Goal: Task Accomplishment & Management: Complete application form

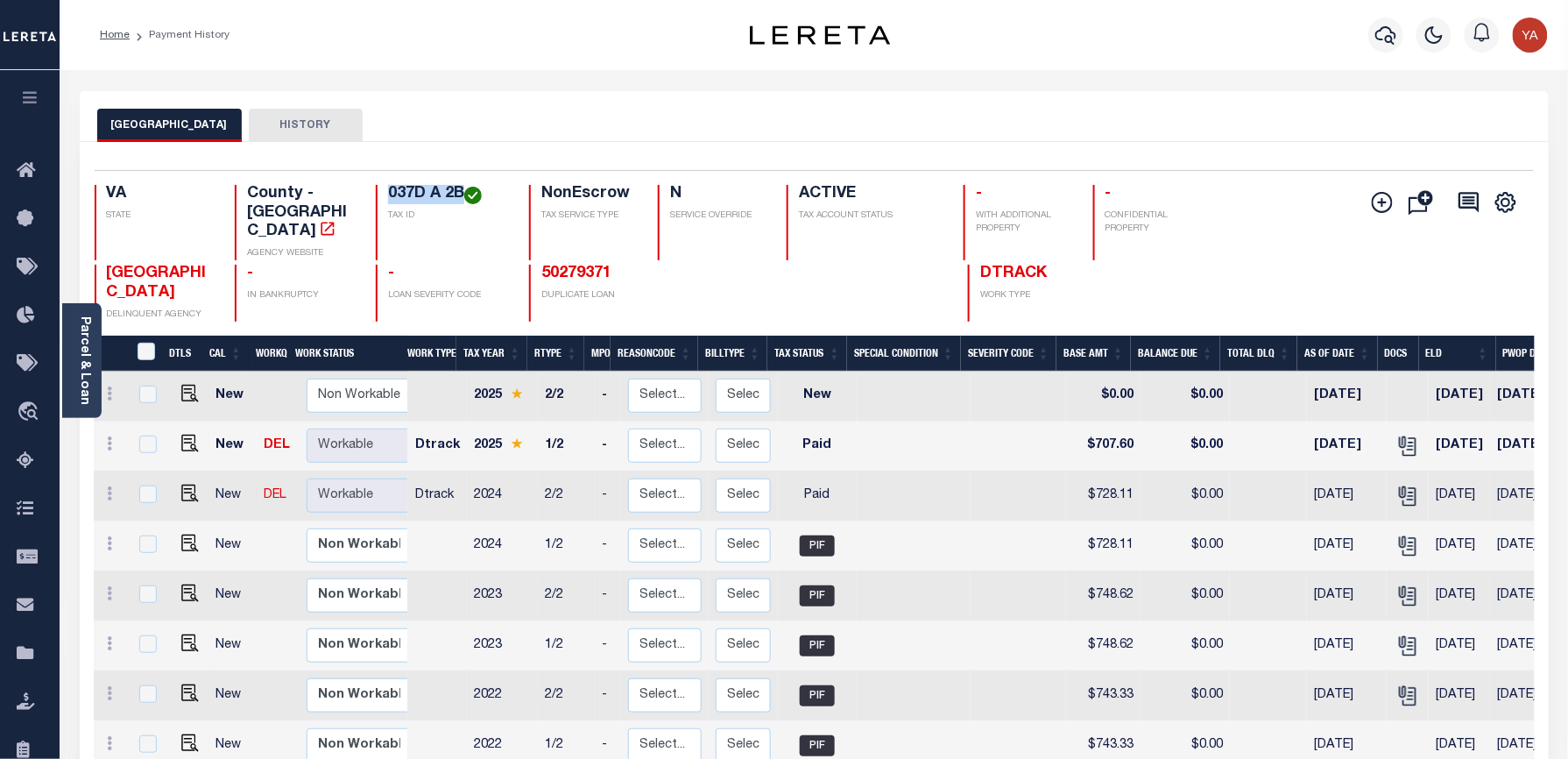
drag, startPoint x: 380, startPoint y: 195, endPoint x: 463, endPoint y: 193, distance: 83.0
click at [463, 193] on div "037D A 2B TAX ID" at bounding box center [442, 222] width 132 height 76
drag, startPoint x: 80, startPoint y: 382, endPoint x: 120, endPoint y: 310, distance: 82.4
click at [80, 382] on link "Parcel & Loan" at bounding box center [84, 360] width 12 height 89
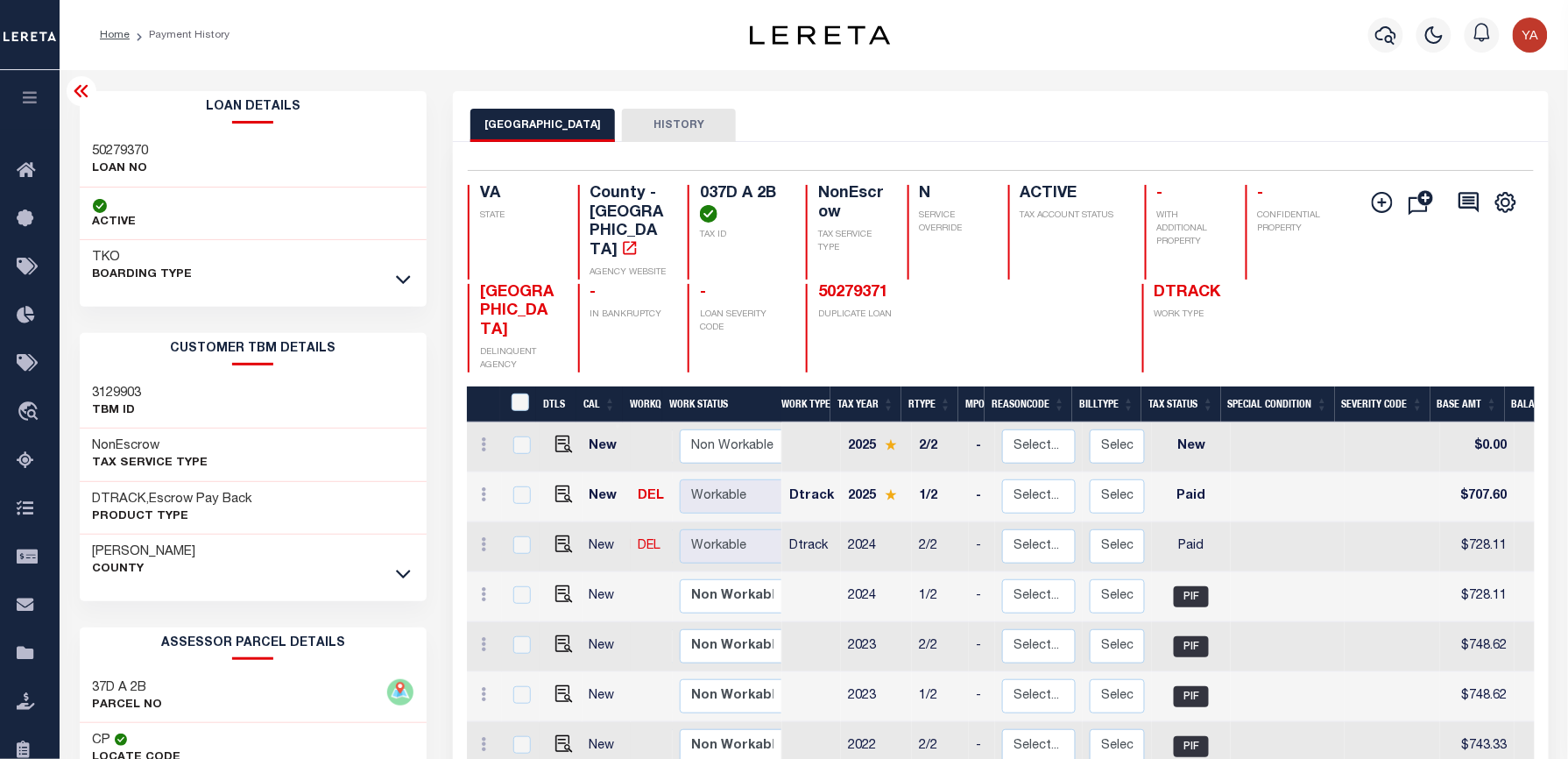
click at [123, 140] on div "50279370 LOAN NO" at bounding box center [254, 160] width 348 height 53
copy h3 "50279370"
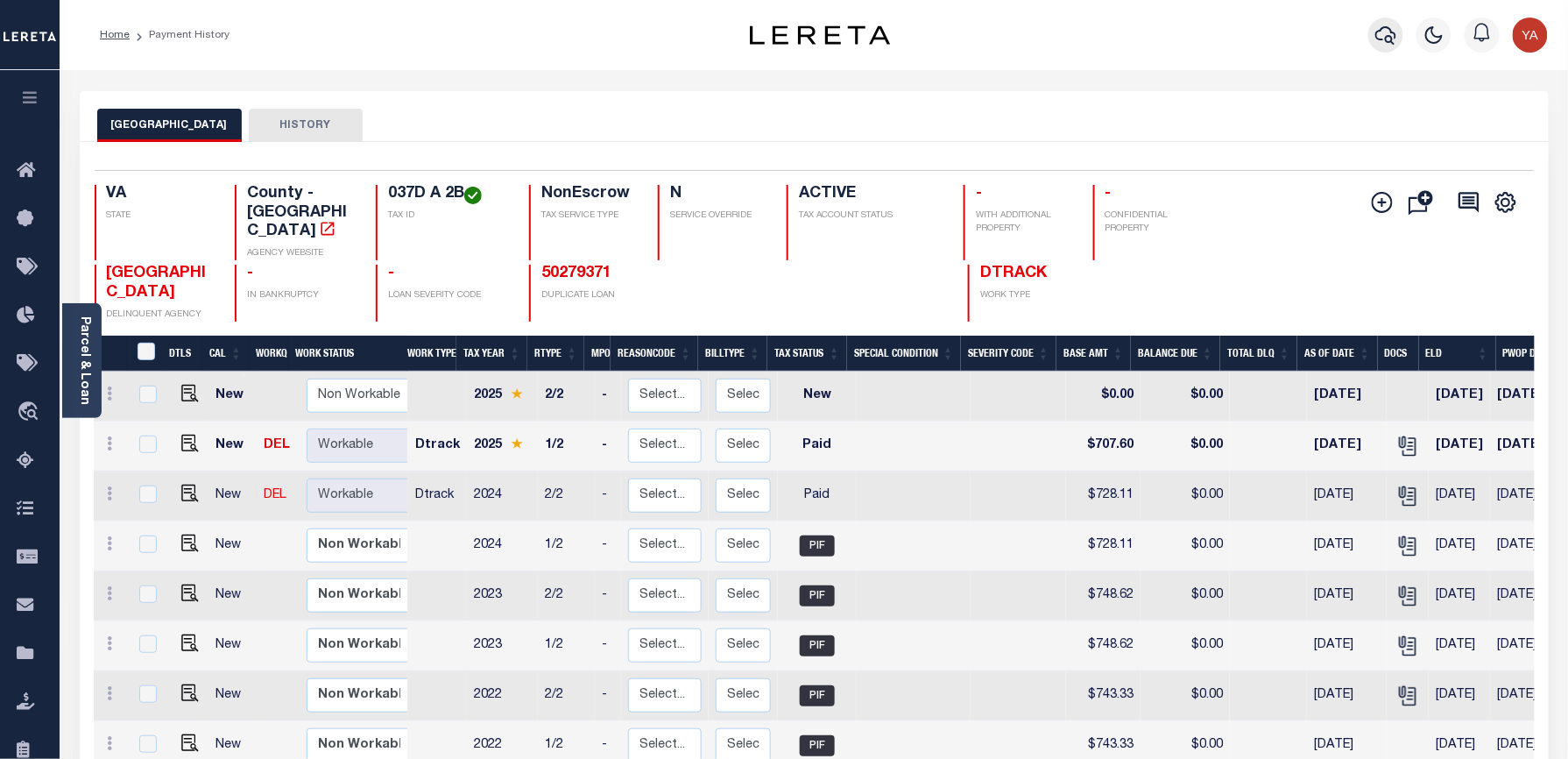
click at [1387, 26] on icon "button" at bounding box center [1385, 34] width 21 height 21
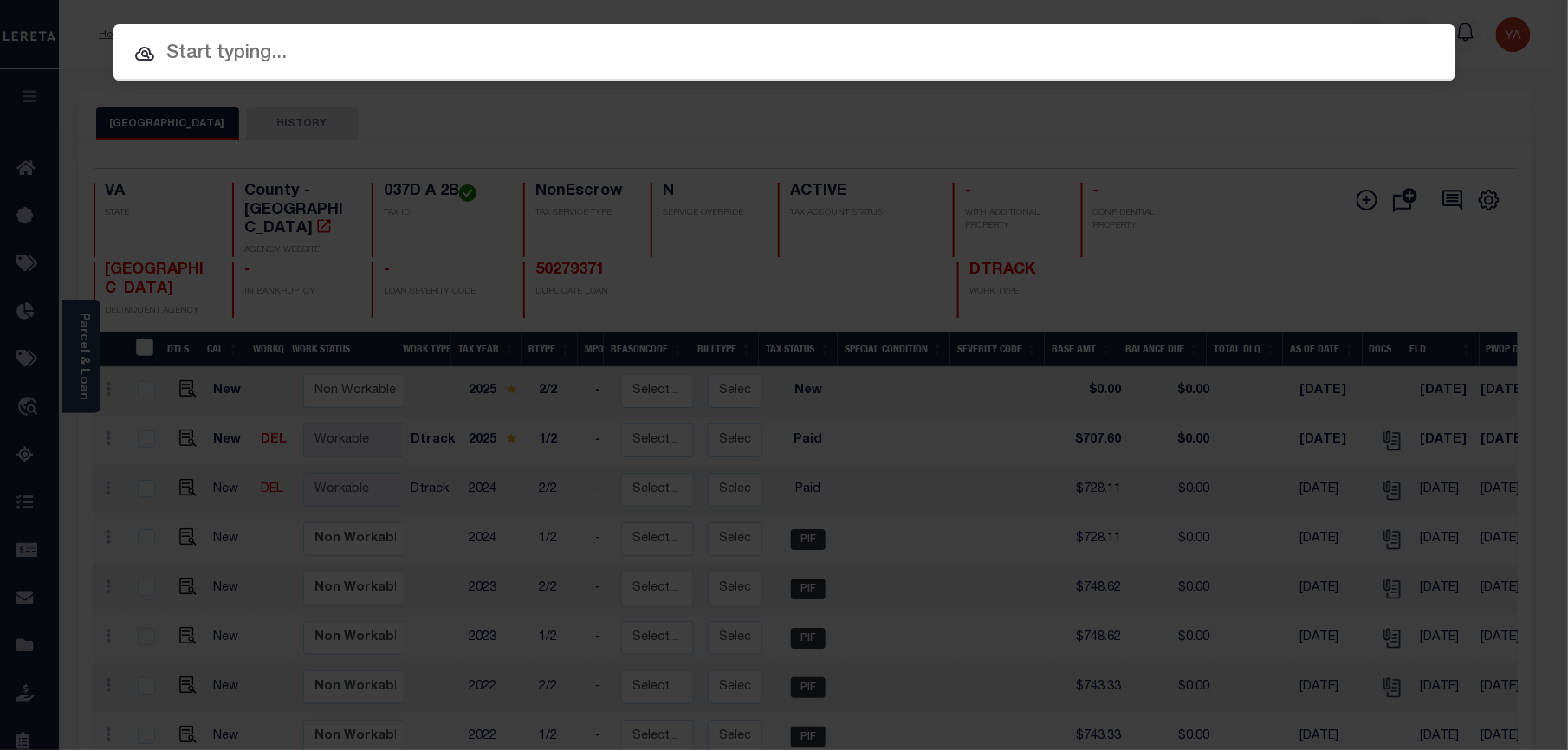
click at [1326, 24] on div at bounding box center [784, 52] width 1341 height 55
paste input "13527608"
type input "13527608"
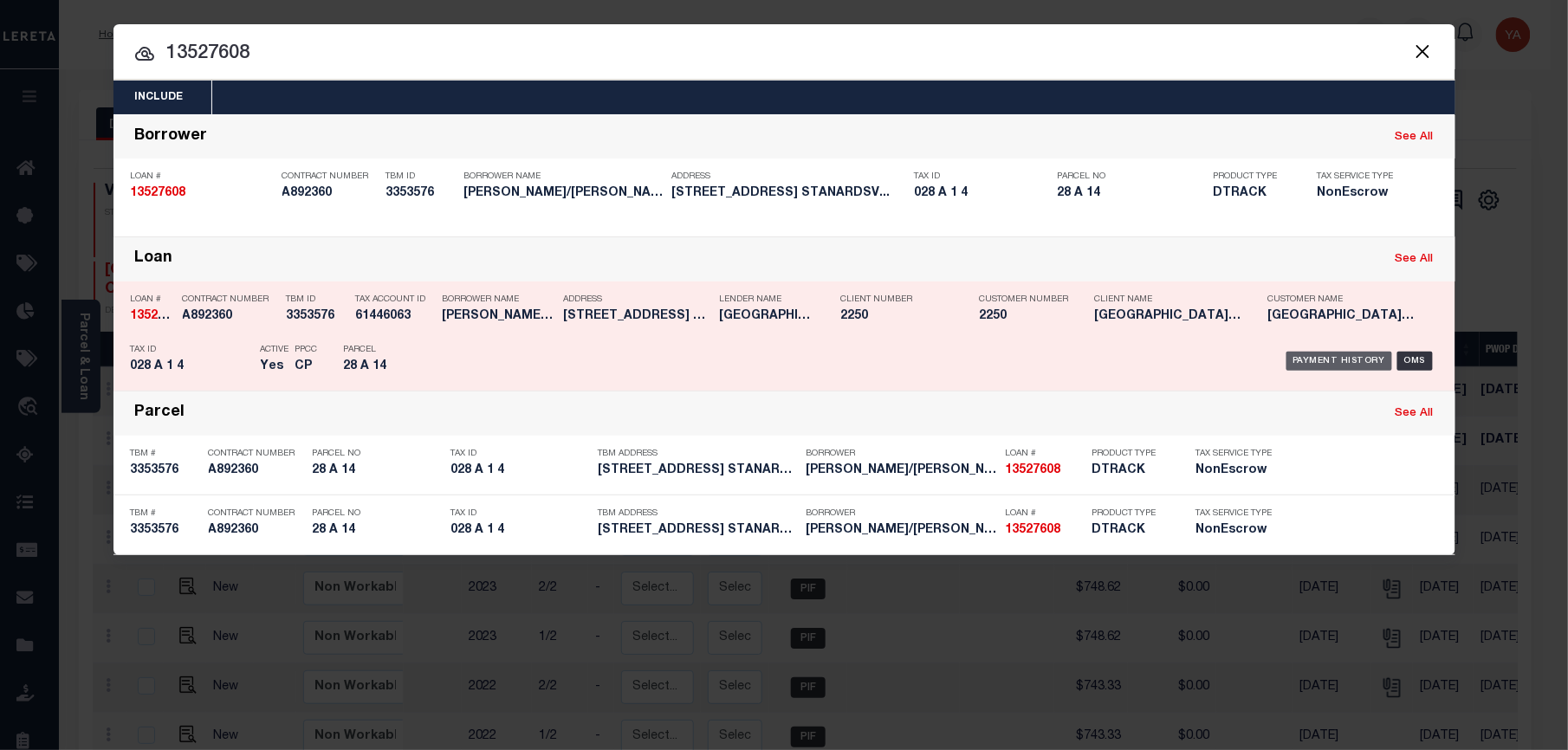
click at [1308, 357] on div "Payment History" at bounding box center [1339, 360] width 107 height 19
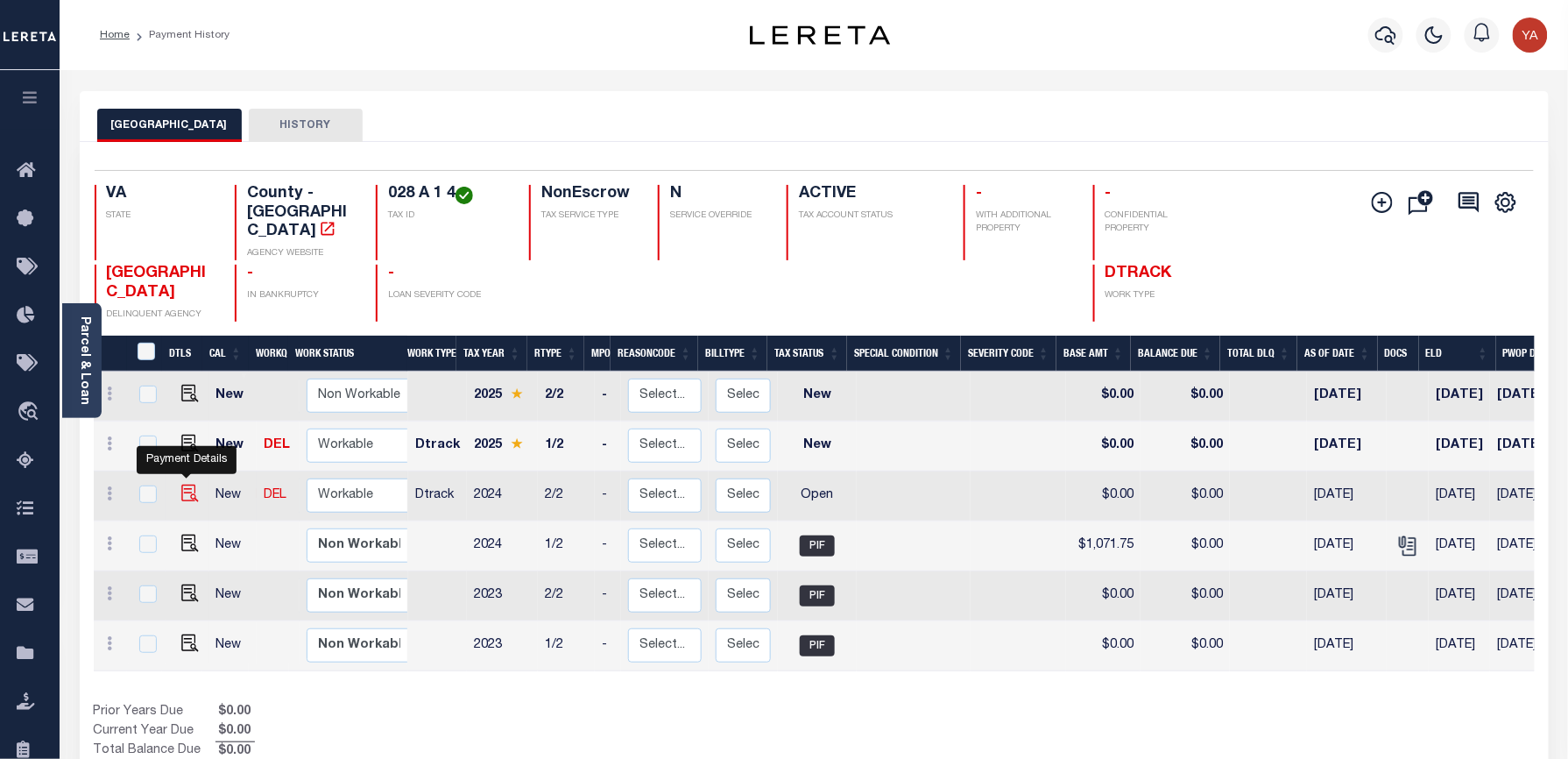
click at [183, 485] on img "" at bounding box center [189, 493] width 18 height 18
checkbox input "true"
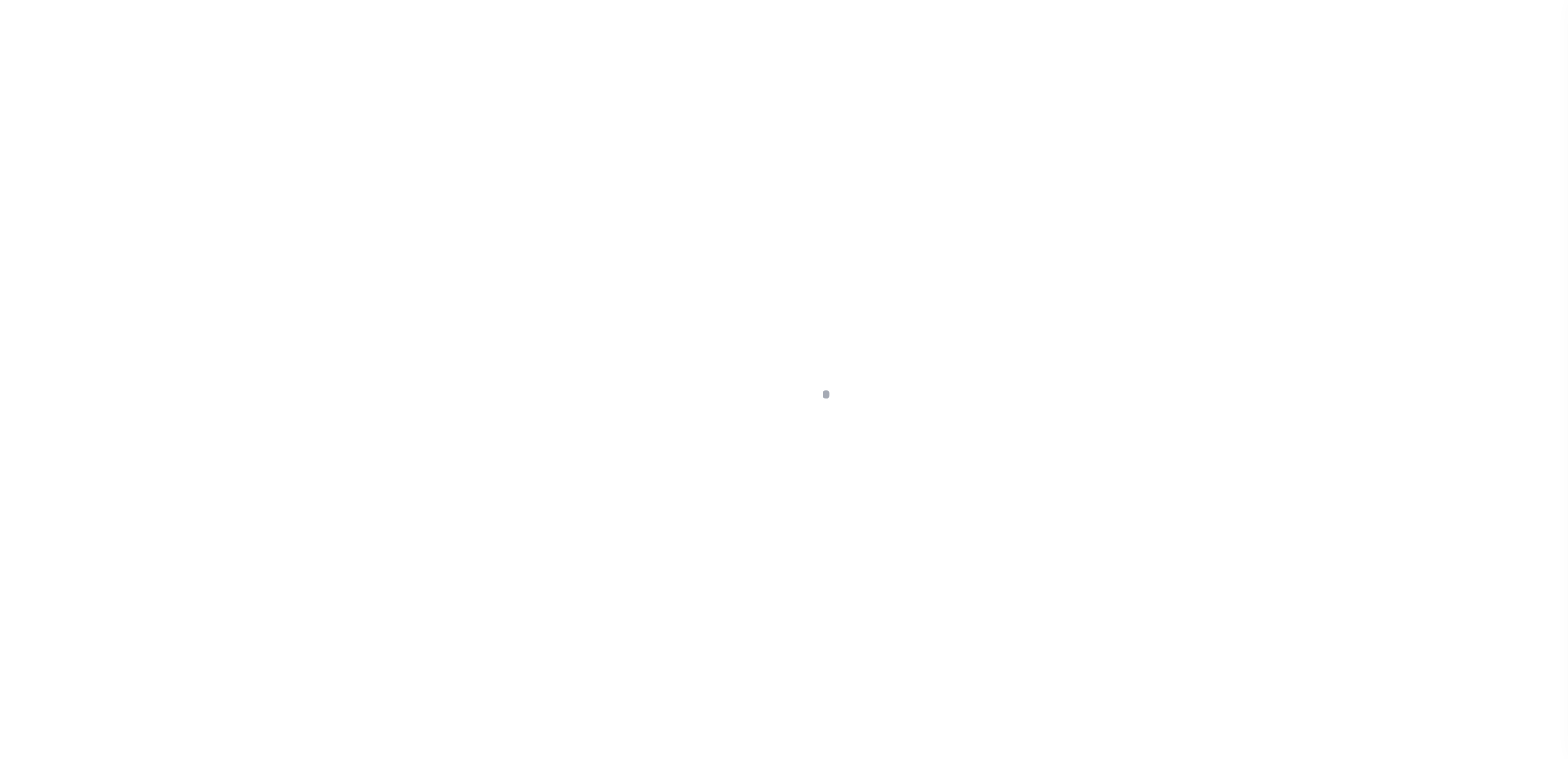
checkbox input "false"
type input "12/06/2024"
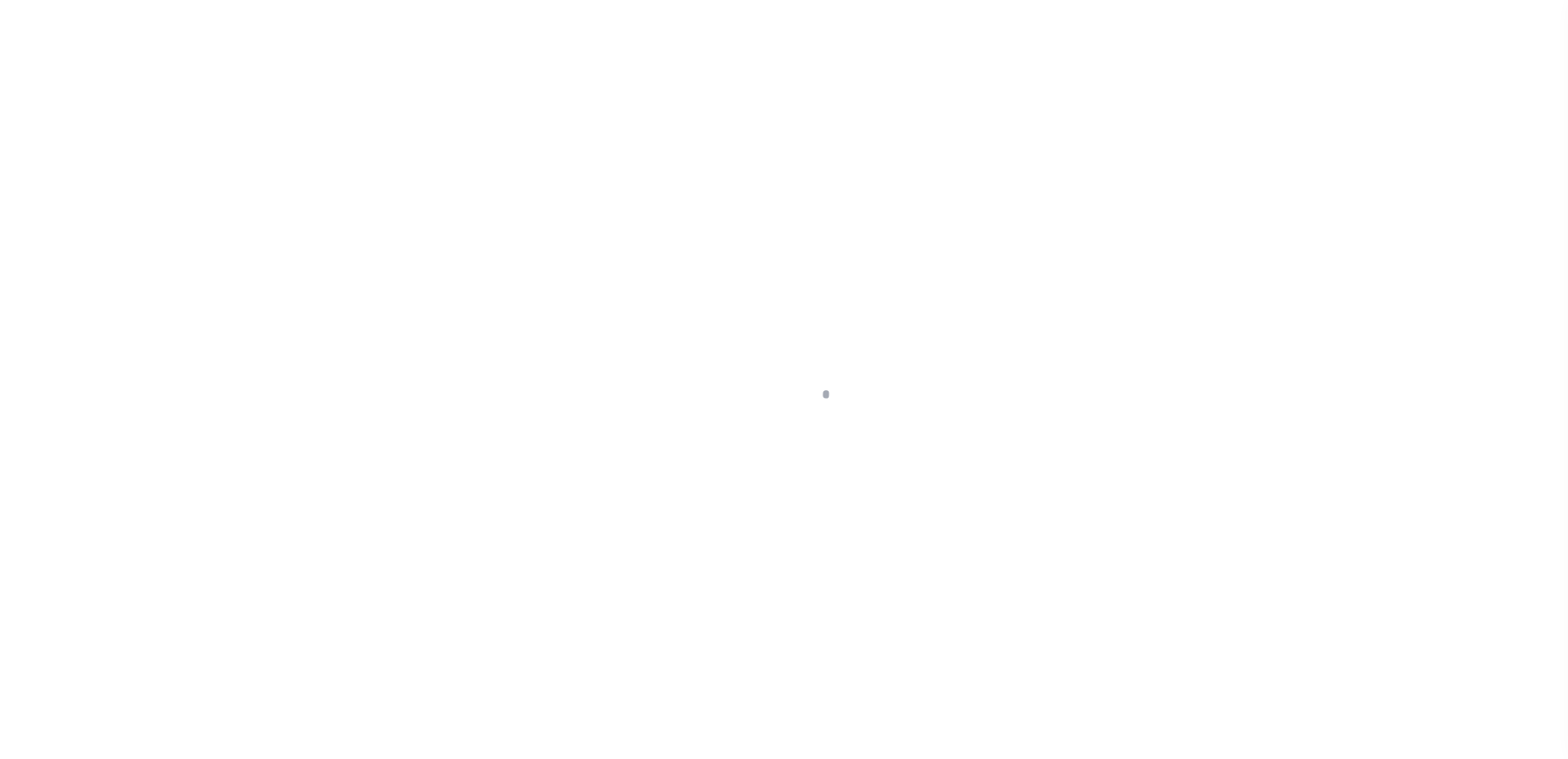
select select "OP2"
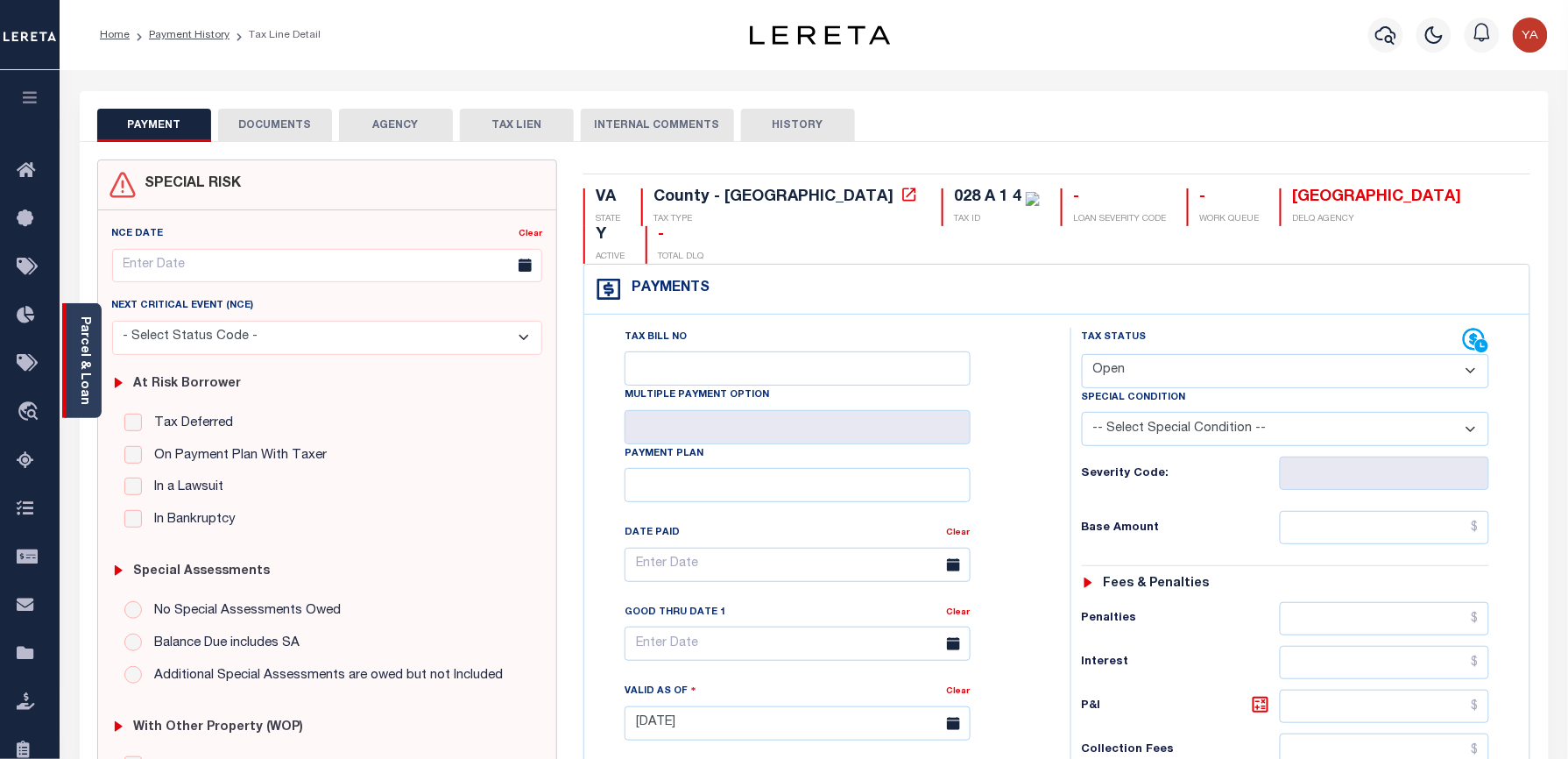
click at [85, 351] on link "Parcel & Loan" at bounding box center [84, 360] width 12 height 89
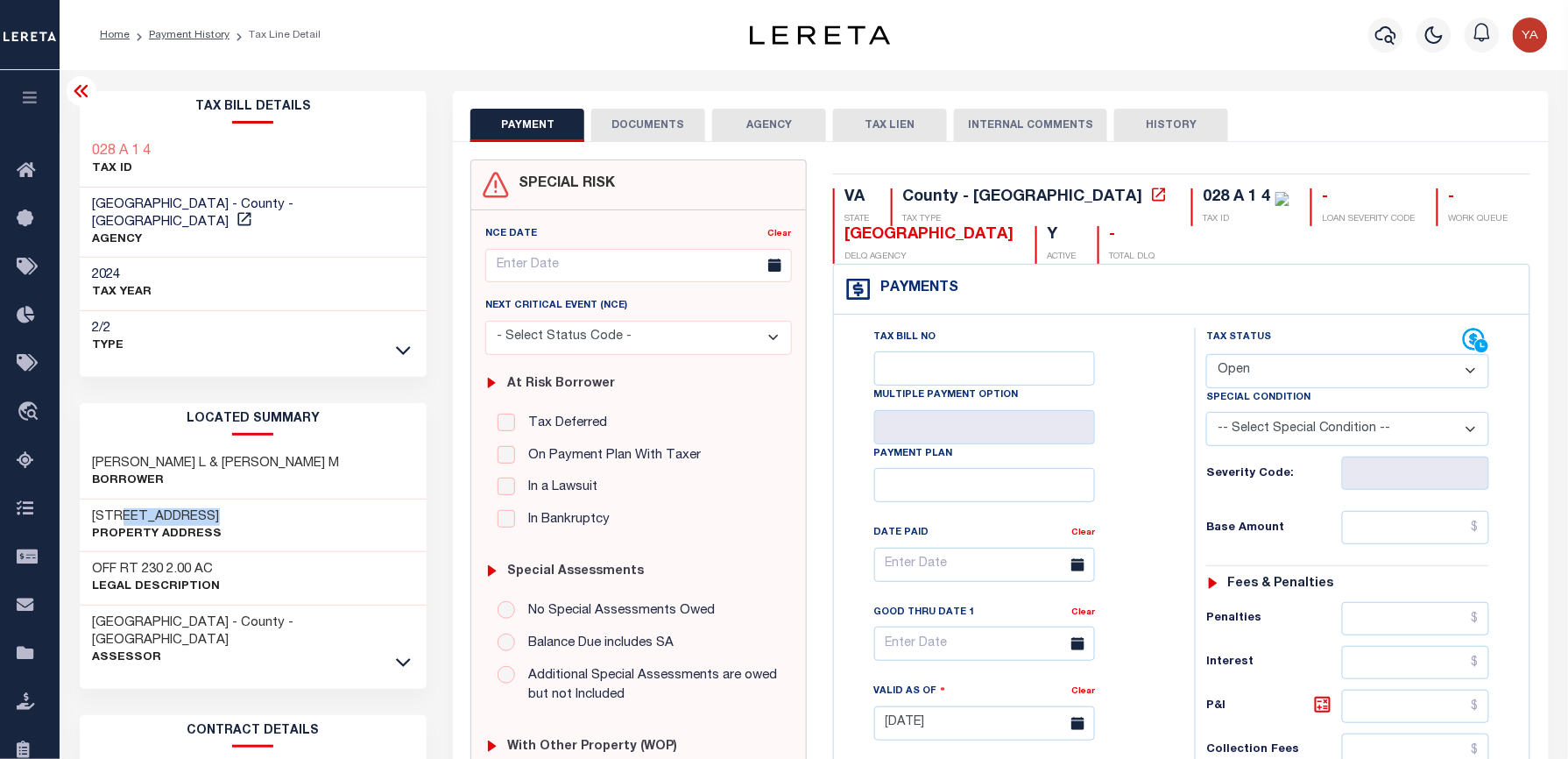
drag, startPoint x: 117, startPoint y: 489, endPoint x: 212, endPoint y: 490, distance: 95.0
click at [212, 500] on div "188 COOL SPRINGS LANE Property Address" at bounding box center [254, 526] width 348 height 53
copy h3 "COOL SPRINGS"
drag, startPoint x: 1056, startPoint y: 191, endPoint x: 1074, endPoint y: 191, distance: 18.0
click at [1204, 191] on div "028 A 1 4" at bounding box center [1237, 197] width 67 height 16
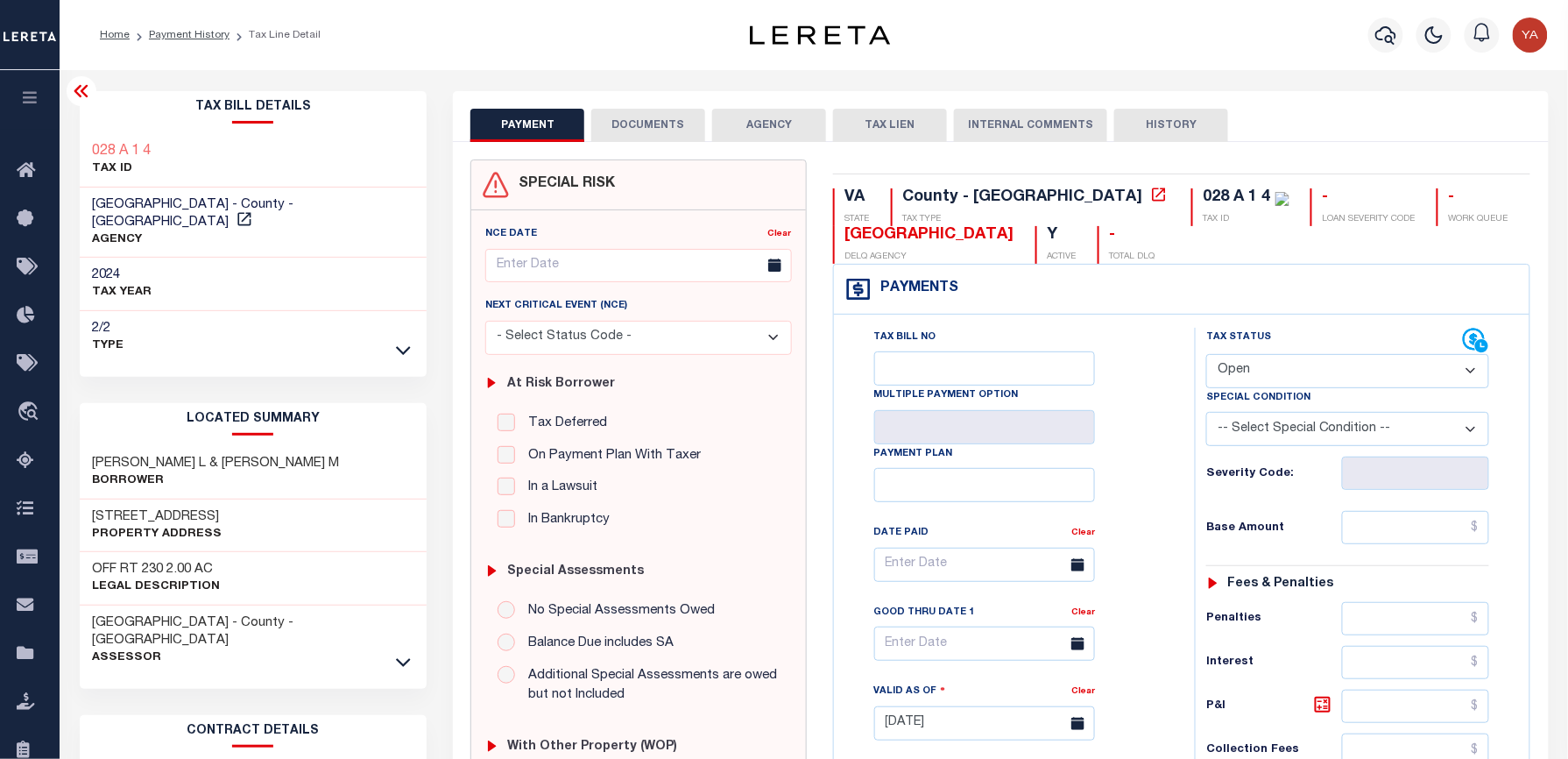
click at [1217, 175] on div "VA STATE County - VA TAX TYPE 028 A 1 4 TAX ID - LOAN SEVERITY CODE - WORK QUEU…" at bounding box center [1181, 722] width 724 height 1125
drag, startPoint x: 1122, startPoint y: 200, endPoint x: 1064, endPoint y: 194, distance: 58.3
click at [1204, 194] on div "028 A 1 4" at bounding box center [1246, 198] width 86 height 20
copy div "28 A 1 4"
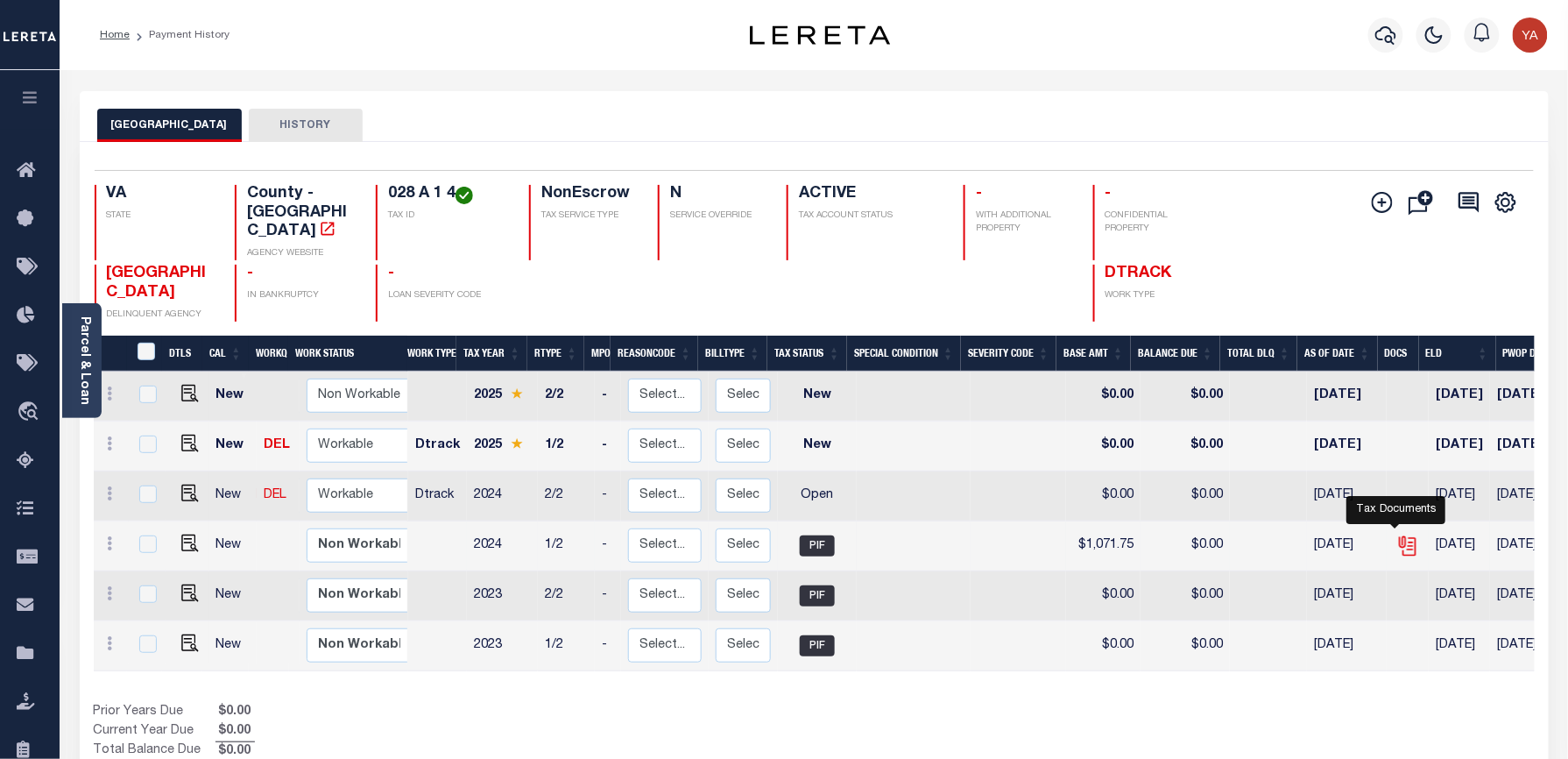
click at [1396, 534] on icon "" at bounding box center [1408, 545] width 22 height 22
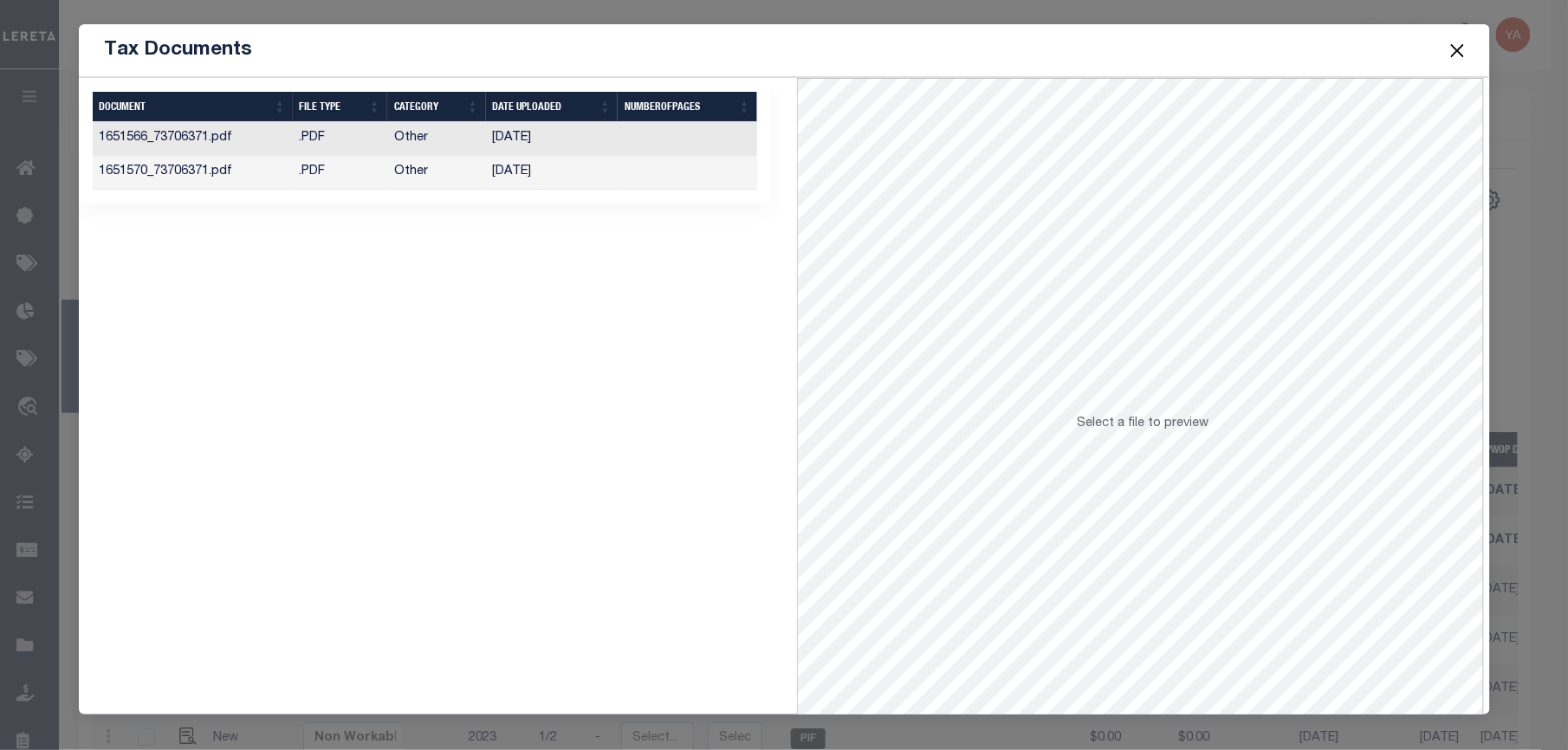
click at [618, 135] on td at bounding box center [687, 138] width 139 height 34
click at [648, 171] on td at bounding box center [687, 172] width 139 height 34
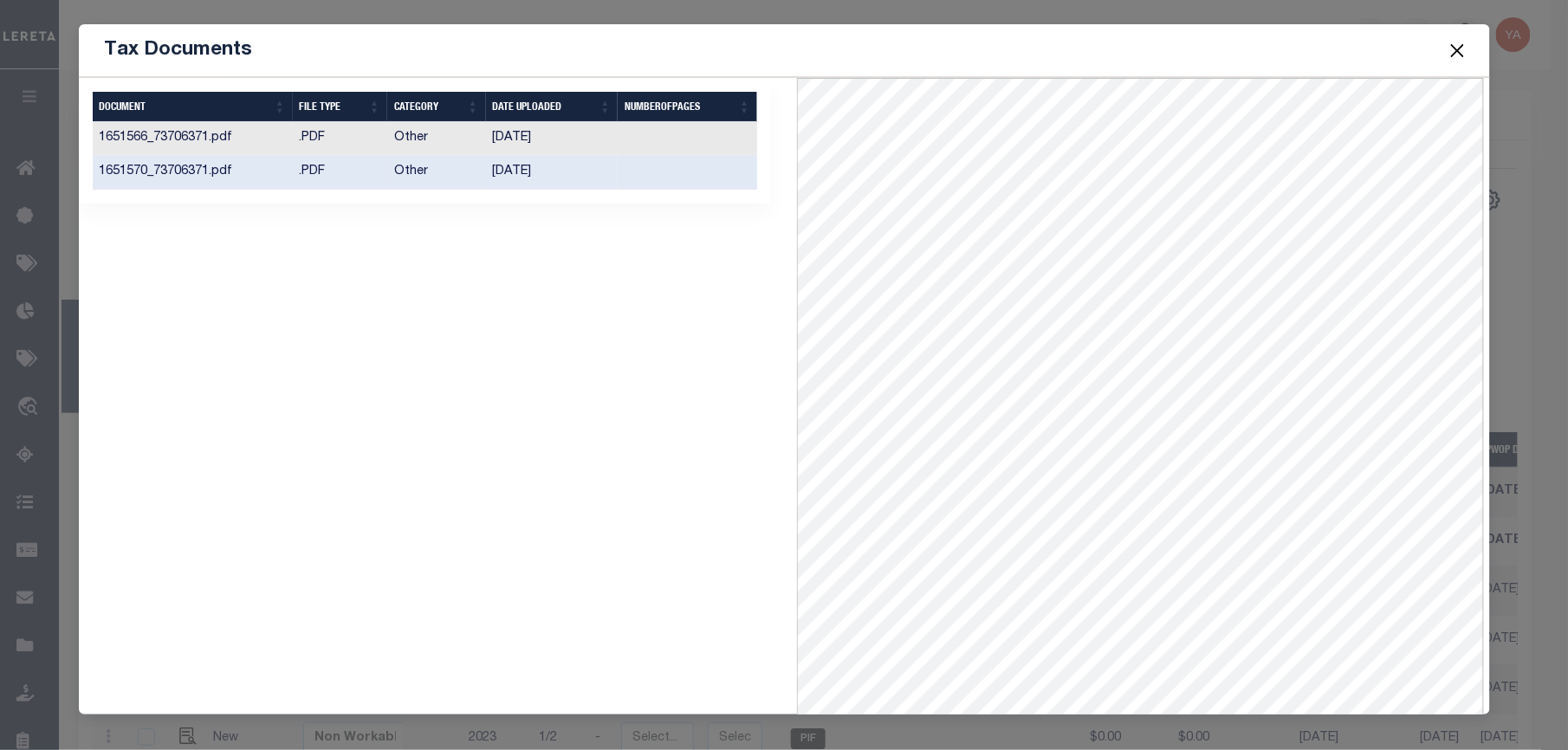
click at [649, 139] on td at bounding box center [687, 138] width 139 height 34
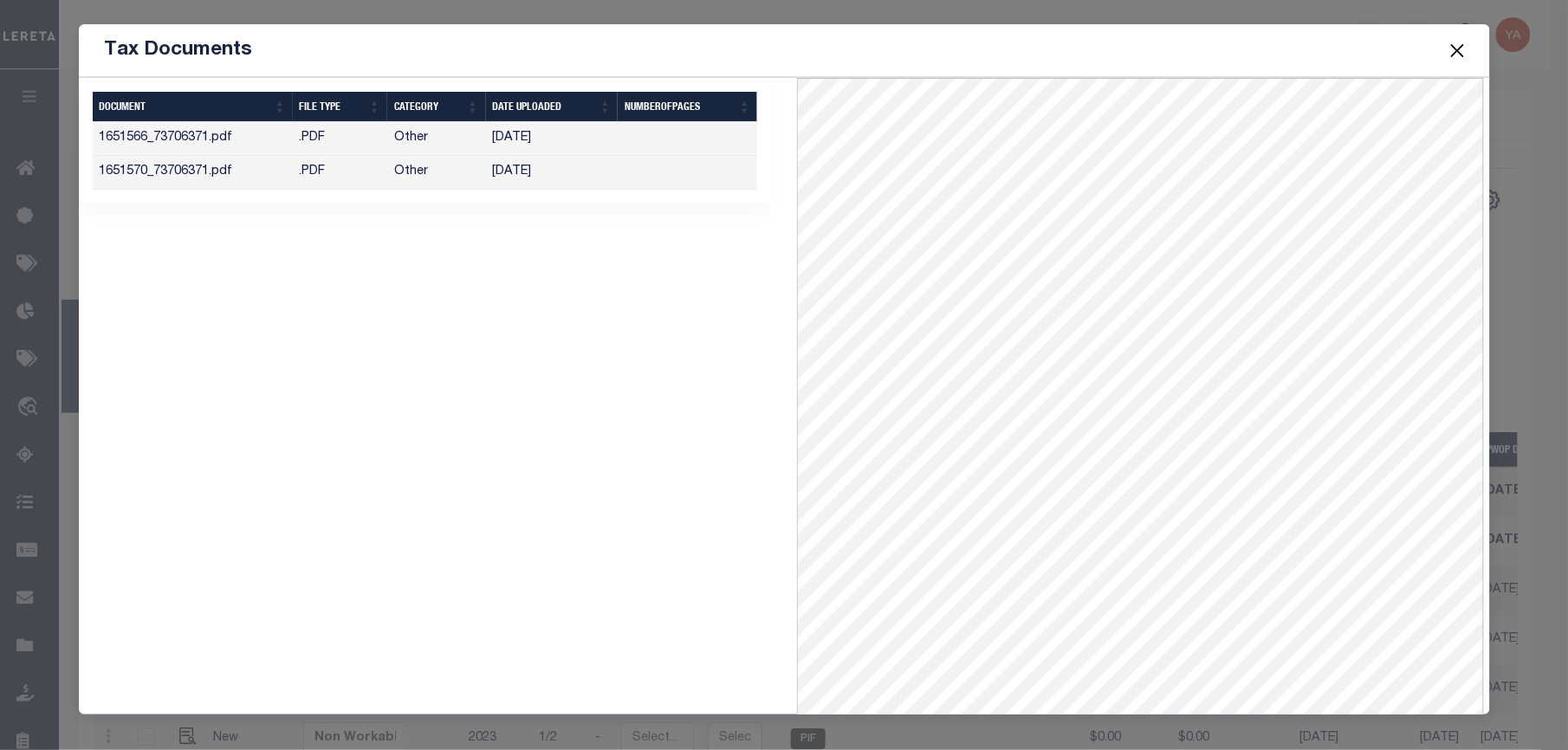
click at [1449, 53] on button "Close" at bounding box center [1456, 50] width 22 height 22
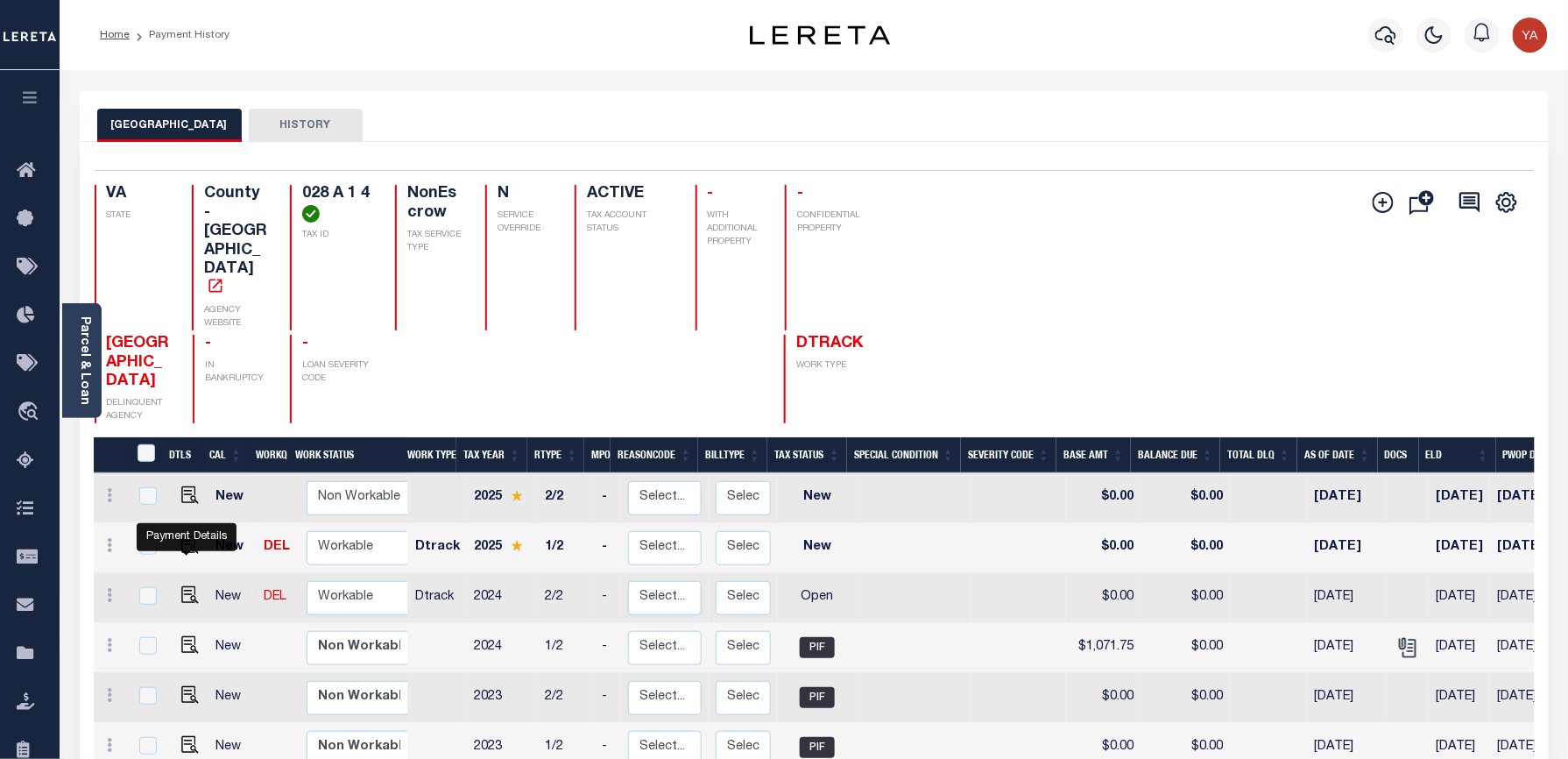
drag, startPoint x: 187, startPoint y: 547, endPoint x: 677, endPoint y: 508, distance: 491.5
click at [187, 586] on img "" at bounding box center [189, 595] width 18 height 18
checkbox input "true"
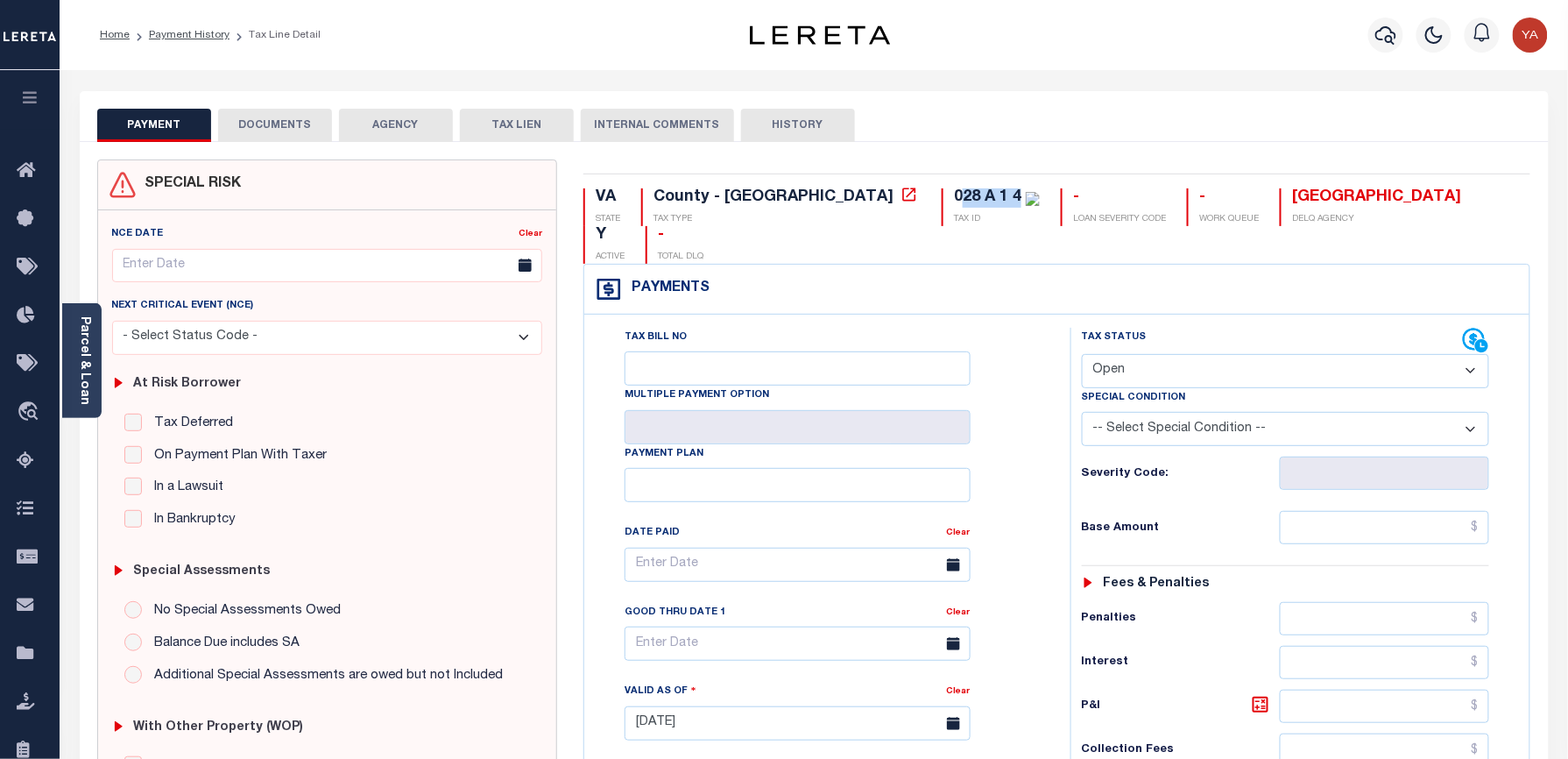
drag, startPoint x: 810, startPoint y: 194, endPoint x: 873, endPoint y: 180, distance: 64.5
click at [873, 180] on div "VA STATE County - VA TAX TYPE 028 A 1 4 TAX ID - LOAN SEVERITY CODE - WORK QUEU…" at bounding box center [1057, 722] width 973 height 1125
copy div "28 A 1 4"
click at [99, 394] on div "Parcel & Loan" at bounding box center [82, 360] width 39 height 115
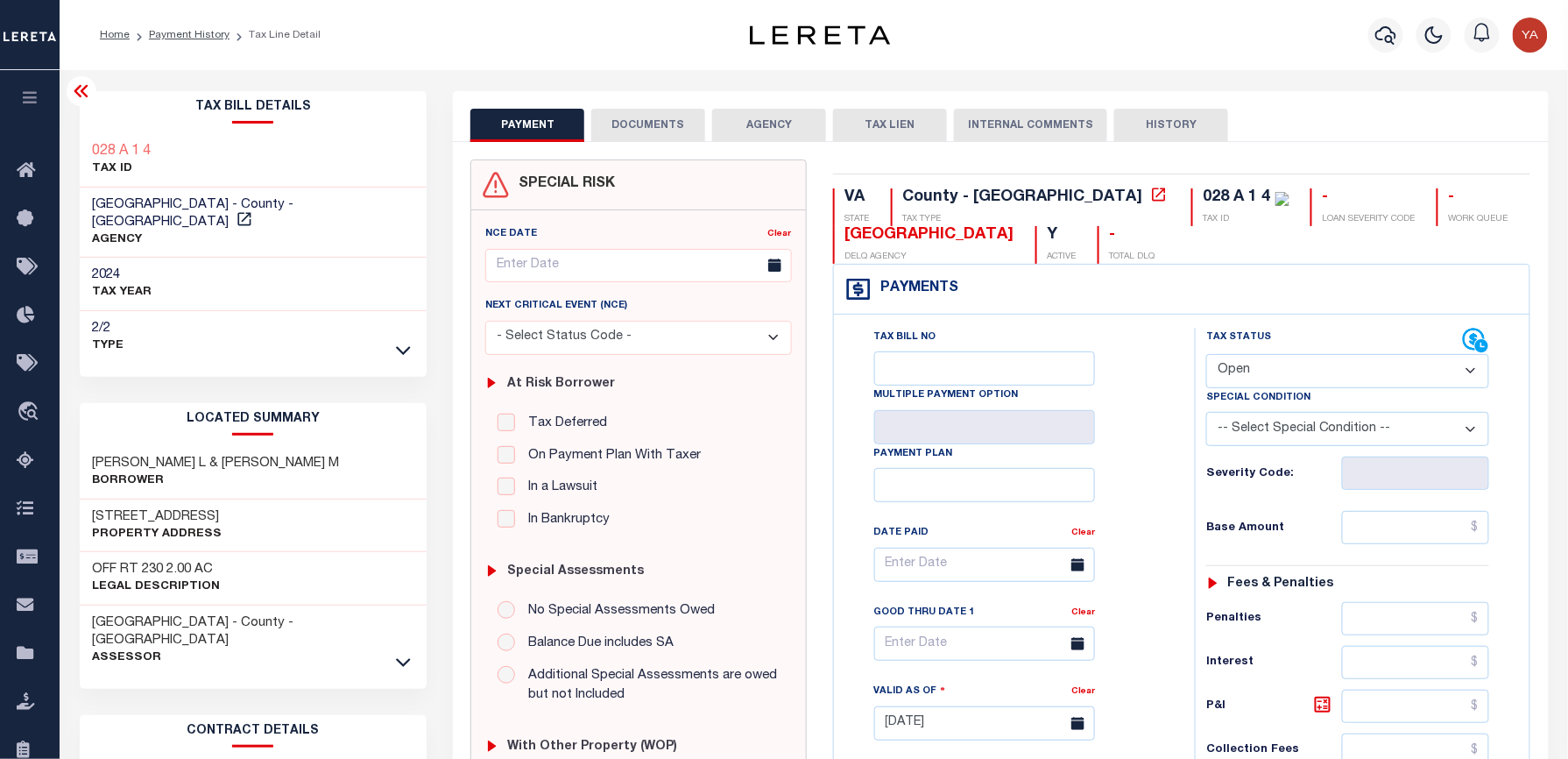
click at [1326, 134] on div "PAYMENT DOCUMENTS AGENCY DELINQUENT PAYEE TAX LIEN HISTORY" at bounding box center [1000, 125] width 1060 height 33
drag, startPoint x: 1064, startPoint y: 197, endPoint x: 1119, endPoint y: 196, distance: 55.0
click at [1204, 196] on div "028 A 1 4" at bounding box center [1237, 197] width 67 height 16
copy div "28 A 1 4"
click at [1350, 107] on div "PAYMENT DOCUMENTS AGENCY DELINQUENT PAYEE TAX LIEN" at bounding box center [1000, 117] width 1094 height 50
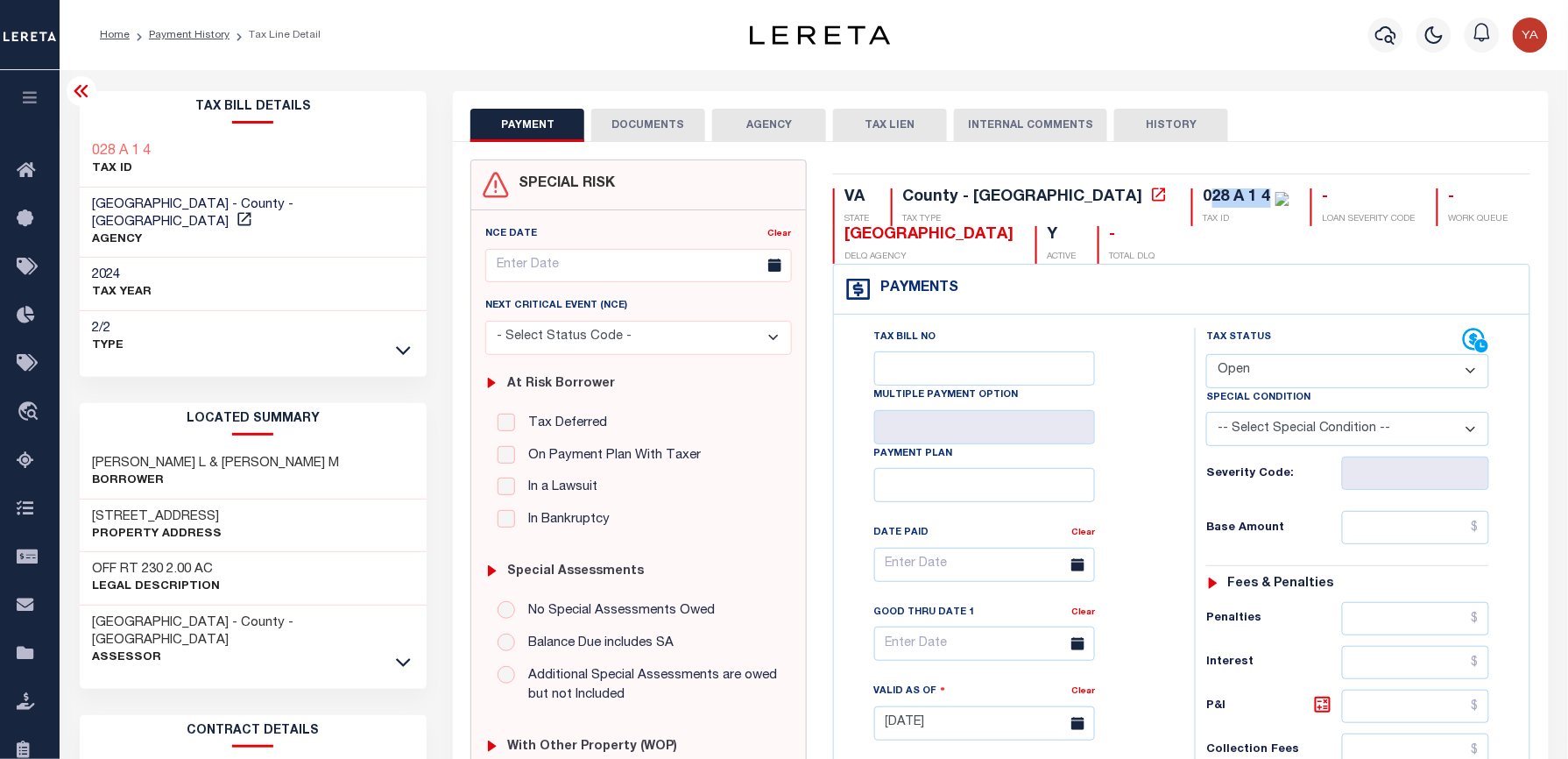
drag, startPoint x: 1060, startPoint y: 200, endPoint x: 1121, endPoint y: 200, distance: 61.0
click at [1204, 200] on div "028 A 1 4" at bounding box center [1246, 198] width 86 height 20
copy div "28 A 1 4"
click at [1238, 369] on select "- Select Status Code - Open Due/Unpaid Paid Incomplete No Tax Due Internal Refu…" at bounding box center [1347, 371] width 282 height 34
select select "PYD"
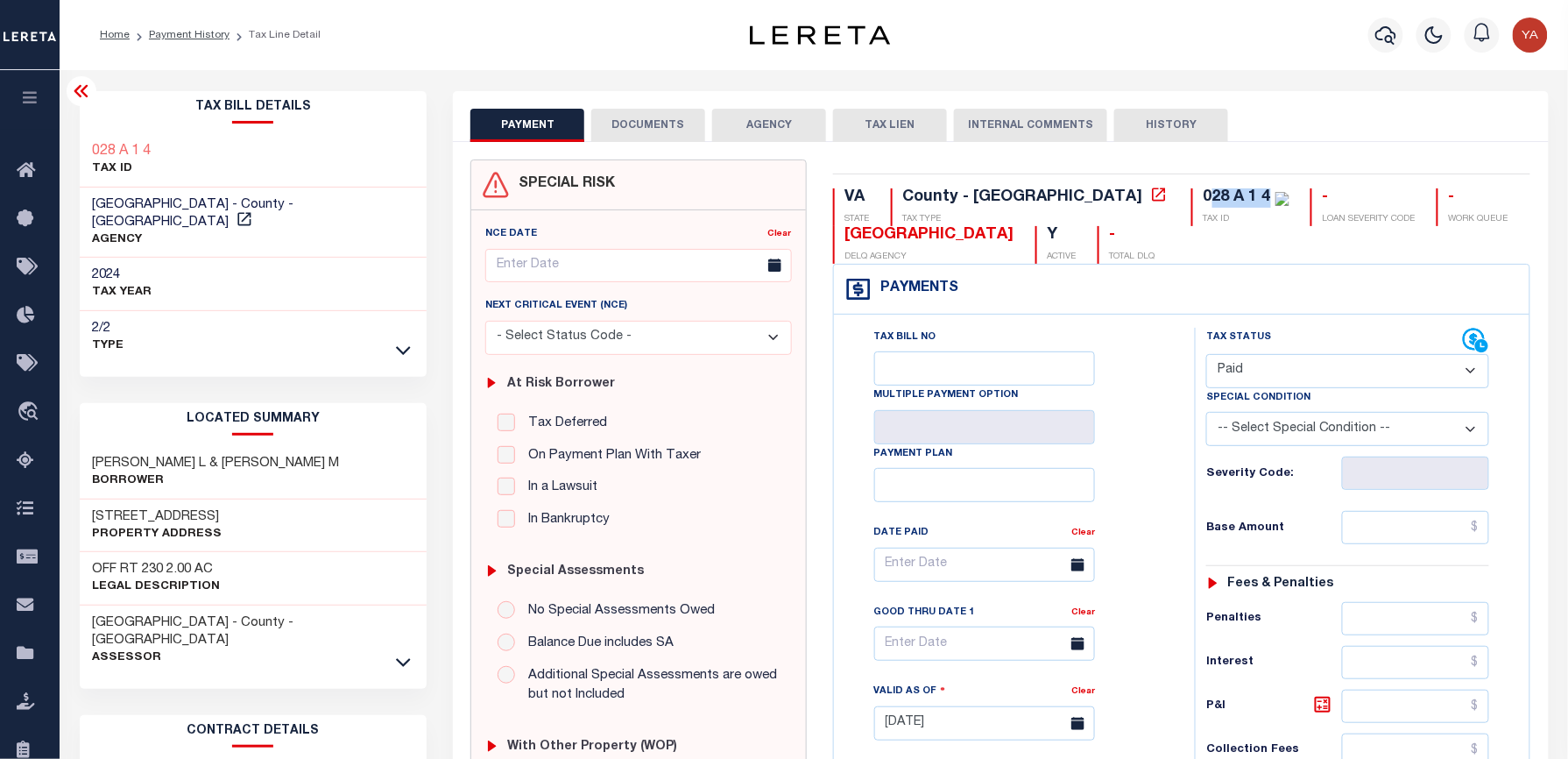
click at [1206, 355] on select "- Select Status Code - Open Due/Unpaid Paid Incomplete No Tax Due Internal Refu…" at bounding box center [1347, 371] width 282 height 34
type input "[DATE]"
click at [1196, 527] on div "Tax Status Status - Select Status Code -" at bounding box center [1354, 714] width 317 height 774
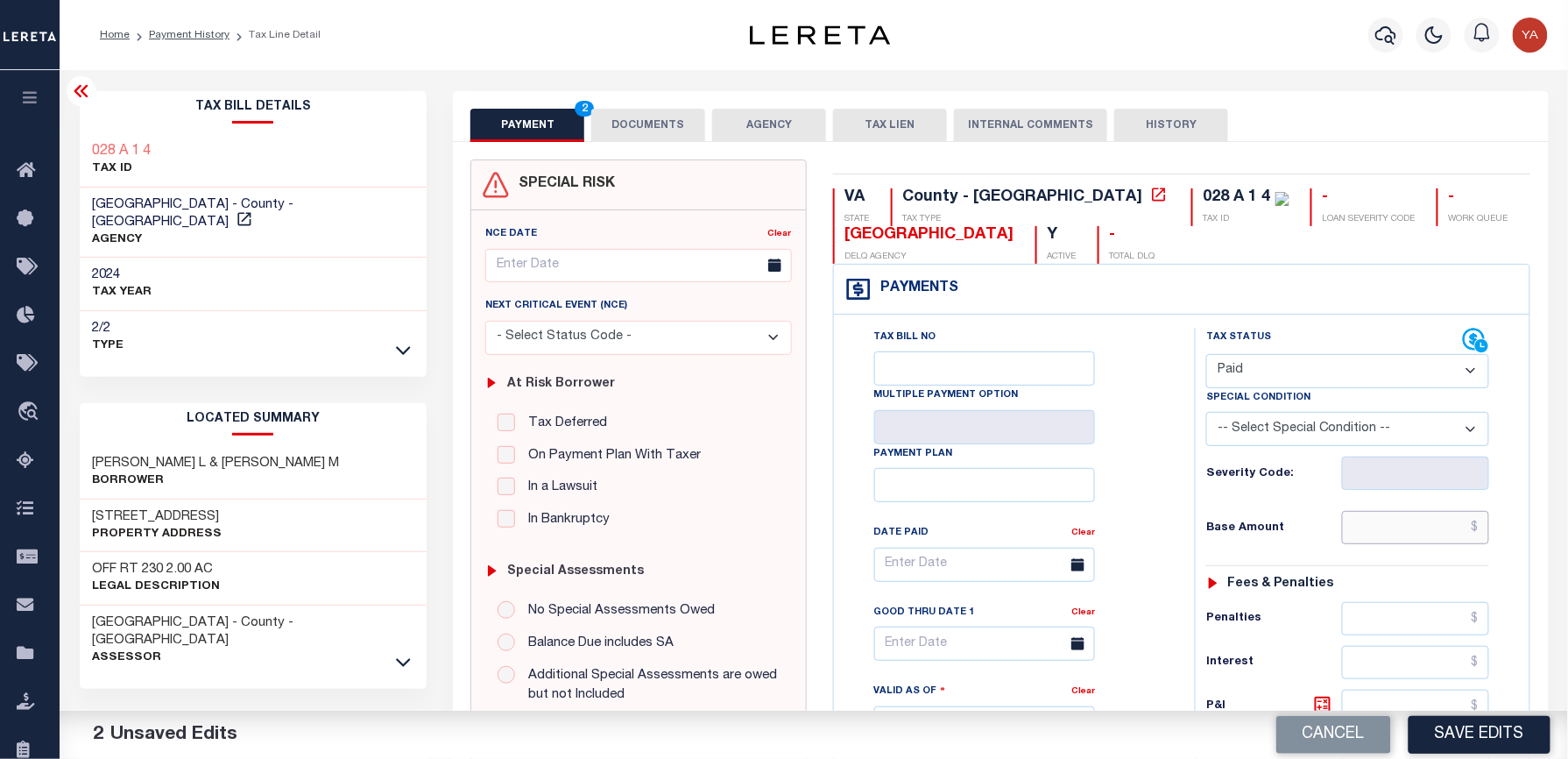
click at [1384, 538] on input "text" at bounding box center [1415, 528] width 147 height 34
paste input "1071.75"
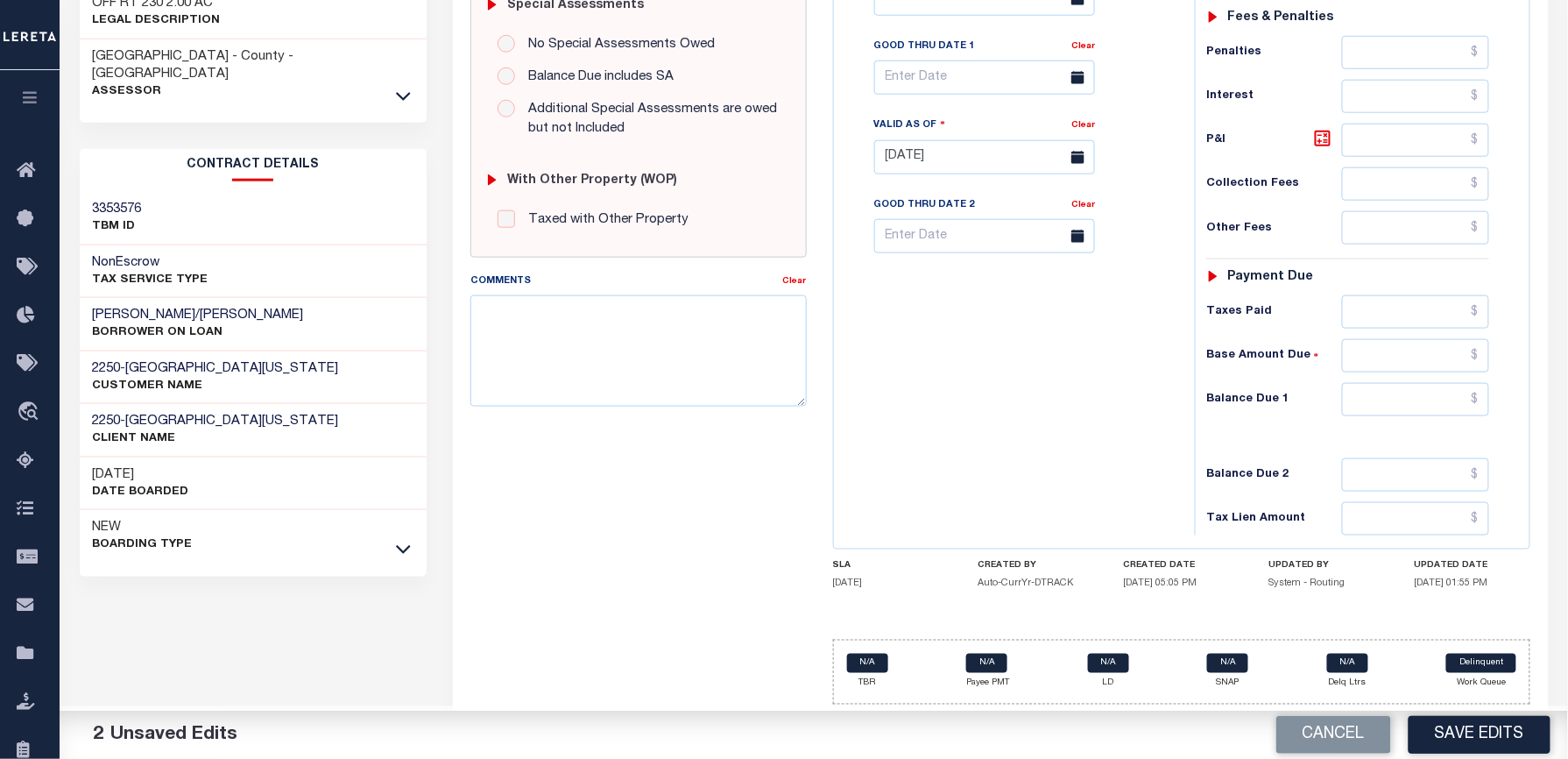
type input "$1,071.75"
click at [1385, 393] on input "text" at bounding box center [1415, 400] width 147 height 34
type input "$0.00"
click at [981, 377] on div "Tax Bill No Multiple Payment Option Payment Plan Clear" at bounding box center [1010, 148] width 343 height 774
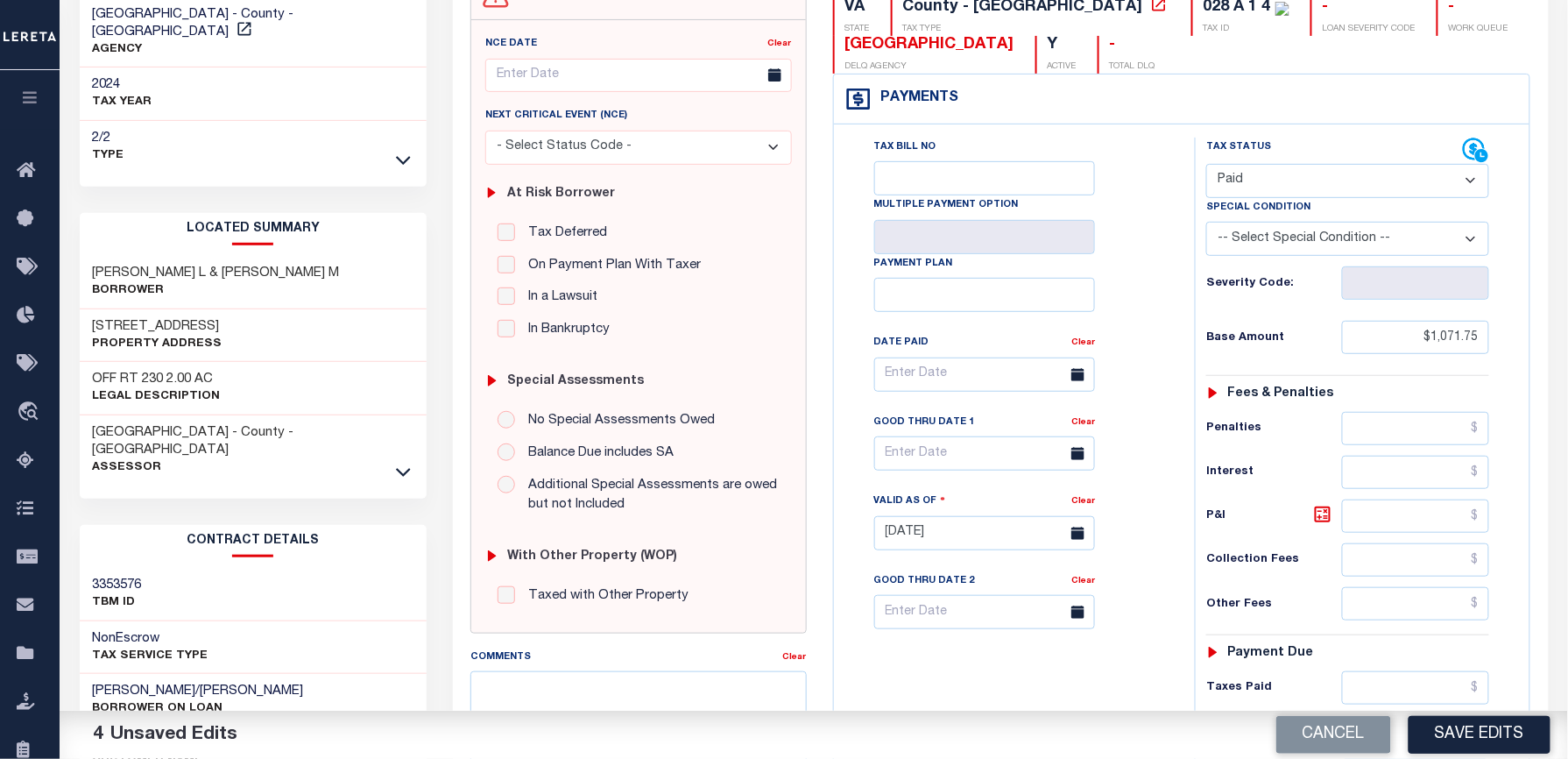
scroll to position [0, 0]
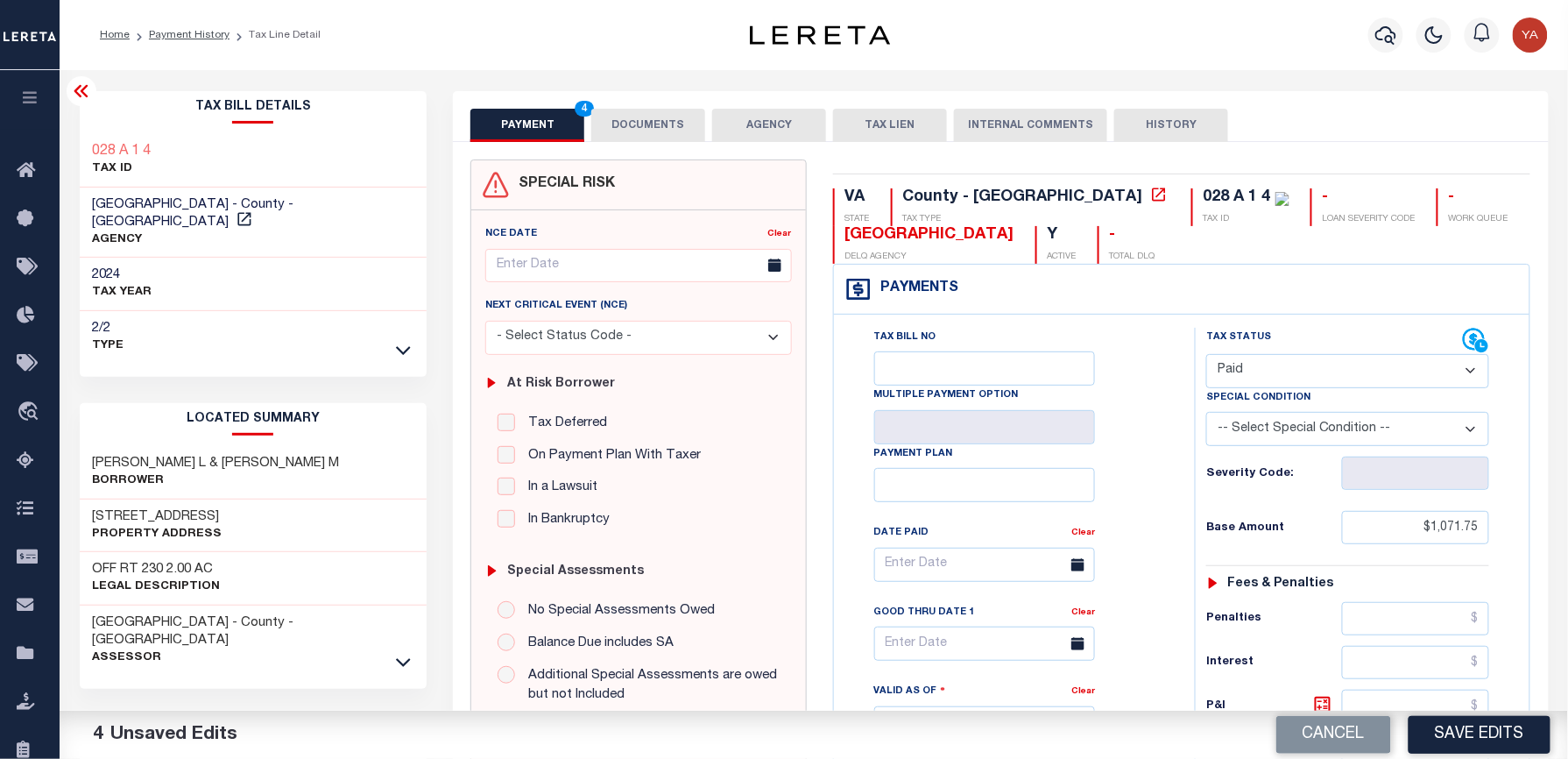
drag, startPoint x: 1070, startPoint y: 198, endPoint x: 1055, endPoint y: 200, distance: 15.1
click at [1204, 198] on div "028 A 1 4" at bounding box center [1237, 197] width 67 height 16
click at [1082, 169] on div "VA STATE County - VA TAX TYPE 028 A 1 4 TAX ID - LOAN SEVERITY CODE - WORK QUEU…" at bounding box center [1181, 722] width 724 height 1125
drag, startPoint x: 1060, startPoint y: 197, endPoint x: 1118, endPoint y: 191, distance: 58.3
click at [1204, 191] on div "028 A 1 4" at bounding box center [1237, 197] width 67 height 16
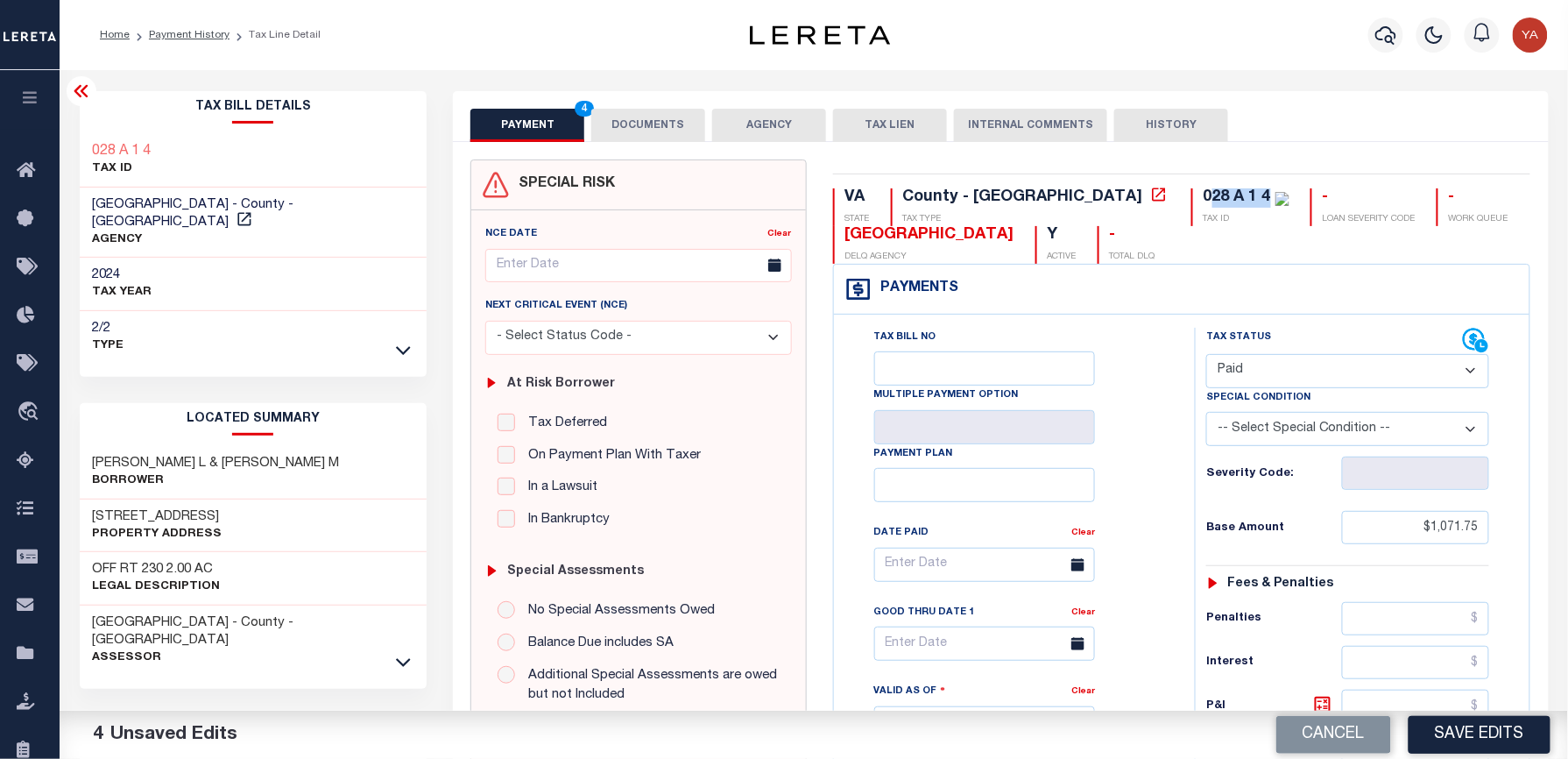
copy div "28 A 1 4"
click at [639, 123] on button "DOCUMENTS" at bounding box center [648, 126] width 114 height 34
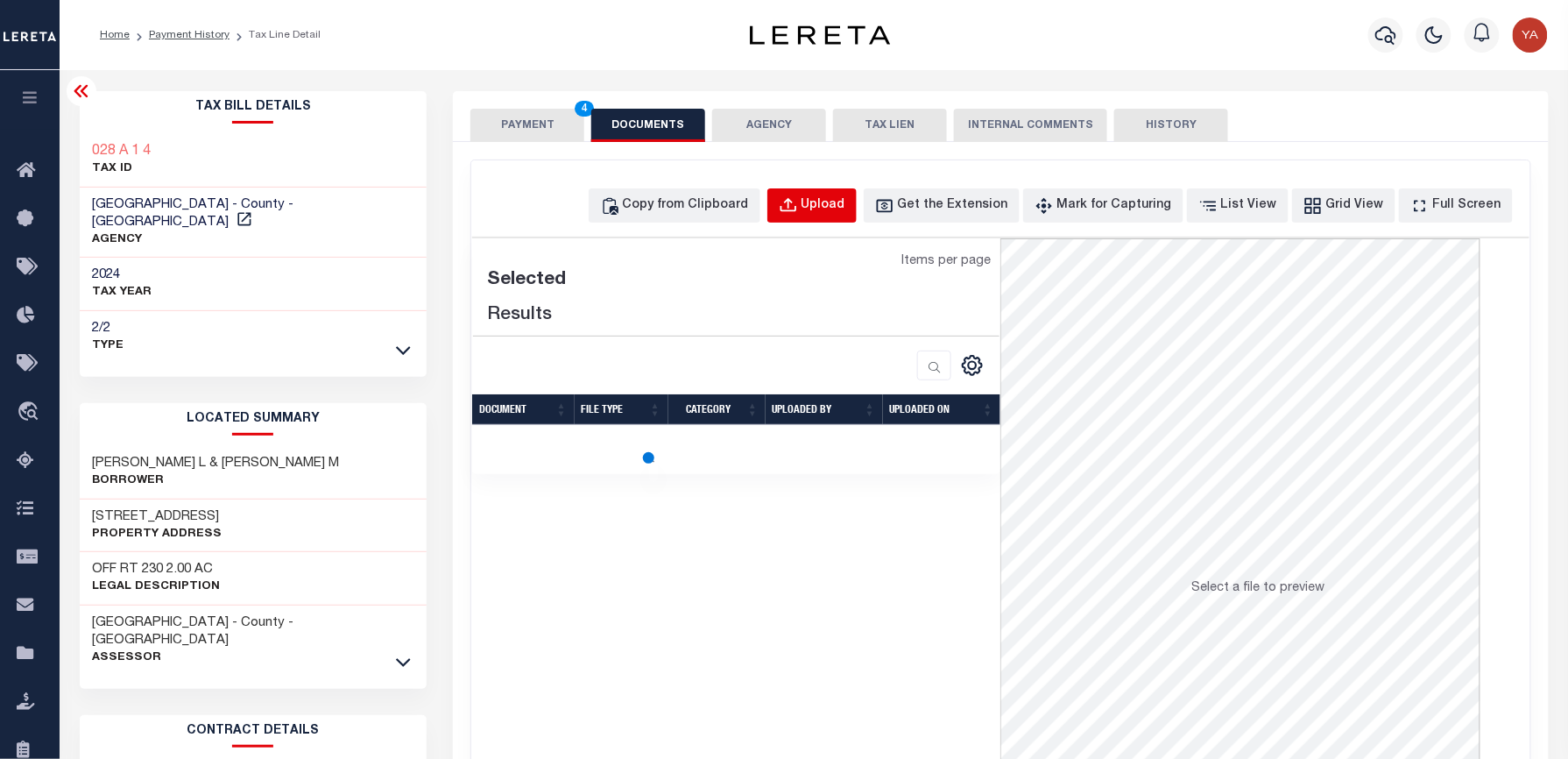
click at [846, 201] on div "Upload" at bounding box center [823, 205] width 44 height 20
select select "POP"
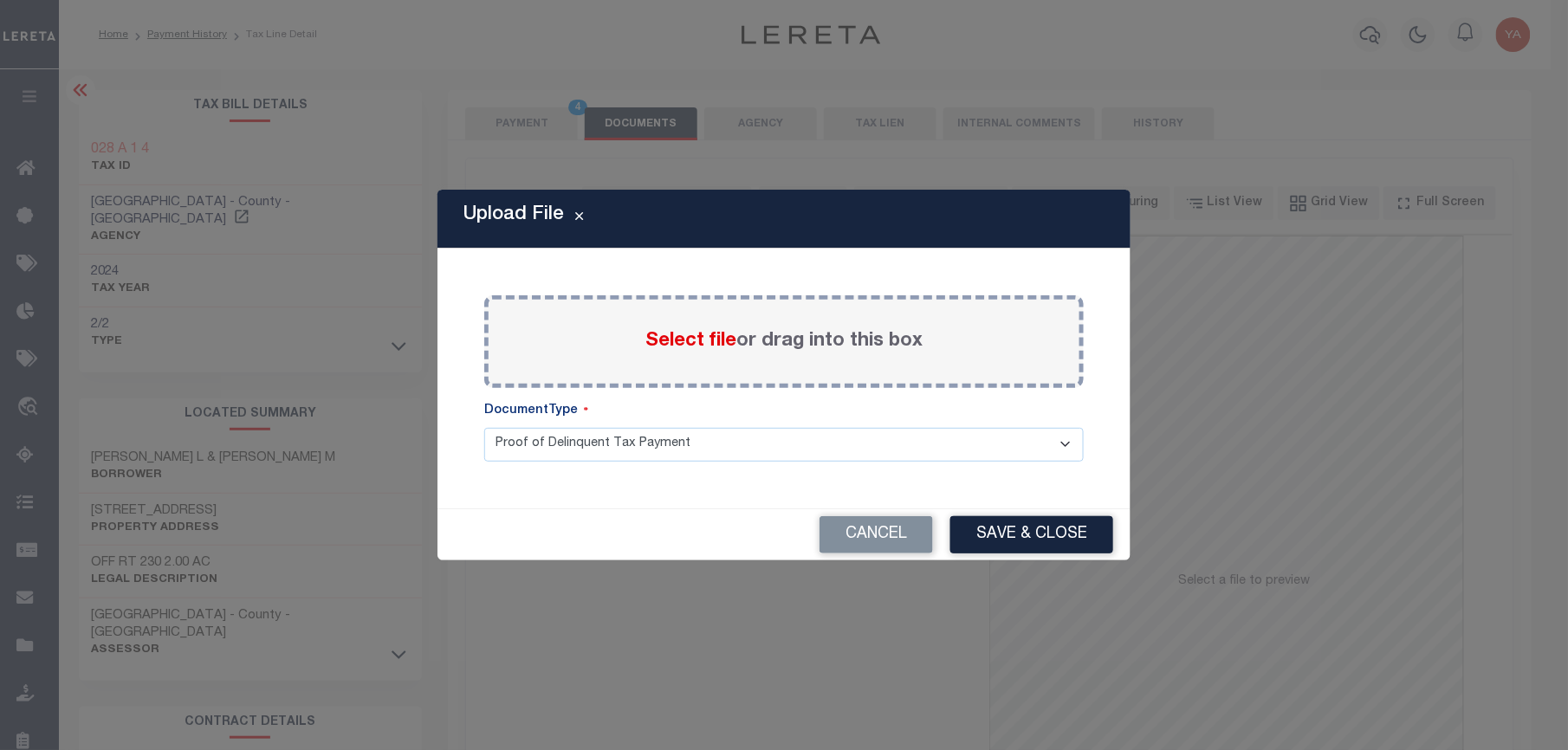
click at [843, 344] on label "Select file or drag into this box" at bounding box center [784, 341] width 277 height 29
click at [0, 0] on input "Select file or drag into this box" at bounding box center [0, 0] width 0 height 0
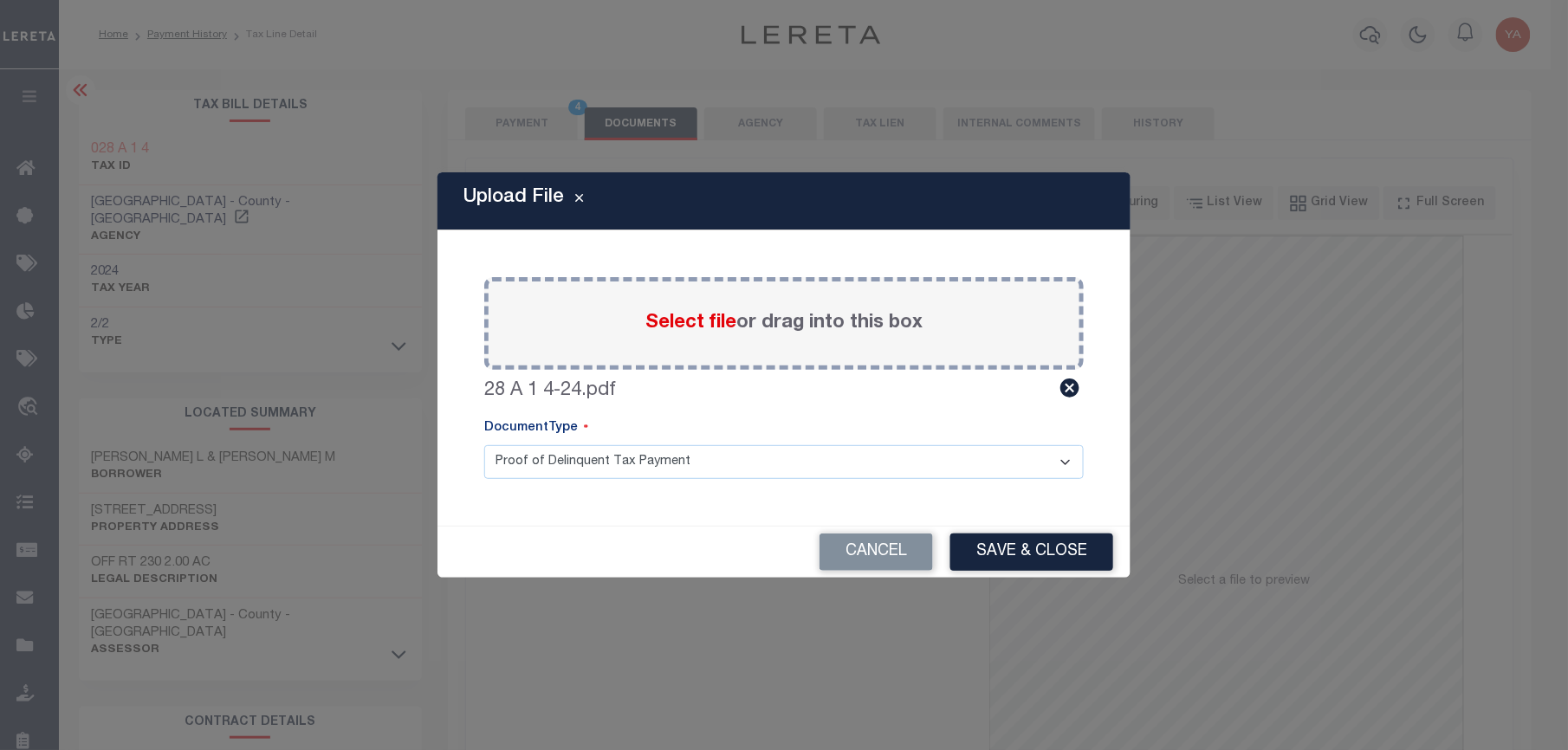
drag, startPoint x: 782, startPoint y: 455, endPoint x: 764, endPoint y: 480, distance: 30.8
click at [774, 457] on select "Proof of Delinquent Tax Payment" at bounding box center [784, 462] width 599 height 34
click at [484, 445] on select "Proof of Delinquent Tax Payment" at bounding box center [784, 462] width 599 height 34
click at [1033, 557] on button "Save & Close" at bounding box center [1032, 552] width 163 height 37
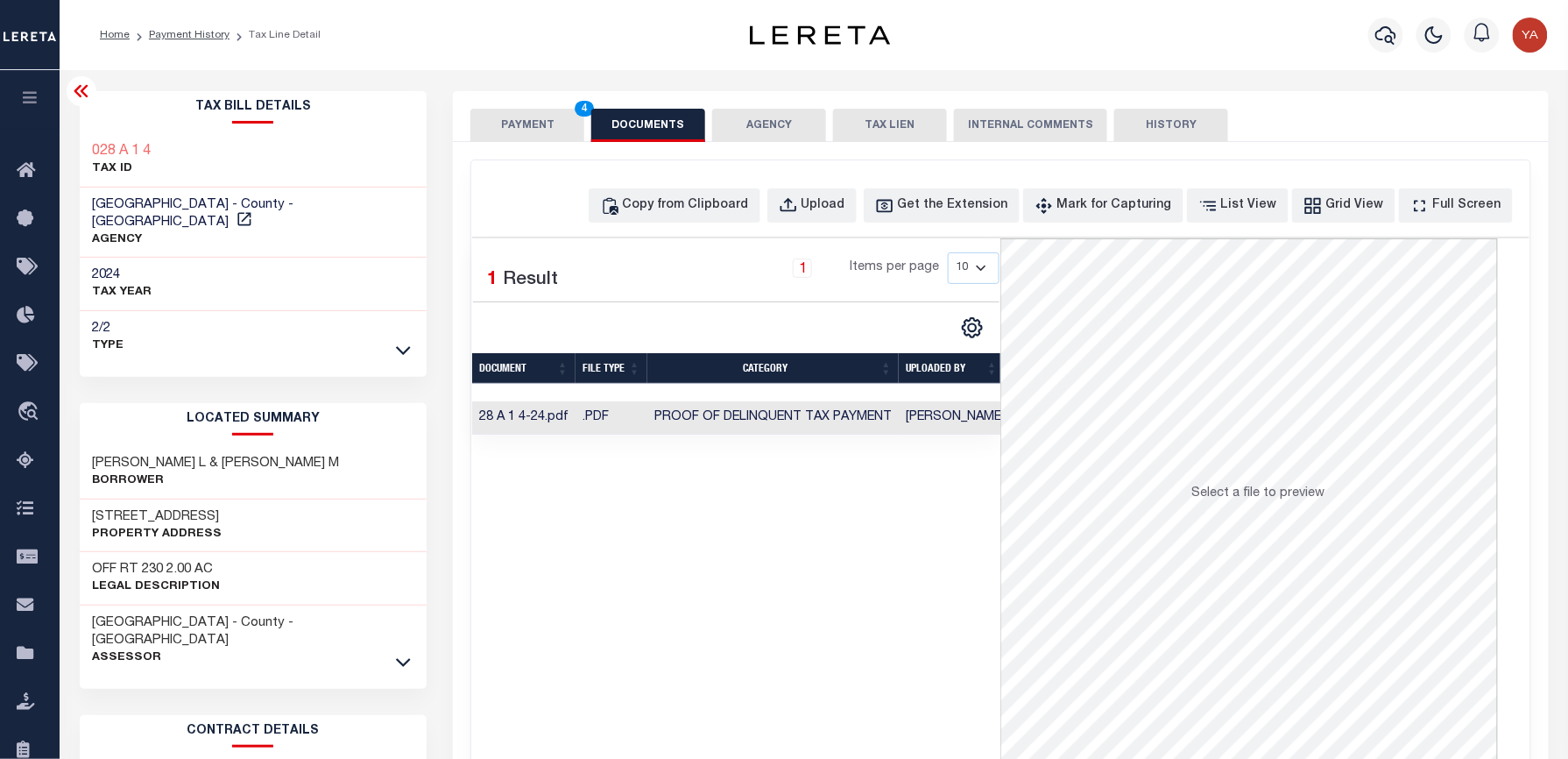
drag, startPoint x: 964, startPoint y: 421, endPoint x: 981, endPoint y: 480, distance: 61.4
click at [964, 421] on td "Yashaswini Jain" at bounding box center [955, 418] width 113 height 34
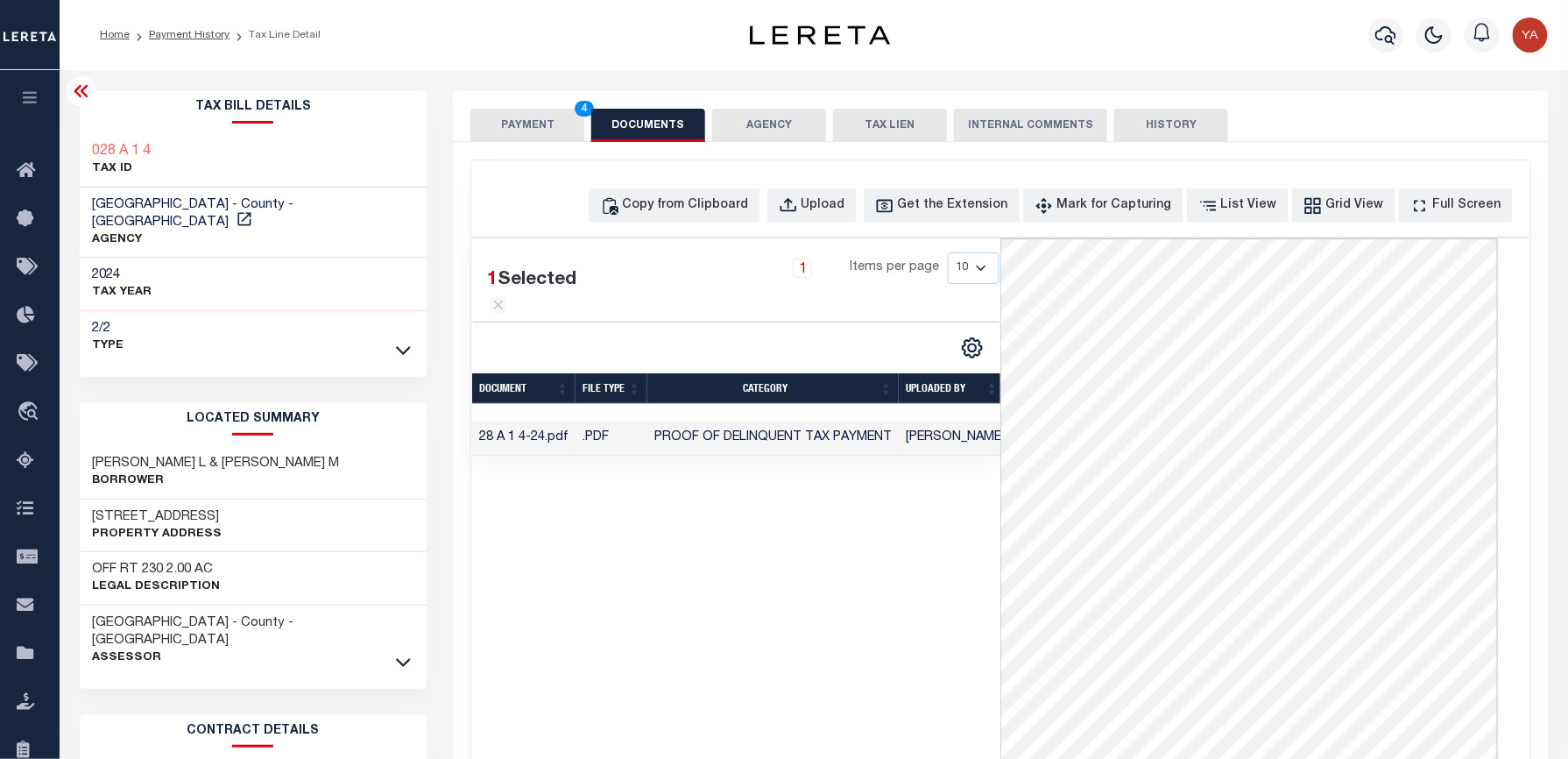
click at [532, 124] on button "PAYMENT 4" at bounding box center [528, 126] width 114 height 34
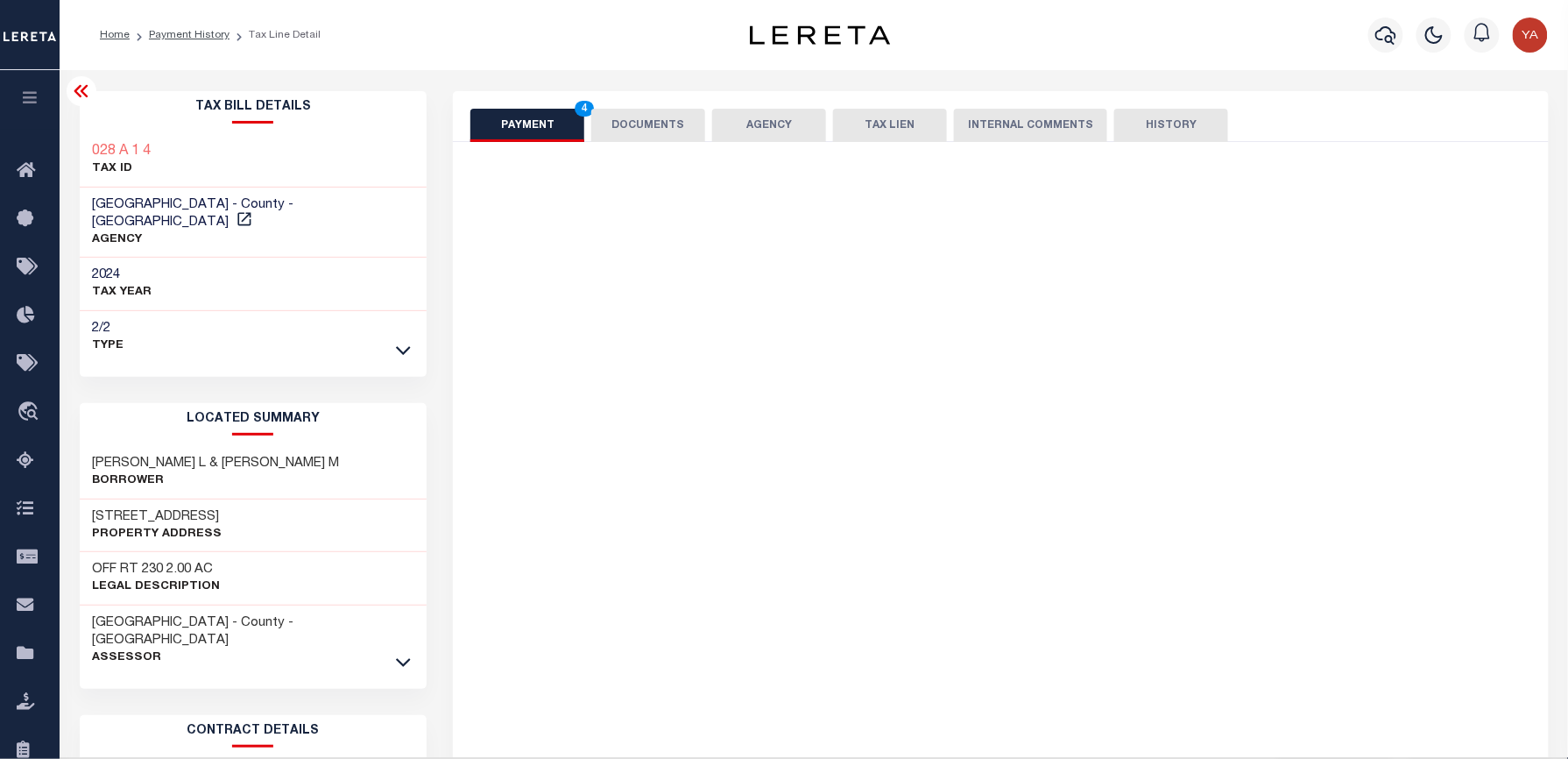
click at [544, 75] on div "Parcel & Loan Tax Bill Details 028 A 1 4 TAX ID AGENCY 2024 TAX YEAR 2025" at bounding box center [814, 695] width 1495 height 1249
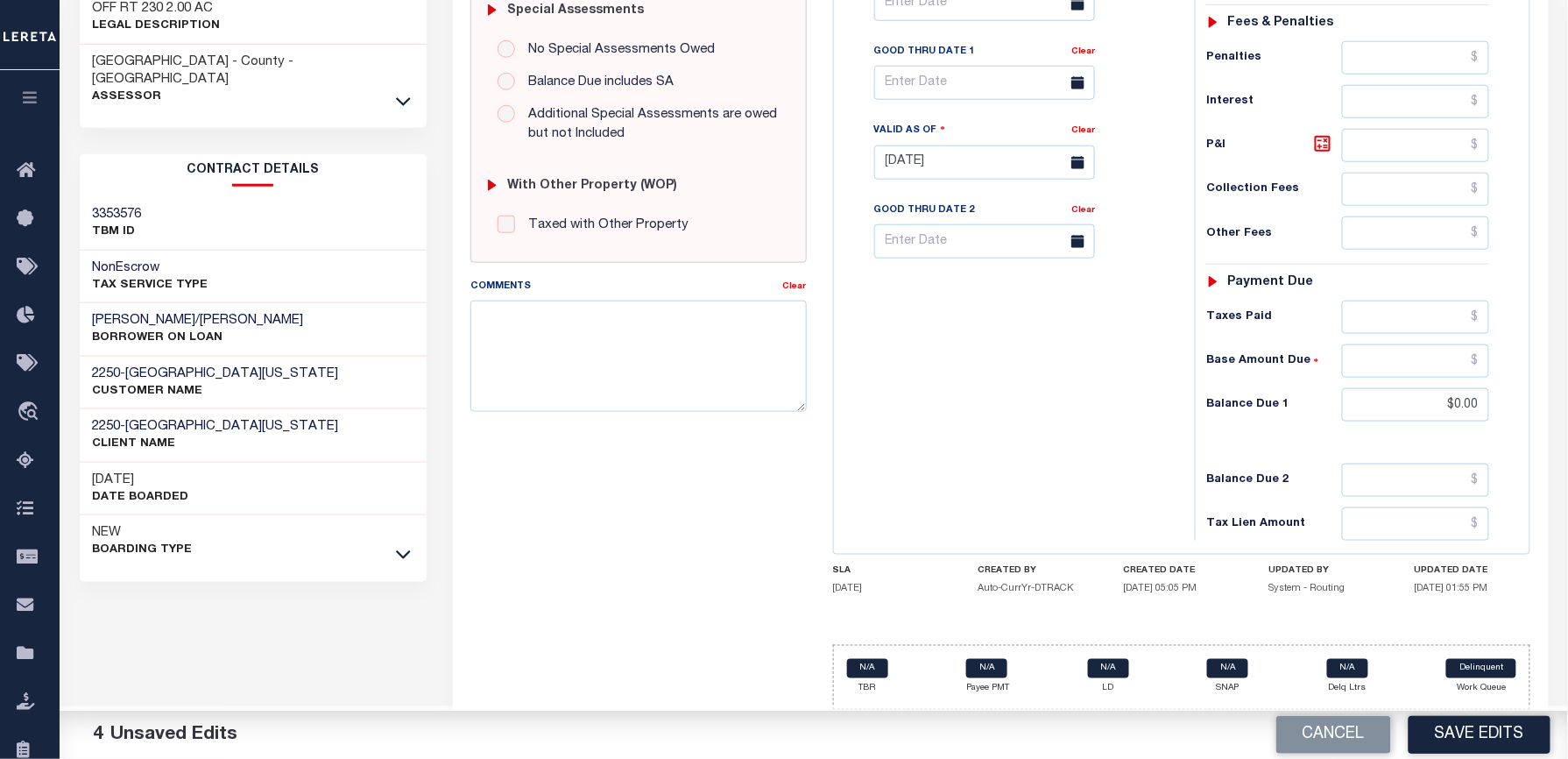
drag, startPoint x: 1496, startPoint y: 737, endPoint x: 1401, endPoint y: 657, distance: 124.2
click at [1496, 737] on button "Save Edits" at bounding box center [1479, 735] width 142 height 37
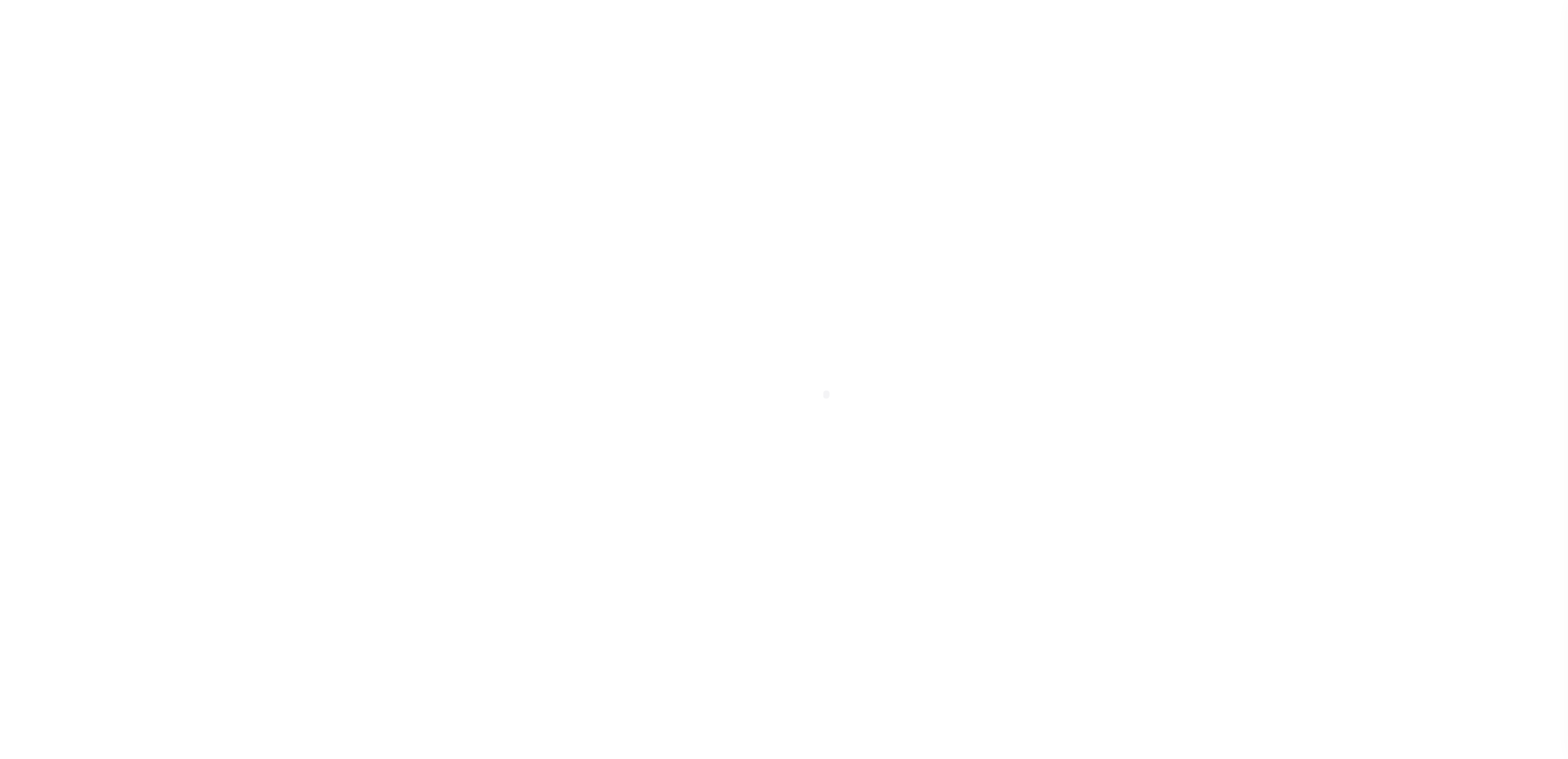
select select "PYD"
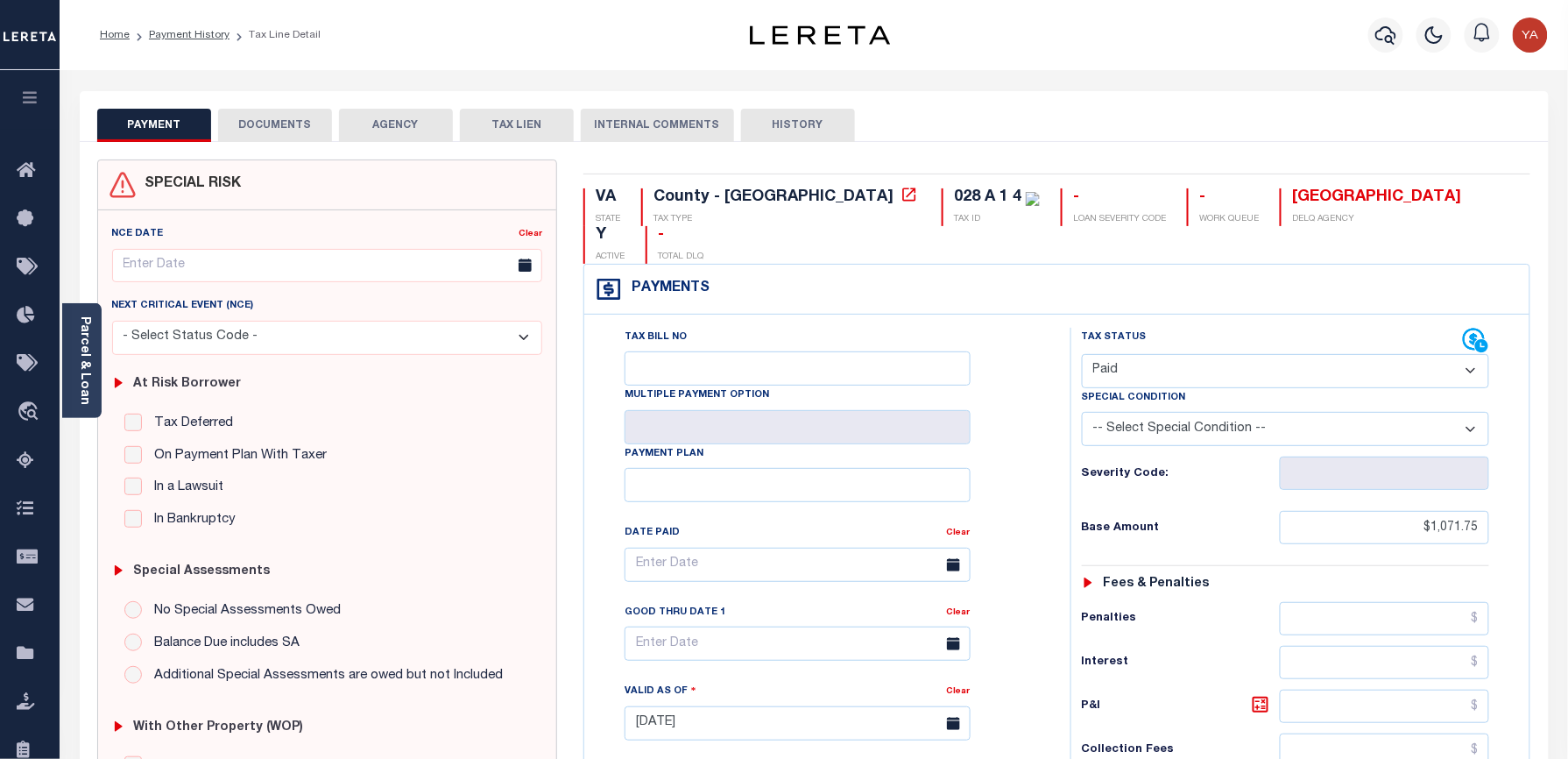
click at [870, 106] on div "PAYMENT DOCUMENTS AGENCY DELINQUENT PAYEE TAX LIEN" at bounding box center [815, 117] width 1469 height 50
drag, startPoint x: 813, startPoint y: 201, endPoint x: 871, endPoint y: 201, distance: 58.0
click at [954, 201] on div "028 A 1 4" at bounding box center [987, 197] width 67 height 16
copy div "28 A 1 4"
click at [997, 106] on div "PAYMENT DOCUMENTS AGENCY DELINQUENT PAYEE TAX LIEN" at bounding box center [815, 117] width 1469 height 50
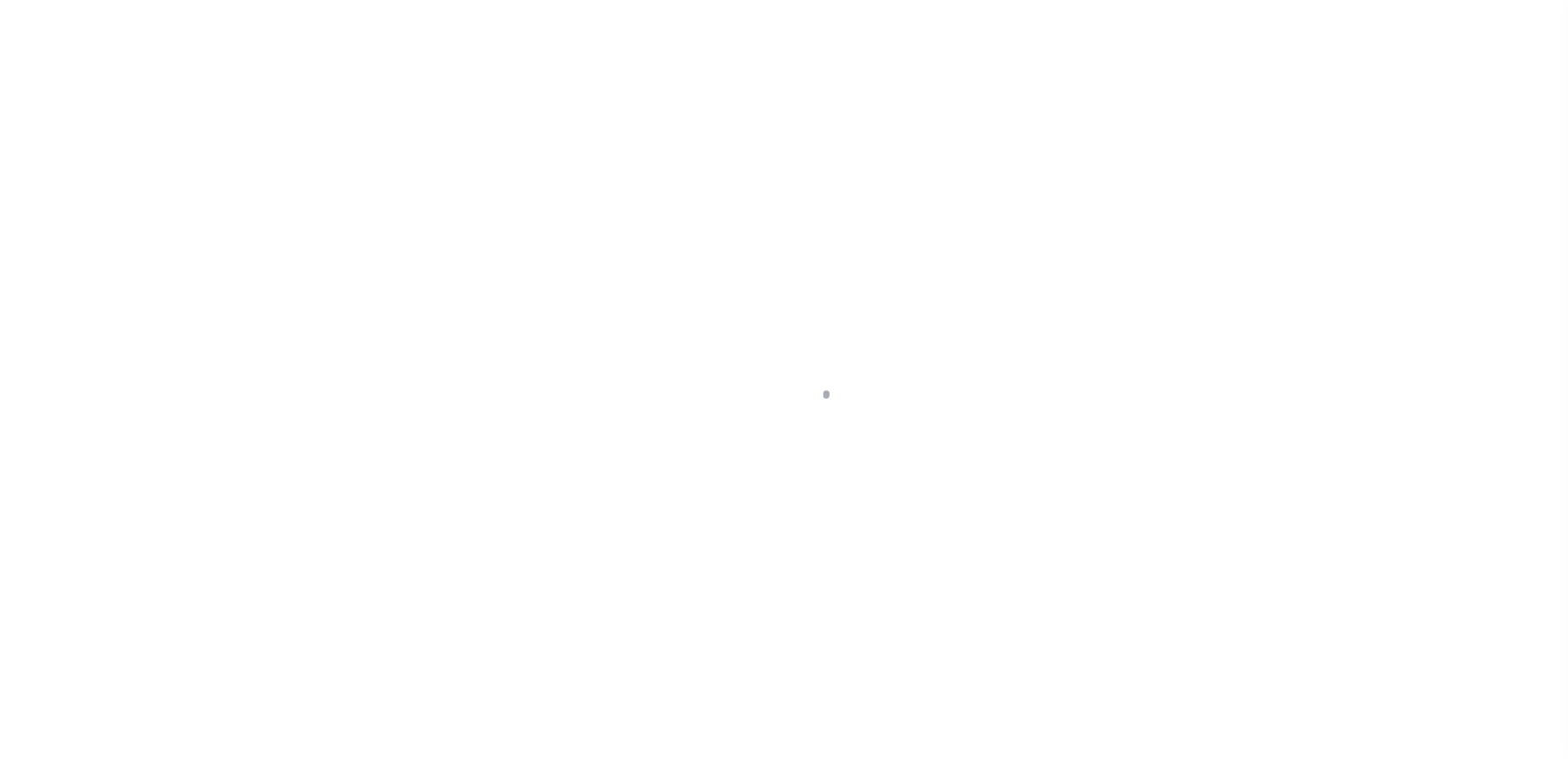
checkbox input "false"
type input "[DATE]"
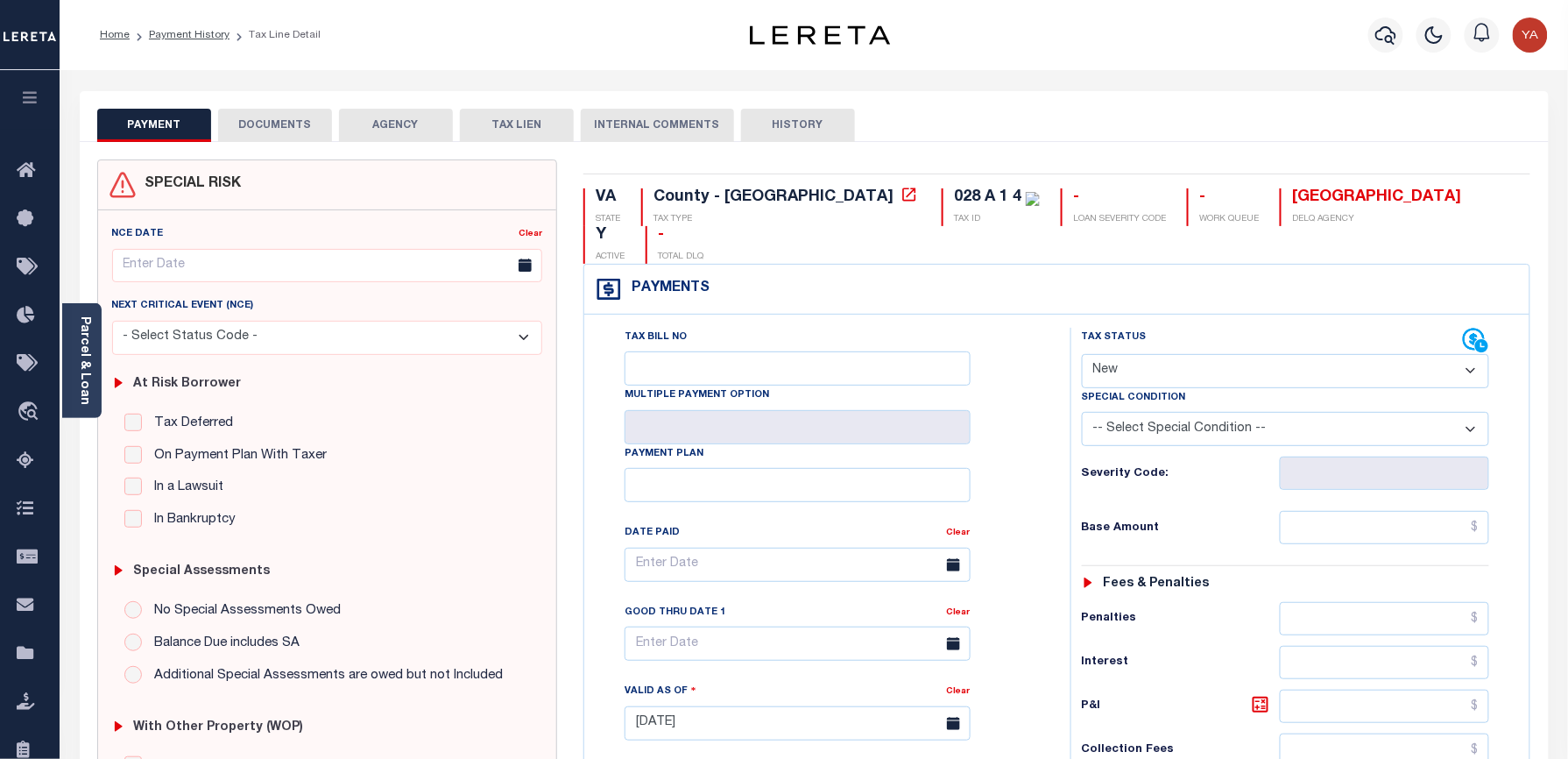
drag, startPoint x: 1121, startPoint y: 338, endPoint x: 1123, endPoint y: 357, distance: 19.1
click at [1121, 354] on select "- Select Status Code - Open Due/Unpaid Paid Incomplete No Tax Due Internal Refu…" at bounding box center [1286, 371] width 408 height 34
select select "PYD"
click at [1081, 354] on select "- Select Status Code - Open Due/Unpaid Paid Incomplete No Tax Due Internal Refu…" at bounding box center [1286, 371] width 408 height 34
type input "[DATE]"
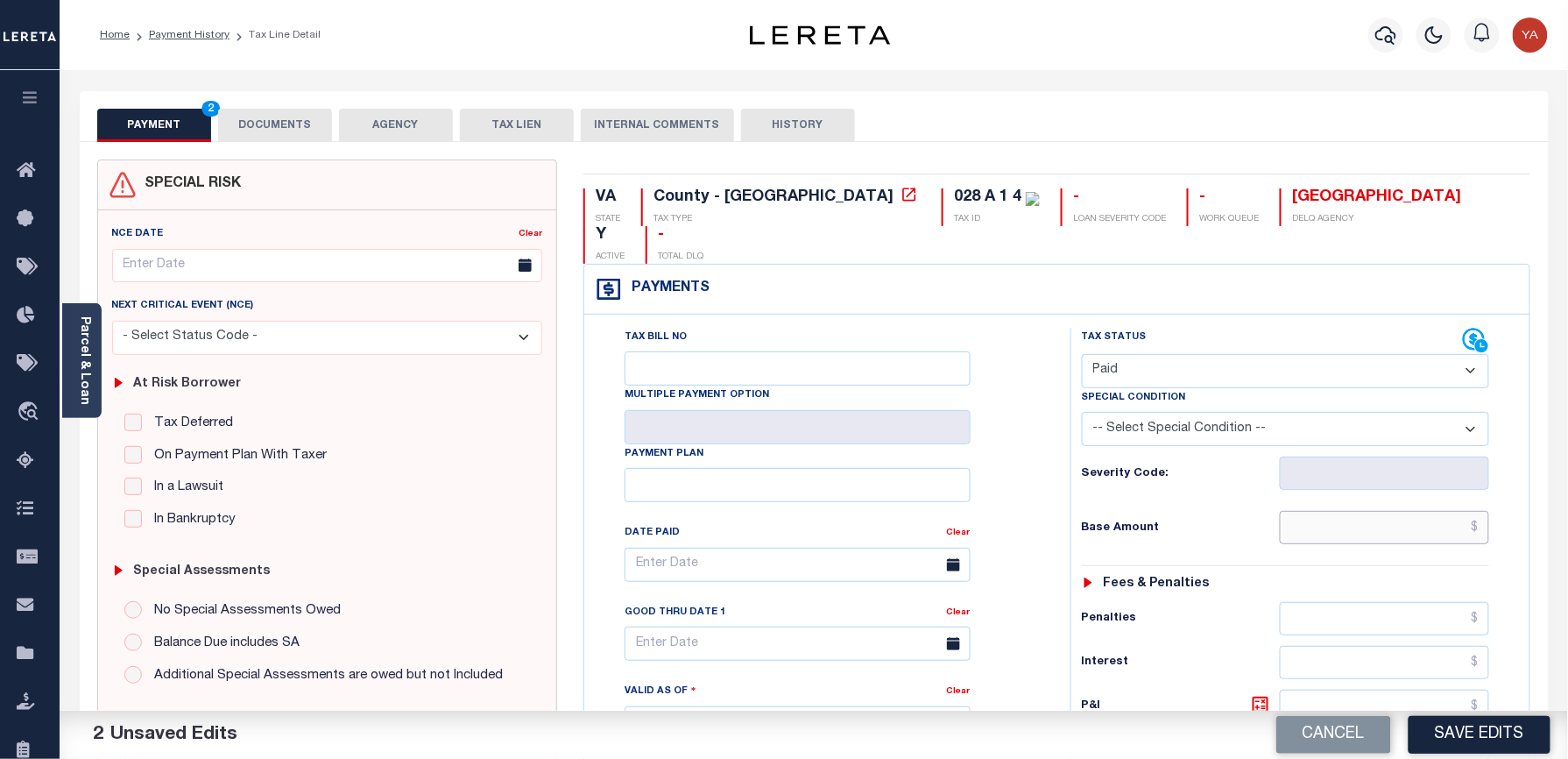
click at [1349, 511] on input "text" at bounding box center [1385, 528] width 211 height 34
paste input "1,120.56"
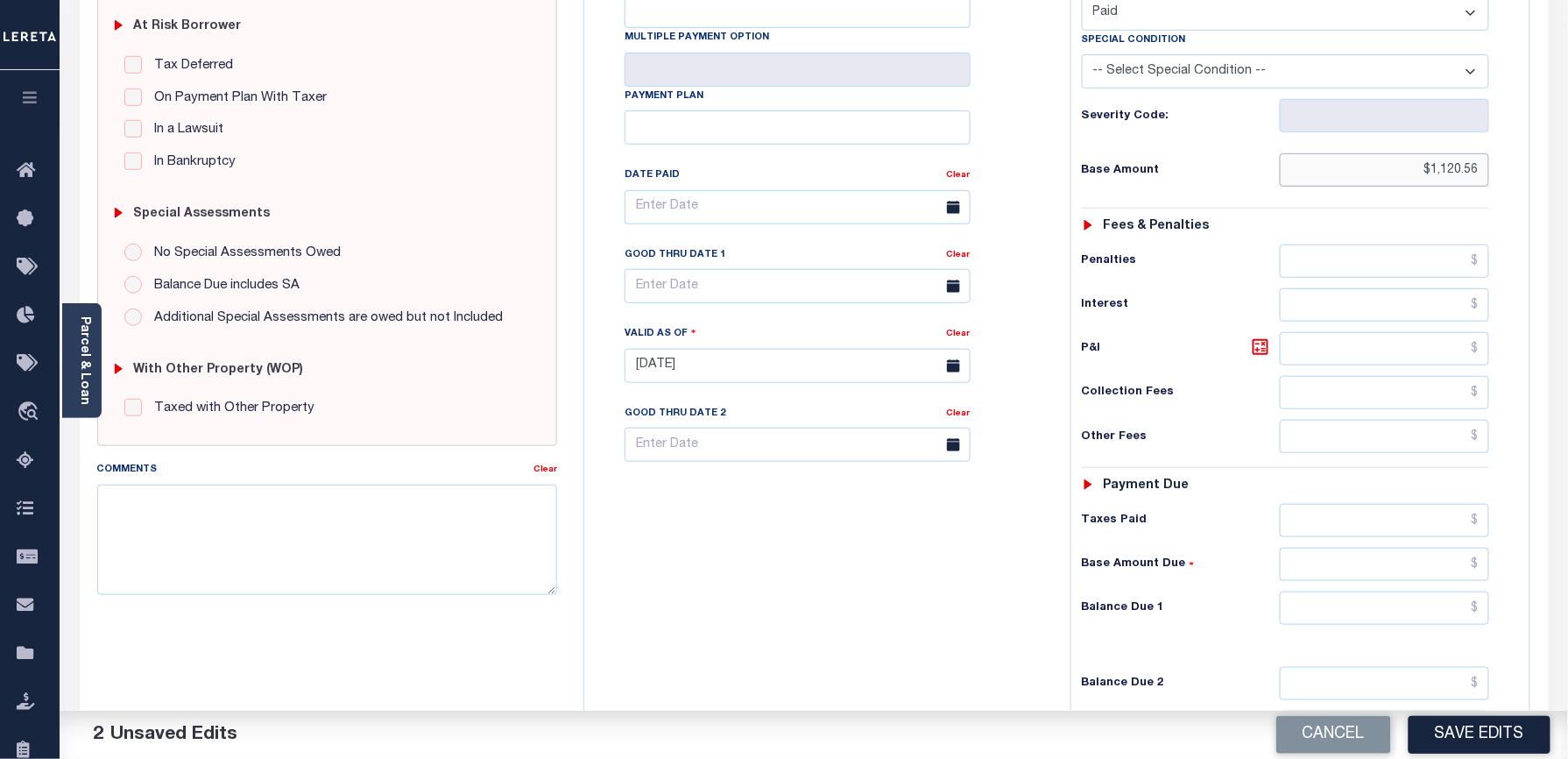
scroll to position [552, 0]
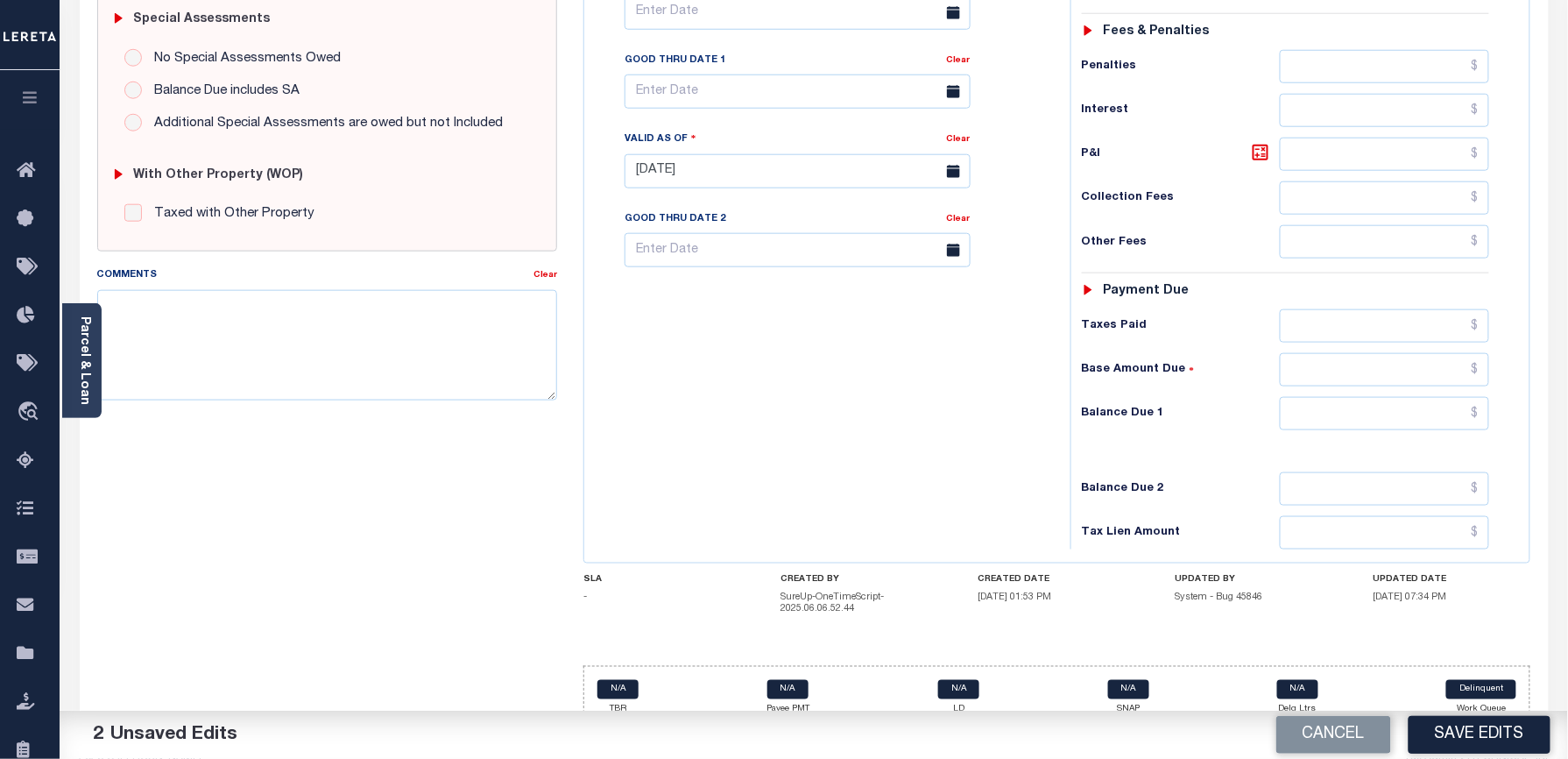
type input "$1,120.56"
click at [1332, 397] on input "text" at bounding box center [1385, 414] width 211 height 34
type input "$0.00"
click at [950, 368] on div "Tax Bill No Multiple Payment Option Payment Plan Clear" at bounding box center [822, 162] width 469 height 774
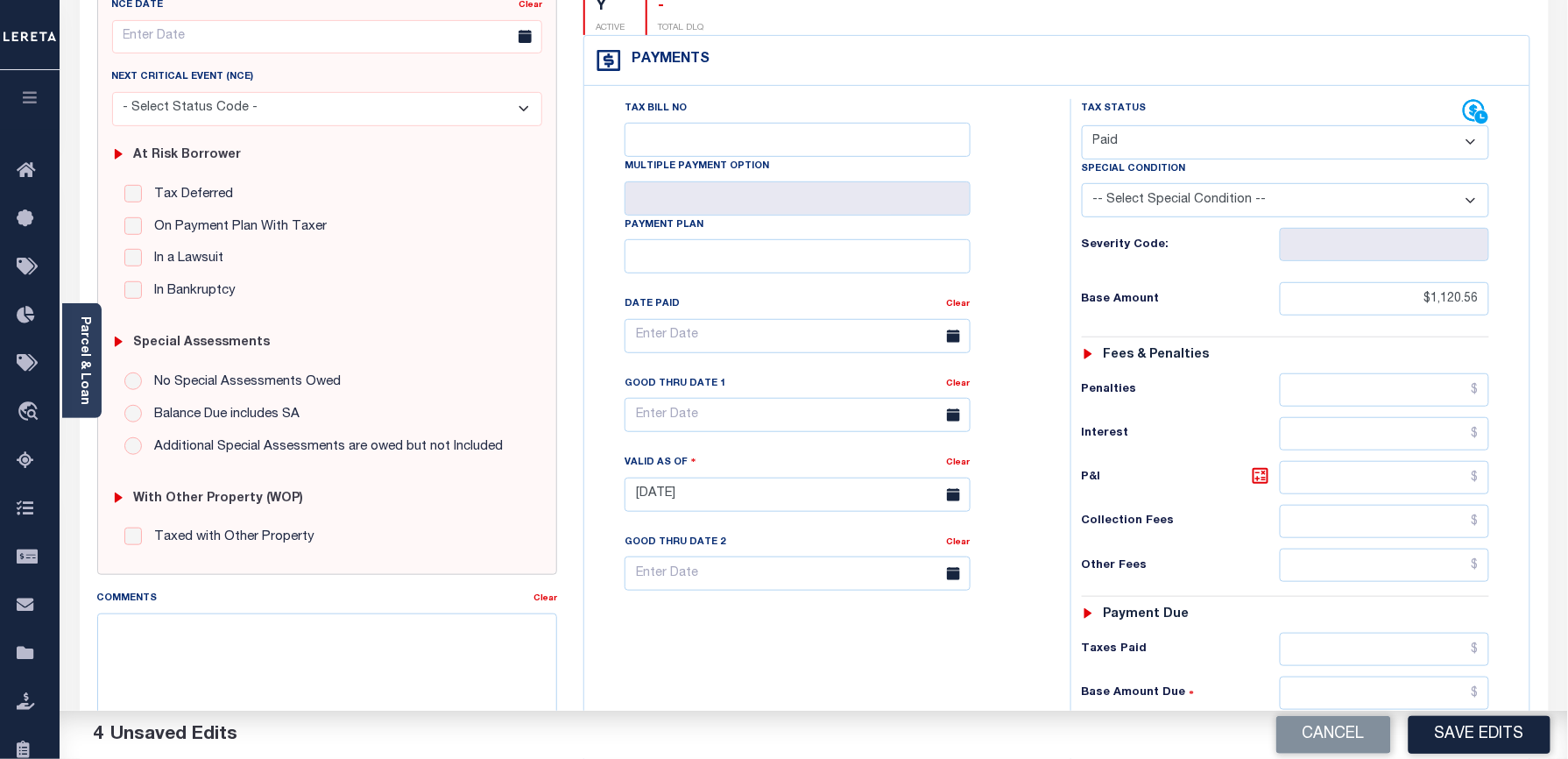
scroll to position [0, 0]
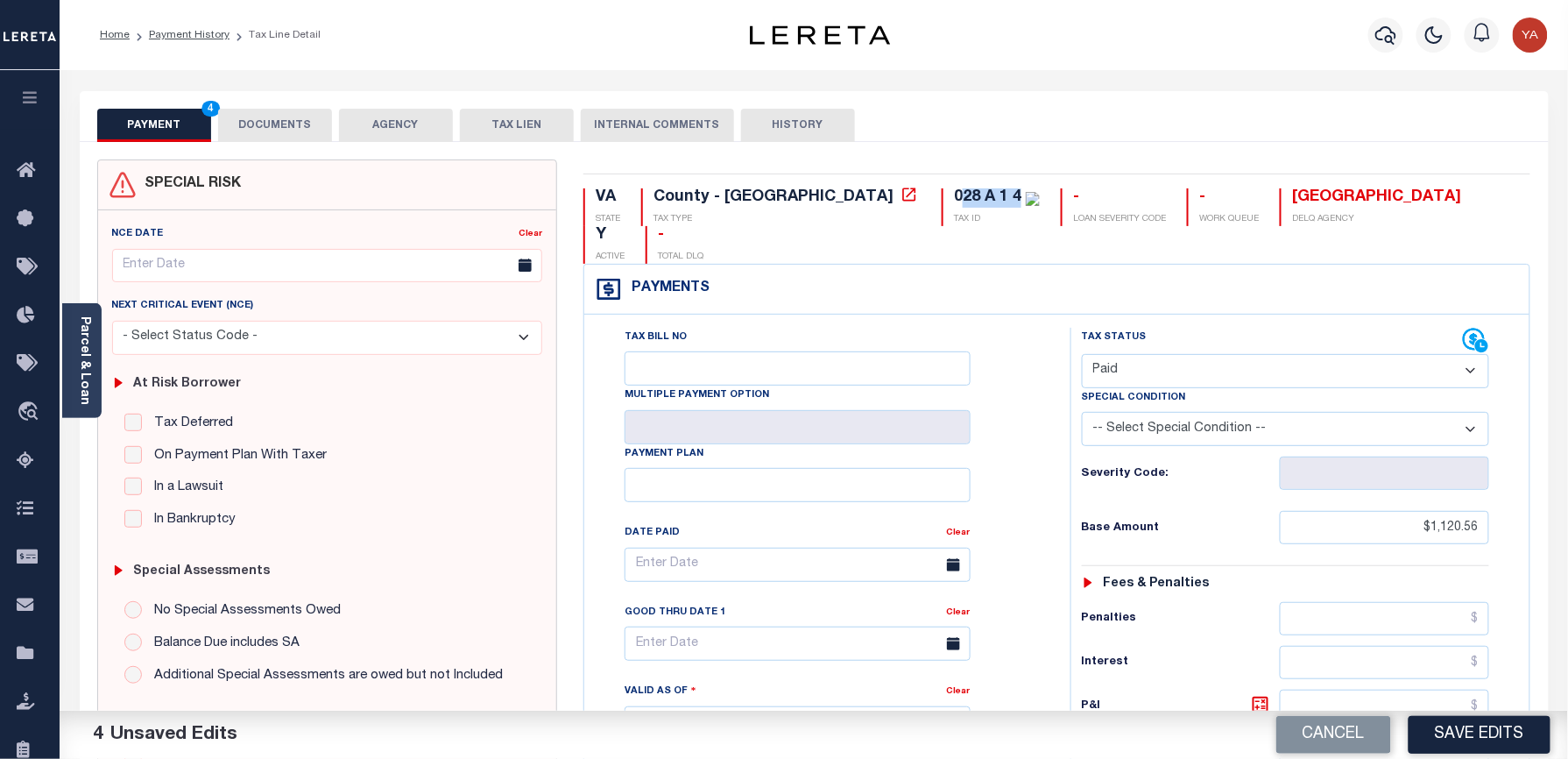
drag, startPoint x: 818, startPoint y: 189, endPoint x: 870, endPoint y: 184, distance: 52.2
click at [870, 184] on div "VA STATE County - VA TAX TYPE 028 A 1 4 TAX ID - LOAN SEVERITY CODE - WORK QUEU…" at bounding box center [1057, 728] width 973 height 1138
copy div "28 A 1 4"
click at [293, 128] on button "DOCUMENTS" at bounding box center [275, 126] width 114 height 34
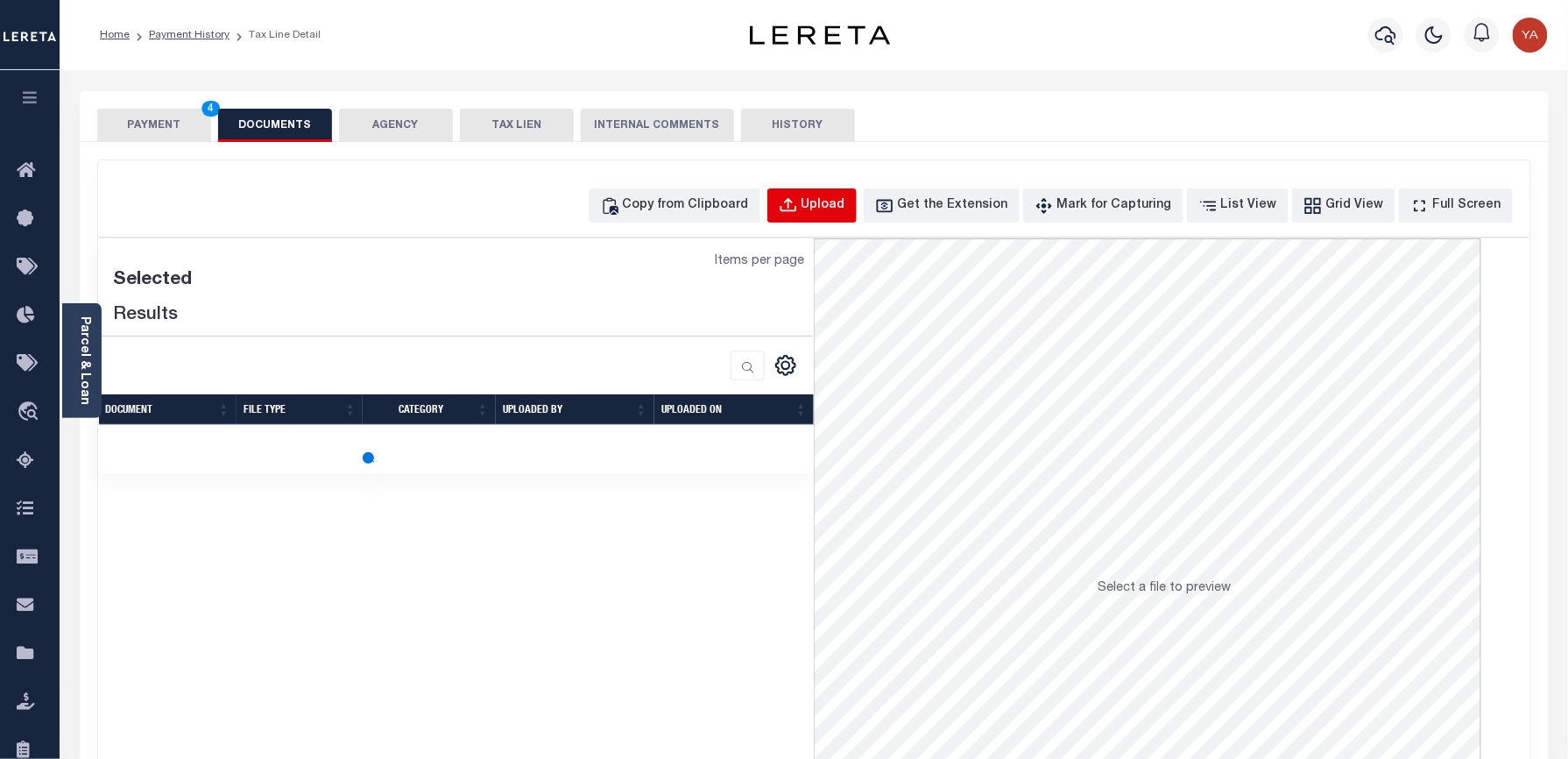
click at [838, 203] on div "Upload" at bounding box center [823, 205] width 44 height 20
select select "POP"
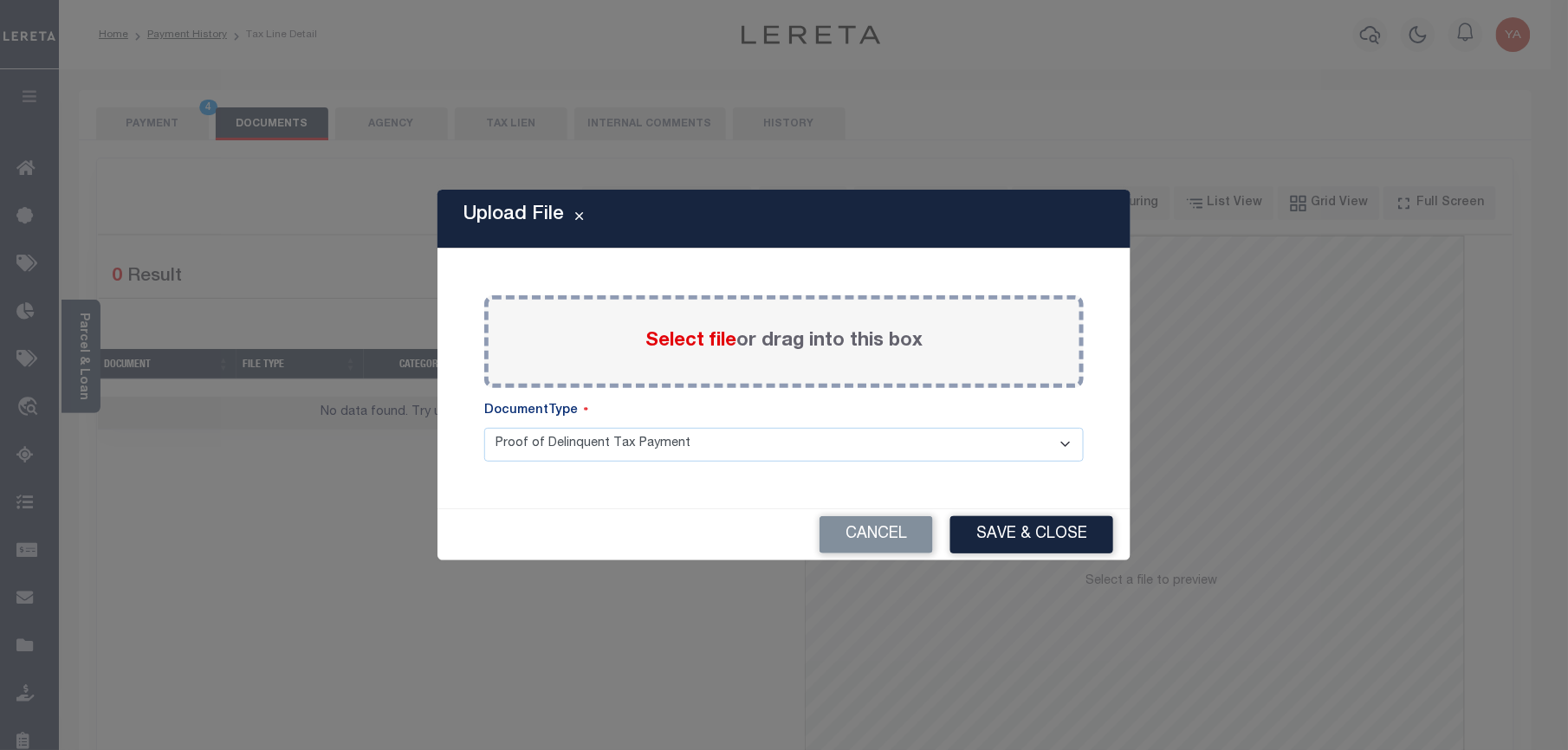
click at [833, 336] on label "Select file or drag into this box" at bounding box center [784, 341] width 277 height 29
click at [0, 0] on input "Select file or drag into this box" at bounding box center [0, 0] width 0 height 0
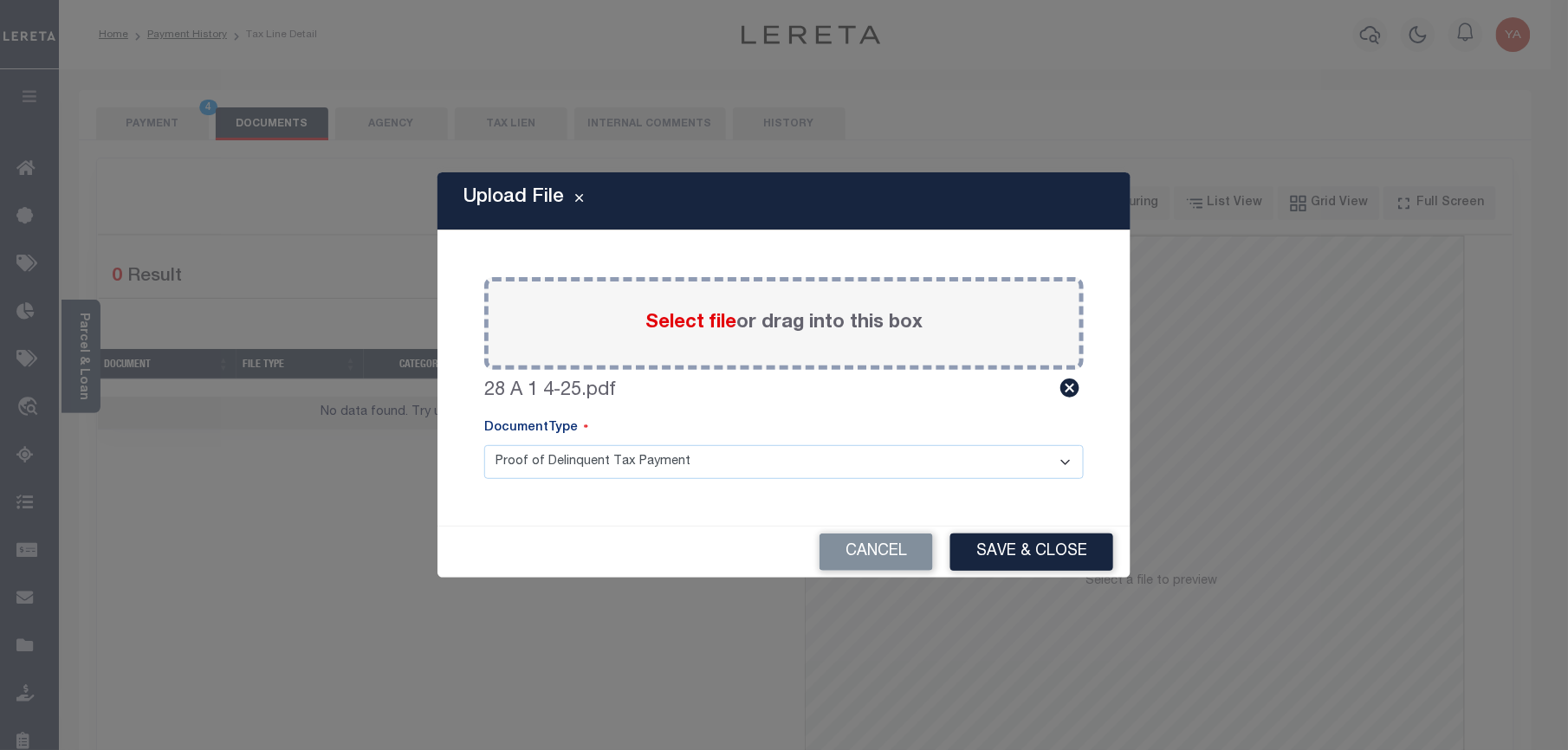
drag, startPoint x: 784, startPoint y: 467, endPoint x: 783, endPoint y: 479, distance: 12.0
click at [784, 467] on select "Proof of Delinquent Tax Payment" at bounding box center [784, 462] width 599 height 34
click at [484, 445] on select "Proof of Delinquent Tax Payment" at bounding box center [784, 462] width 599 height 34
click at [1040, 551] on button "Save & Close" at bounding box center [1032, 552] width 163 height 37
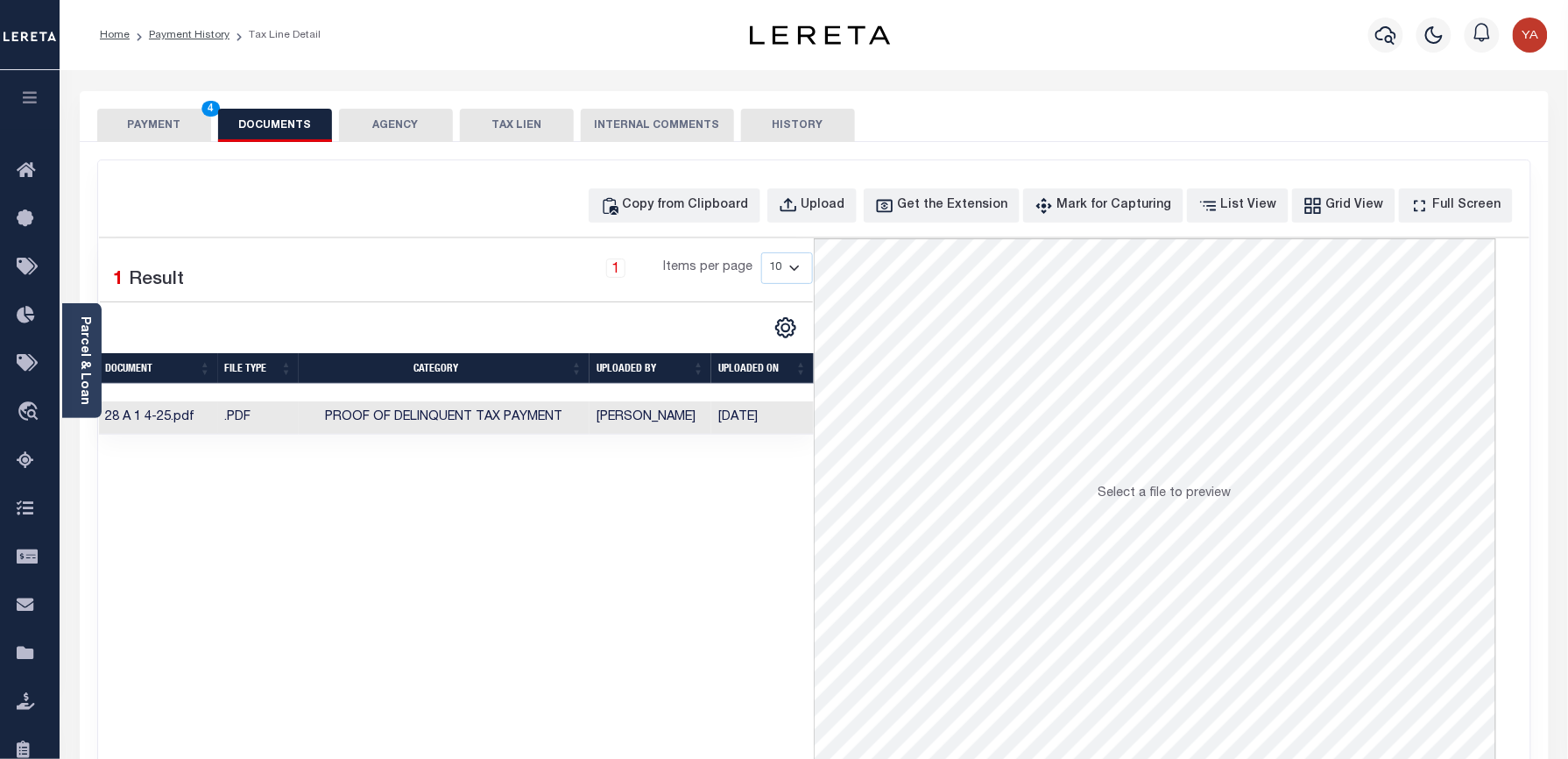
click at [142, 123] on button "PAYMENT 4" at bounding box center [154, 126] width 114 height 34
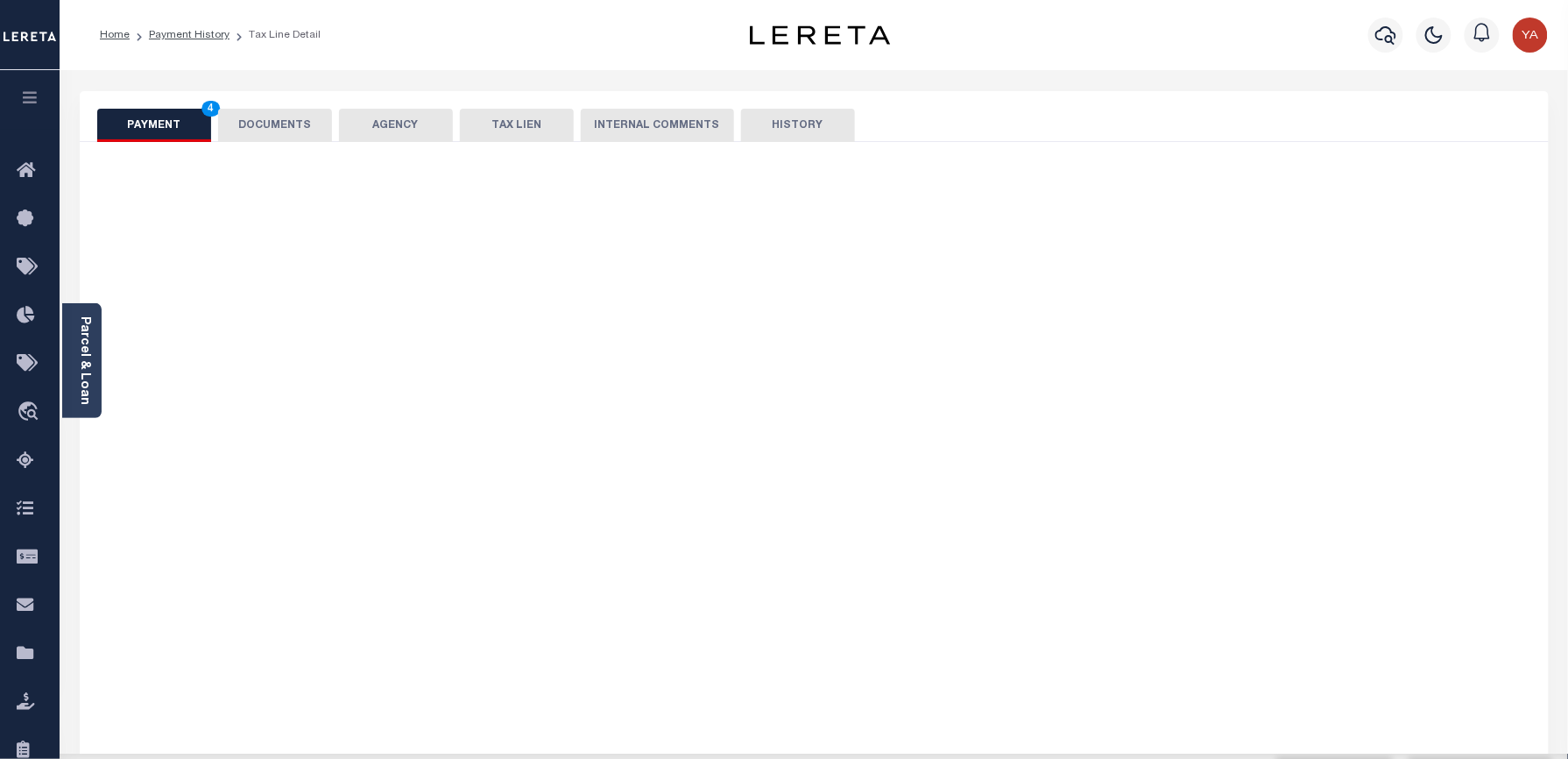
click at [488, 74] on div "Parcel & Loan Tax Bill Details 028 A 1 4 TAX ID AGENCY 2025/2025 TAX YEAR" at bounding box center [814, 700] width 1495 height 1262
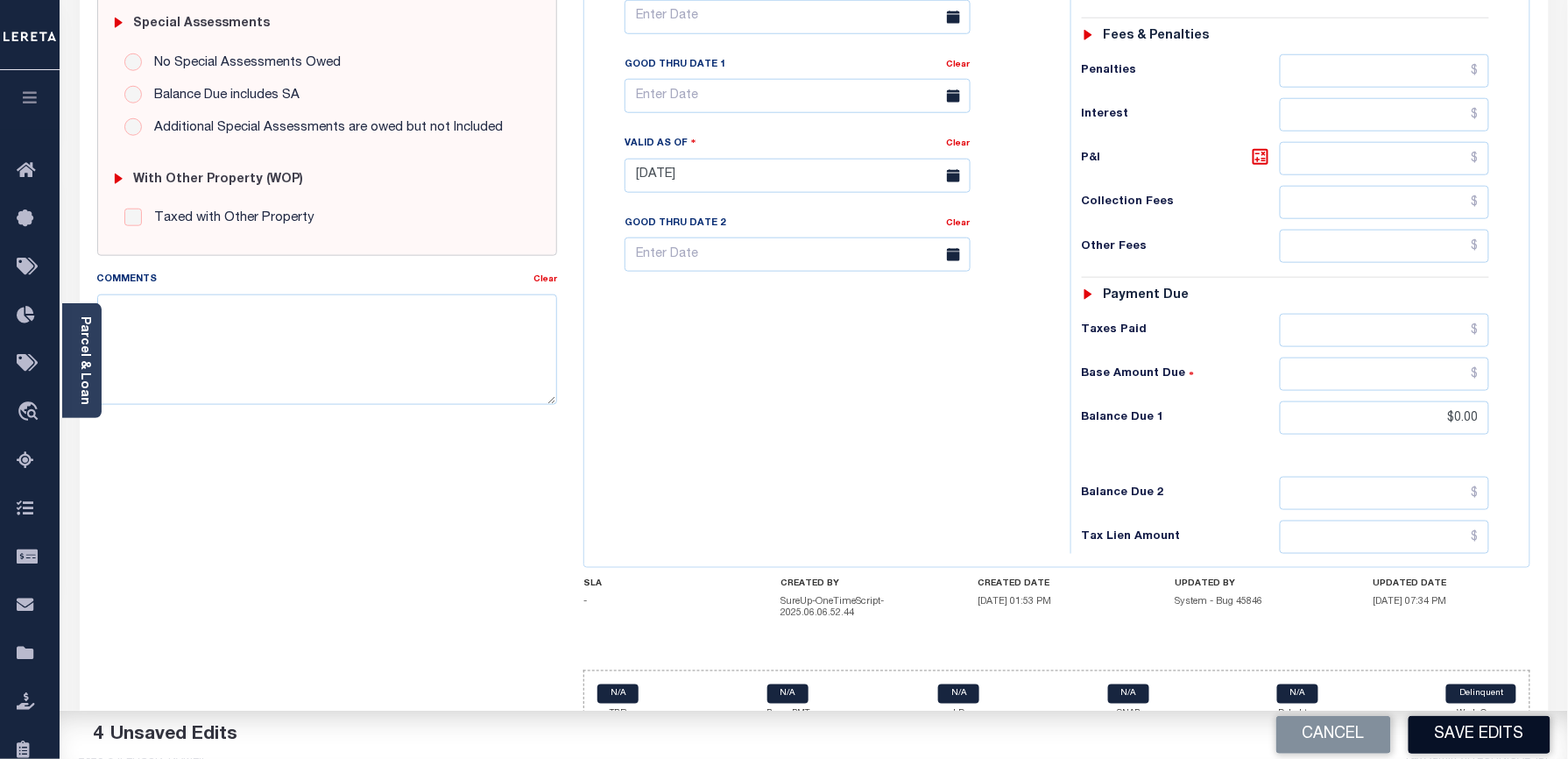
click at [1448, 741] on button "Save Edits" at bounding box center [1479, 735] width 142 height 37
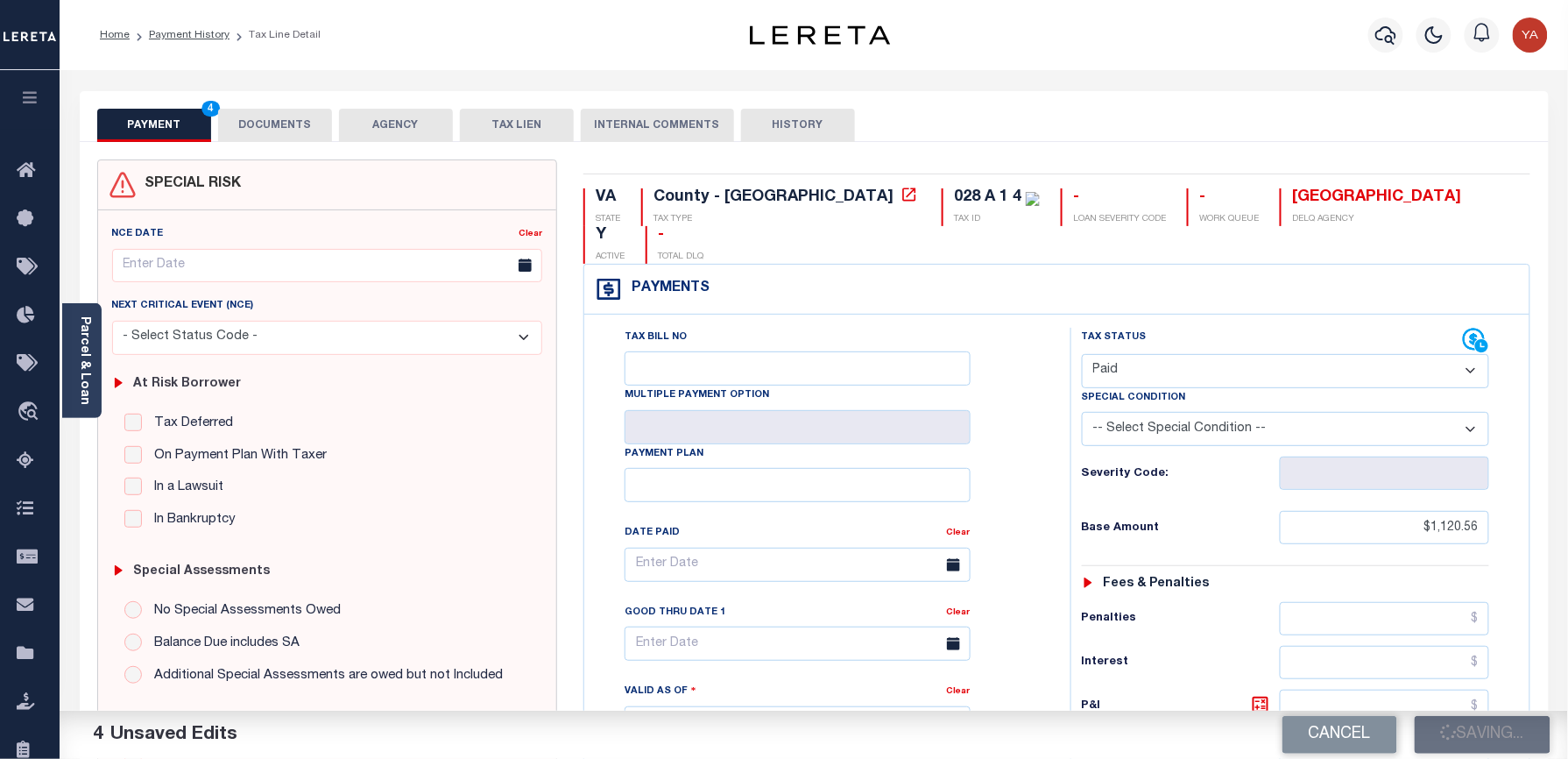
checkbox input "false"
type input "$1,120.56"
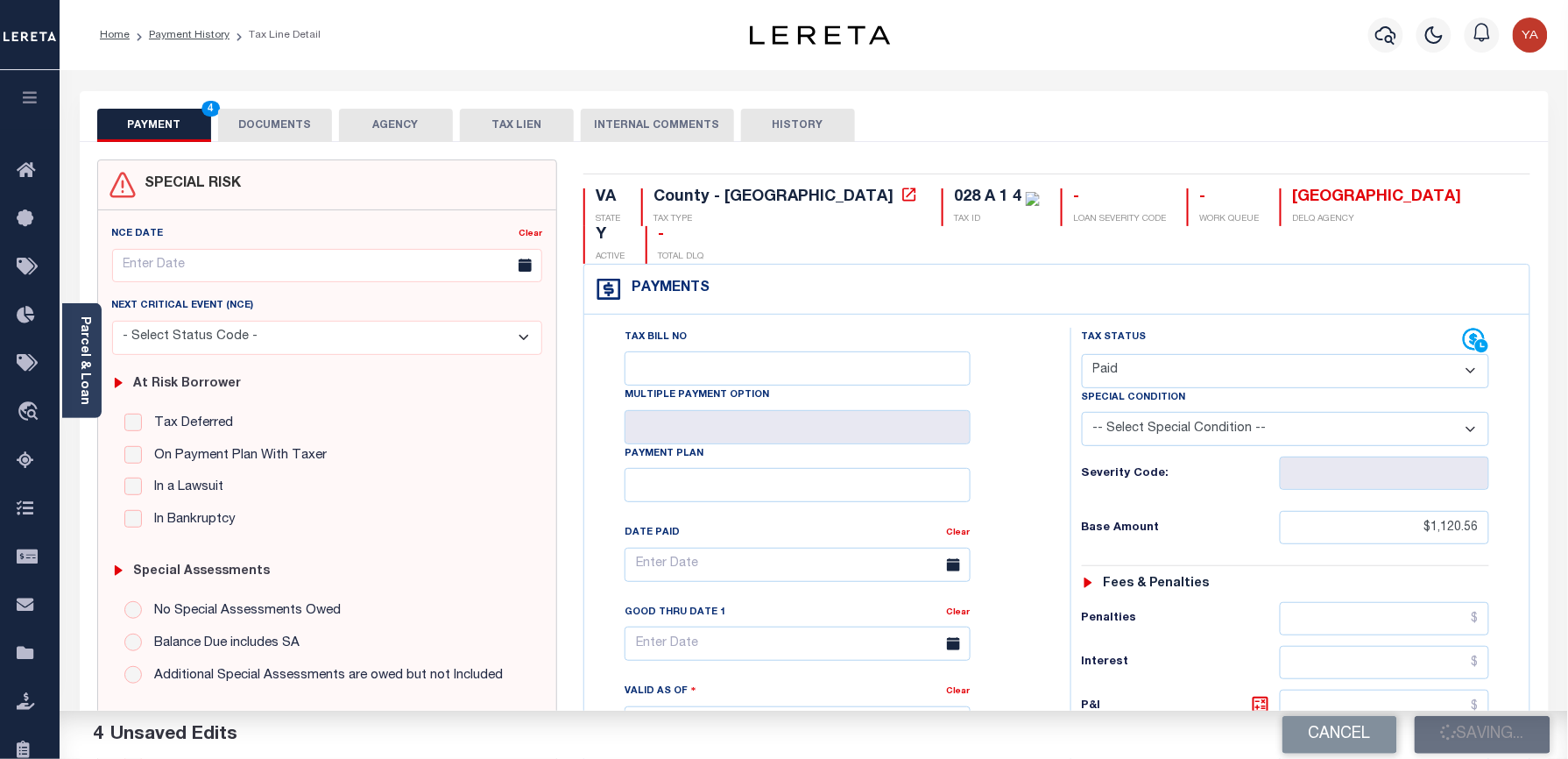
type input "$0"
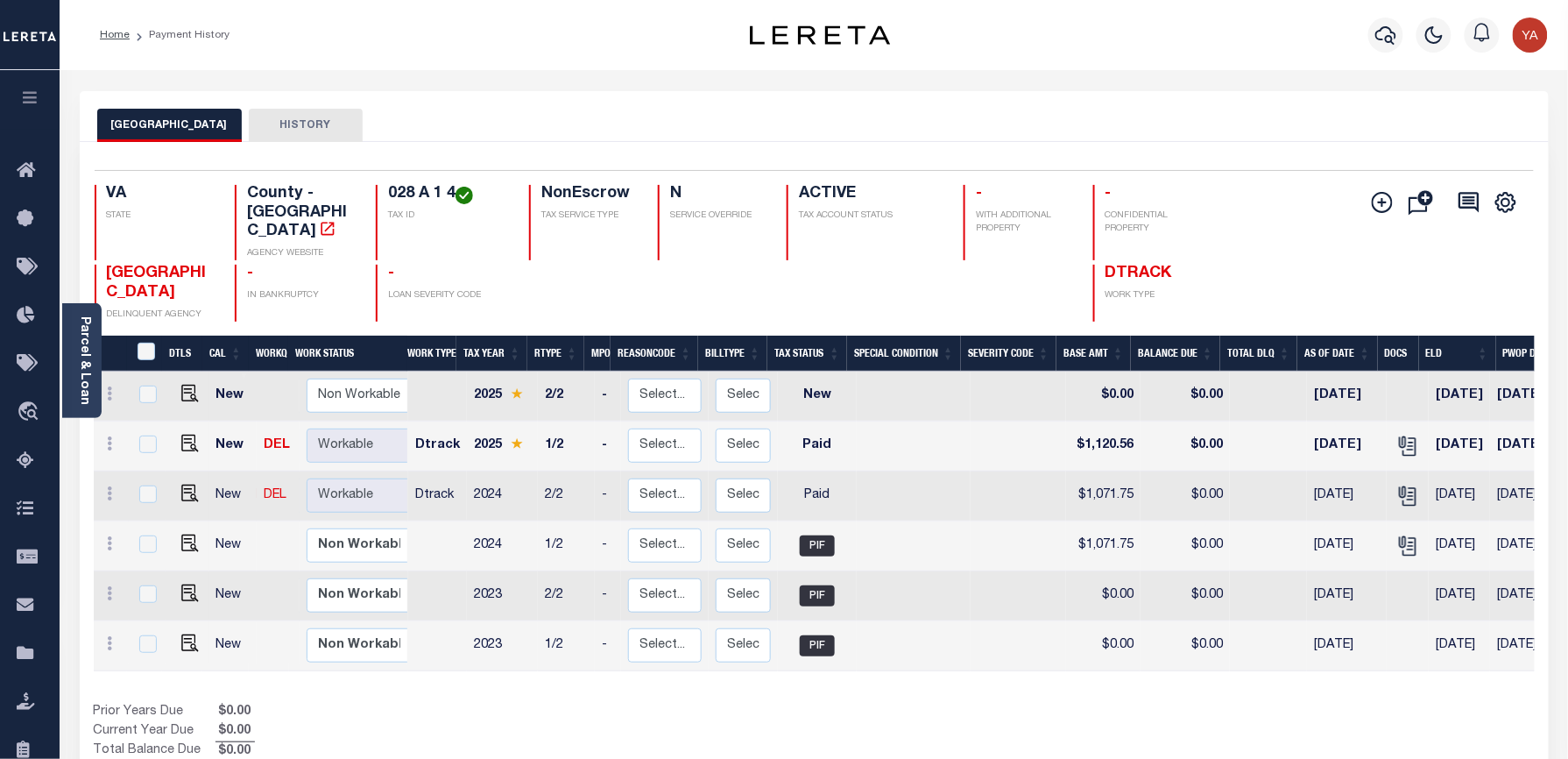
drag, startPoint x: 598, startPoint y: 117, endPoint x: 504, endPoint y: 170, distance: 107.9
click at [598, 117] on div "GREENE COUNTY HISTORY" at bounding box center [814, 125] width 1434 height 33
drag, startPoint x: 377, startPoint y: 187, endPoint x: 454, endPoint y: 190, distance: 77.1
click at [454, 190] on div "028 A 1 4 TAX ID" at bounding box center [442, 222] width 132 height 76
copy h4 "028 A 1 4"
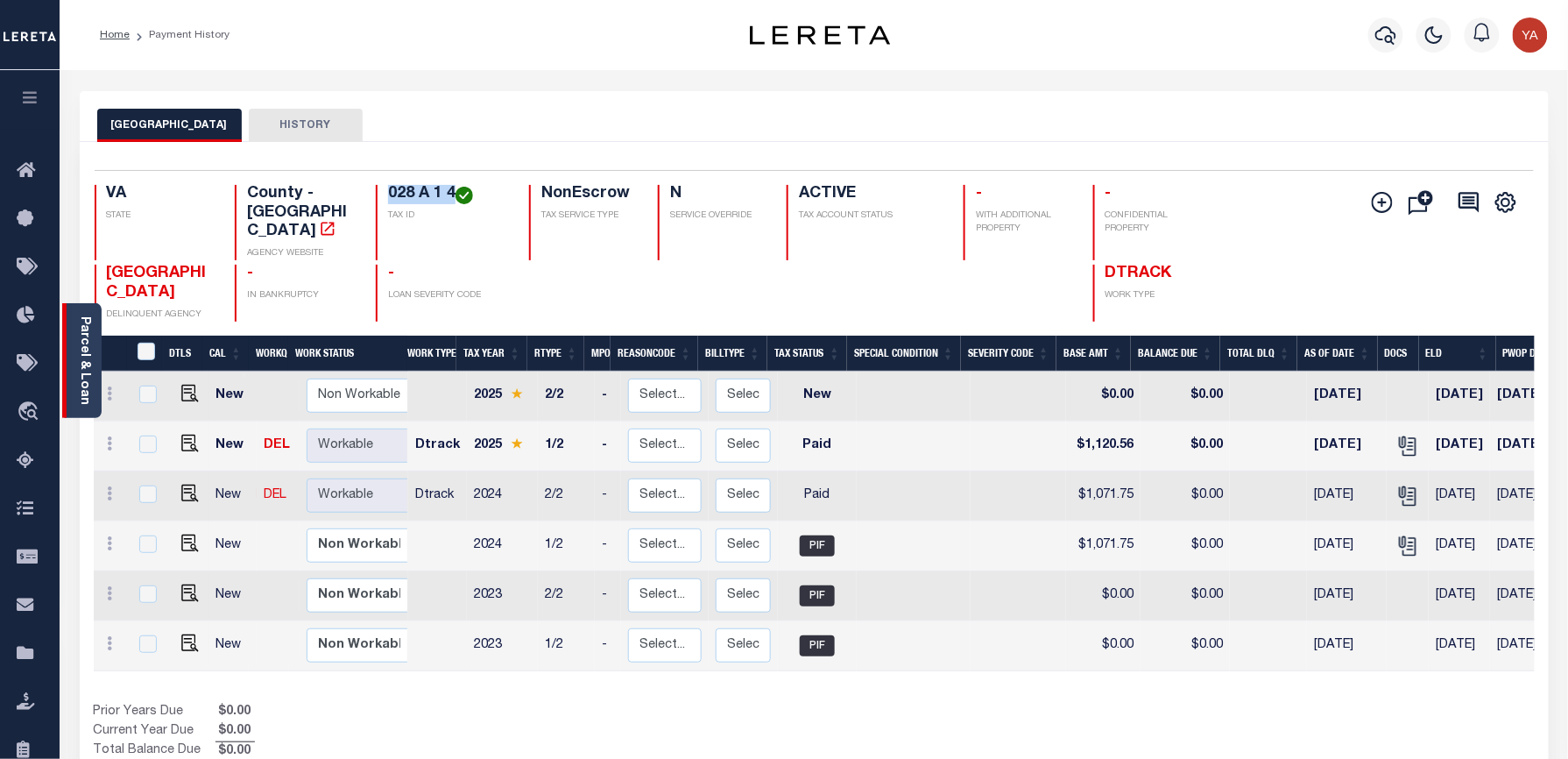
click at [82, 365] on link "Parcel & Loan" at bounding box center [84, 360] width 12 height 89
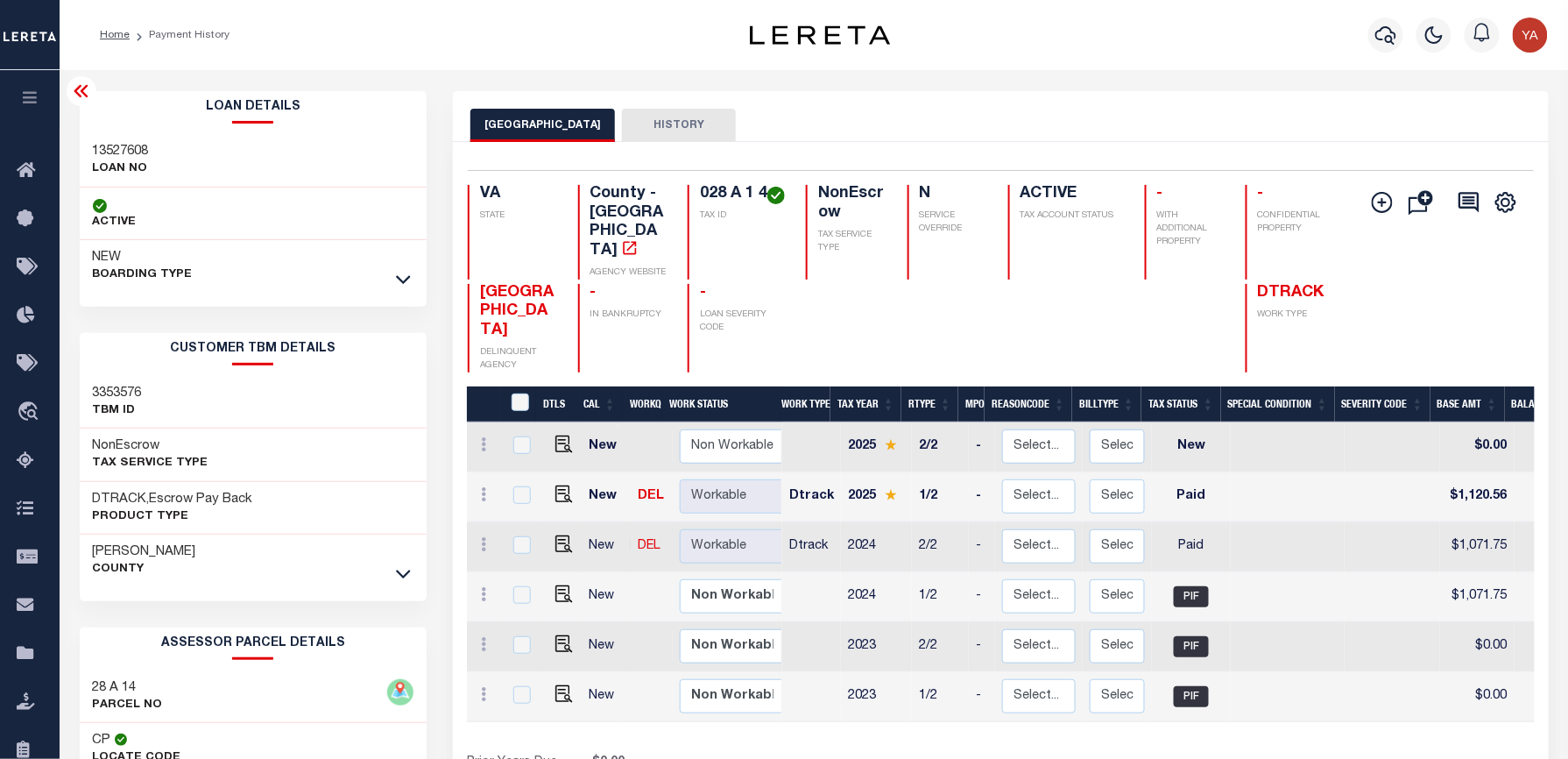
click at [117, 145] on h3 "13527608" at bounding box center [121, 151] width 56 height 18
copy h3 "13527608"
drag, startPoint x: 704, startPoint y: 193, endPoint x: 769, endPoint y: 191, distance: 65.0
click at [769, 191] on div "028 A 1 4 TAX ID" at bounding box center [736, 231] width 97 height 94
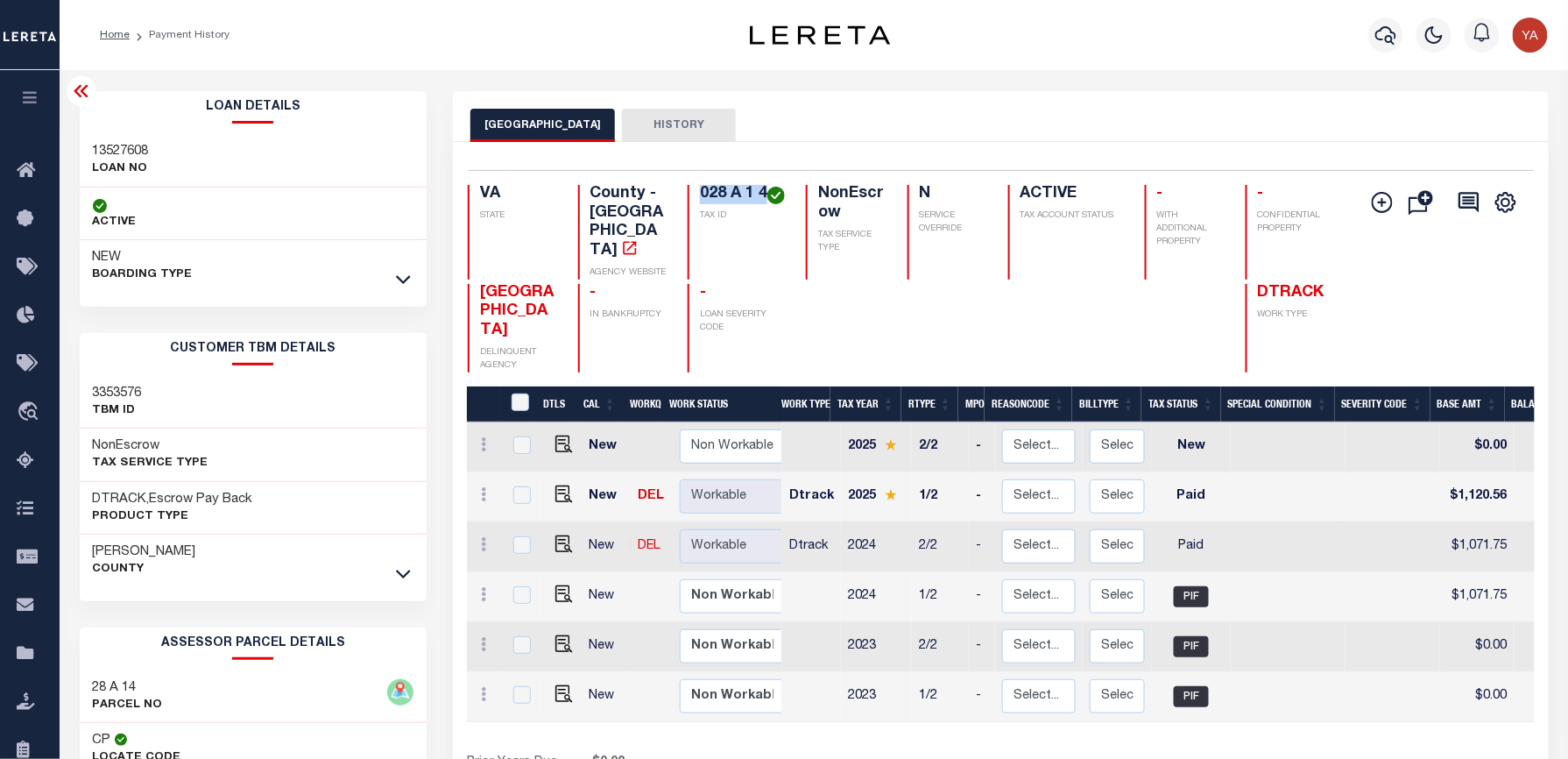
copy h4 "028 A 1 4"
drag, startPoint x: 806, startPoint y: 116, endPoint x: 754, endPoint y: 183, distance: 84.8
click at [803, 117] on div "GREENE COUNTY HISTORY" at bounding box center [1000, 125] width 1060 height 33
drag, startPoint x: 699, startPoint y: 184, endPoint x: 763, endPoint y: 184, distance: 64.0
click at [763, 185] on h4 "028 A 1 4" at bounding box center [742, 194] width 85 height 20
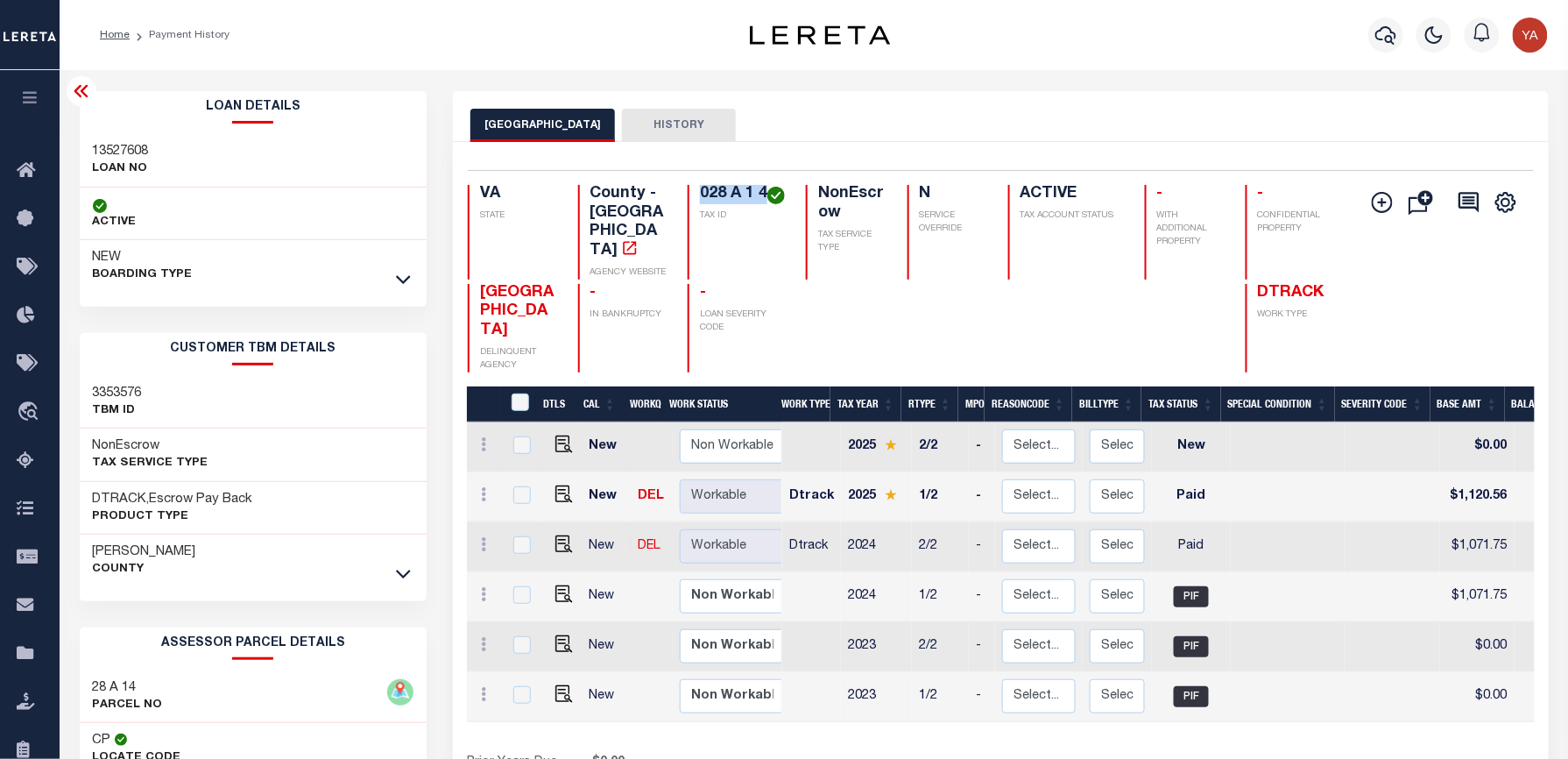
copy h4 "028 A 1 4"
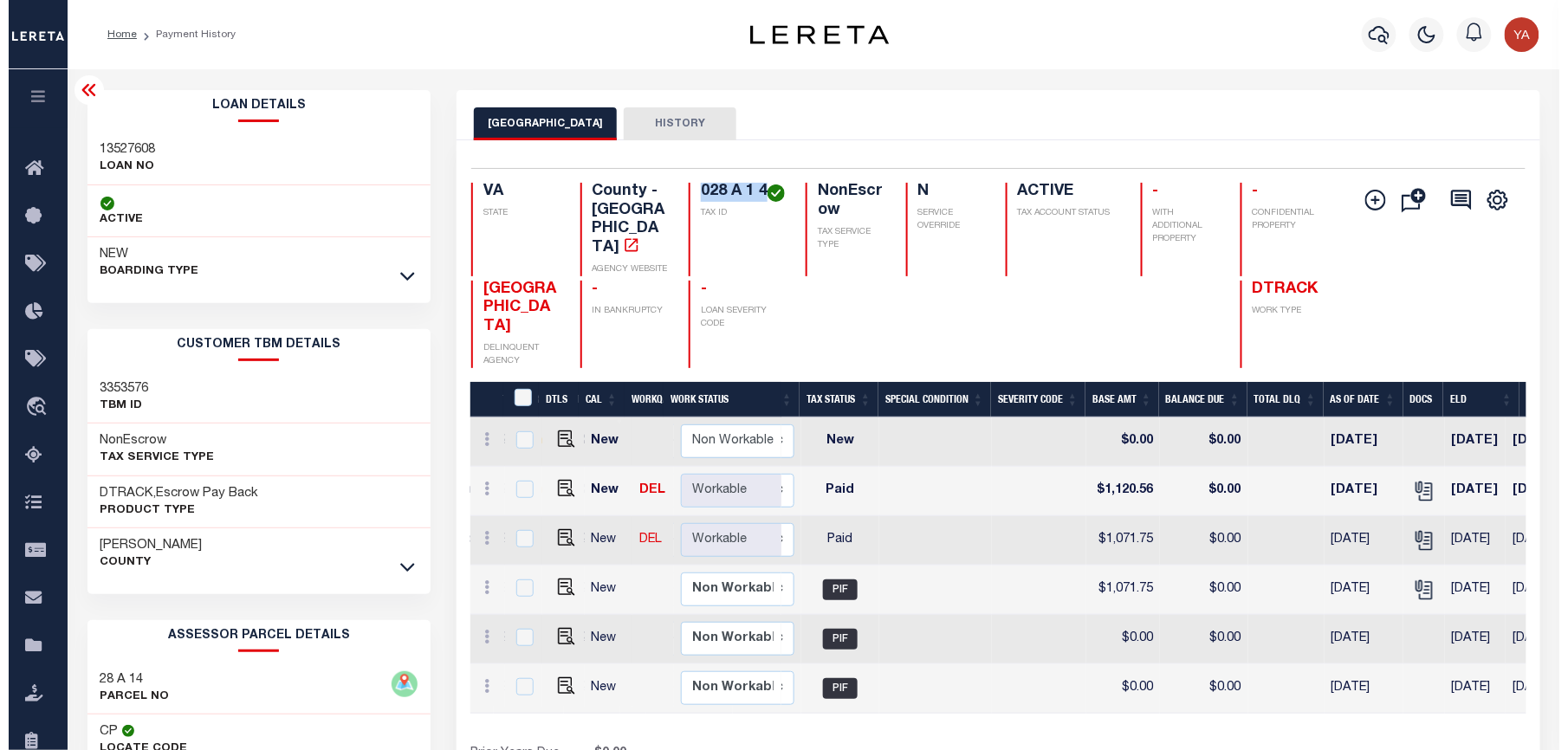
scroll to position [0, 347]
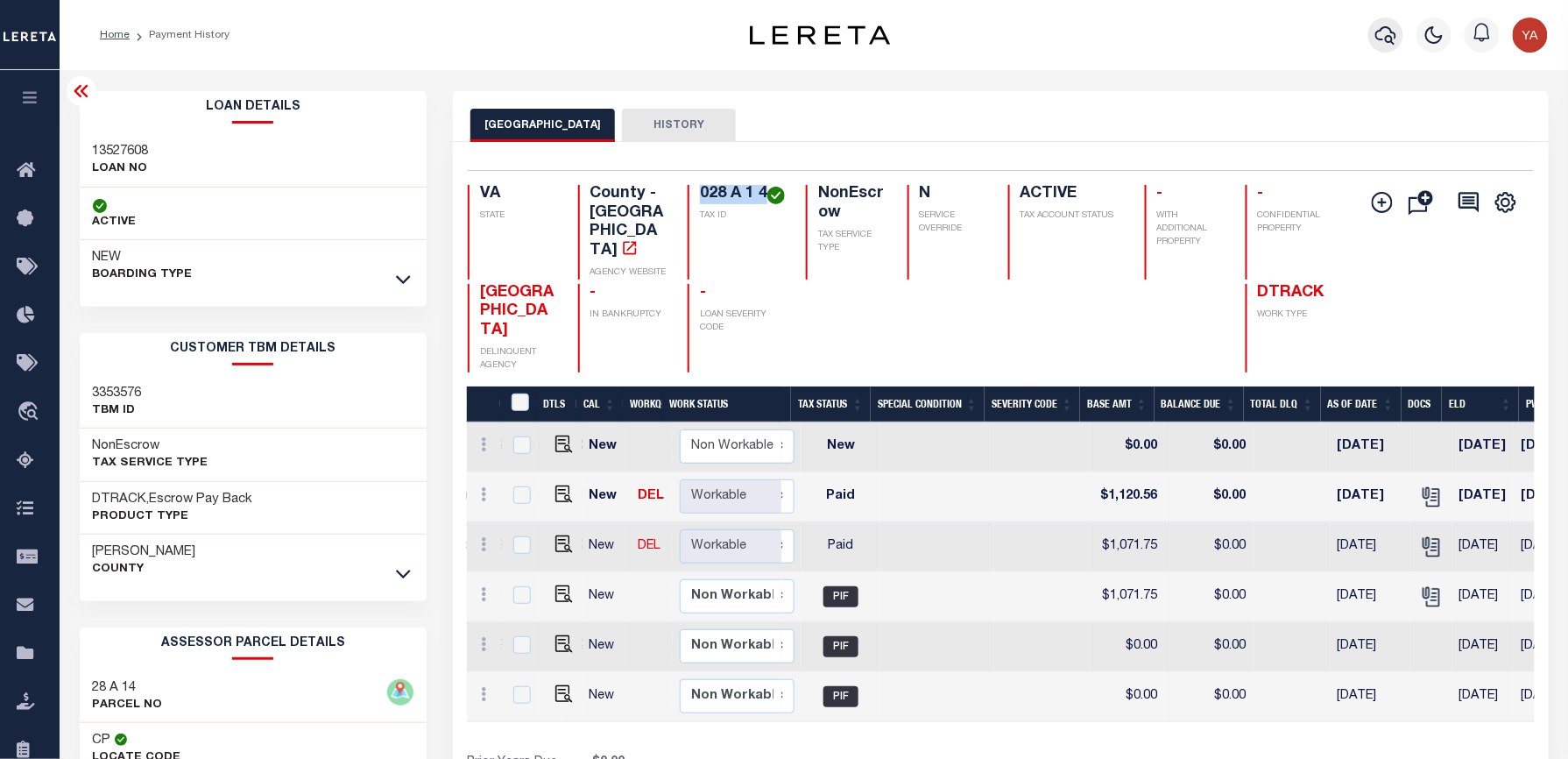
click at [1393, 35] on icon "button" at bounding box center [1385, 34] width 21 height 21
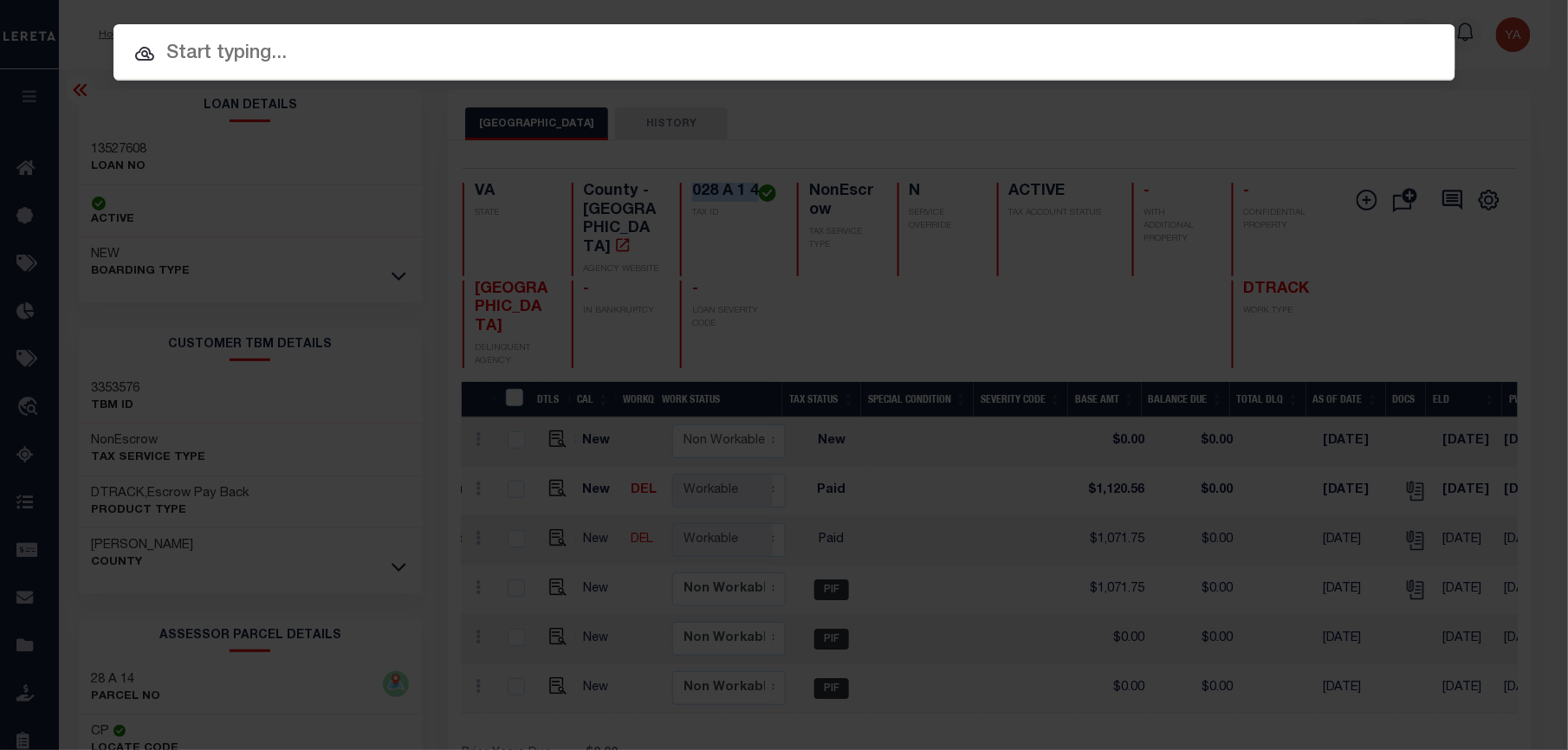
click at [1359, 24] on div "Include Loans TBM Customers Borrowers Payments (Lender Non-Disb) Payments (Lend…" at bounding box center [784, 52] width 1341 height 56
paste input "22183307"
type input "22183307"
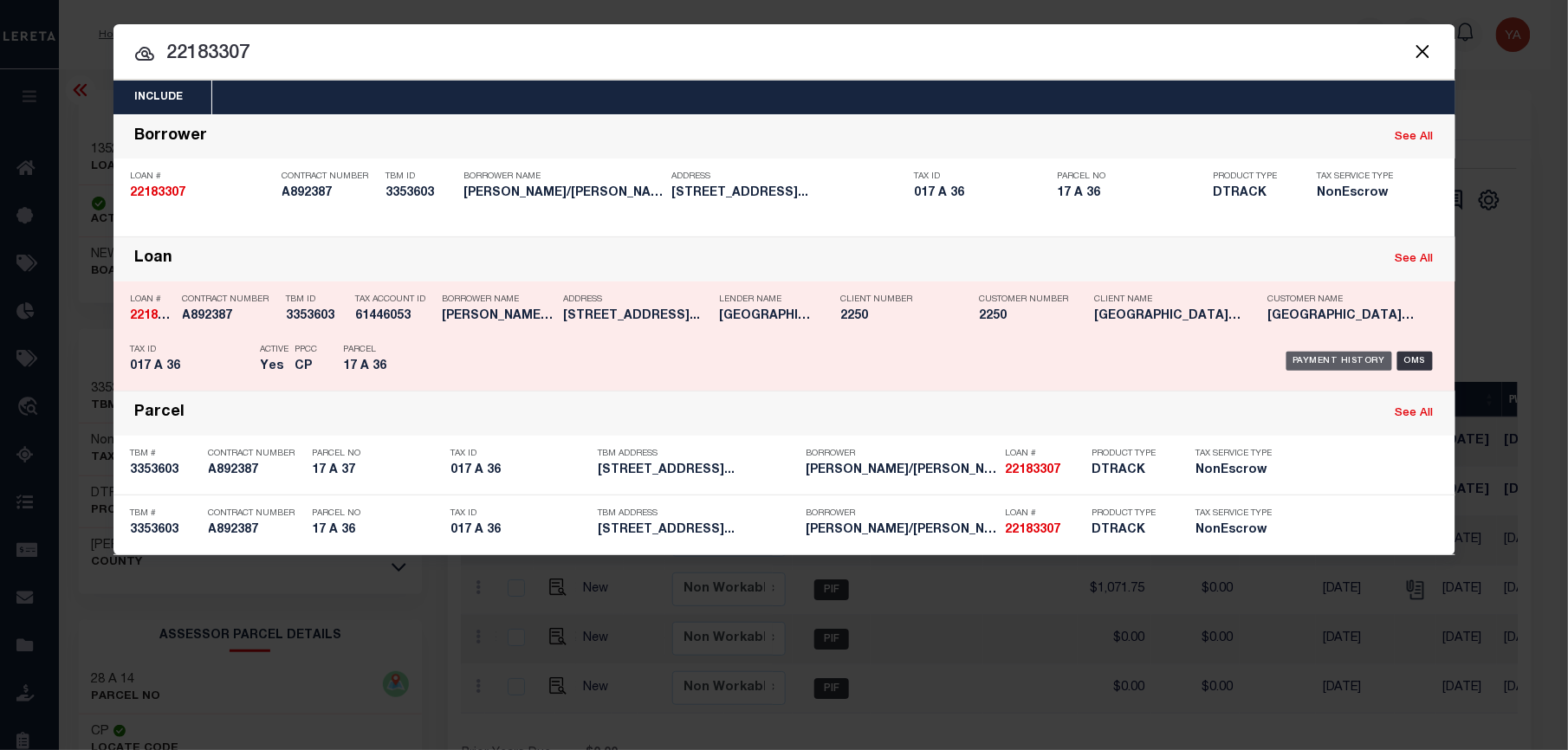
click at [1321, 357] on div "Payment History" at bounding box center [1339, 360] width 107 height 19
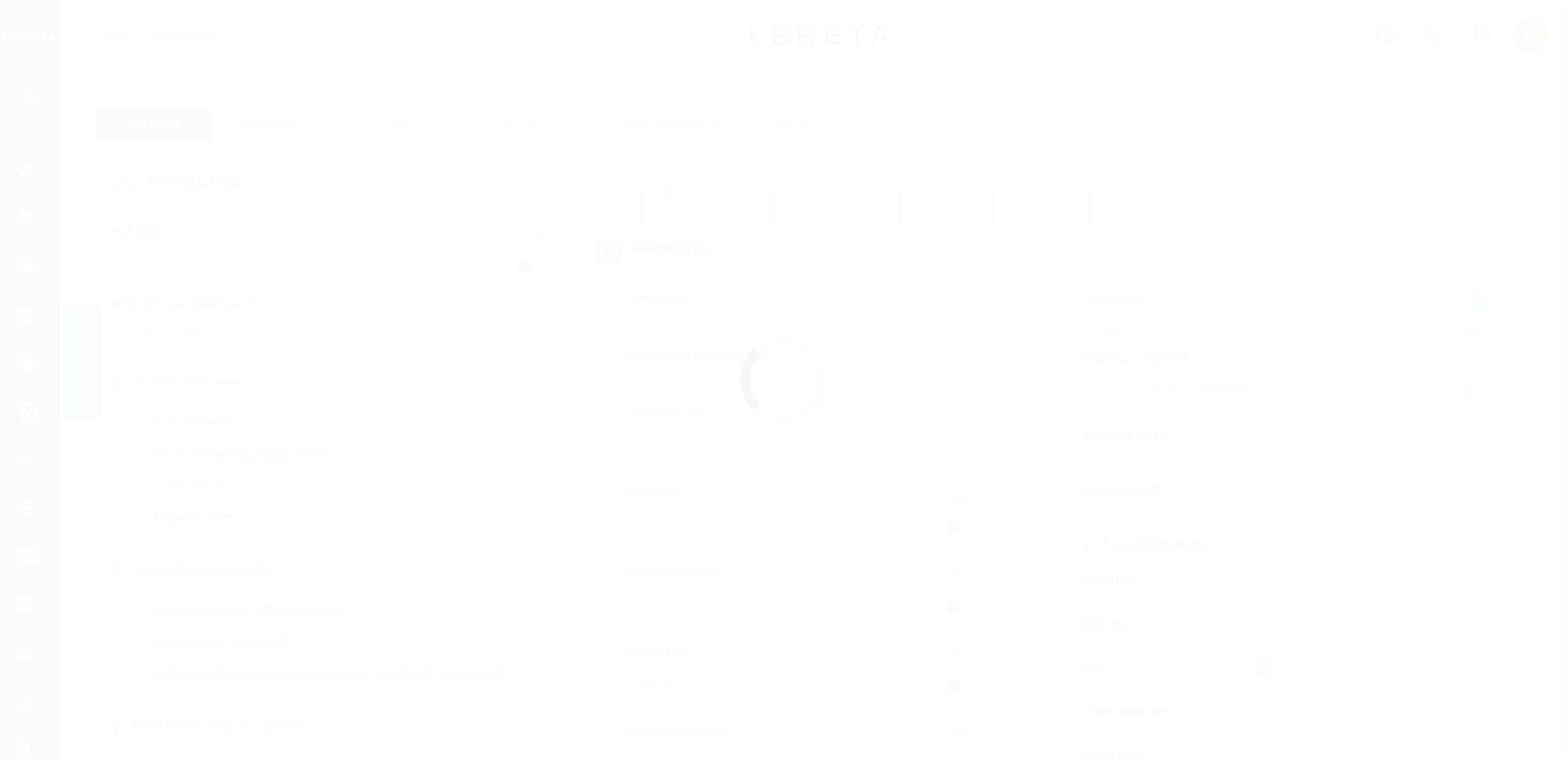
select select "OP2"
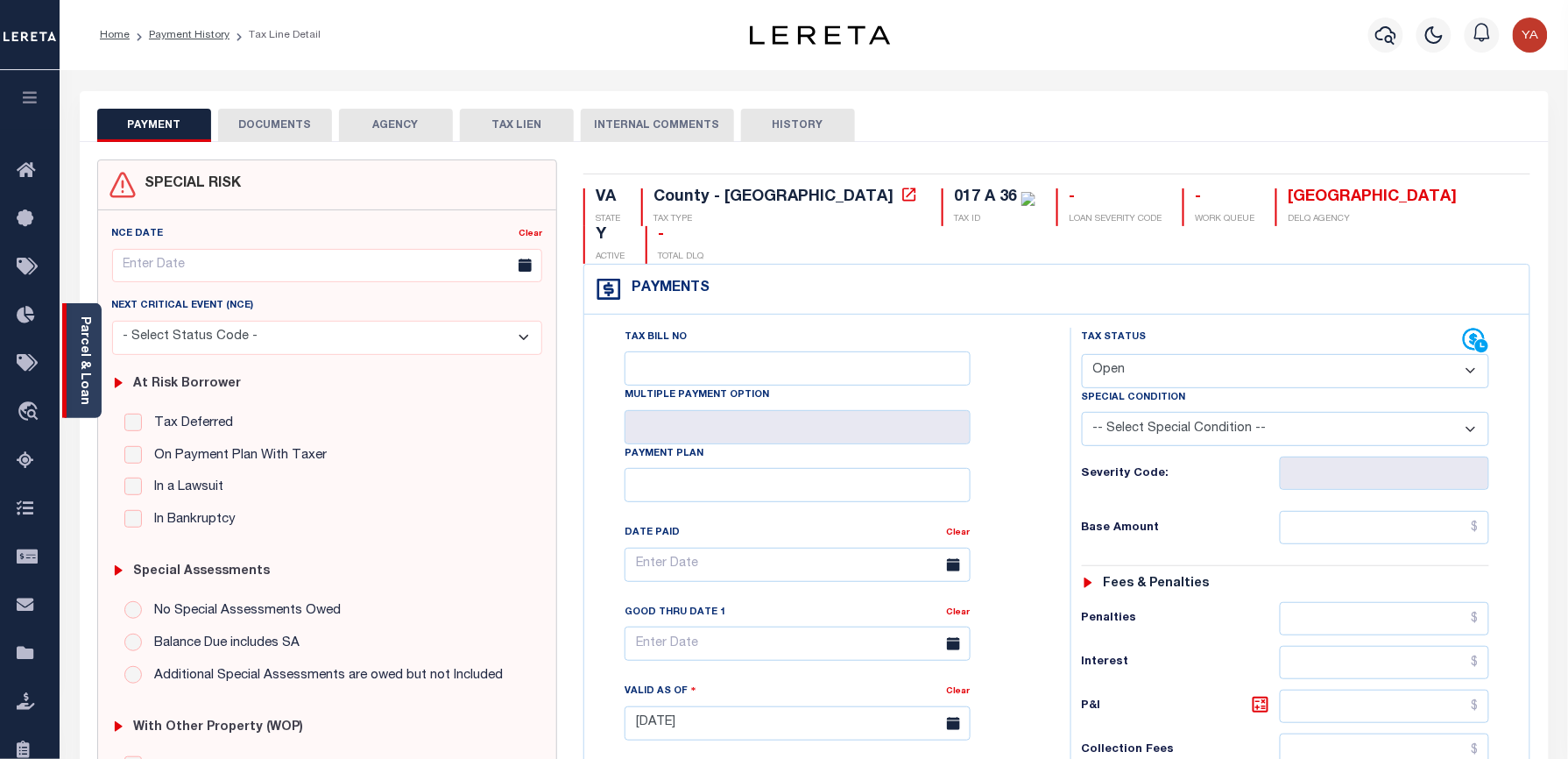
click at [85, 384] on link "Parcel & Loan" at bounding box center [84, 360] width 12 height 89
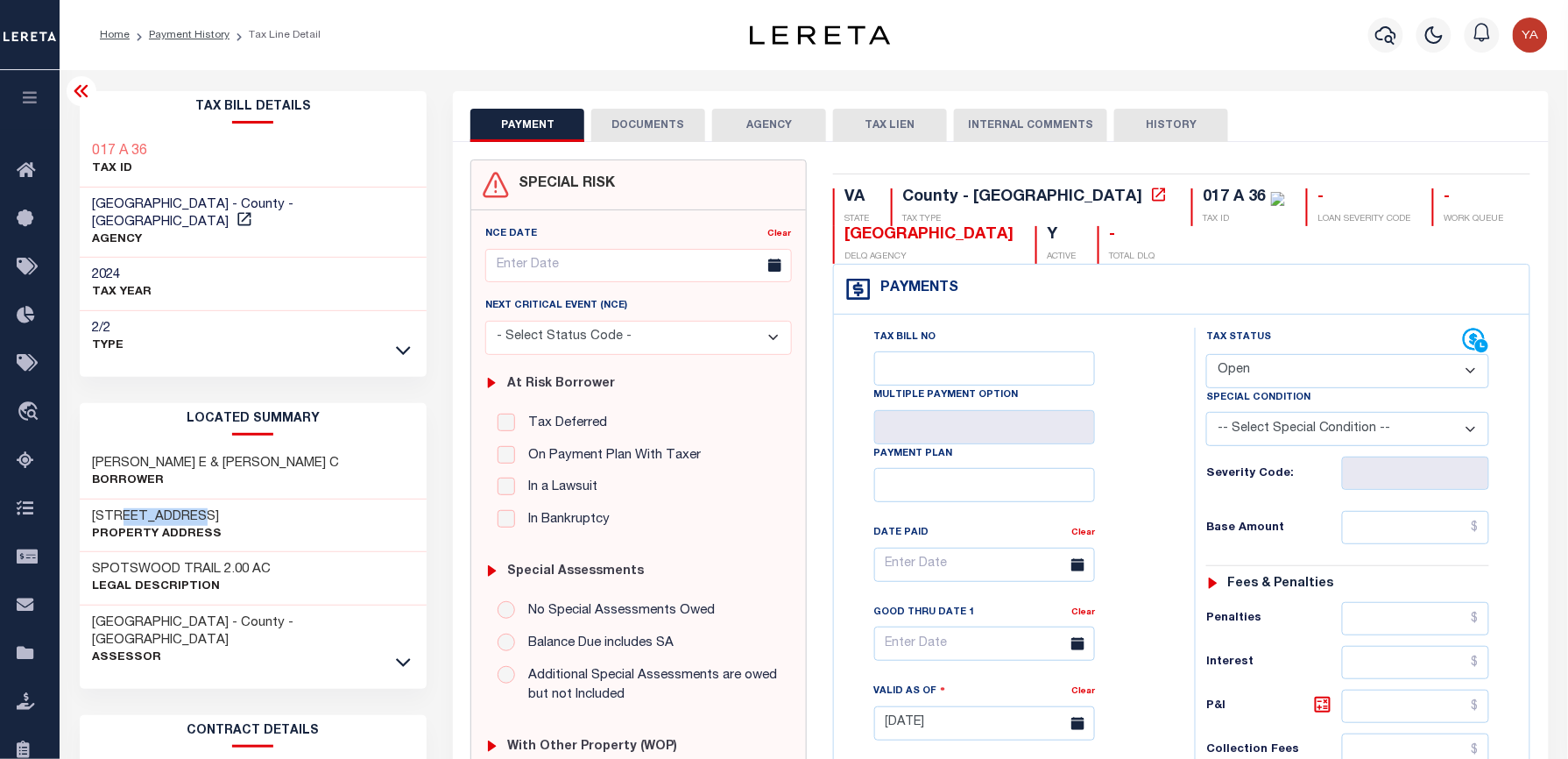
drag, startPoint x: 121, startPoint y: 498, endPoint x: 203, endPoint y: 498, distance: 82.0
click at [203, 508] on h3 "307 GOOSE POND RD" at bounding box center [158, 517] width 130 height 18
copy h3 "GOOSE POND"
drag, startPoint x: 151, startPoint y: 147, endPoint x: 98, endPoint y: 141, distance: 53.3
click at [98, 141] on div "017 A 36 TAX ID" at bounding box center [254, 160] width 348 height 53
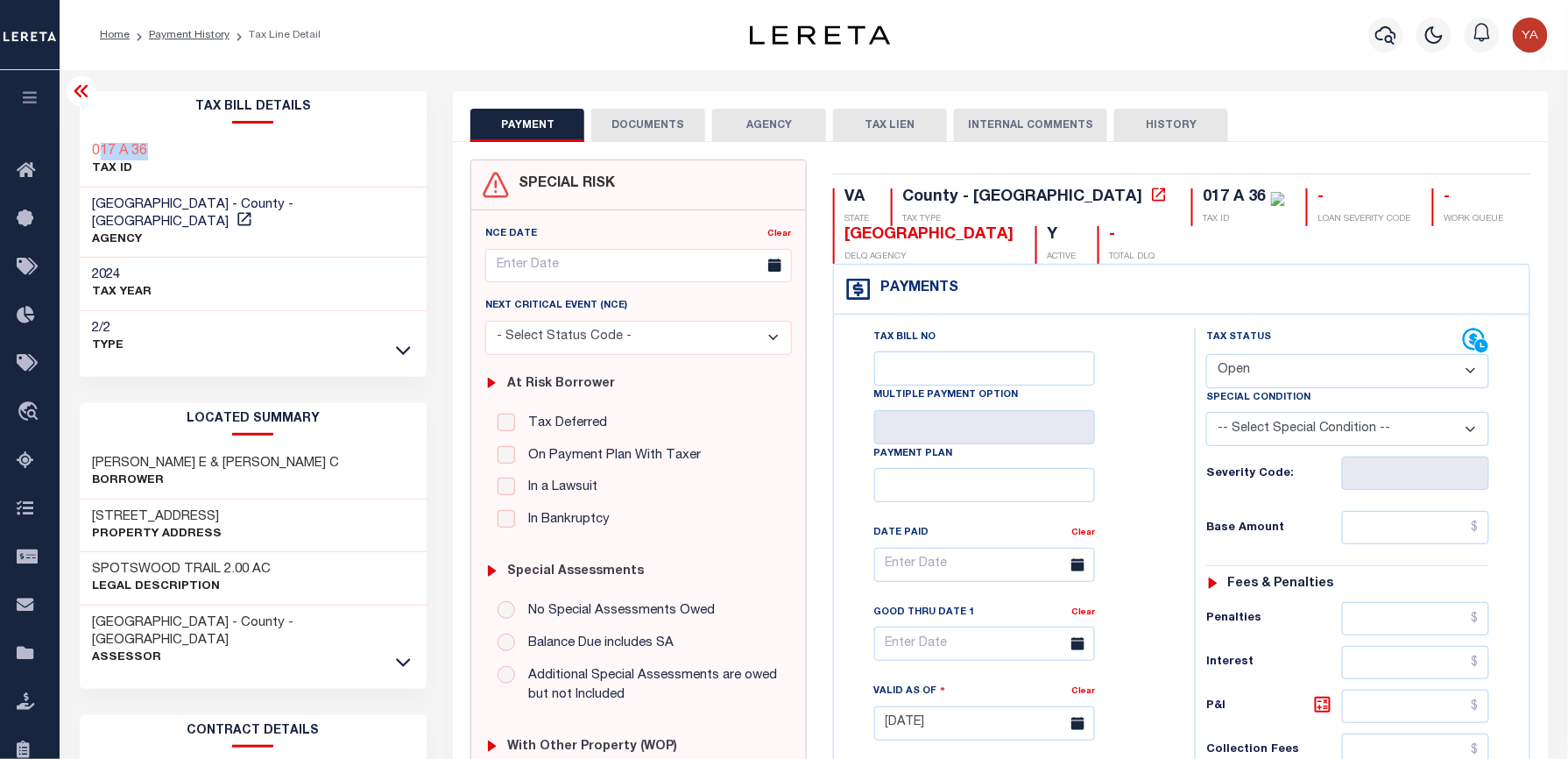
copy h3 "17 A 36"
drag, startPoint x: 186, startPoint y: 74, endPoint x: 126, endPoint y: 183, distance: 124.4
click at [186, 74] on div "Parcel & Loan Tax Bill Details 017 A 36 TAX ID AGENCY 2024 TAX YEAR 2025" at bounding box center [814, 697] width 1495 height 1254
drag, startPoint x: 159, startPoint y: 151, endPoint x: 103, endPoint y: 141, distance: 56.9
click at [103, 141] on div "017 A 36 TAX ID" at bounding box center [254, 160] width 348 height 53
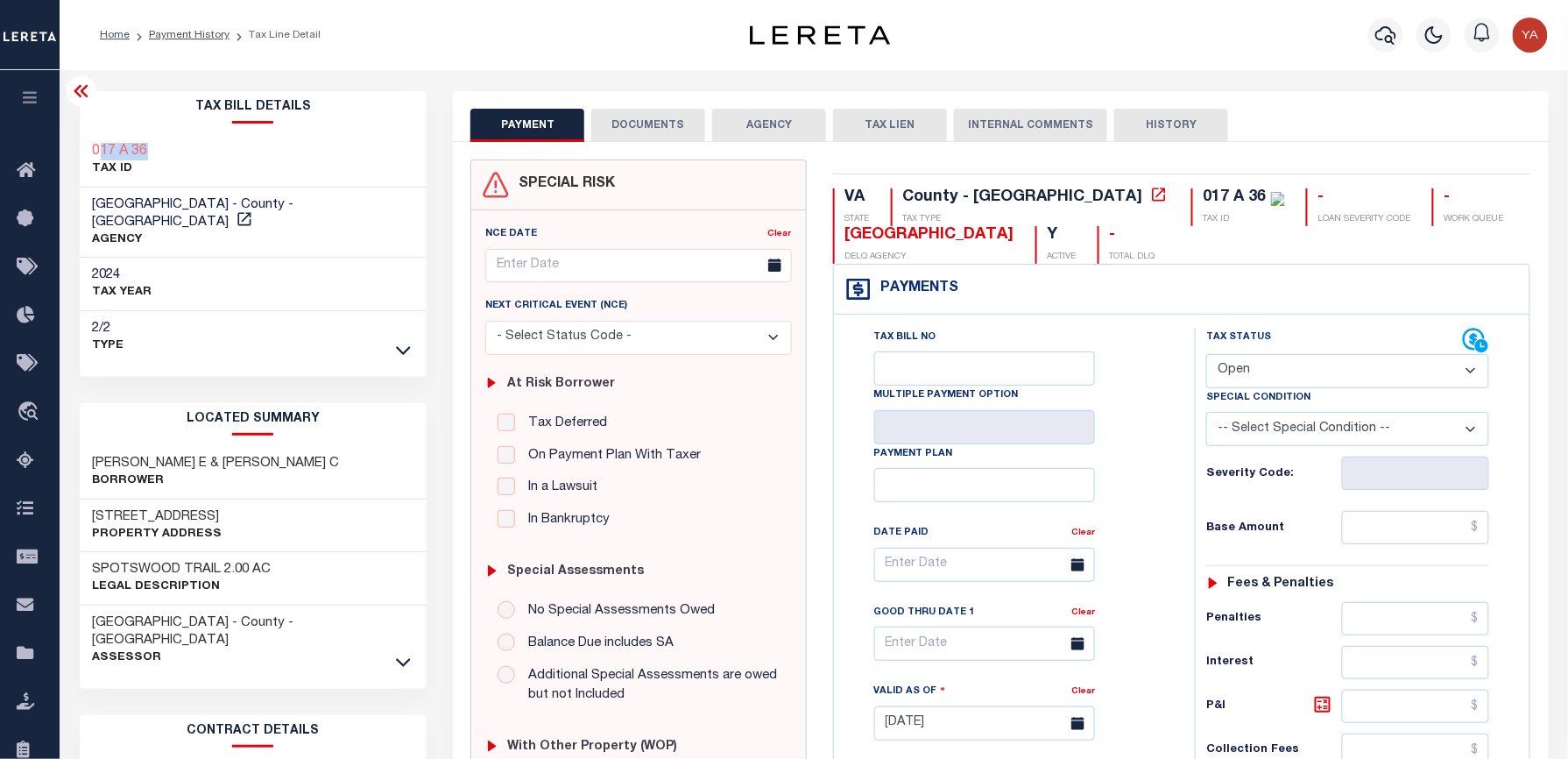
copy h3 "17 A 36"
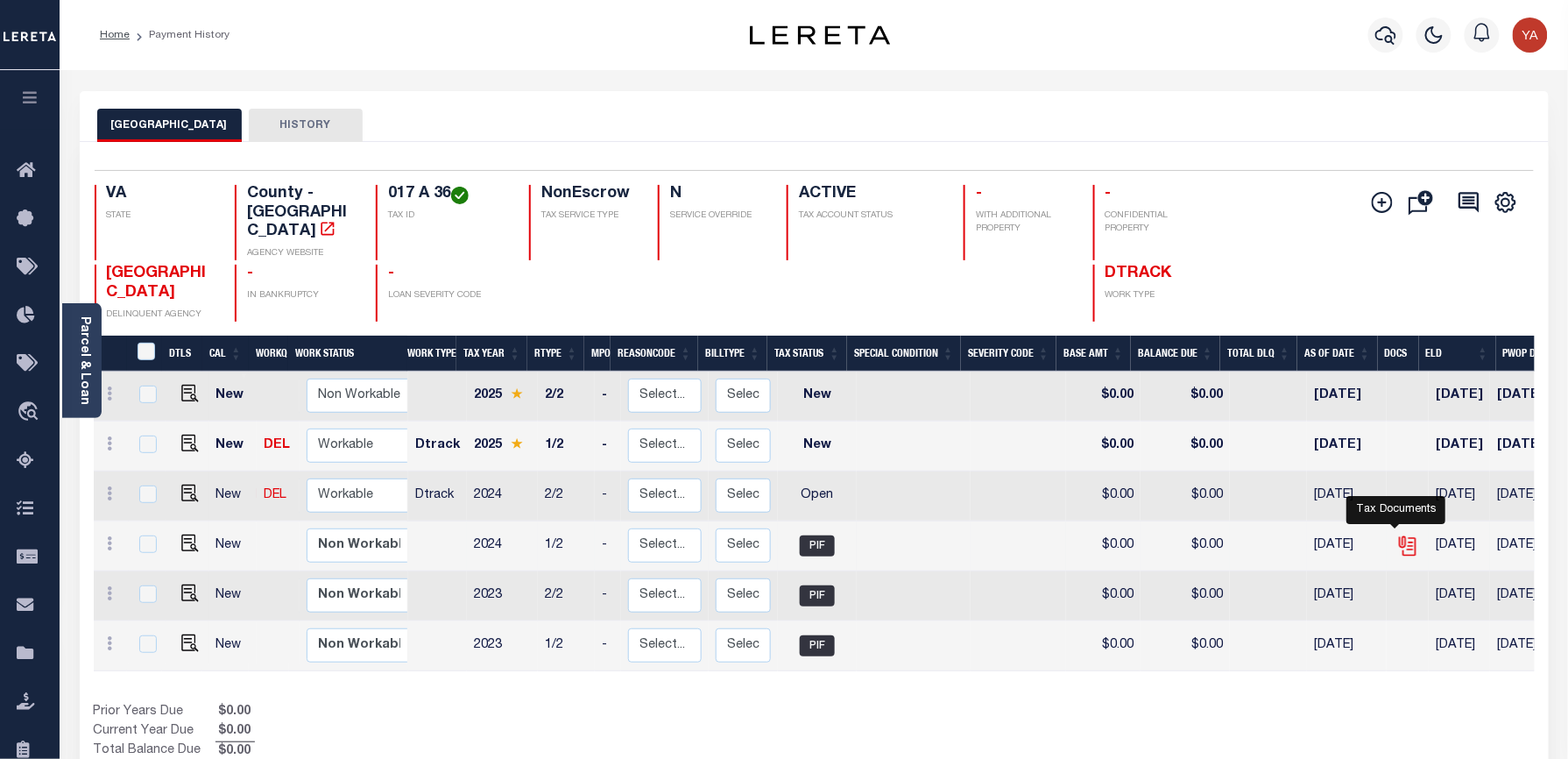
click at [1396, 534] on icon "" at bounding box center [1408, 545] width 22 height 22
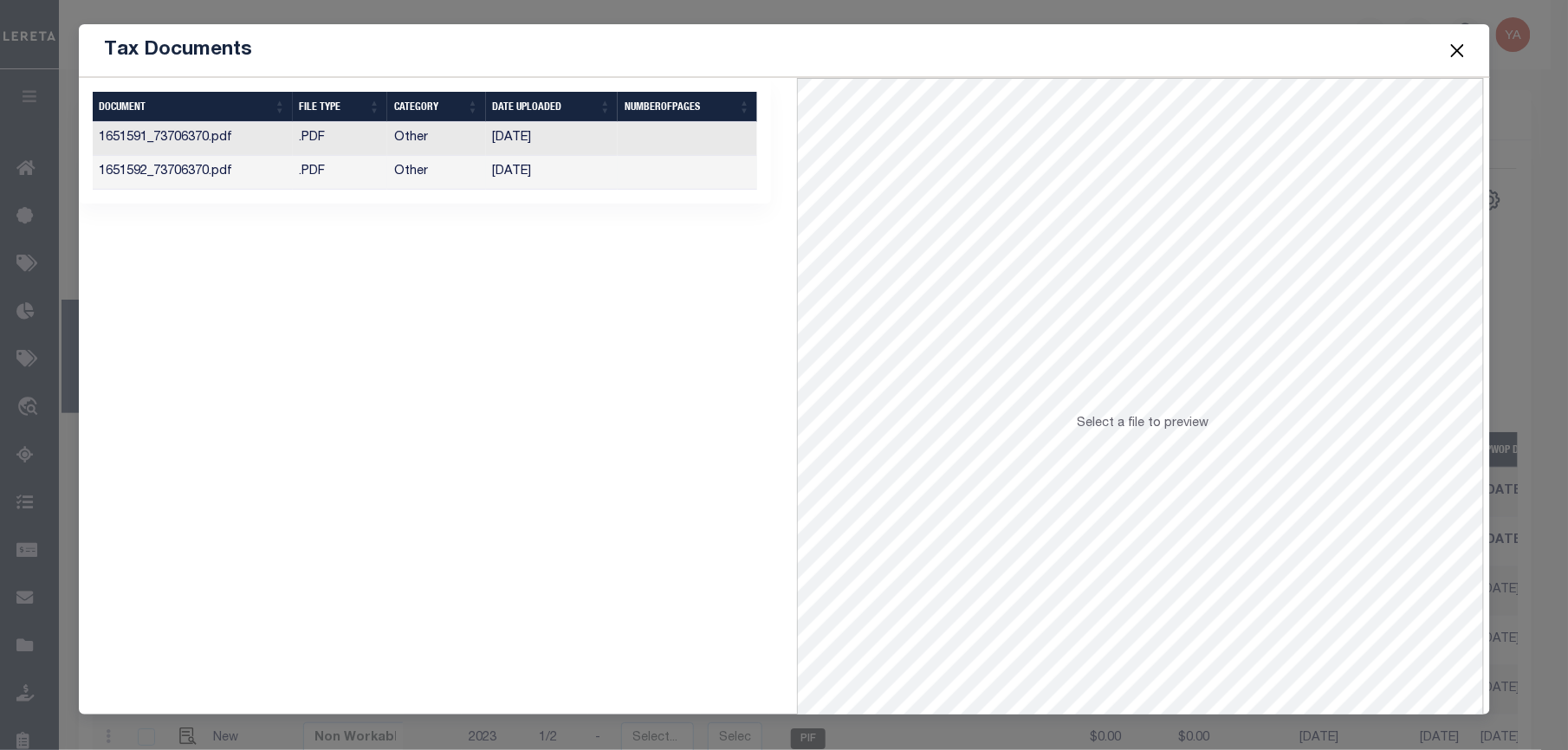
click at [524, 178] on td "[DATE]" at bounding box center [552, 172] width 133 height 34
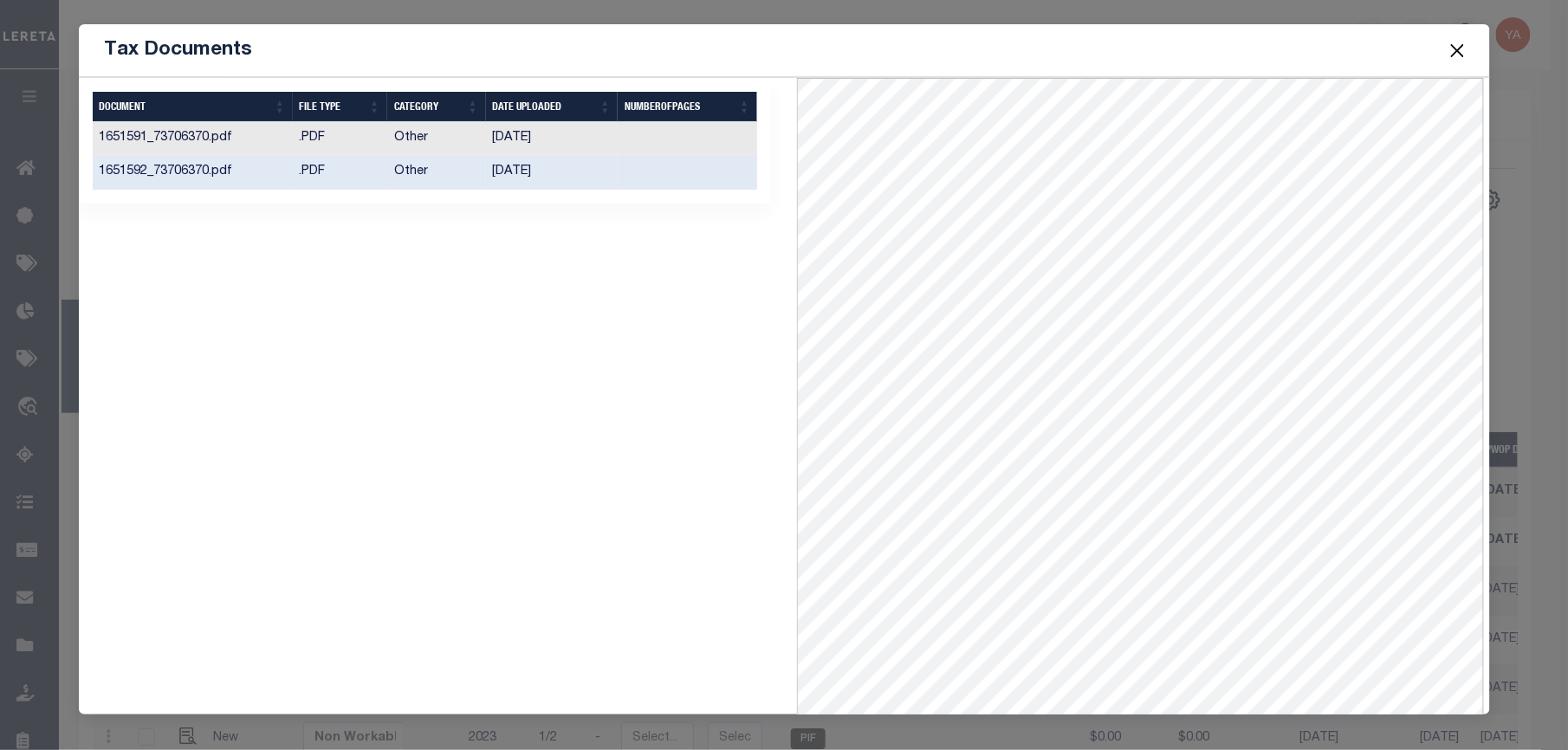
click at [552, 142] on td "[DATE]" at bounding box center [552, 138] width 133 height 34
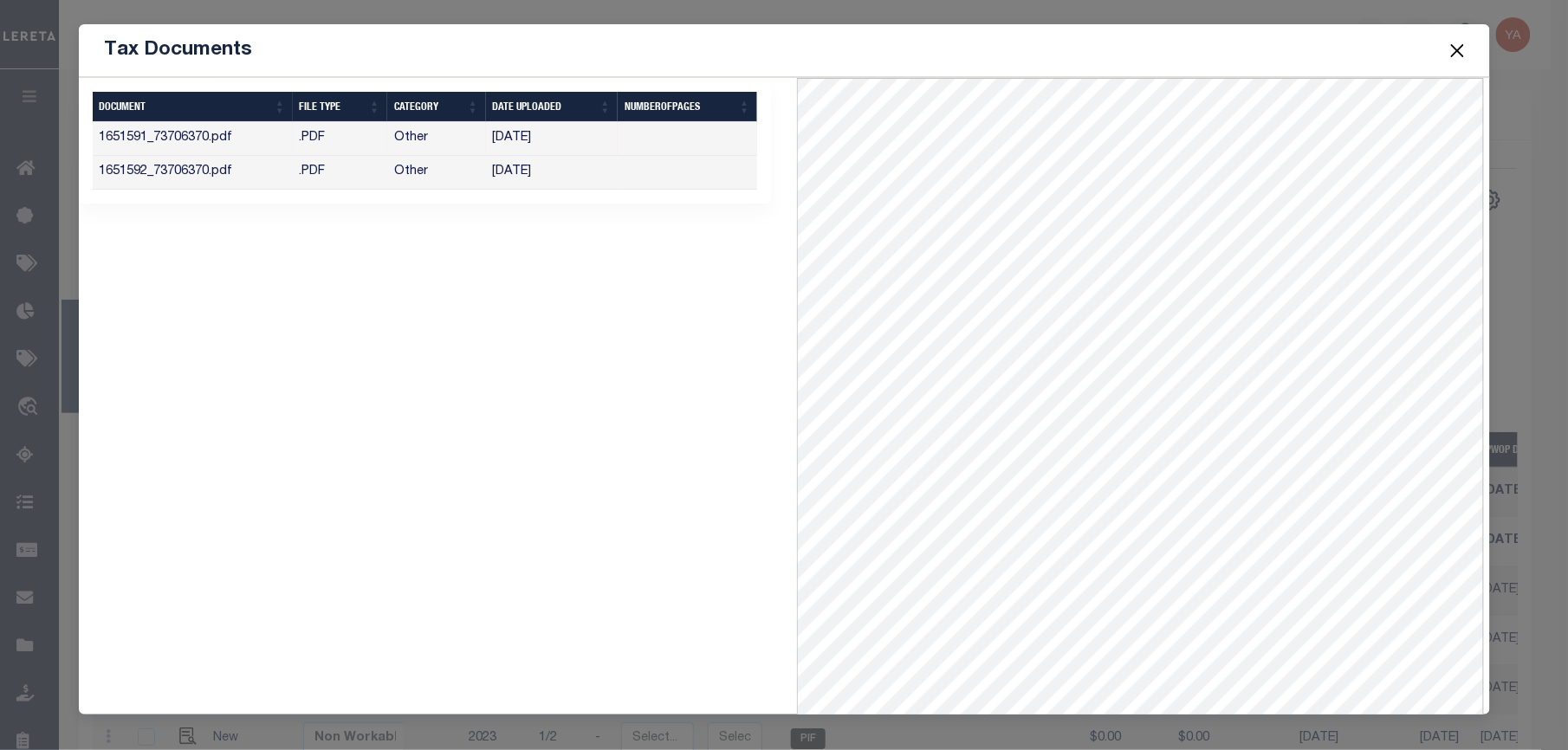
click at [1456, 43] on button "Close" at bounding box center [1456, 50] width 22 height 22
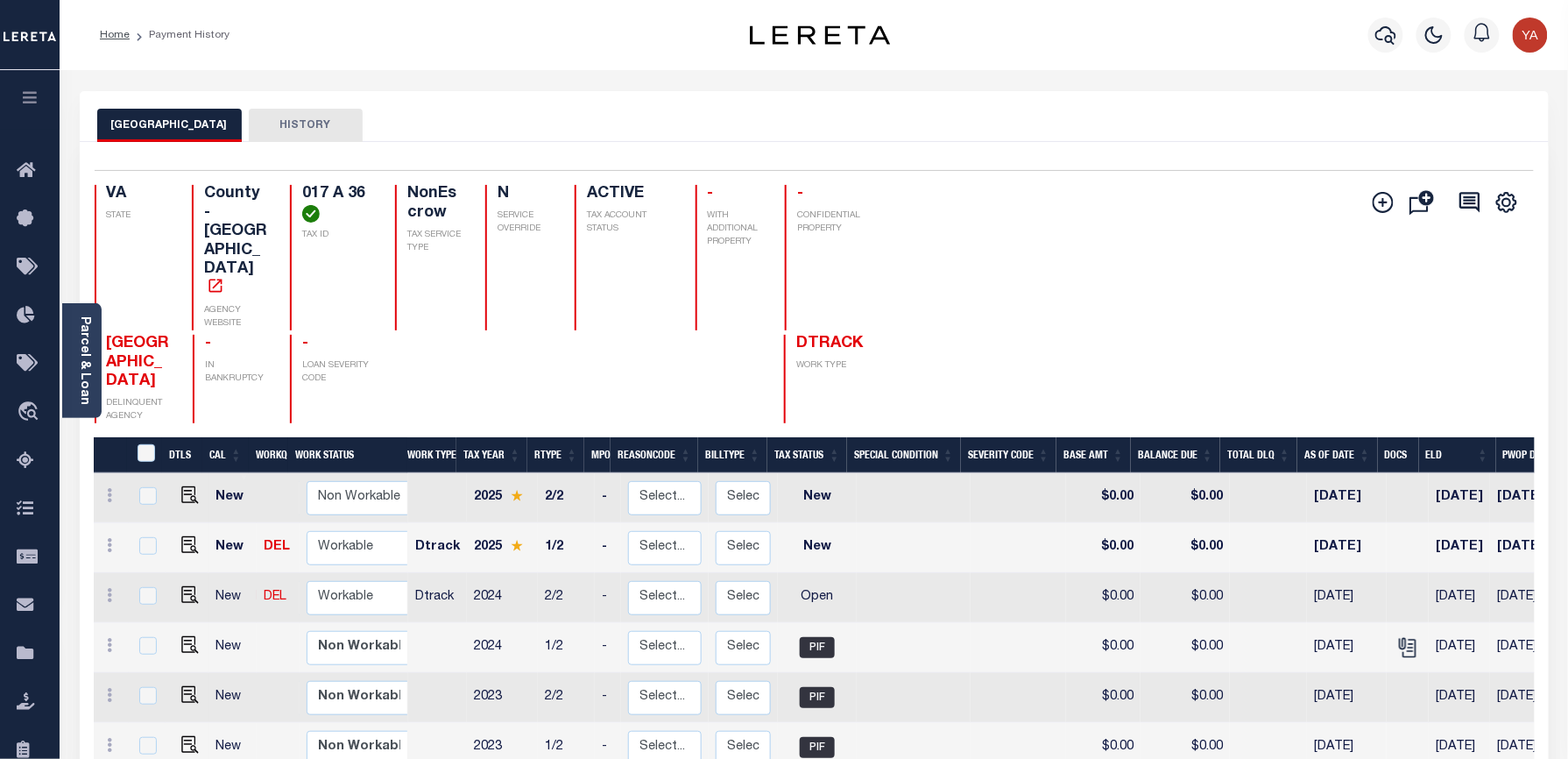
click at [436, 95] on div "GREENE COUNTY HISTORY" at bounding box center [815, 117] width 1469 height 50
click at [1378, 29] on icon "button" at bounding box center [1385, 34] width 21 height 21
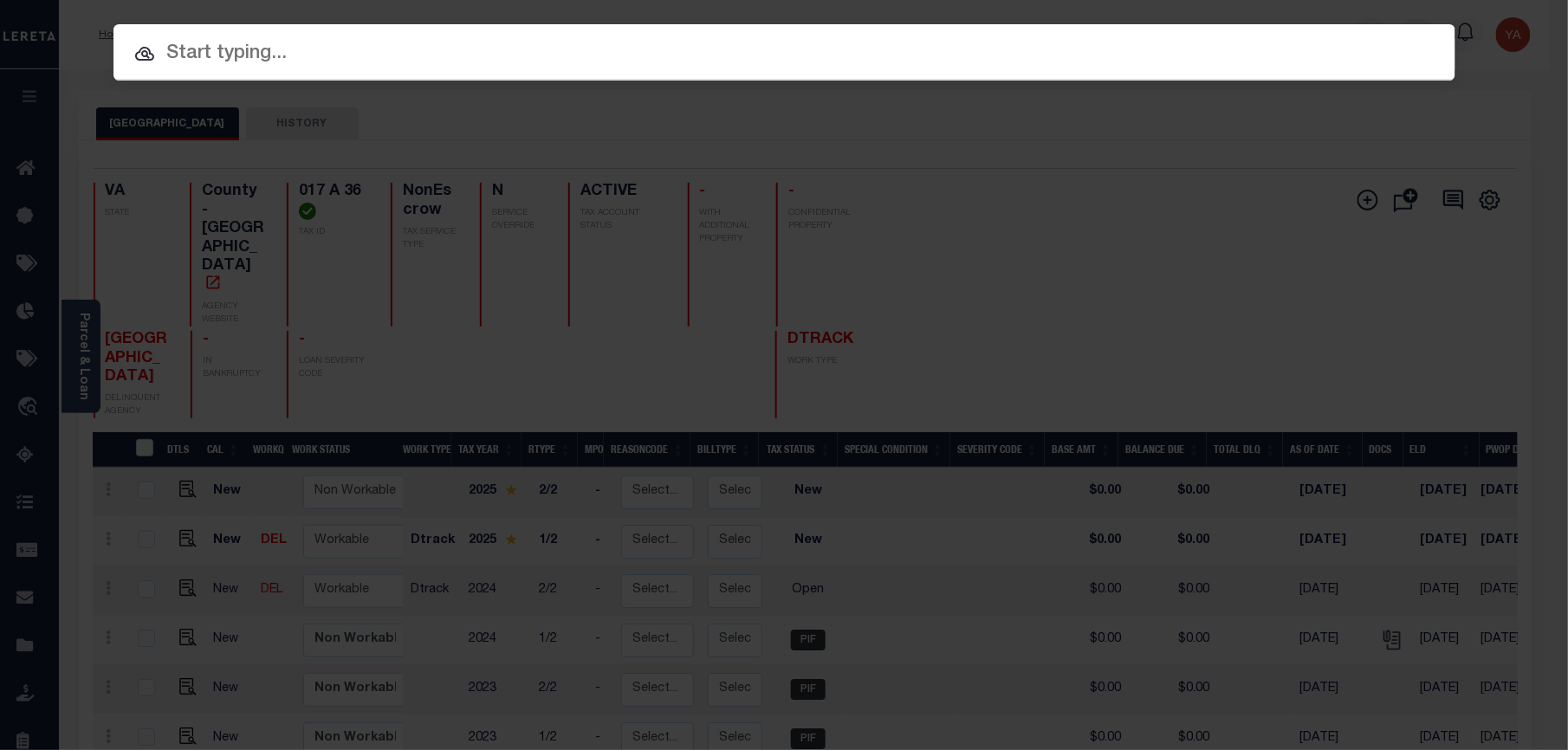
click at [1267, 36] on div at bounding box center [784, 52] width 1341 height 55
click at [1161, 64] on input "text" at bounding box center [784, 53] width 1341 height 30
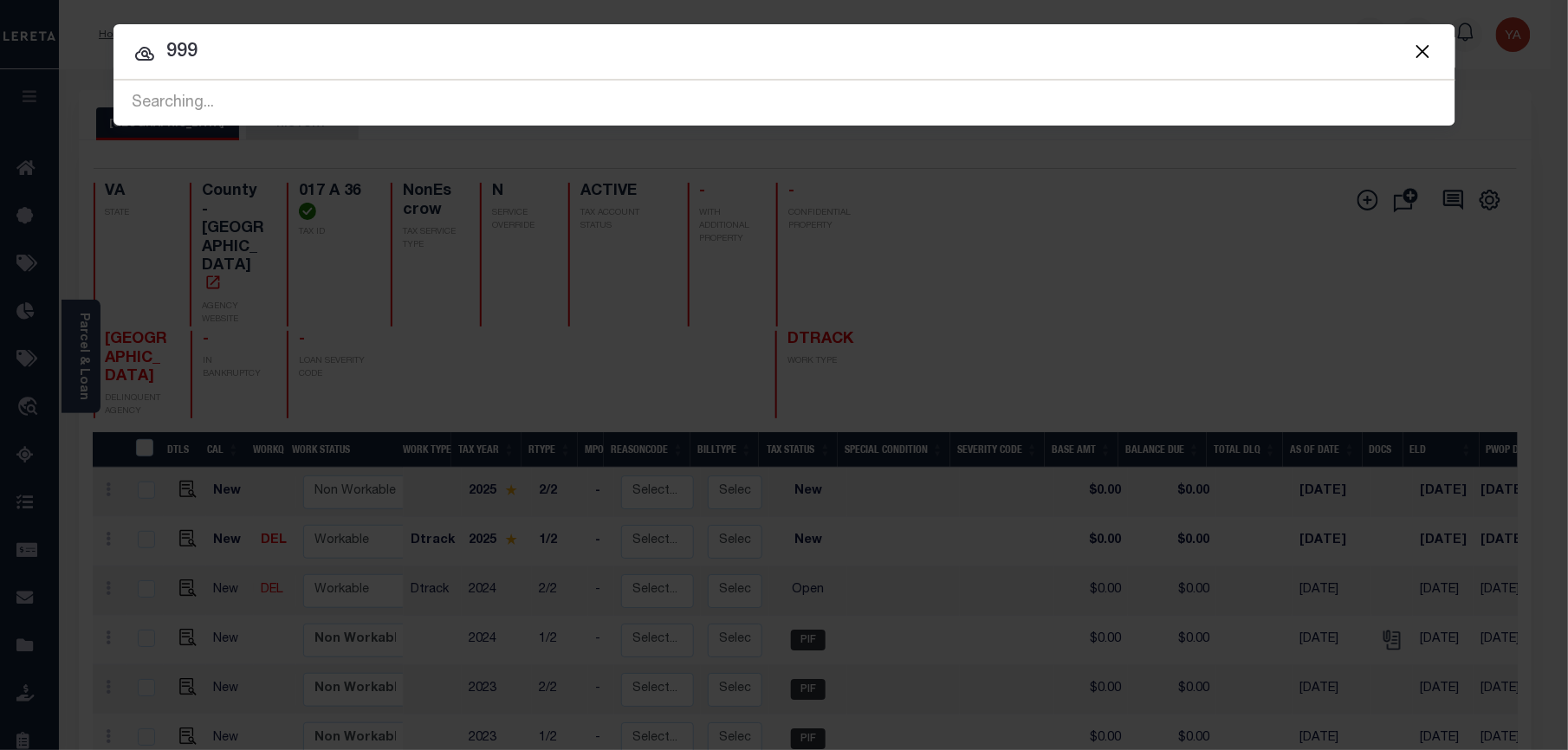
click at [1419, 53] on button "Close" at bounding box center [1423, 51] width 22 height 22
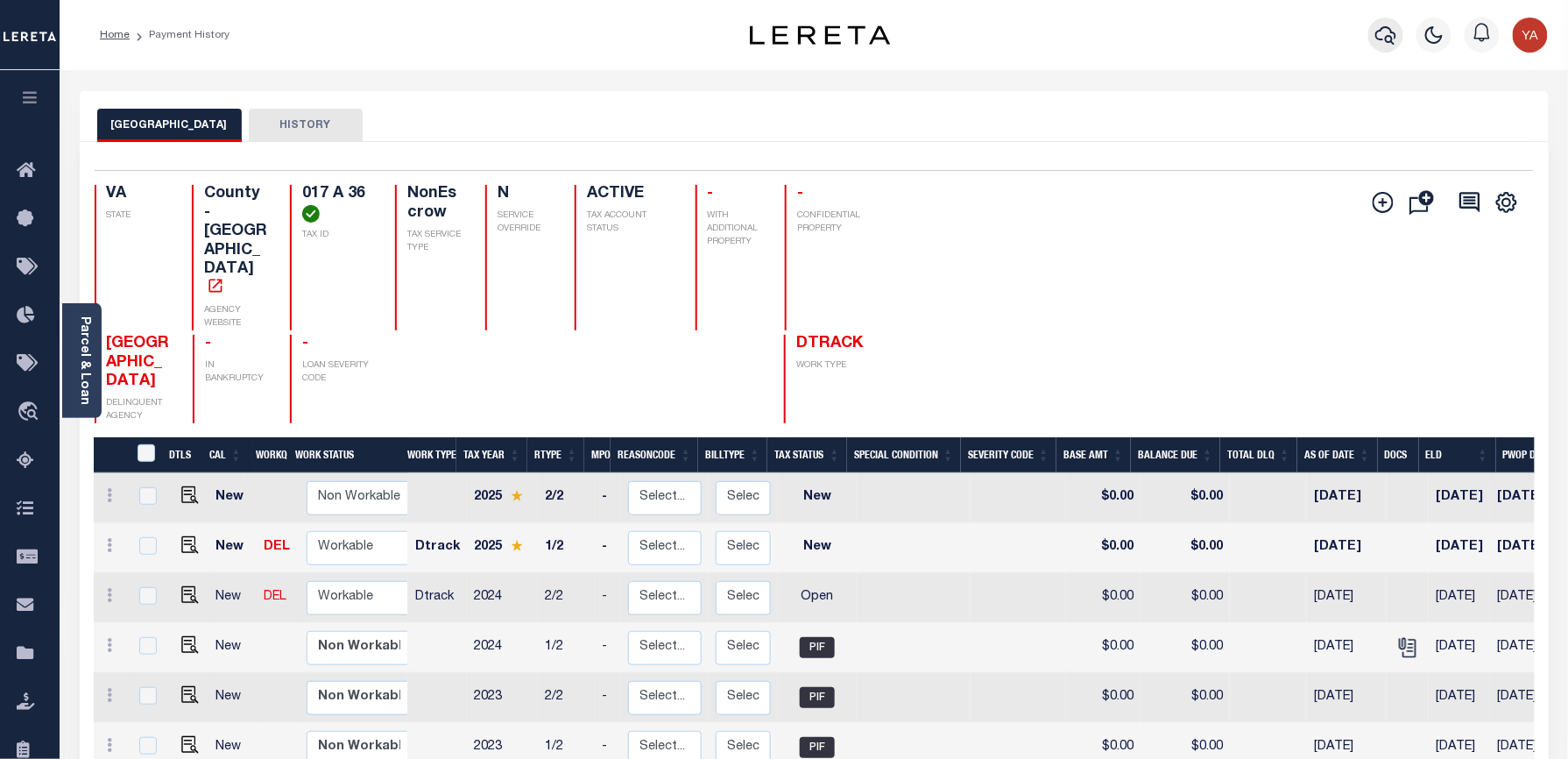
click at [1373, 36] on button "button" at bounding box center [1386, 35] width 35 height 35
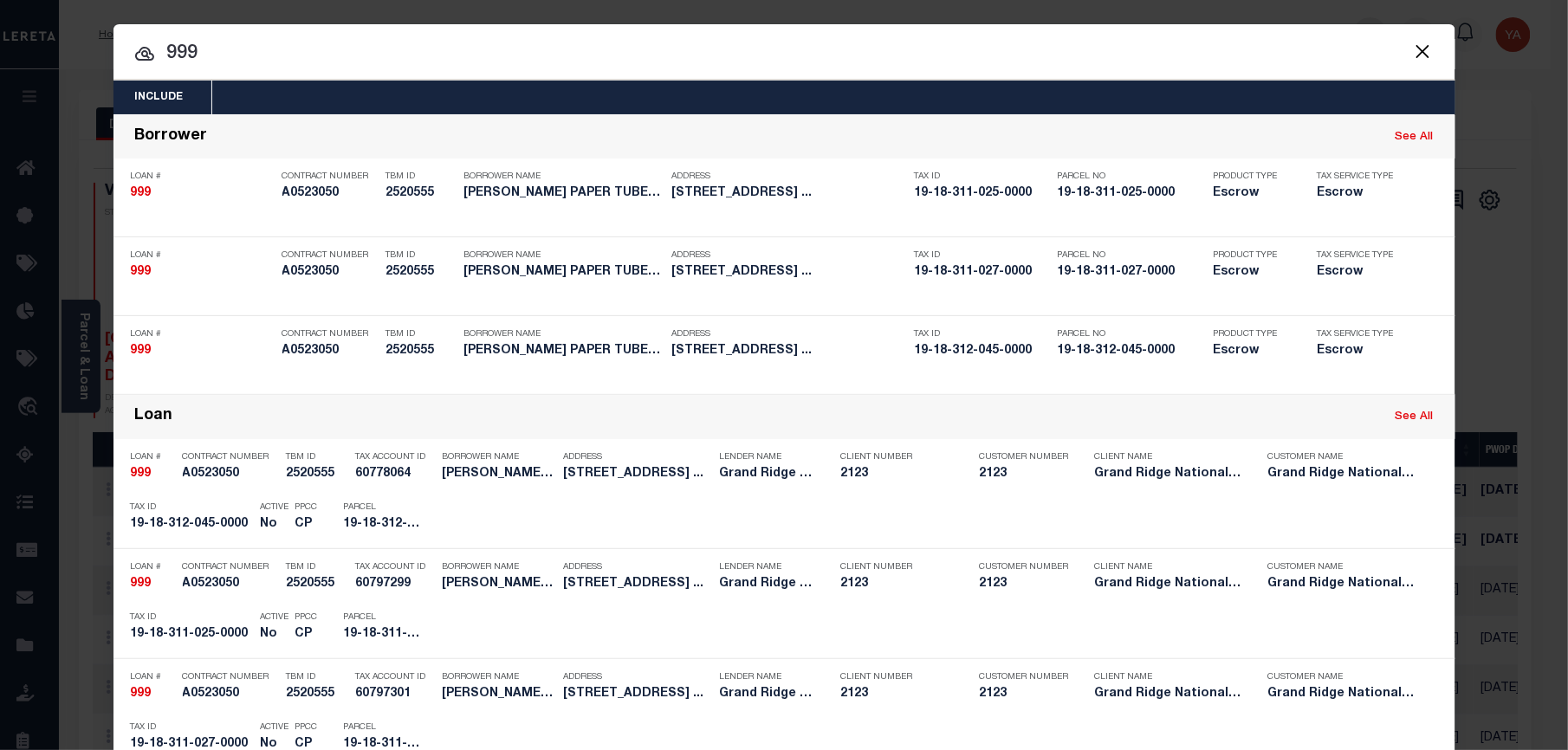
click at [1358, 39] on input "999" at bounding box center [784, 53] width 1341 height 30
paste input "50279370"
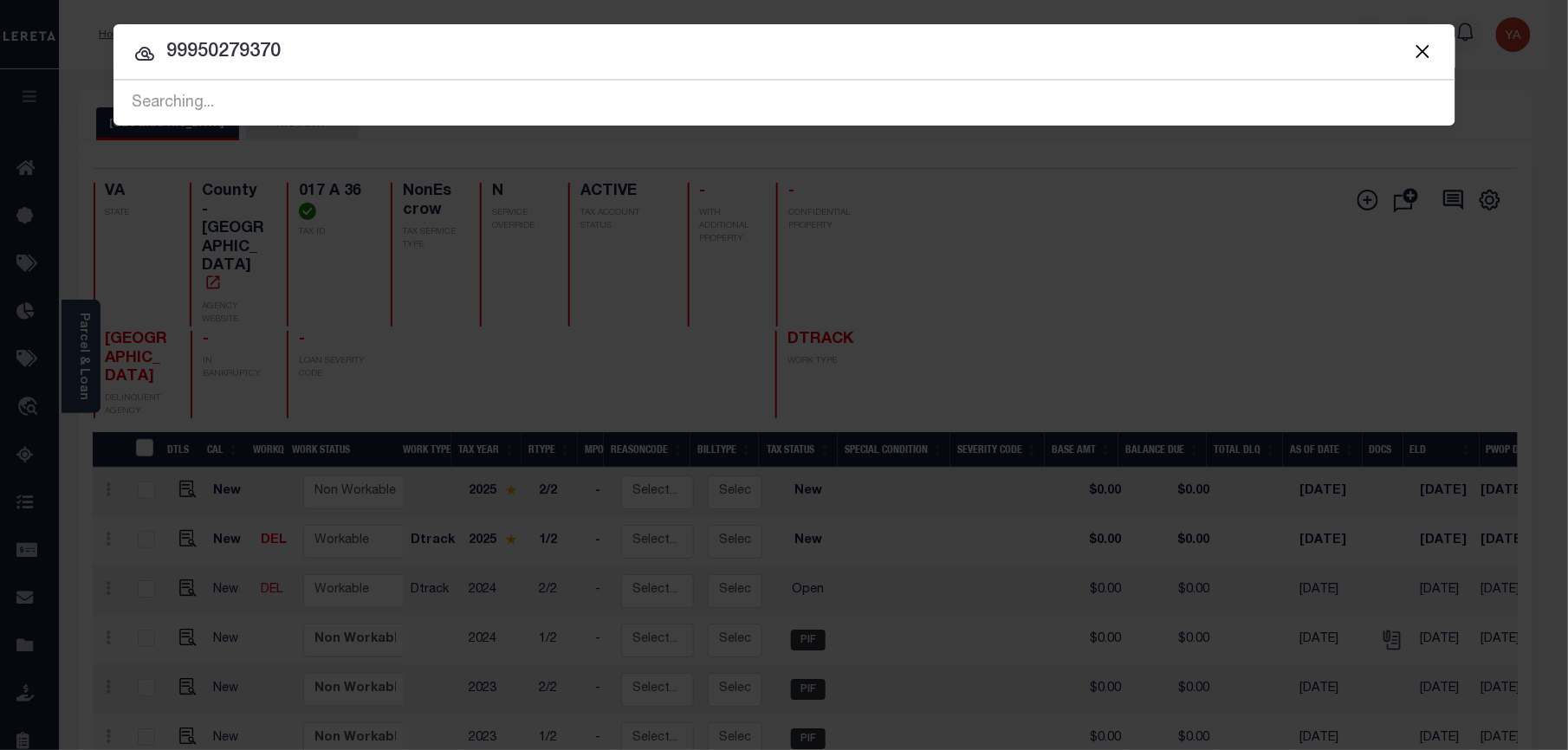
drag, startPoint x: 312, startPoint y: 42, endPoint x: 35, endPoint y: 45, distance: 277.0
click at [35, 45] on div "Include Loans TBM Customers Borrowers Payments (Lender Non-Disb) Payments (Lend…" at bounding box center [784, 375] width 1568 height 750
paste input "text"
type input "50279370"
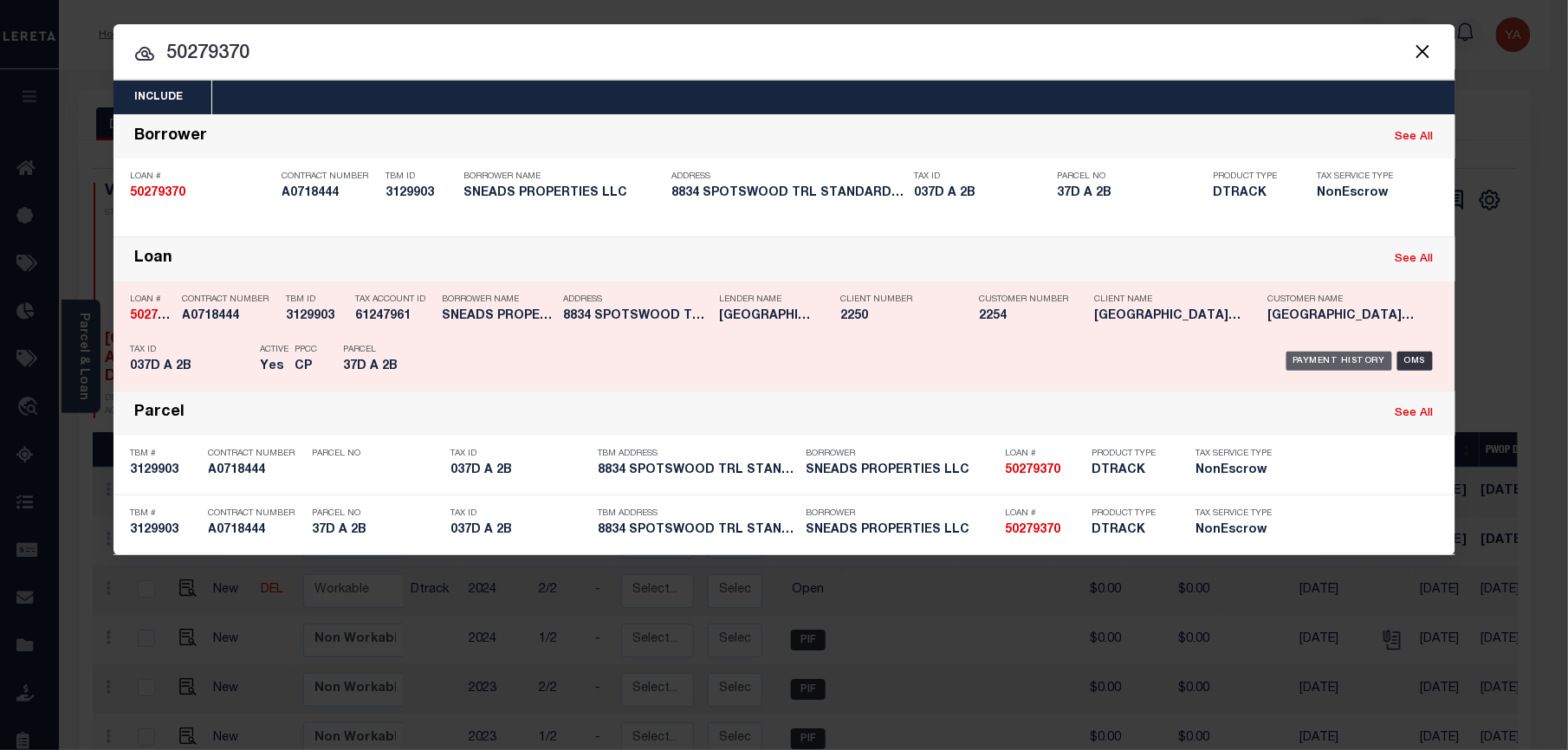
click at [1330, 360] on div "Payment History" at bounding box center [1339, 360] width 107 height 19
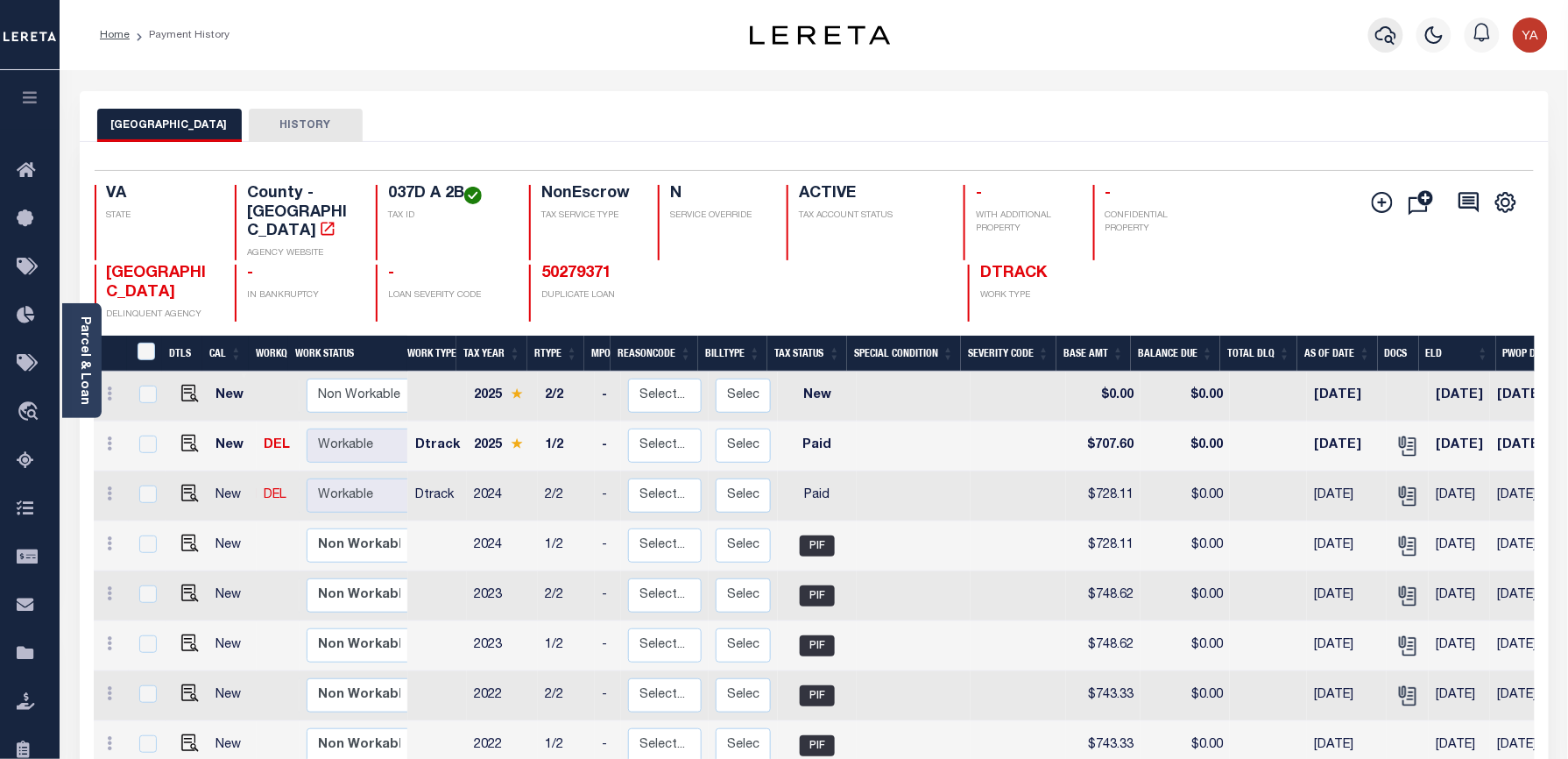
click at [1384, 33] on icon "button" at bounding box center [1385, 34] width 21 height 21
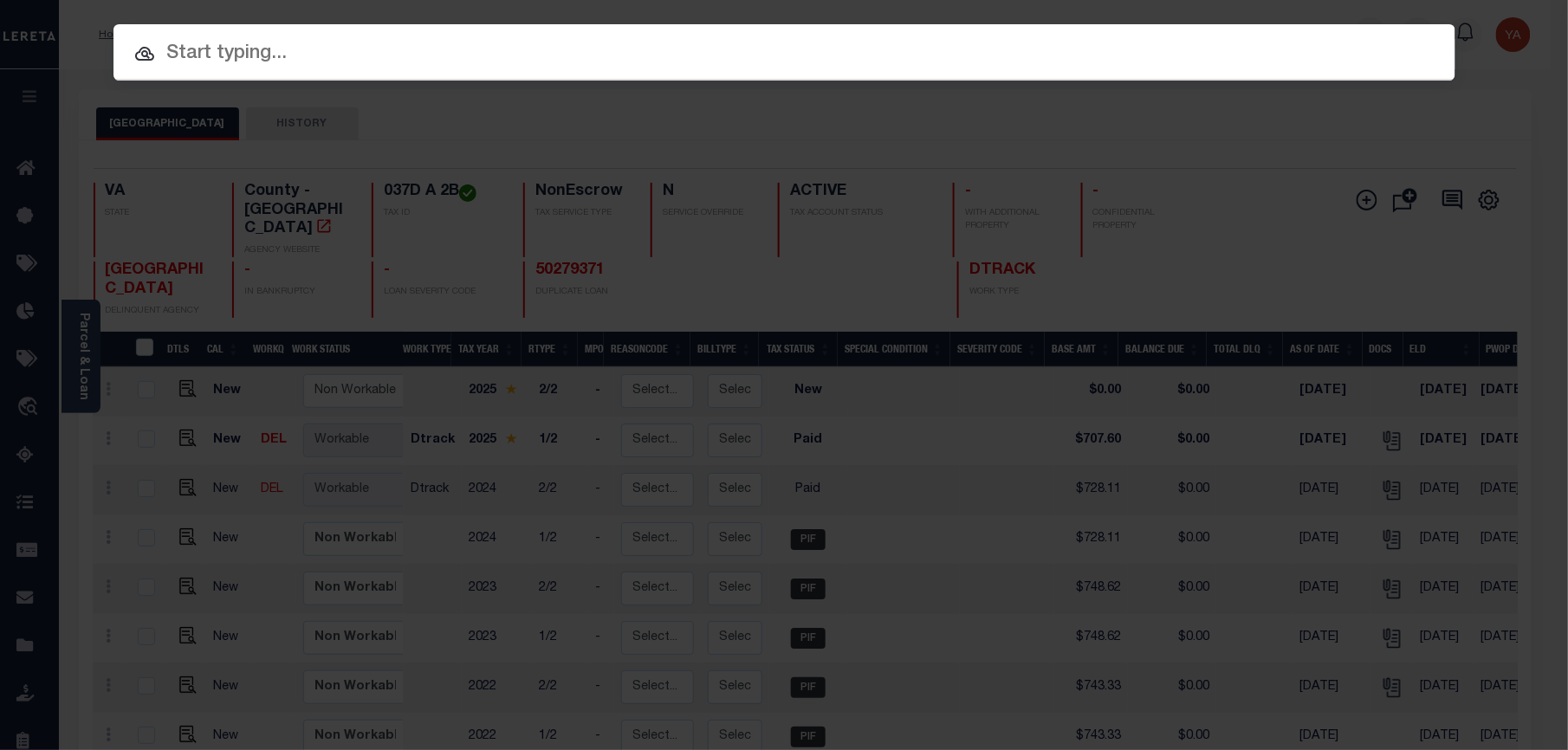
click at [1318, 39] on input "text" at bounding box center [784, 53] width 1341 height 30
paste input "13527608"
type input "13527608"
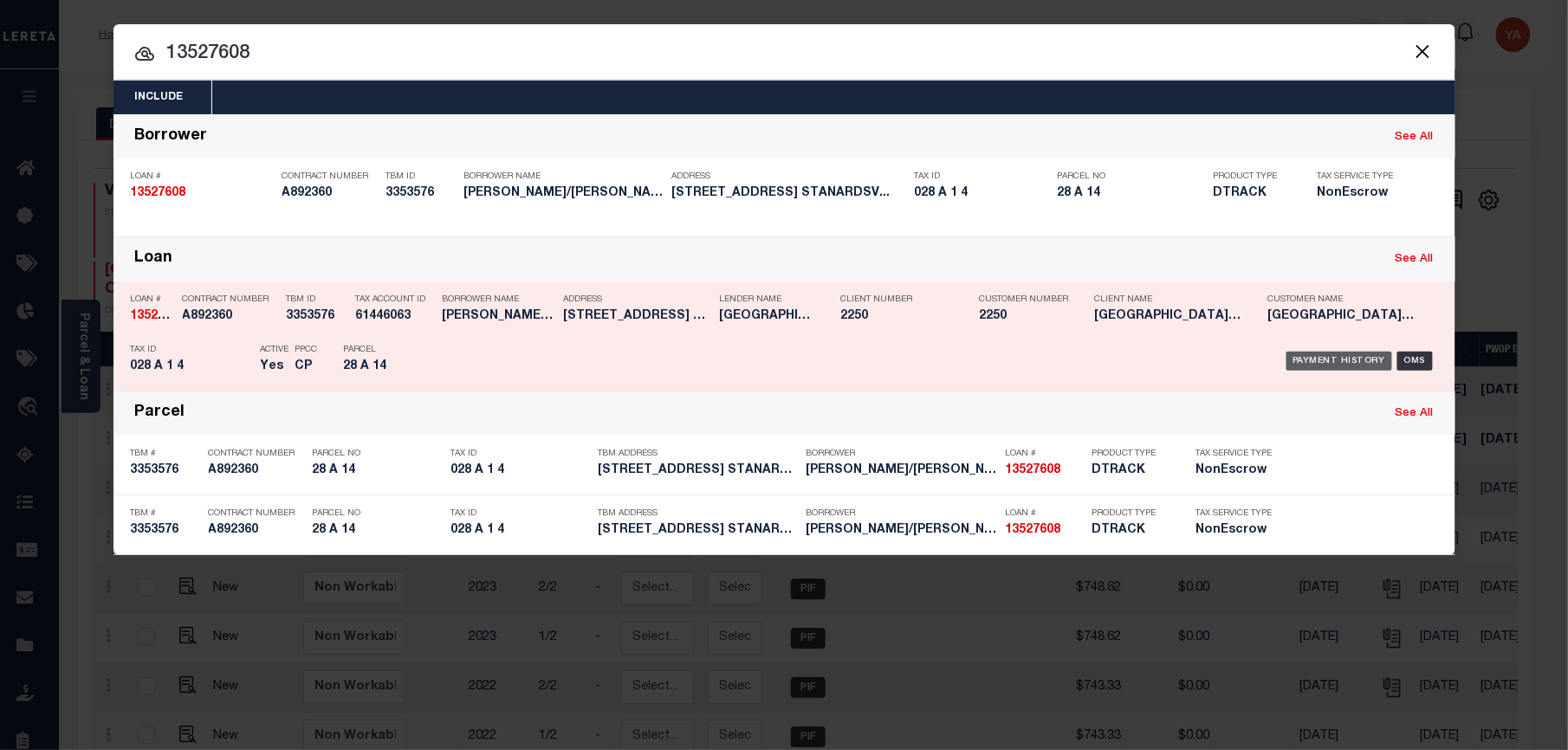
click at [1322, 358] on div "Payment History" at bounding box center [1339, 360] width 107 height 19
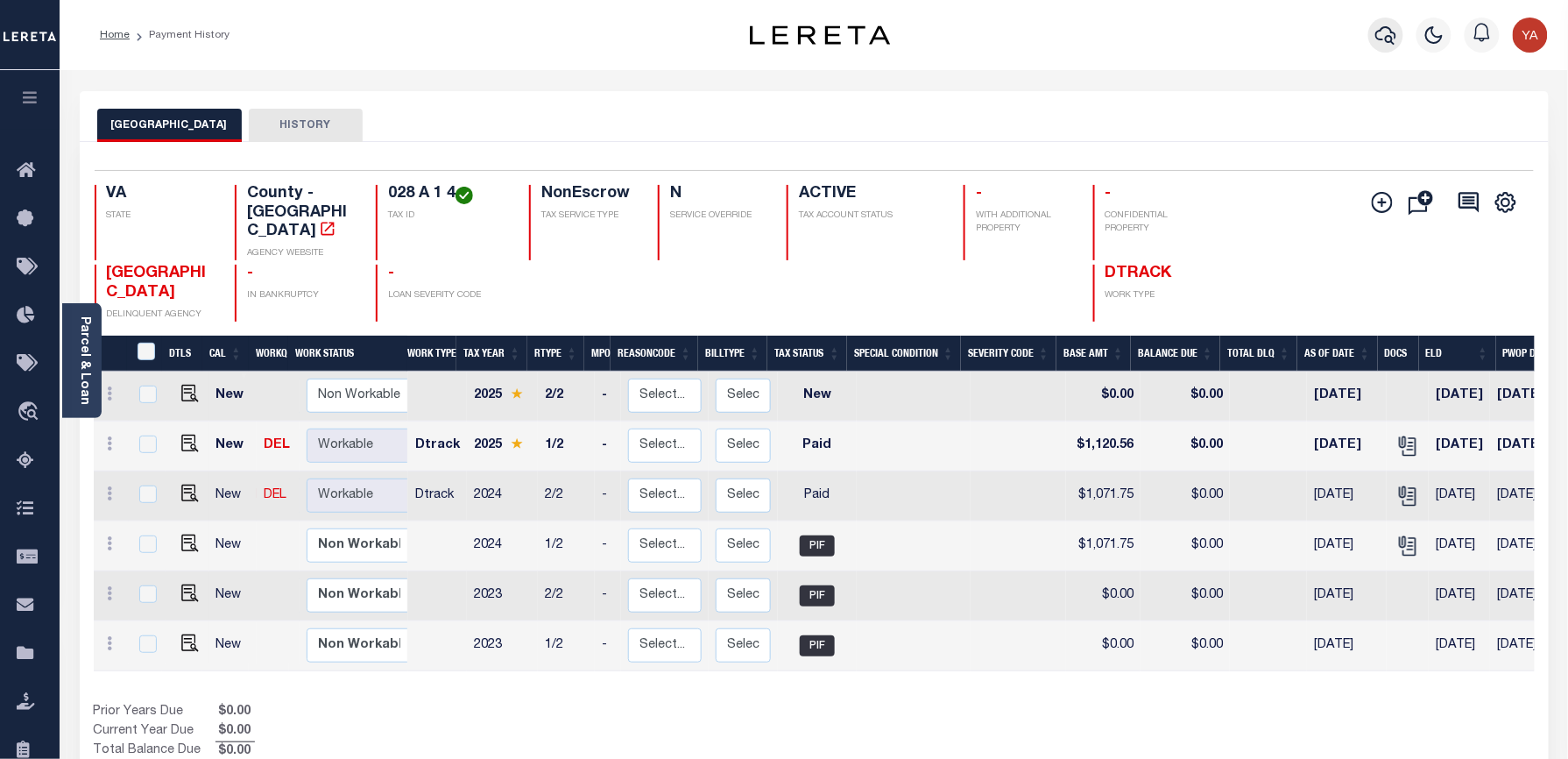
click at [1382, 33] on icon "button" at bounding box center [1385, 34] width 21 height 21
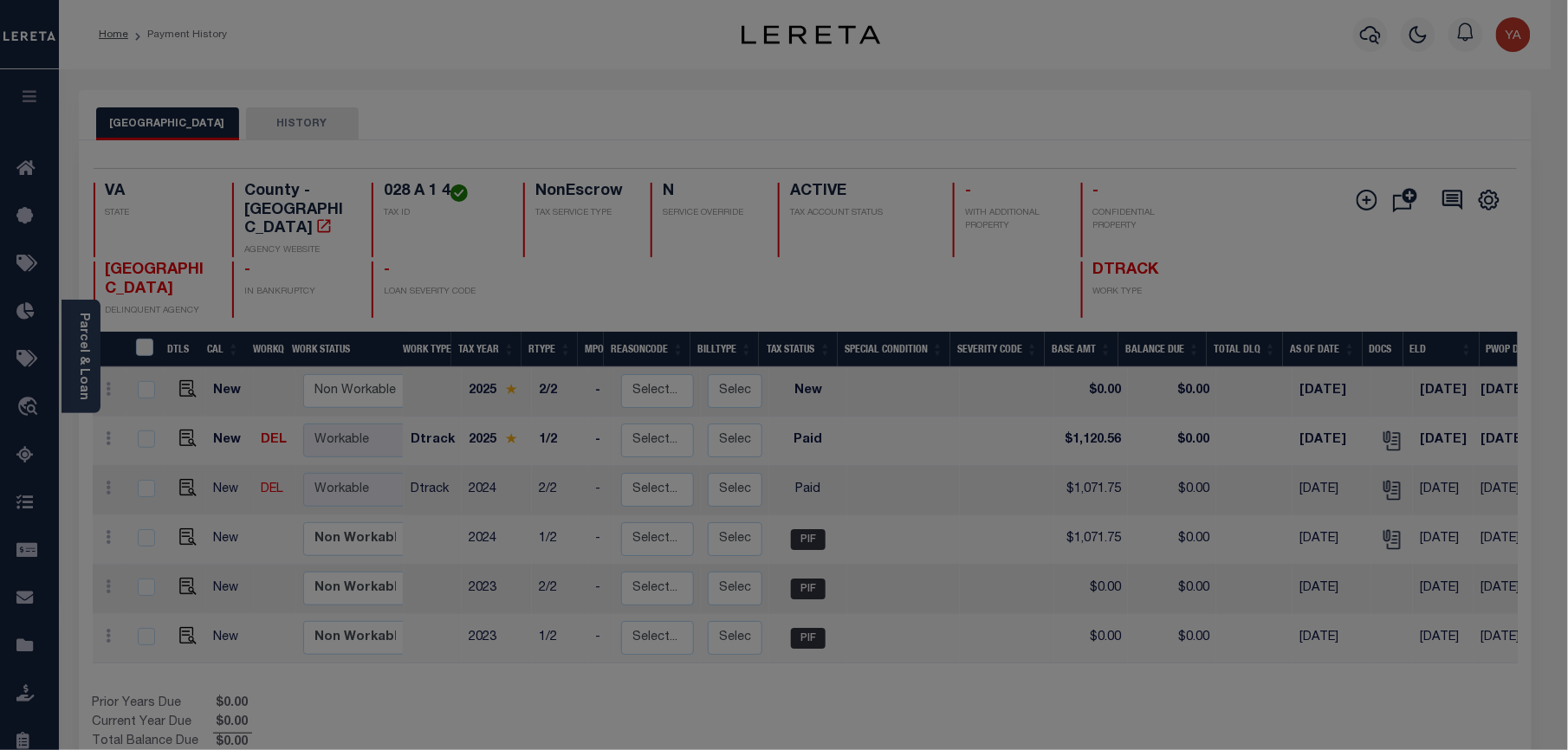
click at [0, 0] on input "text" at bounding box center [0, 0] width 0 height 0
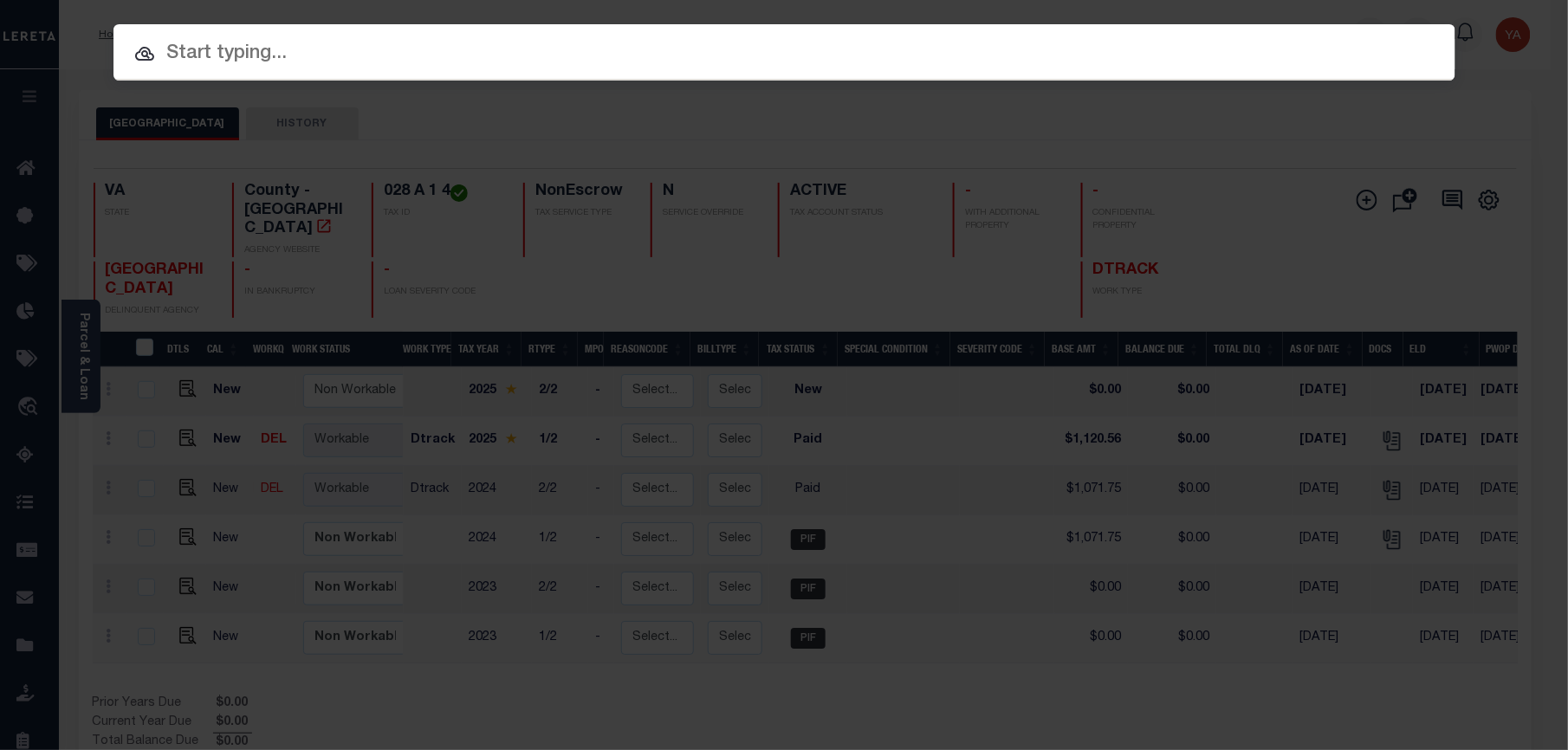
paste input "23603308"
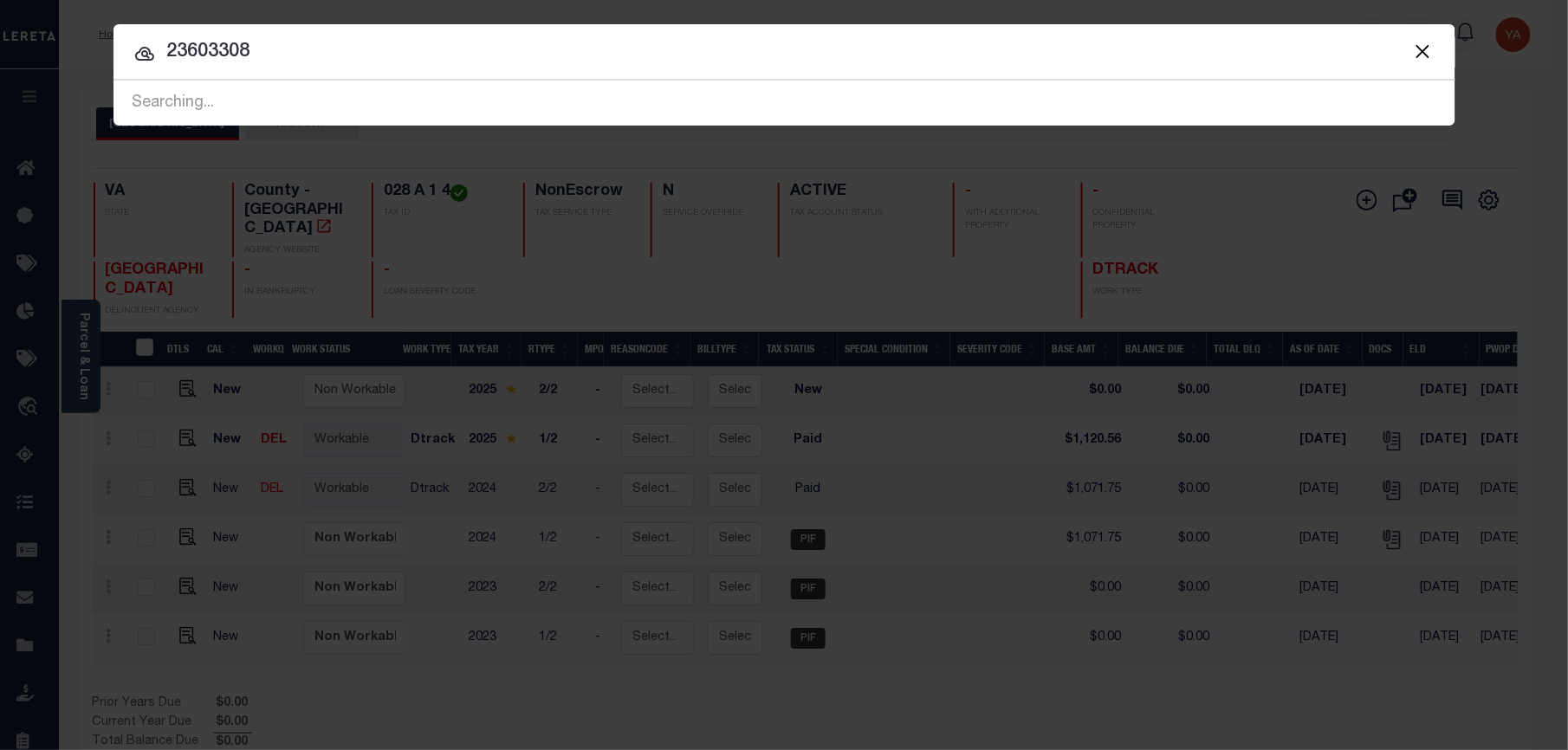
click at [199, 55] on input "23603308" at bounding box center [784, 52] width 1341 height 30
type input "23603308"
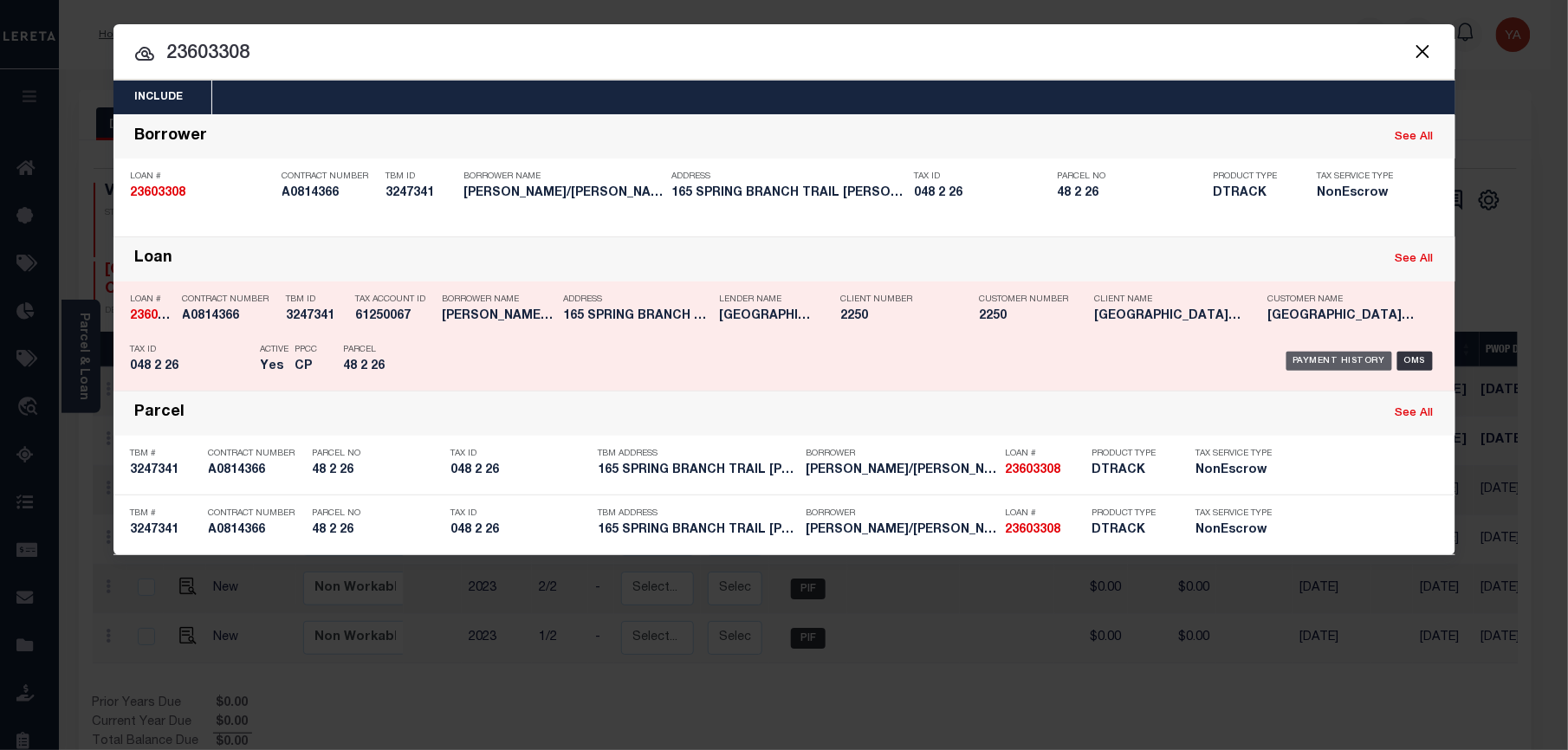
click at [1315, 360] on div "Payment History" at bounding box center [1339, 360] width 107 height 19
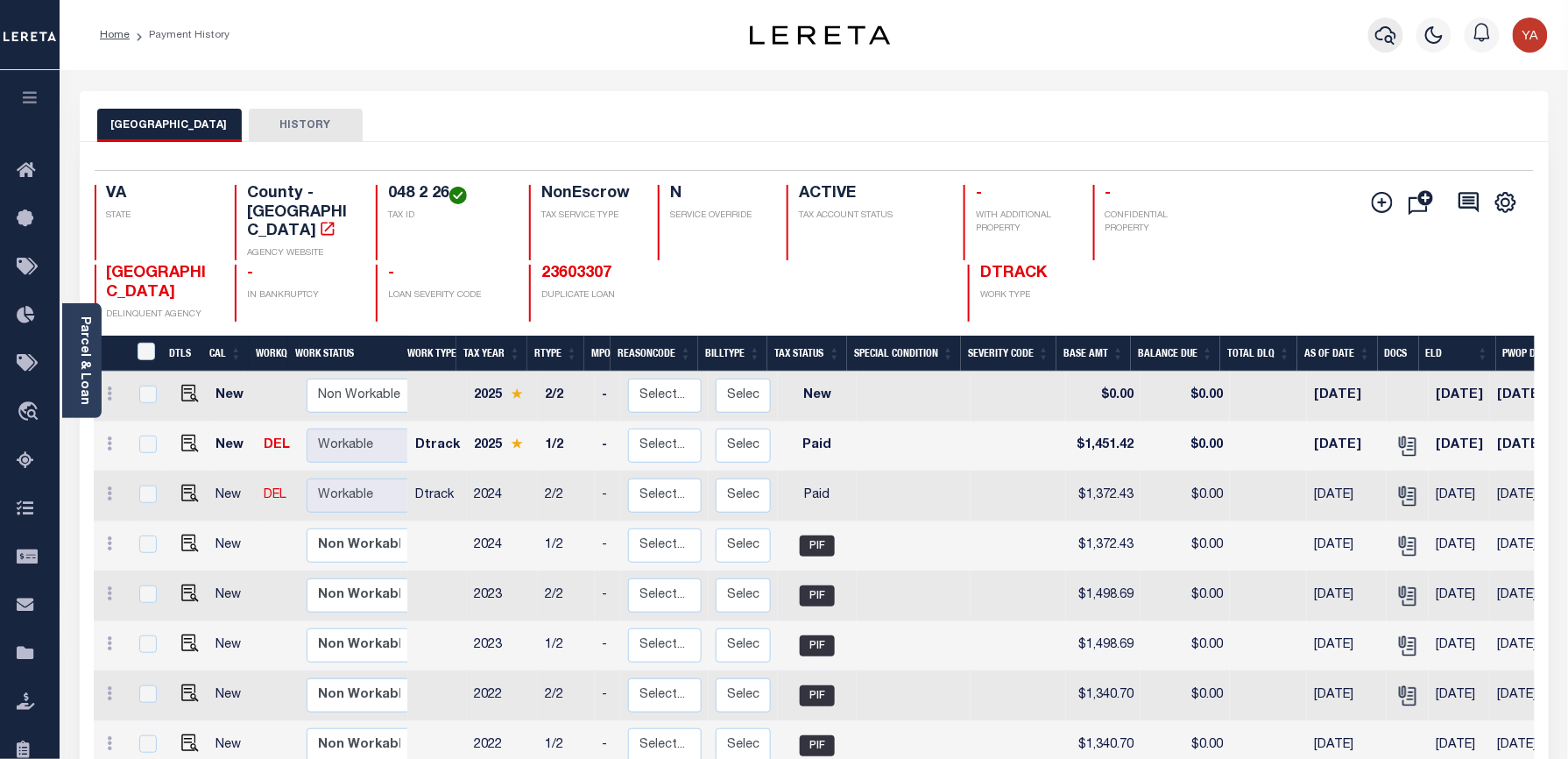
click at [1396, 38] on icon "button" at bounding box center [1385, 35] width 21 height 19
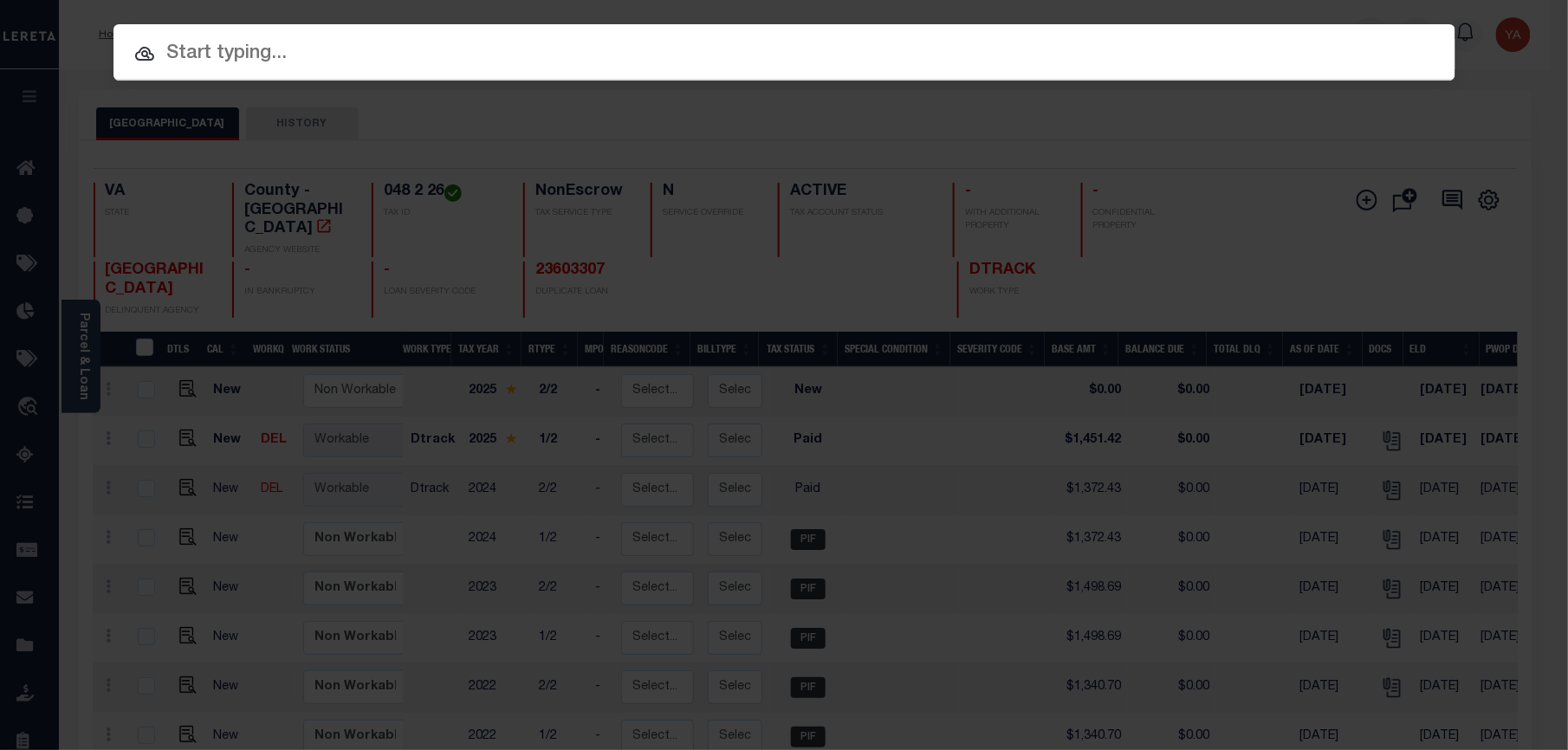
click at [1325, 39] on input "text" at bounding box center [784, 53] width 1341 height 30
paste input "22043907"
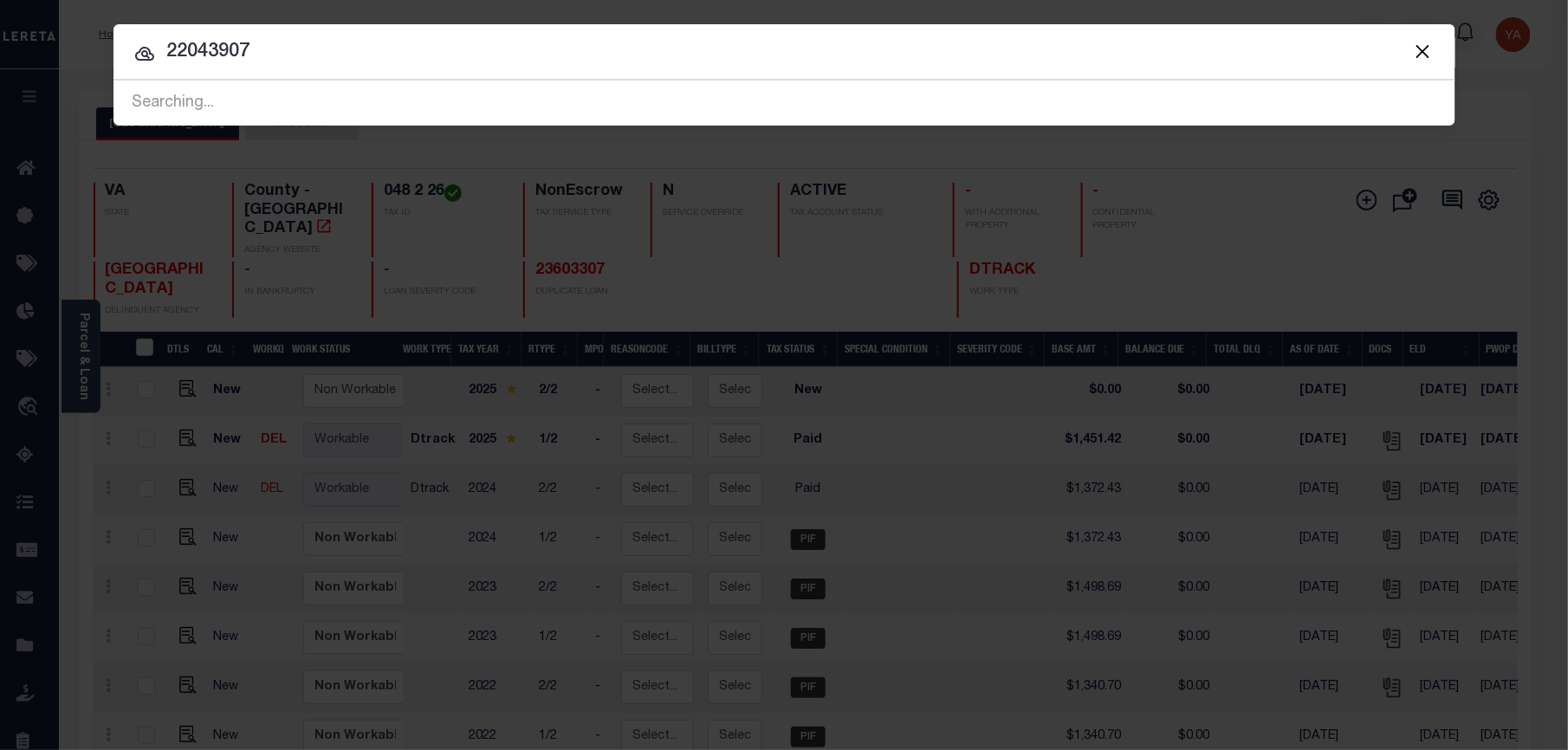
type input "22043907"
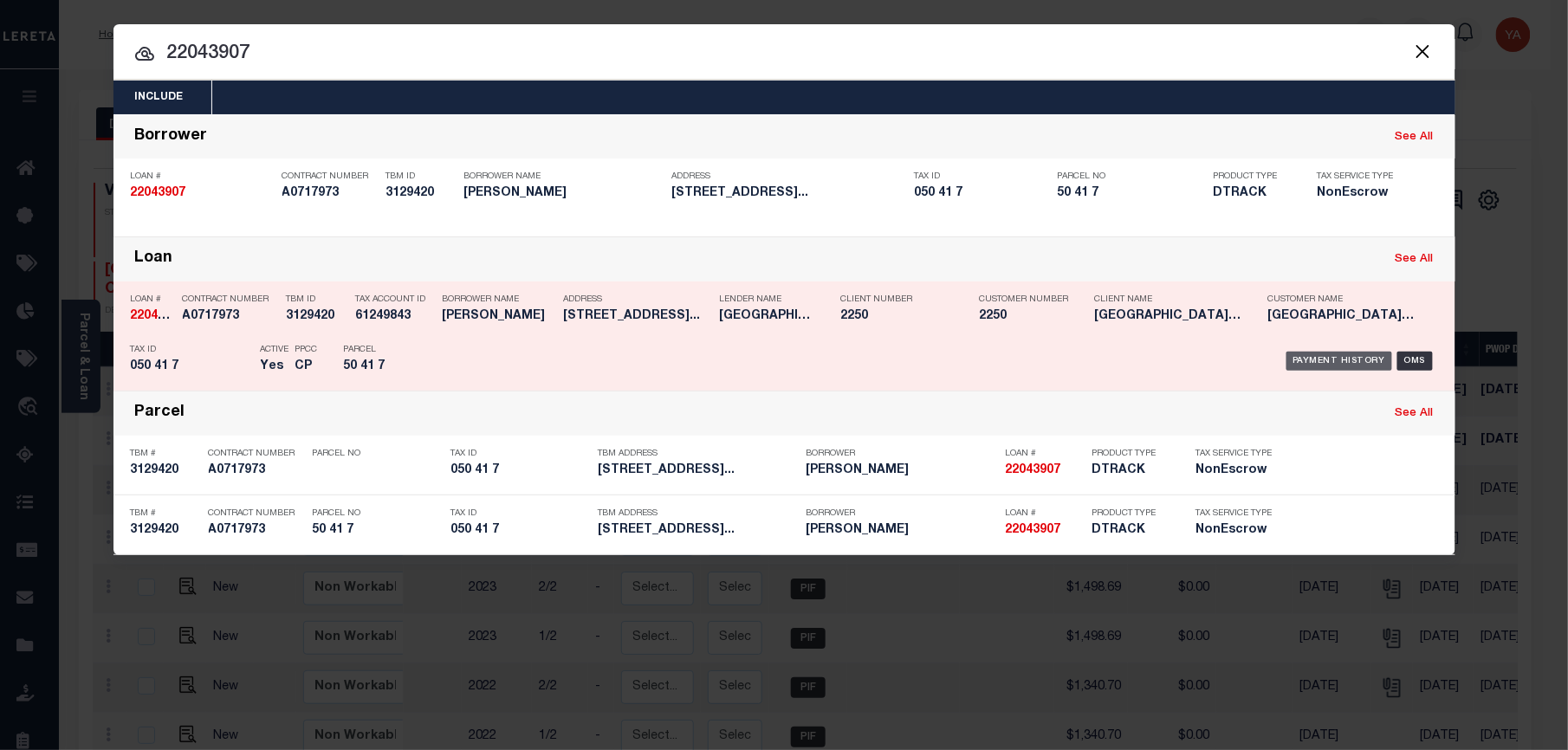
click at [1327, 362] on div "Payment History" at bounding box center [1339, 360] width 107 height 19
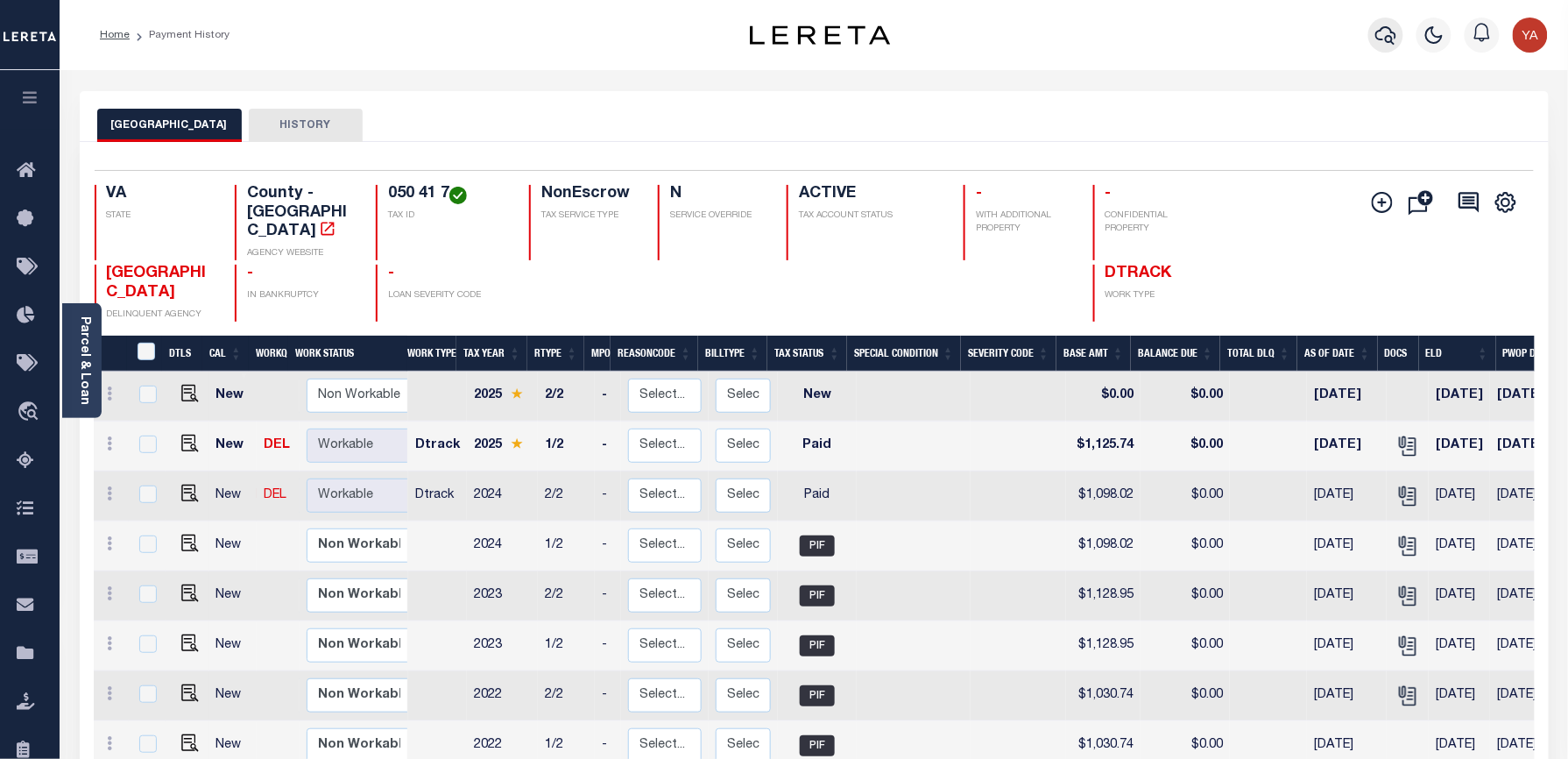
click at [1373, 36] on button "button" at bounding box center [1386, 35] width 35 height 35
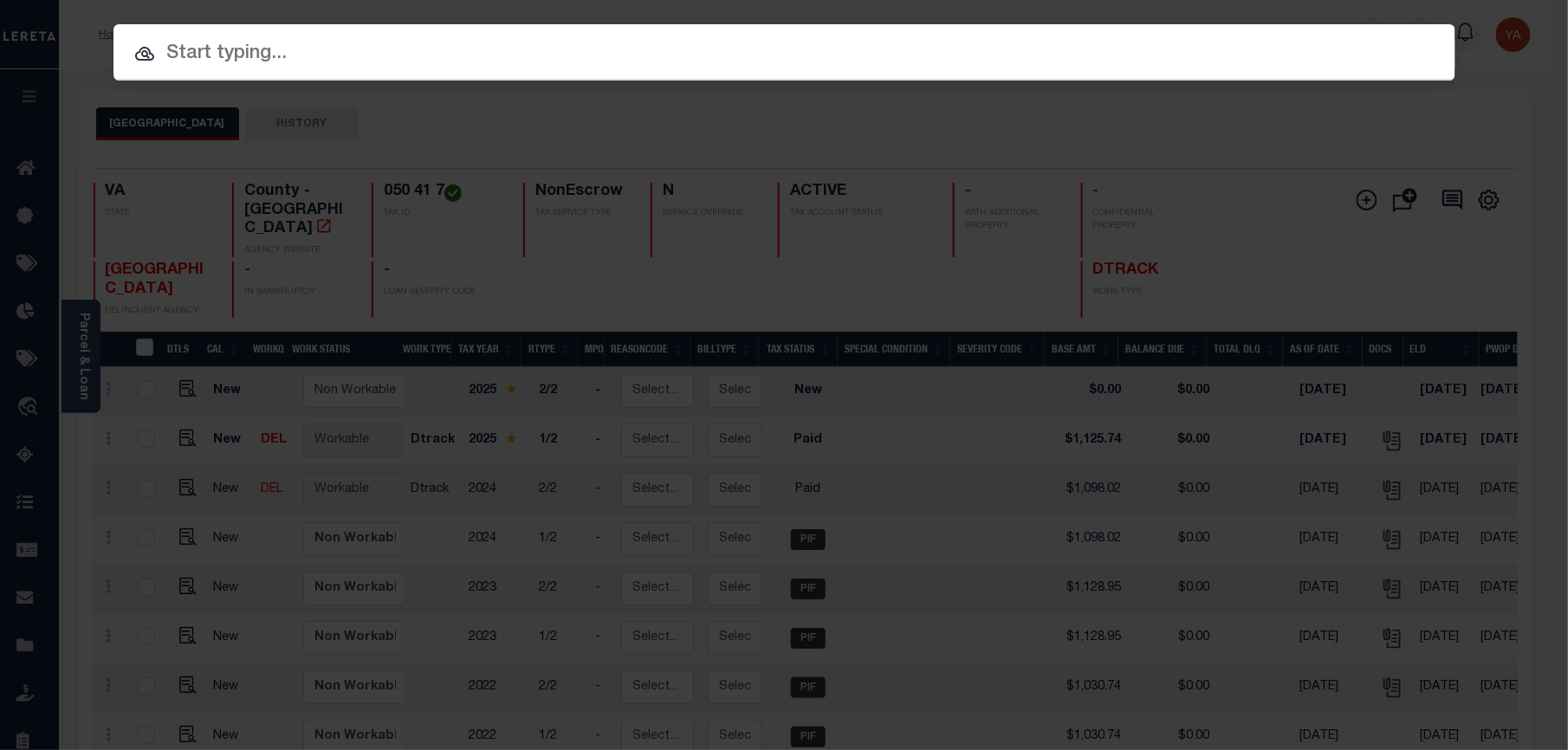
click at [1348, 39] on input "text" at bounding box center [784, 53] width 1341 height 30
paste input "18168406"
type input "18168406"
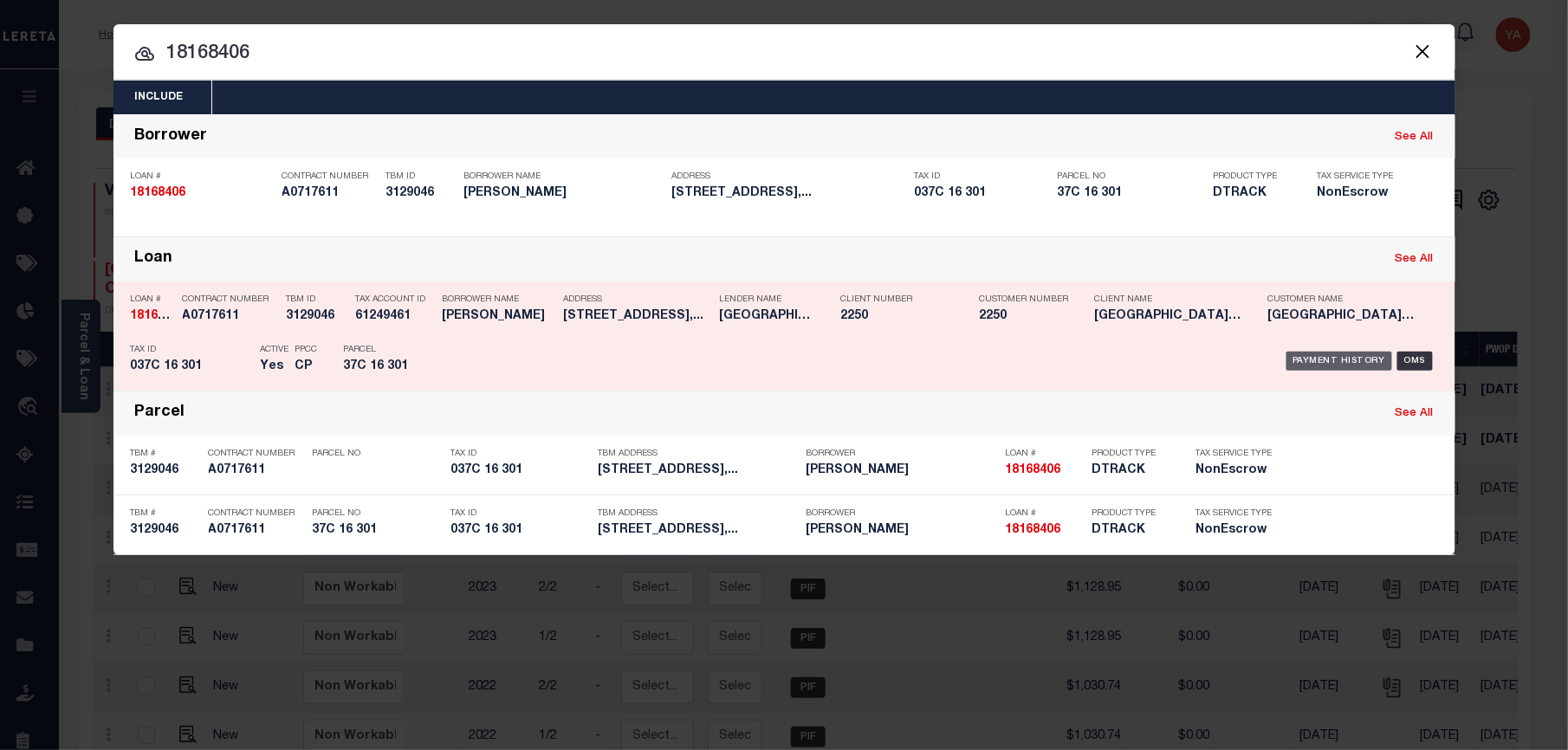
click at [1362, 366] on div "Payment History" at bounding box center [1339, 360] width 107 height 19
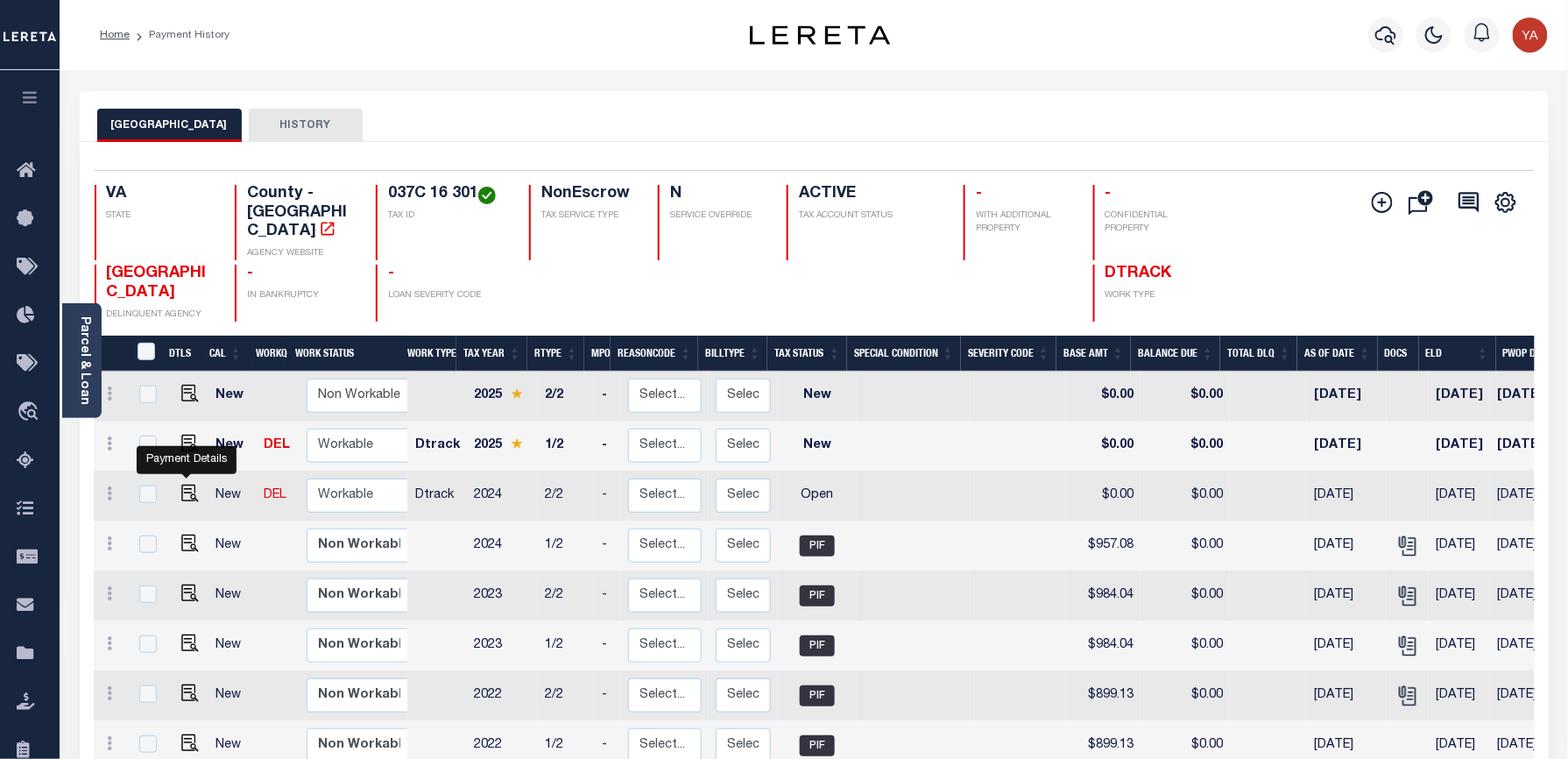
drag, startPoint x: 183, startPoint y: 480, endPoint x: 323, endPoint y: 425, distance: 150.4
click at [183, 485] on img "" at bounding box center [189, 493] width 18 height 18
checkbox input "true"
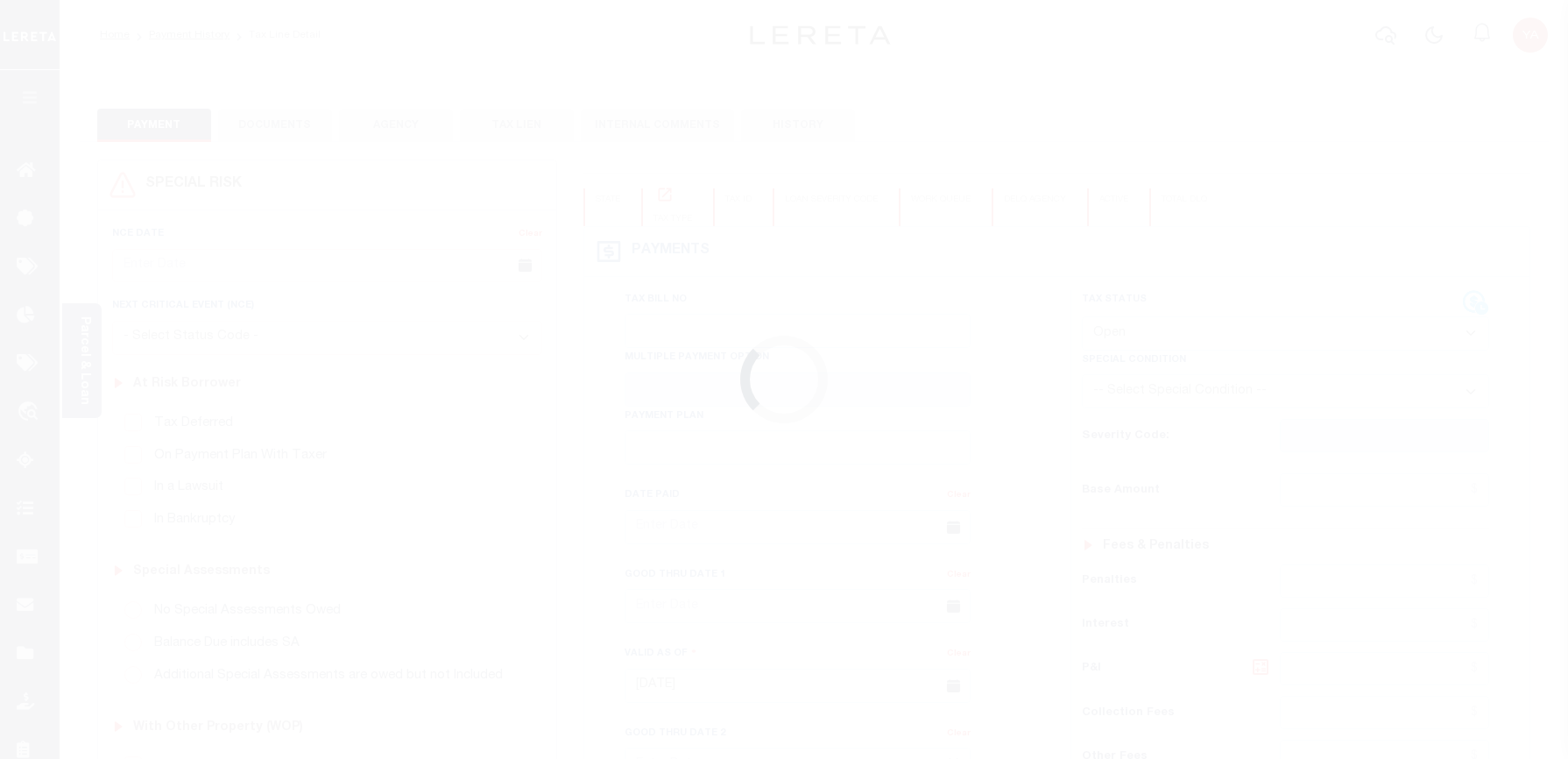
select select "OP2"
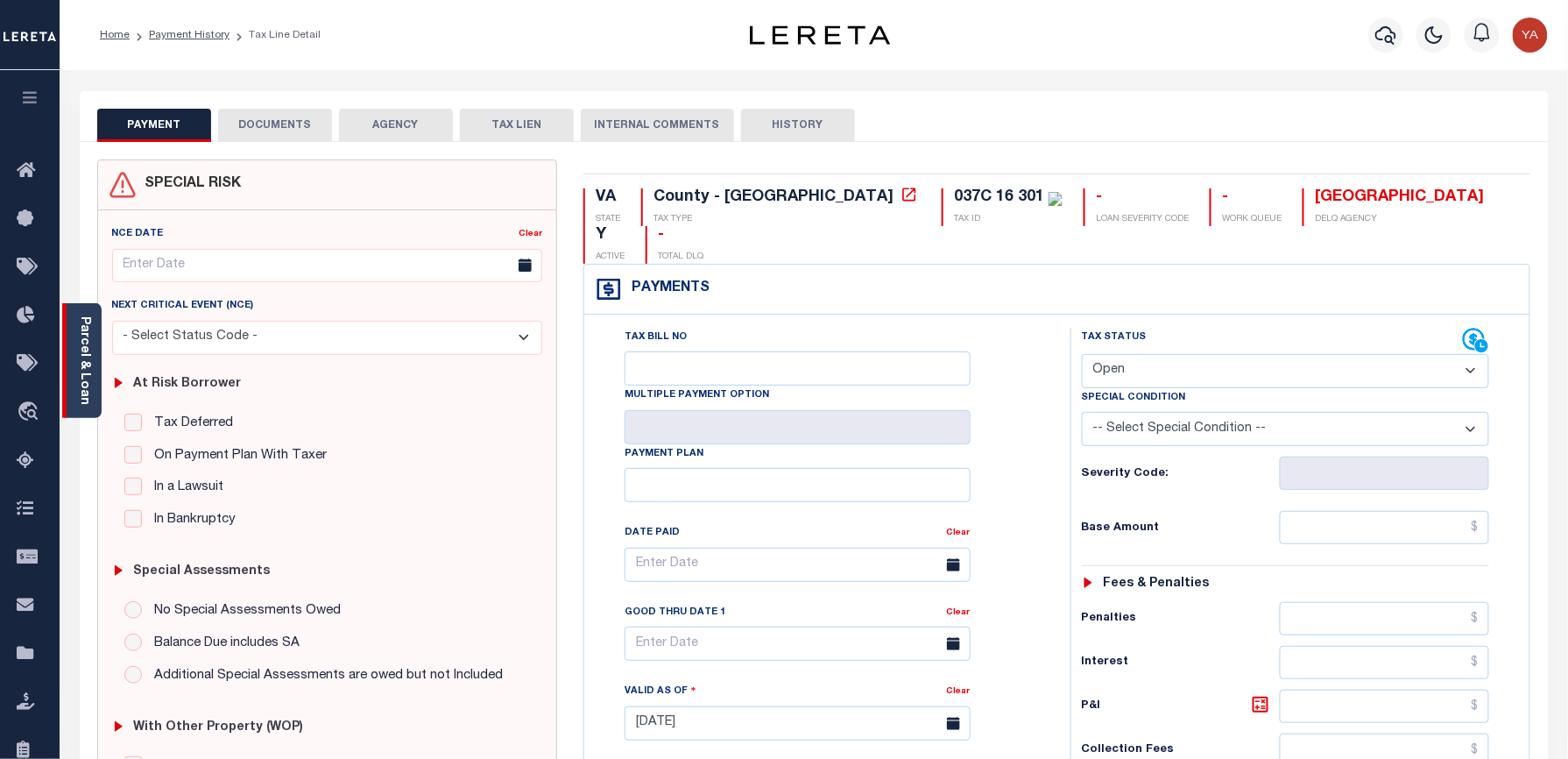
click at [84, 370] on link "Parcel & Loan" at bounding box center [84, 360] width 12 height 89
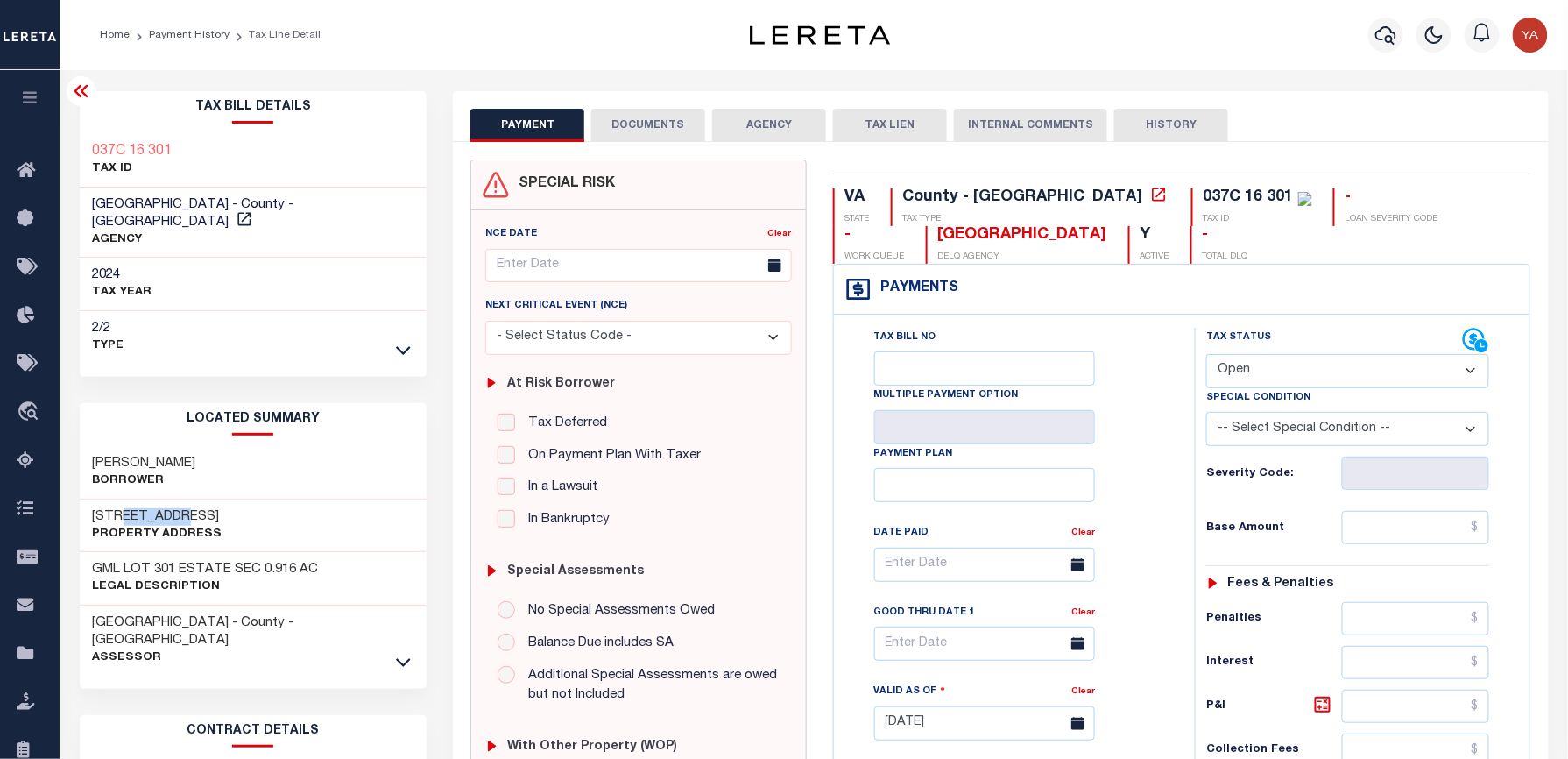
drag, startPoint x: 120, startPoint y: 499, endPoint x: 180, endPoint y: 499, distance: 60.0
click at [180, 508] on h3 "[STREET_ADDRESS]" at bounding box center [158, 517] width 130 height 18
copy h3 "OLD FARM"
drag, startPoint x: 183, startPoint y: 141, endPoint x: 102, endPoint y: 148, distance: 81.3
click at [102, 148] on div "037C 16 301 TAX ID" at bounding box center [254, 160] width 348 height 53
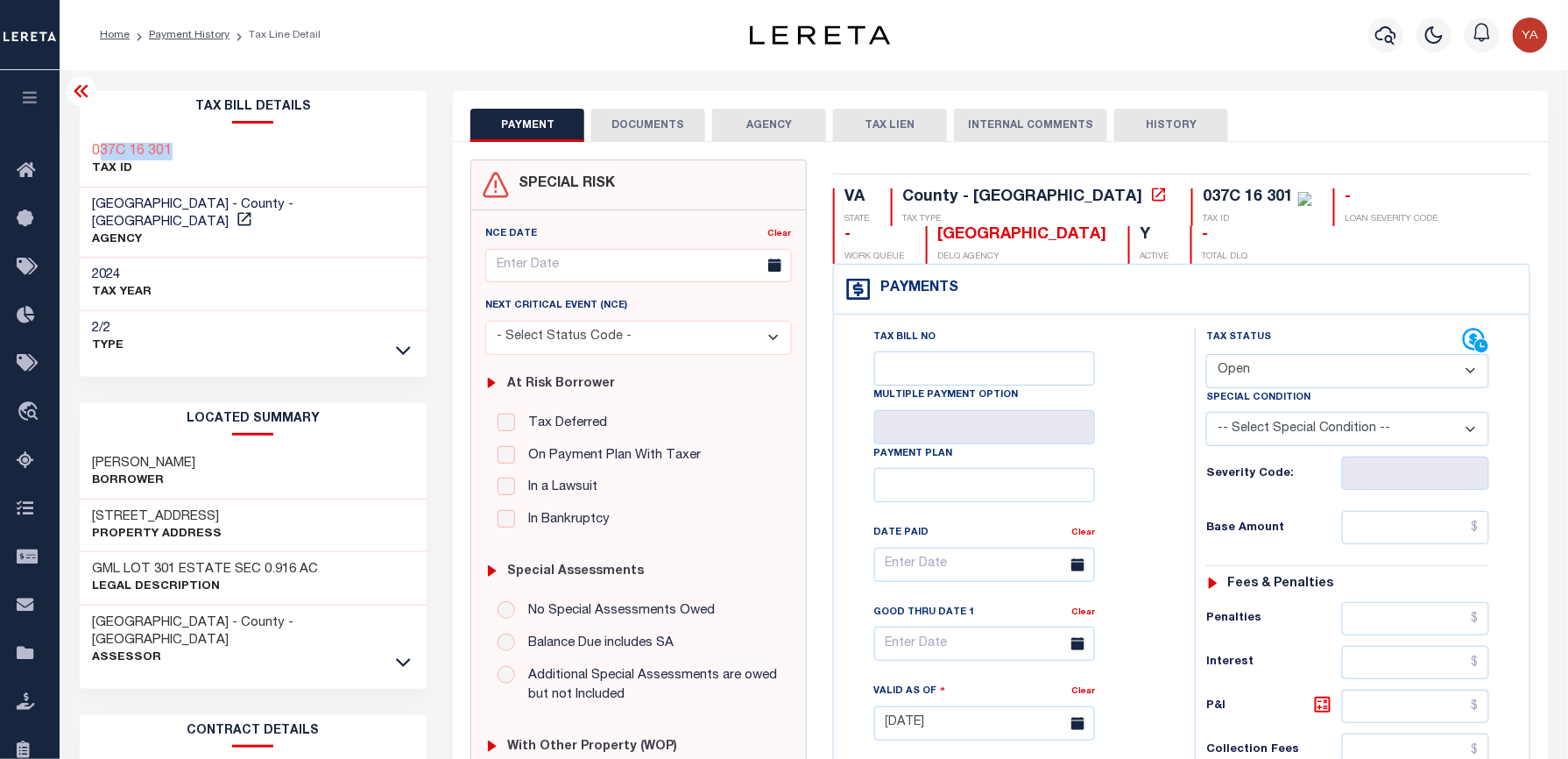
copy h3 "37C 16 301"
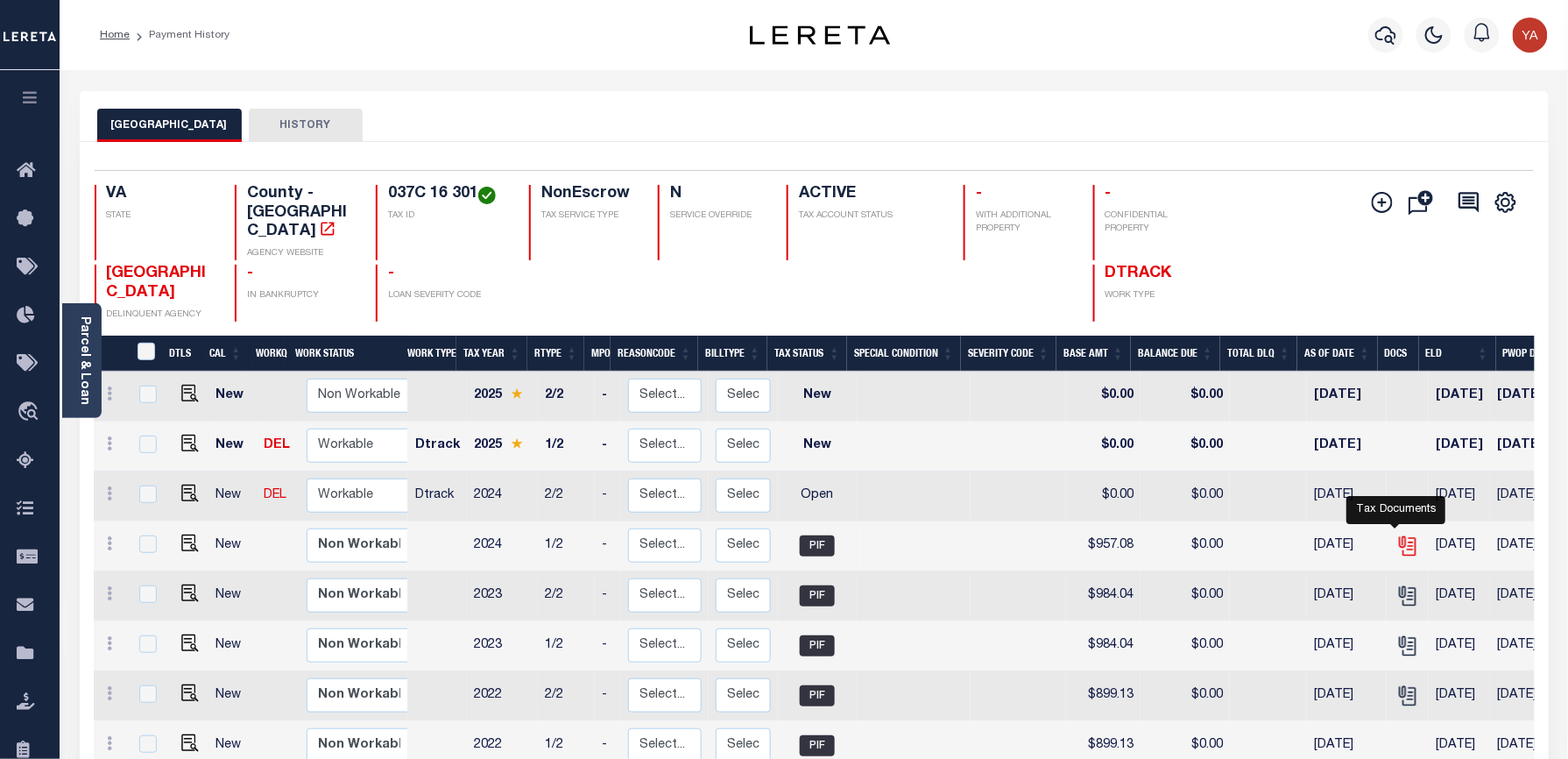
click at [1399, 534] on icon "" at bounding box center [1408, 545] width 22 height 22
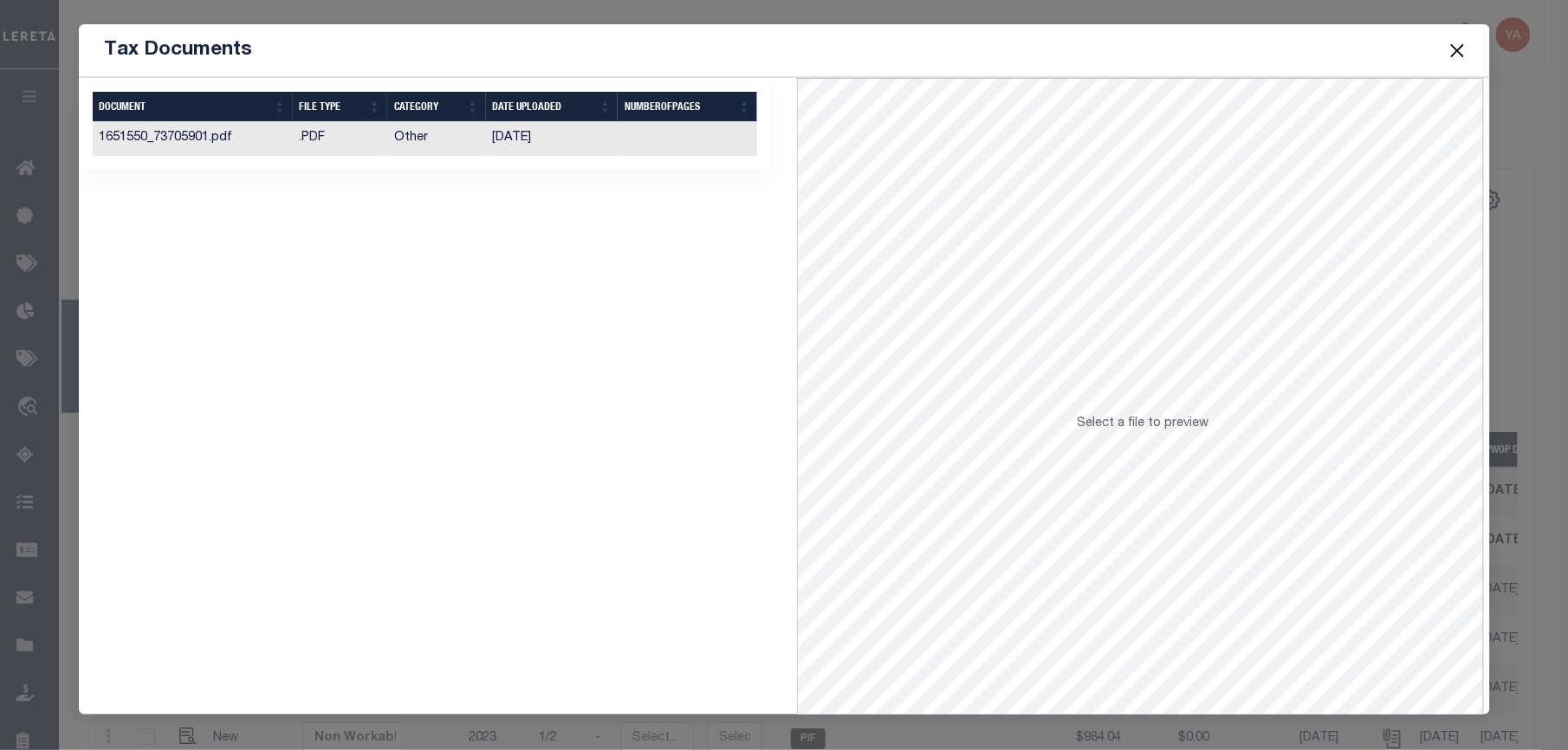
drag, startPoint x: 631, startPoint y: 132, endPoint x: 631, endPoint y: 143, distance: 11.0
click at [631, 132] on td at bounding box center [687, 138] width 139 height 34
click at [1456, 52] on button "Close" at bounding box center [1456, 50] width 22 height 22
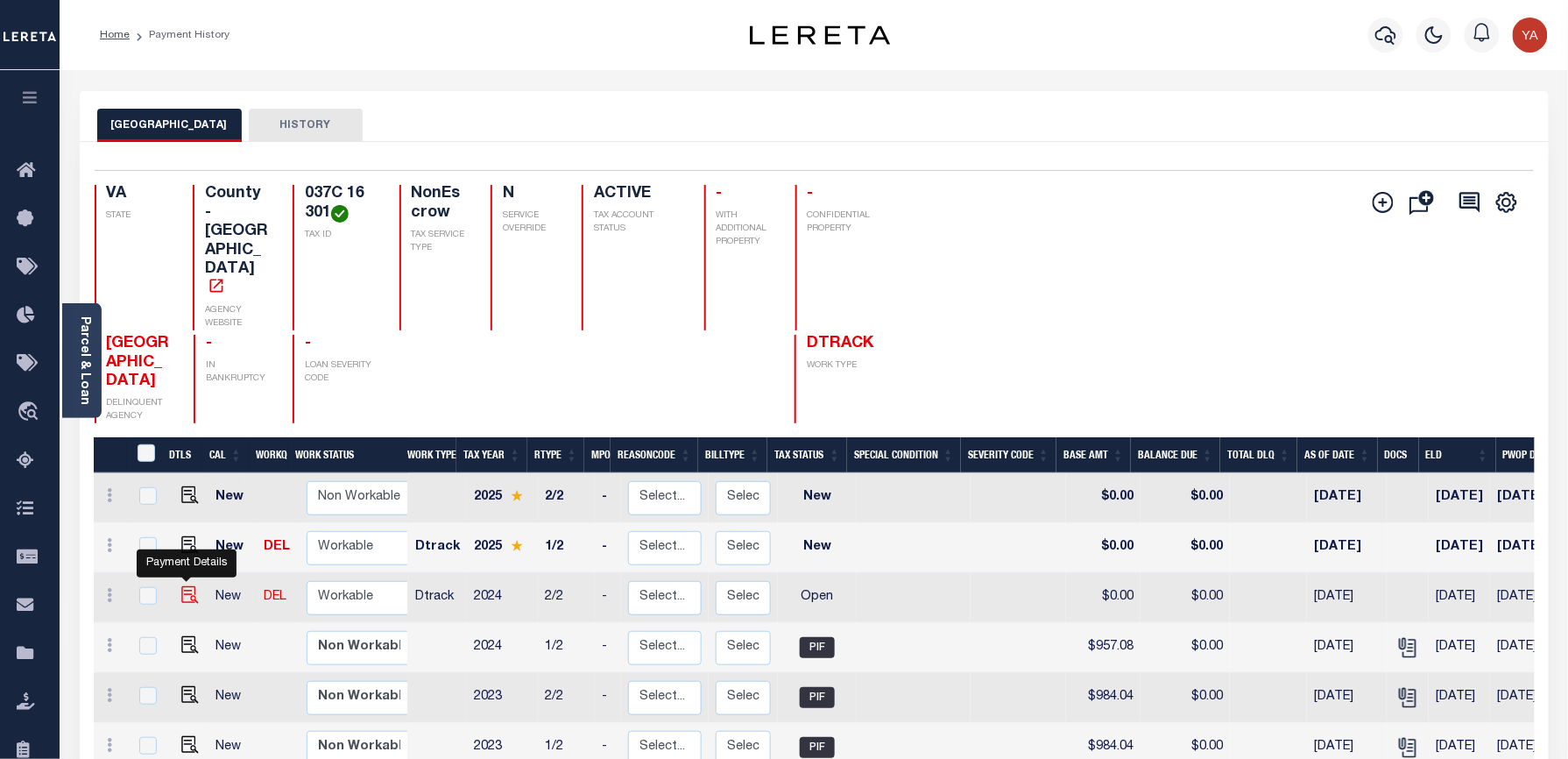
click at [183, 586] on img "" at bounding box center [189, 595] width 18 height 18
checkbox input "true"
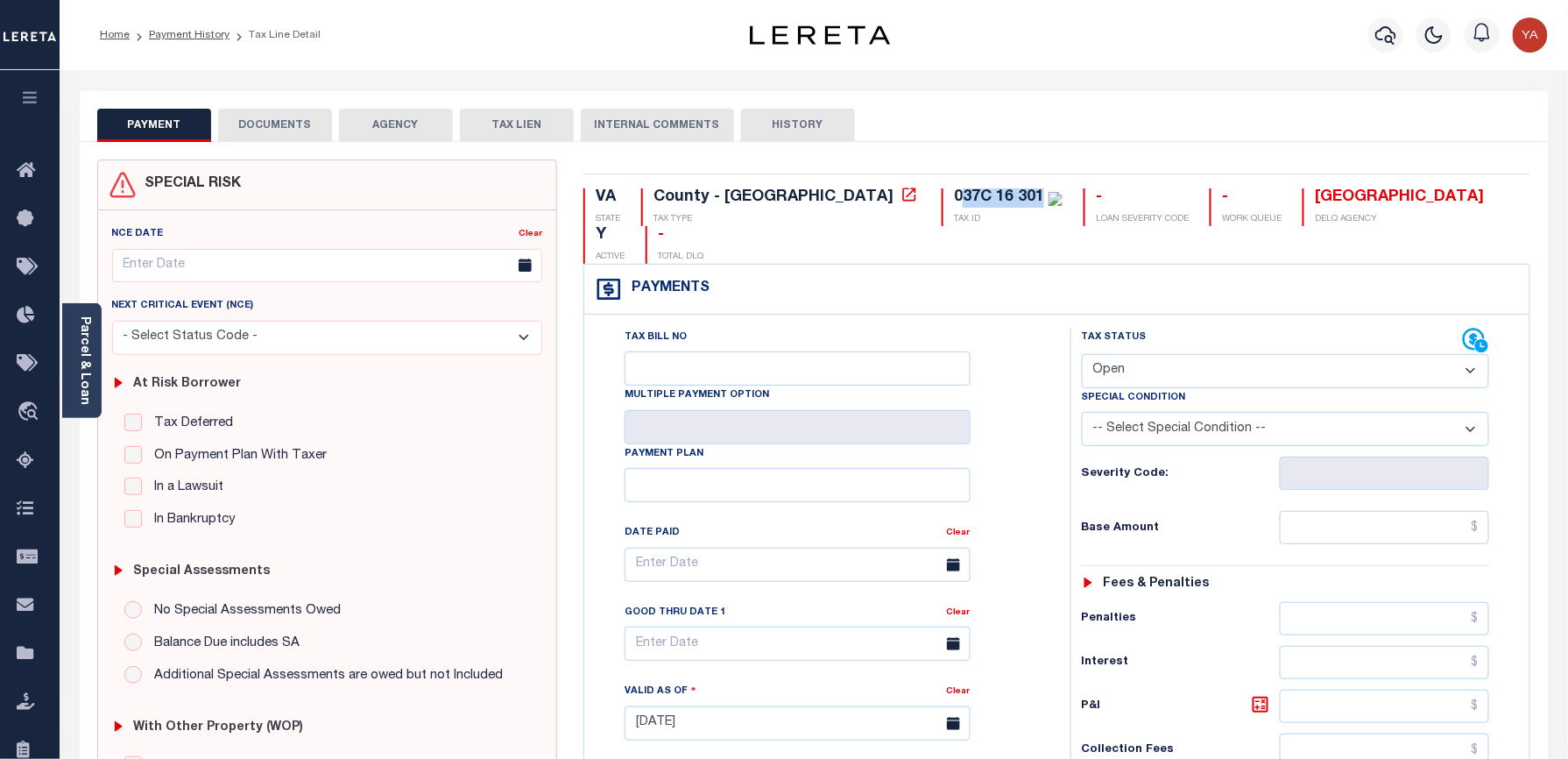
drag, startPoint x: 810, startPoint y: 195, endPoint x: 891, endPoint y: 190, distance: 81.2
click at [954, 190] on div "037C 16 301" at bounding box center [998, 197] width 90 height 16
copy div "37C 16 301"
drag, startPoint x: 88, startPoint y: 382, endPoint x: 189, endPoint y: 366, distance: 102.3
click at [88, 382] on link "Parcel & Loan" at bounding box center [84, 360] width 12 height 89
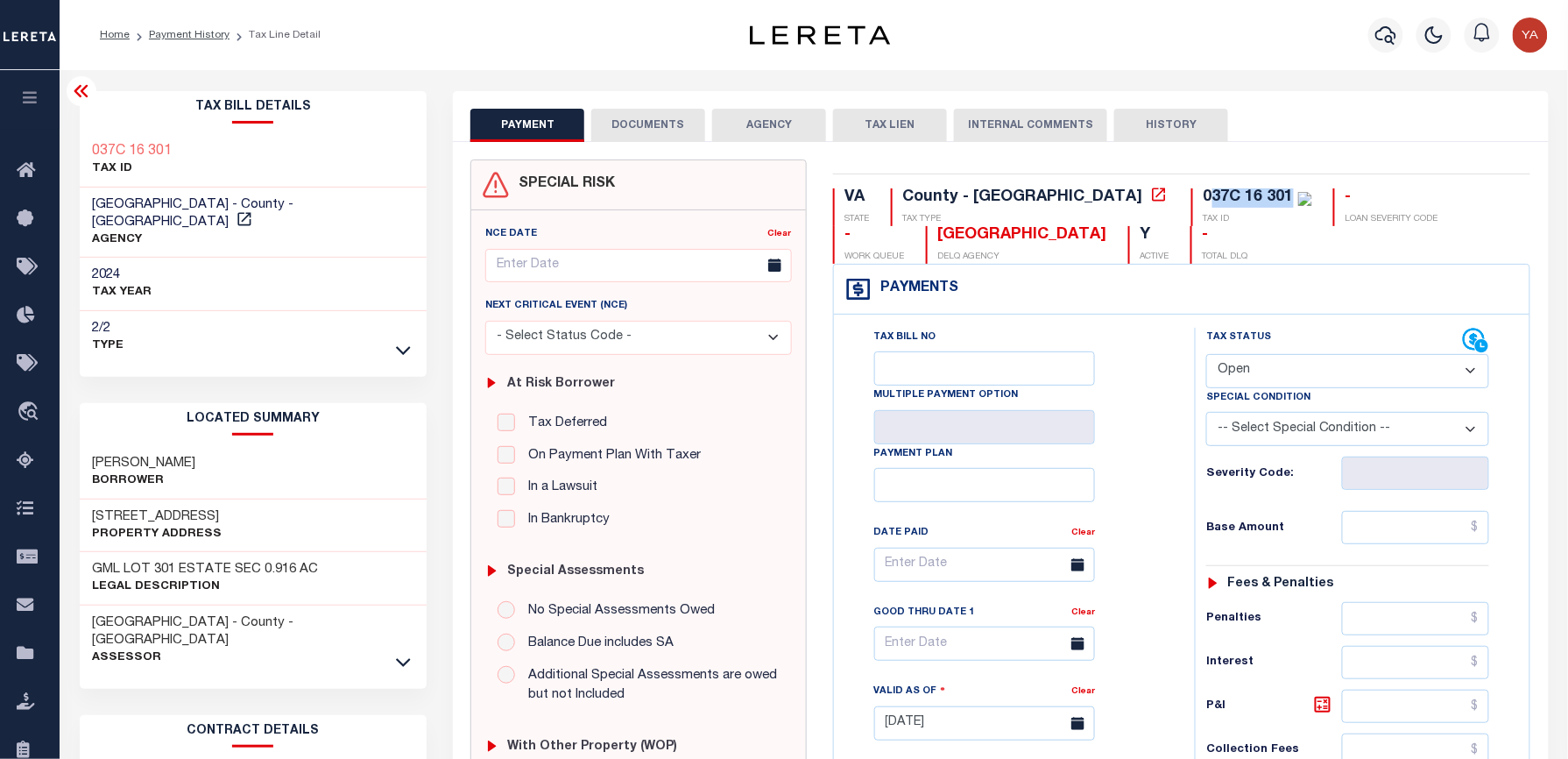
click at [1254, 372] on select "- Select Status Code - Open Due/Unpaid Paid Incomplete No Tax Due Internal Refu…" at bounding box center [1347, 371] width 282 height 34
select select "PYD"
click at [1206, 355] on select "- Select Status Code - Open Due/Unpaid Paid Incomplete No Tax Due Internal Refu…" at bounding box center [1347, 371] width 282 height 34
type input "[DATE]"
click at [1153, 534] on div "Tax Bill No Multiple Payment Option Payment Plan Clear" at bounding box center [1010, 573] width 317 height 491
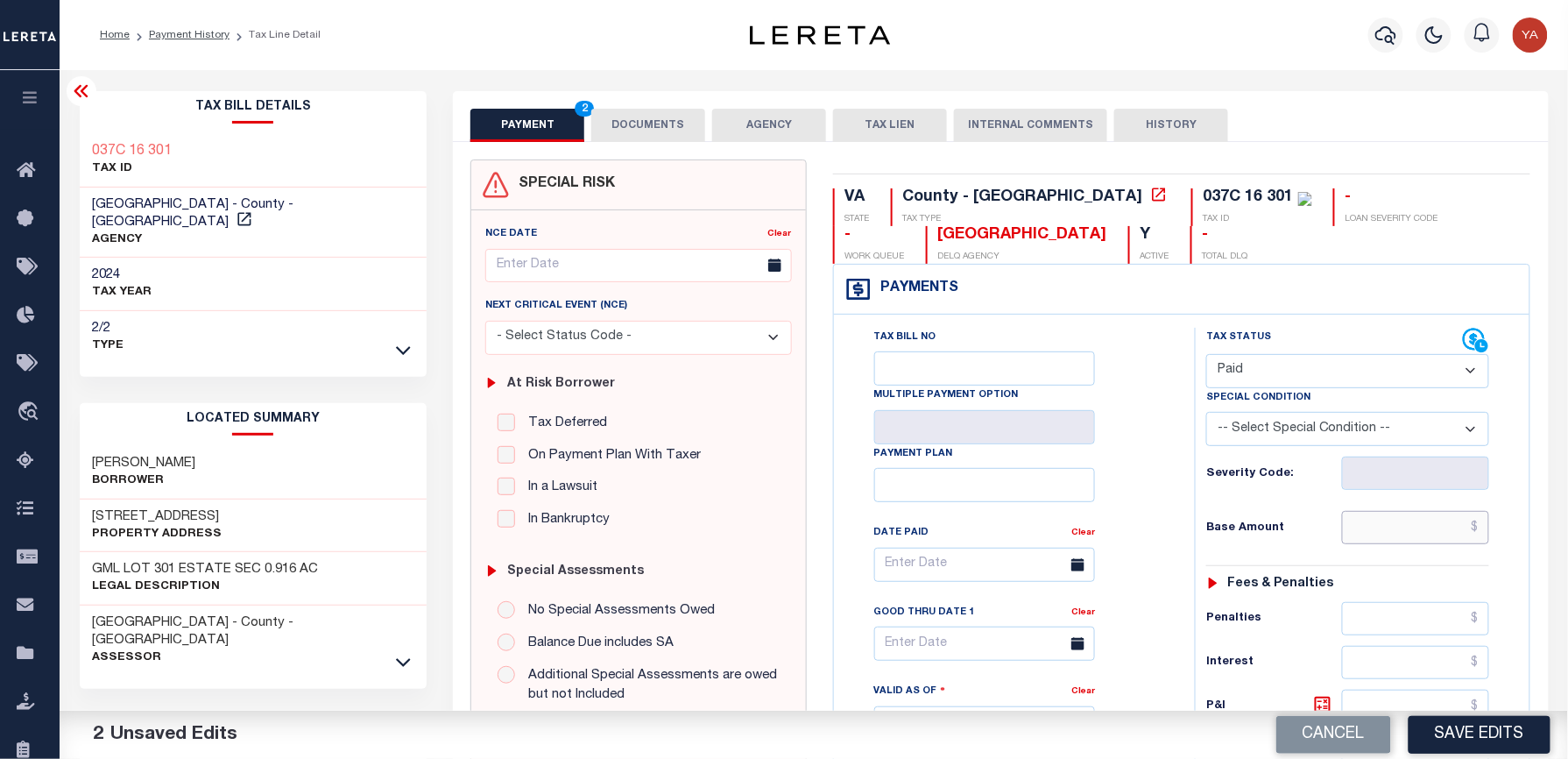
click at [1392, 530] on input "text" at bounding box center [1415, 528] width 147 height 34
paste input "957.08"
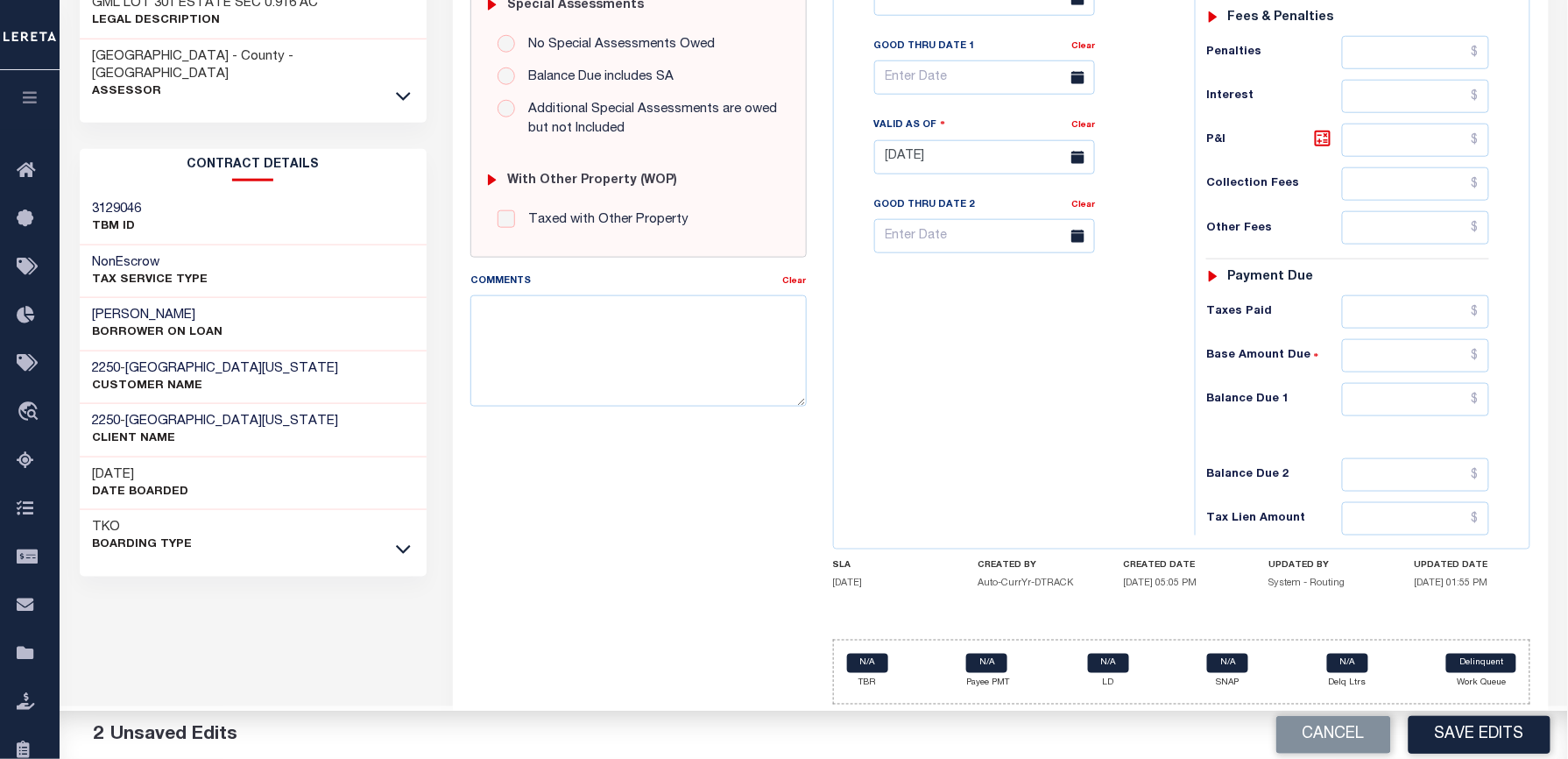
type input "$957.08"
drag, startPoint x: 1370, startPoint y: 394, endPoint x: 1116, endPoint y: 398, distance: 254.0
click at [1370, 394] on input "text" at bounding box center [1415, 400] width 147 height 34
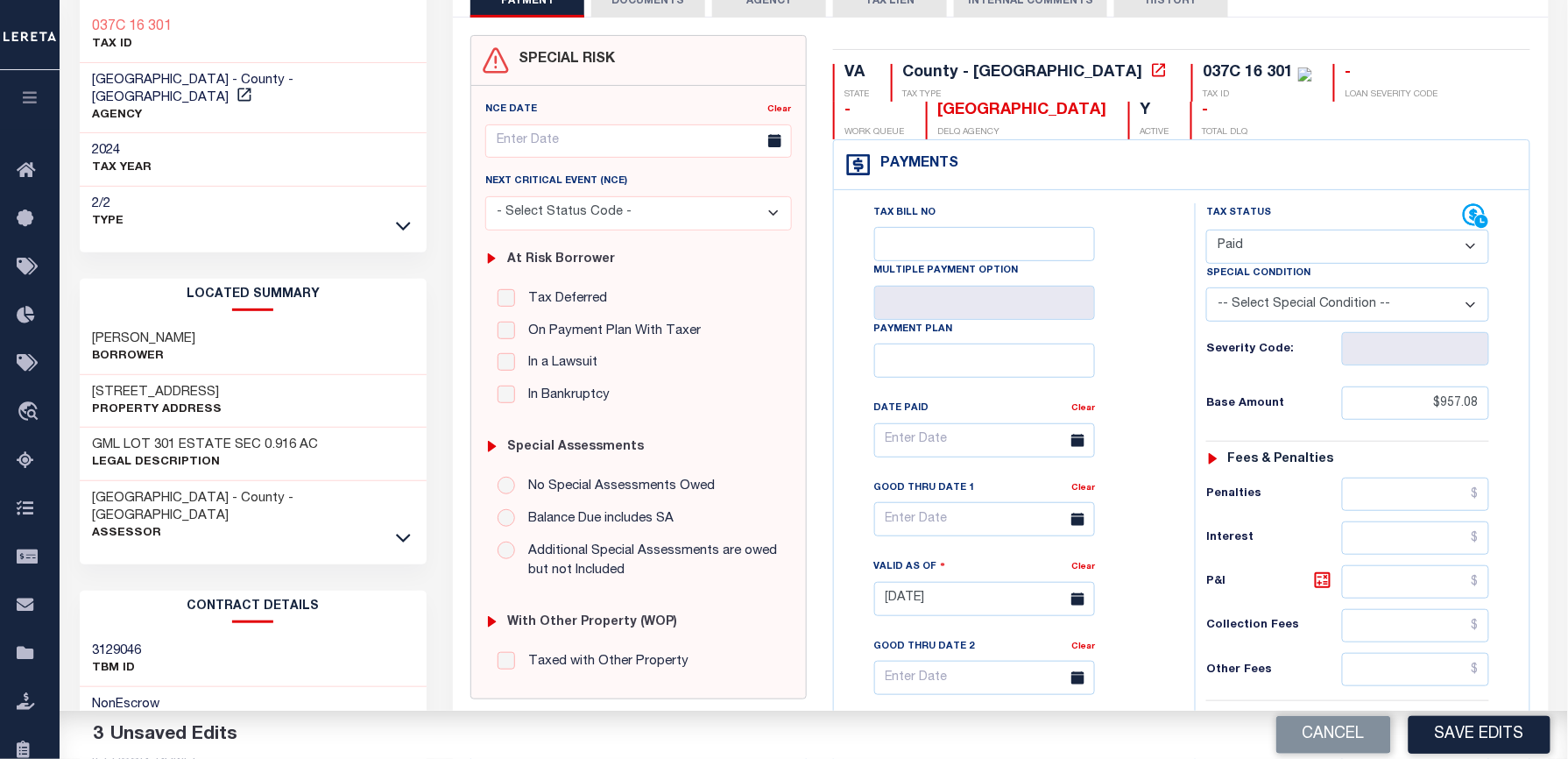
scroll to position [0, 0]
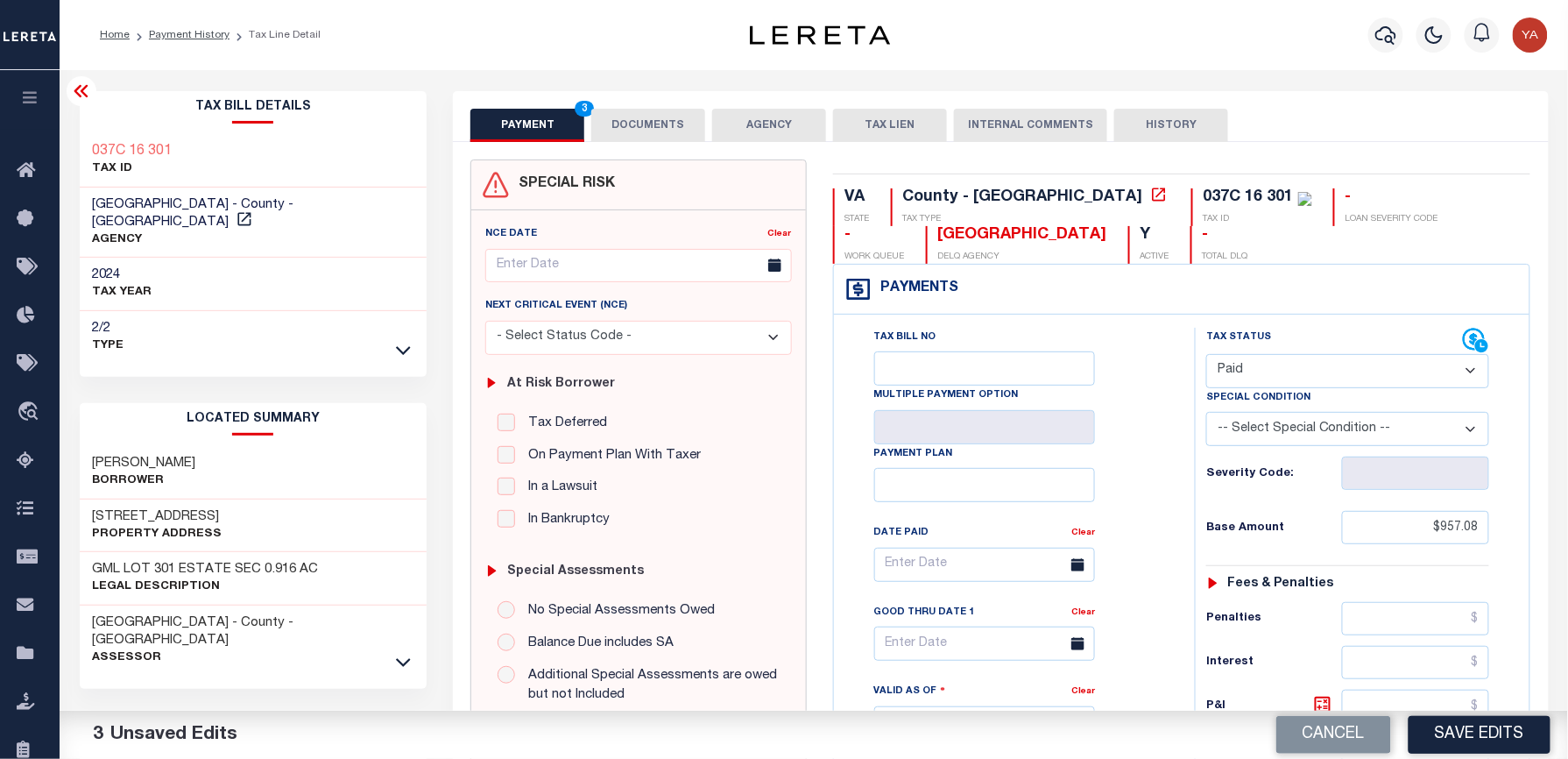
type input "$0.00"
drag, startPoint x: 1066, startPoint y: 194, endPoint x: 1143, endPoint y: 191, distance: 77.1
click at [1204, 191] on div "037C 16 301" at bounding box center [1248, 197] width 90 height 16
copy div "37C 16 301"
click at [620, 131] on button "DOCUMENTS" at bounding box center [648, 126] width 114 height 34
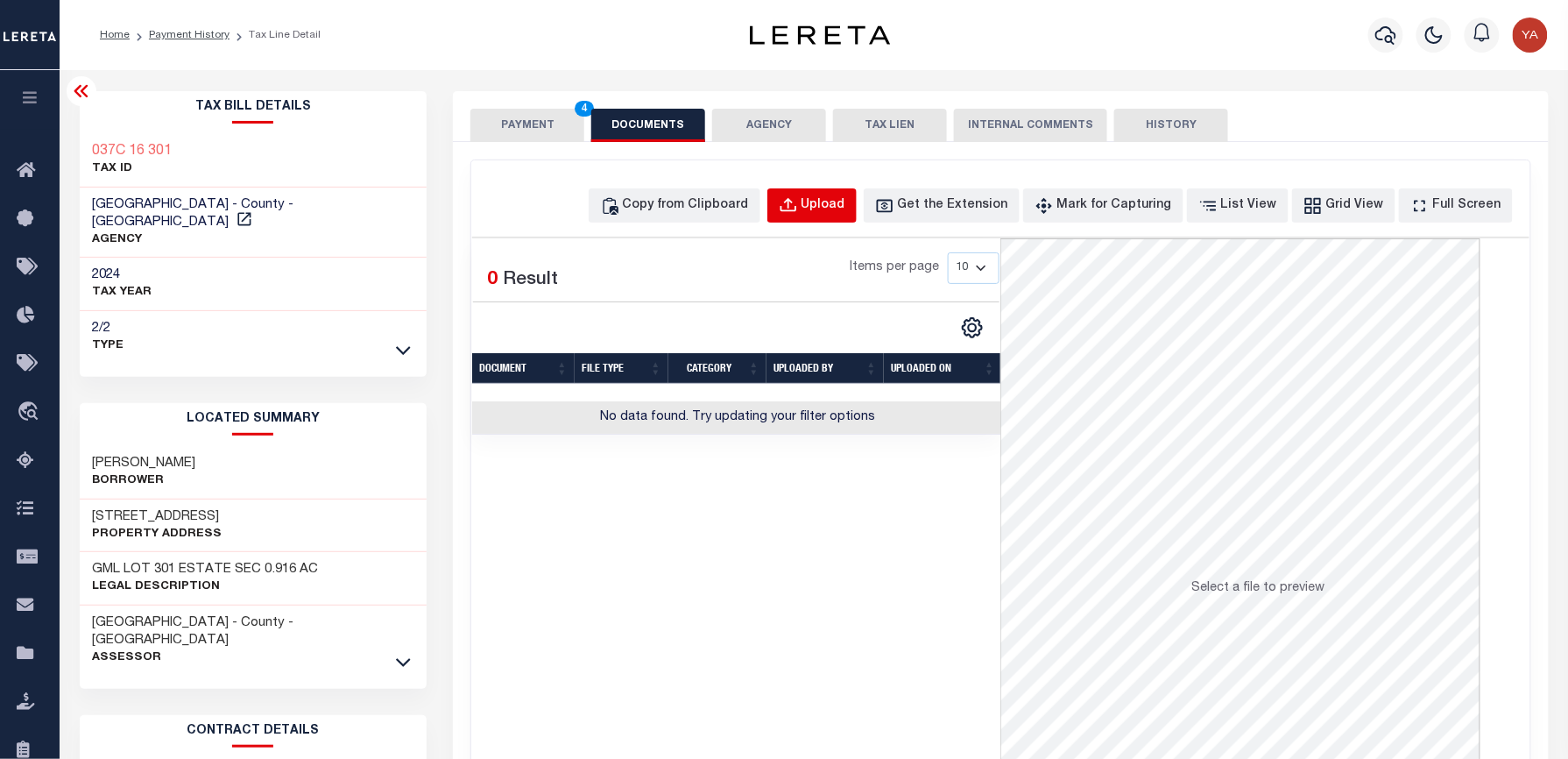
click at [846, 201] on div "Upload" at bounding box center [823, 205] width 44 height 20
select select "POP"
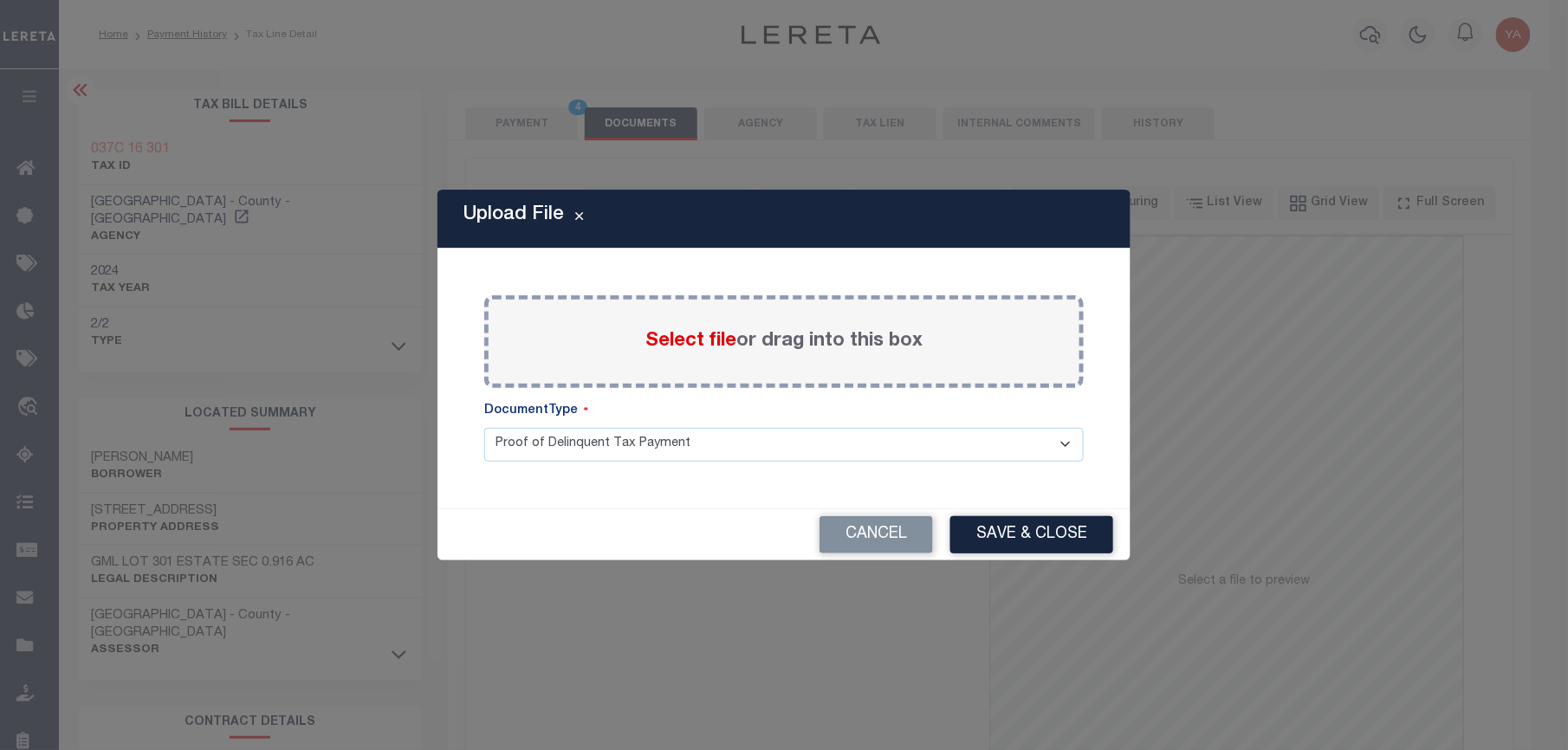
click at [835, 327] on label "Select file or drag into this box" at bounding box center [784, 341] width 277 height 29
click at [0, 0] on input "Select file or drag into this box" at bounding box center [0, 0] width 0 height 0
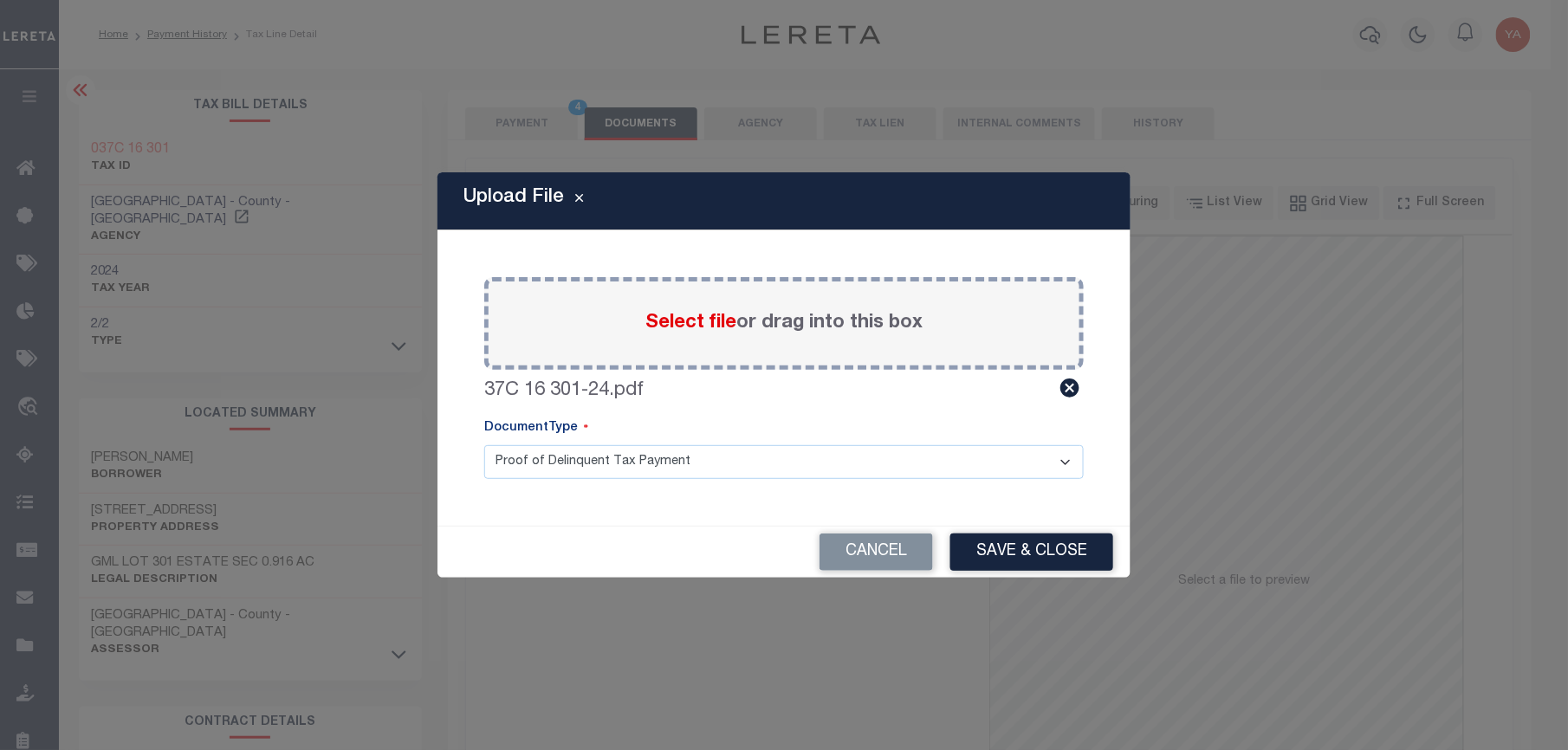
drag, startPoint x: 816, startPoint y: 471, endPoint x: 812, endPoint y: 482, distance: 11.7
click at [814, 472] on select "Proof of Delinquent Tax Payment" at bounding box center [784, 462] width 599 height 34
click at [484, 445] on select "Proof of Delinquent Tax Payment" at bounding box center [784, 462] width 599 height 34
click at [988, 549] on button "Save & Close" at bounding box center [1032, 552] width 163 height 37
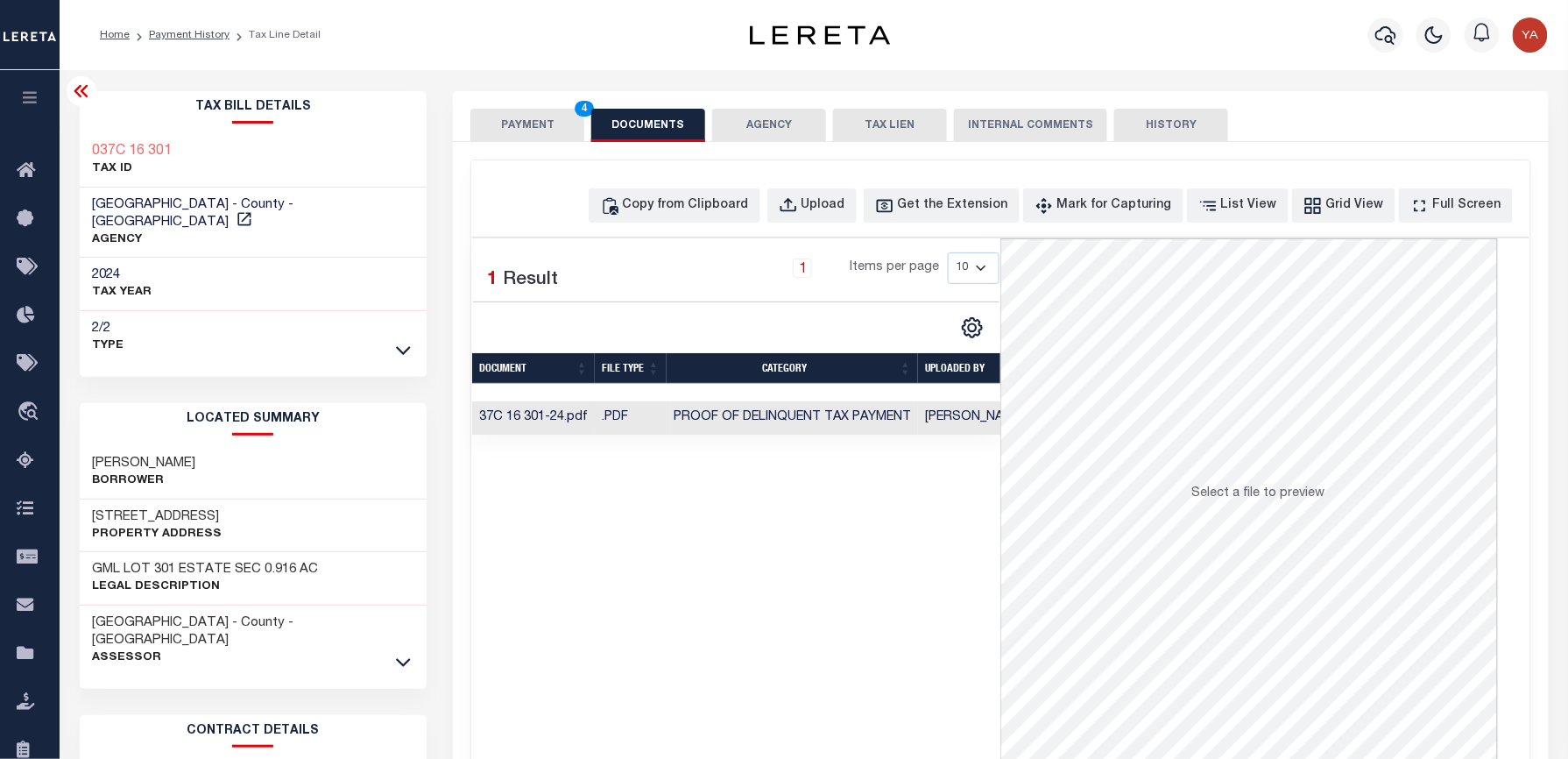
drag, startPoint x: 958, startPoint y: 411, endPoint x: 979, endPoint y: 421, distance: 23.3
click at [958, 411] on td "[PERSON_NAME]" at bounding box center [974, 418] width 113 height 34
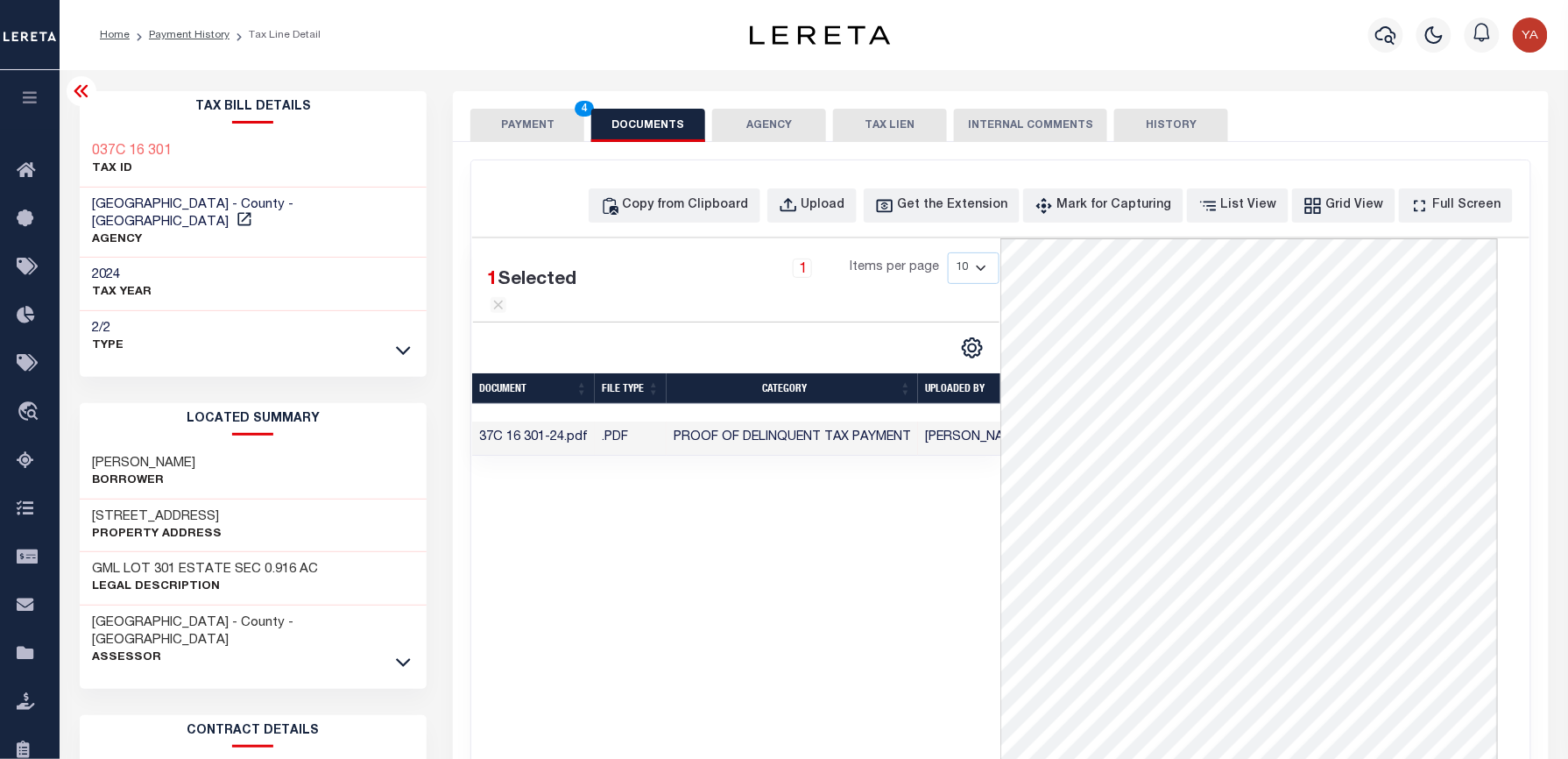
click at [932, 622] on div "1 Selected 1 Result 1 Items per page 10 25 50 100" at bounding box center [736, 502] width 529 height 526
click at [566, 116] on button "PAYMENT 4" at bounding box center [528, 126] width 114 height 34
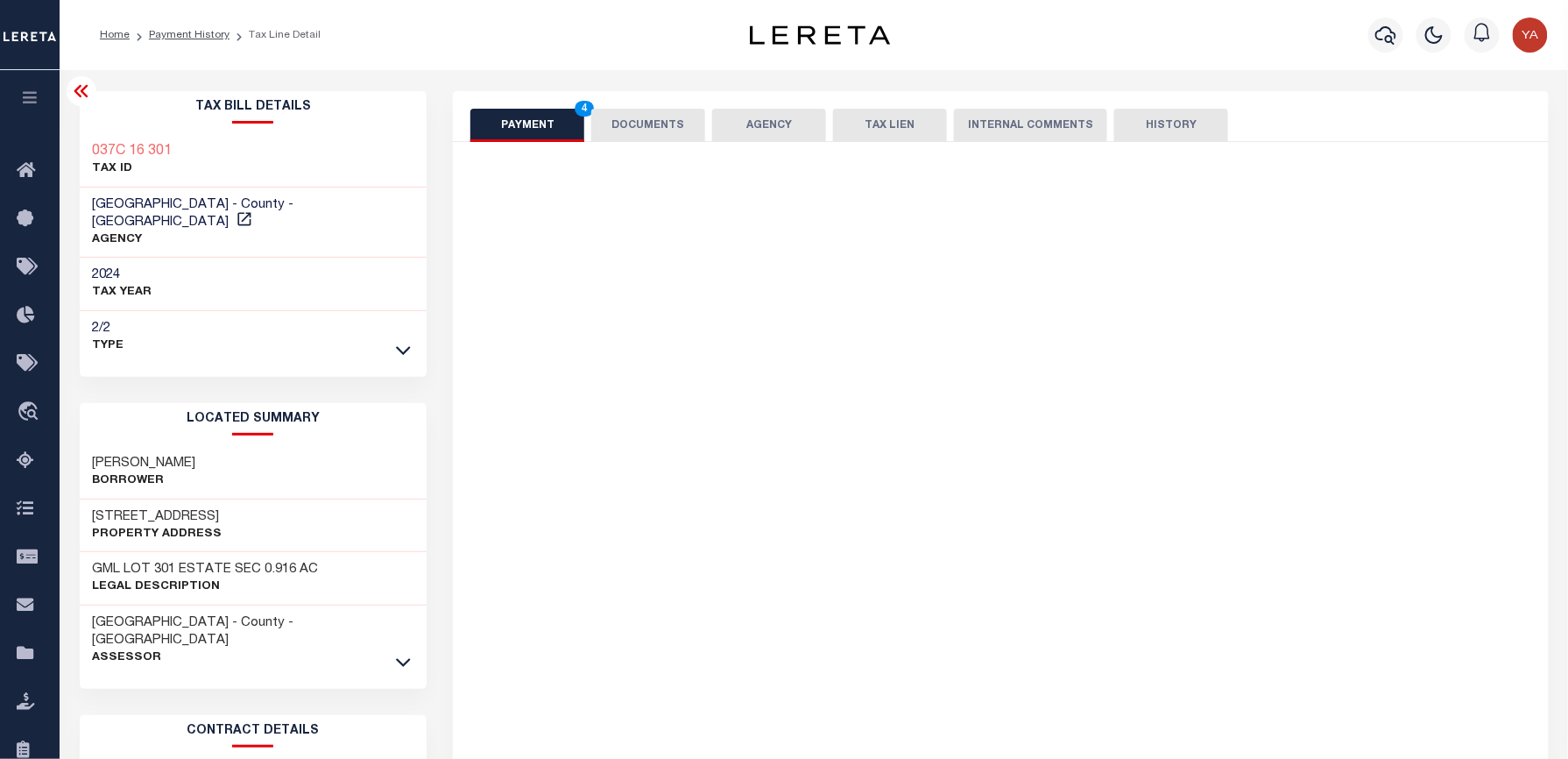
click at [564, 64] on div "Home Payment History Tax Line Detail" at bounding box center [814, 34] width 1508 height 70
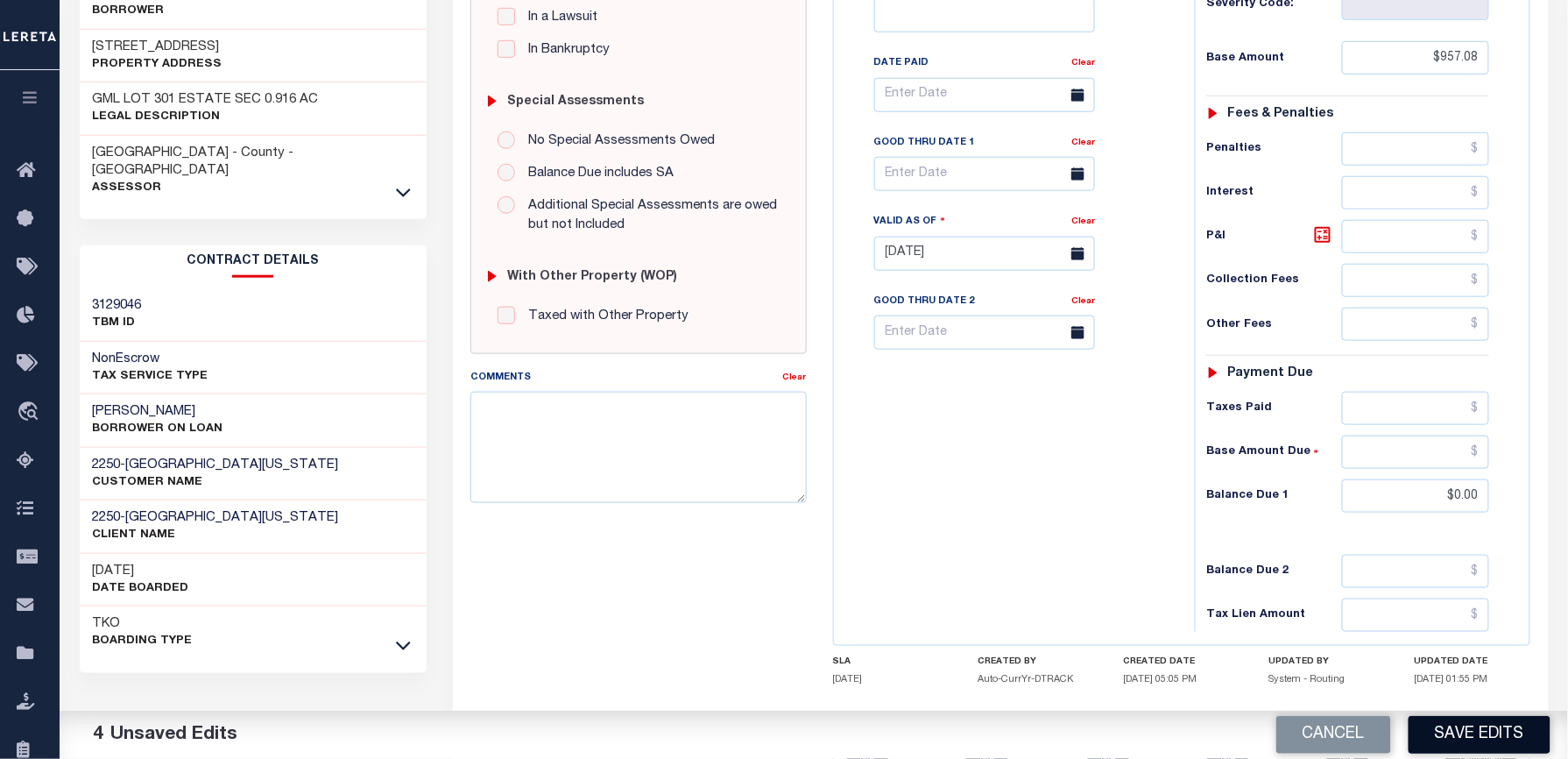
scroll to position [573, 0]
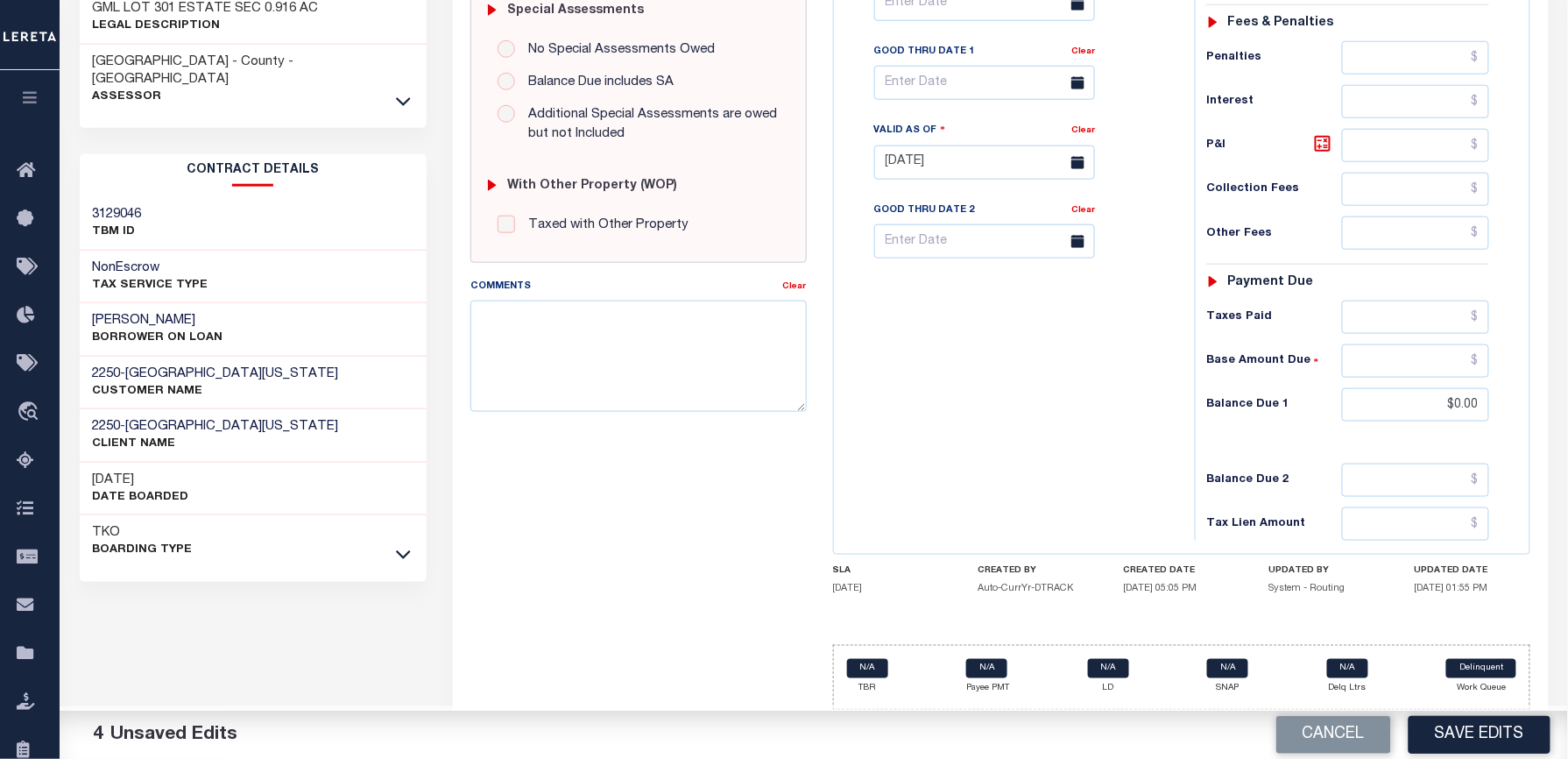
drag, startPoint x: 1489, startPoint y: 736, endPoint x: 1552, endPoint y: 684, distance: 81.7
click at [1489, 736] on button "Save Edits" at bounding box center [1479, 735] width 142 height 37
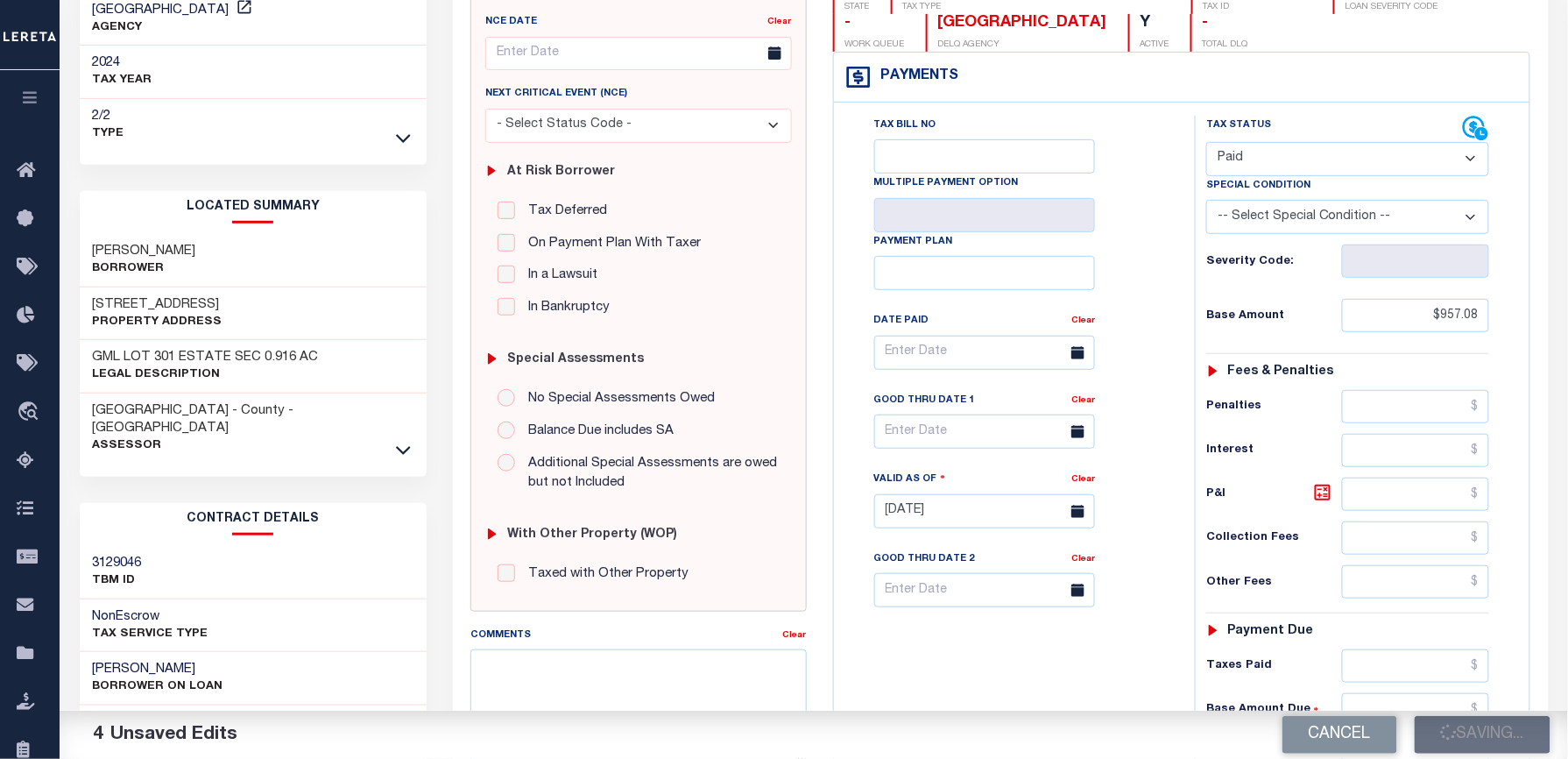
scroll to position [0, 0]
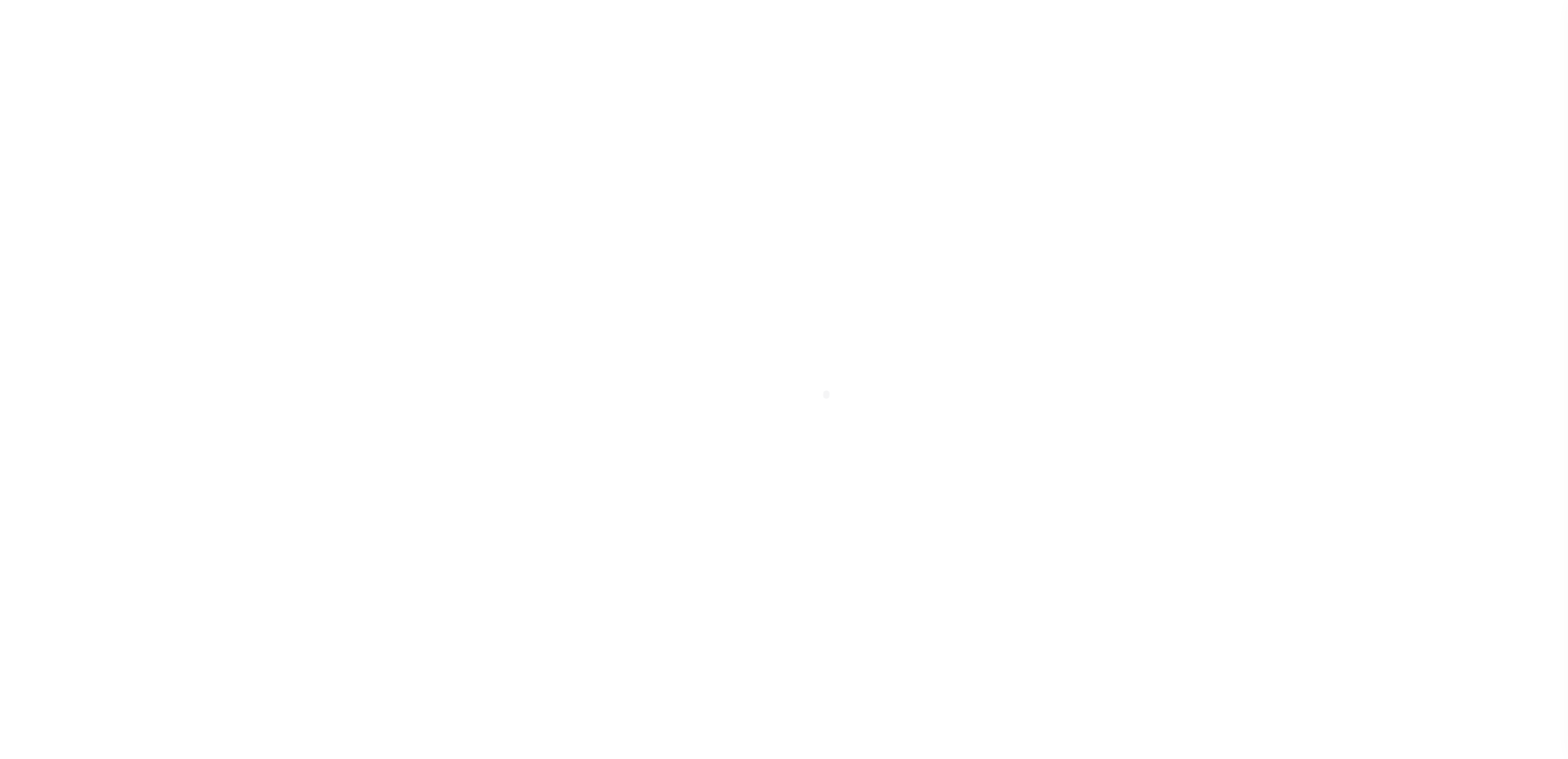
select select "PYD"
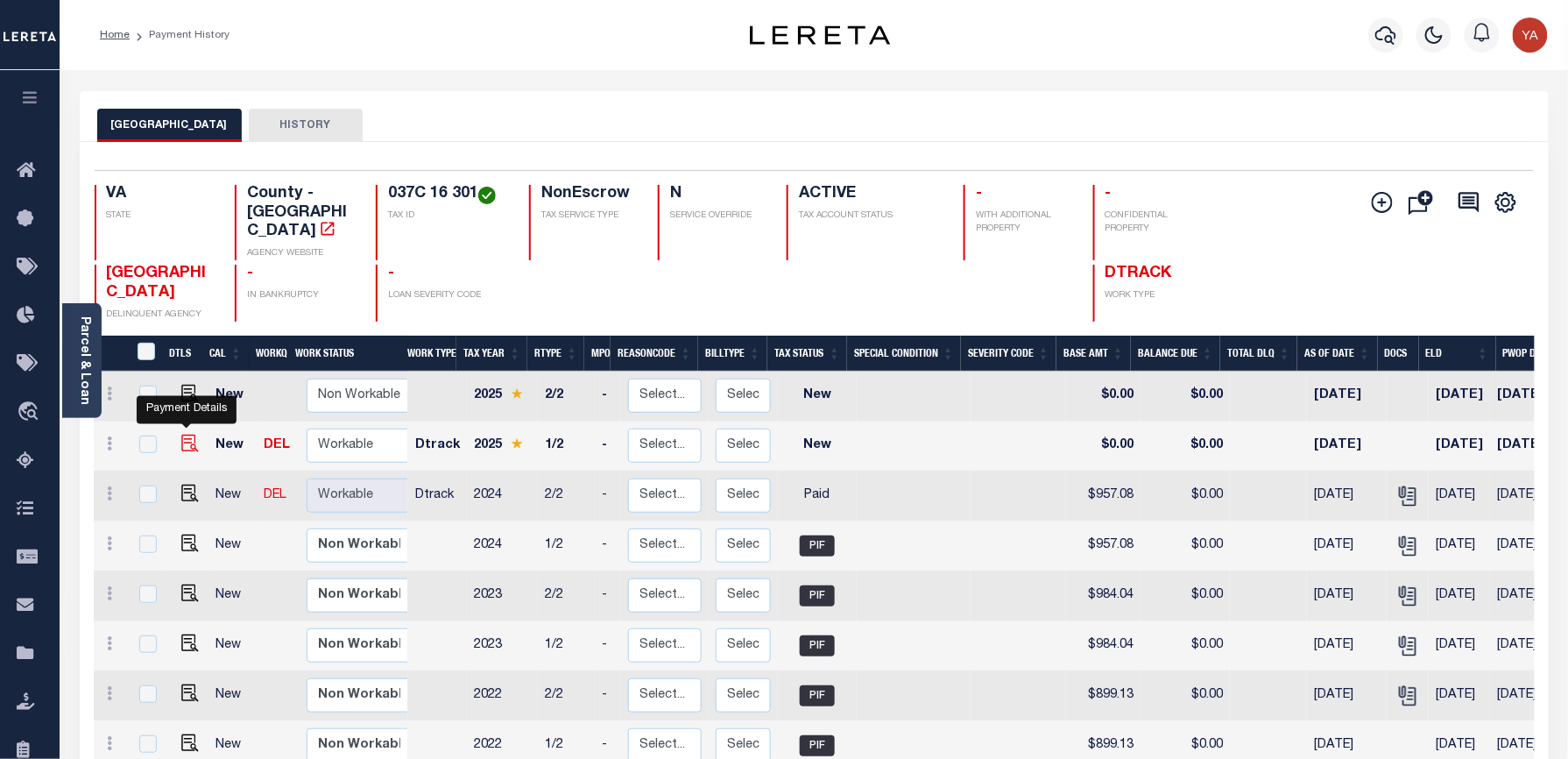
click at [191, 435] on img "" at bounding box center [189, 443] width 18 height 18
checkbox input "true"
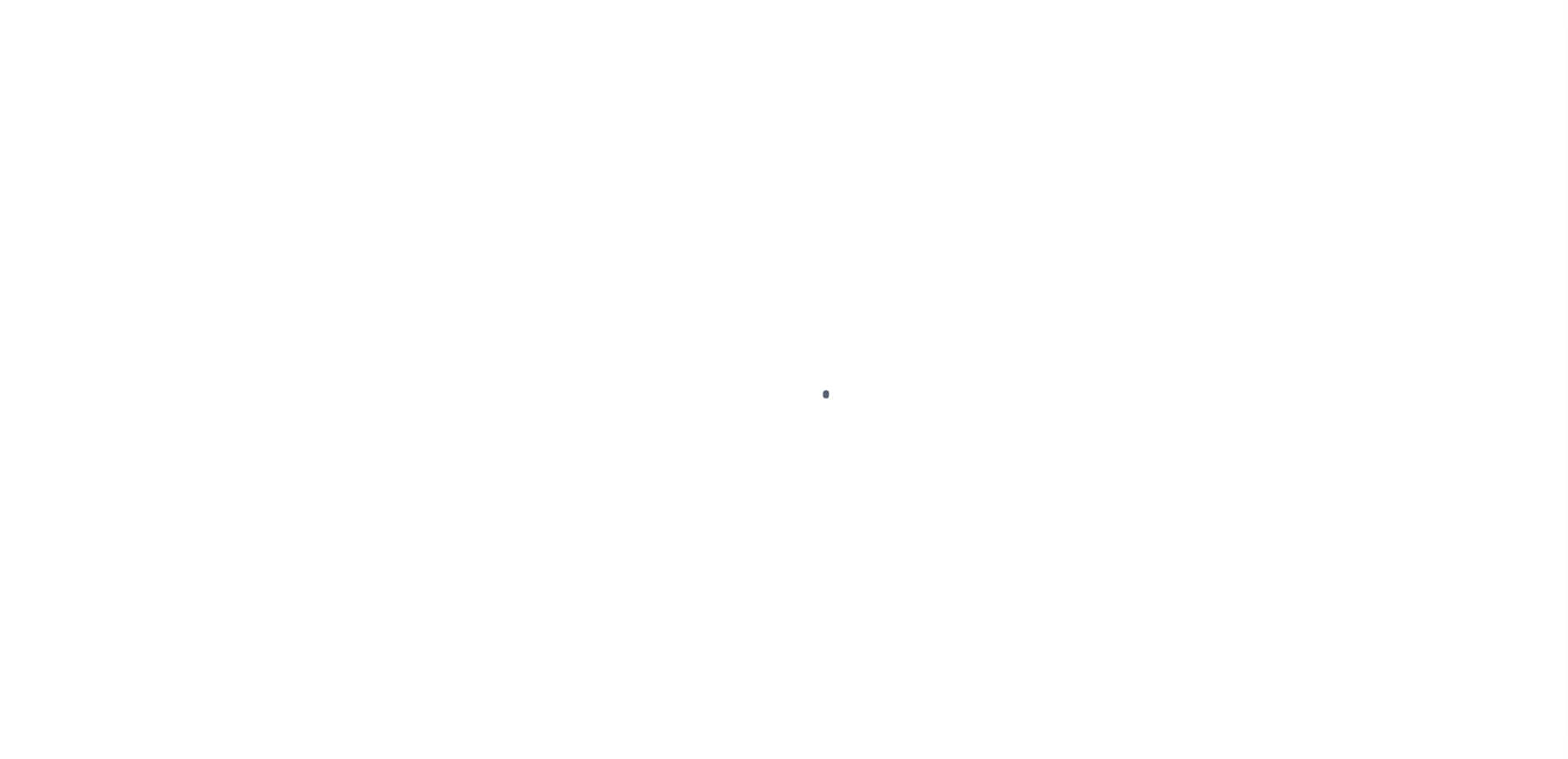
checkbox input "false"
type input "[DATE]"
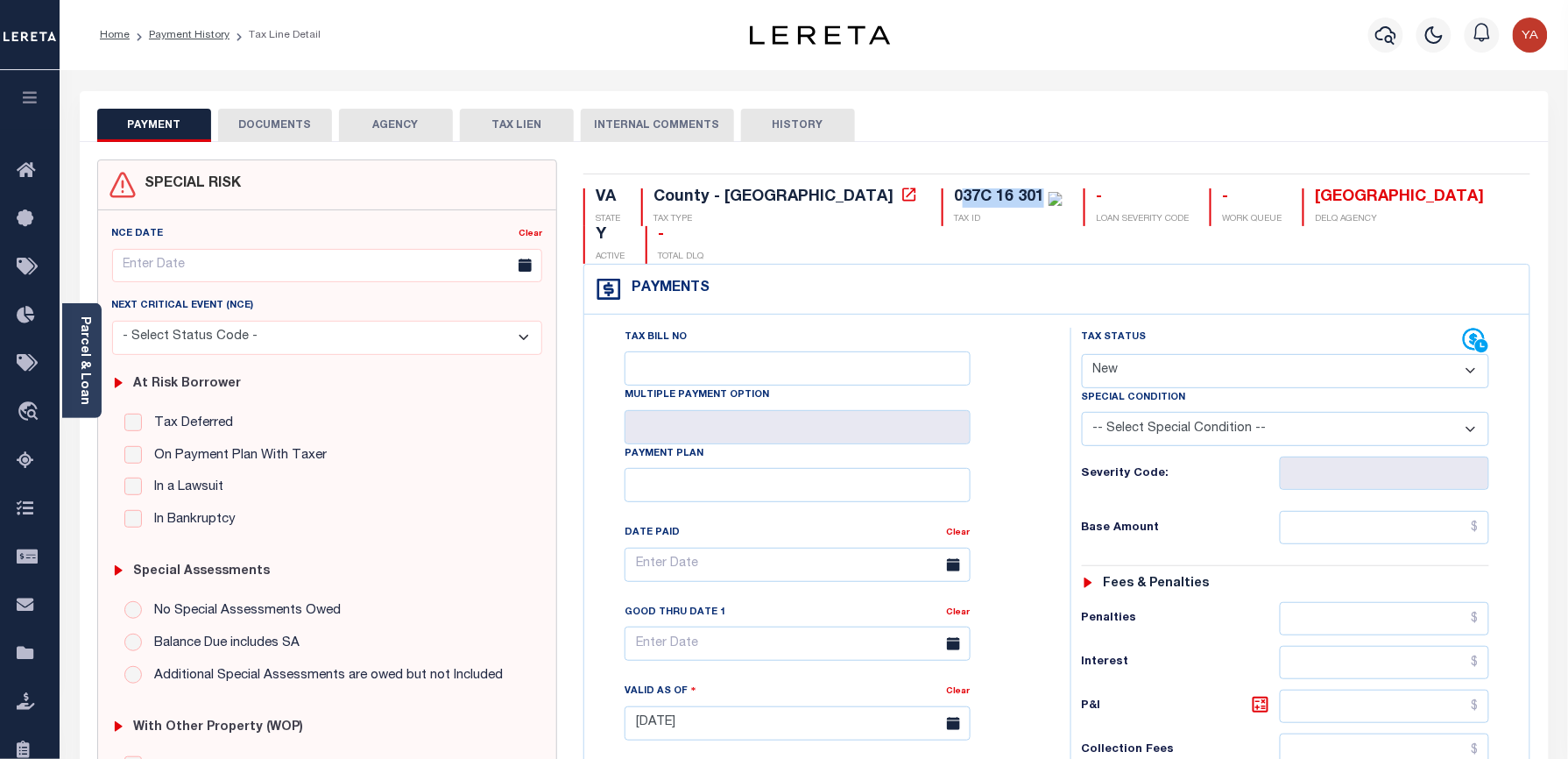
drag, startPoint x: 814, startPoint y: 200, endPoint x: 894, endPoint y: 183, distance: 81.8
click at [894, 183] on div "VA STATE County - VA TAX TYPE 037C 16 301 TAX ID - LOAN SEVERITY CODE - WORK QU…" at bounding box center [1057, 728] width 973 height 1138
copy div "37C 16 301"
click at [1128, 354] on select "- Select Status Code - Open Due/Unpaid Paid Incomplete No Tax Due Internal Refu…" at bounding box center [1286, 371] width 408 height 34
select select "PYD"
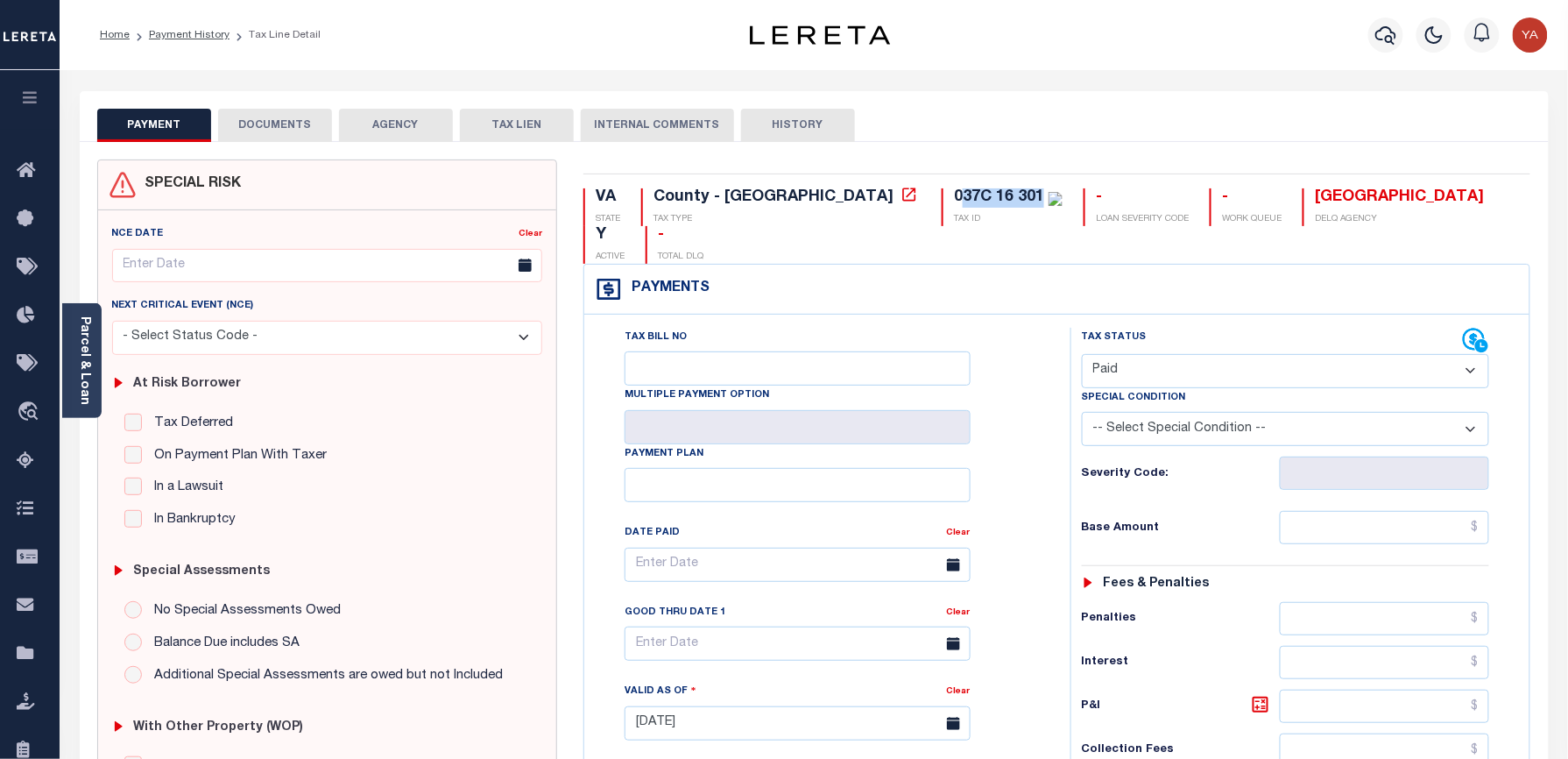
click at [1081, 354] on select "- Select Status Code - Open Due/Unpaid Paid Incomplete No Tax Due Internal Refu…" at bounding box center [1286, 371] width 408 height 34
type input "[DATE]"
click at [1012, 528] on div "Tax Bill No Multiple Payment Option Payment Plan Clear" at bounding box center [822, 573] width 442 height 491
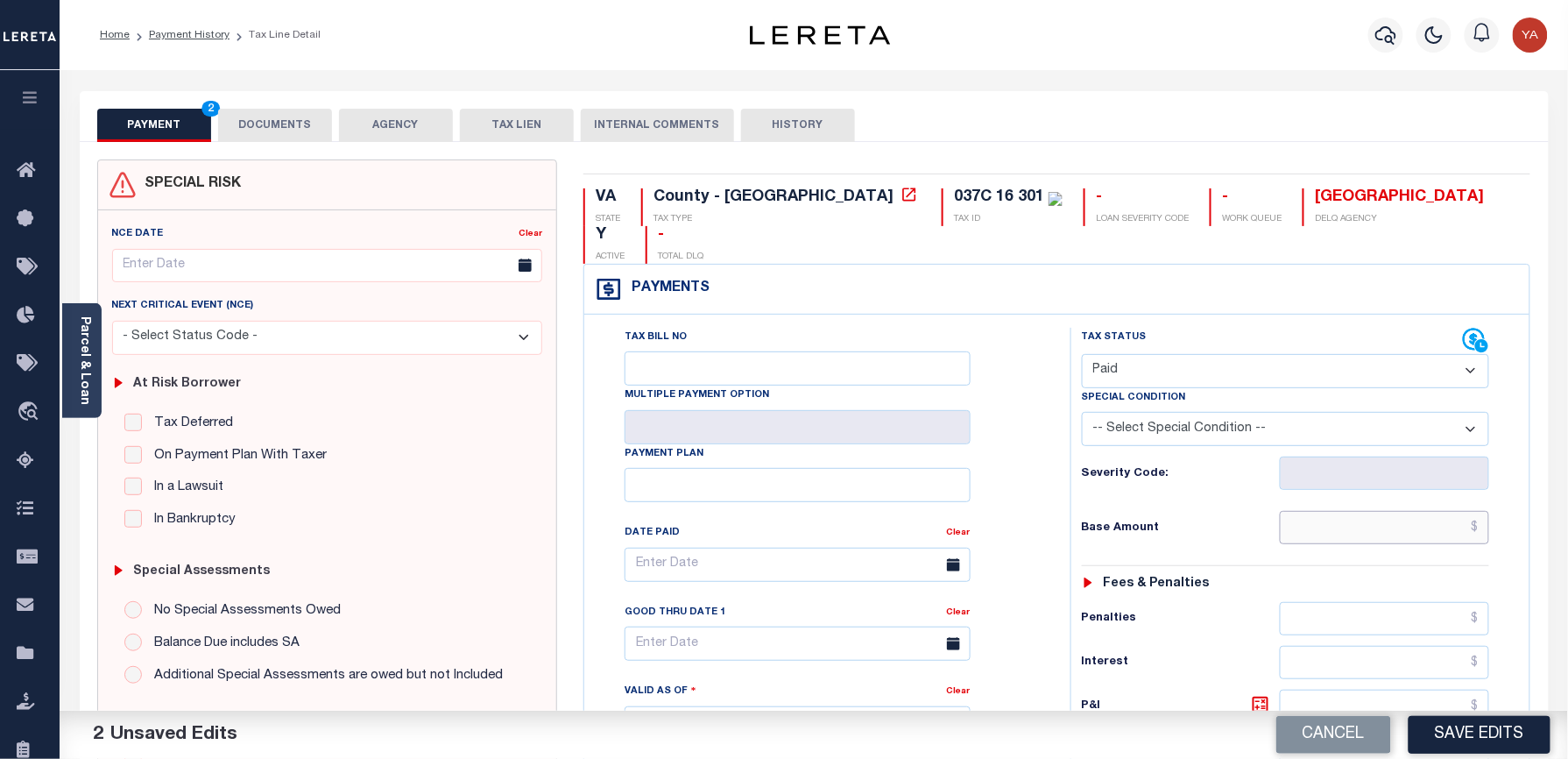
click at [1307, 511] on input "text" at bounding box center [1385, 528] width 211 height 34
paste input "981.18"
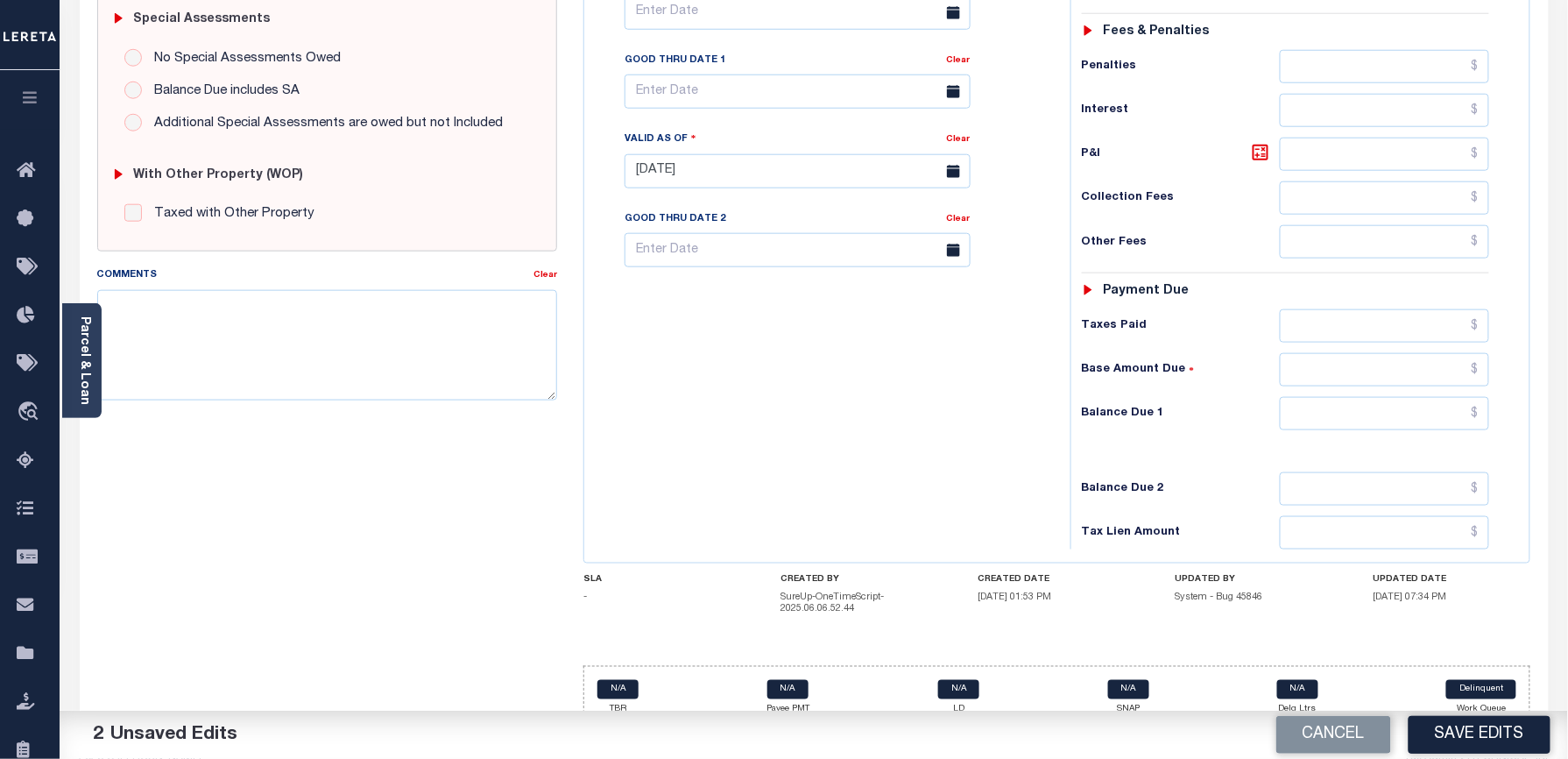
type input "$981.18"
drag, startPoint x: 1328, startPoint y: 393, endPoint x: 1214, endPoint y: 372, distance: 115.9
click at [1328, 397] on input "text" at bounding box center [1385, 414] width 211 height 34
type input "$0.00"
click at [927, 362] on div "Tax Bill No Multiple Payment Option Payment Plan Clear" at bounding box center [822, 162] width 469 height 774
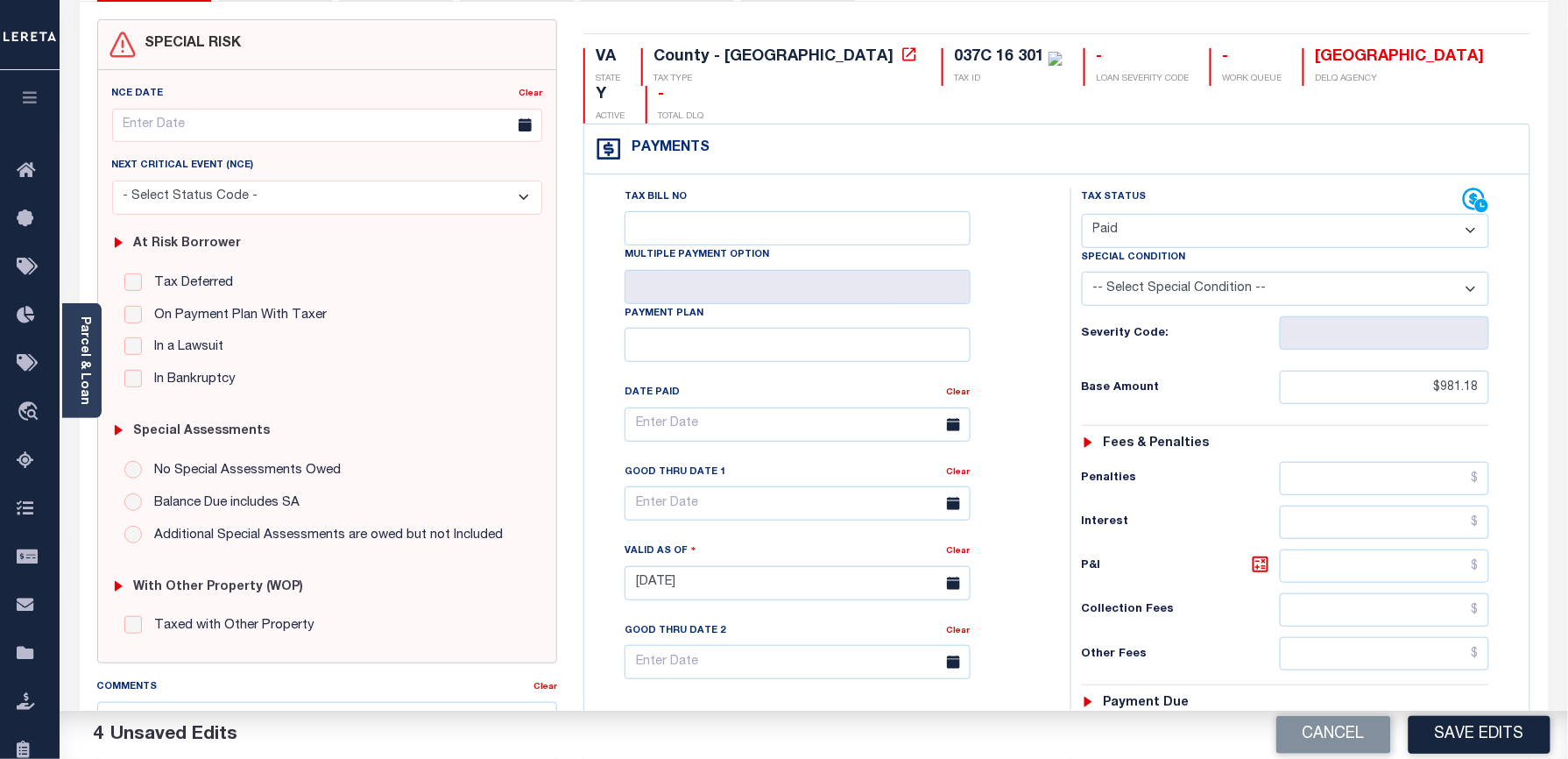
scroll to position [0, 0]
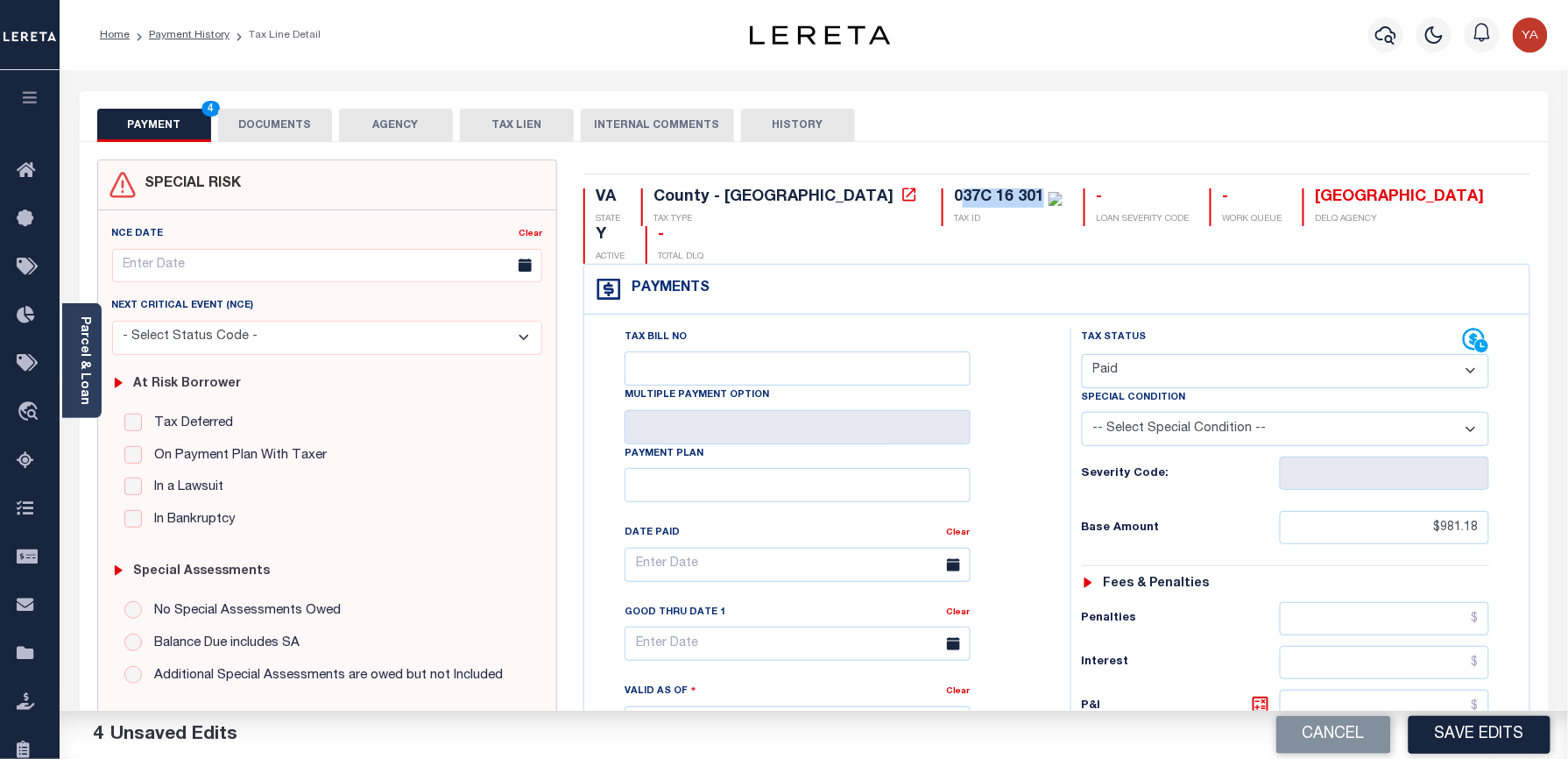
drag, startPoint x: 815, startPoint y: 204, endPoint x: 893, endPoint y: 197, distance: 78.3
click at [954, 197] on div "037C 16 301" at bounding box center [998, 197] width 90 height 16
copy div "37C 16 301"
click at [273, 120] on button "DOCUMENTS" at bounding box center [275, 126] width 114 height 34
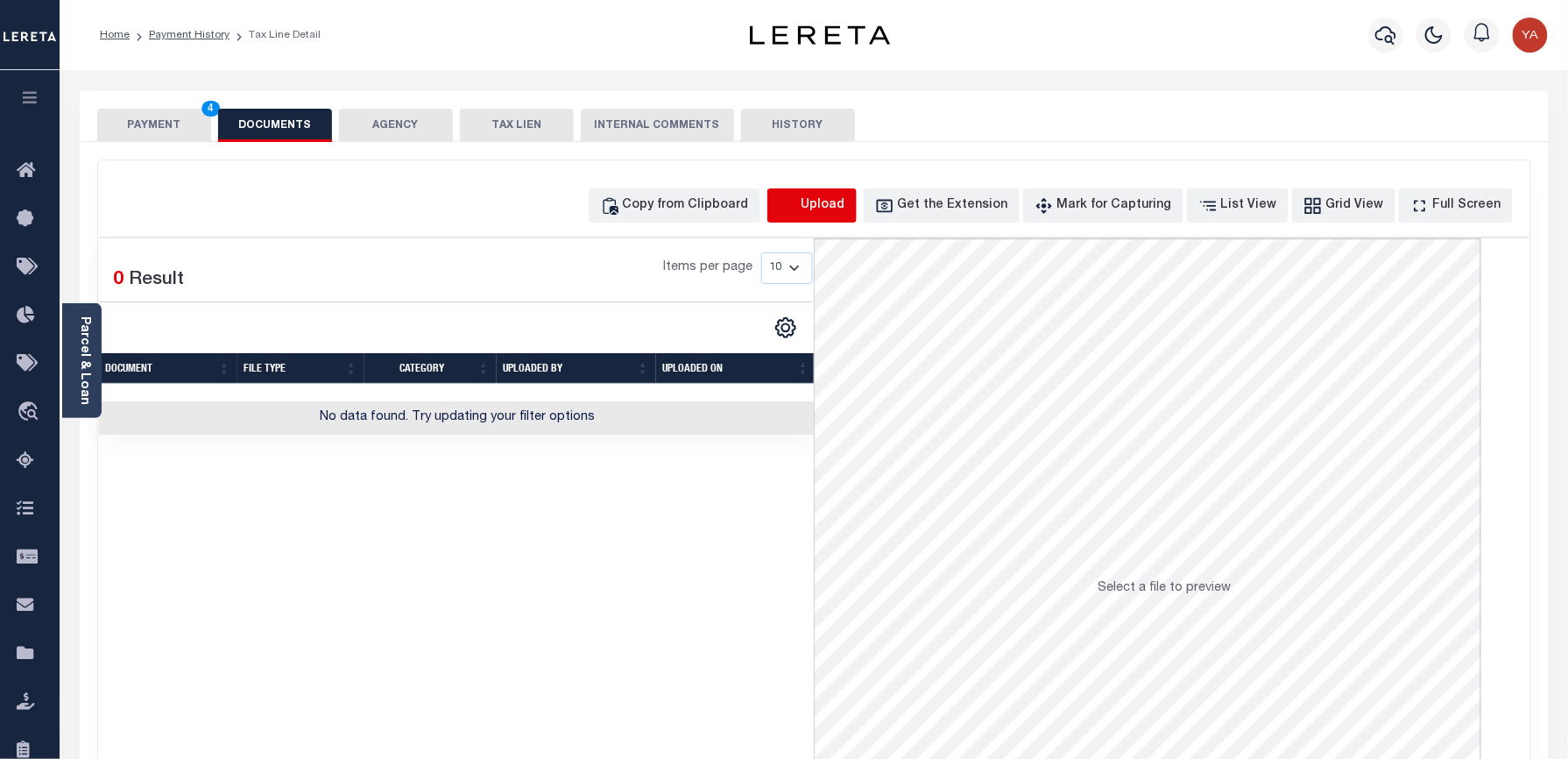
click at [798, 198] on icon "button" at bounding box center [788, 205] width 20 height 20
select select "POP"
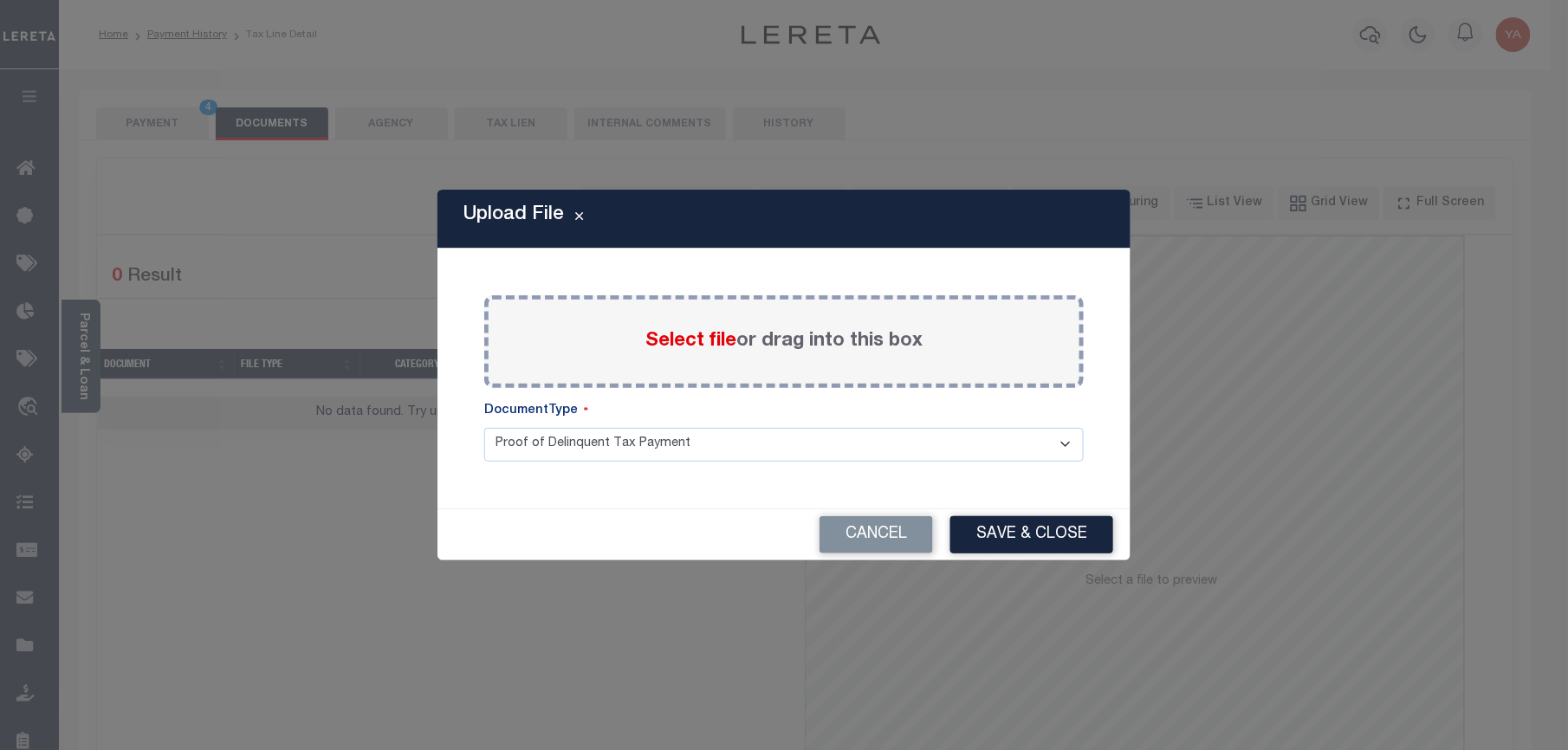
click at [772, 350] on label "Select file or drag into this box" at bounding box center [784, 341] width 277 height 29
click at [0, 0] on input "Select file or drag into this box" at bounding box center [0, 0] width 0 height 0
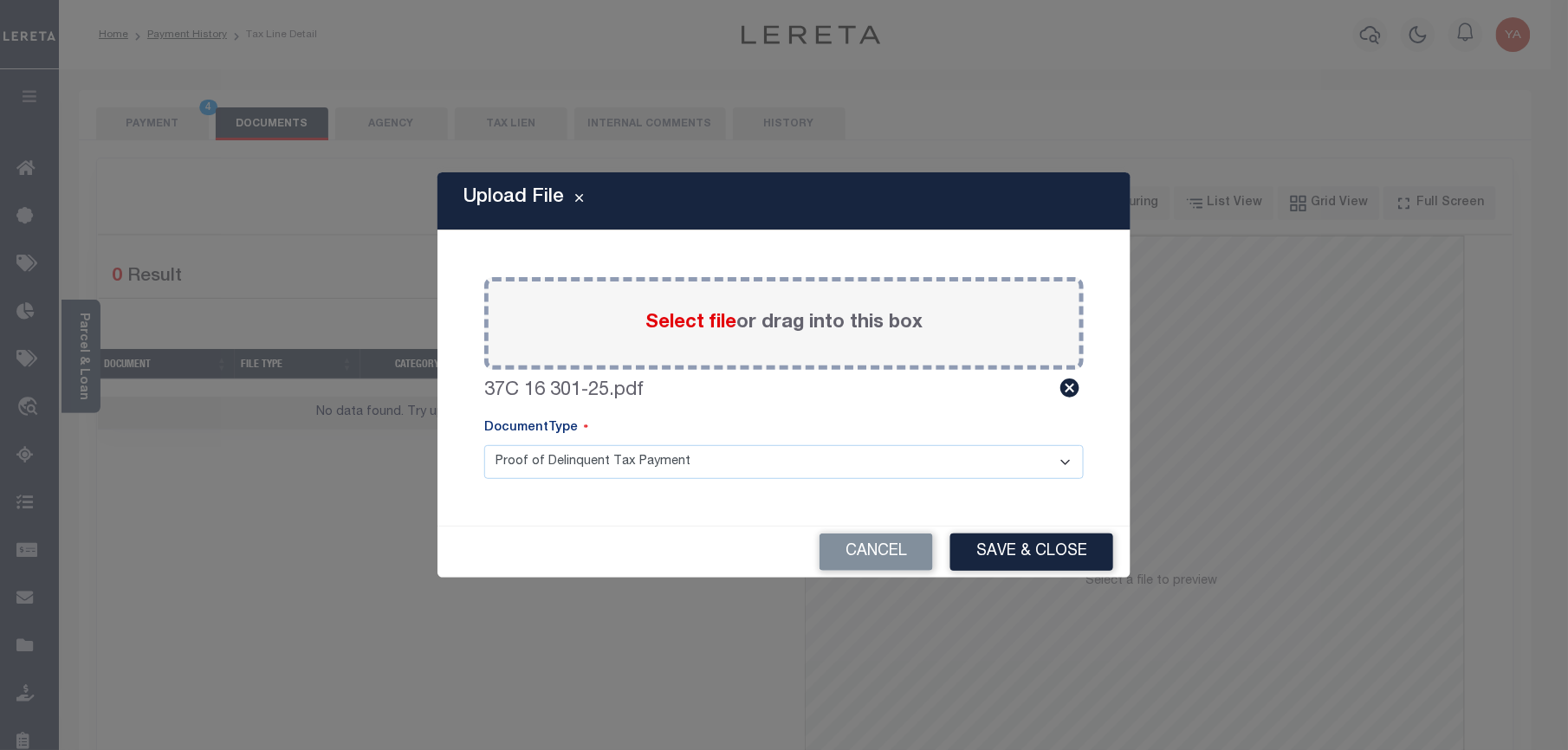
drag, startPoint x: 742, startPoint y: 454, endPoint x: 725, endPoint y: 482, distance: 32.8
click at [742, 457] on select "Proof of Delinquent Tax Payment" at bounding box center [784, 462] width 599 height 34
click at [484, 445] on select "Proof of Delinquent Tax Payment" at bounding box center [784, 462] width 599 height 34
click at [1026, 554] on button "Save & Close" at bounding box center [1032, 552] width 163 height 37
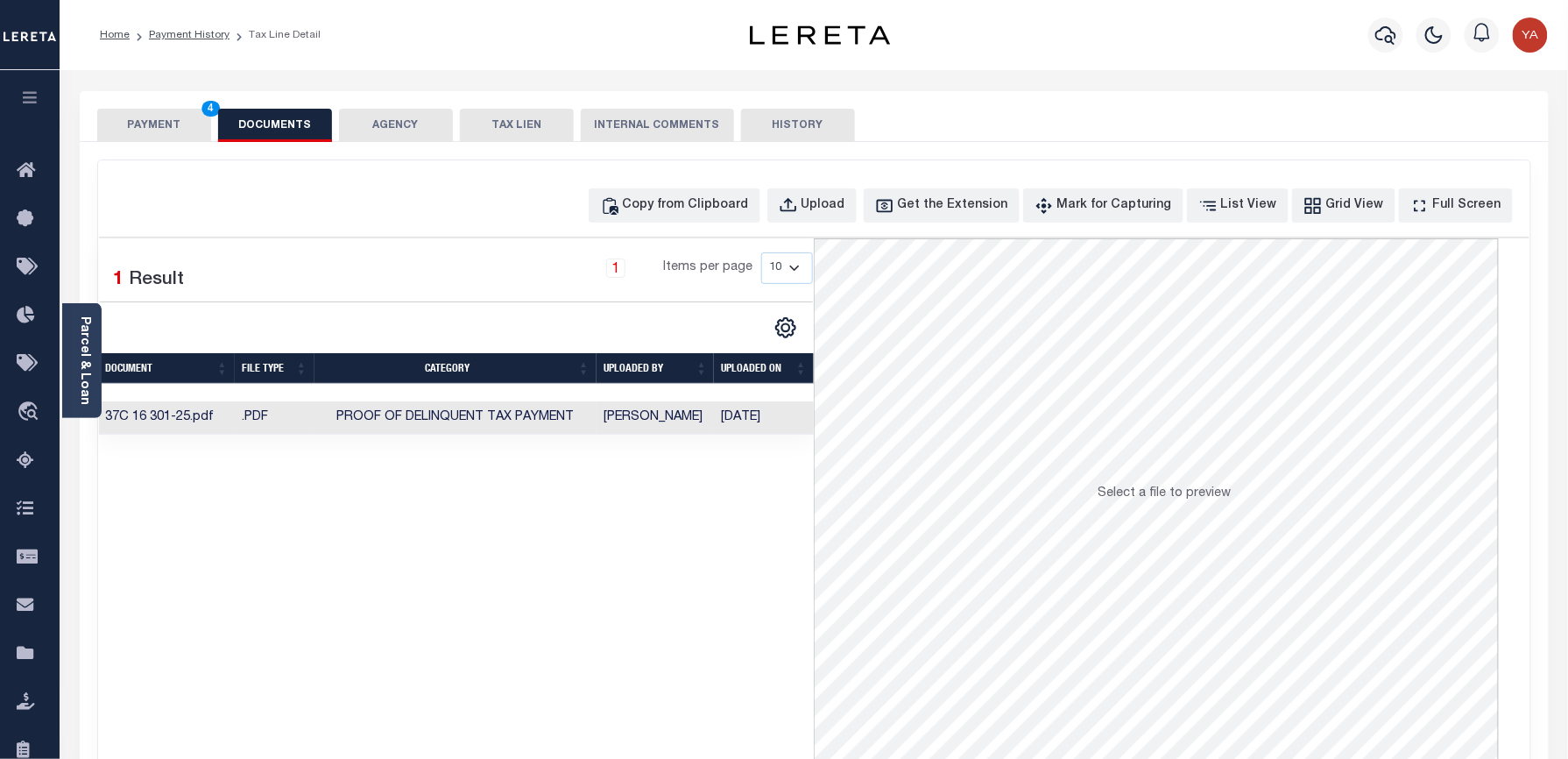
click at [744, 424] on td "[DATE]" at bounding box center [763, 418] width 100 height 34
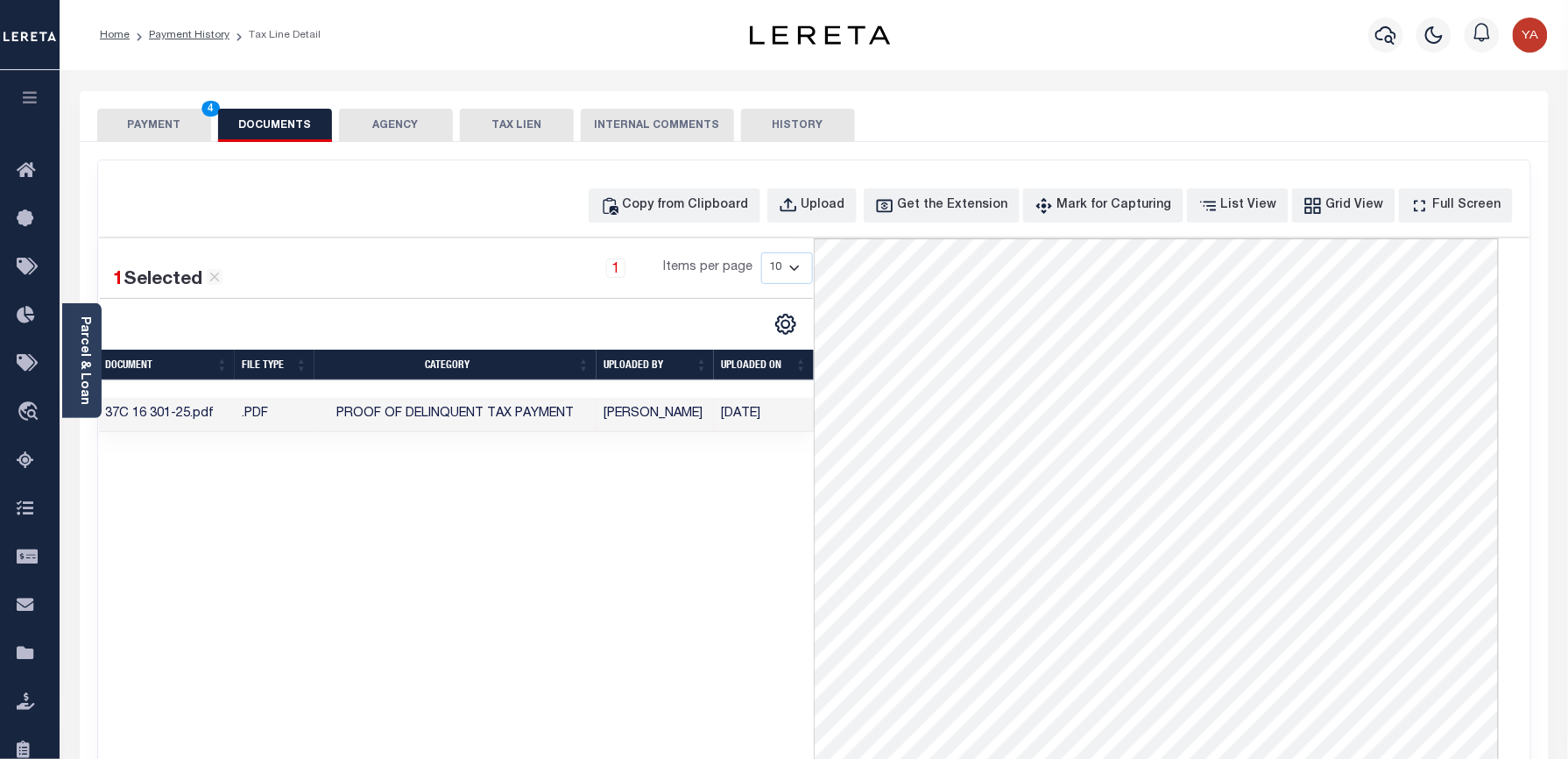
click at [533, 664] on div "1 Selected 1 Result 1 Items per page 10 25 50 100" at bounding box center [457, 502] width 716 height 526
drag, startPoint x: 140, startPoint y: 117, endPoint x: 364, endPoint y: 102, distance: 224.5
click at [140, 117] on button "PAYMENT 4" at bounding box center [154, 126] width 114 height 34
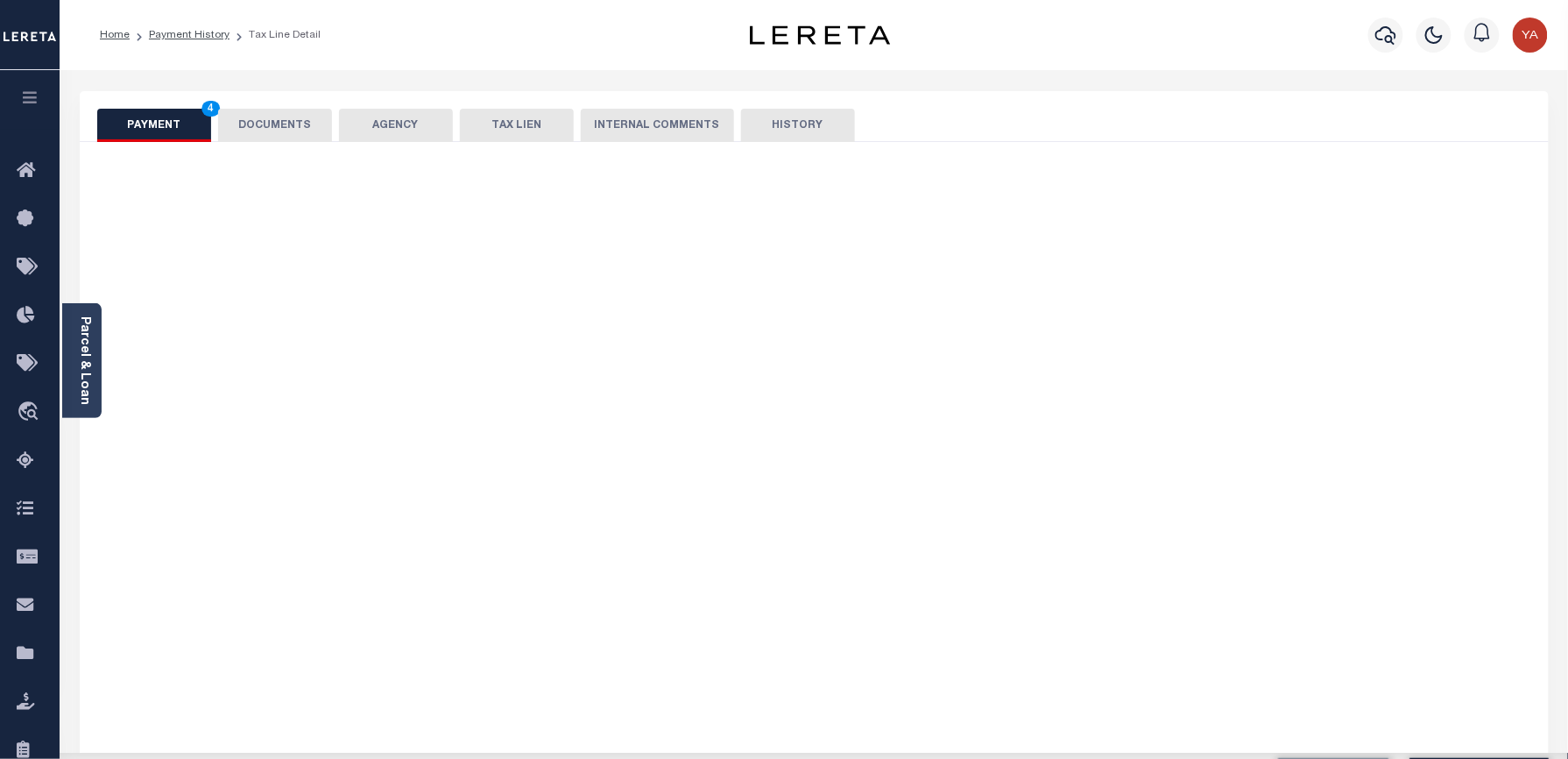
drag, startPoint x: 477, startPoint y: 57, endPoint x: 1252, endPoint y: 340, distance: 825.1
click at [482, 57] on div "Home Payment History Tax Line Detail" at bounding box center [814, 34] width 1508 height 70
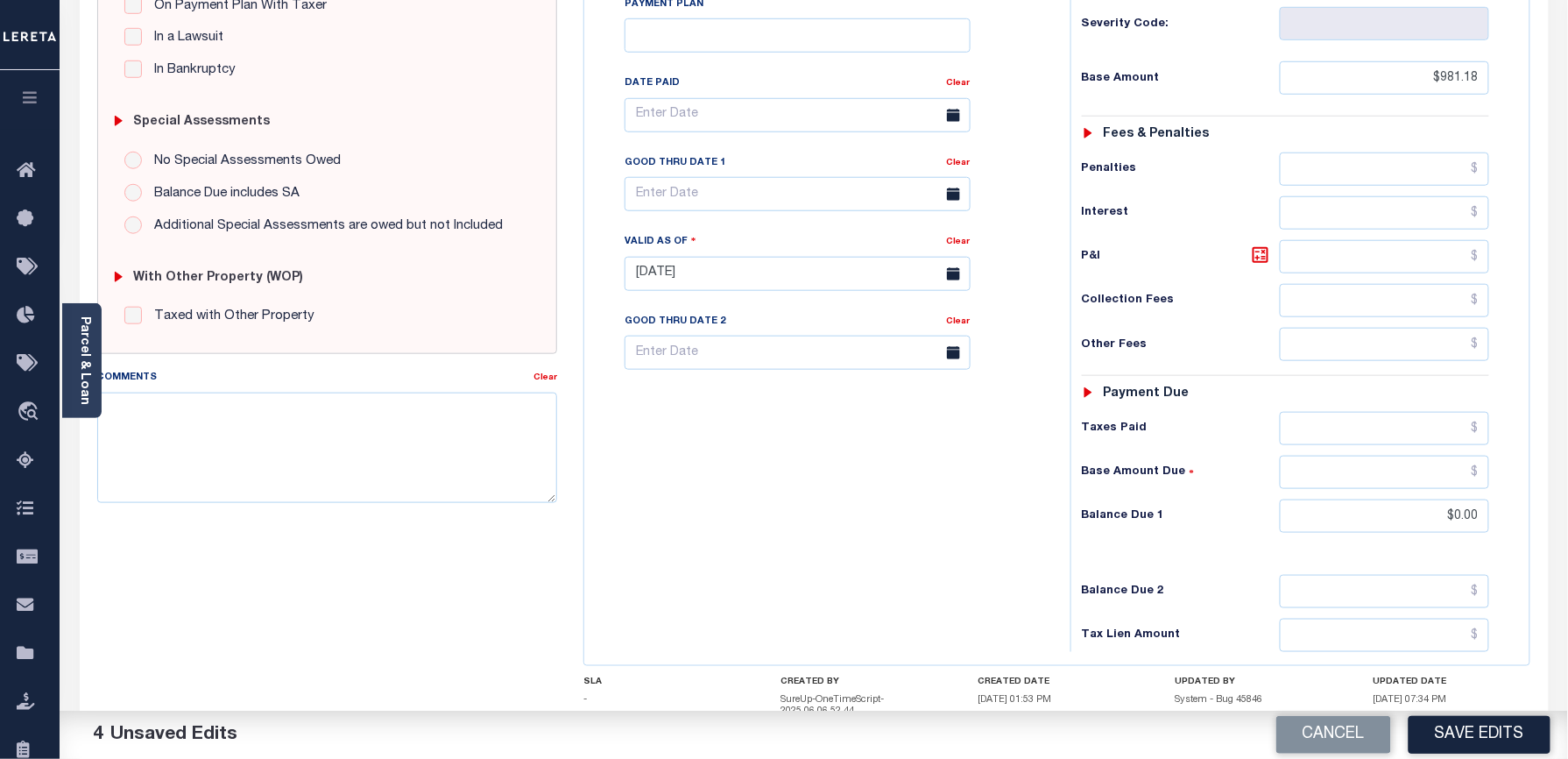
scroll to position [547, 0]
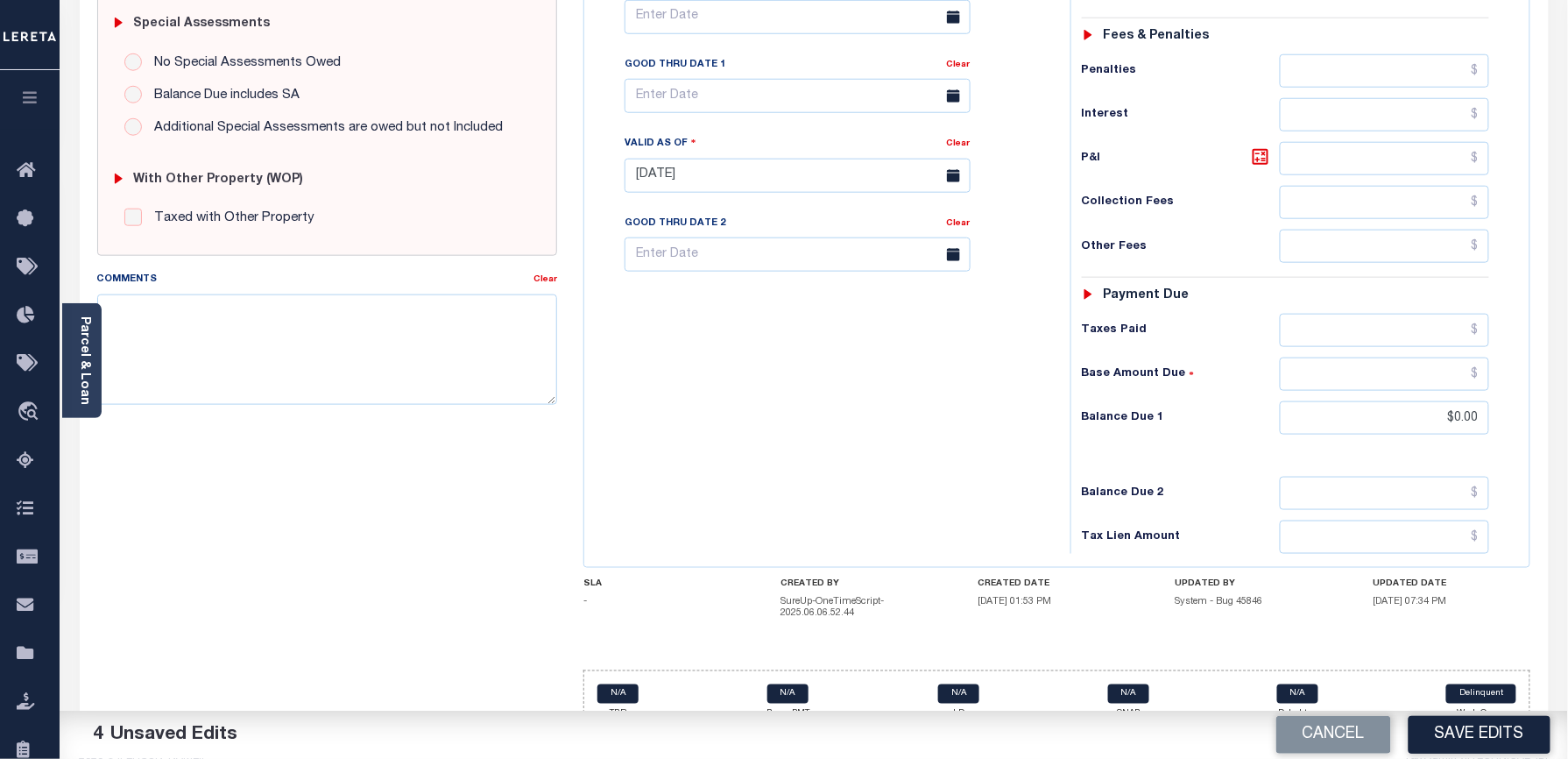
click at [1468, 713] on div "Cancel Save Edits" at bounding box center [1190, 735] width 754 height 49
click at [1477, 731] on button "Save Edits" at bounding box center [1479, 735] width 142 height 37
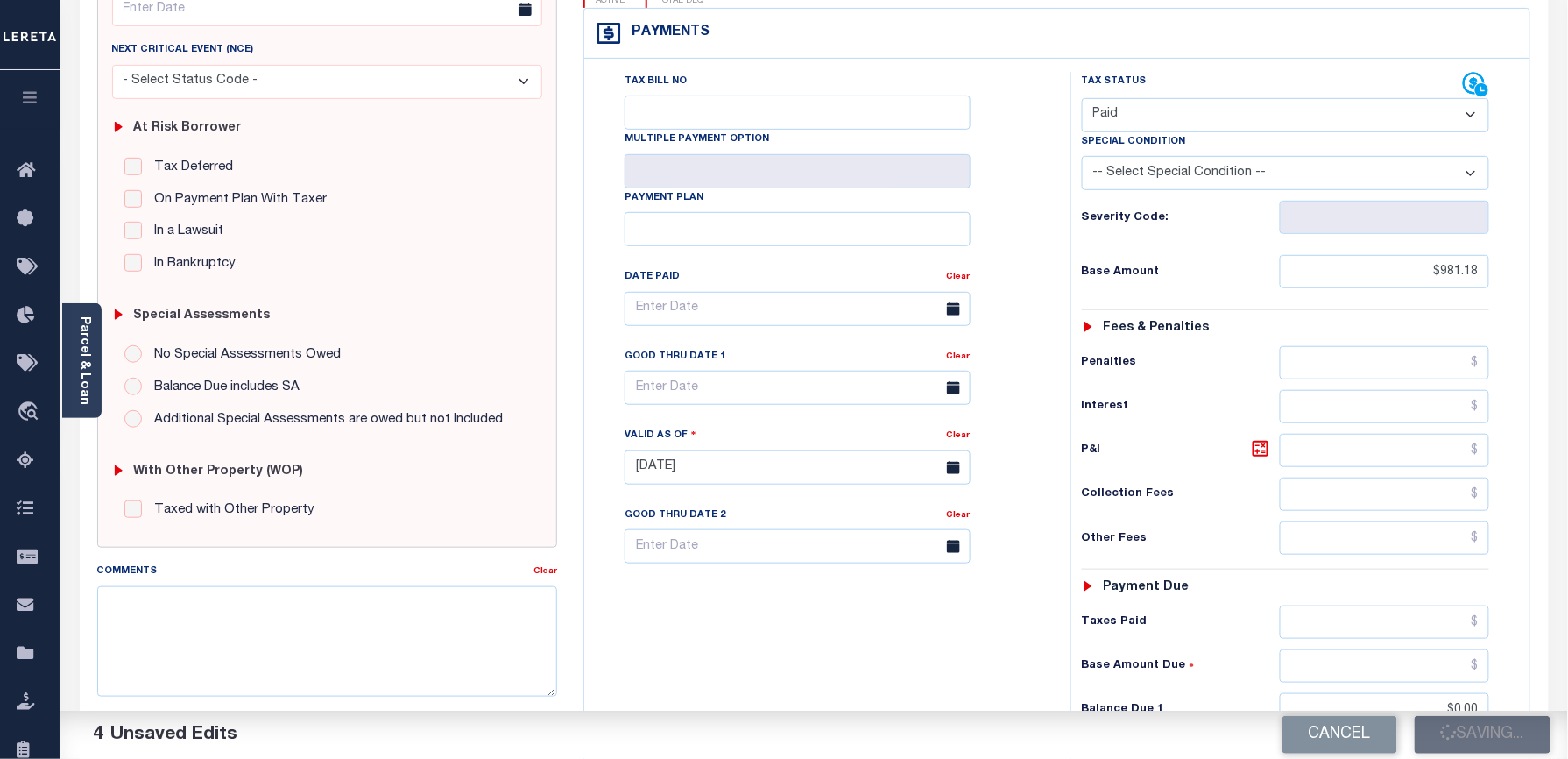
scroll to position [80, 0]
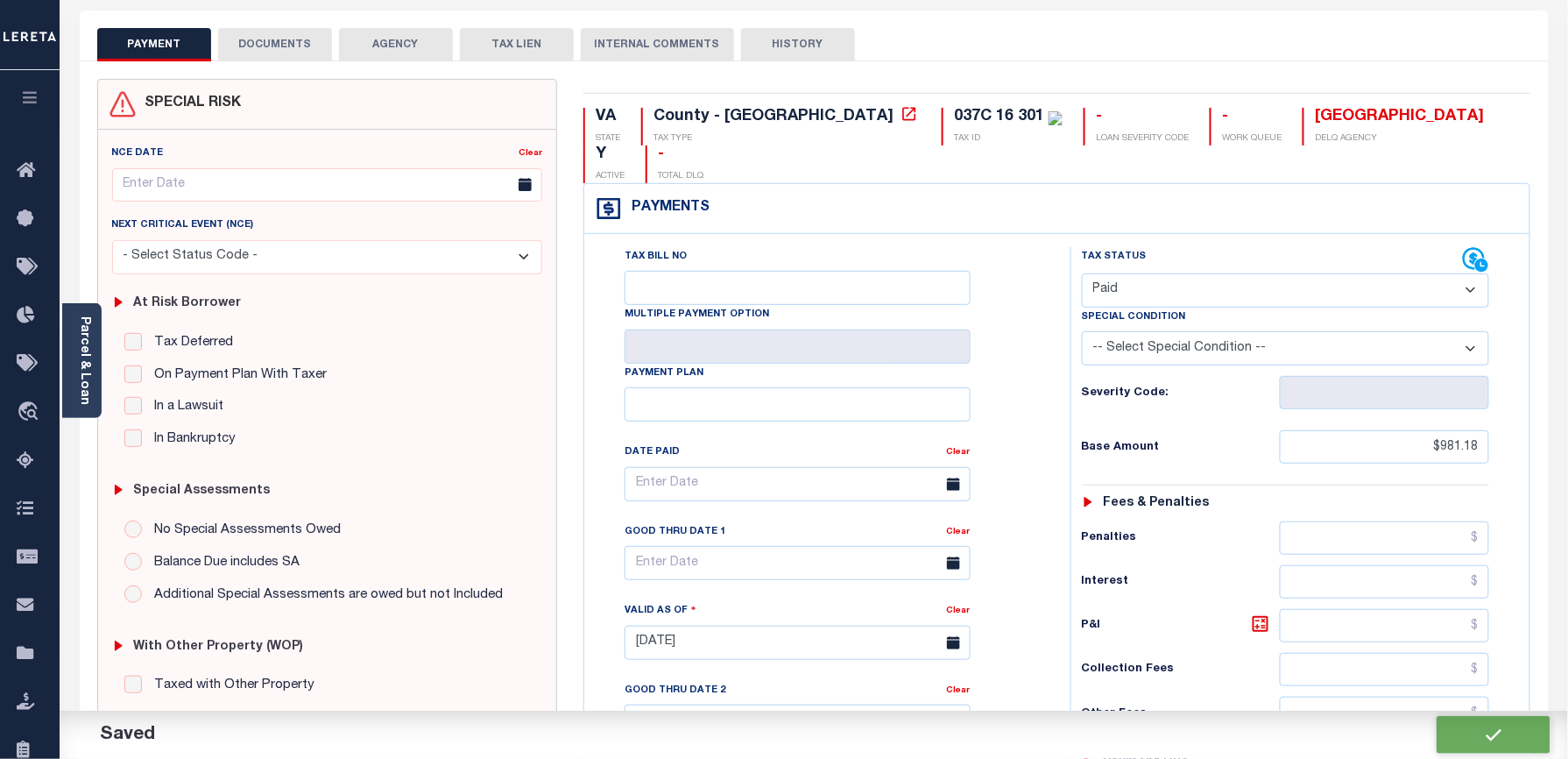
checkbox input "false"
type input "$981.18"
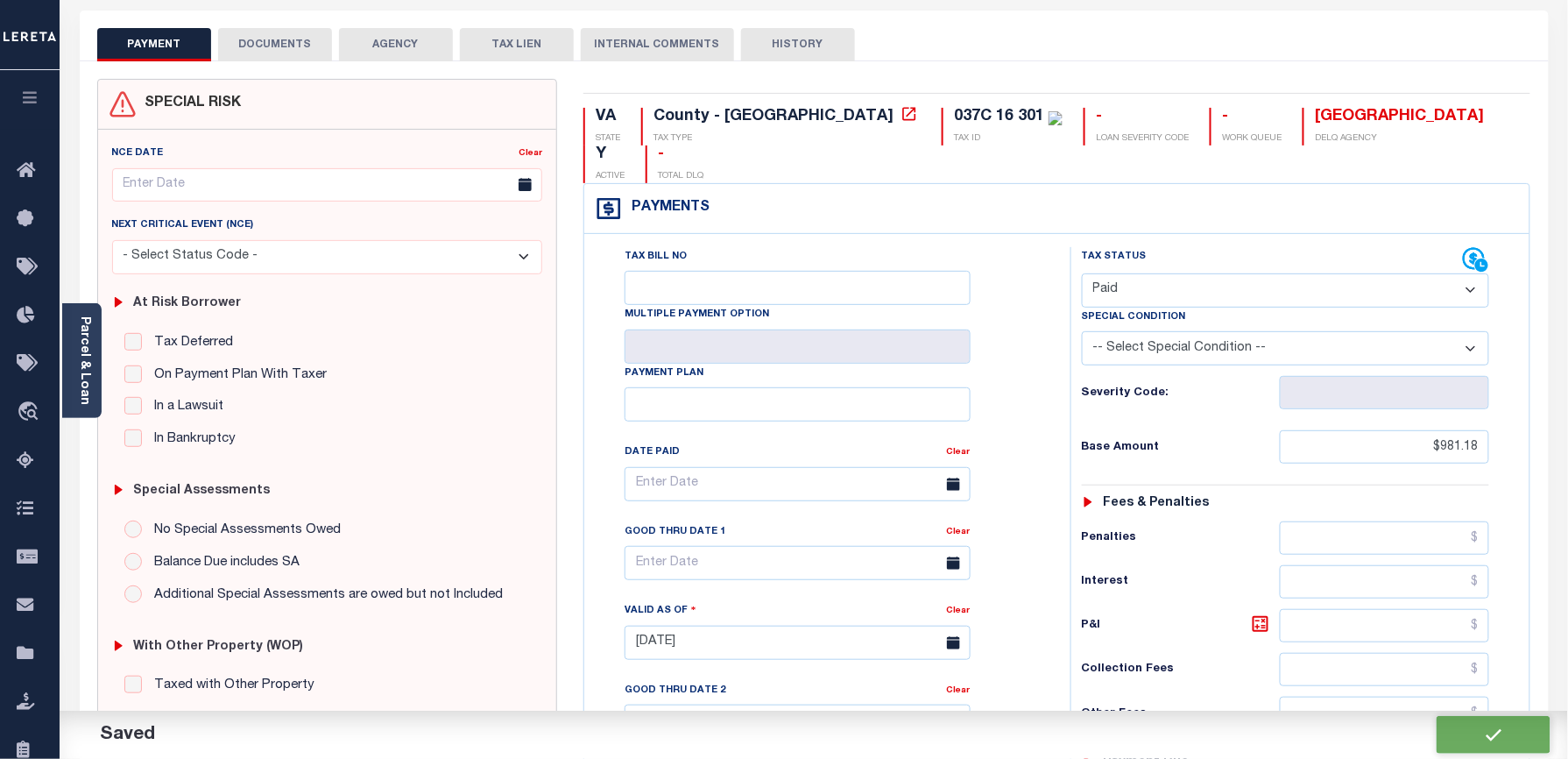
type input "$0"
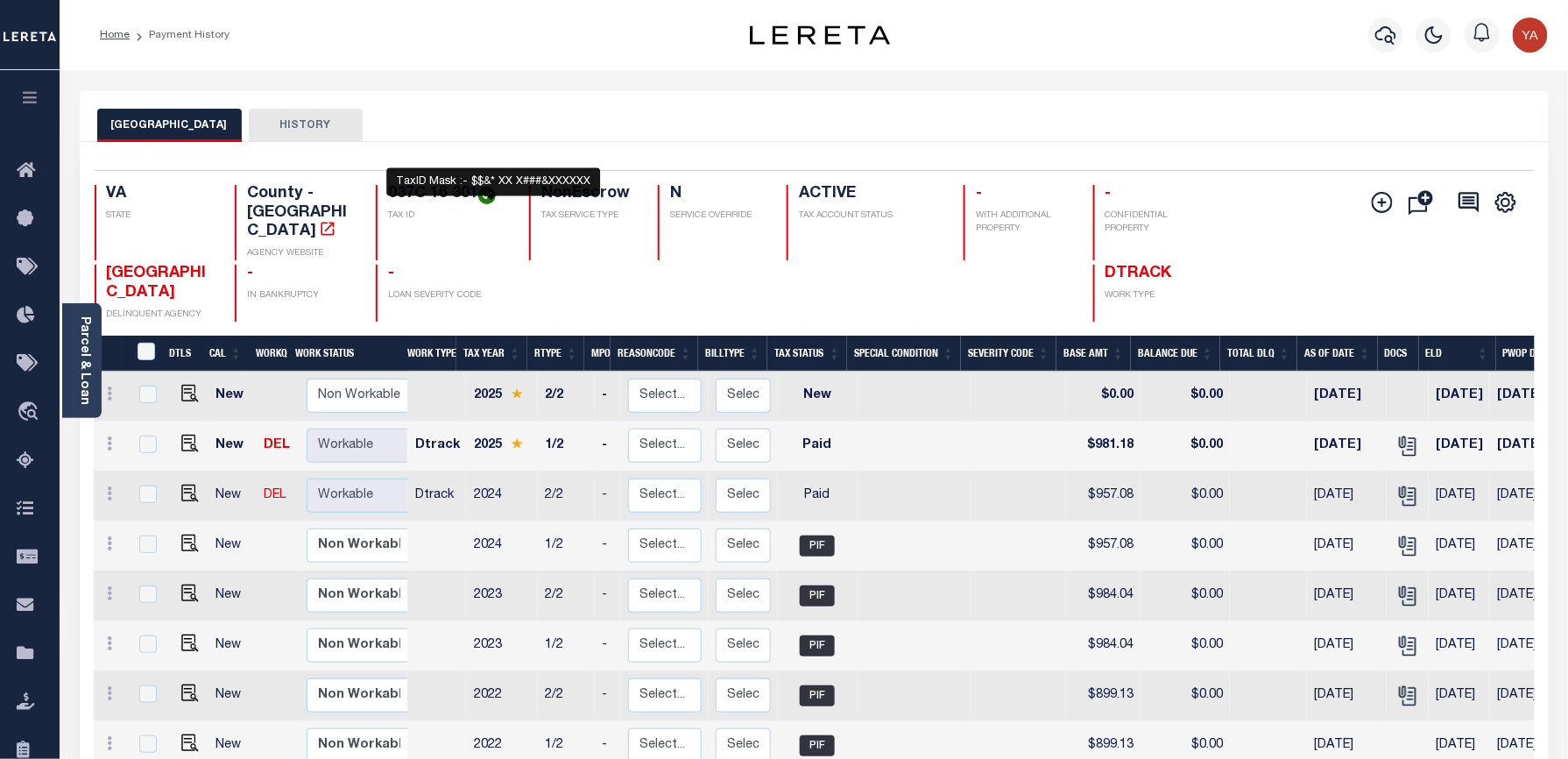
drag, startPoint x: 391, startPoint y: 189, endPoint x: 482, endPoint y: 189, distance: 91.0
click at [482, 189] on div "037C 16 301 TAX ID" at bounding box center [442, 222] width 132 height 76
copy h4 "037C 16 301"
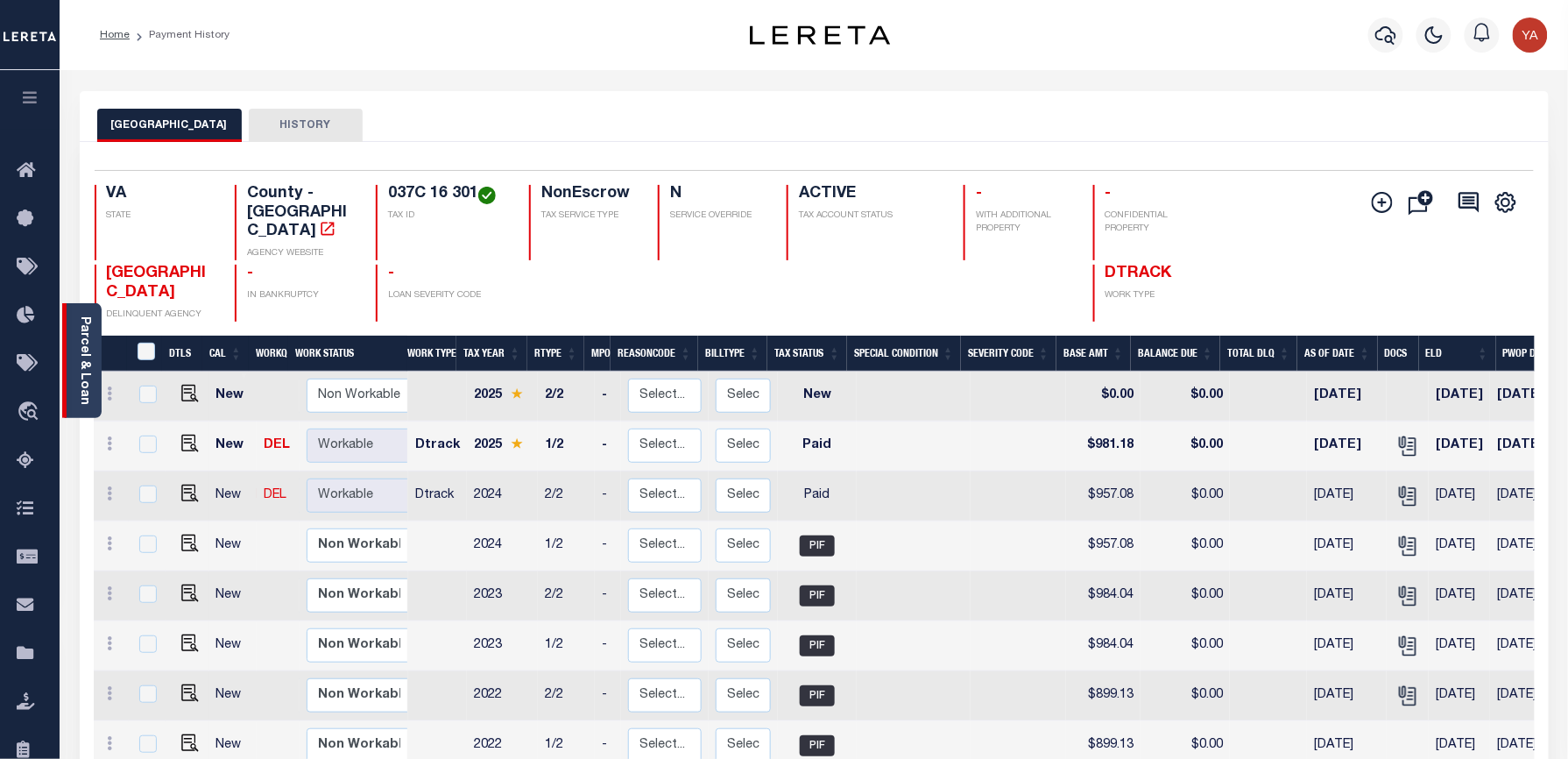
click at [85, 377] on link "Parcel & Loan" at bounding box center [84, 360] width 12 height 89
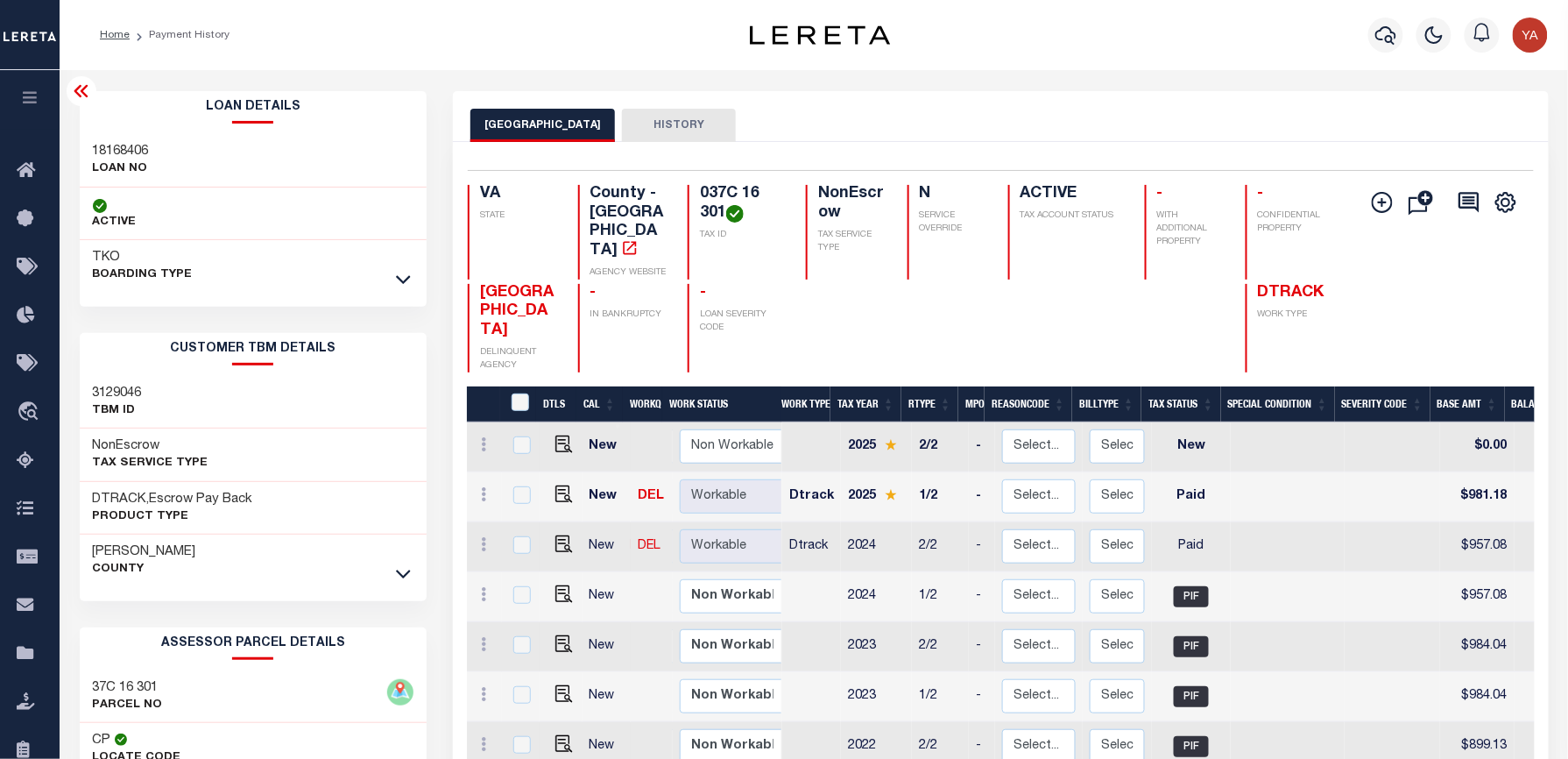
click at [124, 144] on h3 "18168406" at bounding box center [121, 151] width 56 height 18
copy h3 "18168406"
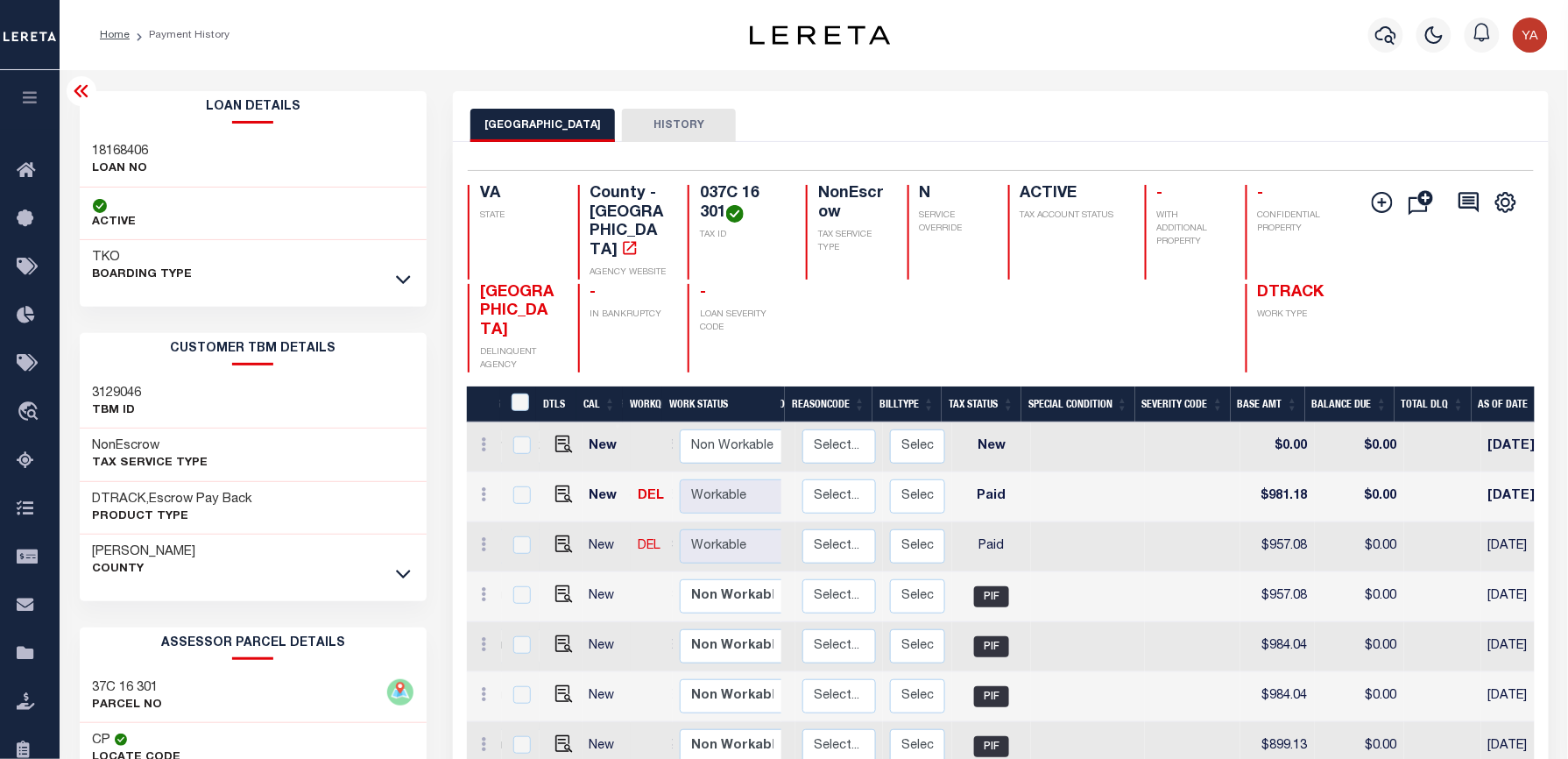
click at [990, 109] on div "GREENE COUNTY HISTORY" at bounding box center [1000, 125] width 1060 height 33
drag, startPoint x: 726, startPoint y: 217, endPoint x: 695, endPoint y: 198, distance: 36.4
click at [695, 198] on div "037C 16 301 TAX ID" at bounding box center [736, 231] width 97 height 94
copy h4 "037C 16 301"
click at [1382, 34] on icon "button" at bounding box center [1385, 34] width 21 height 21
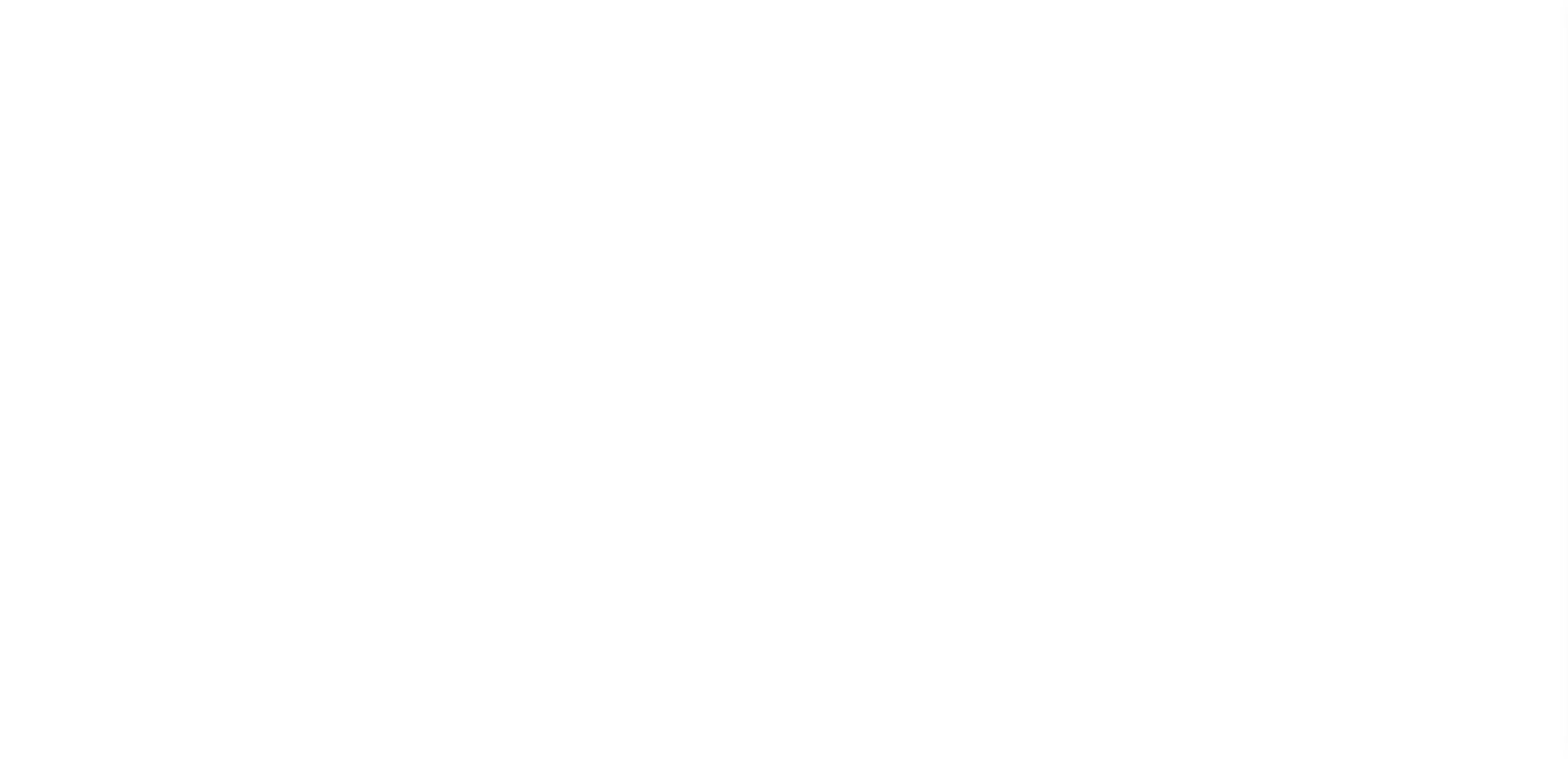
select select "PYD"
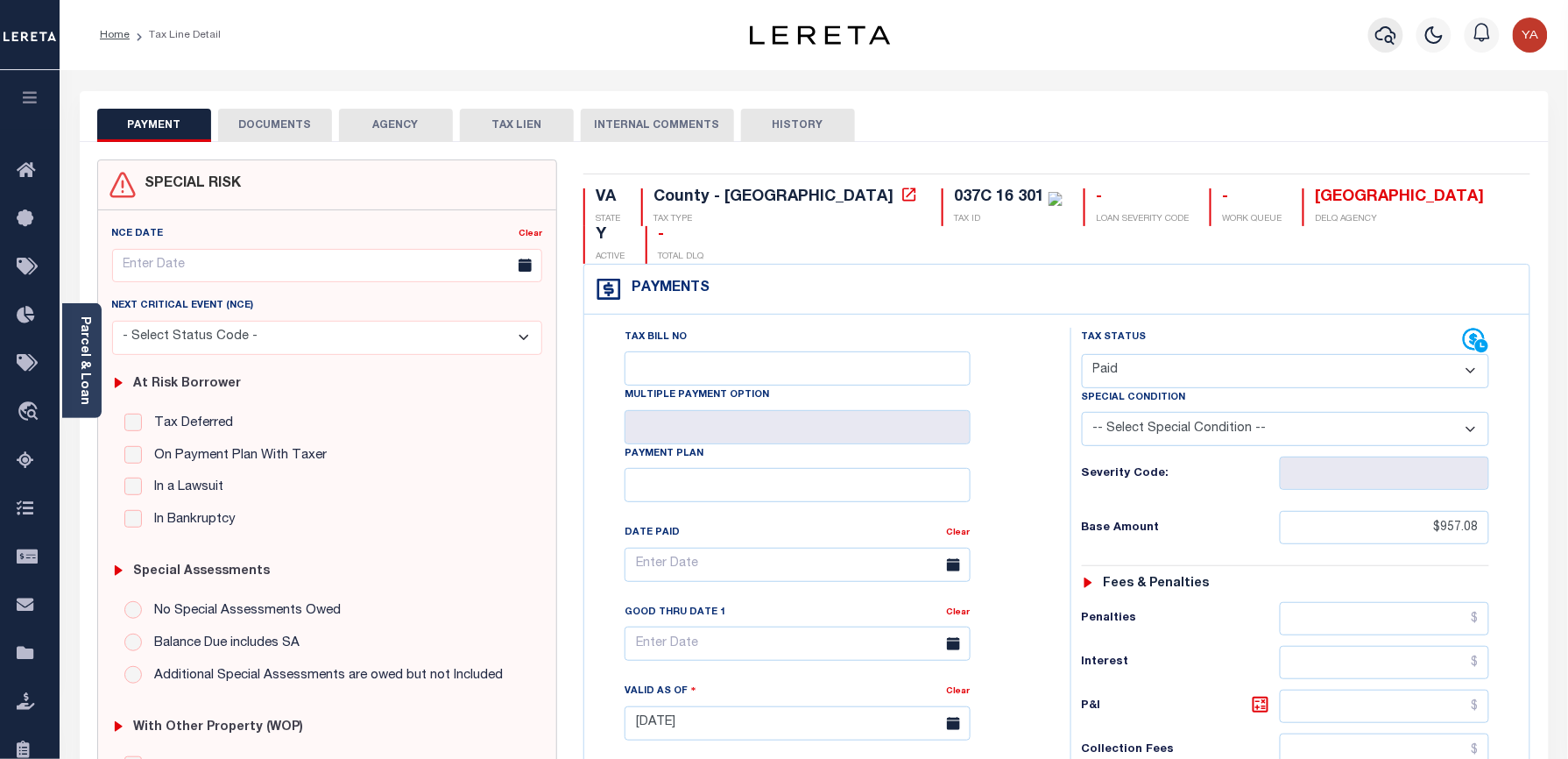
click at [1377, 34] on icon "button" at bounding box center [1385, 35] width 21 height 19
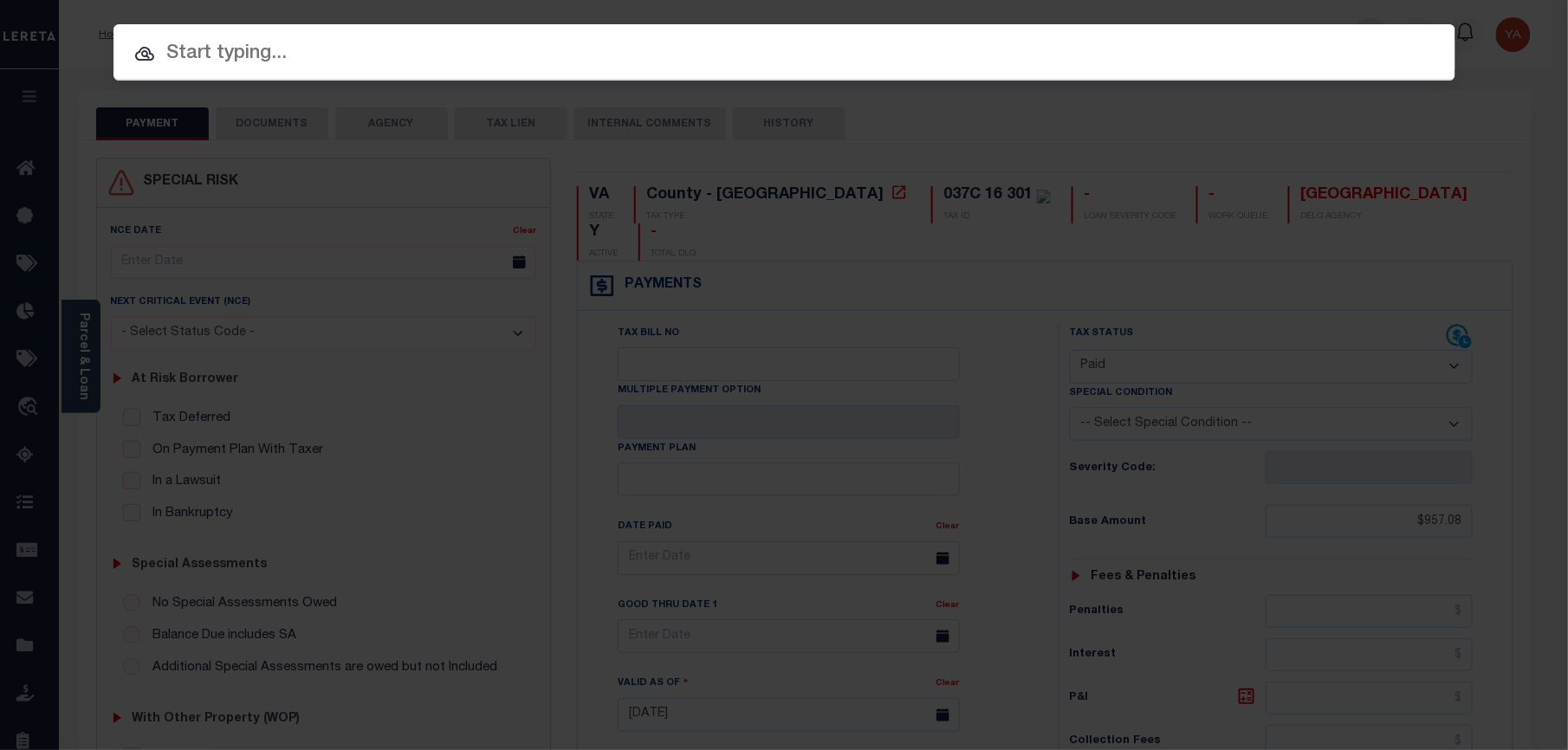
click at [1338, 39] on input "text" at bounding box center [784, 53] width 1341 height 30
paste input "16308906"
type input "16308906"
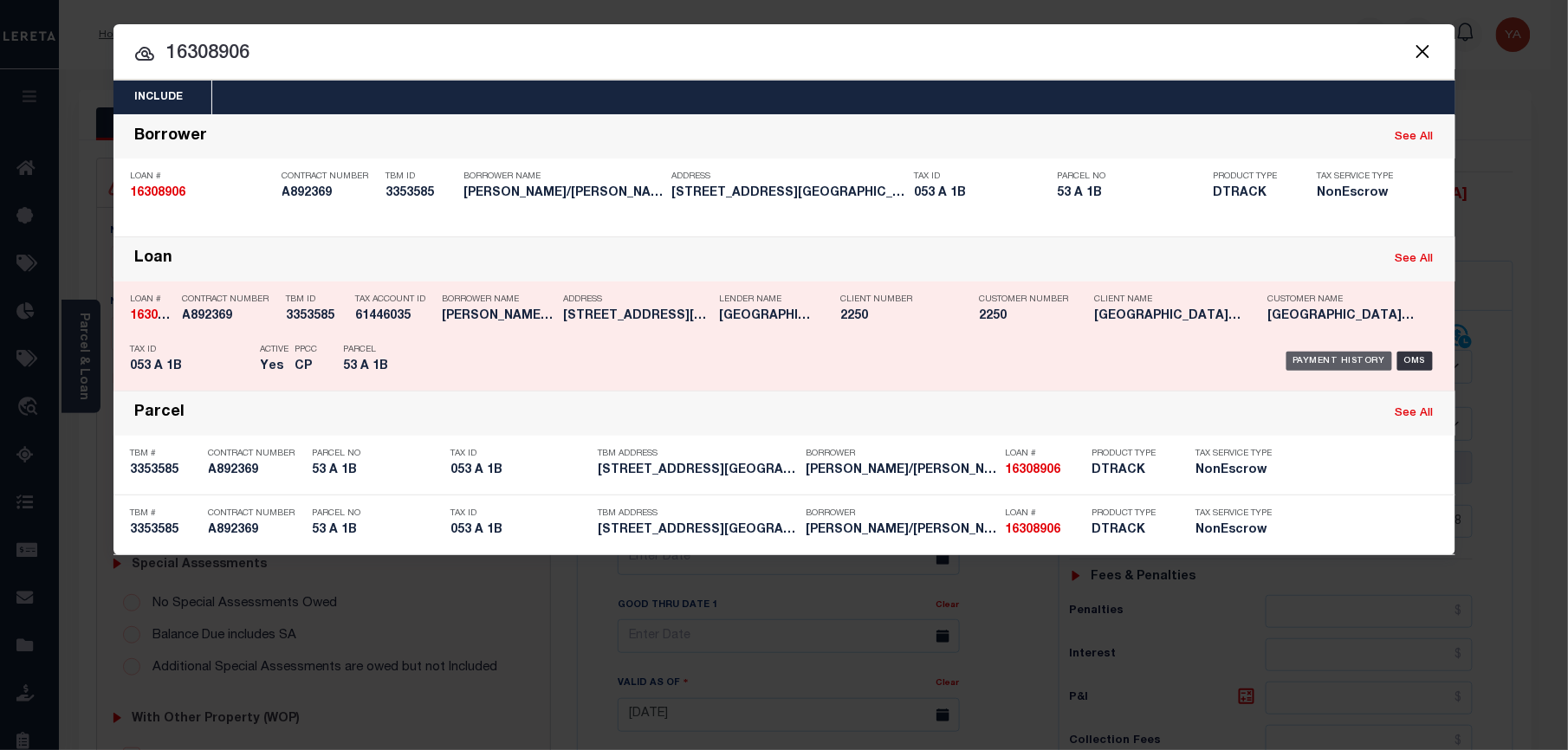
click at [1307, 361] on div "Payment History" at bounding box center [1339, 360] width 107 height 19
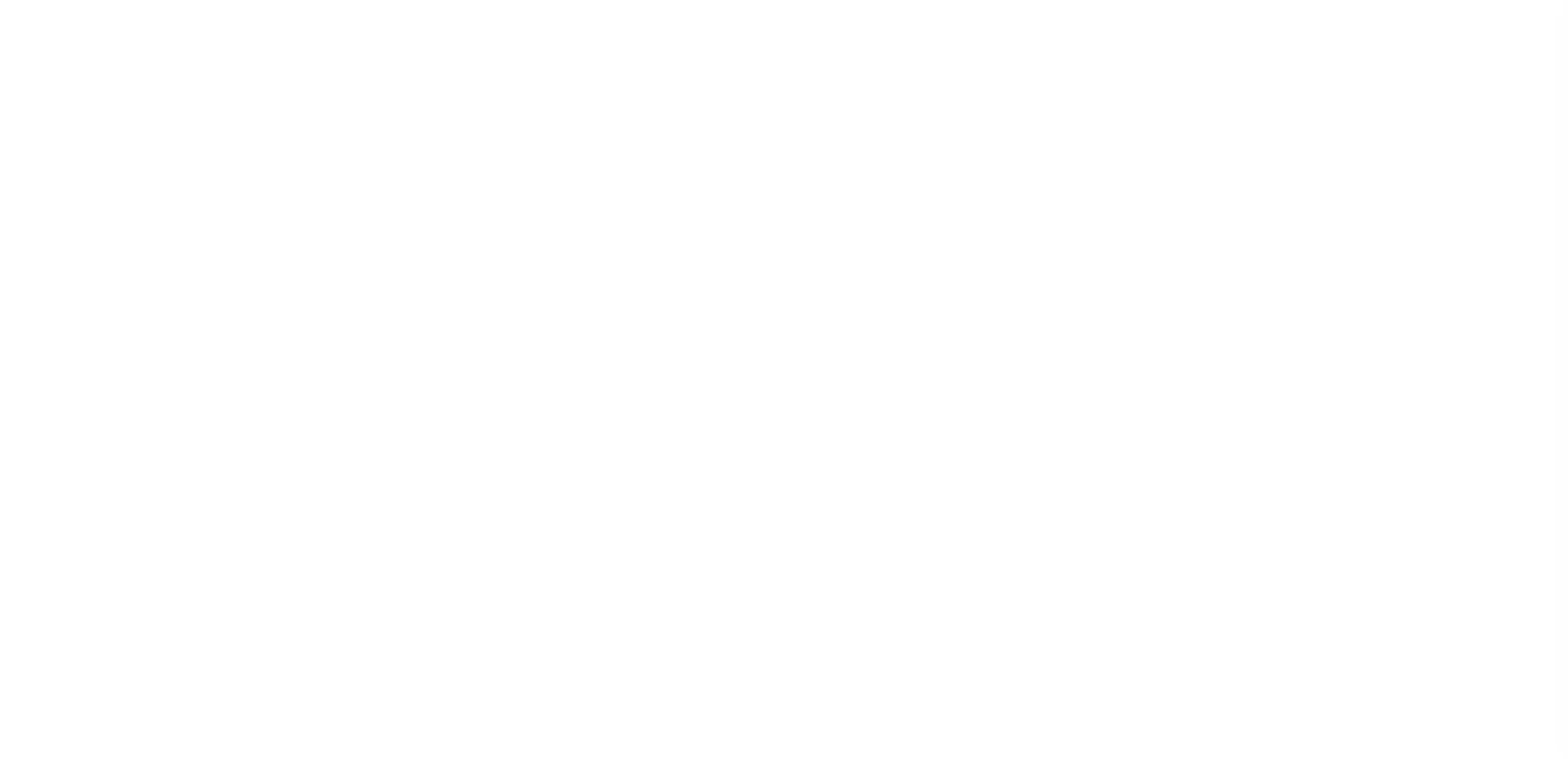
select select "OP2"
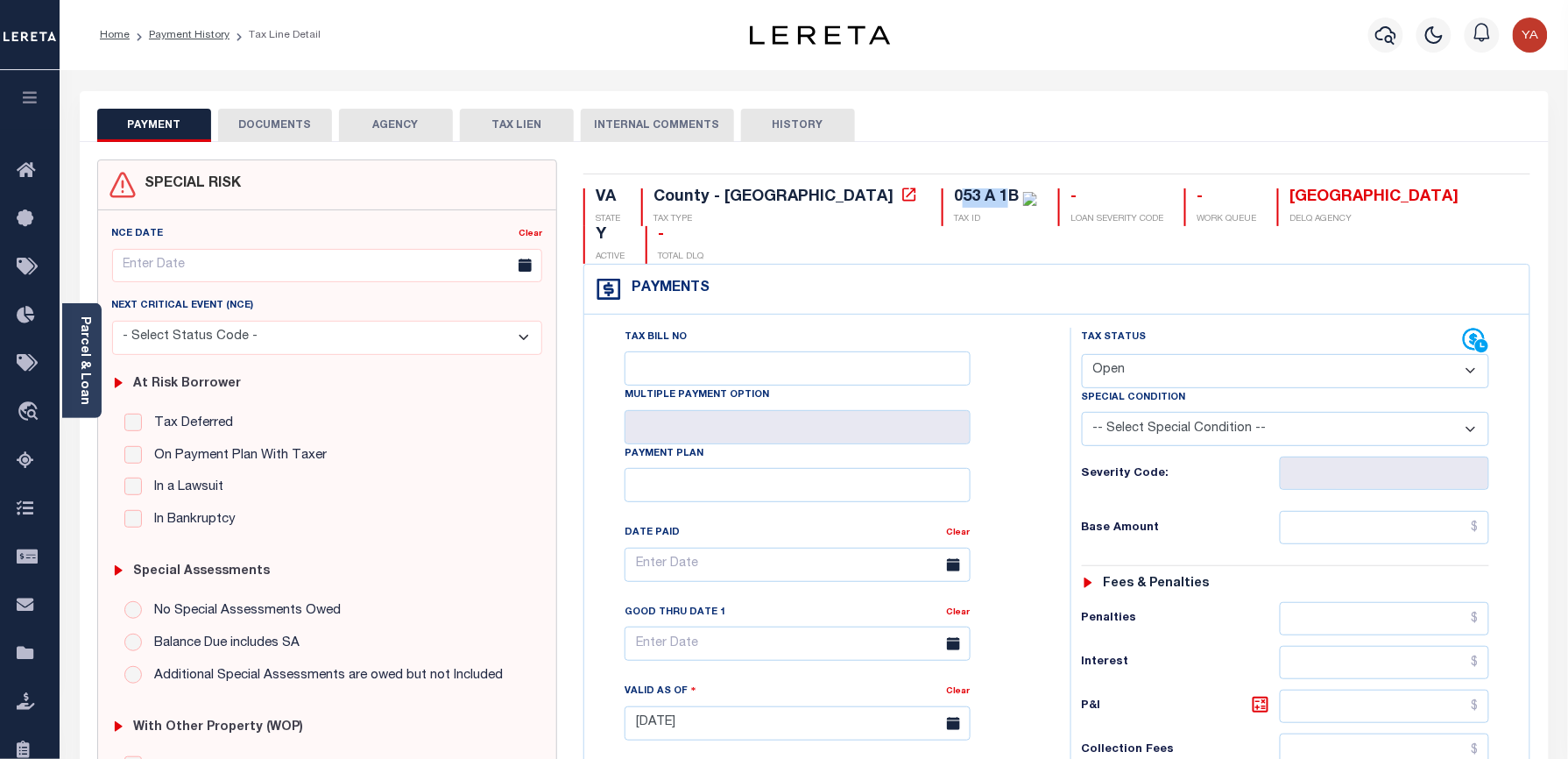
drag, startPoint x: 814, startPoint y: 207, endPoint x: 863, endPoint y: 198, distance: 49.8
click at [954, 198] on div "053 A 1B" at bounding box center [986, 197] width 65 height 16
click at [90, 349] on link "Parcel & Loan" at bounding box center [84, 360] width 12 height 89
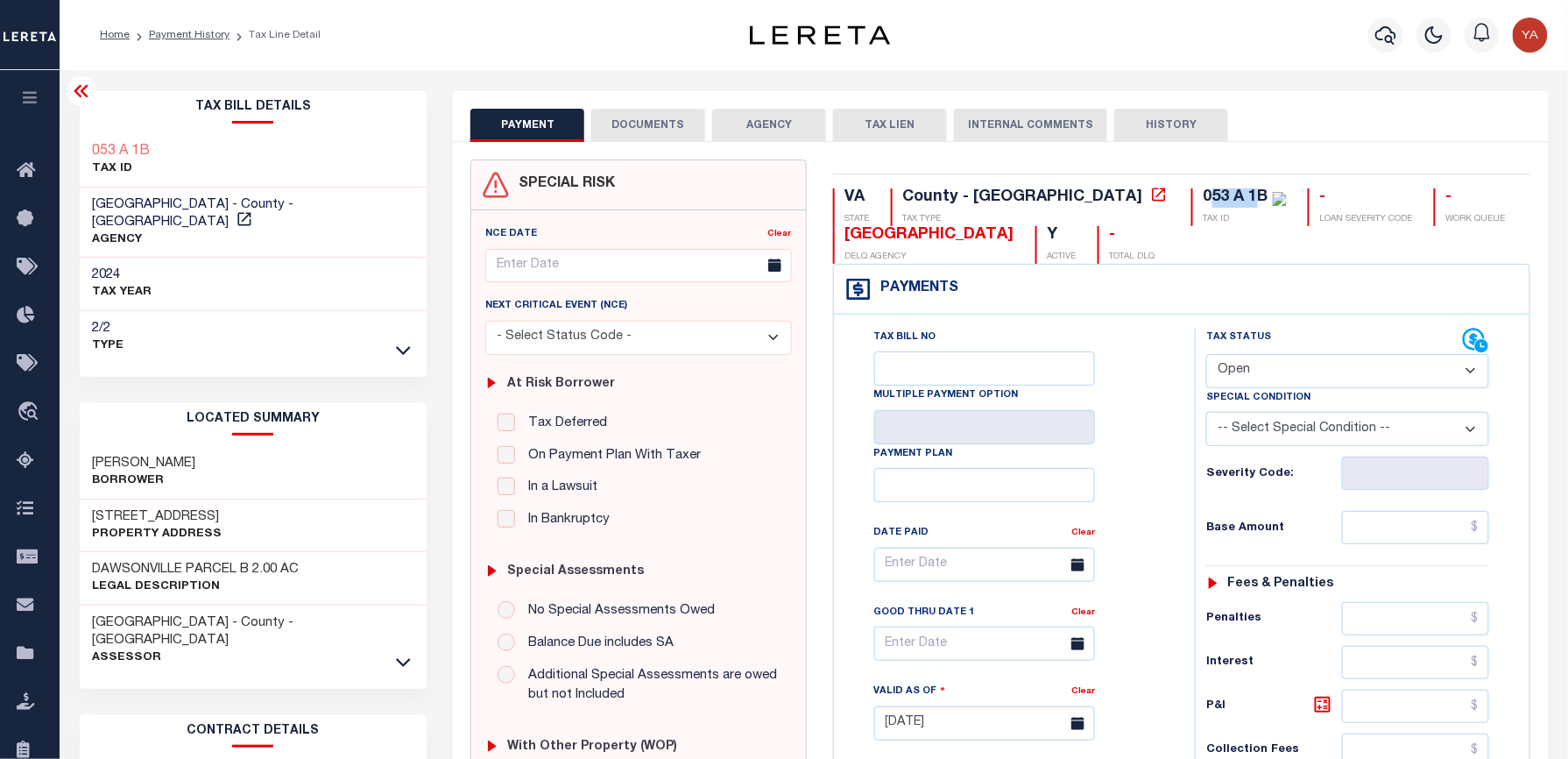
drag, startPoint x: 126, startPoint y: 496, endPoint x: 243, endPoint y: 502, distance: 117.2
click at [223, 508] on h3 "[STREET_ADDRESS]" at bounding box center [158, 517] width 130 height 18
copy h3 "FREDERICKSBURG"
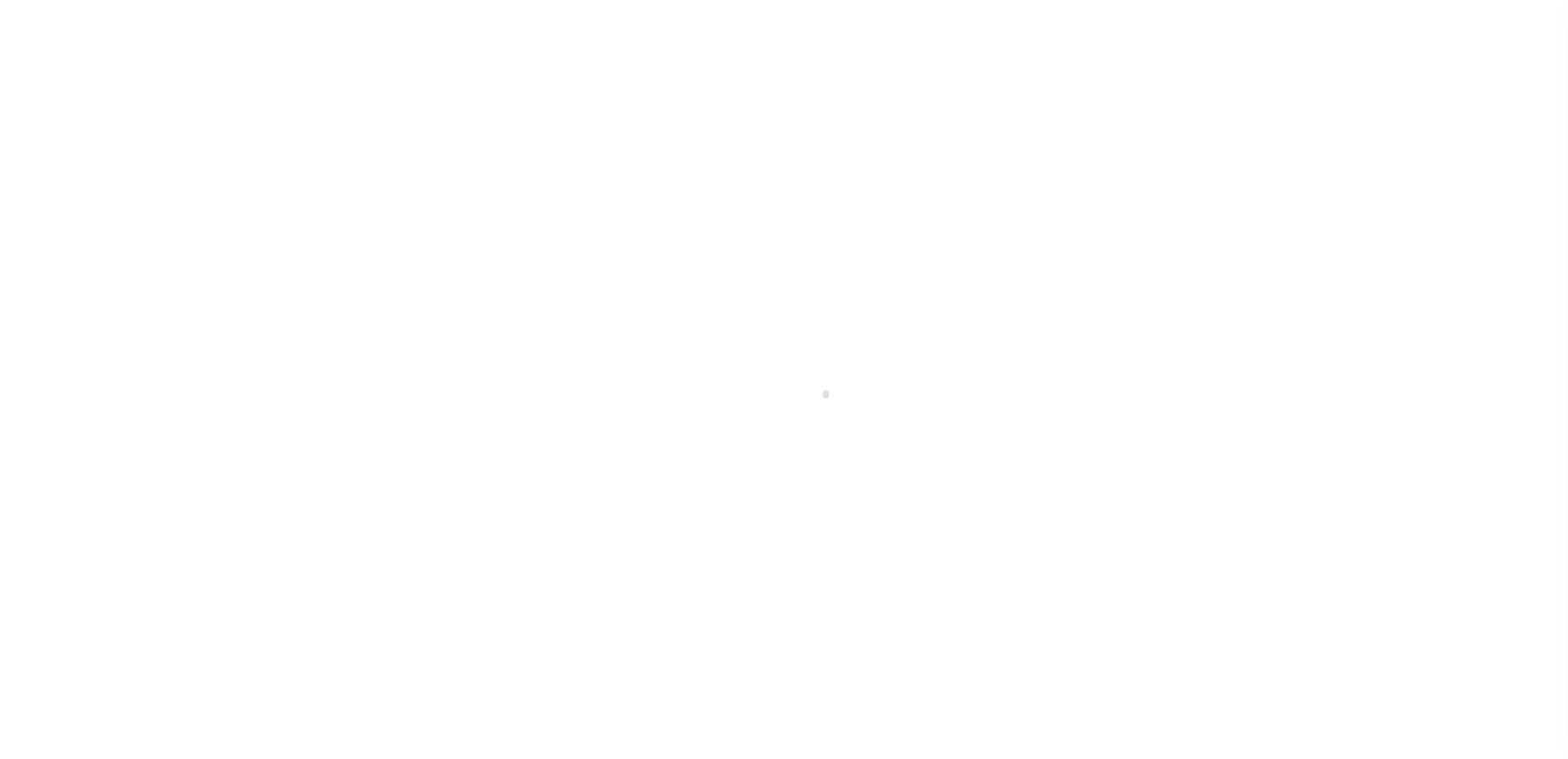
scroll to position [223, 0]
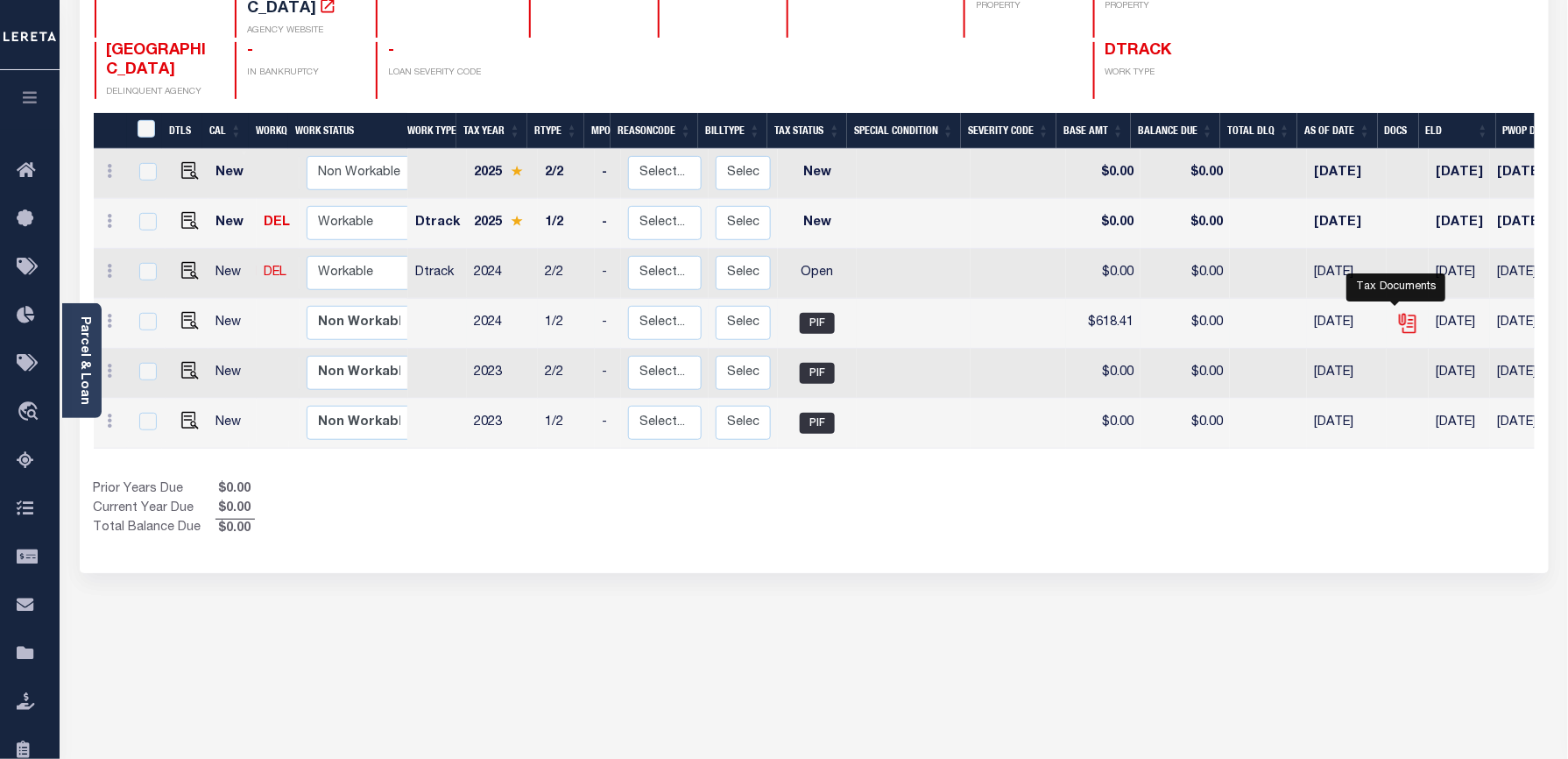
click at [1396, 311] on icon "" at bounding box center [1408, 323] width 22 height 22
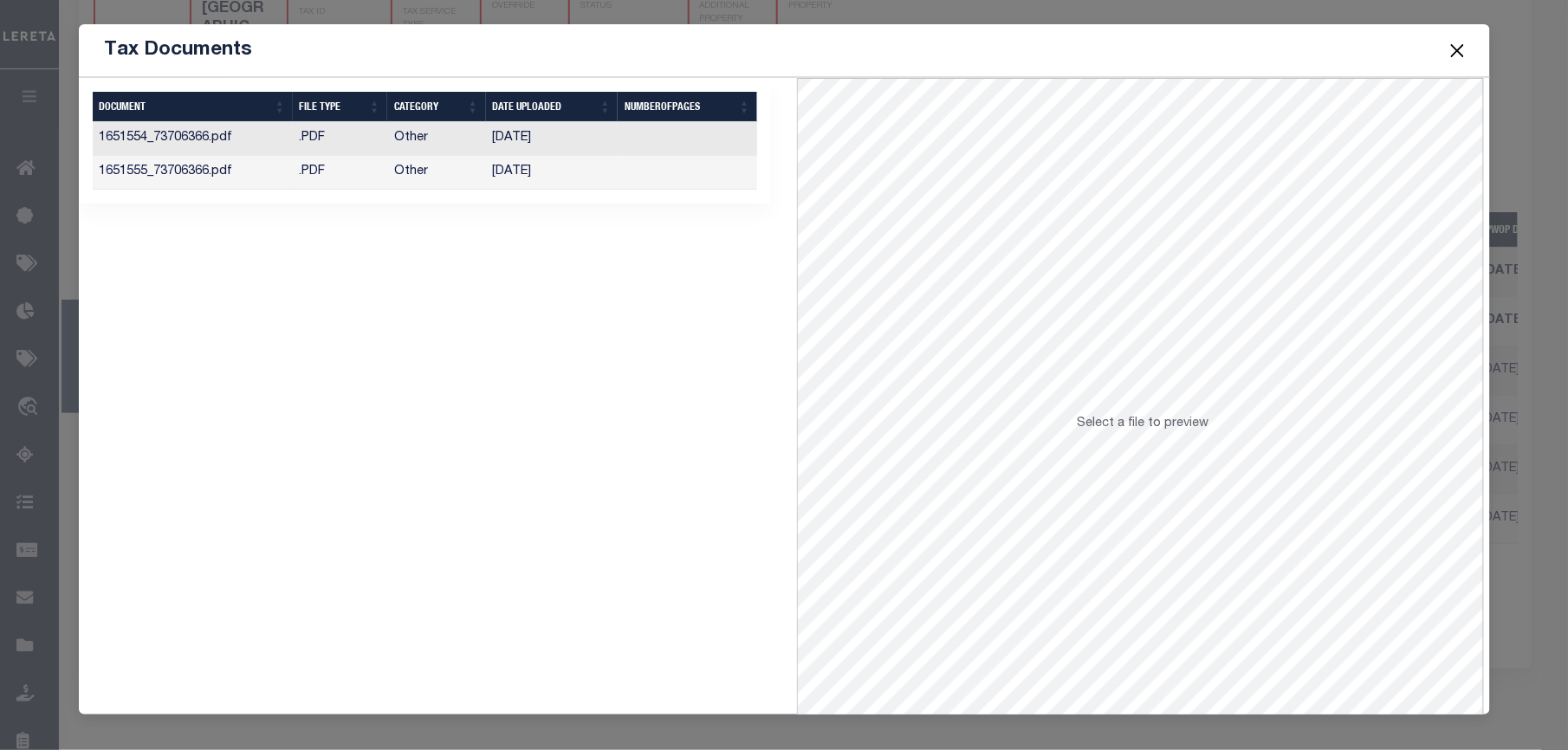
click at [587, 136] on td "08/23/2024" at bounding box center [552, 138] width 133 height 34
click at [566, 173] on td "[DATE]" at bounding box center [552, 172] width 133 height 34
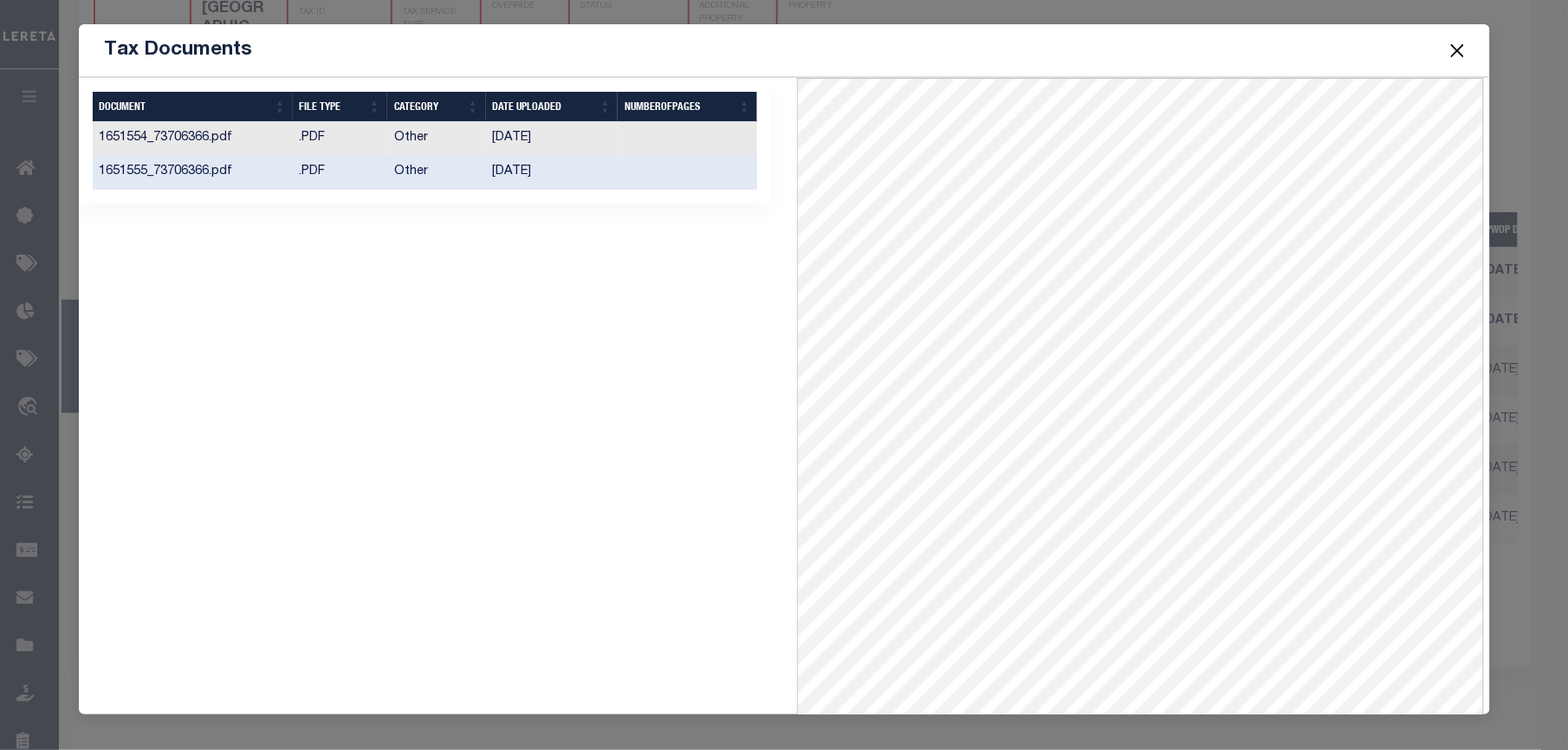
click at [1452, 45] on button "Close" at bounding box center [1456, 50] width 22 height 22
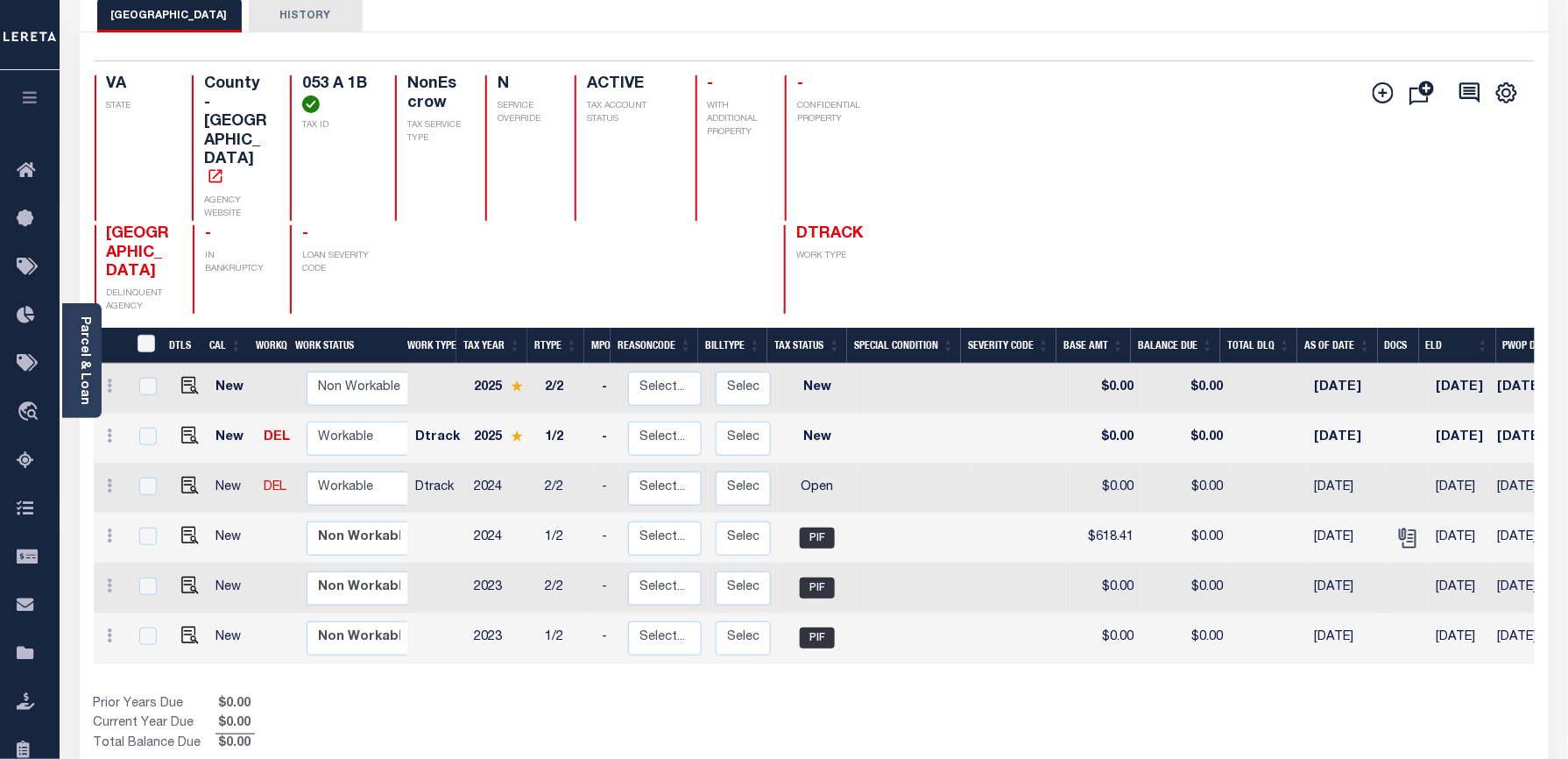
scroll to position [0, 0]
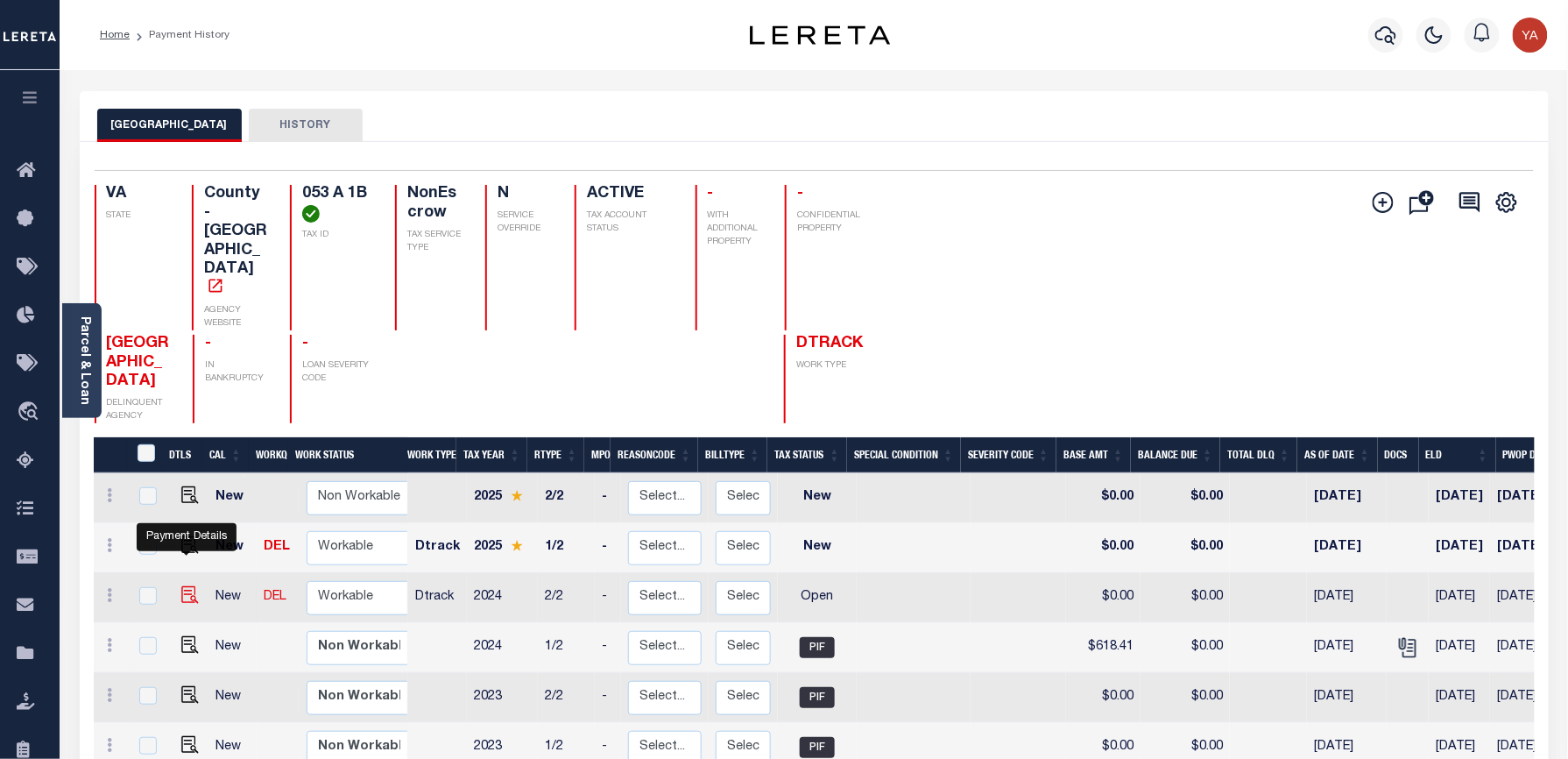
click at [186, 586] on img "" at bounding box center [189, 595] width 18 height 18
checkbox input "true"
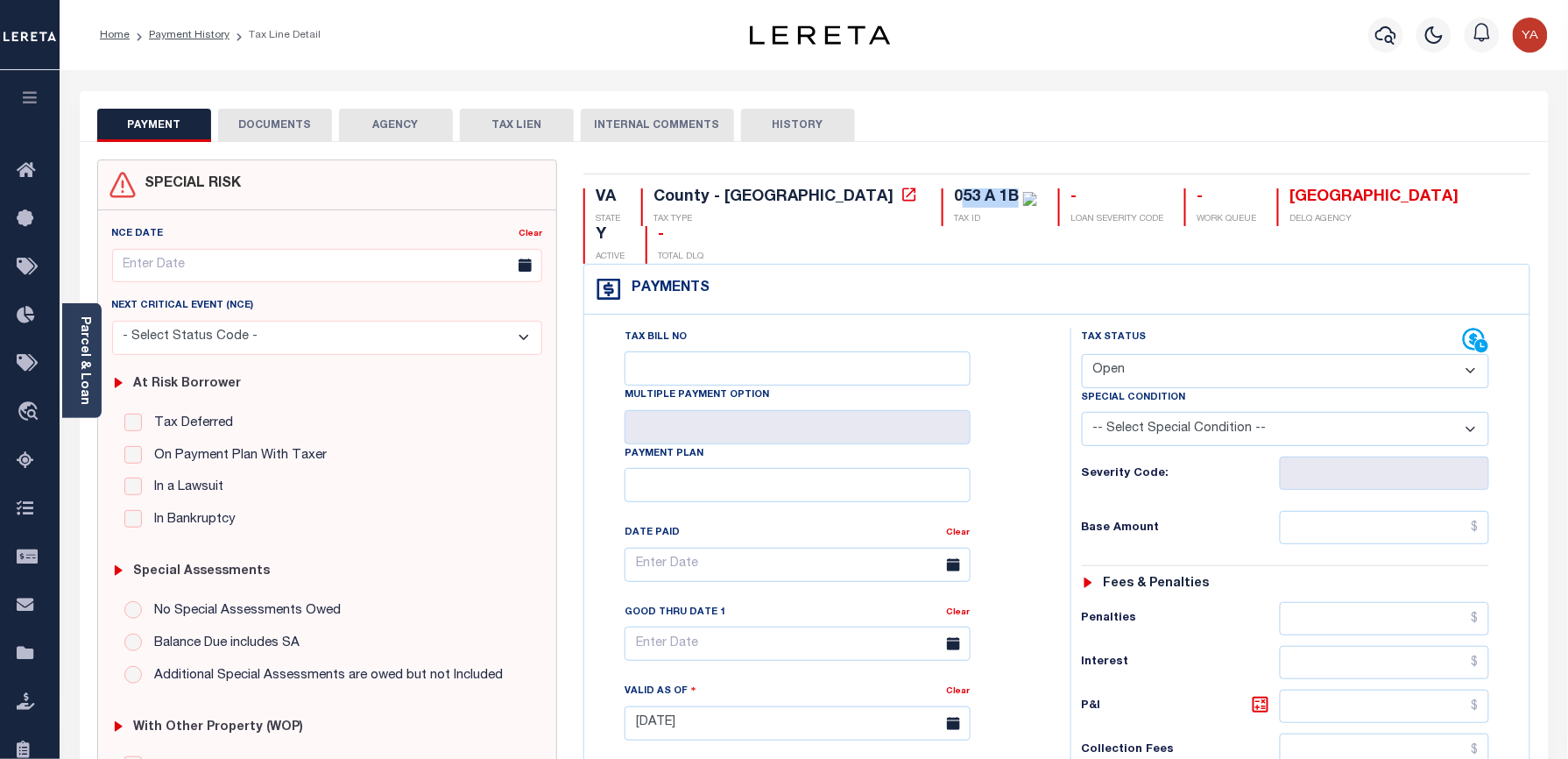
drag, startPoint x: 813, startPoint y: 200, endPoint x: 869, endPoint y: 191, distance: 56.7
click at [954, 191] on div "053 A 1B" at bounding box center [986, 197] width 65 height 16
copy div "53 A 1B"
drag, startPoint x: 965, startPoint y: 109, endPoint x: 818, endPoint y: 211, distance: 178.9
click at [962, 107] on div "PAYMENT DOCUMENTS AGENCY DELINQUENT PAYEE TAX LIEN" at bounding box center [815, 117] width 1469 height 50
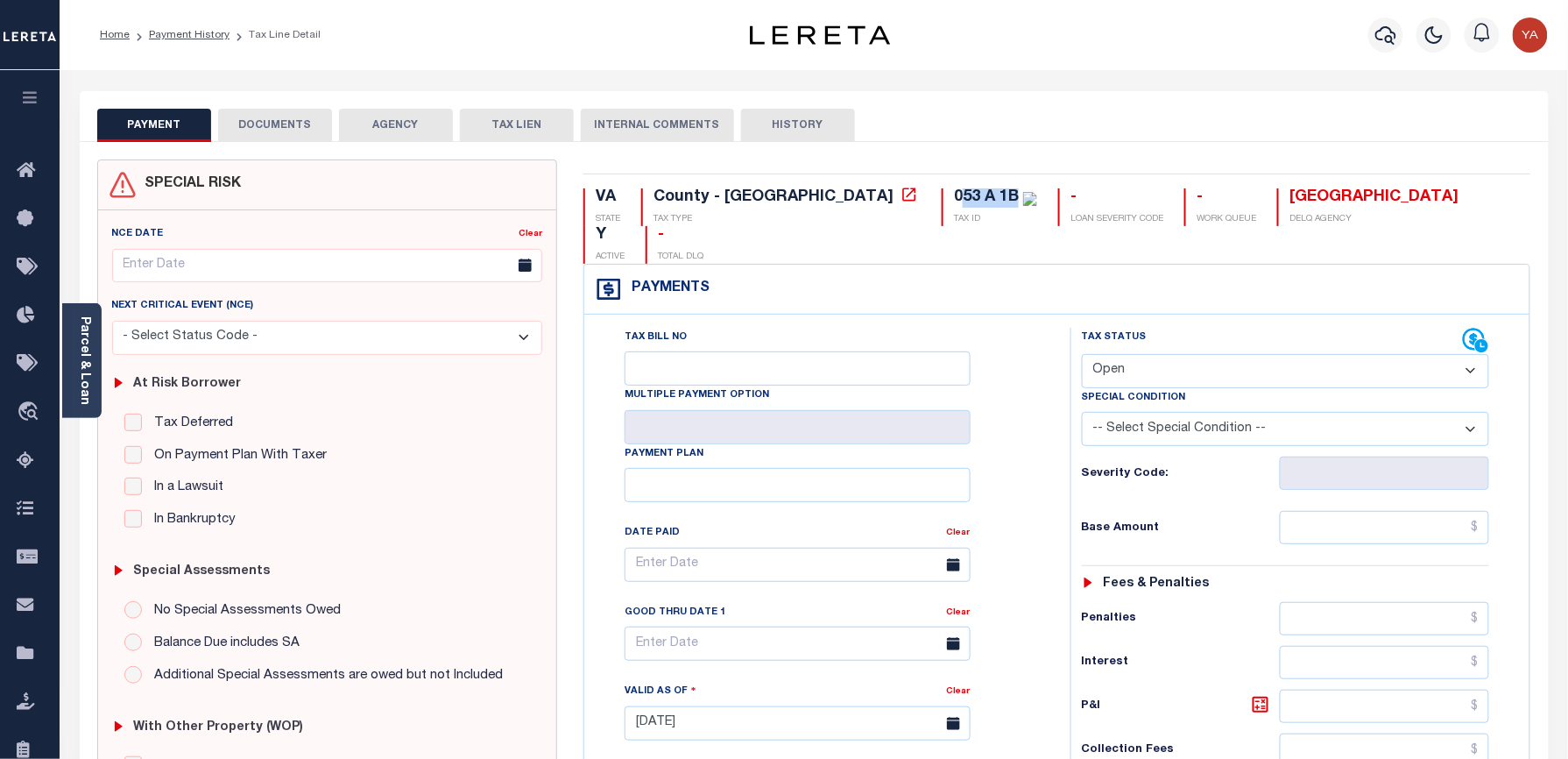
drag, startPoint x: 810, startPoint y: 200, endPoint x: 870, endPoint y: 201, distance: 60.0
click at [954, 201] on div "053 A 1B" at bounding box center [995, 198] width 83 height 20
copy div "53 A 1B"
click at [1144, 354] on select "- Select Status Code - Open Due/Unpaid Paid Incomplete No Tax Due Internal Refu…" at bounding box center [1286, 371] width 408 height 34
select select "DUE"
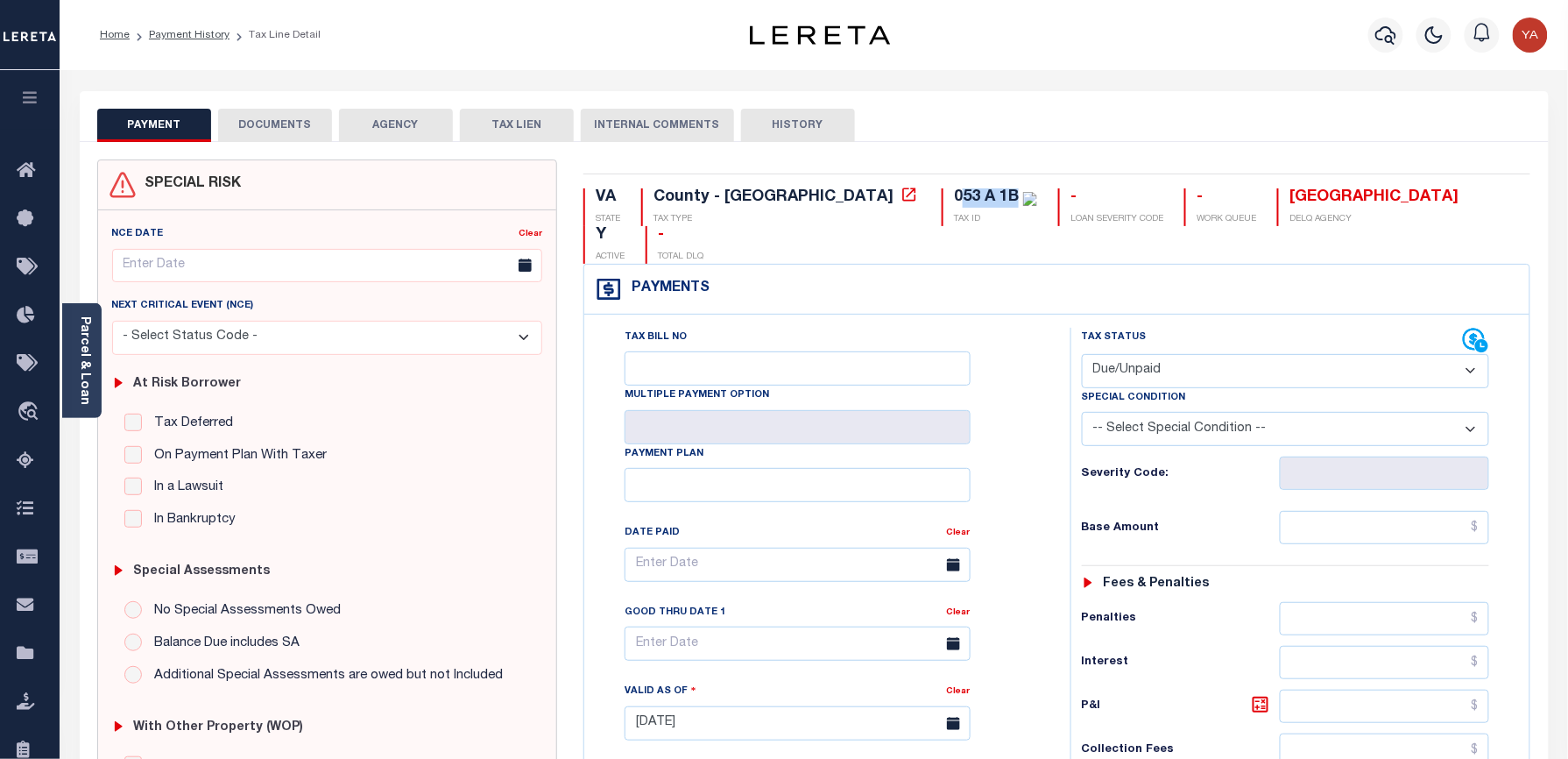
click at [1081, 354] on select "- Select Status Code - Open Due/Unpaid Paid Incomplete No Tax Due Internal Refu…" at bounding box center [1286, 371] width 408 height 34
type input "[DATE]"
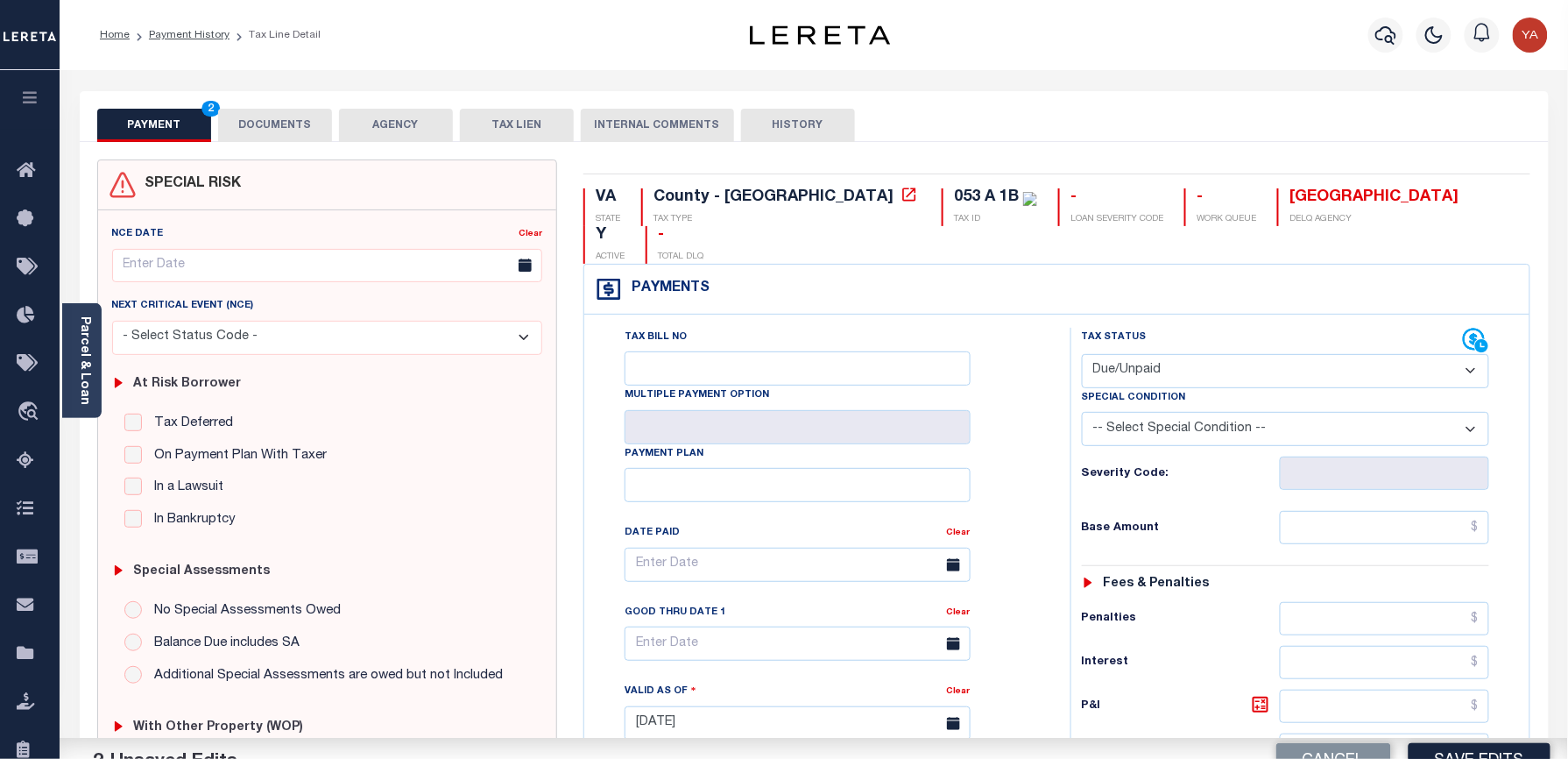
click at [1121, 391] on label "Special Condition" at bounding box center [1134, 398] width 104 height 15
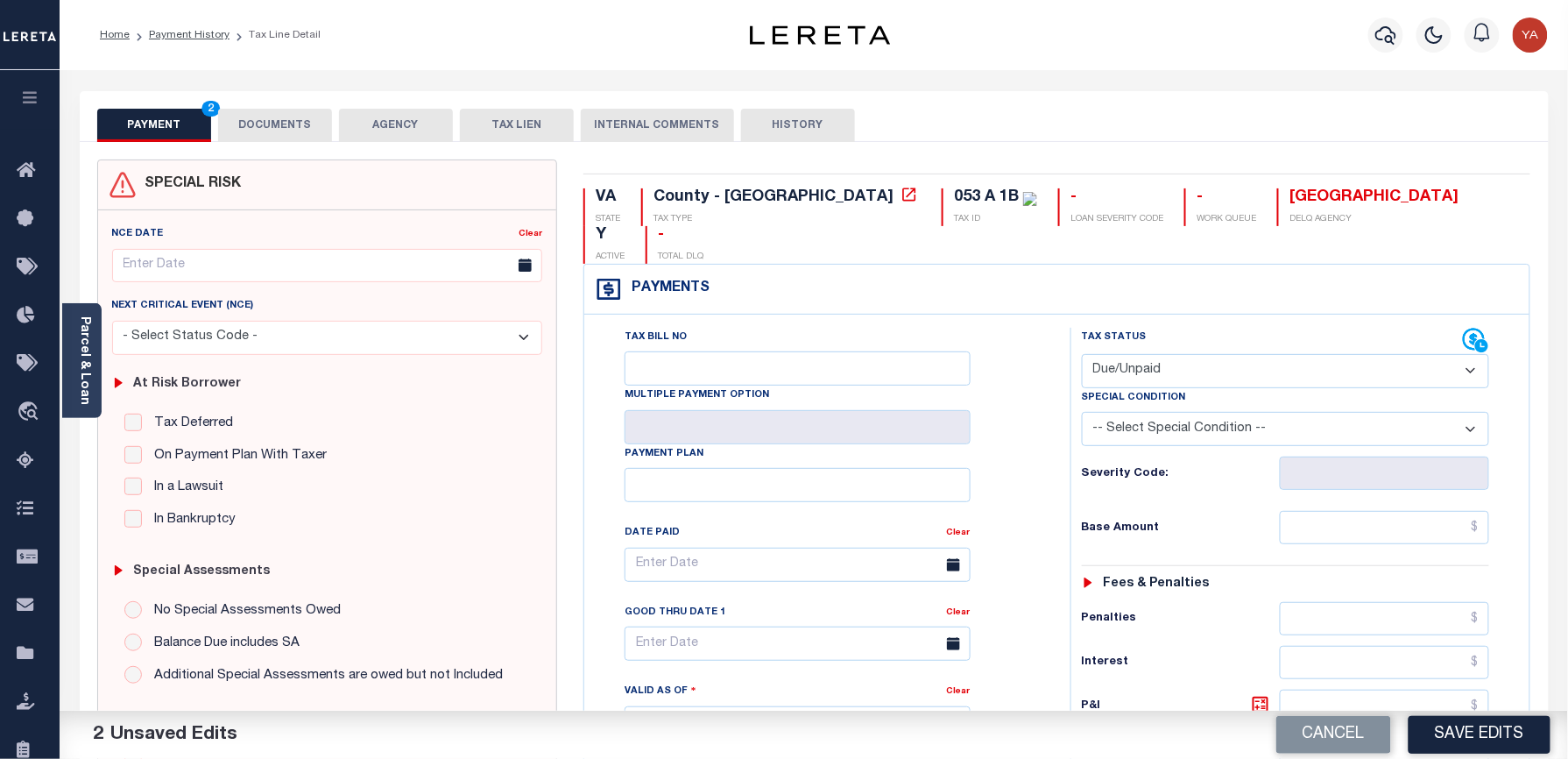
drag, startPoint x: 1121, startPoint y: 329, endPoint x: 1121, endPoint y: 354, distance: 25.0
click at [1121, 354] on select "- Select Status Code - Open Due/Unpaid Paid Incomplete No Tax Due Internal Refu…" at bounding box center [1286, 371] width 408 height 34
select select "PYD"
click at [1081, 354] on select "- Select Status Code - Open Due/Unpaid Paid Incomplete No Tax Due Internal Refu…" at bounding box center [1286, 371] width 408 height 34
click at [1066, 471] on div "Tax Status Status" at bounding box center [1291, 714] width 469 height 774
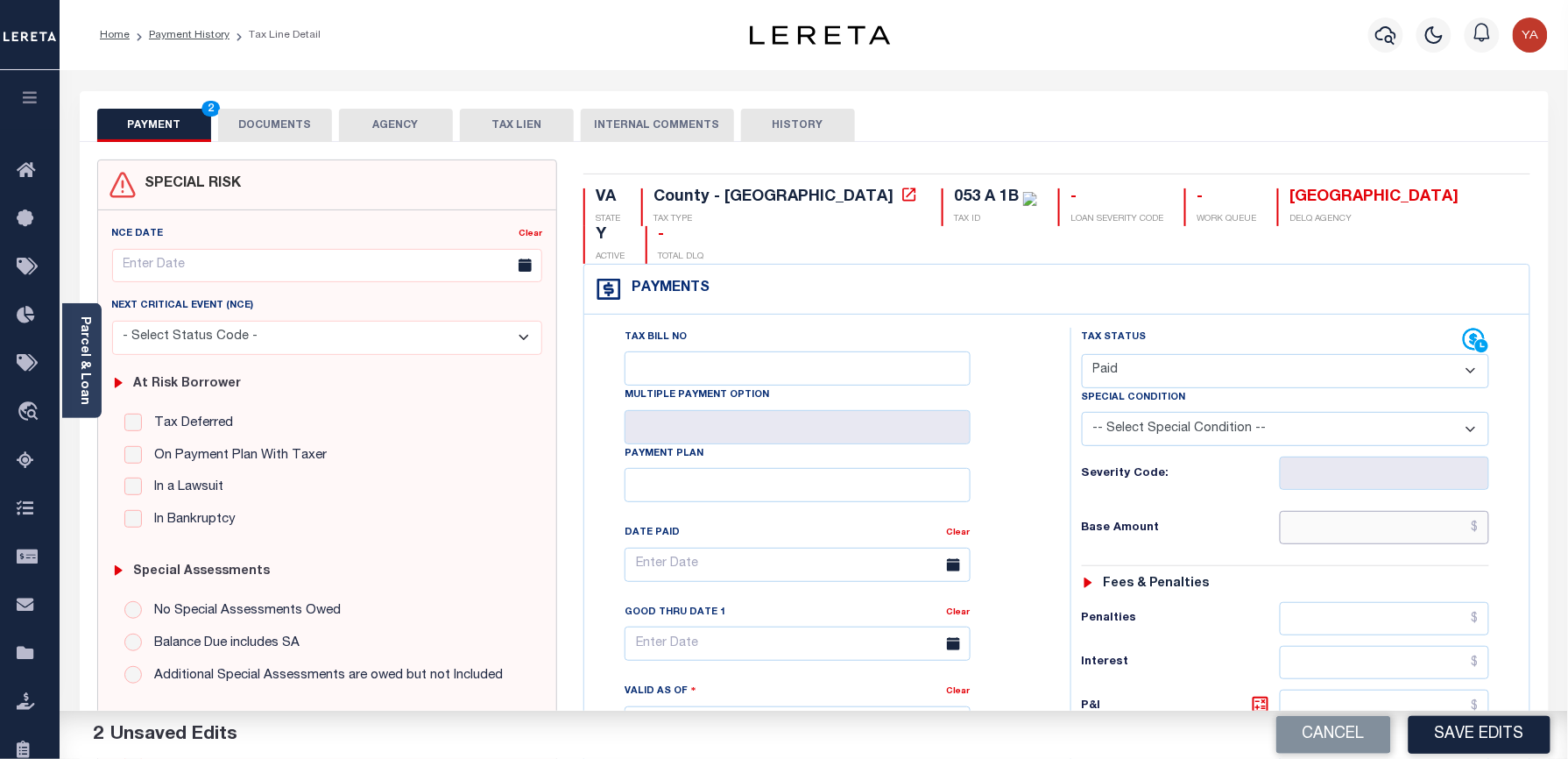
click at [1291, 511] on input "text" at bounding box center [1385, 528] width 211 height 34
paste input "618.41"
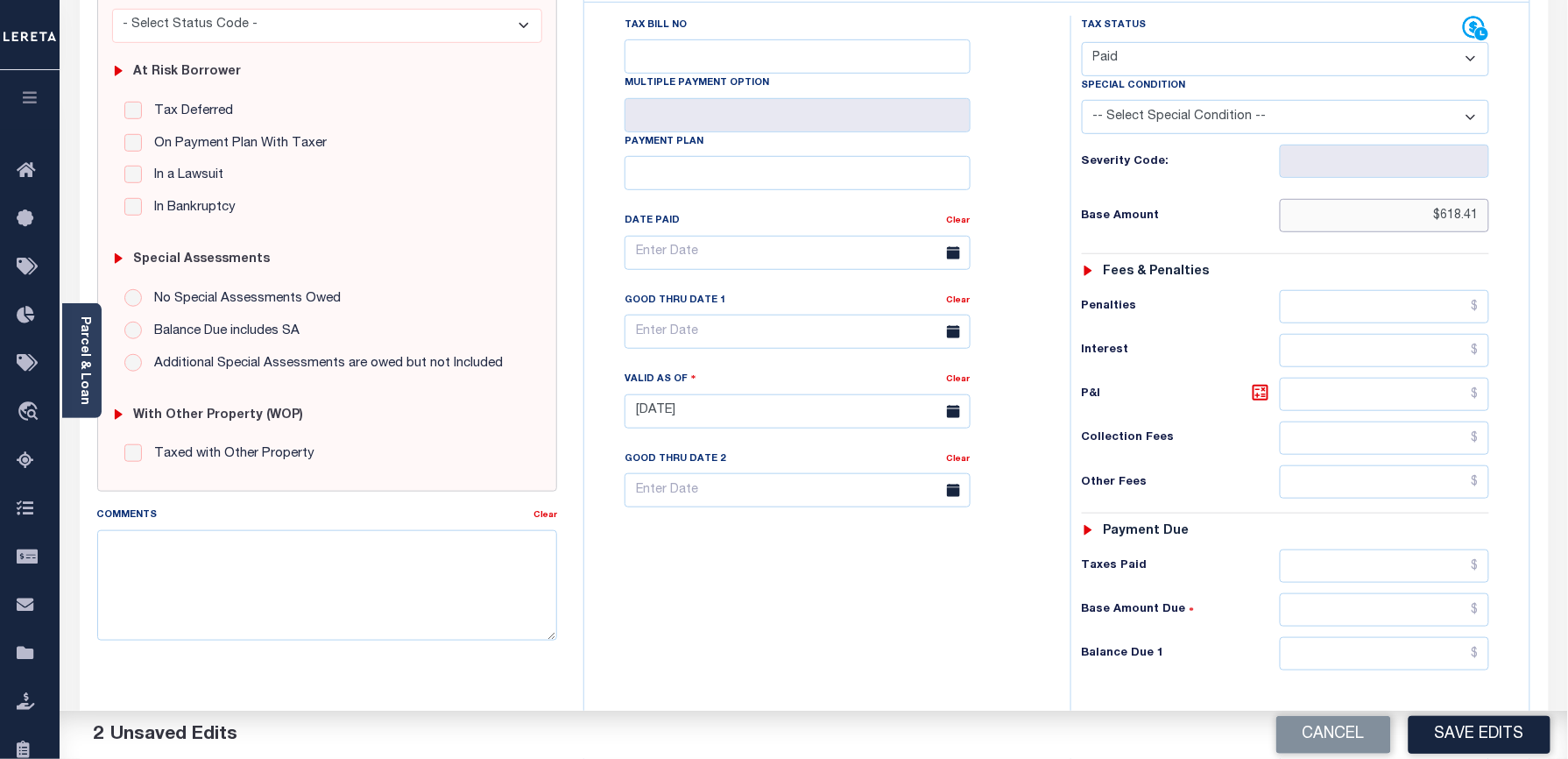
scroll to position [541, 0]
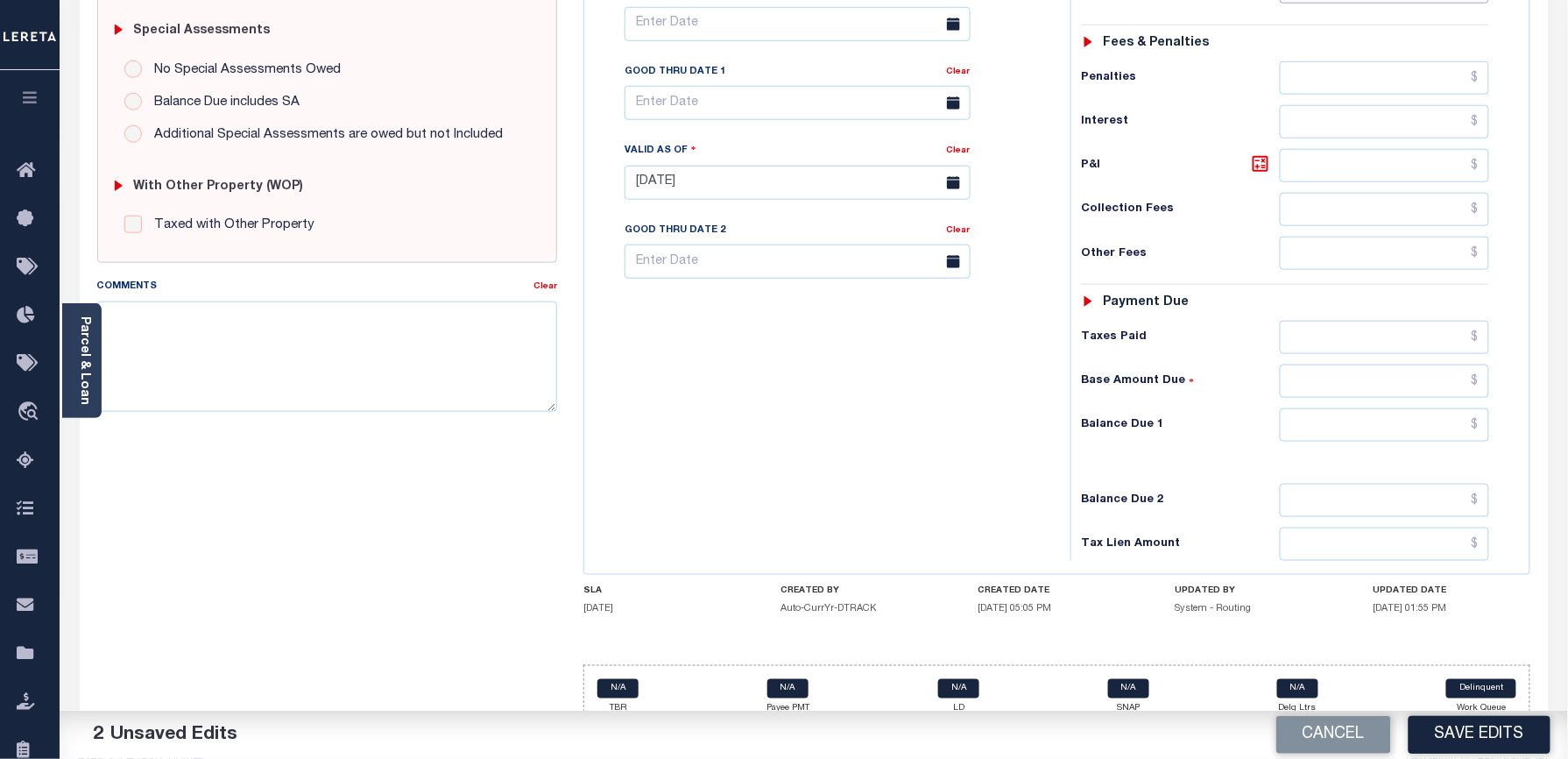
type input "$618.41"
drag, startPoint x: 1319, startPoint y: 405, endPoint x: 898, endPoint y: 348, distance: 424.8
click at [1305, 408] on input "text" at bounding box center [1385, 425] width 211 height 34
type input "$0.00"
click at [748, 348] on div "Tax Bill No Multiple Payment Option Payment Plan Clear" at bounding box center [822, 174] width 469 height 774
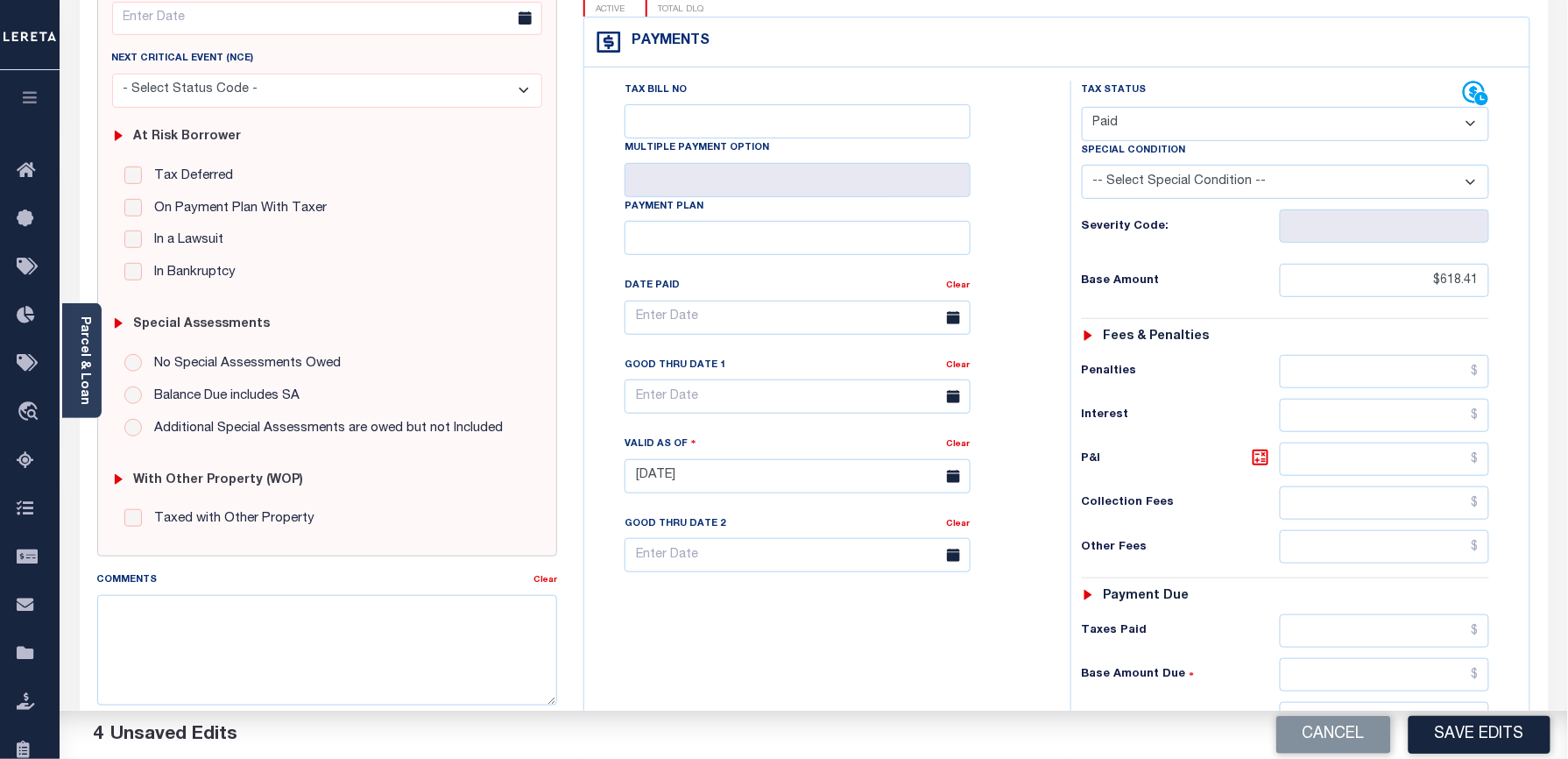
scroll to position [0, 0]
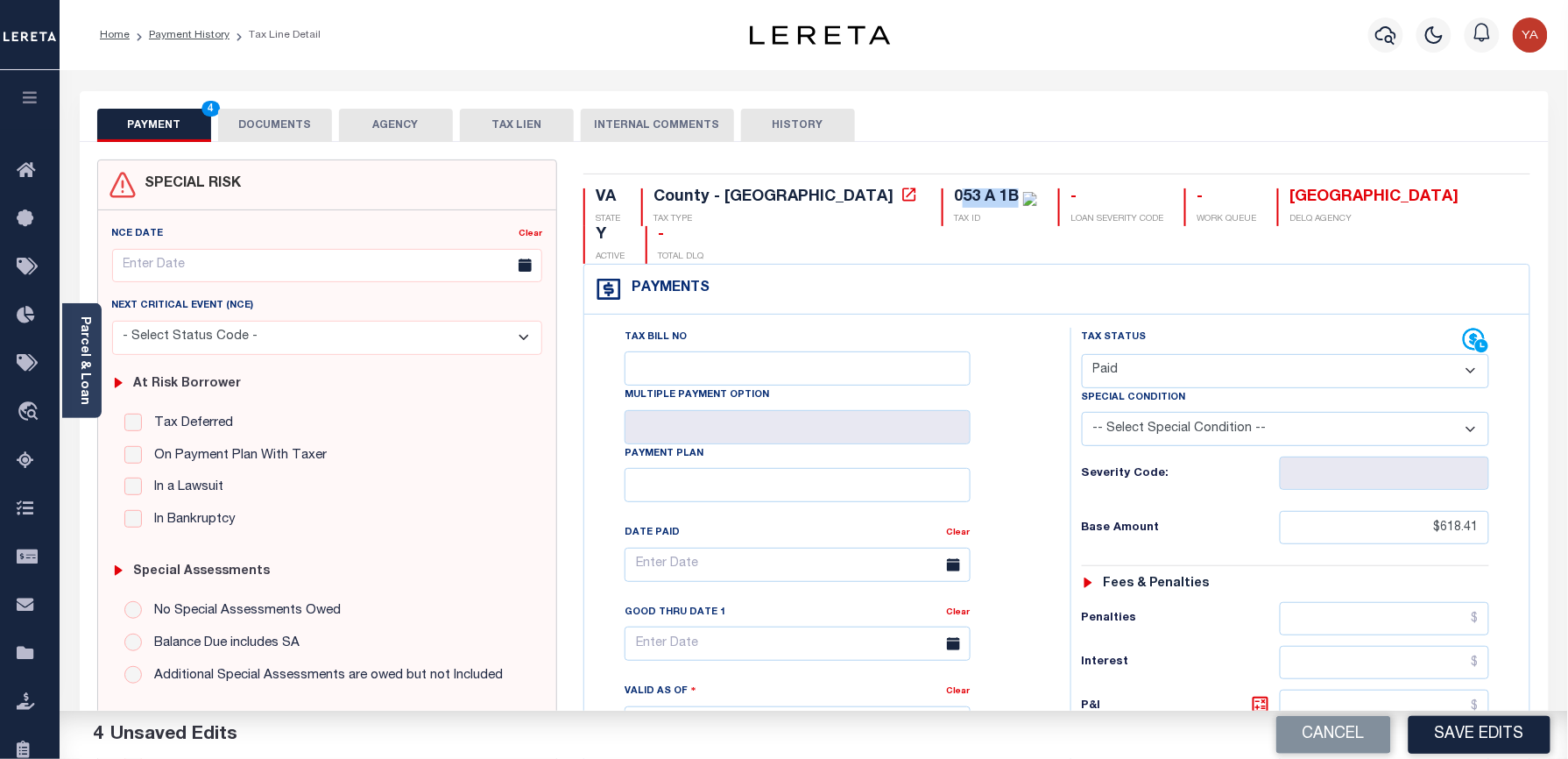
drag, startPoint x: 815, startPoint y: 197, endPoint x: 865, endPoint y: 196, distance: 50.0
click at [954, 196] on div "053 A 1B" at bounding box center [986, 197] width 65 height 16
copy div "53 A 1B"
drag, startPoint x: 247, startPoint y: 123, endPoint x: 337, endPoint y: 222, distance: 133.8
click at [246, 123] on button "DOCUMENTS" at bounding box center [275, 126] width 114 height 34
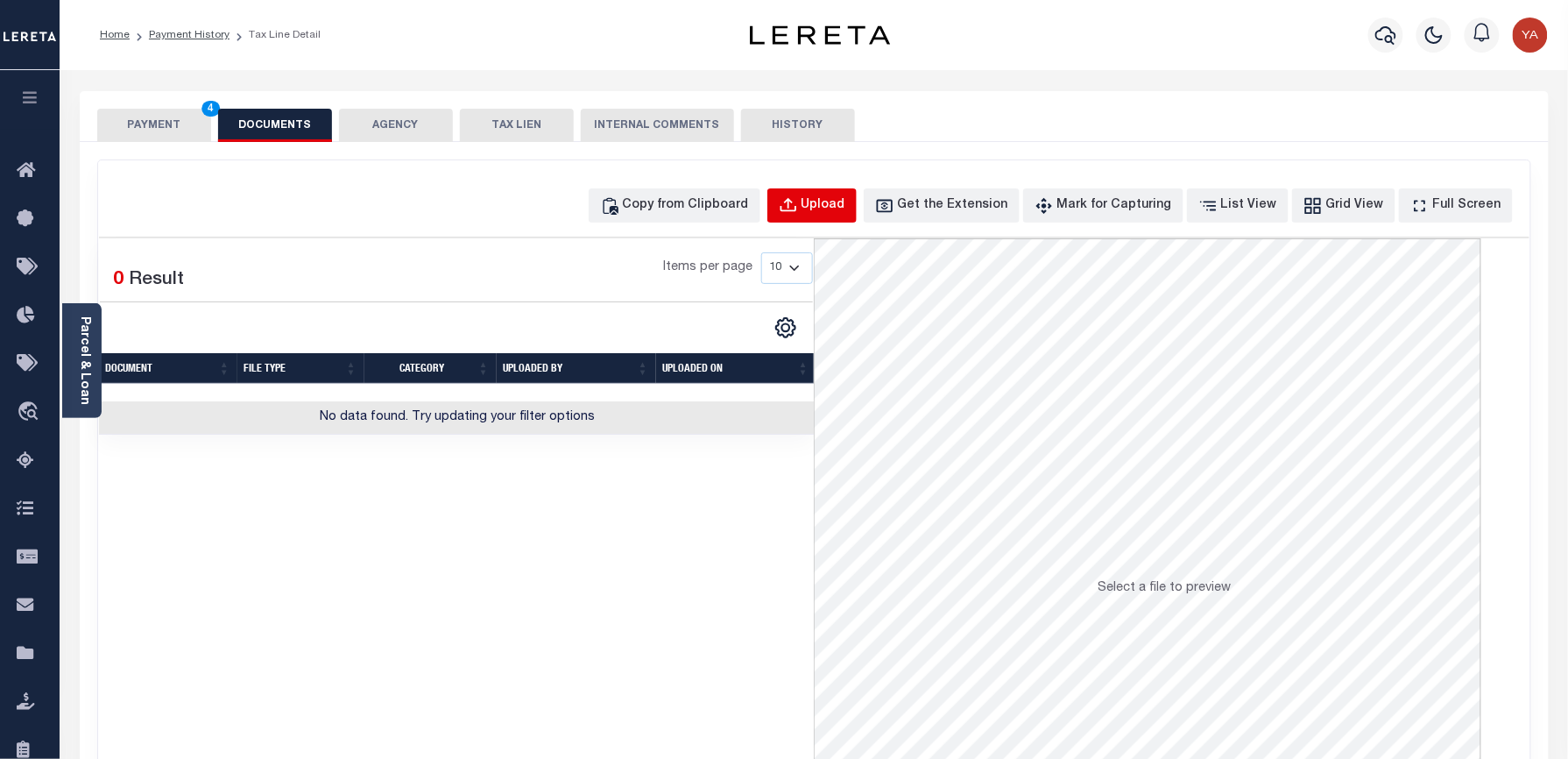
click at [845, 200] on div "Upload" at bounding box center [823, 205] width 44 height 20
select select "POP"
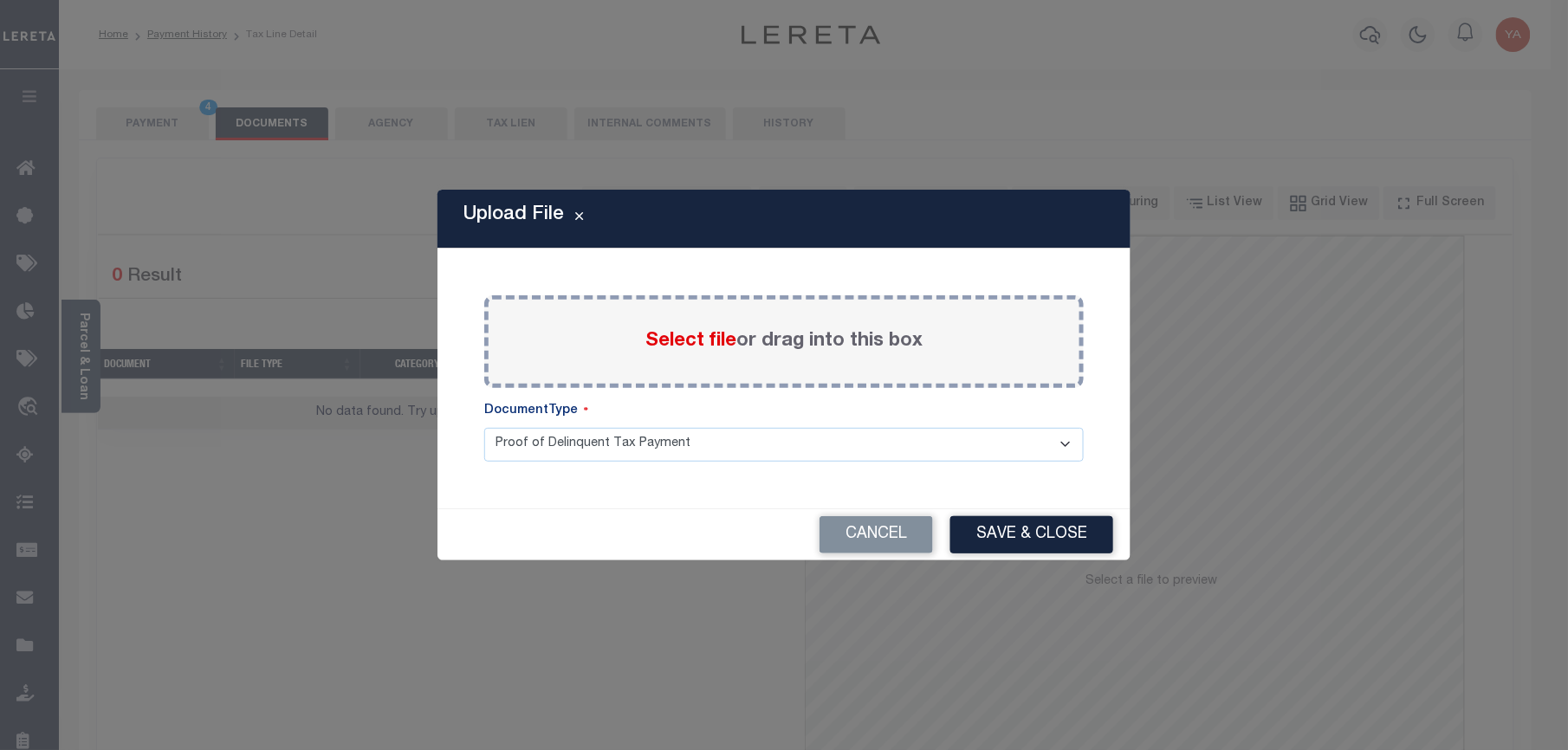
click at [747, 353] on label "Select file or drag into this box" at bounding box center [784, 341] width 277 height 29
click at [0, 0] on input "Select file or drag into this box" at bounding box center [0, 0] width 0 height 0
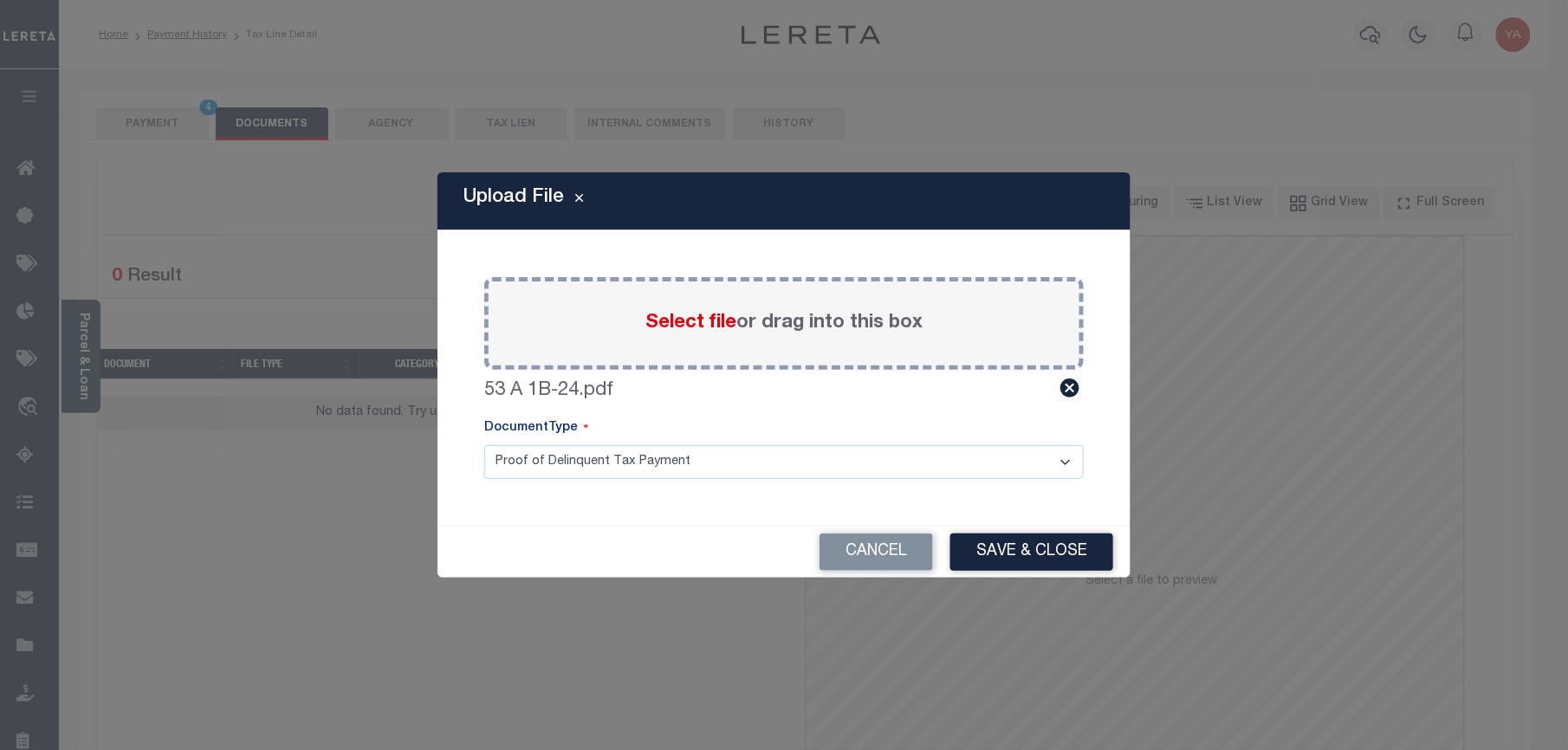
drag, startPoint x: 750, startPoint y: 451, endPoint x: 737, endPoint y: 482, distance: 33.6
click at [747, 458] on select "Proof of Delinquent Tax Payment" at bounding box center [784, 462] width 599 height 34
click at [484, 445] on select "Proof of Delinquent Tax Payment" at bounding box center [784, 462] width 599 height 34
click at [1024, 555] on button "Save & Close" at bounding box center [1032, 552] width 163 height 37
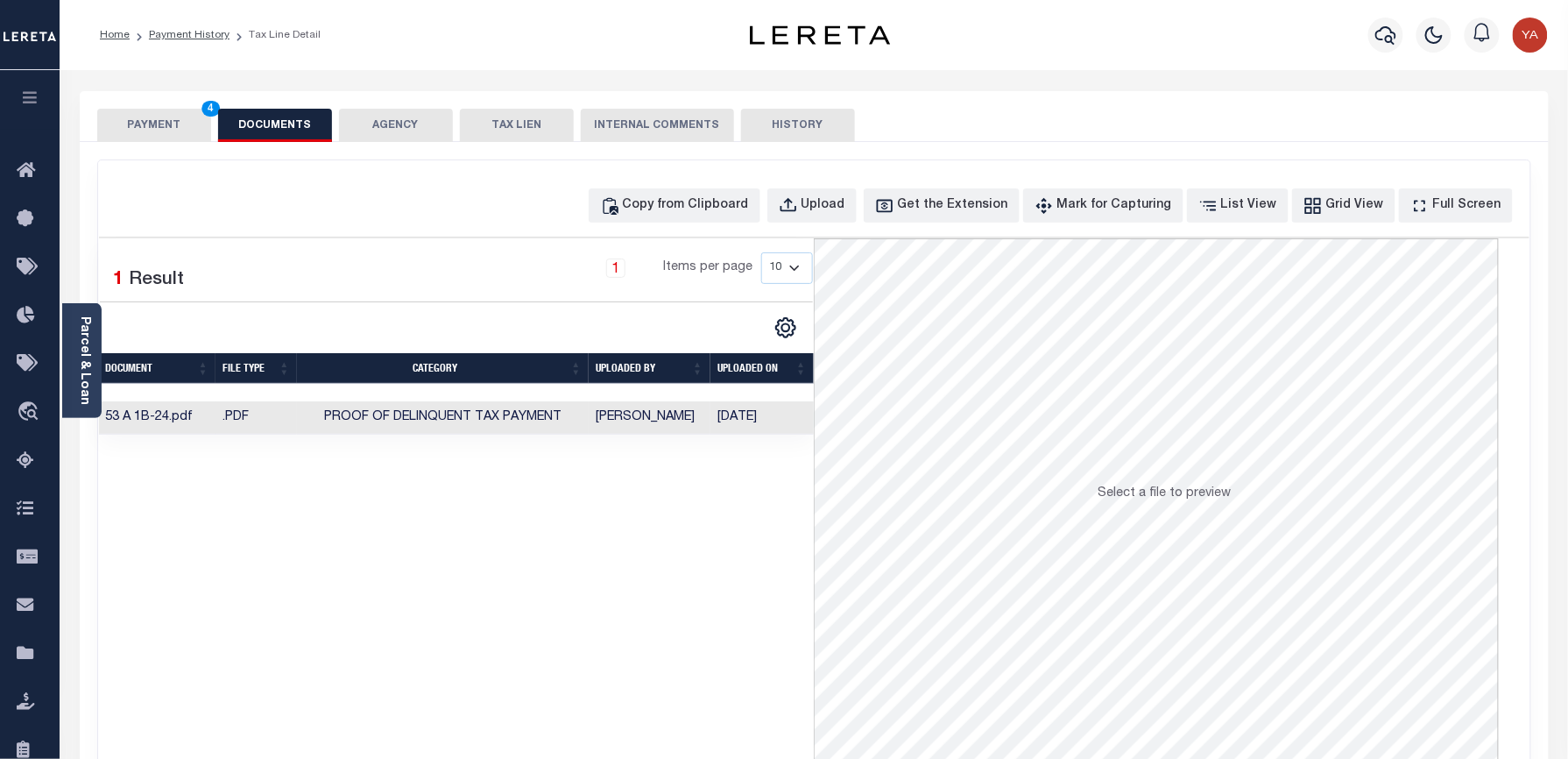
click at [741, 425] on td "[DATE]" at bounding box center [762, 418] width 103 height 34
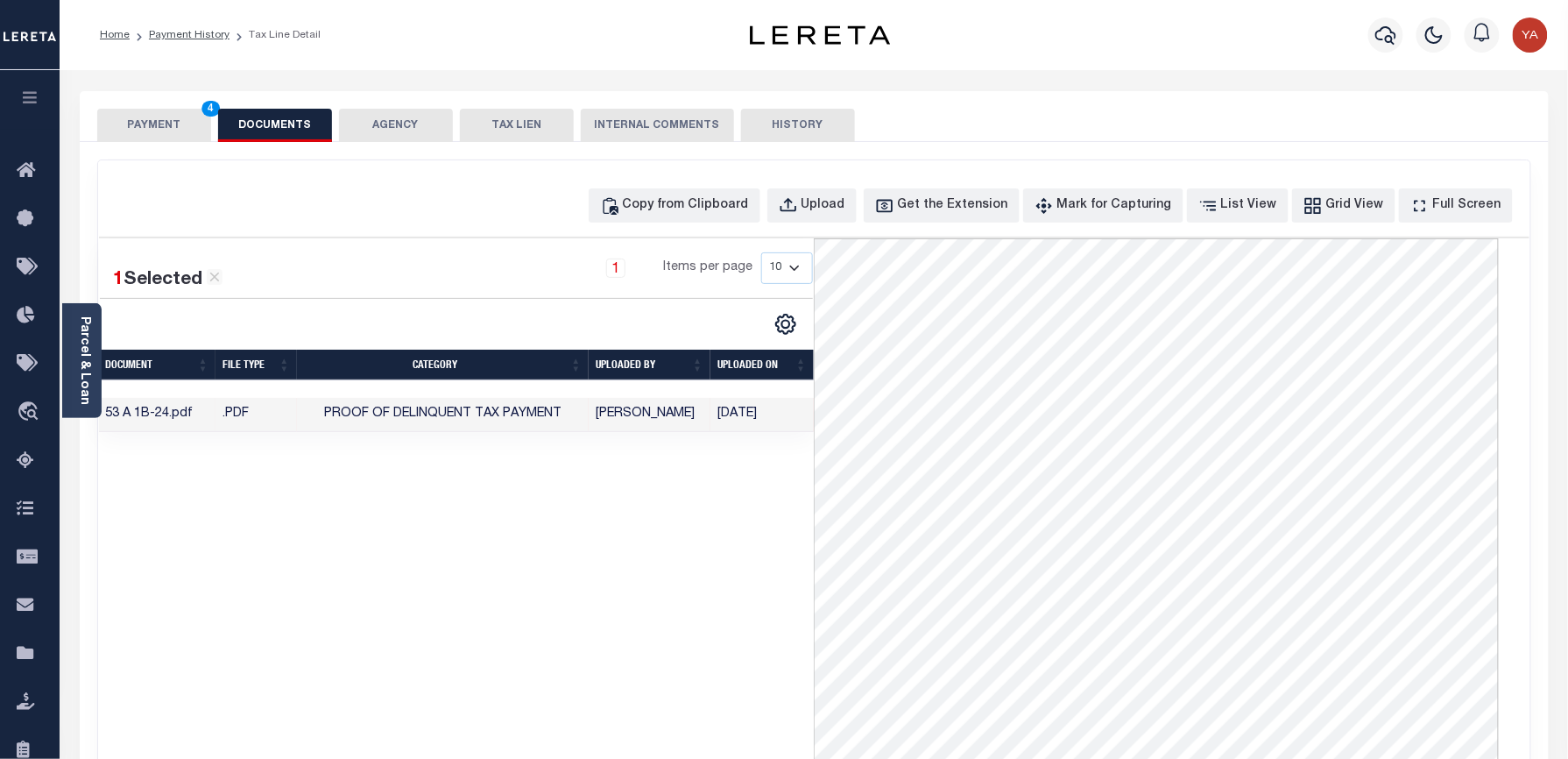
click at [650, 542] on div "1 Selected 1 Result 1 Items per page 10 25 50 100" at bounding box center [457, 502] width 716 height 526
click at [156, 120] on button "PAYMENT 4" at bounding box center [154, 126] width 114 height 34
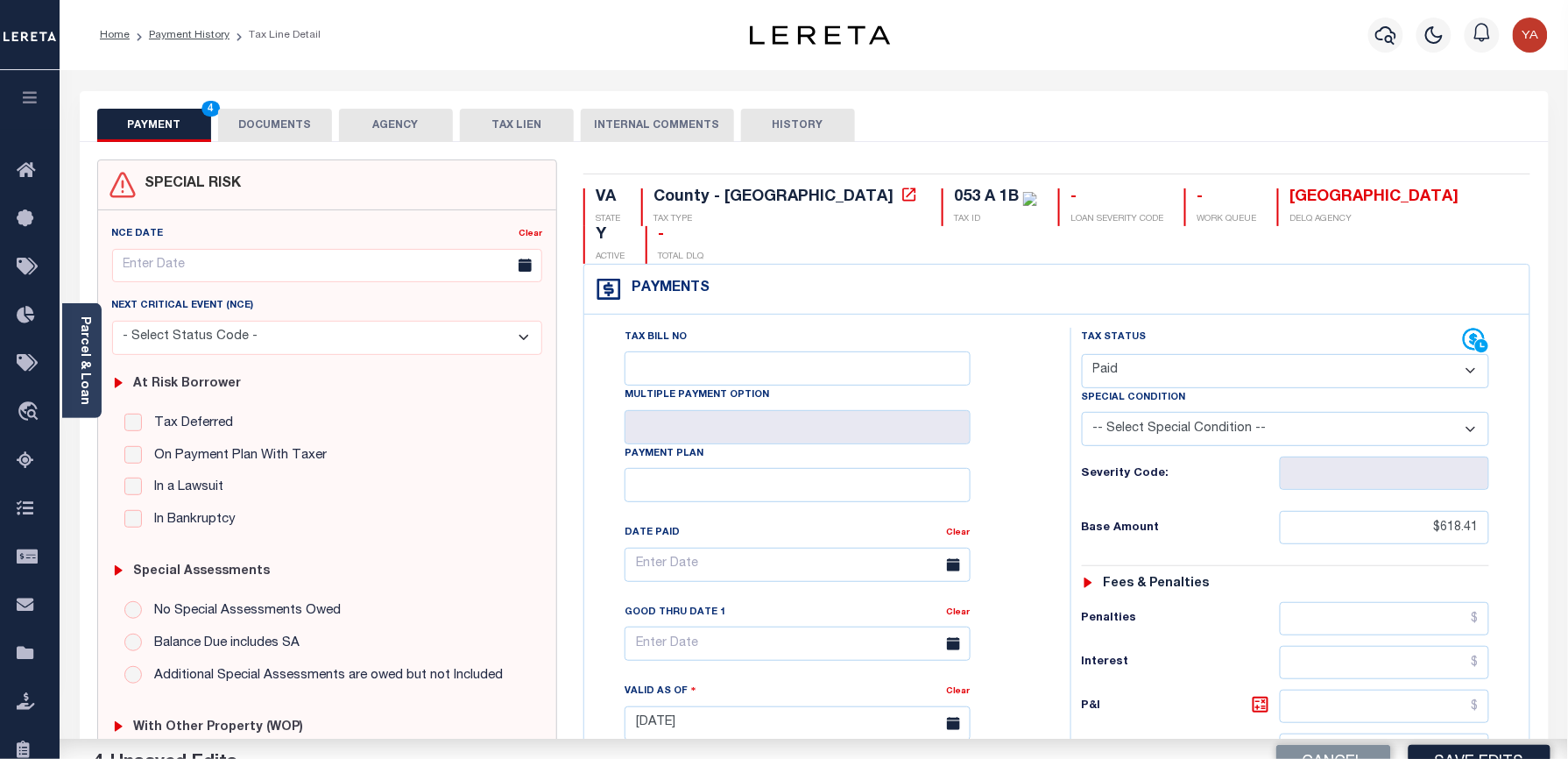
drag, startPoint x: 312, startPoint y: 56, endPoint x: 340, endPoint y: 68, distance: 30.5
click at [326, 61] on div "Home Payment History Tax Line Detail" at bounding box center [814, 34] width 1508 height 70
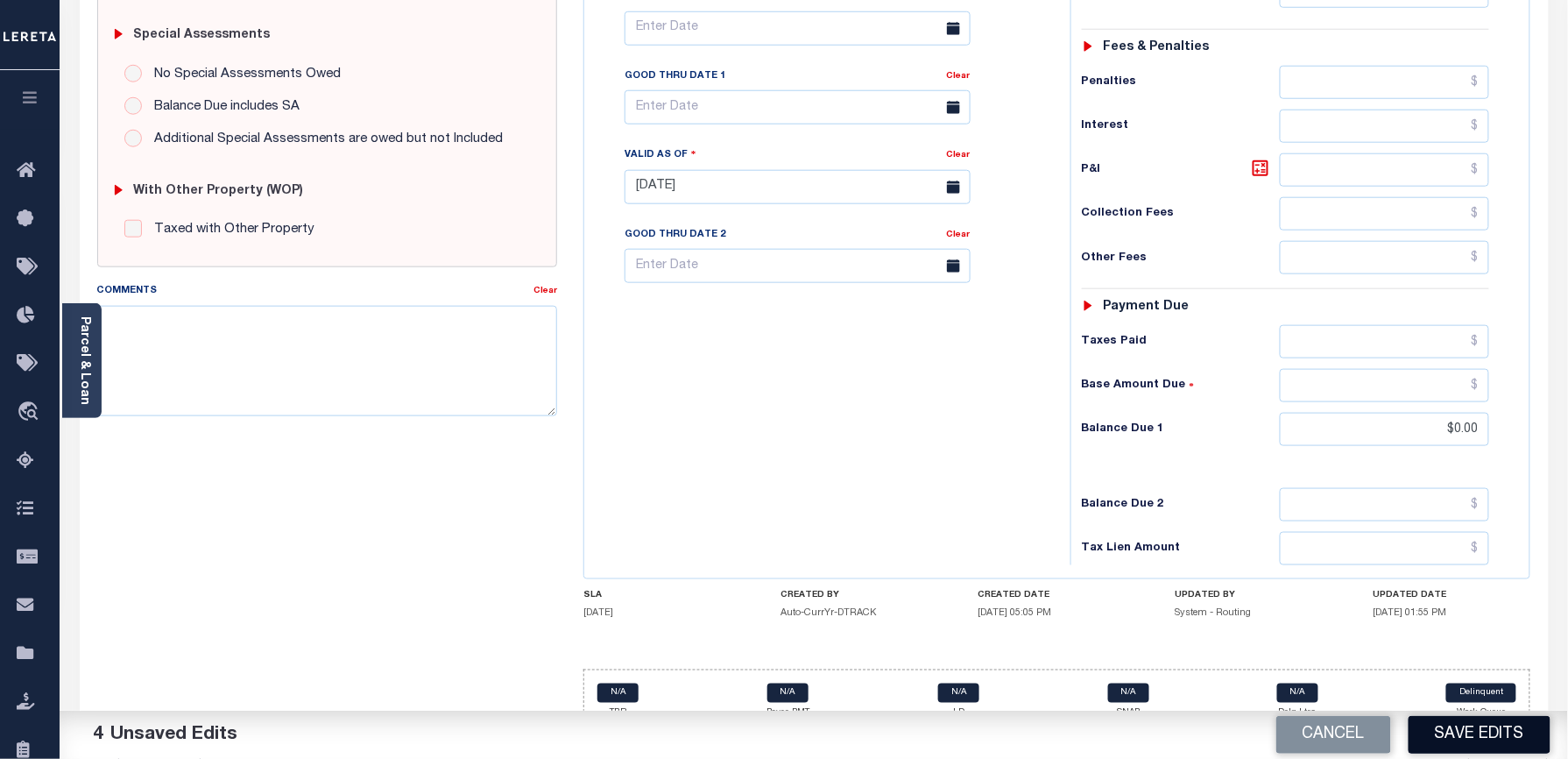
click at [1463, 725] on button "Save Edits" at bounding box center [1479, 735] width 142 height 37
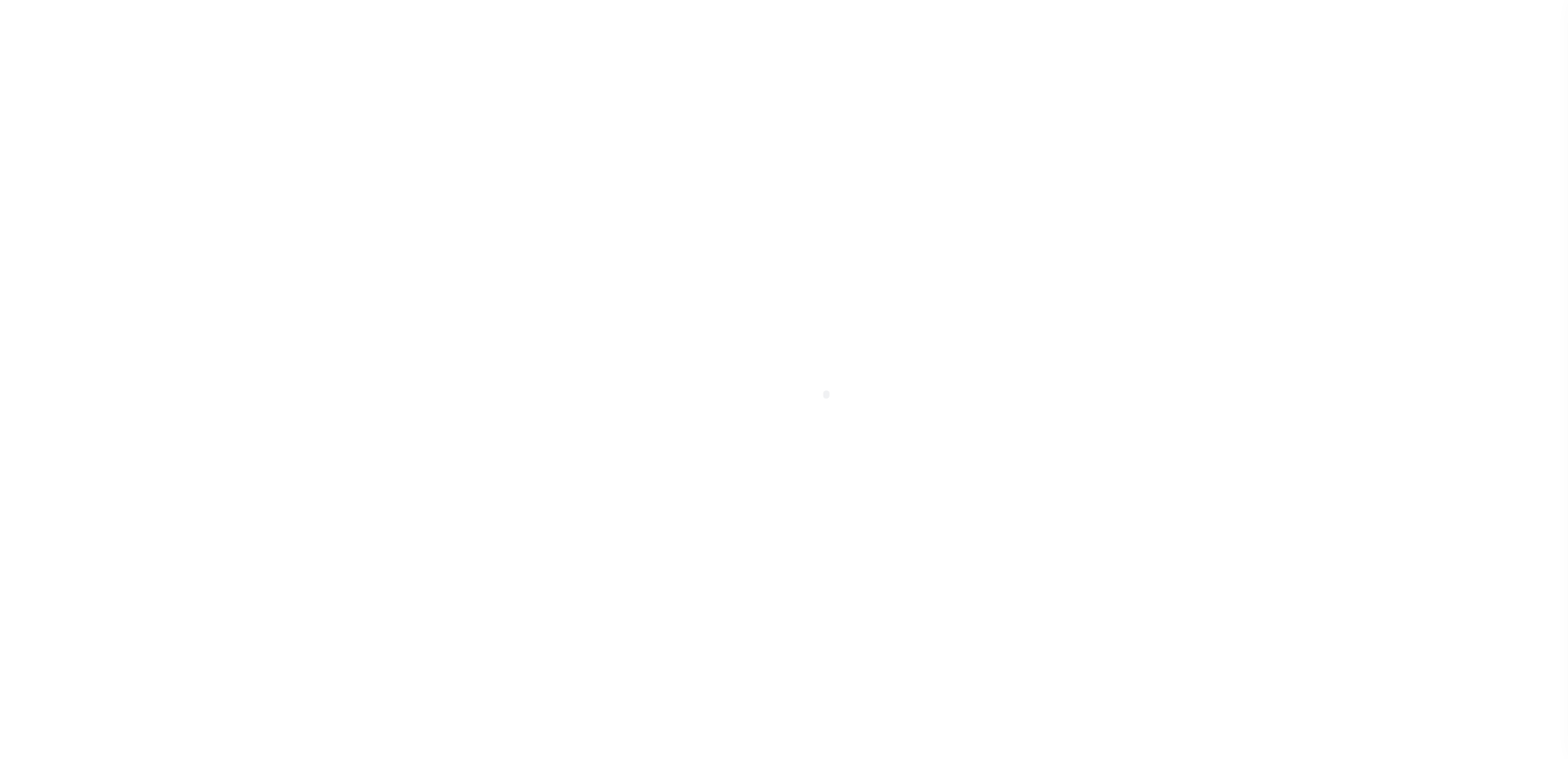
select select "PYD"
checkbox input "false"
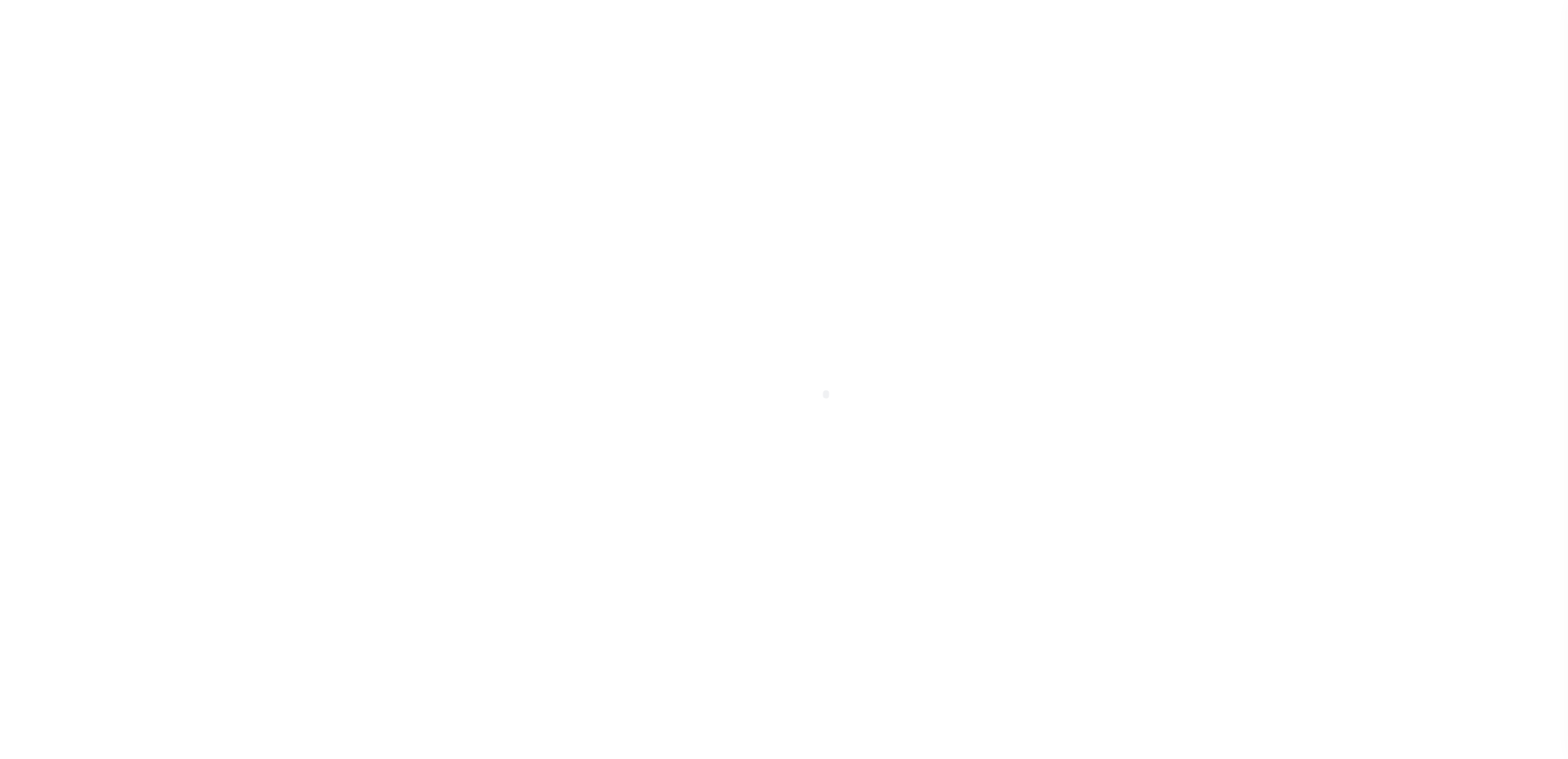
type input "[DATE]"
type input "$618.41"
type input "$0"
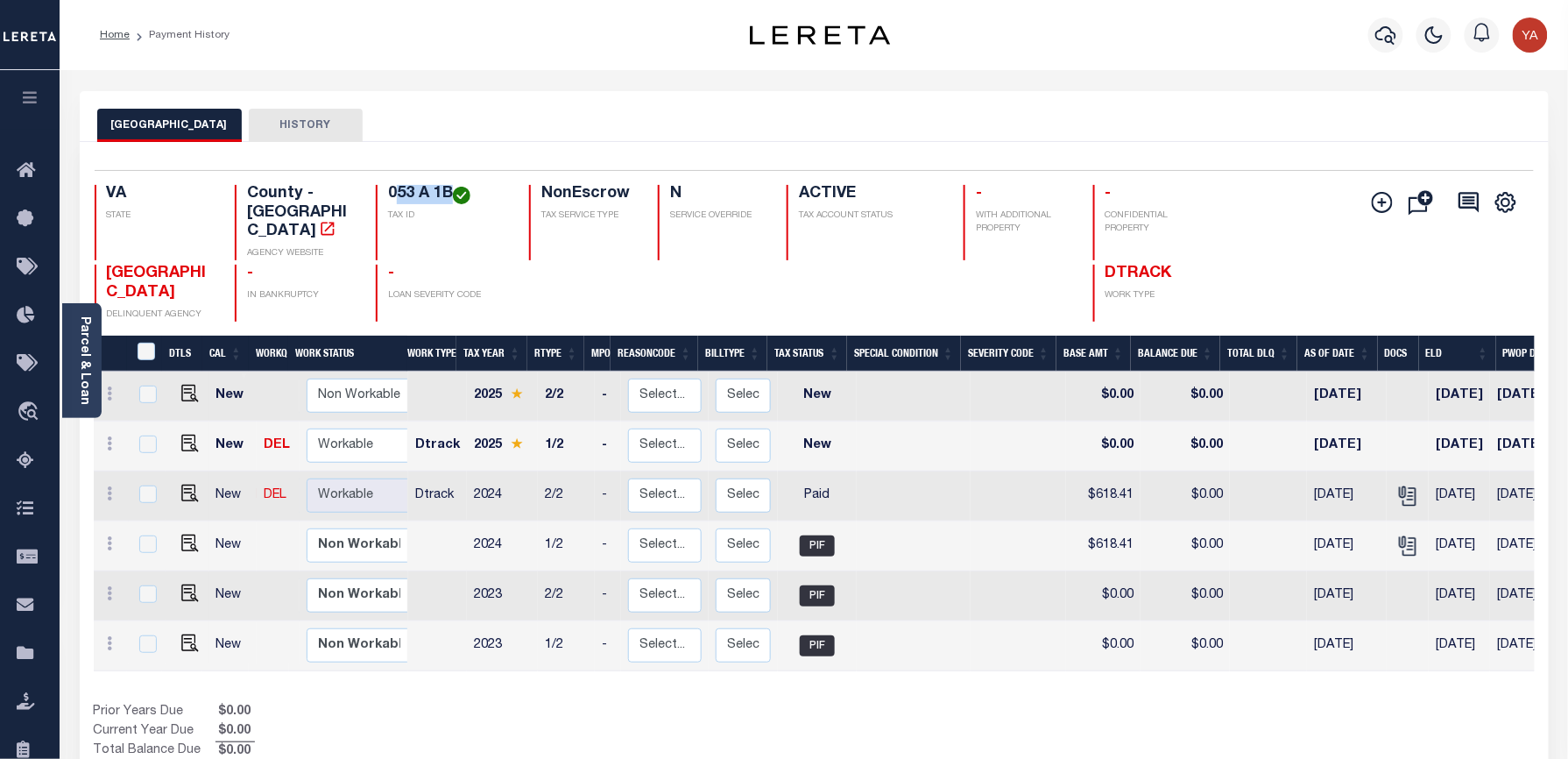
drag, startPoint x: 399, startPoint y: 193, endPoint x: 449, endPoint y: 193, distance: 50.0
click at [449, 193] on h4 "053 A 1B" at bounding box center [447, 194] width 120 height 20
copy h4 "53 A 1B"
drag, startPoint x: 182, startPoint y: 428, endPoint x: 193, endPoint y: 417, distance: 15.6
click at [182, 435] on img "" at bounding box center [189, 443] width 18 height 18
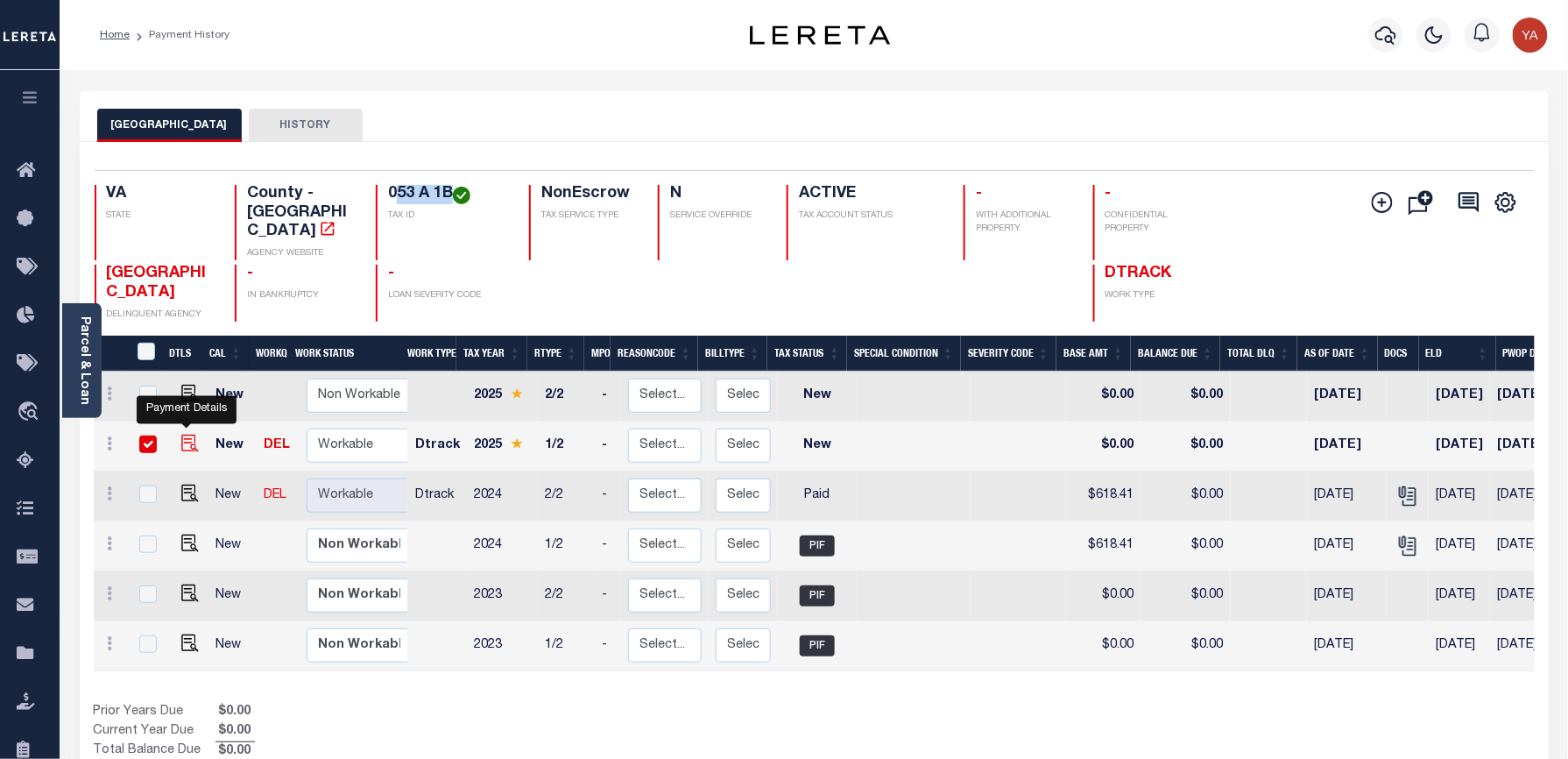
checkbox input "true"
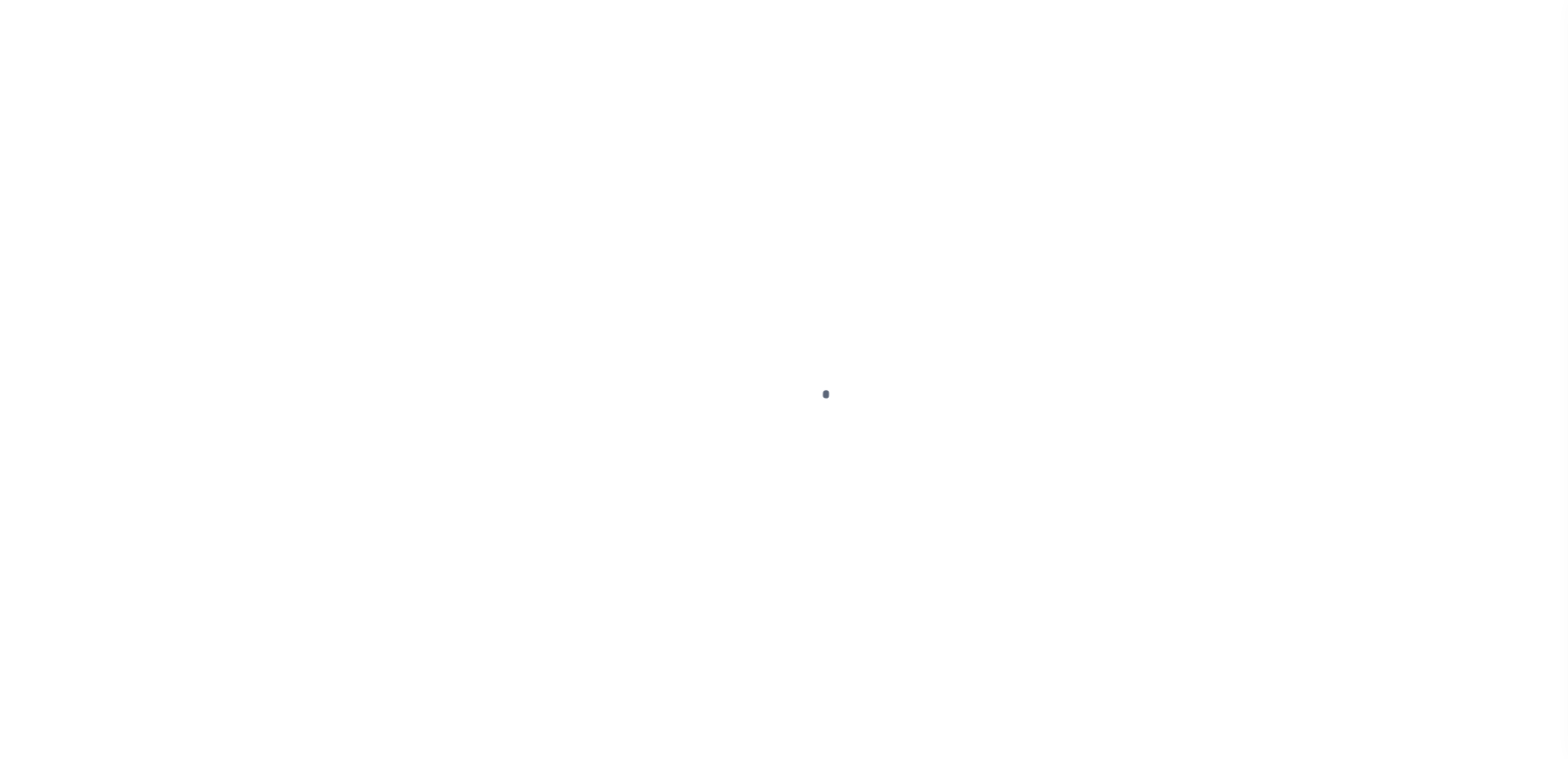
checkbox input "false"
type input "[DATE]"
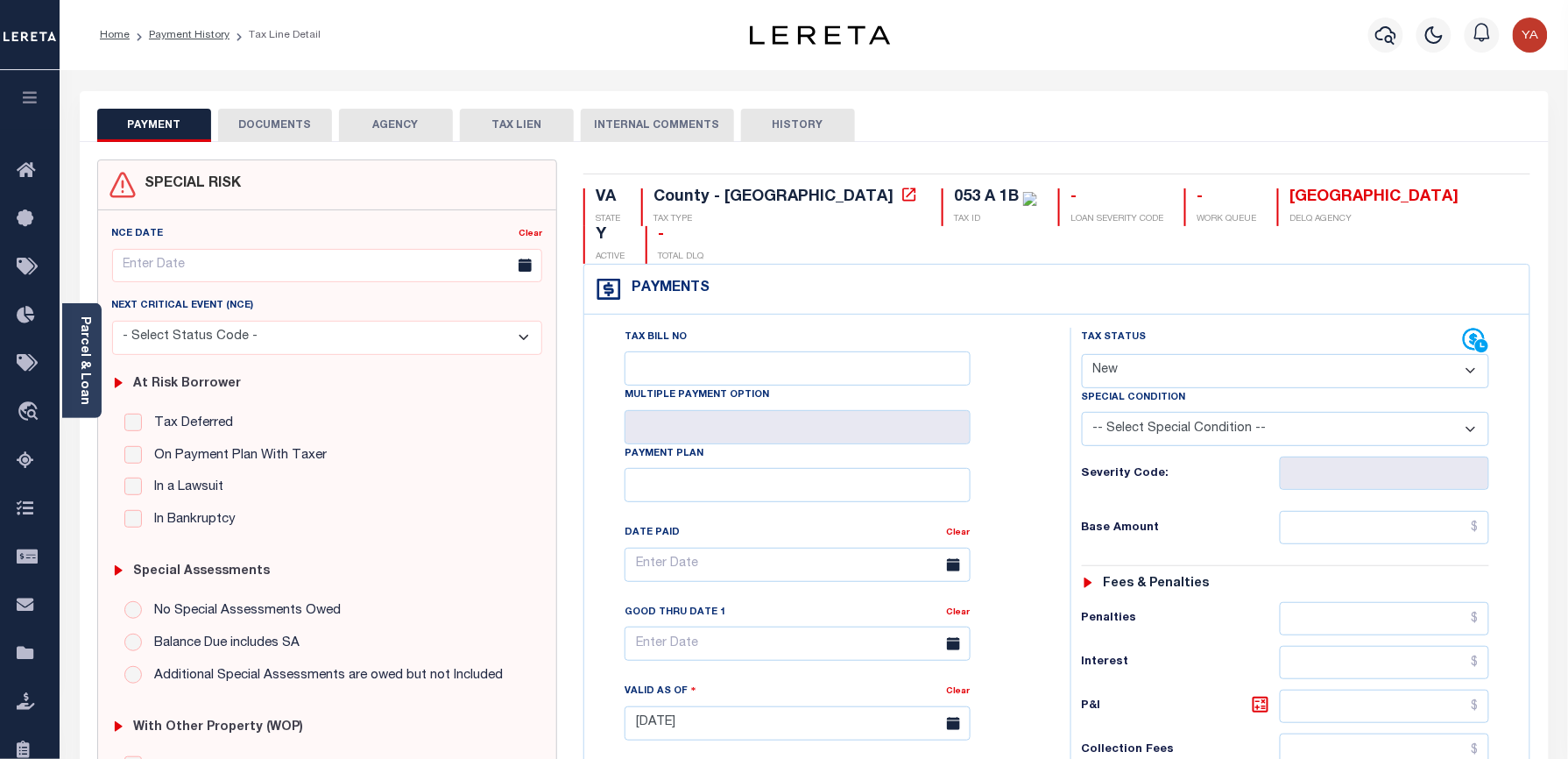
click at [1128, 354] on select "- Select Status Code - Open Due/Unpaid Paid Incomplete No Tax Due Internal Refu…" at bounding box center [1286, 371] width 408 height 34
select select "PYD"
click at [1081, 354] on select "- Select Status Code - Open Due/Unpaid Paid Incomplete No Tax Due Internal Refu…" at bounding box center [1286, 371] width 408 height 34
type input "[DATE]"
click at [1057, 478] on div "Tax Status Status" at bounding box center [1291, 714] width 469 height 774
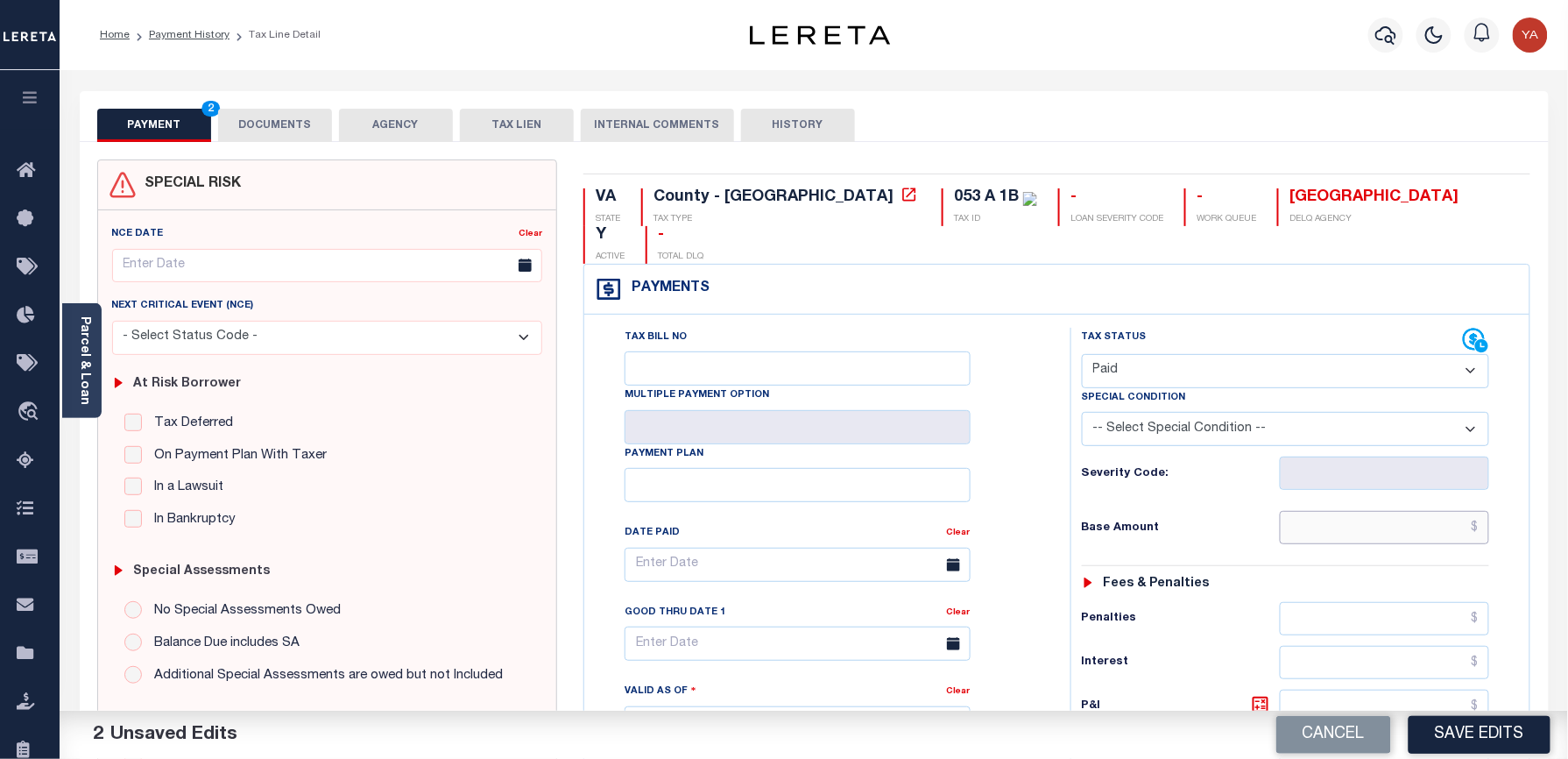
click at [1304, 511] on input "text" at bounding box center [1385, 528] width 211 height 34
paste input "634.46"
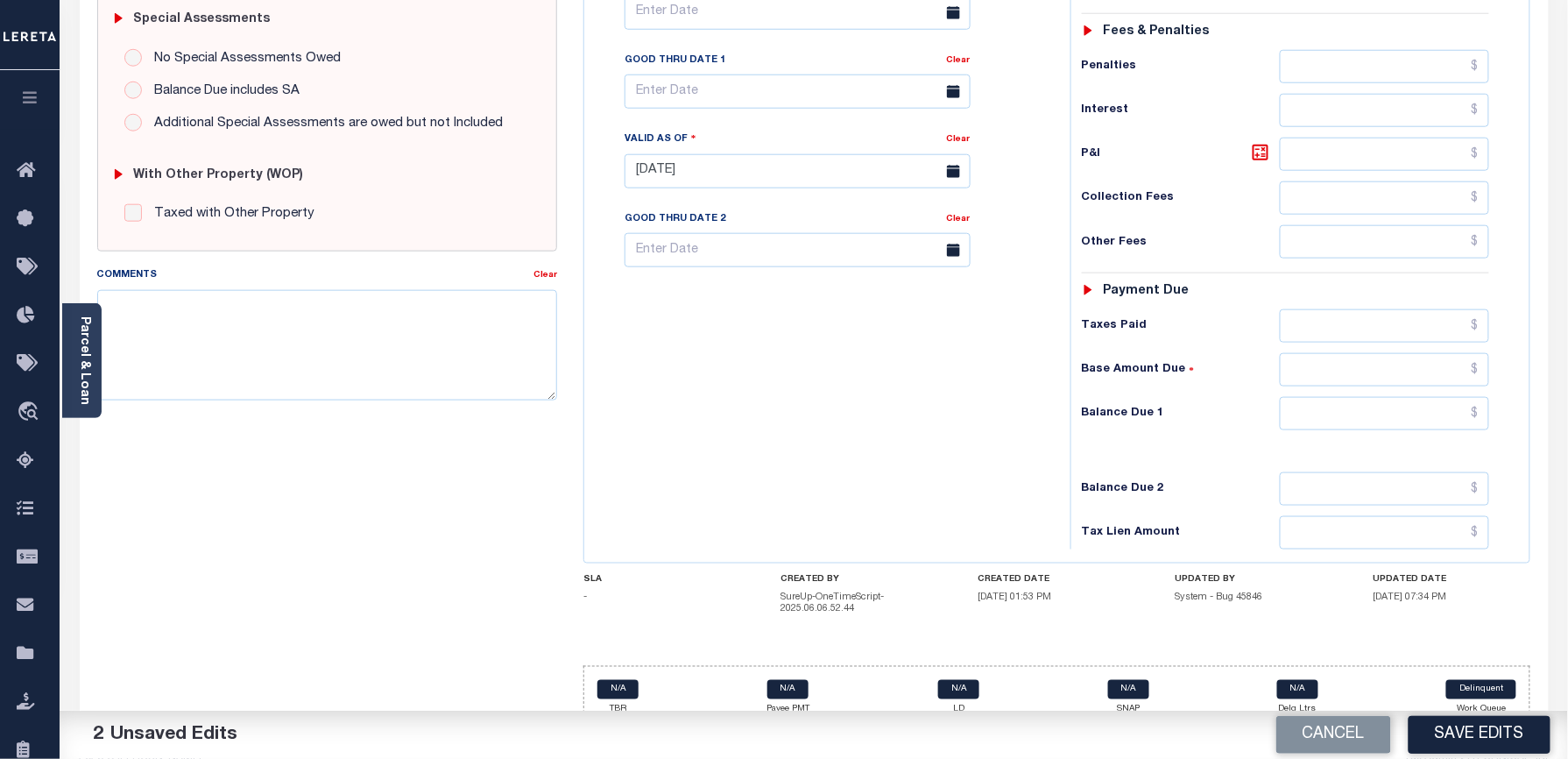
type input "$634.46"
drag, startPoint x: 1321, startPoint y: 382, endPoint x: 1156, endPoint y: 379, distance: 165.0
click at [1321, 397] on input "text" at bounding box center [1385, 414] width 211 height 34
type input "$0.00"
click at [902, 390] on div "Tax Bill No Multiple Payment Option Payment Plan Clear" at bounding box center [822, 162] width 469 height 774
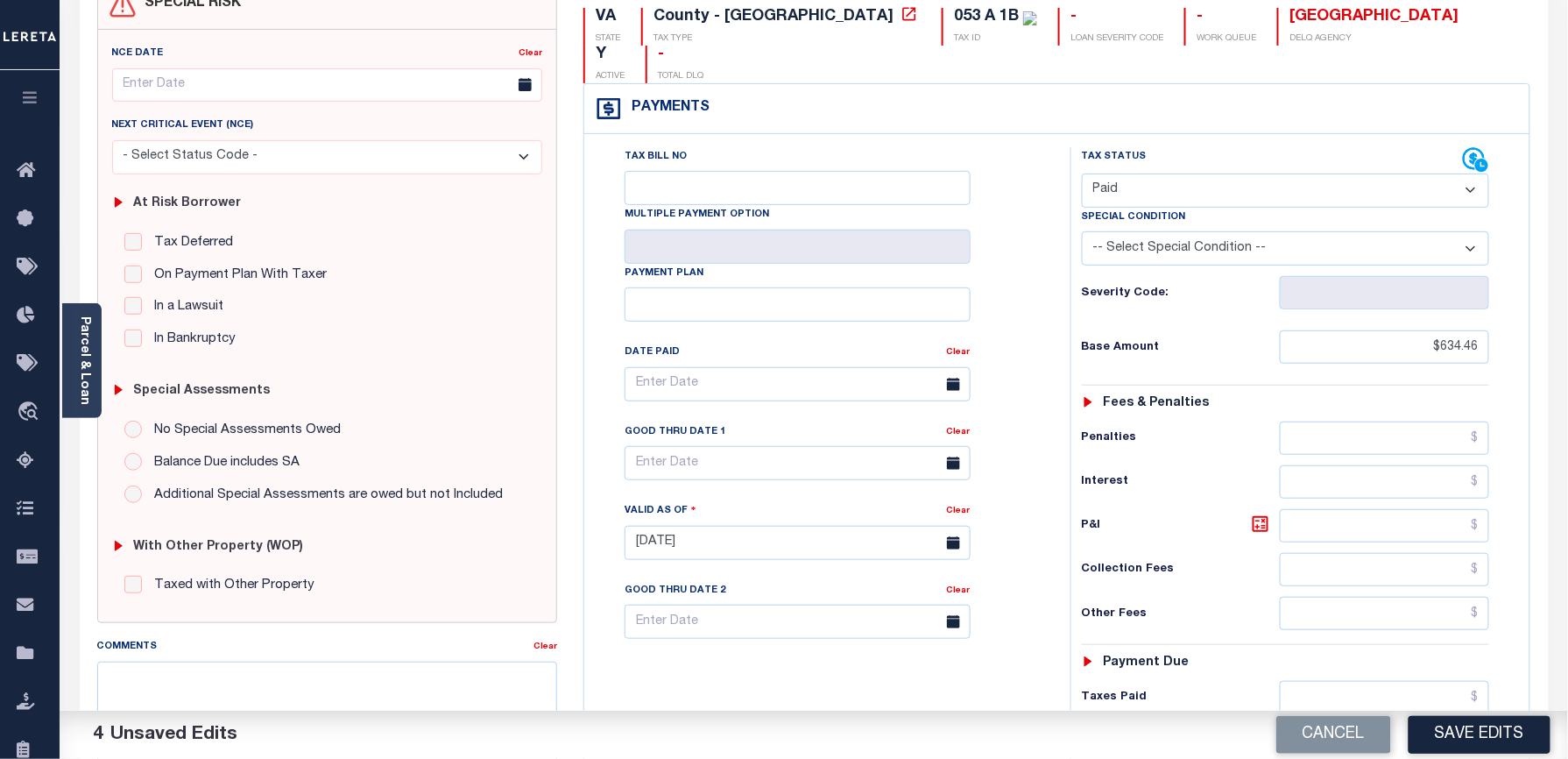
scroll to position [0, 0]
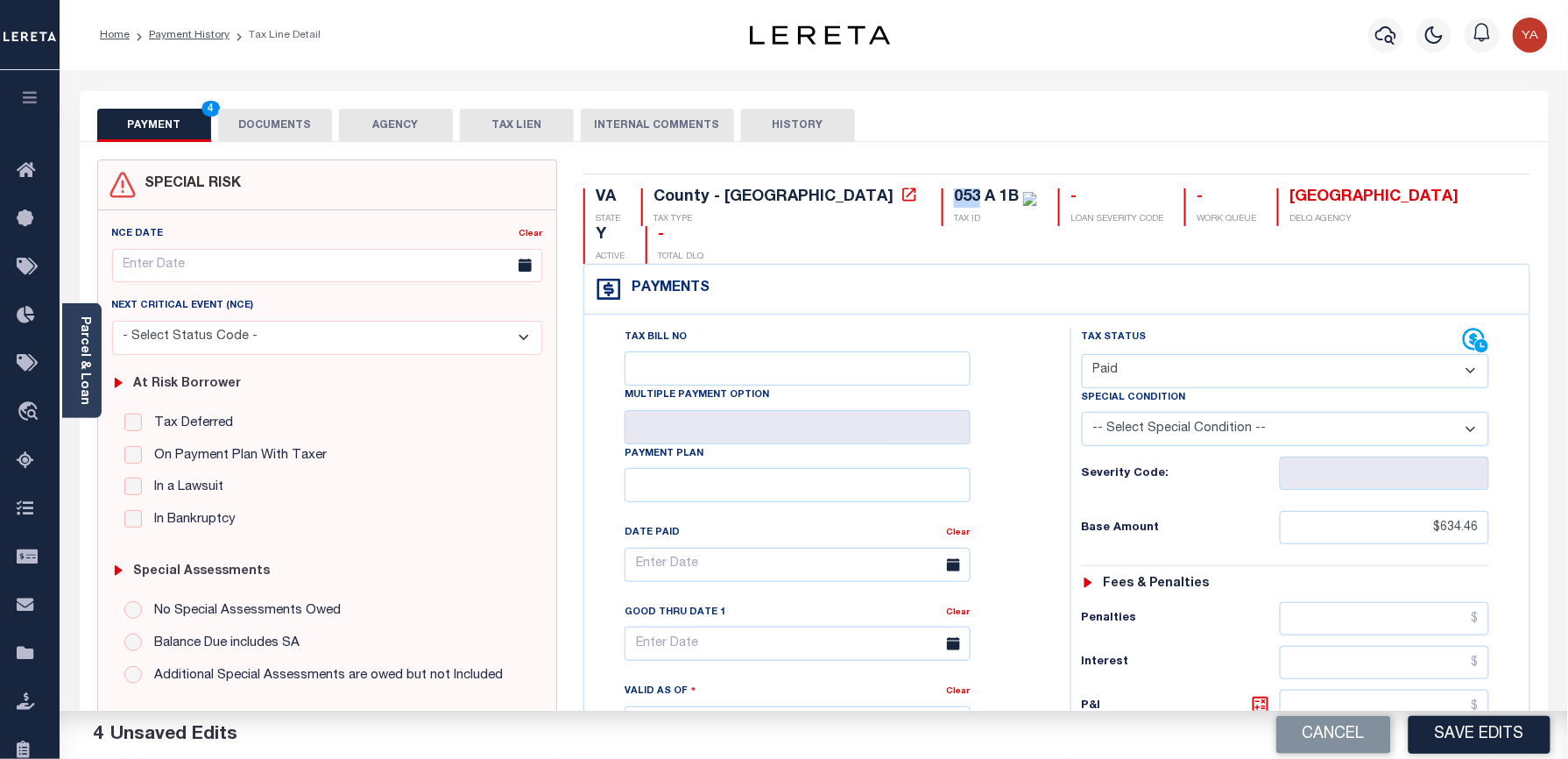
drag, startPoint x: 806, startPoint y: 195, endPoint x: 827, endPoint y: 194, distance: 21.0
click at [954, 194] on div "053 A 1B" at bounding box center [986, 197] width 65 height 16
drag, startPoint x: 901, startPoint y: 124, endPoint x: 880, endPoint y: 180, distance: 59.8
click at [901, 131] on div "PAYMENT 4 DOCUMENTS AGENCY DELINQUENT PAYEE TAX LIEN HISTORY" at bounding box center [814, 125] width 1434 height 33
drag, startPoint x: 811, startPoint y: 200, endPoint x: 866, endPoint y: 191, distance: 55.7
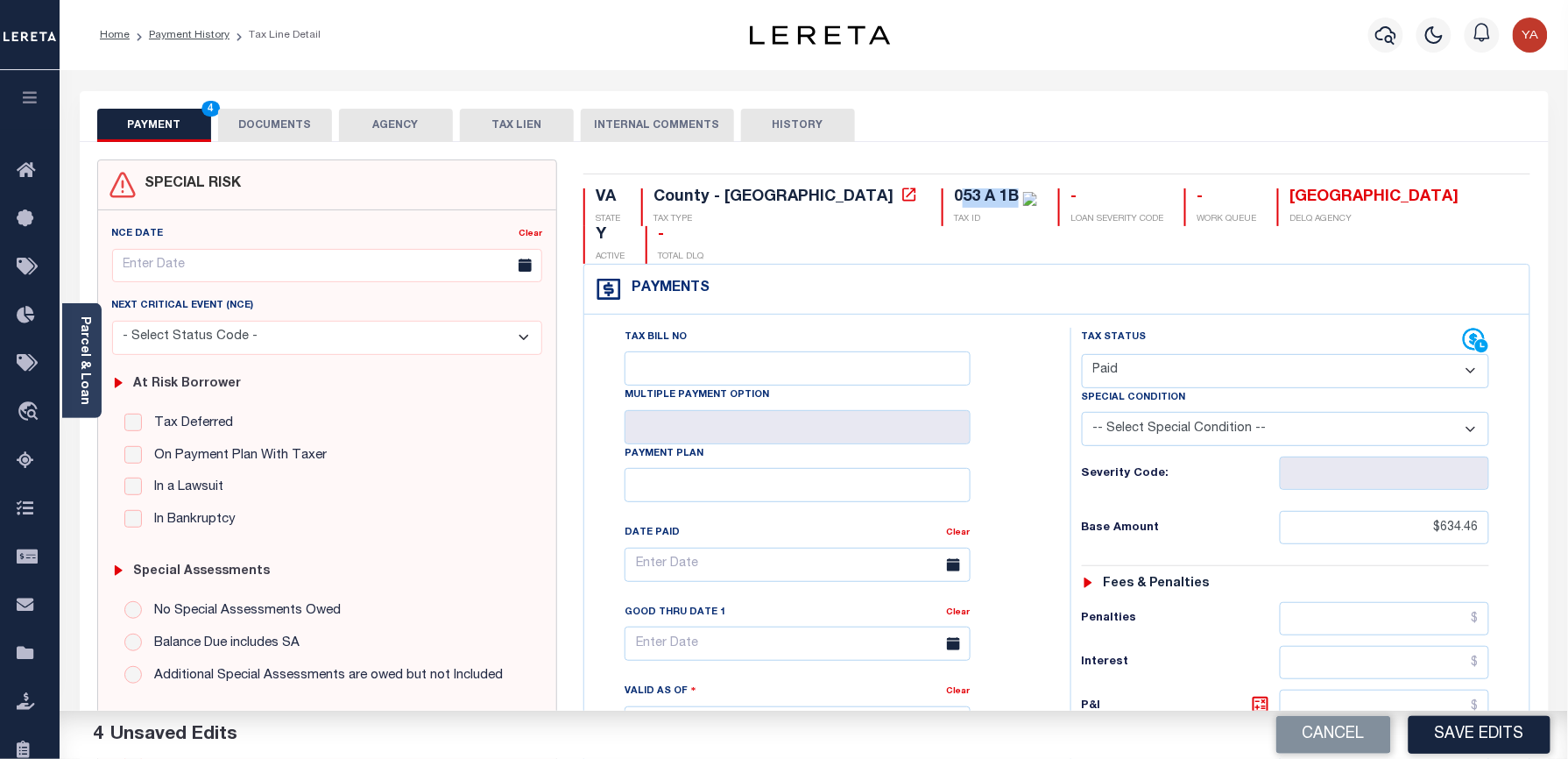
click at [954, 191] on div "053 A 1B" at bounding box center [986, 197] width 65 height 16
copy div "53 A 1B"
click at [264, 126] on button "DOCUMENTS" at bounding box center [275, 126] width 114 height 34
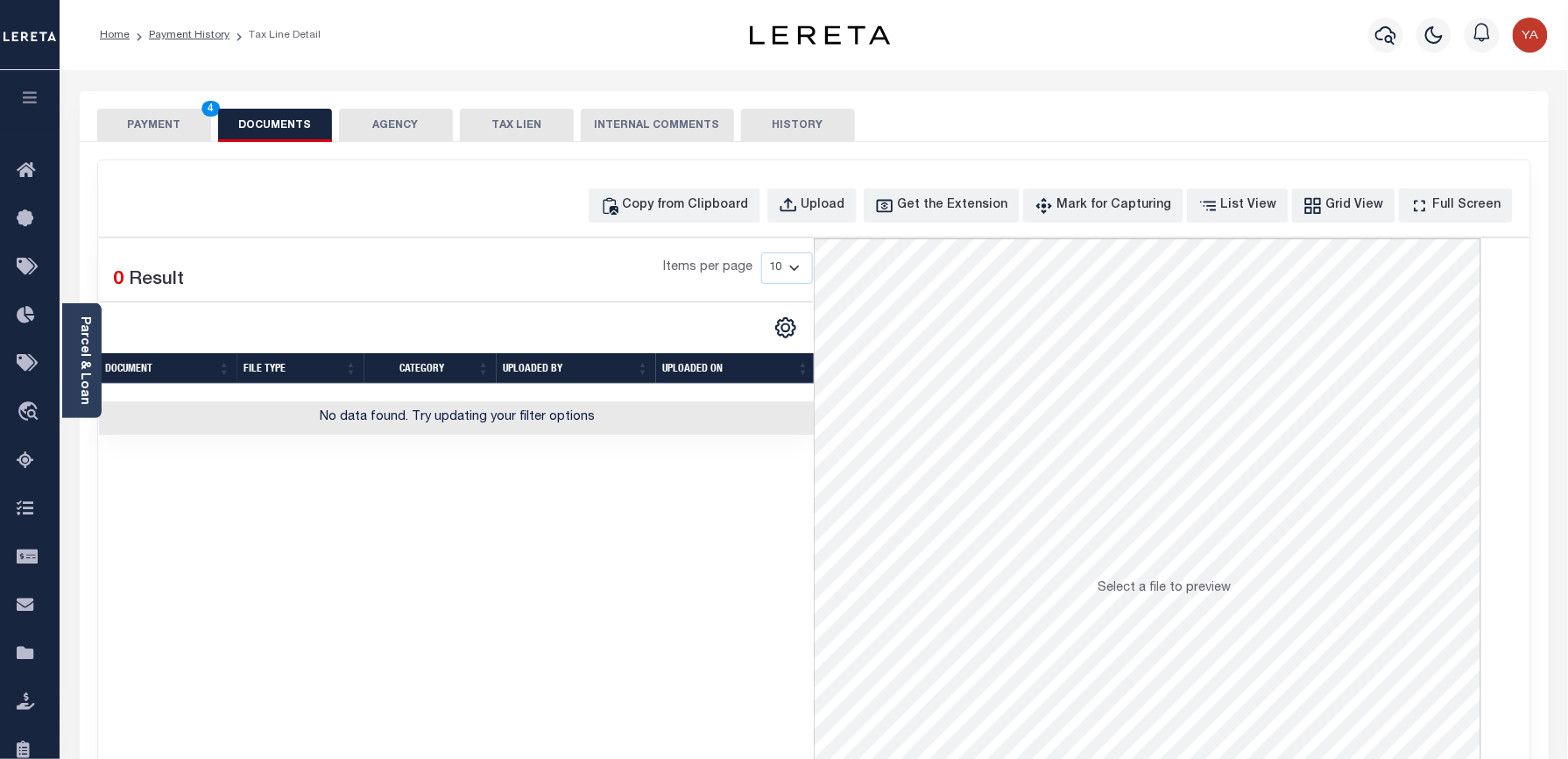
click at [846, 186] on div "Copy from Clipboard Upload Get the Extension Mark for Capturing Got it List Vie…" at bounding box center [814, 469] width 1432 height 617
click at [817, 190] on button "Upload" at bounding box center [812, 205] width 89 height 34
select select "POP"
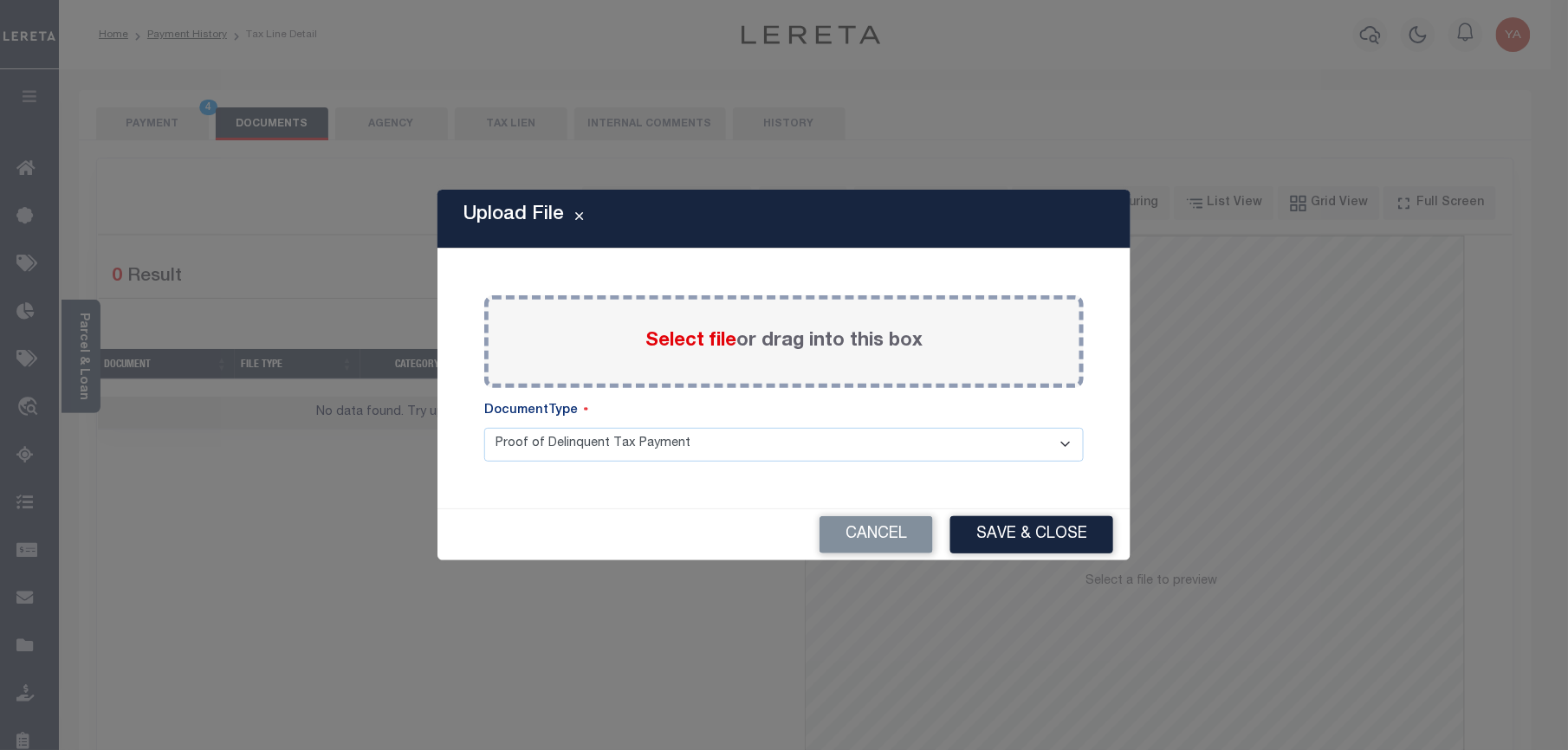
click at [731, 346] on span "Select file" at bounding box center [690, 341] width 91 height 19
click at [0, 0] on input "Select file or drag into this box" at bounding box center [0, 0] width 0 height 0
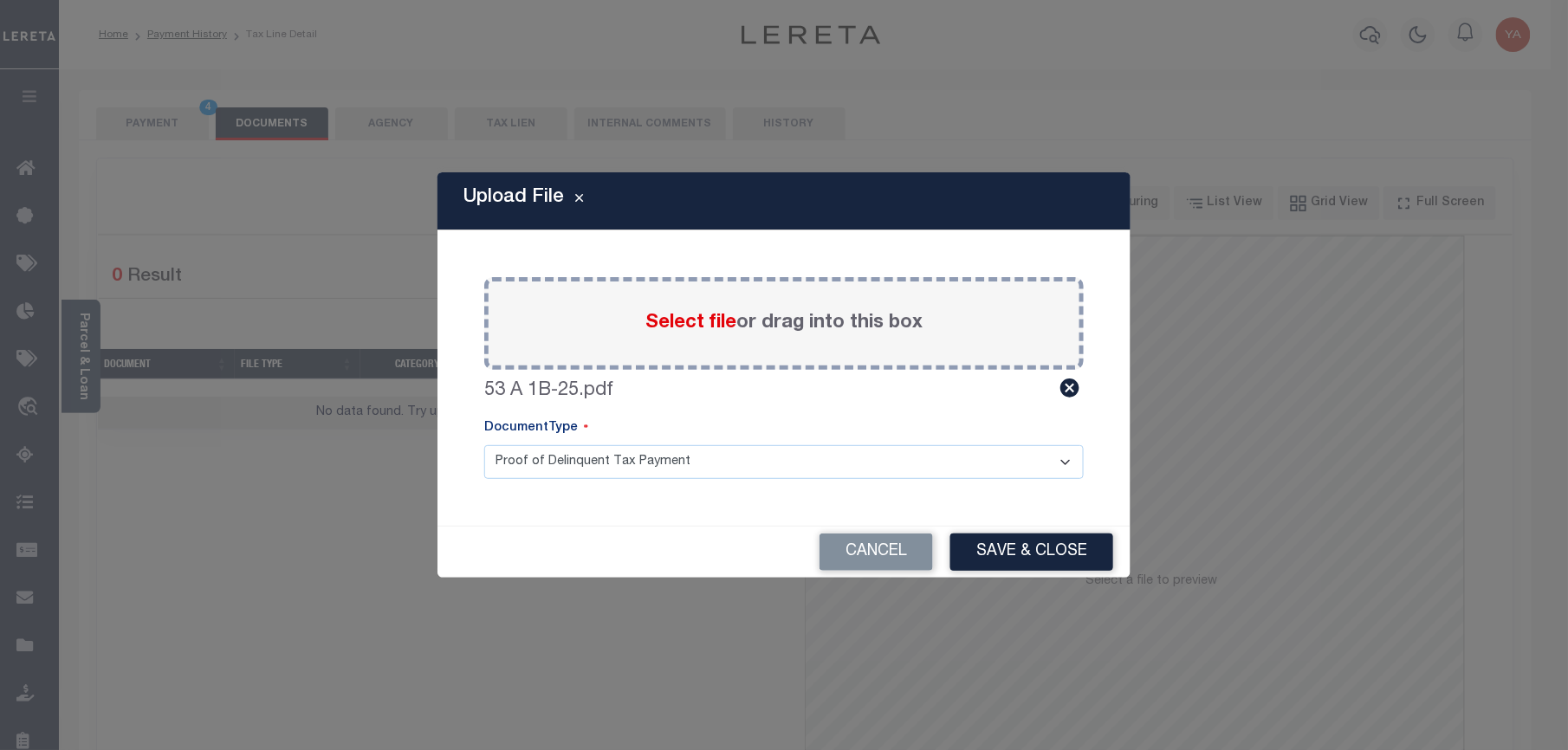
click at [741, 475] on select "Proof of Delinquent Tax Payment" at bounding box center [784, 462] width 599 height 34
click at [484, 445] on select "Proof of Delinquent Tax Payment" at bounding box center [784, 462] width 599 height 34
click at [1037, 559] on button "Save & Close" at bounding box center [1032, 552] width 163 height 37
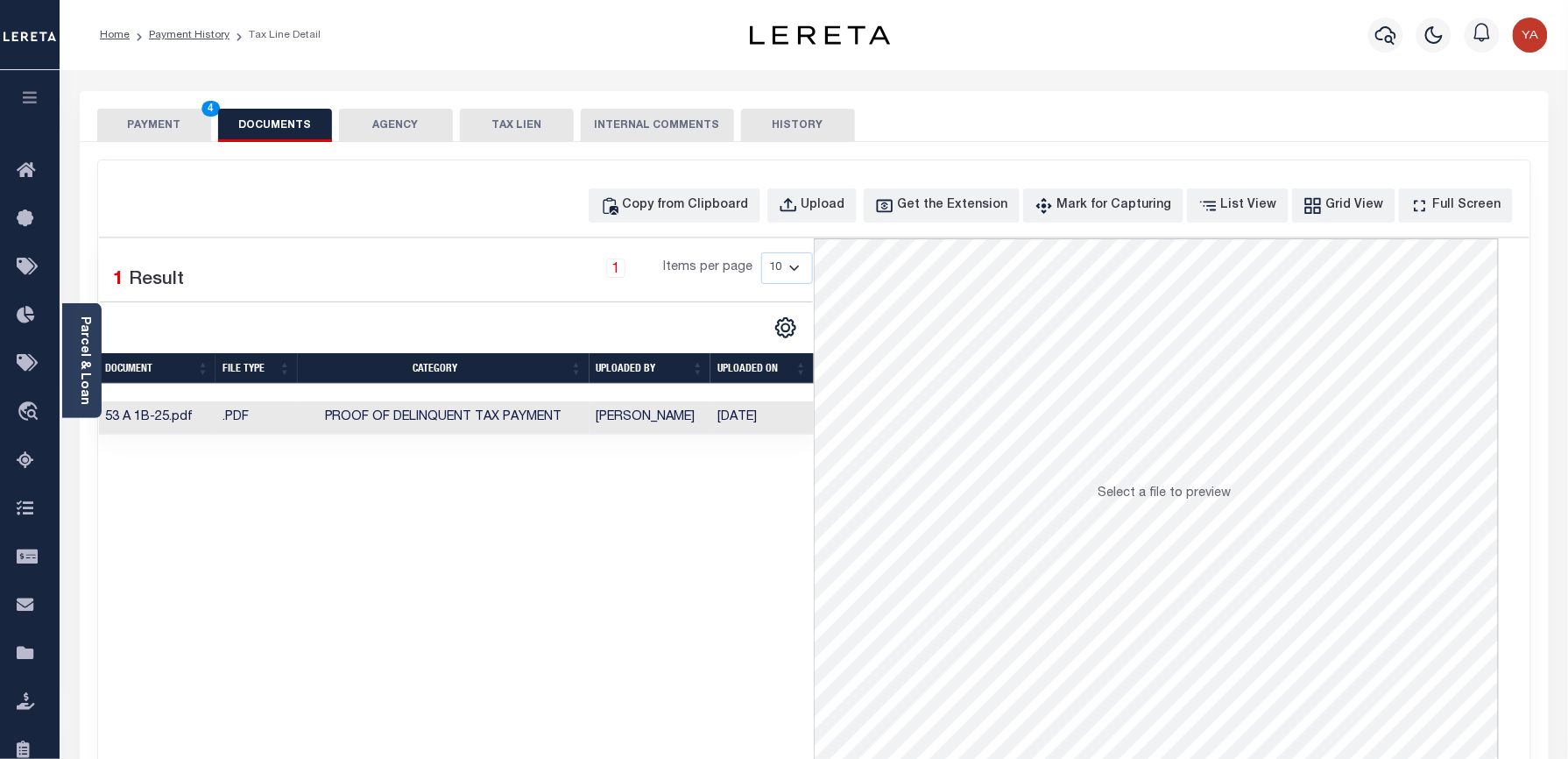
click at [744, 417] on td "[DATE]" at bounding box center [762, 418] width 103 height 34
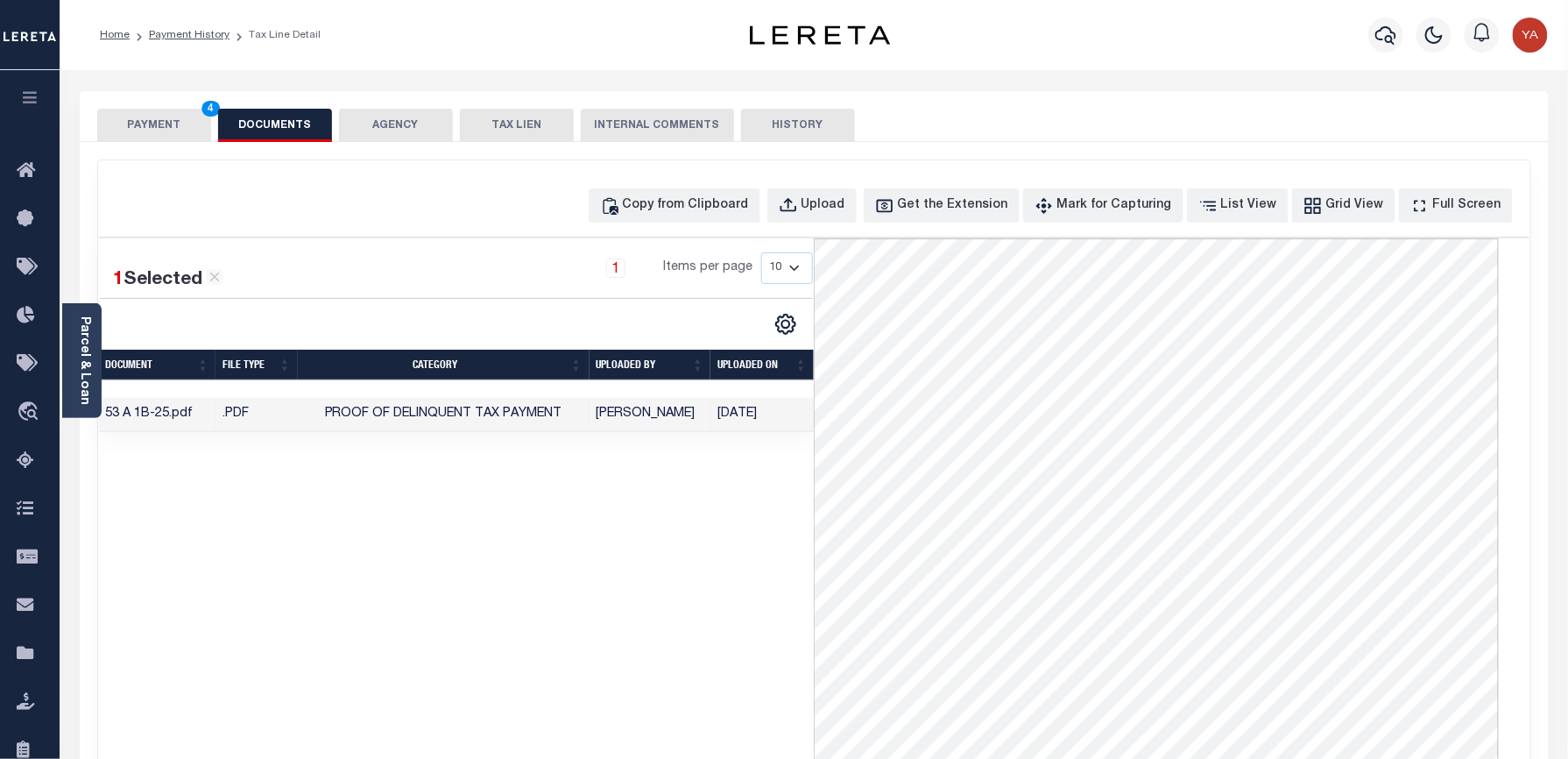
click at [366, 604] on div "1 Selected 1 Result 1 Items per page 10 25 50 100" at bounding box center [457, 502] width 716 height 526
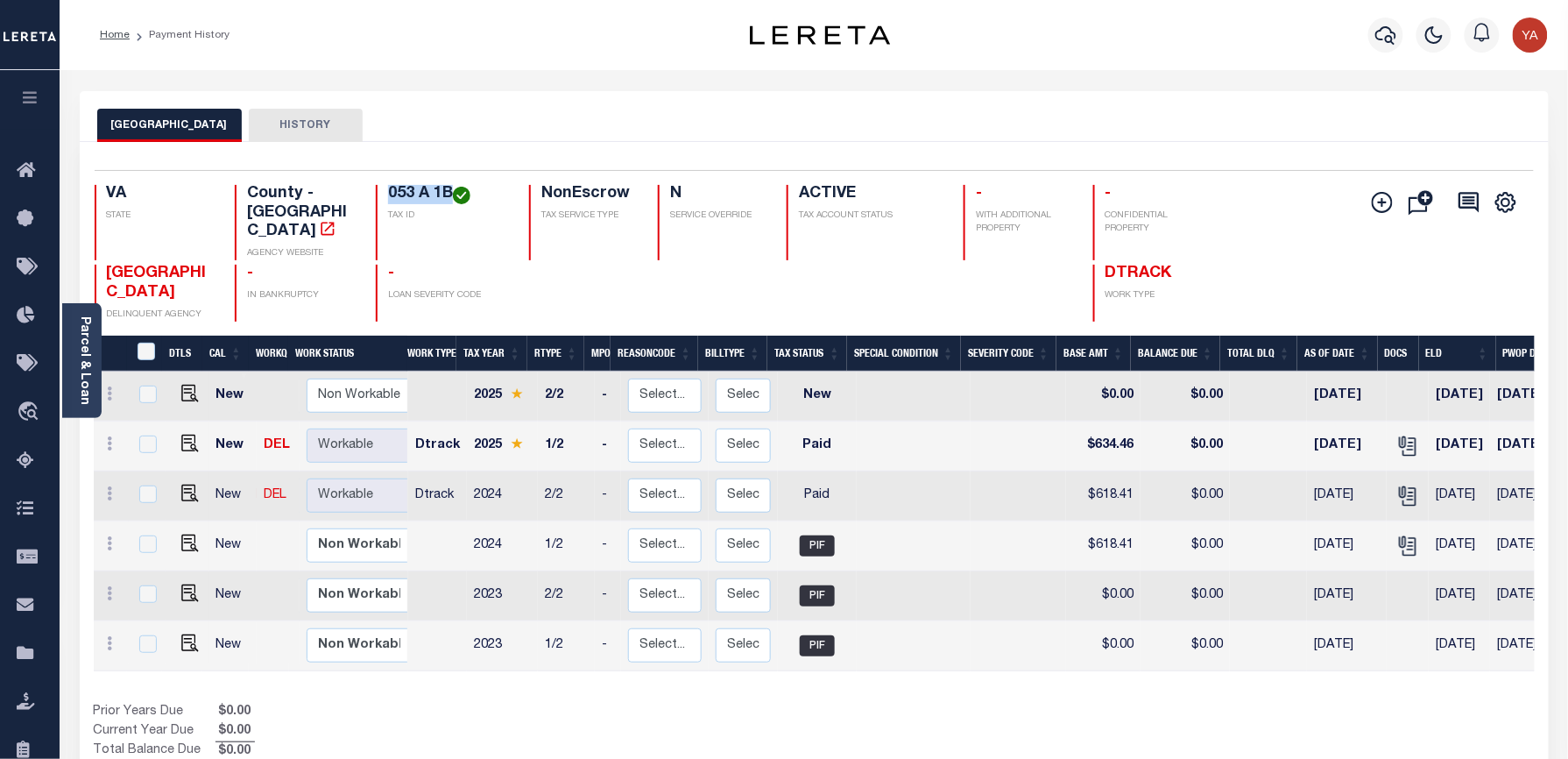
drag, startPoint x: 387, startPoint y: 187, endPoint x: 452, endPoint y: 187, distance: 65.0
click at [452, 187] on h4 "053 A 1B" at bounding box center [447, 194] width 120 height 20
copy h4 "053 A 1B"
click at [82, 372] on link "Parcel & Loan" at bounding box center [84, 360] width 12 height 89
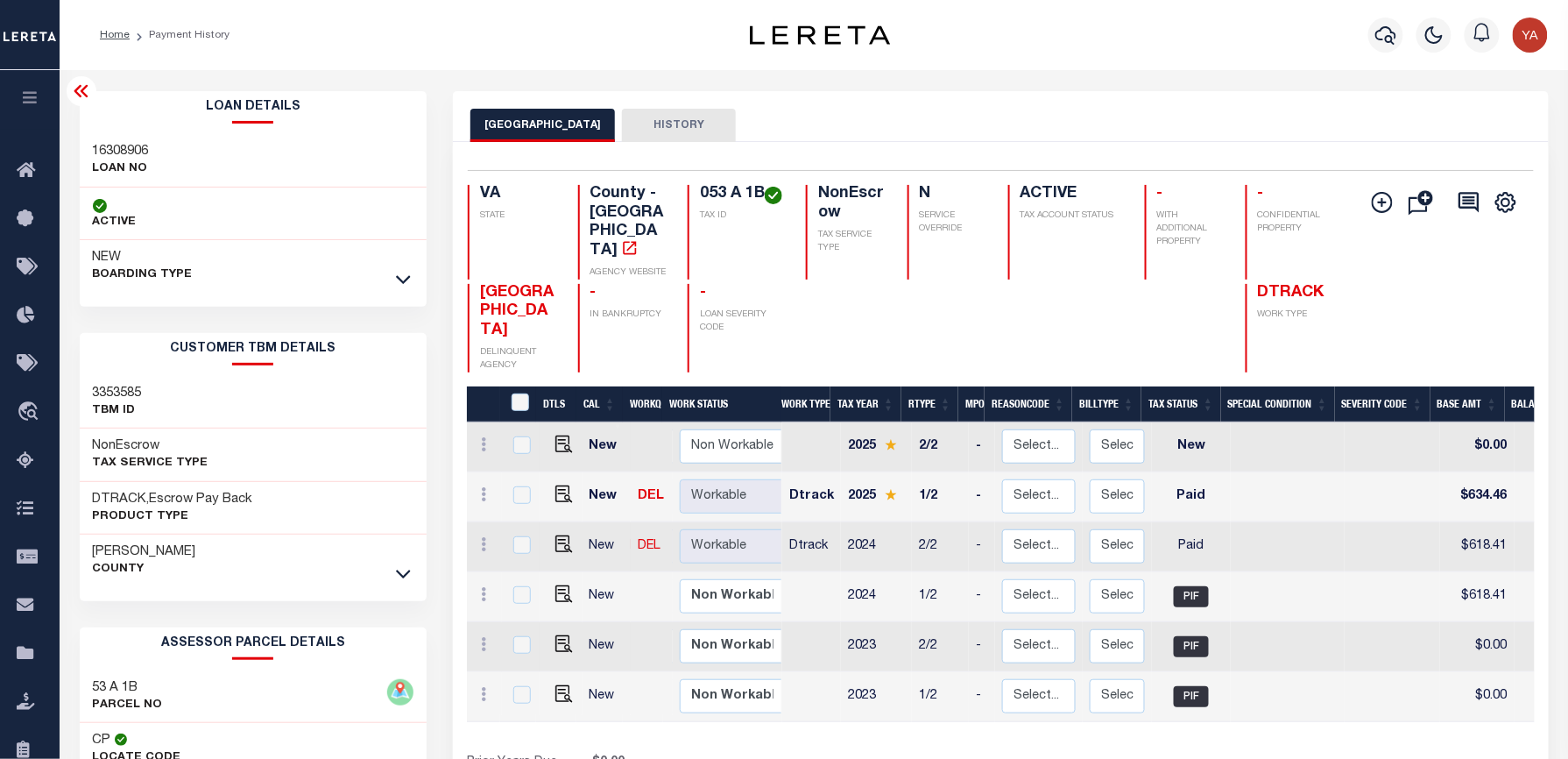
click at [140, 151] on h3 "16308906" at bounding box center [121, 151] width 56 height 18
copy h3 "16308906"
drag, startPoint x: 968, startPoint y: 116, endPoint x: 982, endPoint y: 130, distance: 19.8
click at [968, 116] on div "GREENE COUNTY HISTORY" at bounding box center [1000, 125] width 1060 height 33
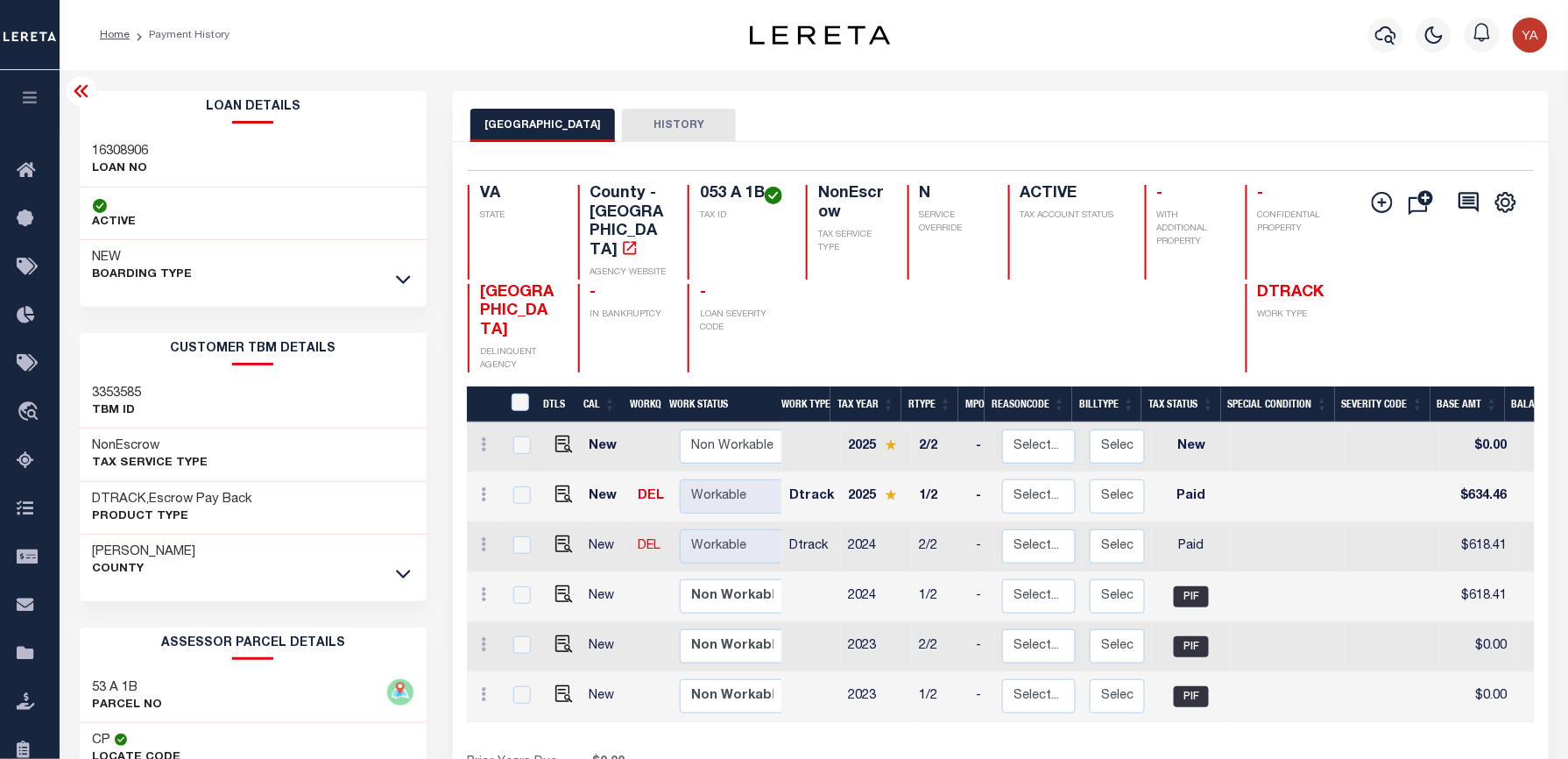
drag, startPoint x: 978, startPoint y: 123, endPoint x: 873, endPoint y: 24, distance: 144.3
click at [978, 123] on div "GREENE COUNTY HISTORY" at bounding box center [1000, 125] width 1060 height 33
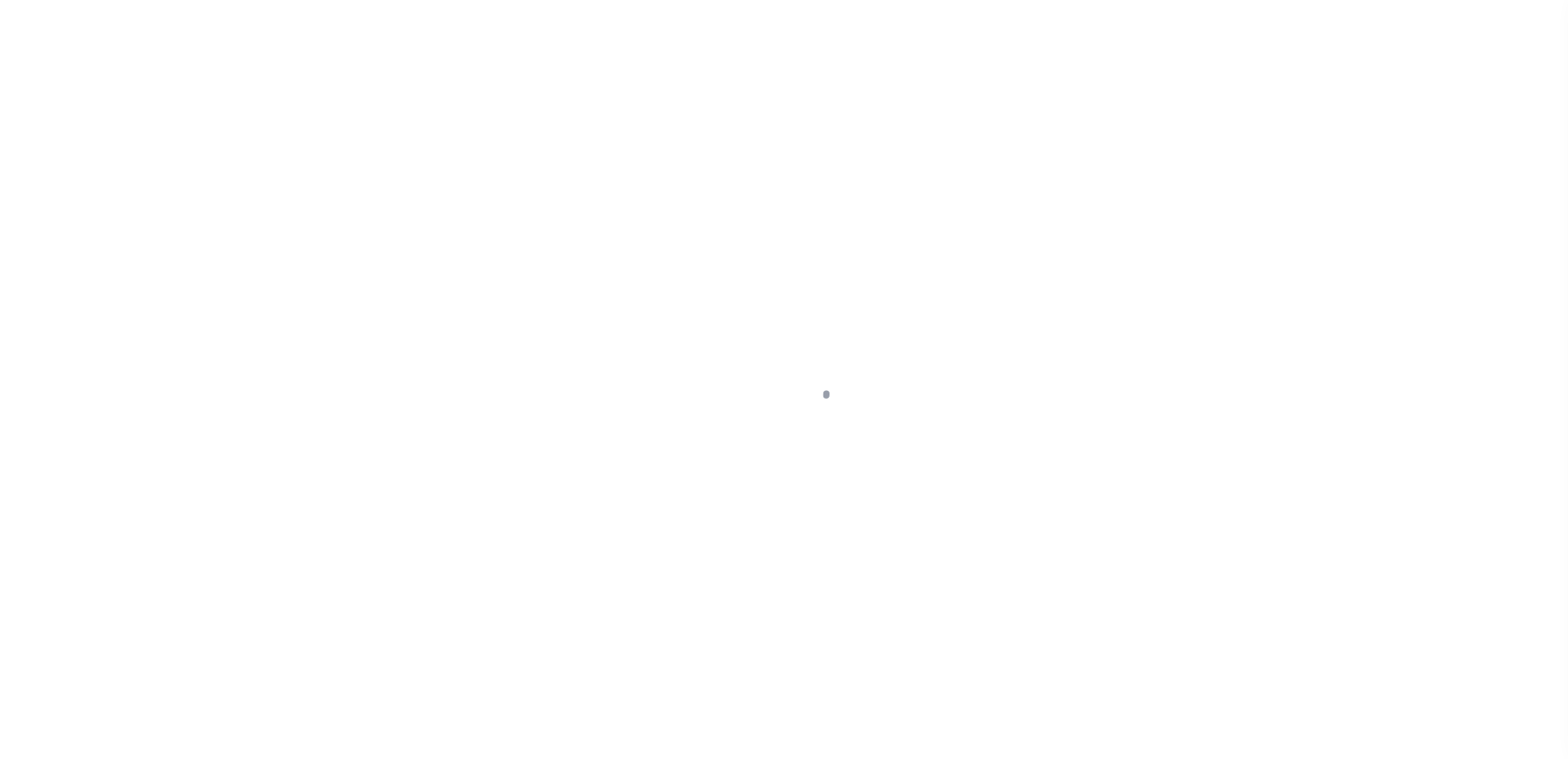
checkbox input "false"
type input "[DATE]"
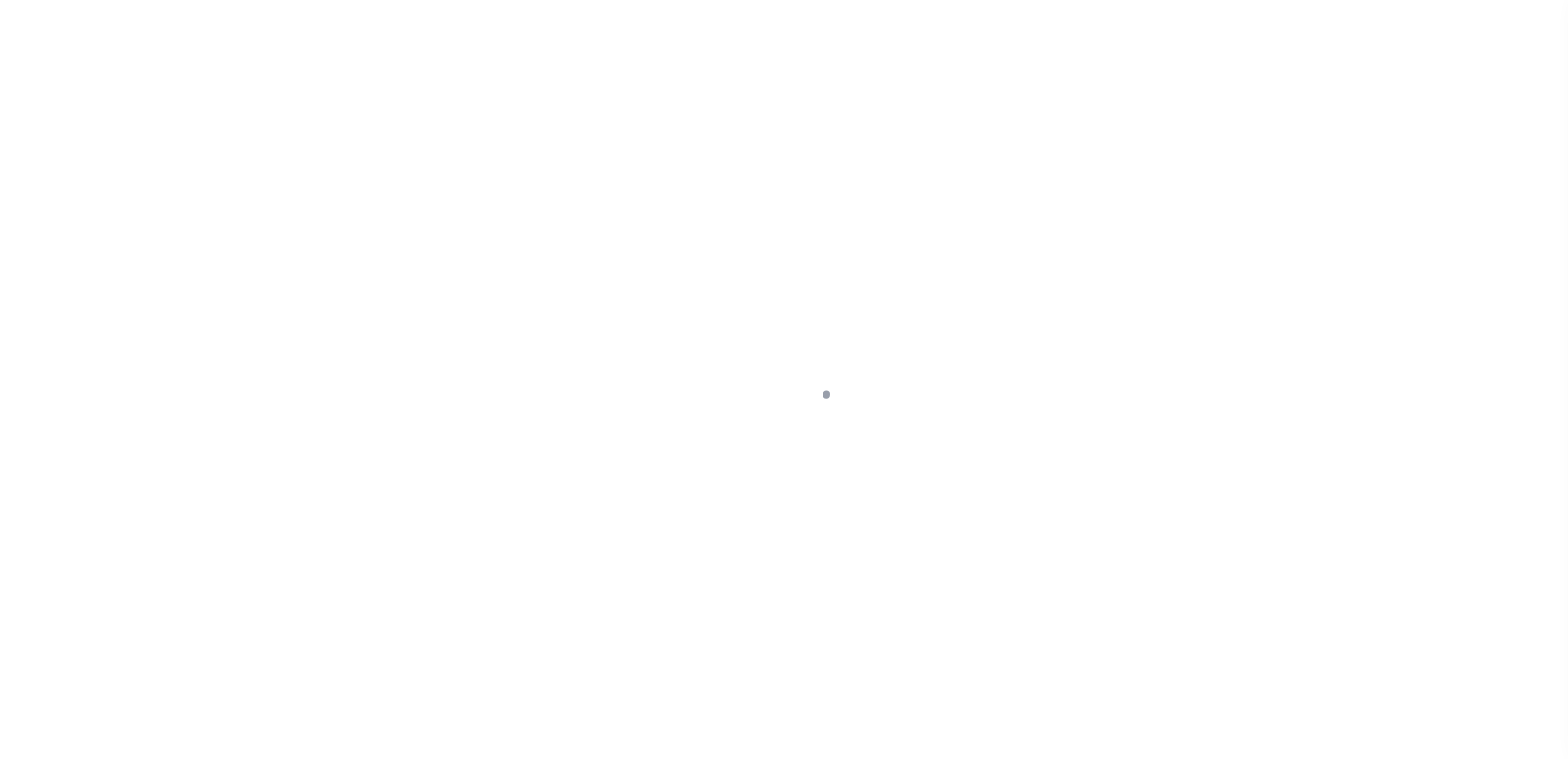
select select "PYD"
type input "$618.41"
type input "$0"
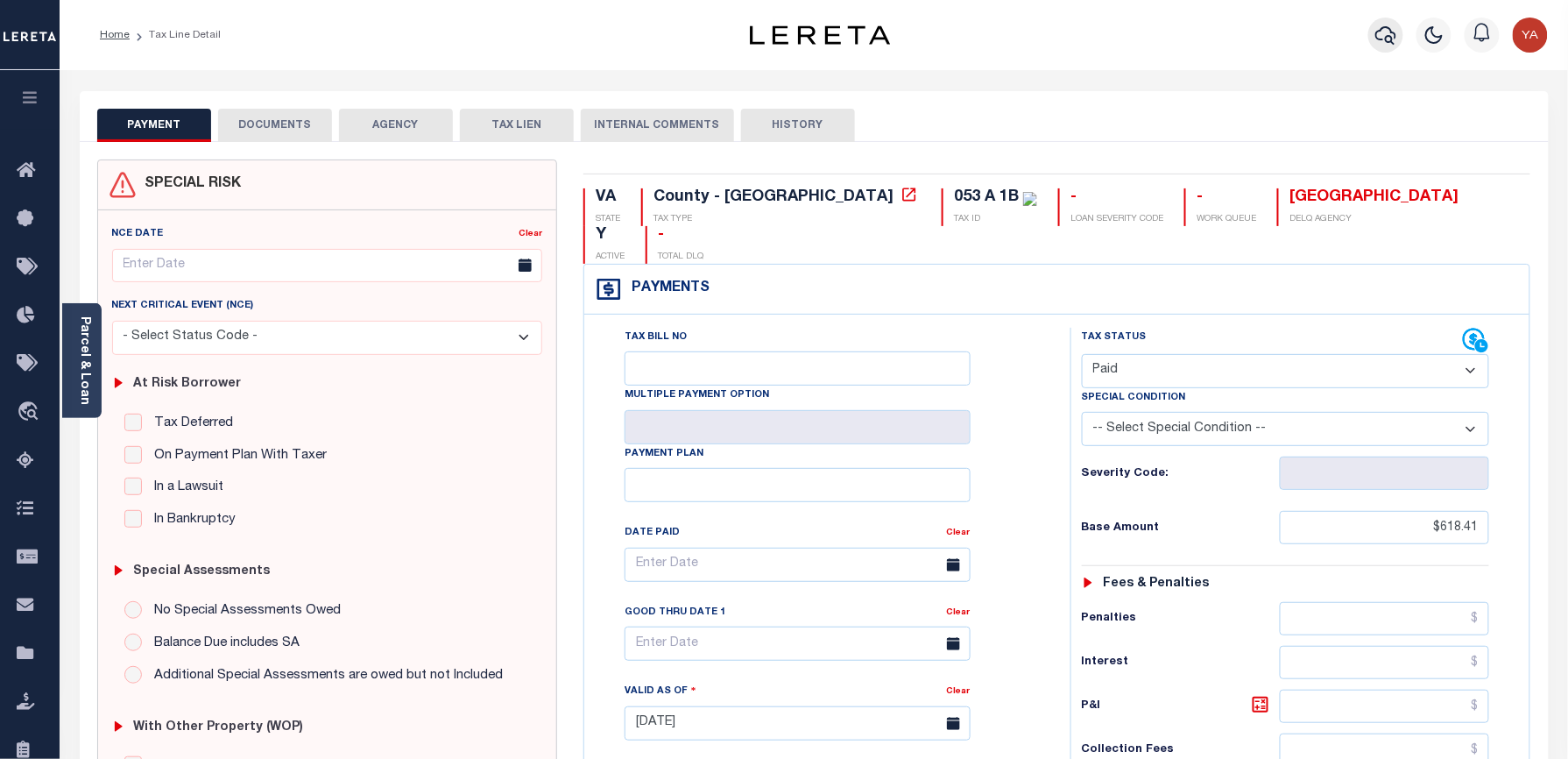
click at [1384, 29] on icon "button" at bounding box center [1385, 35] width 21 height 19
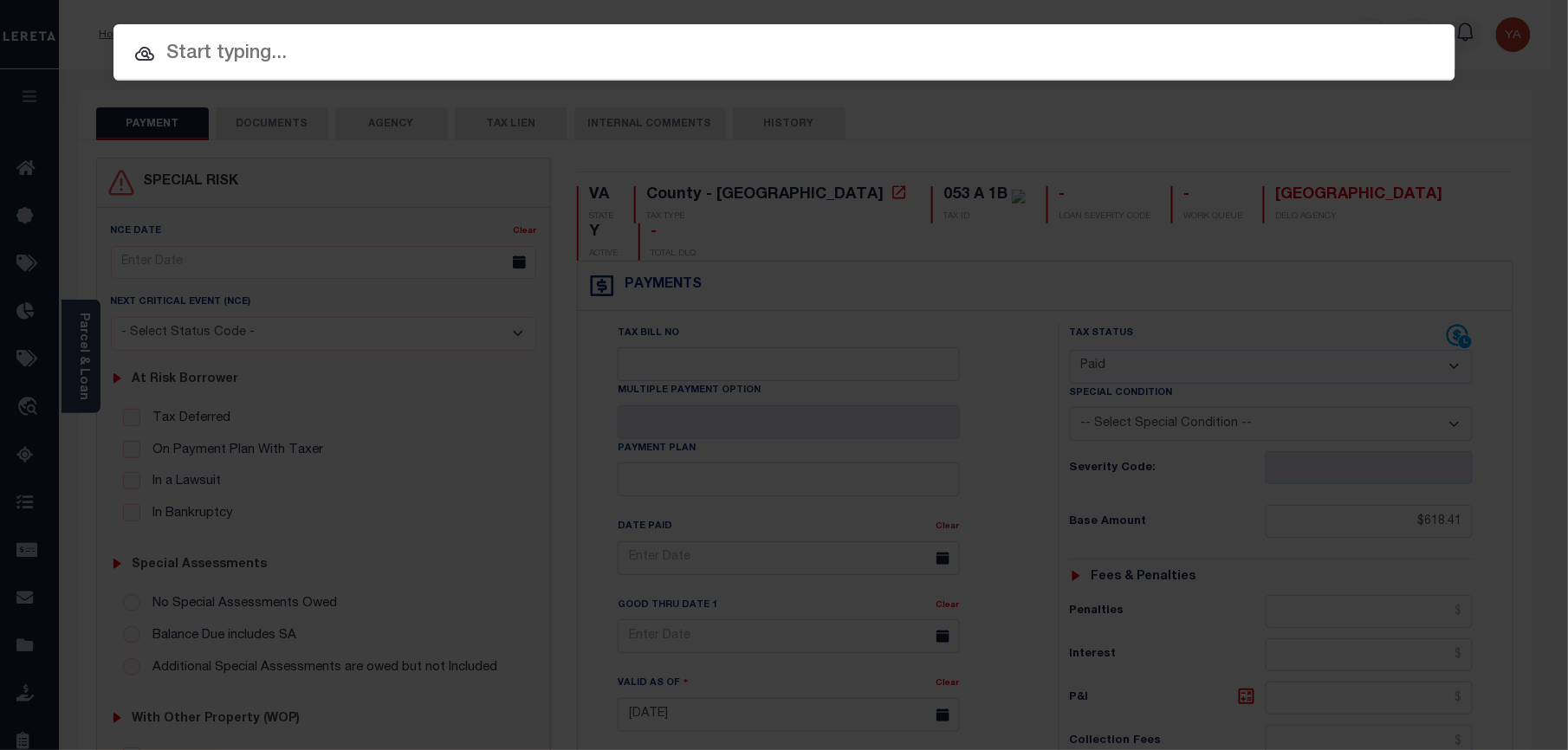
click at [1292, 24] on div at bounding box center [784, 52] width 1341 height 55
paste input "27954406"
type input "27954406"
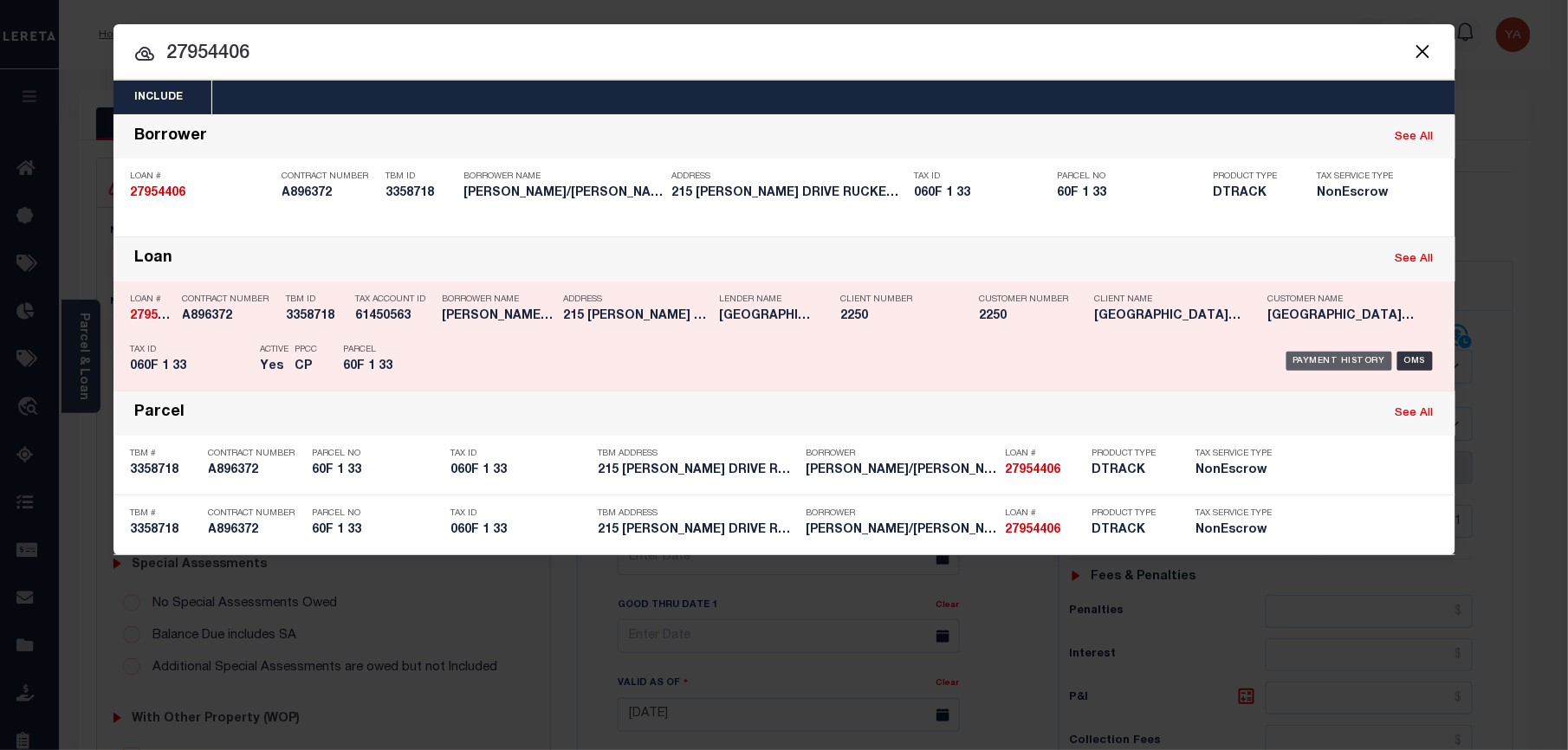
click at [1352, 355] on div "Payment History" at bounding box center [1339, 360] width 107 height 19
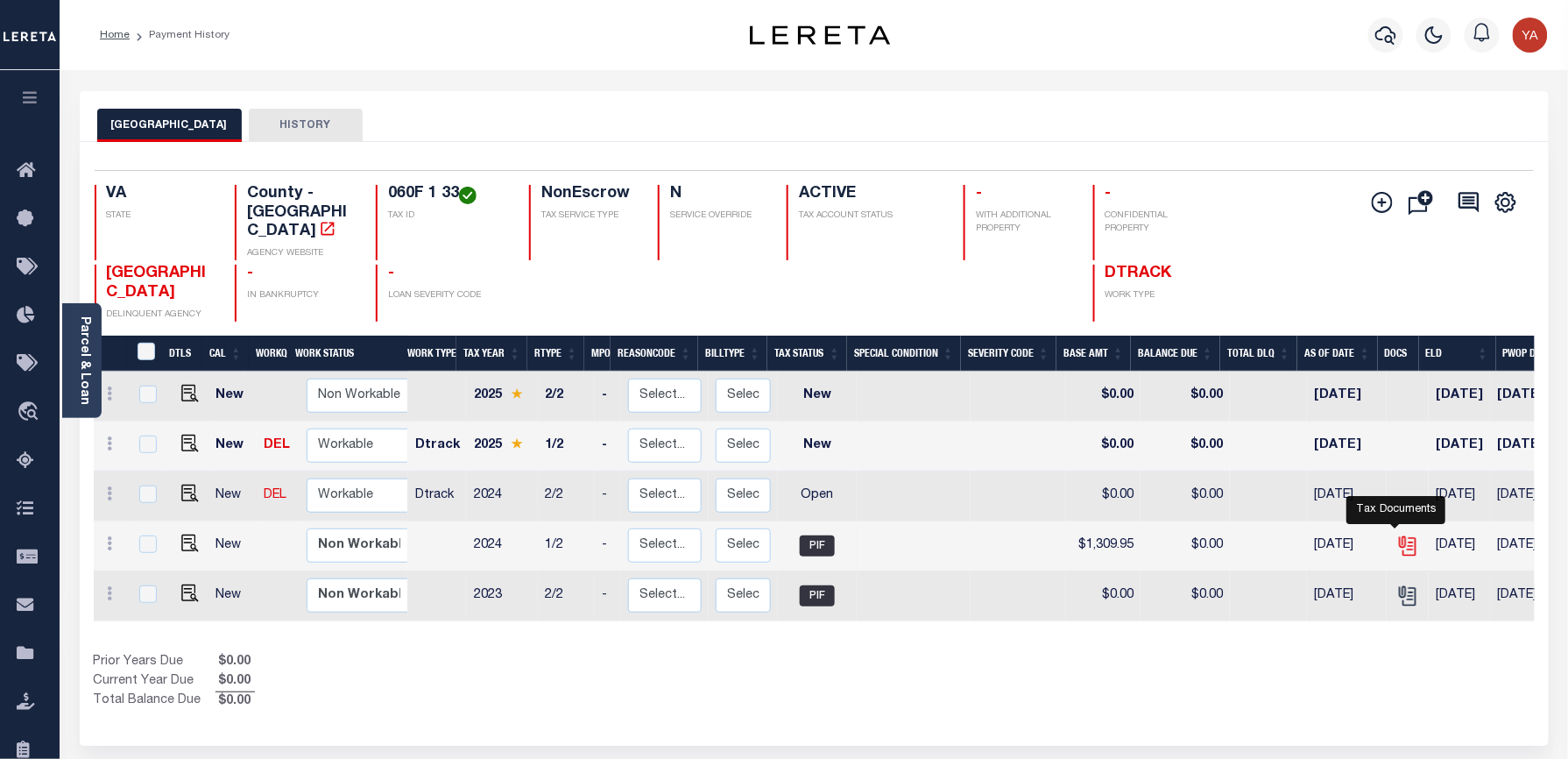
click at [1403, 534] on icon "" at bounding box center [1408, 545] width 22 height 22
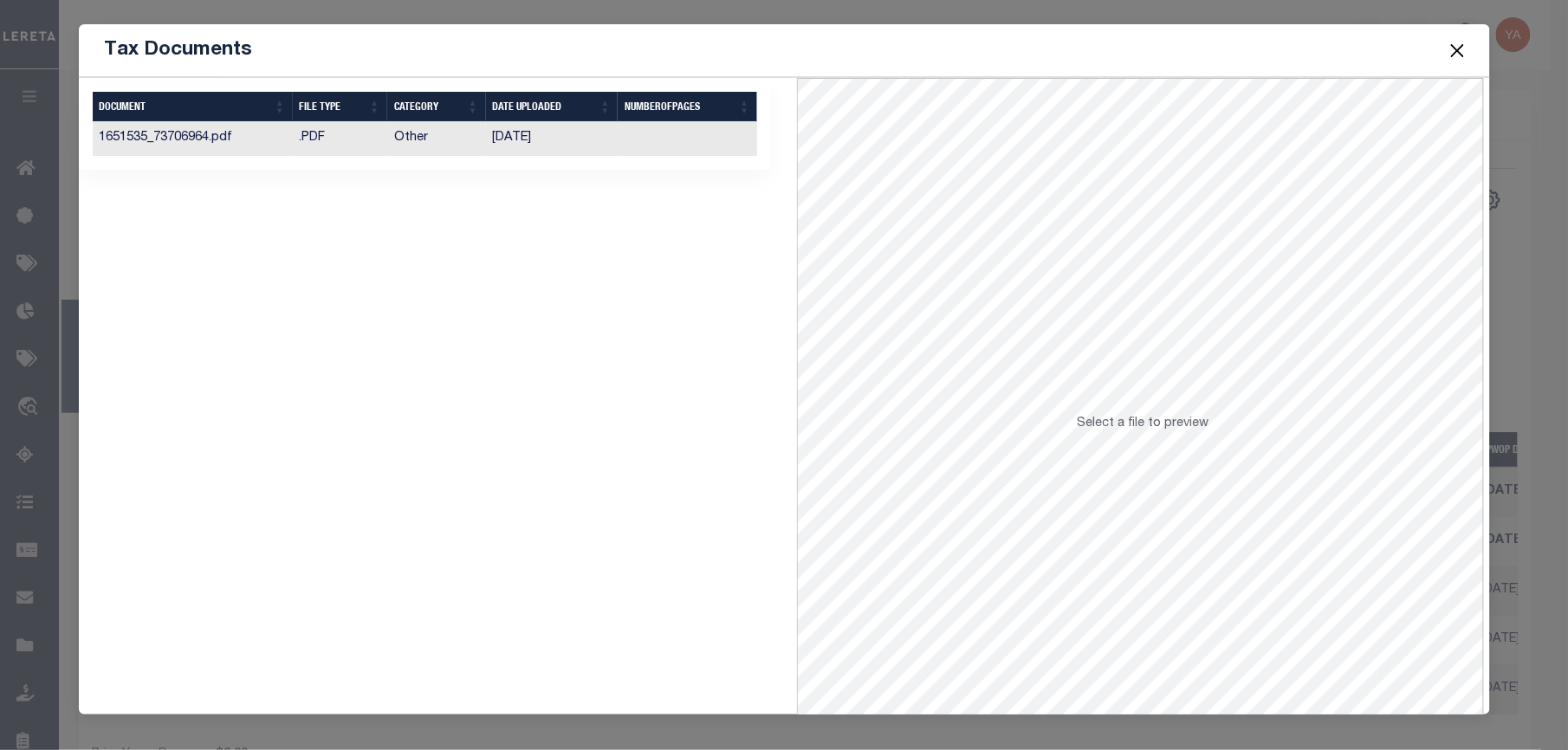
click at [645, 136] on td at bounding box center [687, 138] width 139 height 34
drag, startPoint x: 1463, startPoint y: 40, endPoint x: 1434, endPoint y: 46, distance: 29.6
click at [1463, 40] on button "Close" at bounding box center [1456, 50] width 22 height 22
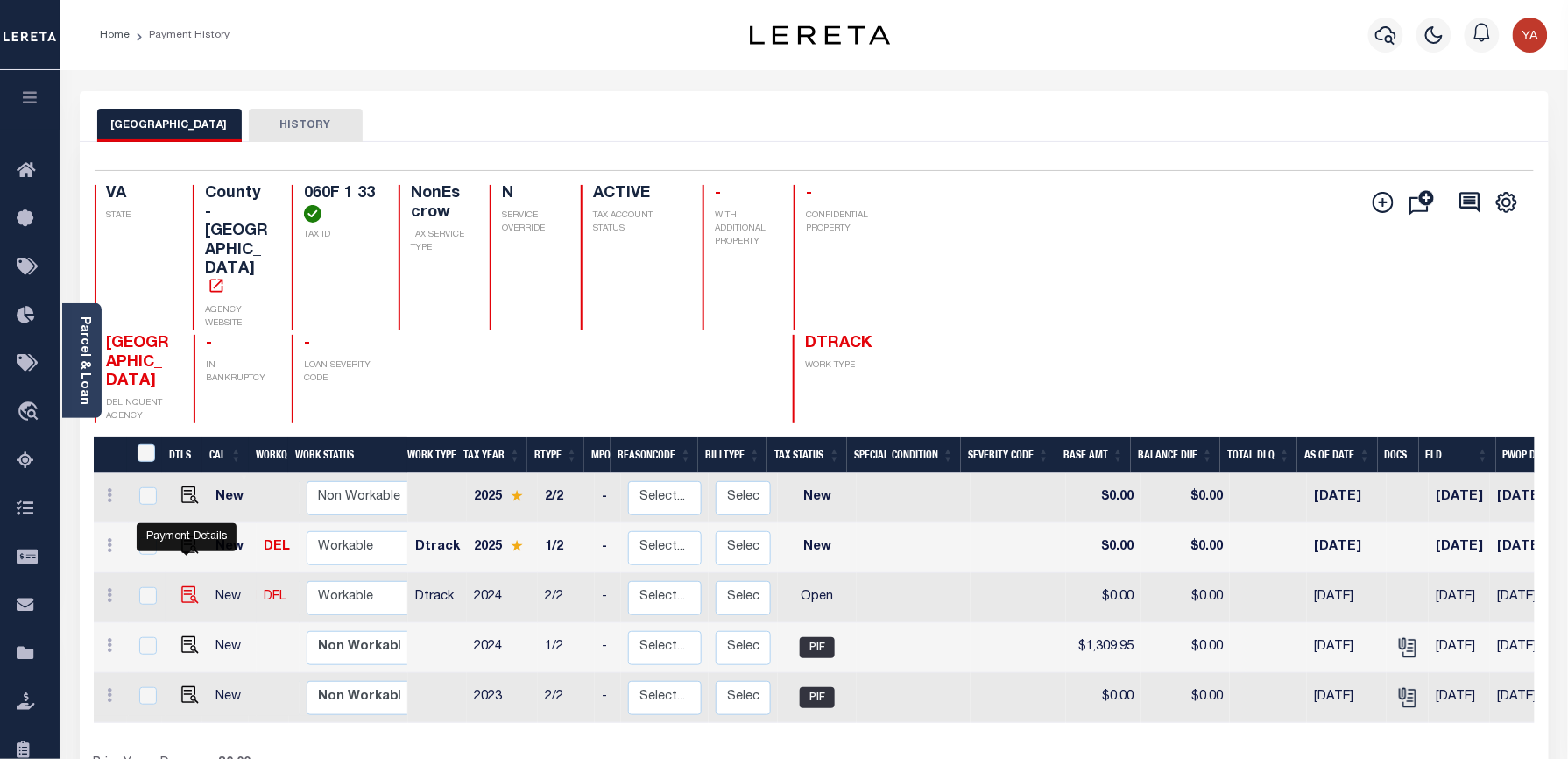
click at [182, 586] on img "" at bounding box center [189, 595] width 18 height 18
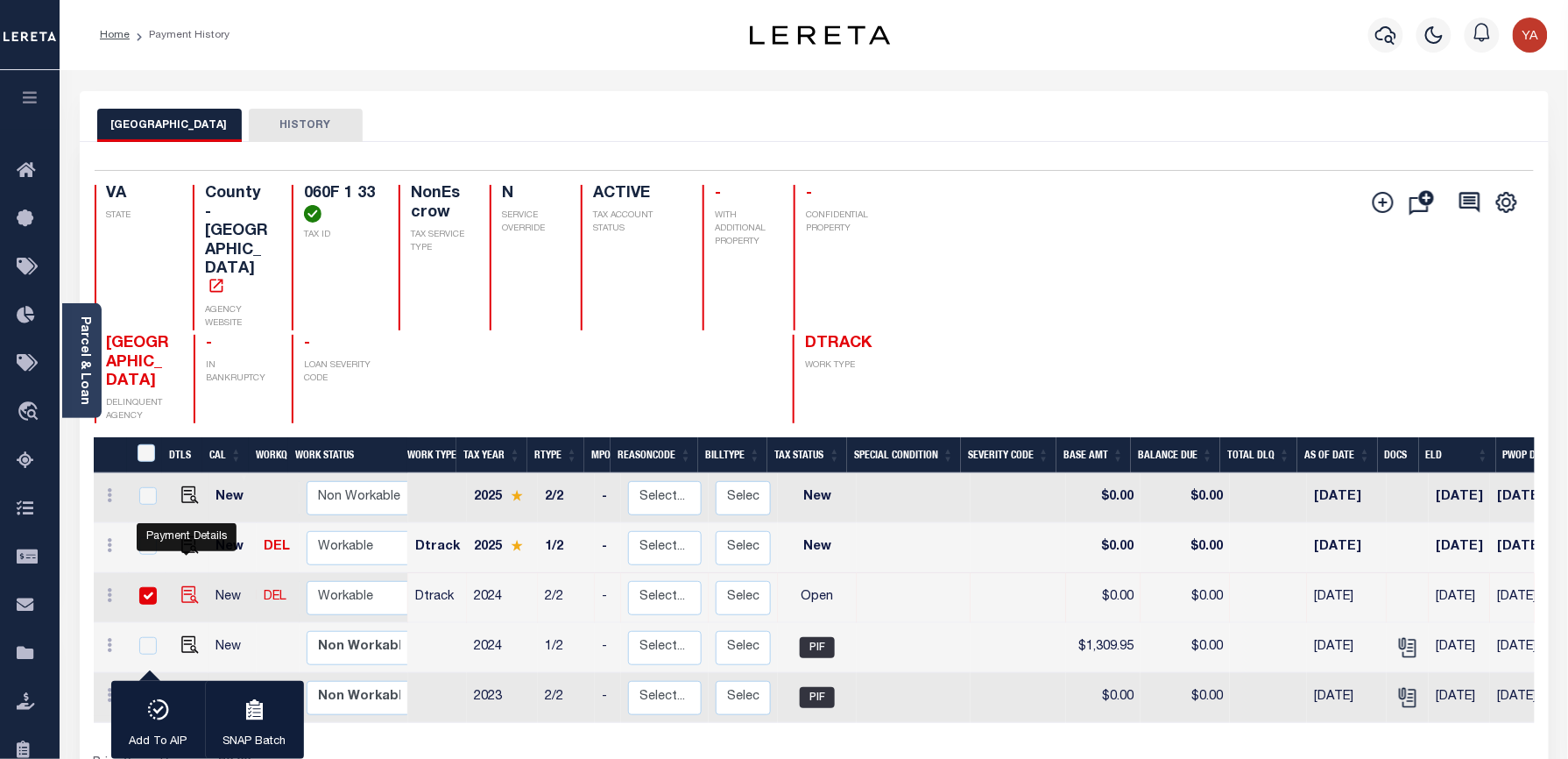
checkbox input "true"
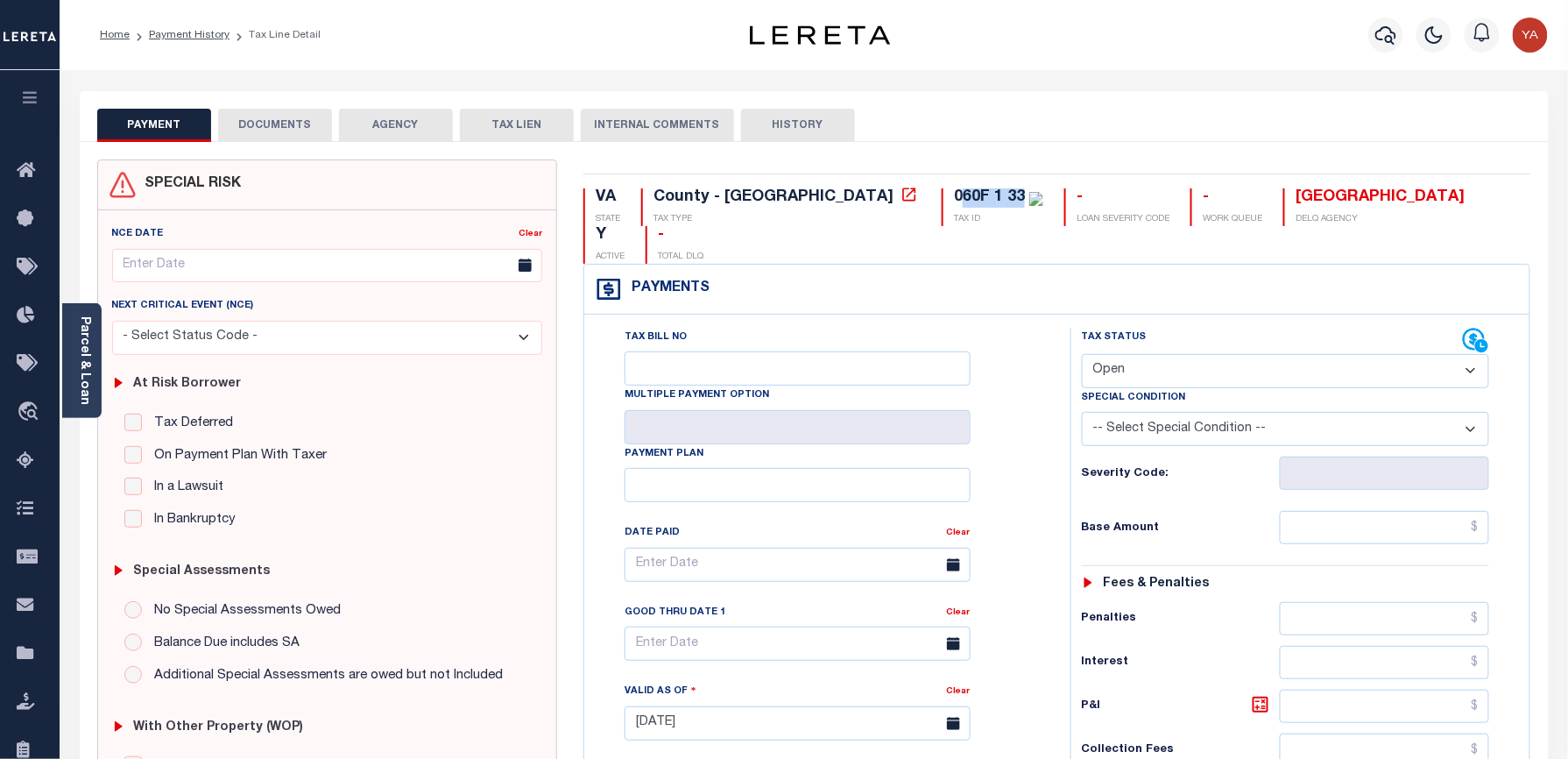
drag, startPoint x: 814, startPoint y: 200, endPoint x: 873, endPoint y: 198, distance: 59.0
click at [954, 198] on div "060F 1 33" at bounding box center [989, 197] width 71 height 16
copy div "60F 1 33"
drag, startPoint x: 1048, startPoint y: 123, endPoint x: 865, endPoint y: 175, distance: 190.2
click at [1046, 123] on div "PAYMENT DOCUMENTS AGENCY DELINQUENT PAYEE TAX LIEN HISTORY" at bounding box center [814, 125] width 1434 height 33
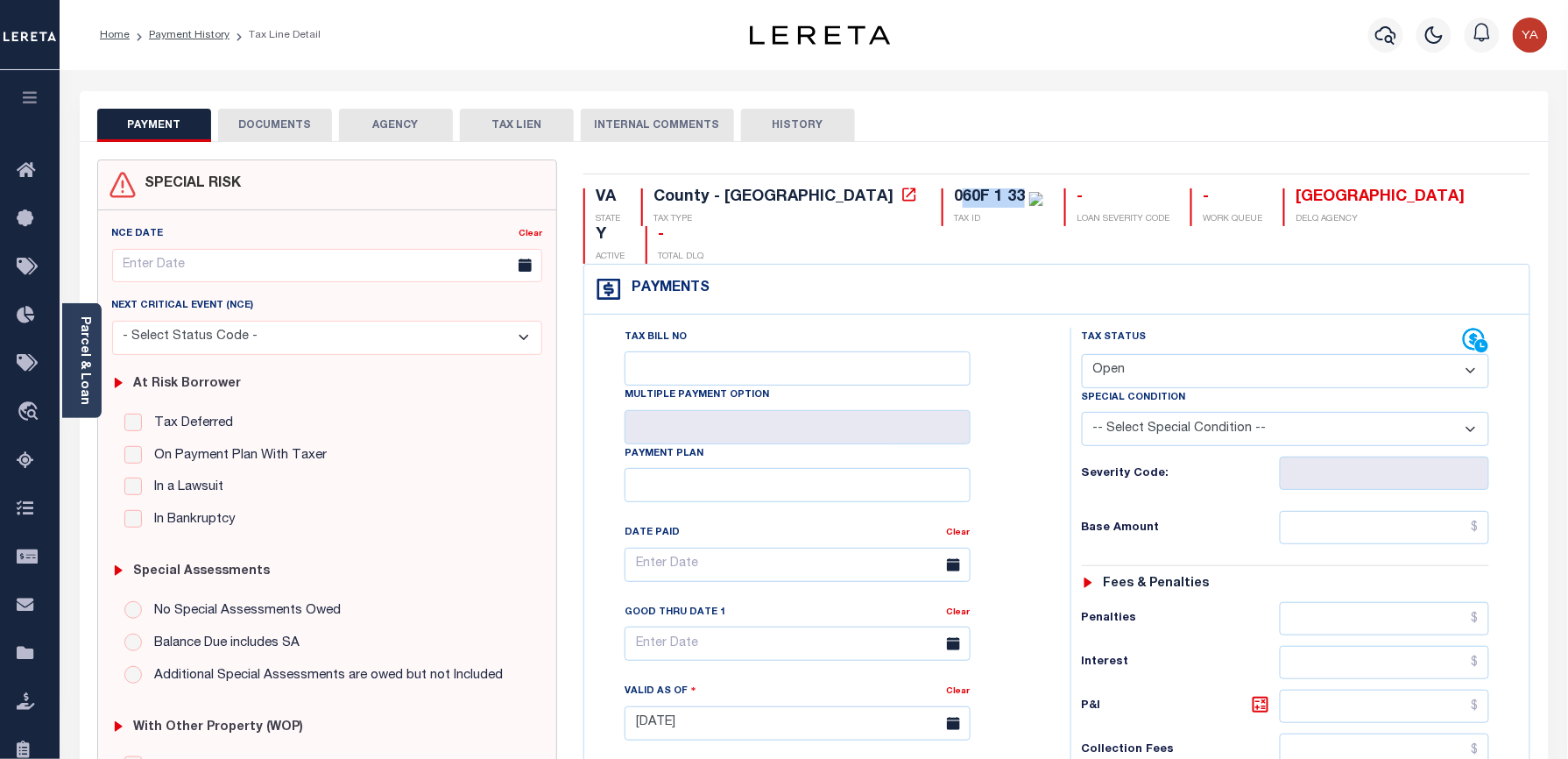
drag, startPoint x: 815, startPoint y: 198, endPoint x: 873, endPoint y: 198, distance: 58.0
click at [954, 198] on div "060F 1 33" at bounding box center [989, 197] width 71 height 16
copy div "60F 1 33"
drag, startPoint x: 74, startPoint y: 370, endPoint x: 271, endPoint y: 354, distance: 197.6
click at [72, 370] on div "Parcel & Loan" at bounding box center [82, 360] width 39 height 115
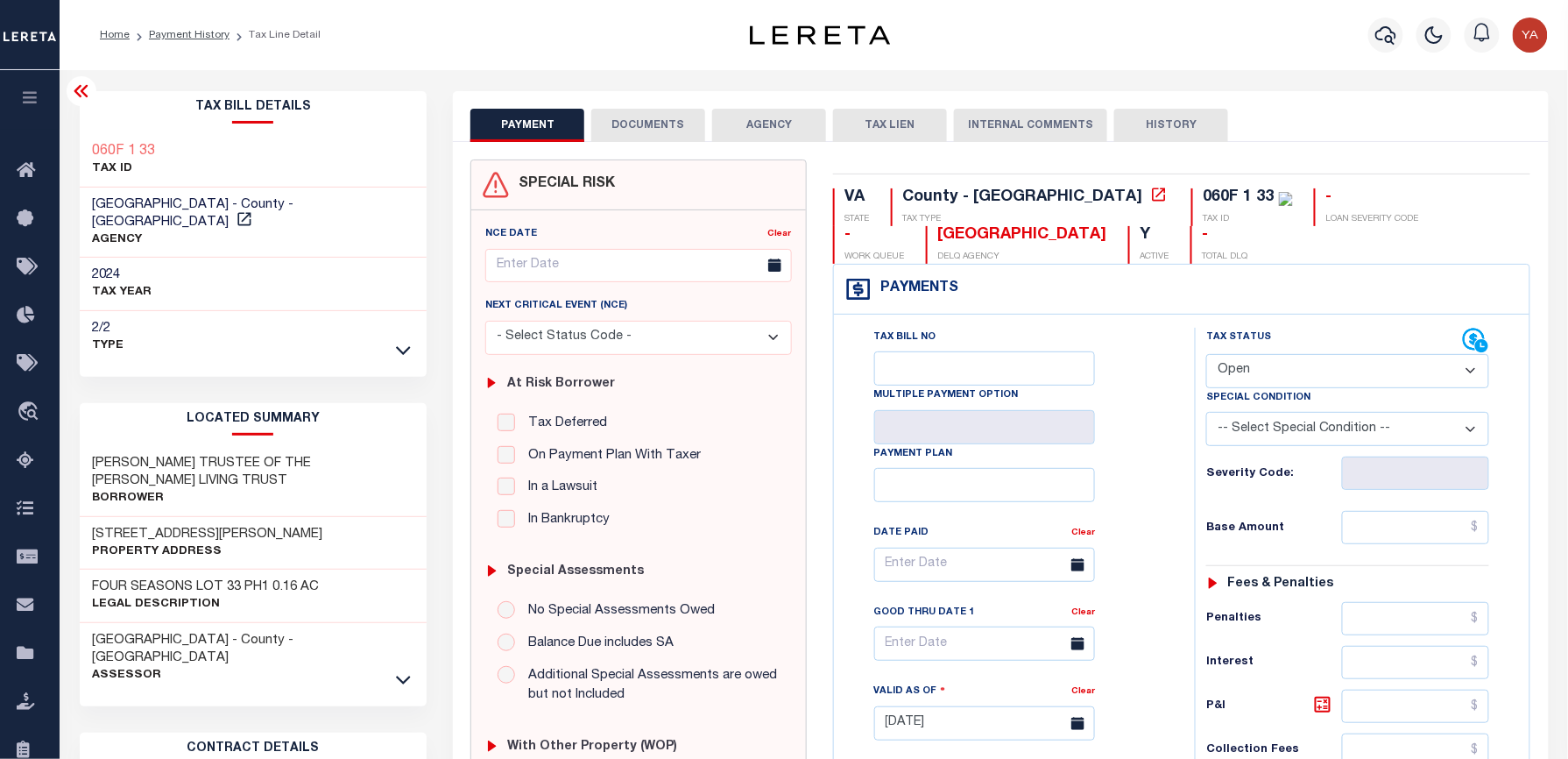
drag, startPoint x: 1217, startPoint y: 365, endPoint x: 1231, endPoint y: 386, distance: 25.2
click at [1217, 365] on select "- Select Status Code - Open Due/Unpaid Paid Incomplete No Tax Due Internal Refu…" at bounding box center [1347, 371] width 282 height 34
select select "PYD"
click at [1206, 355] on select "- Select Status Code - Open Due/Unpaid Paid Incomplete No Tax Due Internal Refu…" at bounding box center [1347, 371] width 282 height 34
type input "[DATE]"
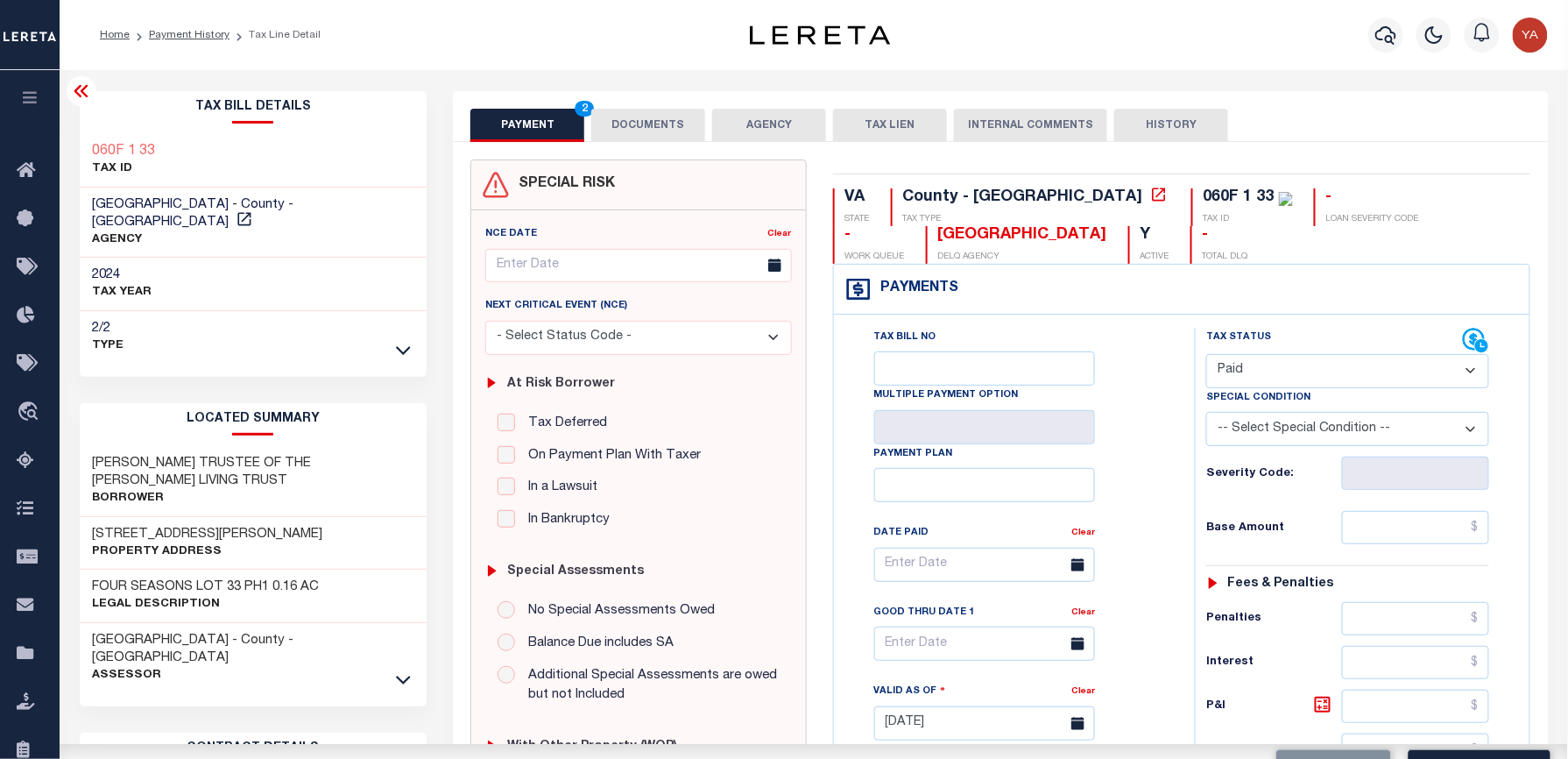
drag, startPoint x: 1153, startPoint y: 524, endPoint x: 1402, endPoint y: 533, distance: 249.2
click at [1151, 523] on div "Tax Bill No Multiple Payment Option Payment Plan Clear" at bounding box center [1010, 573] width 317 height 491
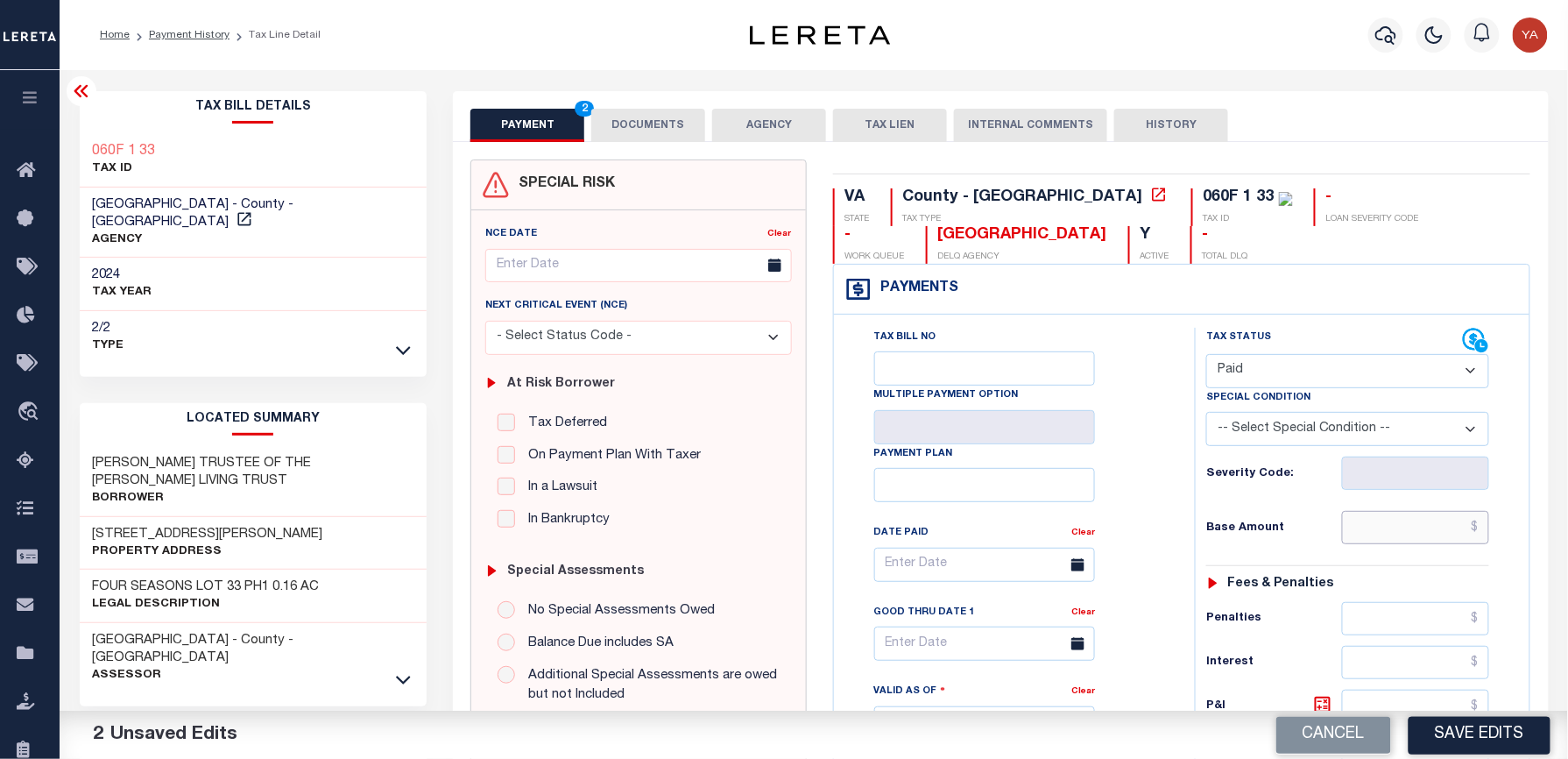
click at [1402, 534] on input "text" at bounding box center [1415, 528] width 147 height 34
paste input "1,309.95"
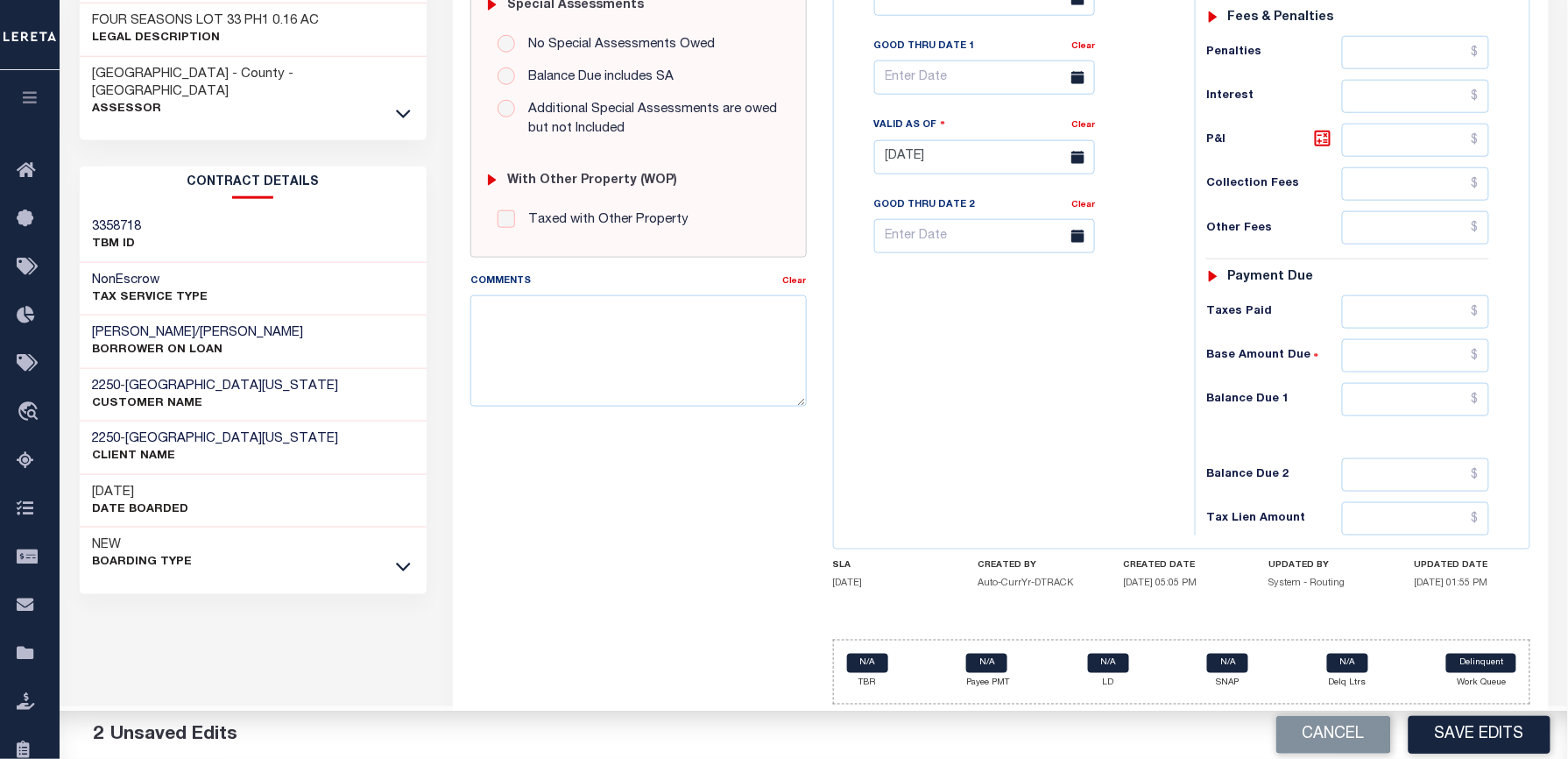
type input "$1,309.95"
drag, startPoint x: 1405, startPoint y: 391, endPoint x: 1040, endPoint y: 382, distance: 365.1
click at [1405, 391] on input "text" at bounding box center [1415, 400] width 147 height 34
type input "$0.00"
click at [1006, 390] on div "Tax Bill No Multiple Payment Option Payment Plan Clear" at bounding box center [1010, 148] width 343 height 774
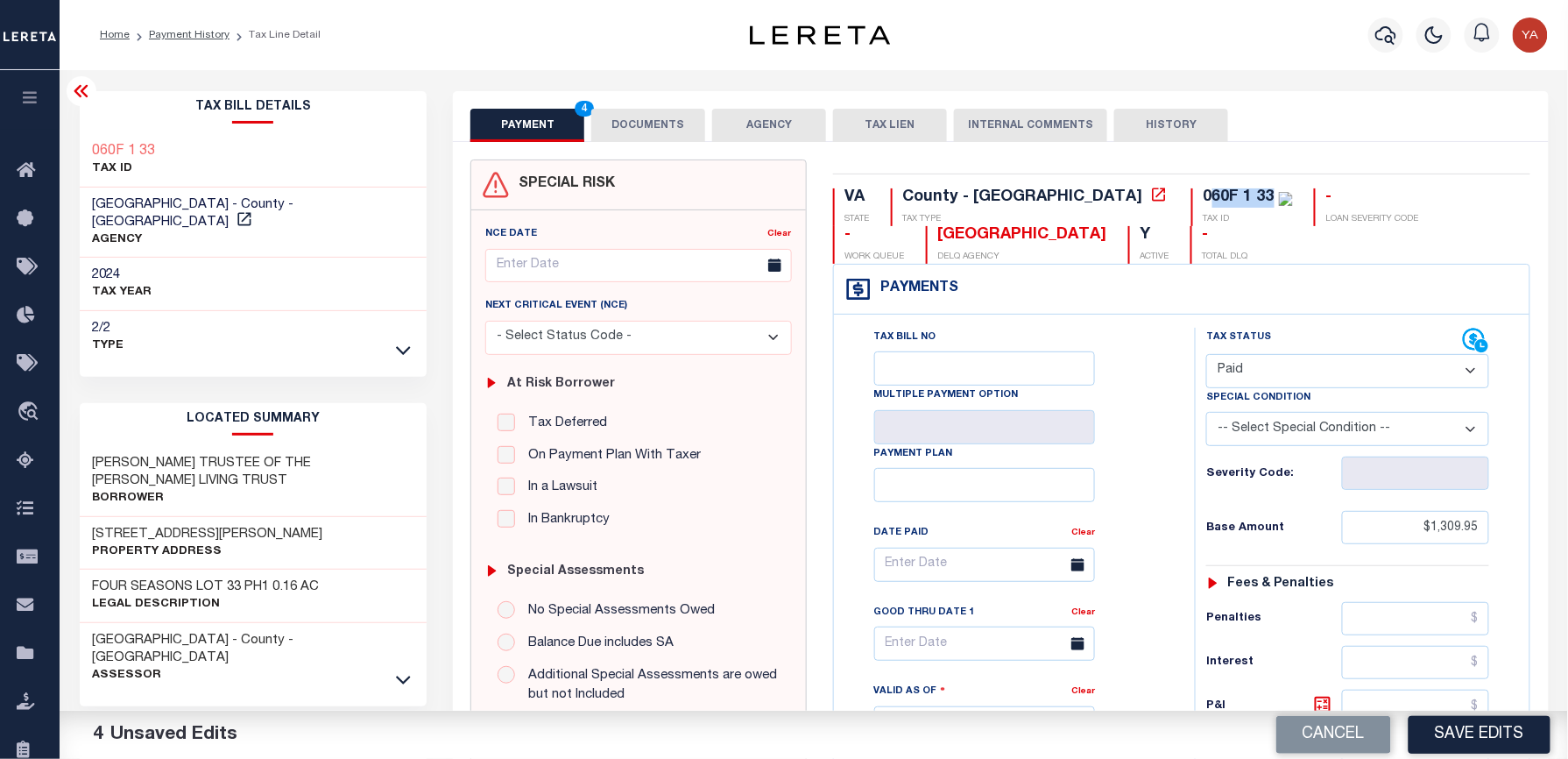
drag, startPoint x: 1064, startPoint y: 200, endPoint x: 1123, endPoint y: 200, distance: 59.0
click at [1204, 200] on div "060F 1 33" at bounding box center [1239, 197] width 71 height 16
copy div "60F 1 33"
click at [643, 105] on div "PAYMENT 4 DOCUMENTS AGENCY DELINQUENT PAYEE TAX LIEN" at bounding box center [1000, 117] width 1094 height 50
click at [641, 119] on button "DOCUMENTS" at bounding box center [648, 126] width 114 height 34
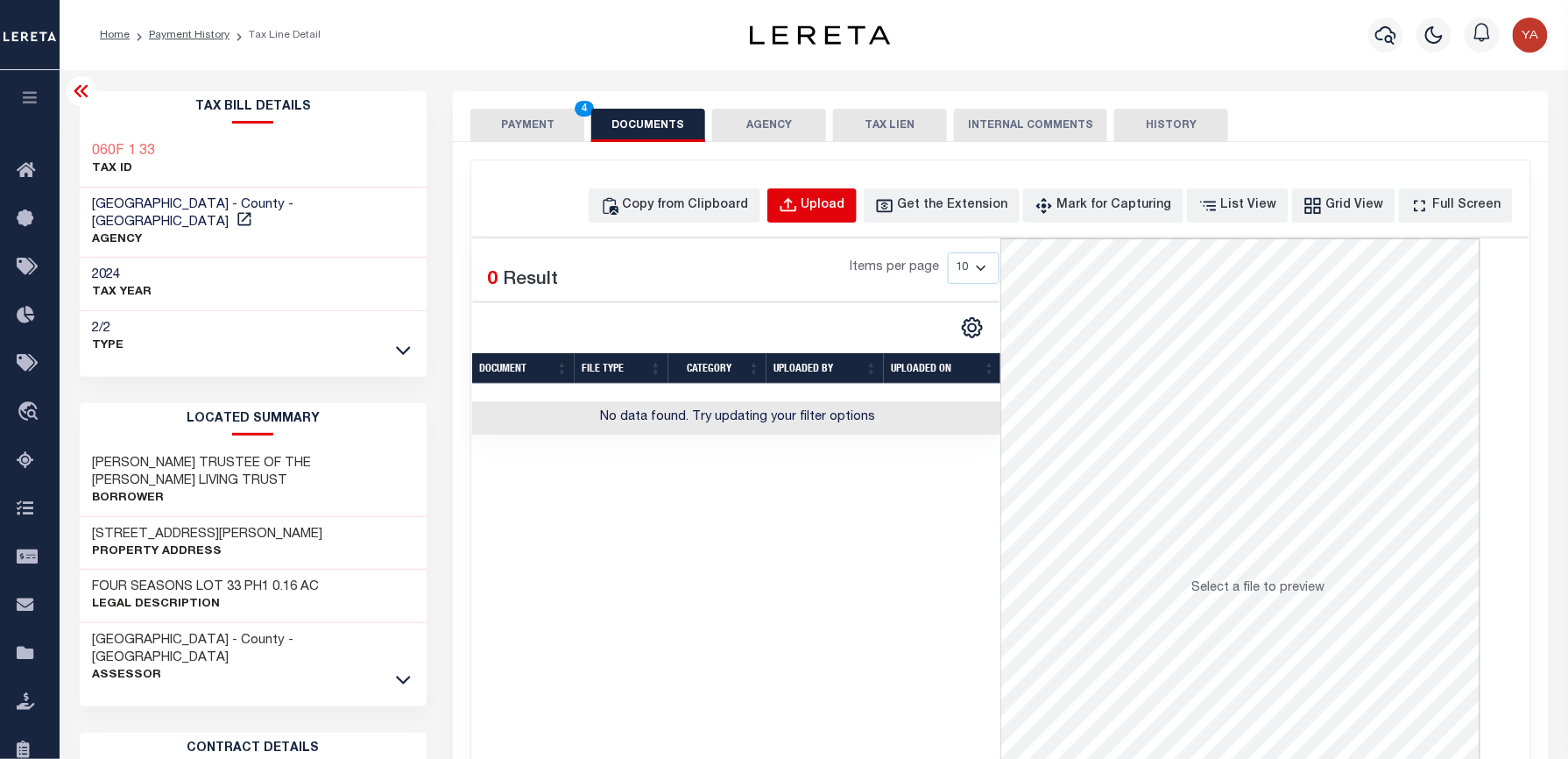
click at [846, 207] on div "Upload" at bounding box center [823, 205] width 44 height 20
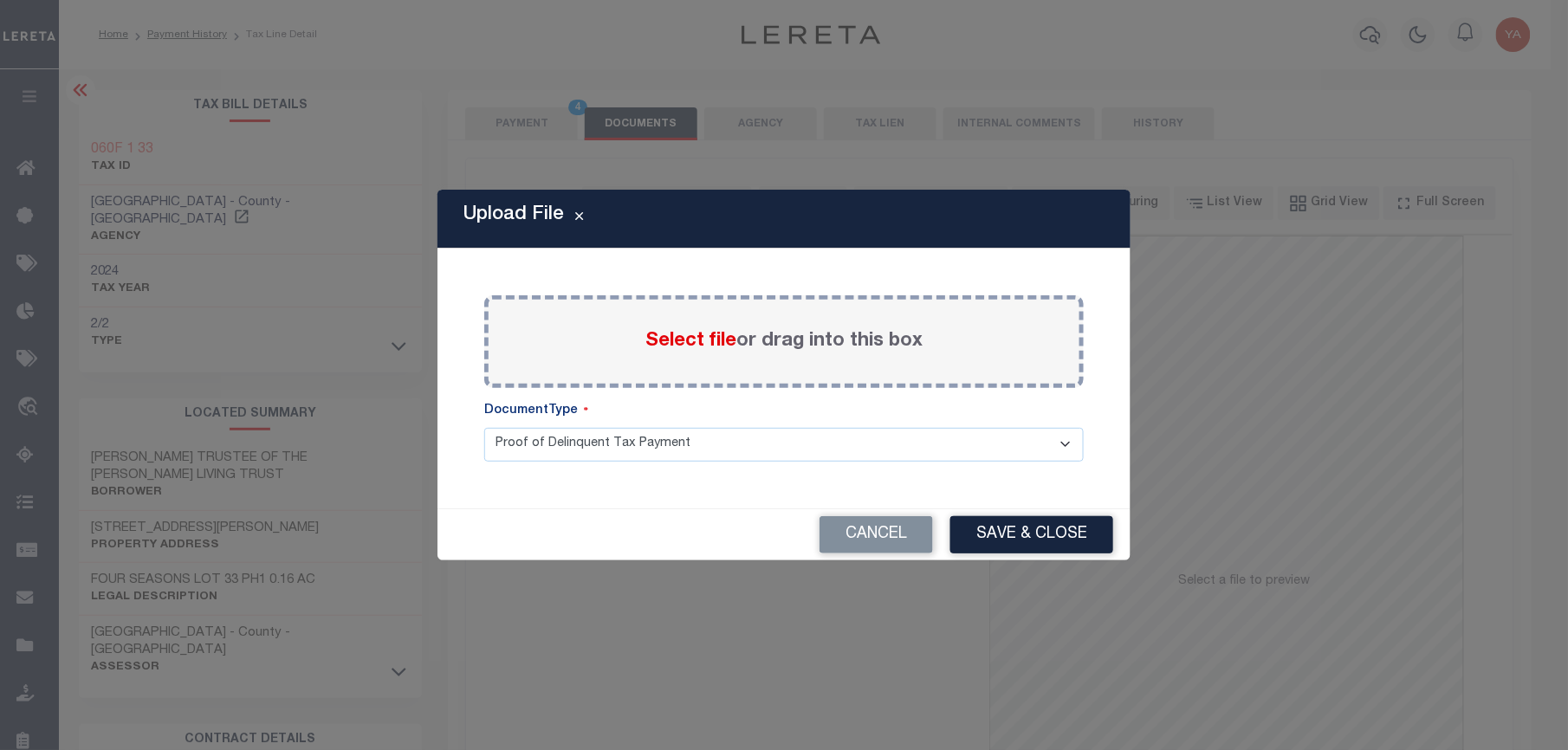
click at [830, 334] on label "Select file or drag into this box" at bounding box center [784, 341] width 277 height 29
click at [0, 0] on input "Select file or drag into this box" at bounding box center [0, 0] width 0 height 0
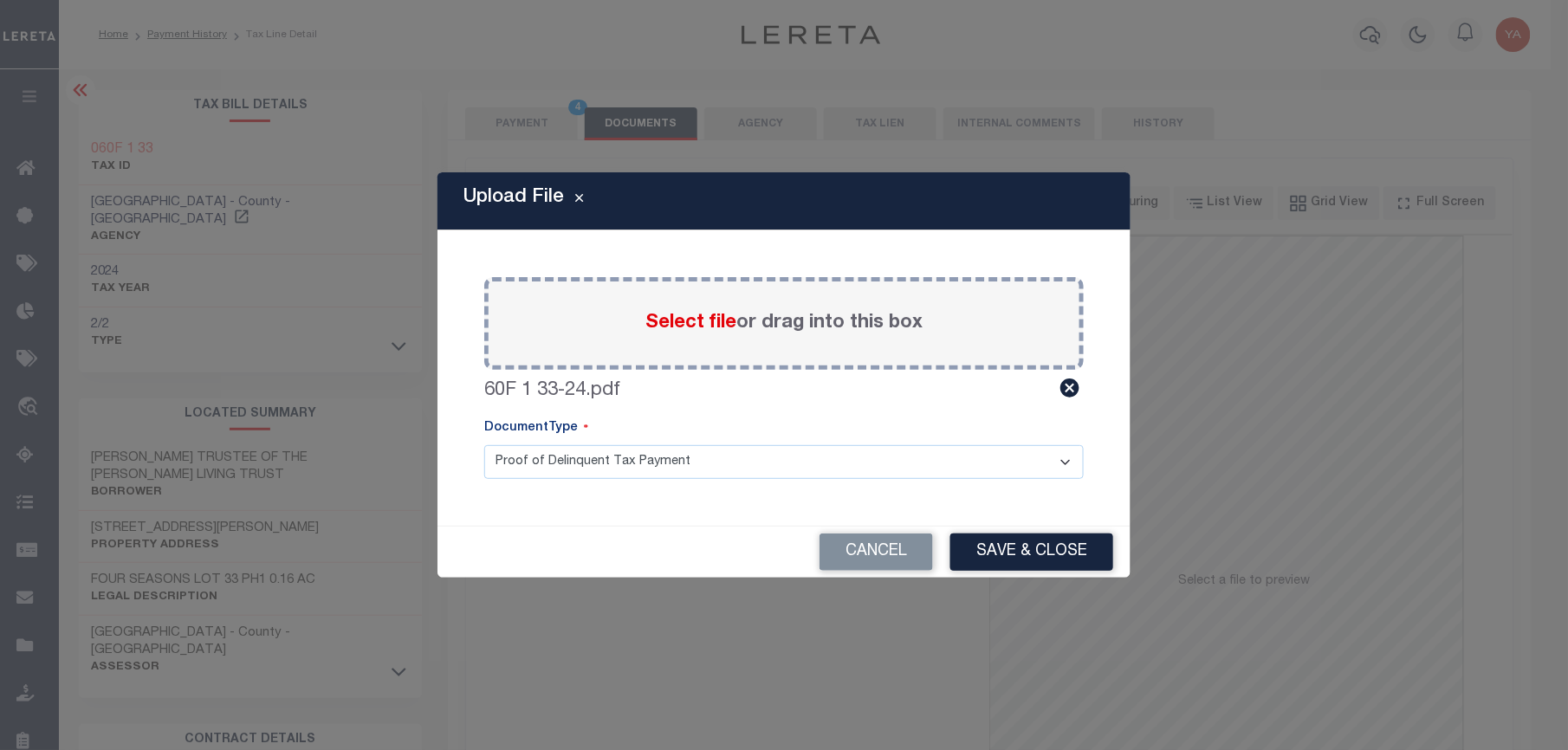
drag, startPoint x: 778, startPoint y: 471, endPoint x: 776, endPoint y: 481, distance: 10.2
click at [777, 472] on select "Proof of Delinquent Tax Payment" at bounding box center [784, 462] width 599 height 34
click at [484, 445] on select "Proof of Delinquent Tax Payment" at bounding box center [784, 462] width 599 height 34
click at [953, 540] on button "Save & Close" at bounding box center [1032, 552] width 163 height 37
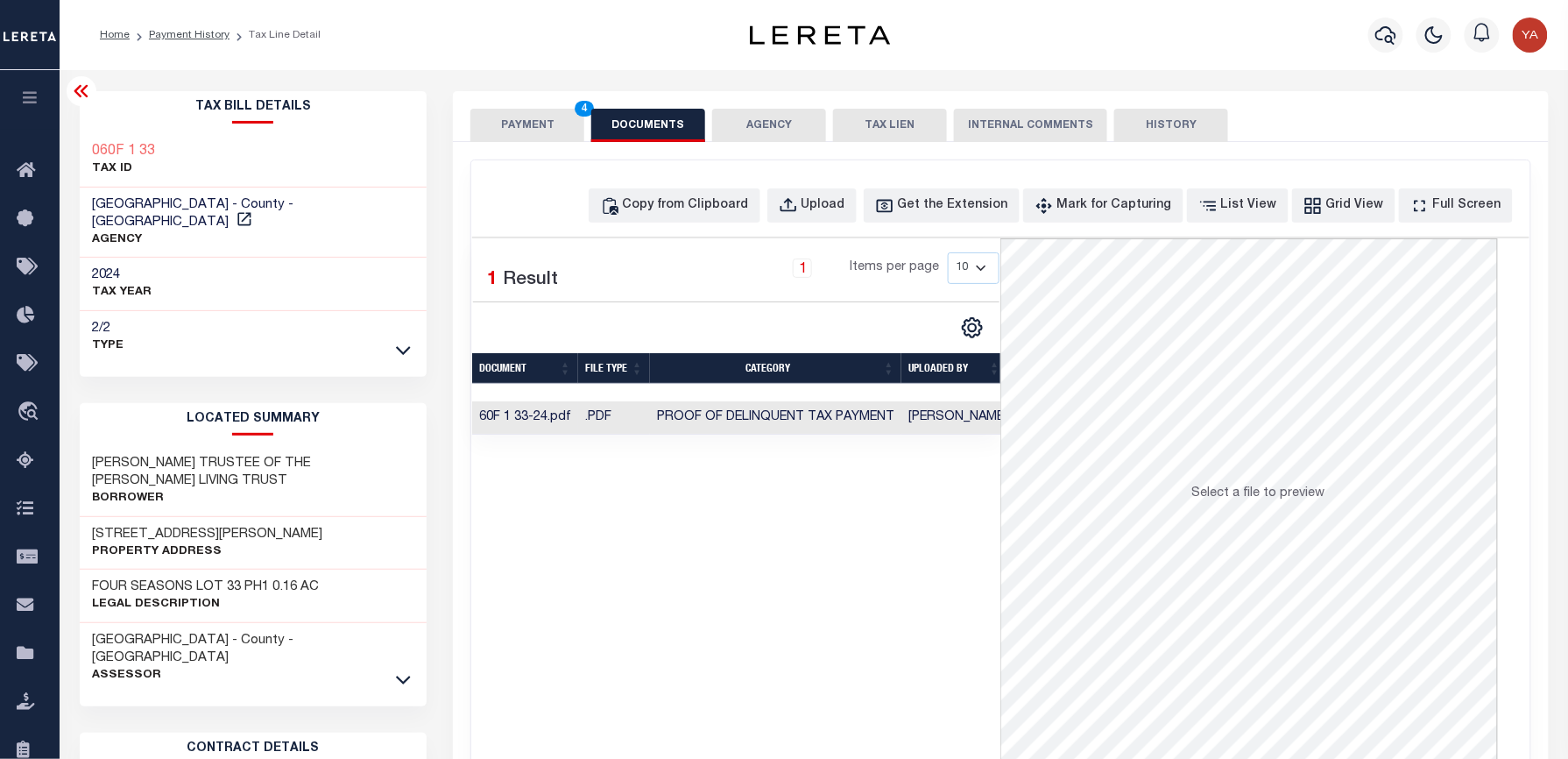
click at [939, 426] on td "[PERSON_NAME]" at bounding box center [957, 418] width 113 height 34
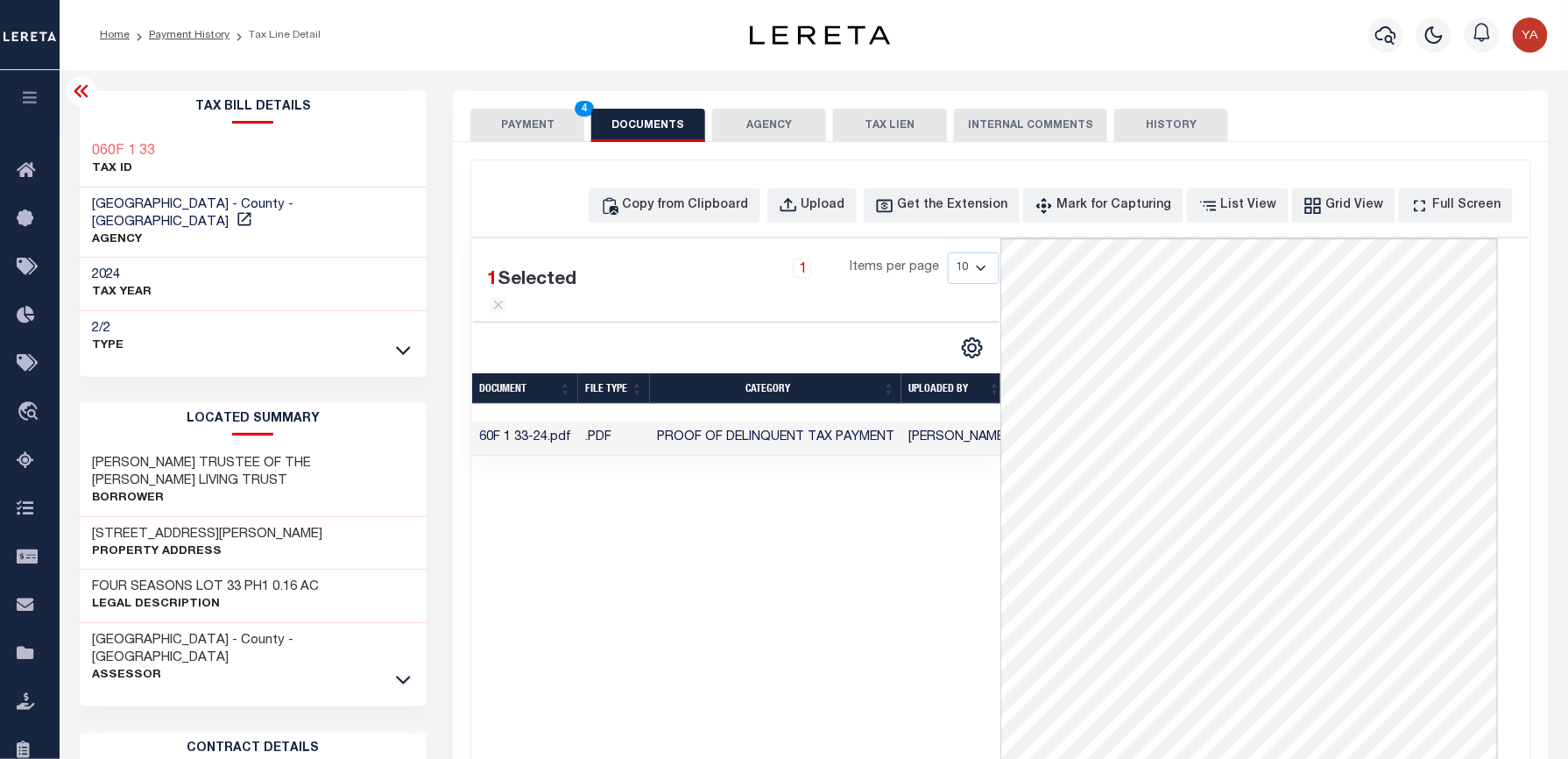
click at [733, 692] on div "1 Selected 1 Result 1 Items per page 10 25 50 100" at bounding box center [736, 502] width 529 height 526
click at [530, 123] on button "PAYMENT 4" at bounding box center [528, 126] width 114 height 34
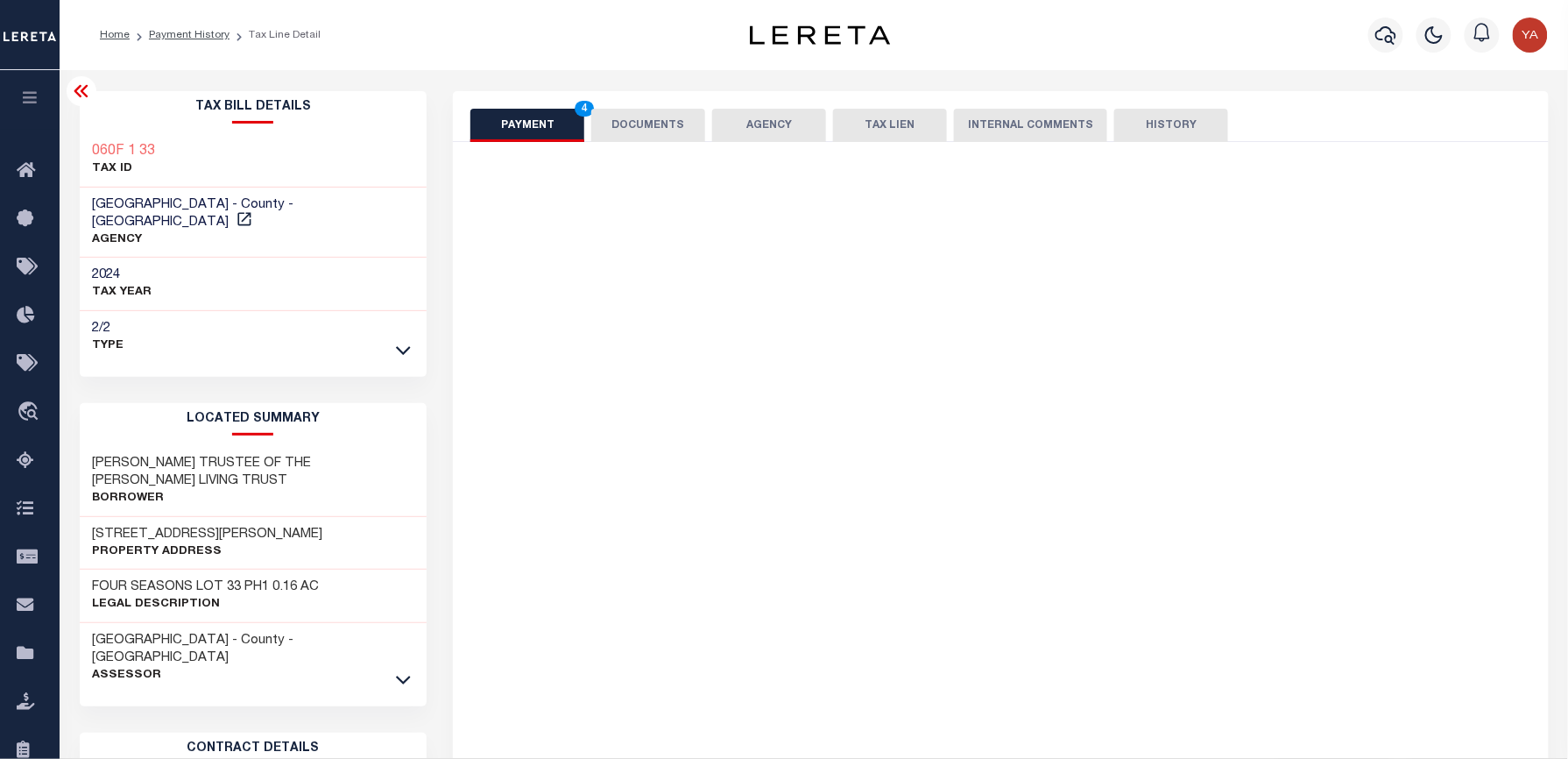
drag, startPoint x: 543, startPoint y: 43, endPoint x: 1336, endPoint y: 313, distance: 837.7
click at [555, 46] on div "Home Payment History Tax Line Detail" at bounding box center [392, 34] width 612 height 36
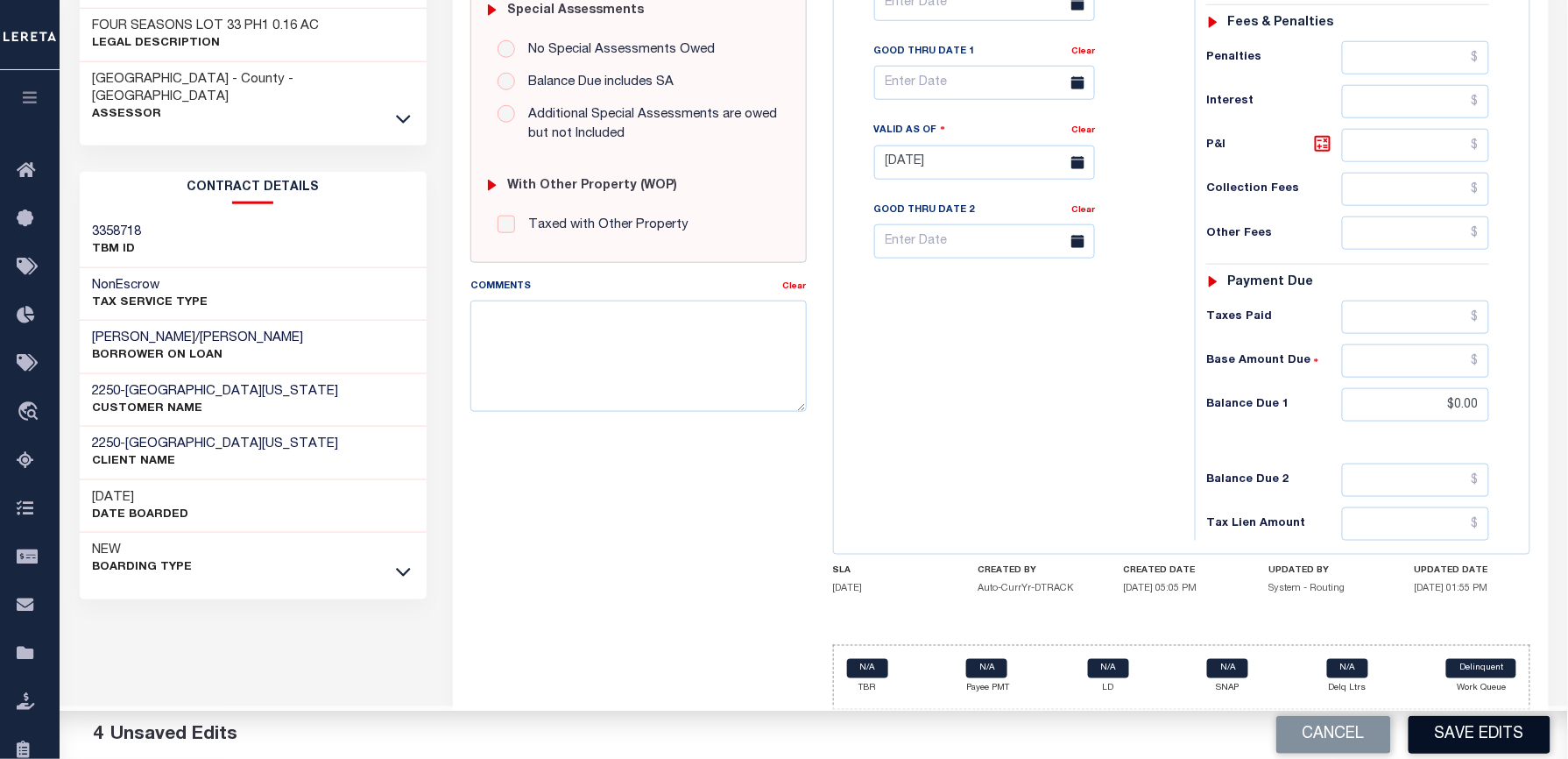
click at [1496, 729] on button "Save Edits" at bounding box center [1479, 735] width 142 height 37
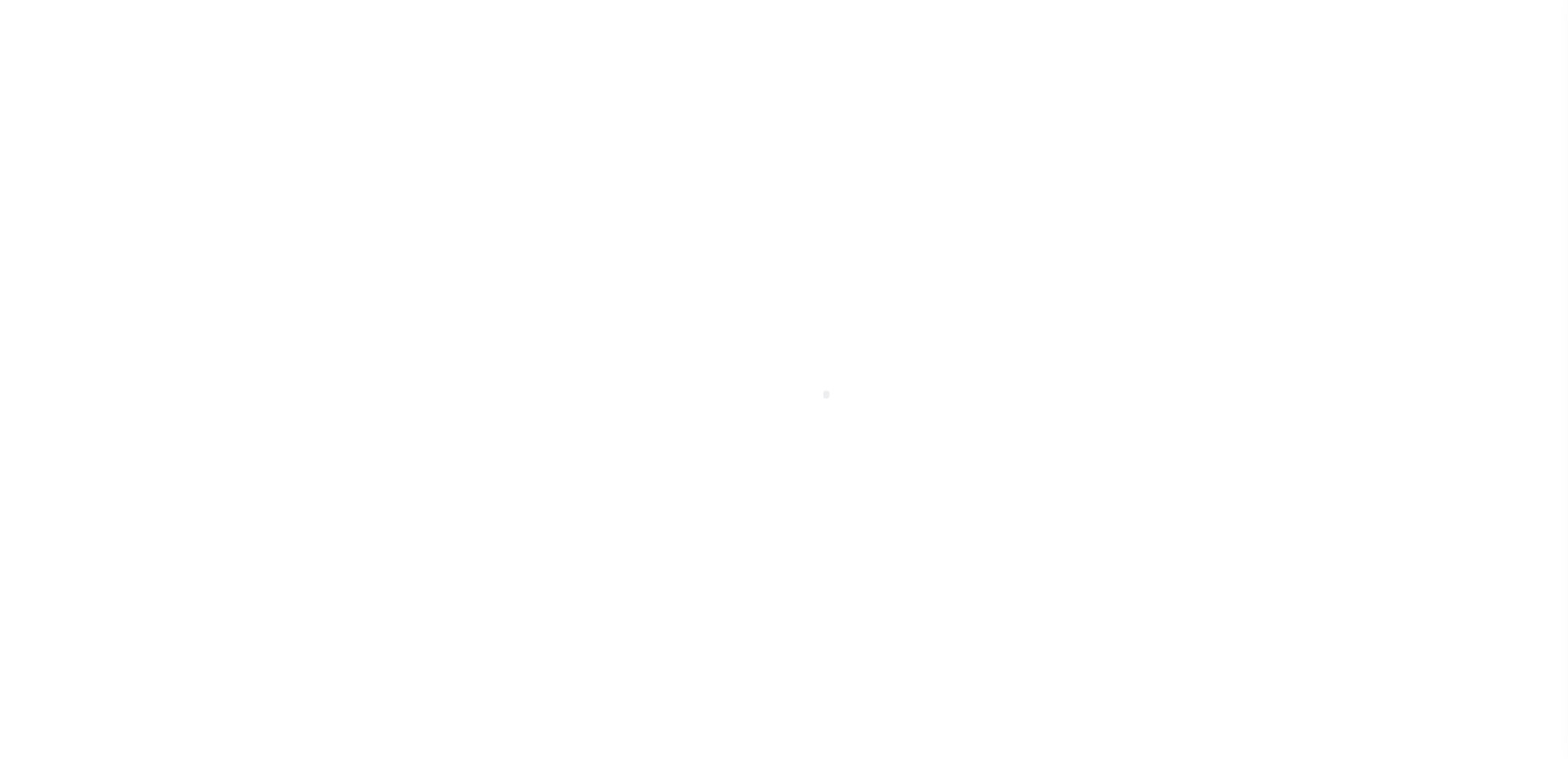
select select "PYD"
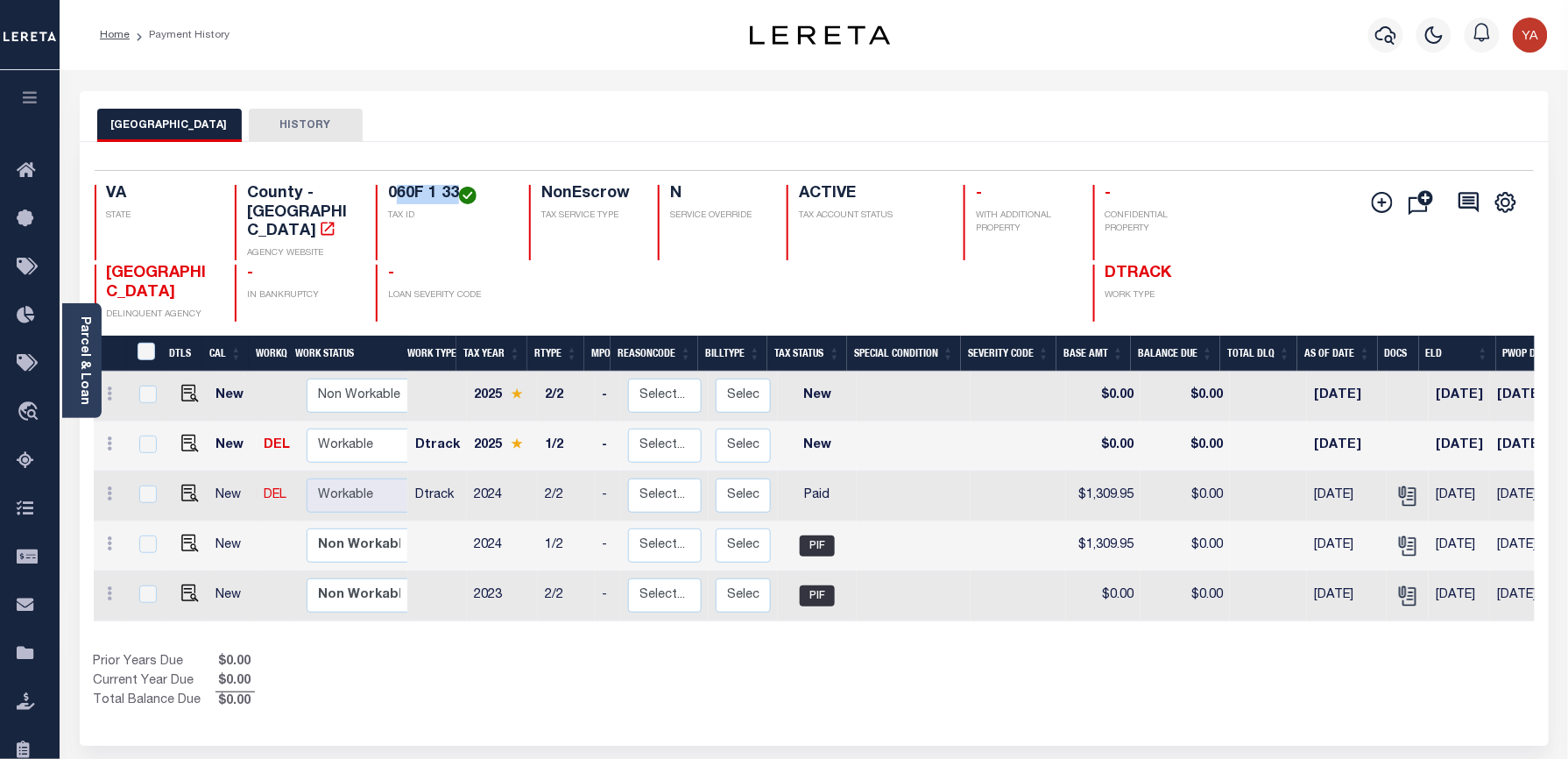
drag, startPoint x: 399, startPoint y: 194, endPoint x: 457, endPoint y: 194, distance: 58.0
click at [457, 194] on h4 "060F 1 33" at bounding box center [447, 194] width 120 height 20
copy h4 "60F 1 33"
click at [186, 435] on img "" at bounding box center [189, 443] width 18 height 18
checkbox input "true"
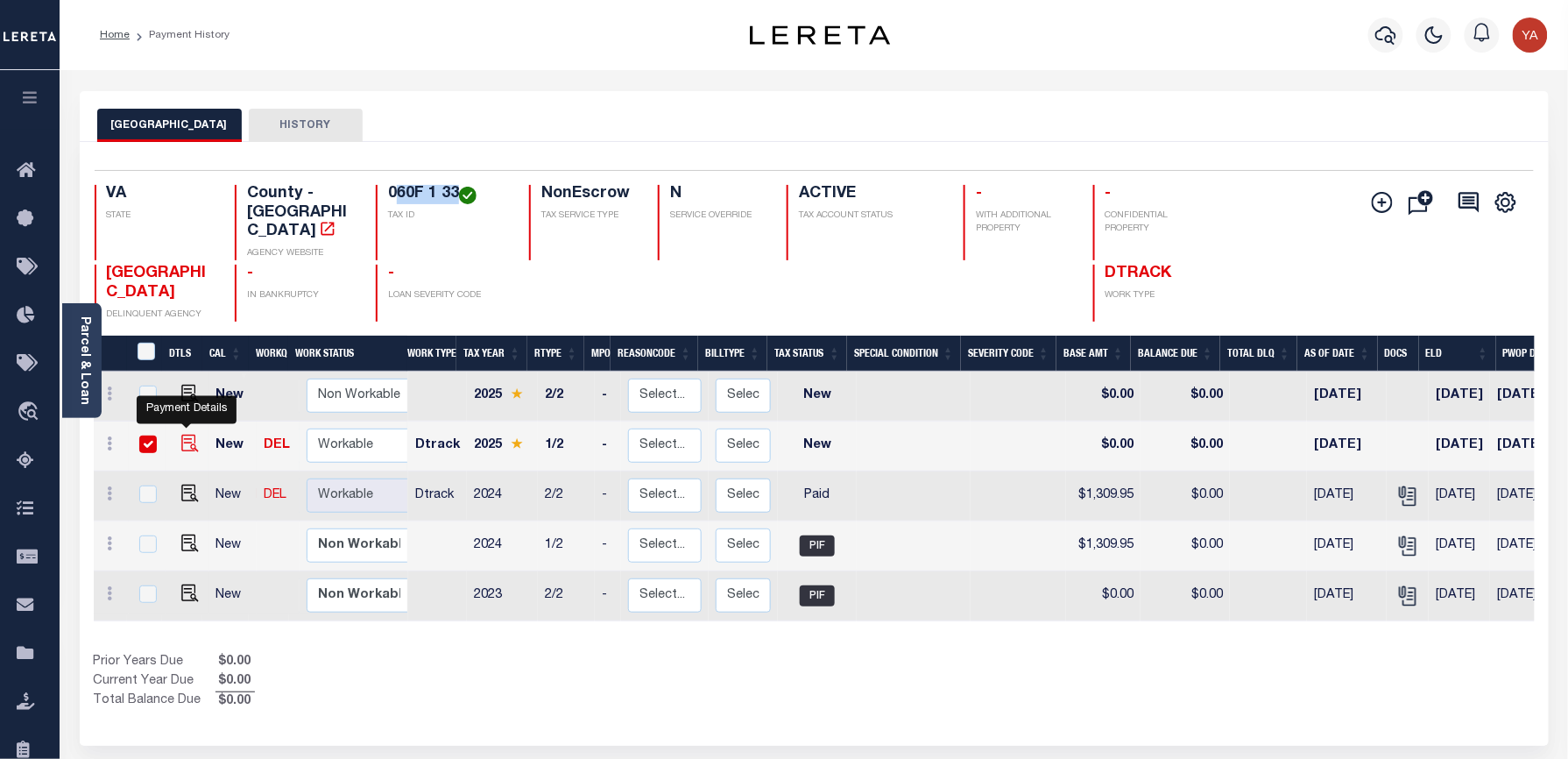
checkbox input "true"
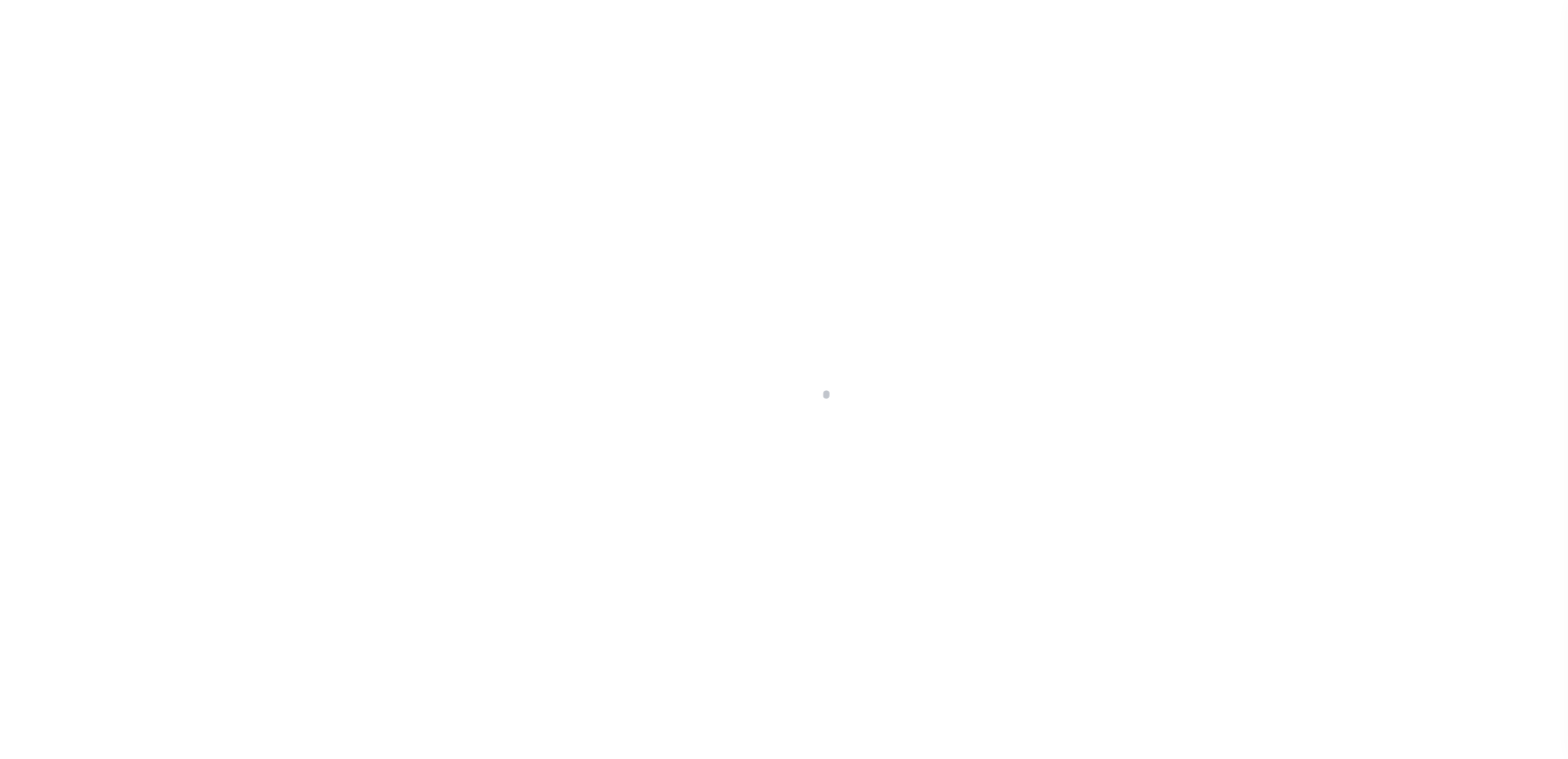
checkbox input "false"
type input "06/06/2025"
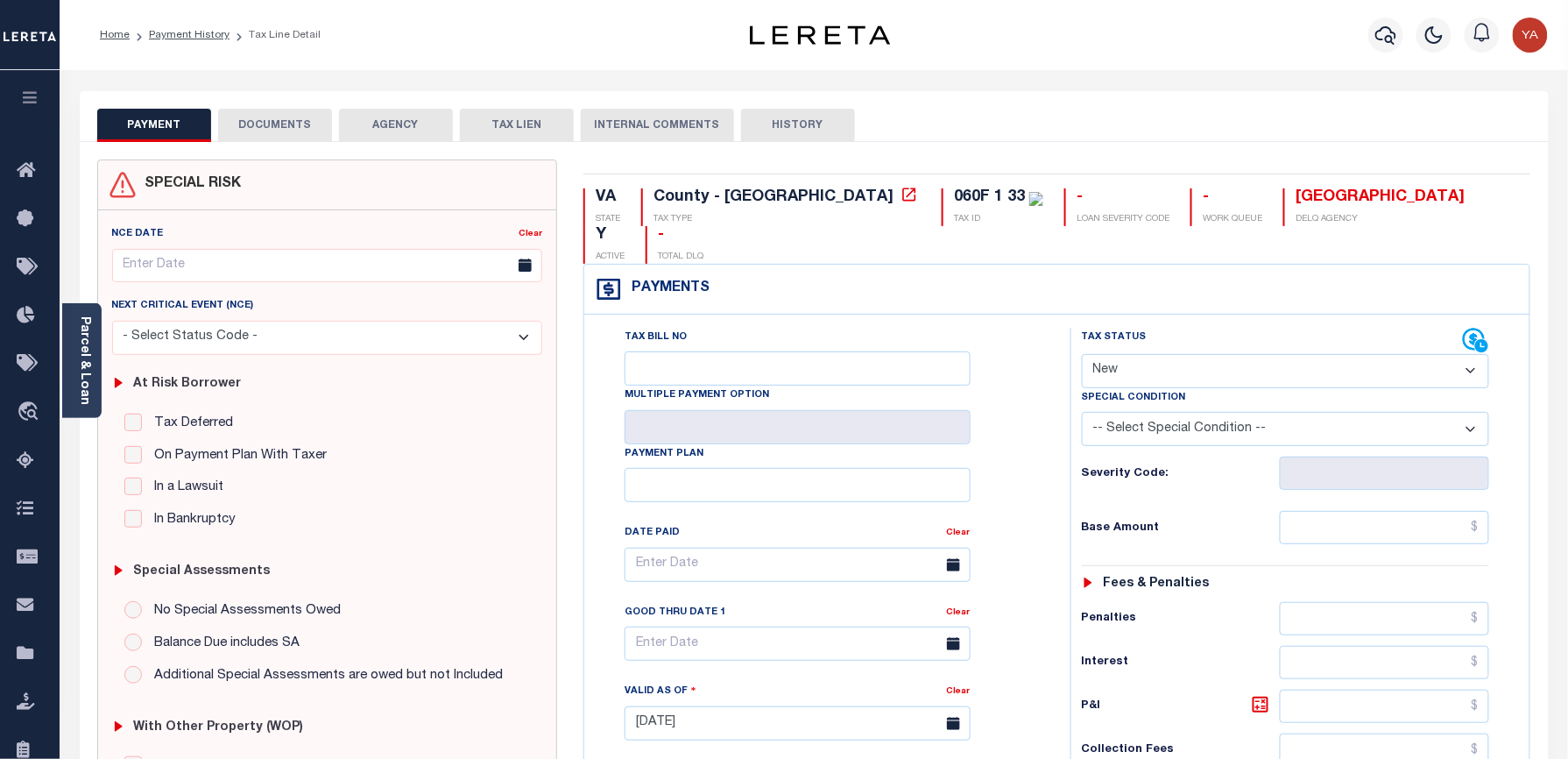
click at [1146, 354] on select "- Select Status Code - Open Due/Unpaid Paid Incomplete No Tax Due Internal Refu…" at bounding box center [1286, 371] width 408 height 34
select select "PYD"
click at [1081, 354] on select "- Select Status Code - Open Due/Unpaid Paid Incomplete No Tax Due Internal Refu…" at bounding box center [1286, 371] width 408 height 34
type input "[DATE]"
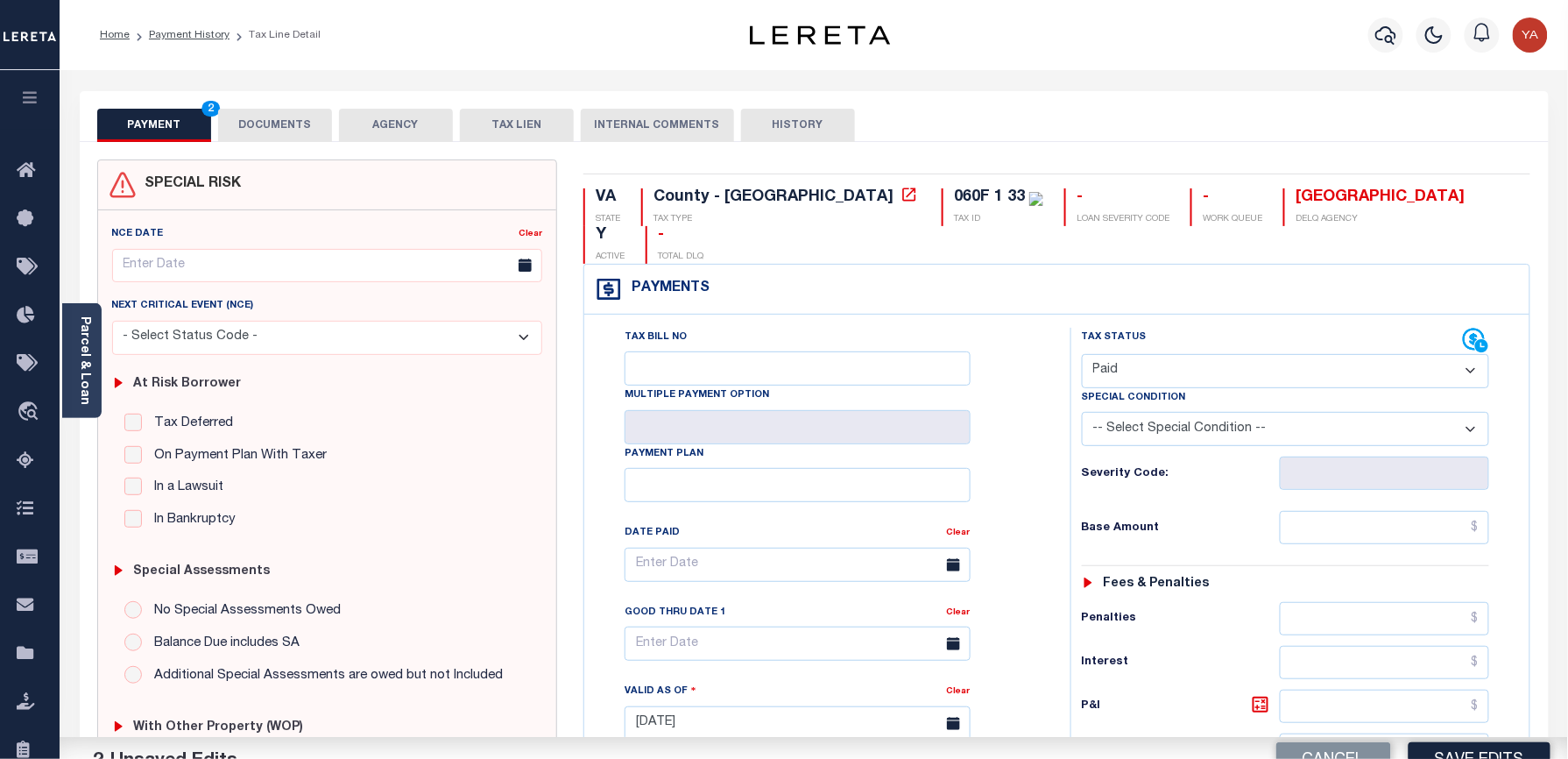
click at [1063, 492] on div "Tax Status Status" at bounding box center [1291, 714] width 469 height 774
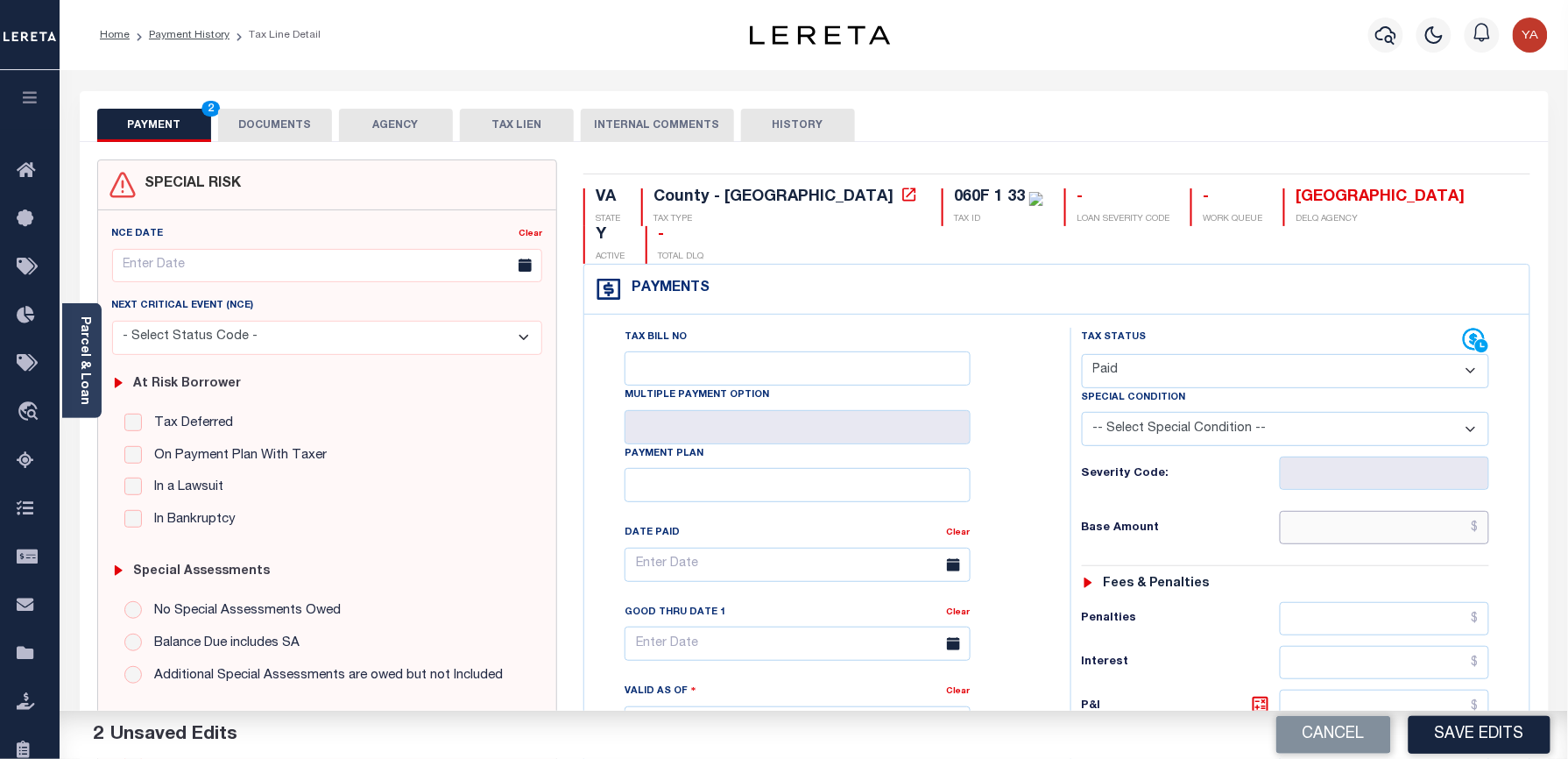
click at [1327, 511] on input "text" at bounding box center [1385, 528] width 211 height 34
paste input "1,365.86"
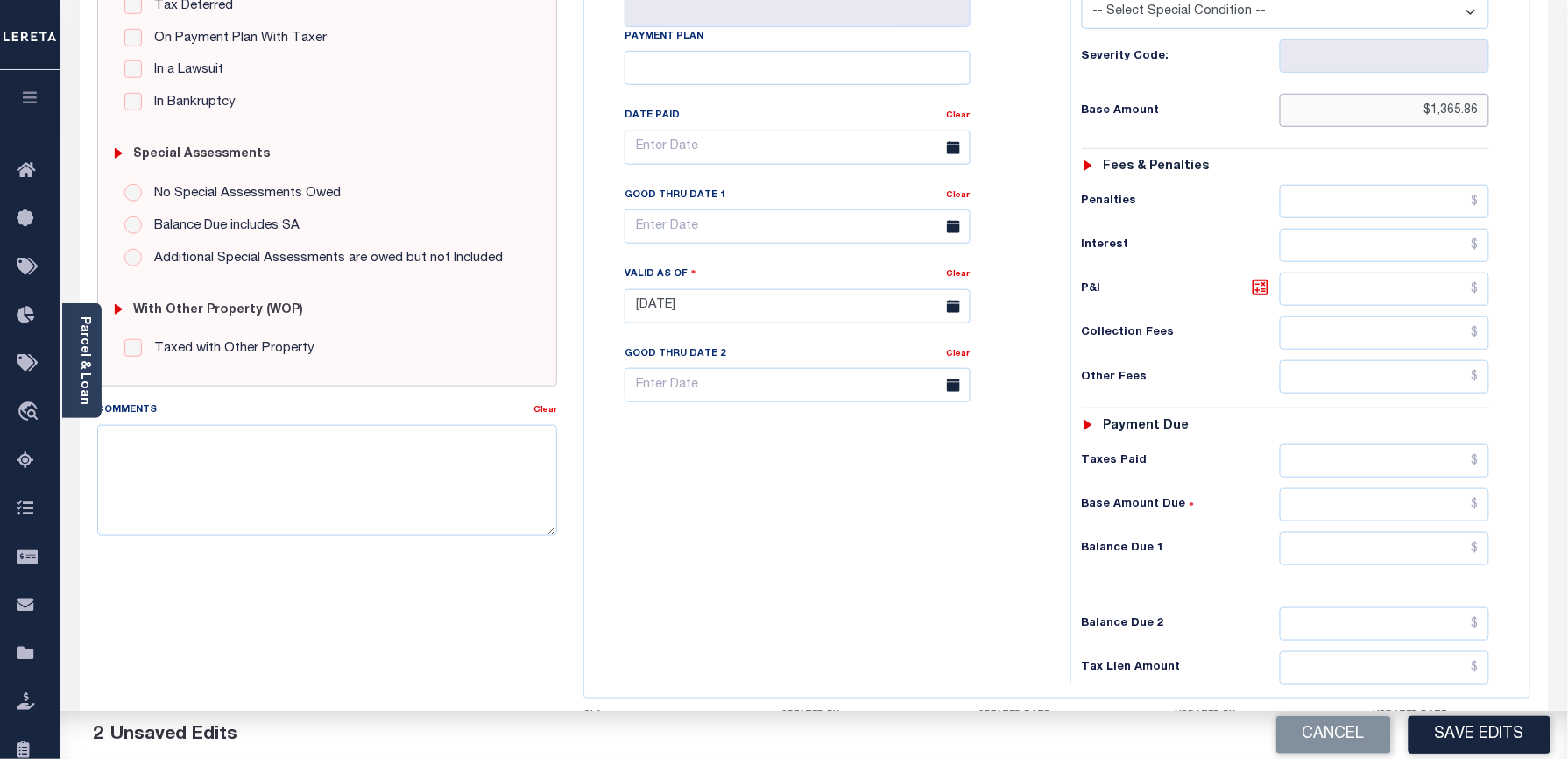
scroll to position [552, 0]
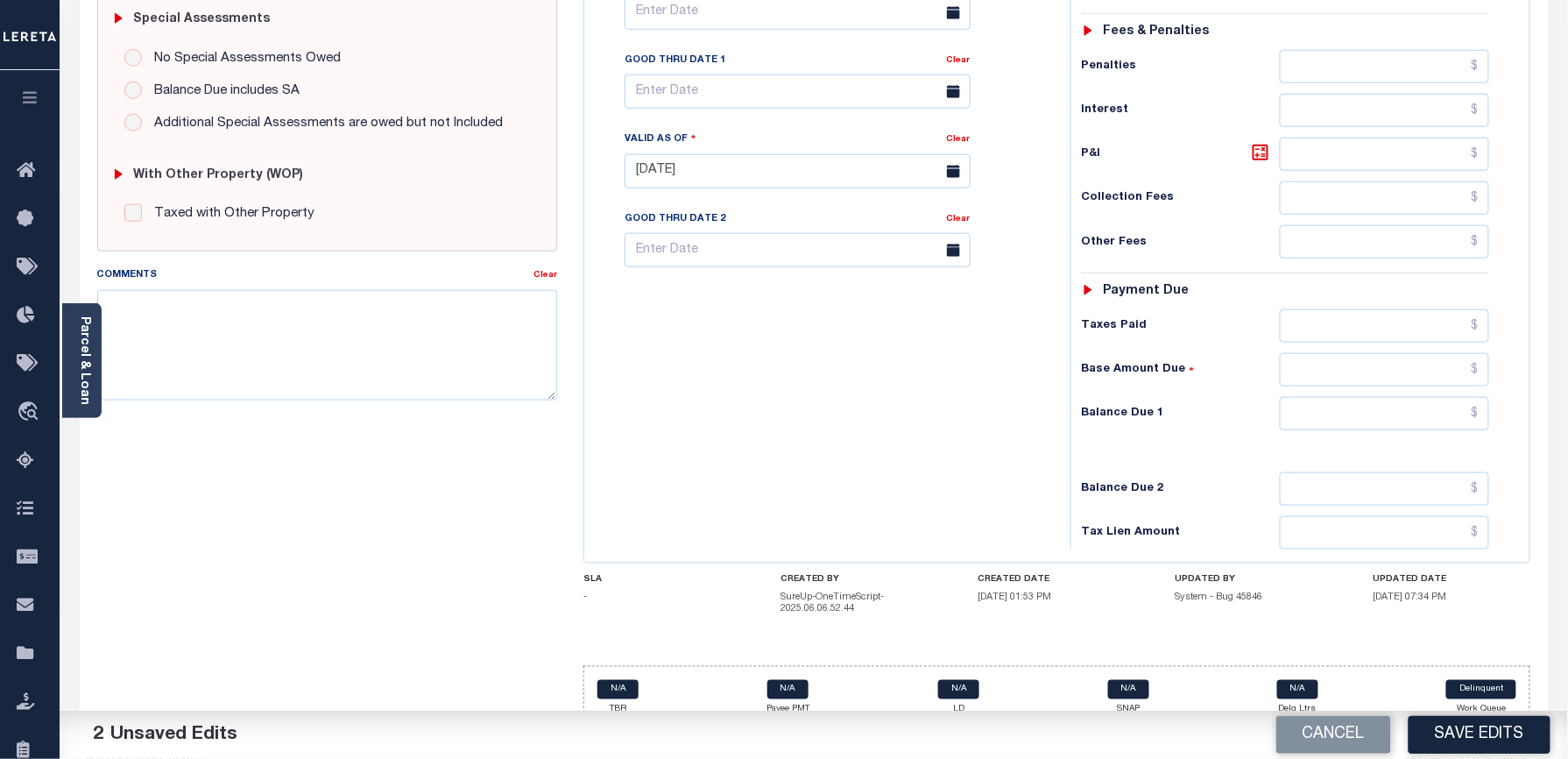
type input "$1,365.86"
drag, startPoint x: 1327, startPoint y: 380, endPoint x: 877, endPoint y: 410, distance: 451.0
click at [1305, 397] on input "text" at bounding box center [1385, 414] width 211 height 34
type input "$0.00"
click at [877, 410] on div "Tax Bill No Multiple Payment Option Payment Plan Clear" at bounding box center [822, 162] width 469 height 774
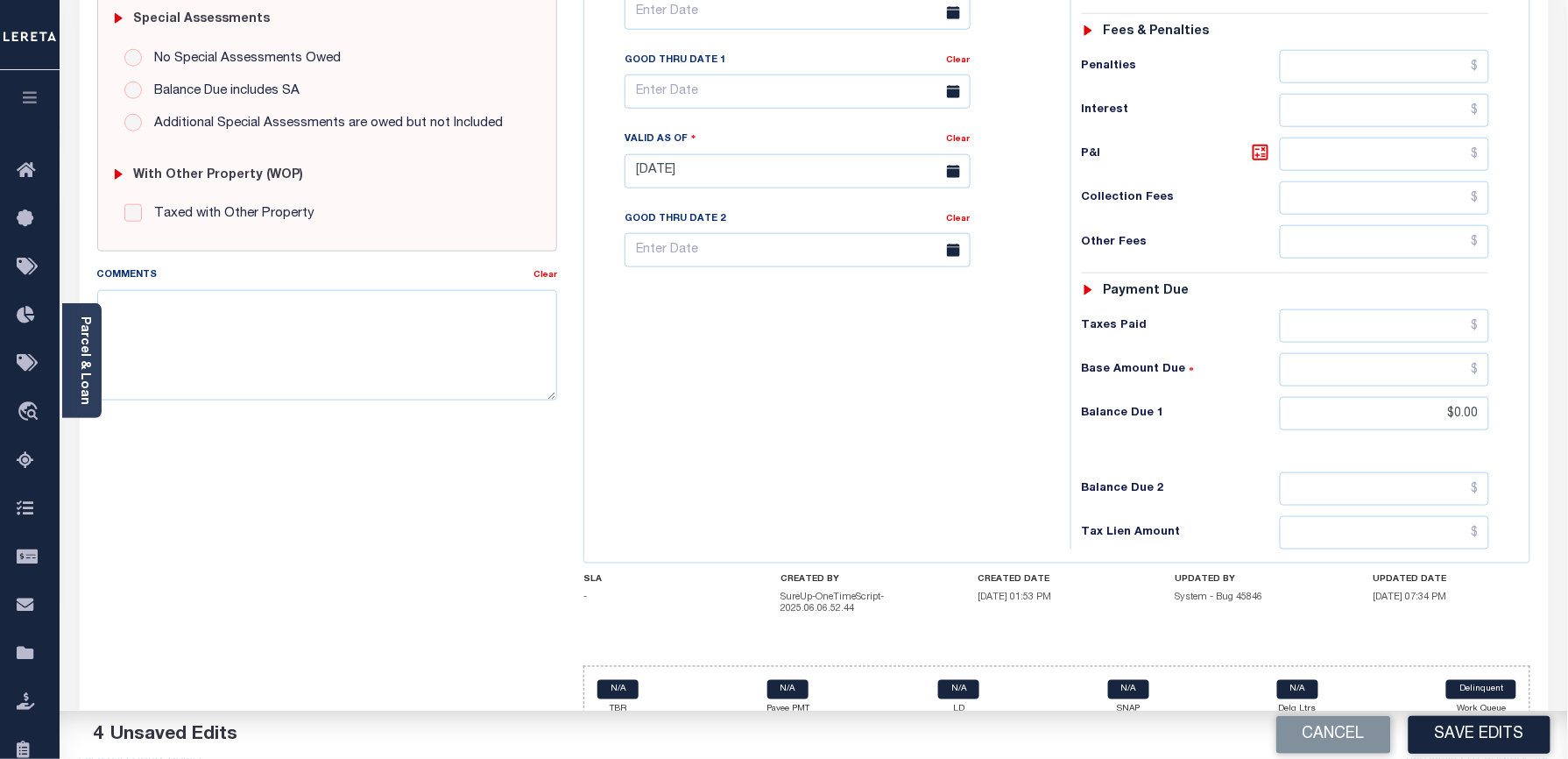
scroll to position [0, 0]
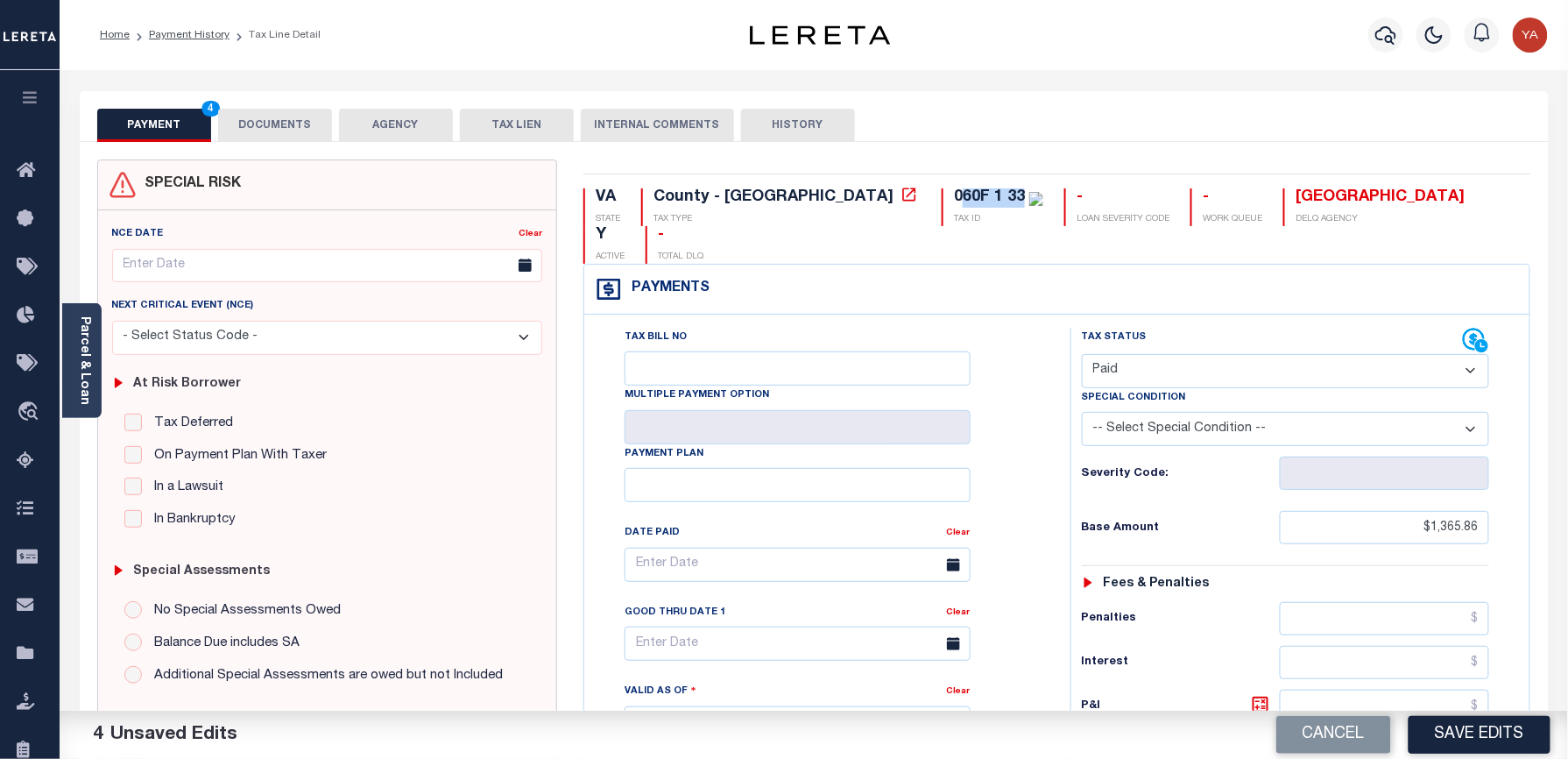
drag, startPoint x: 813, startPoint y: 194, endPoint x: 871, endPoint y: 193, distance: 58.0
click at [954, 193] on div "060F 1 33" at bounding box center [989, 197] width 71 height 16
copy div "60F 1 33"
click at [296, 130] on button "DOCUMENTS" at bounding box center [275, 126] width 114 height 34
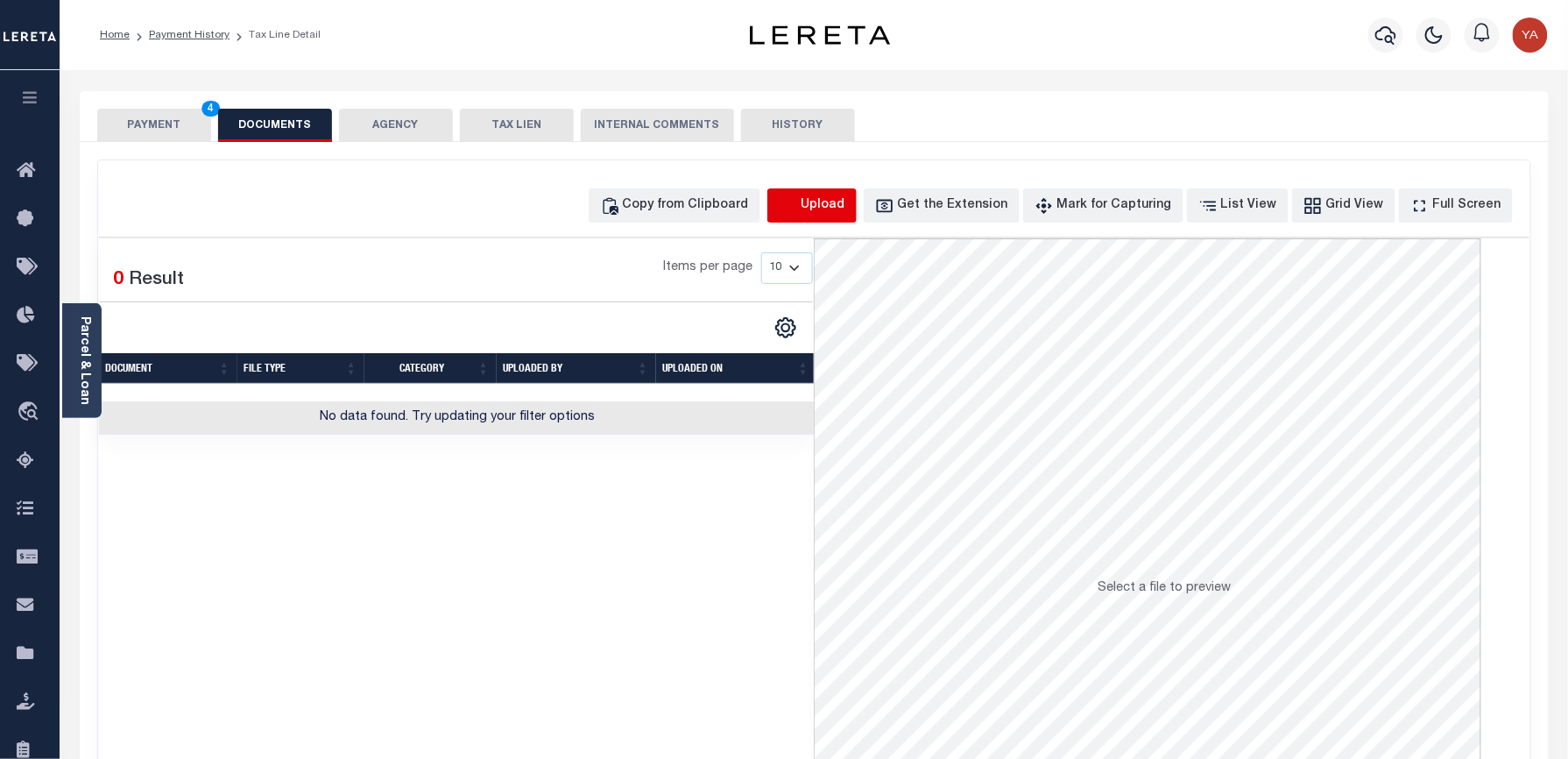
click at [798, 200] on icon "button" at bounding box center [788, 205] width 20 height 20
select select "POP"
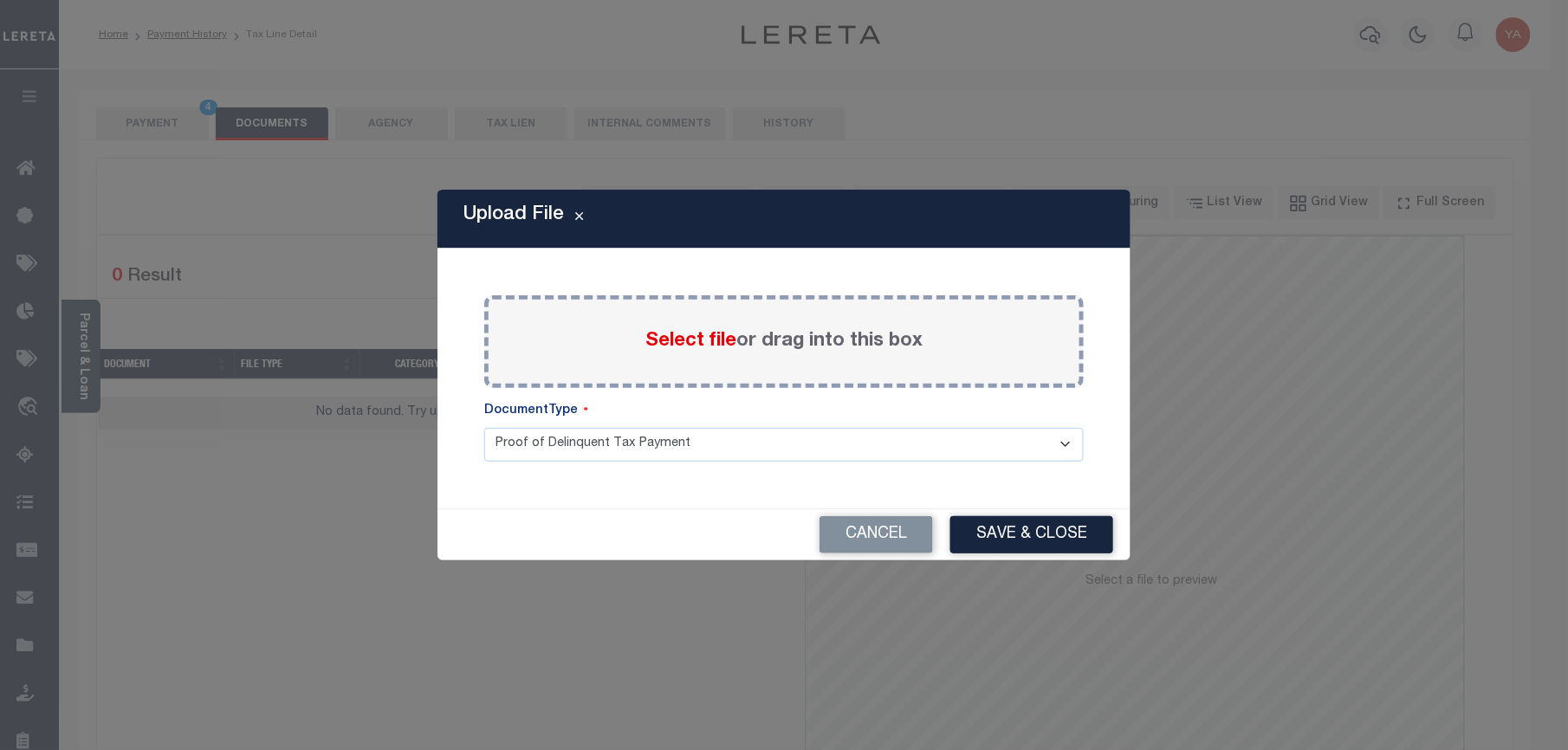
click at [851, 322] on div "Select file or drag into this box" at bounding box center [784, 341] width 599 height 93
click at [782, 353] on label "Select file or drag into this box" at bounding box center [784, 341] width 277 height 29
click at [0, 0] on input "Select file or drag into this box" at bounding box center [0, 0] width 0 height 0
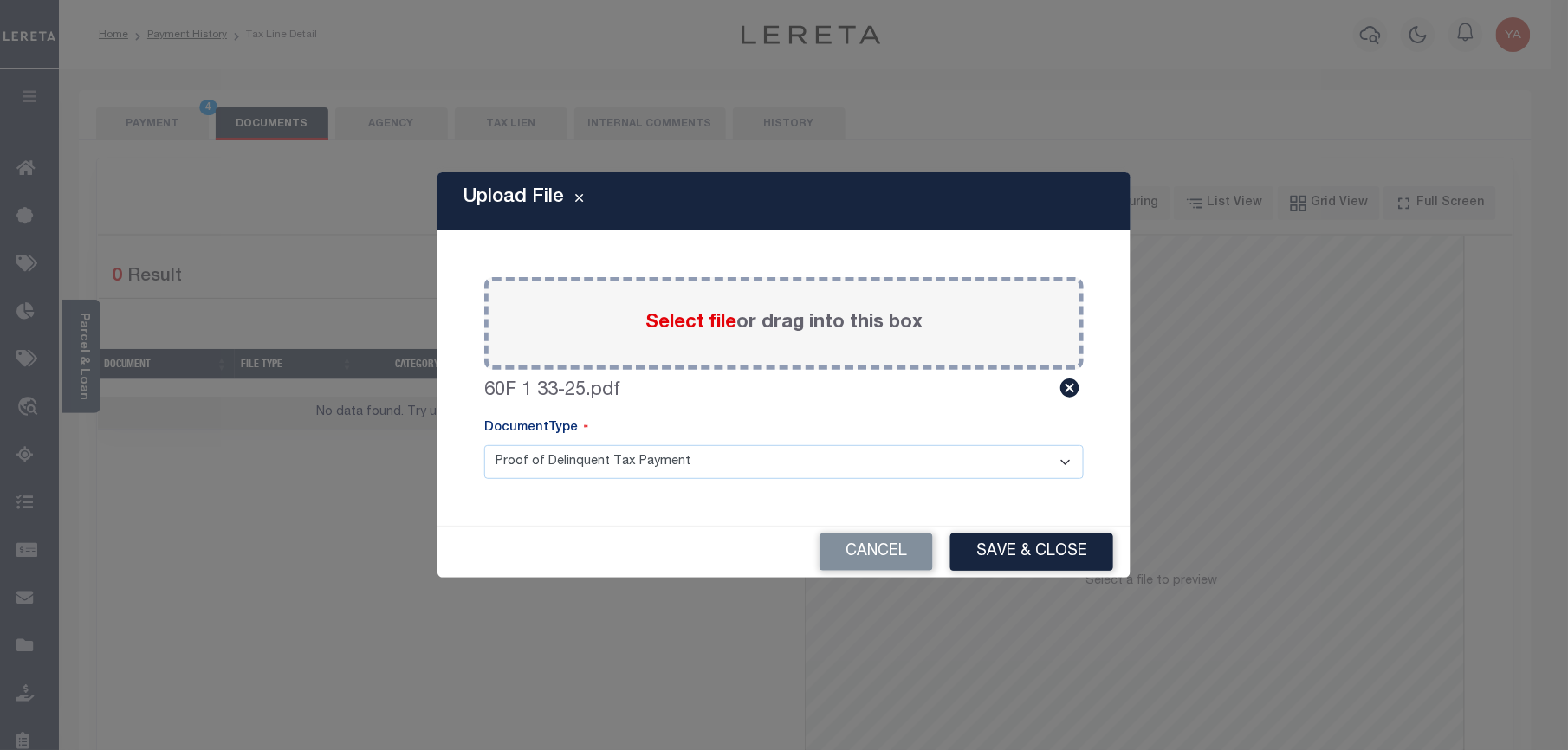
drag, startPoint x: 767, startPoint y: 459, endPoint x: 764, endPoint y: 481, distance: 22.2
click at [767, 463] on select "Proof of Delinquent Tax Payment" at bounding box center [784, 462] width 599 height 34
click at [484, 445] on select "Proof of Delinquent Tax Payment" at bounding box center [784, 462] width 599 height 34
click at [1031, 540] on button "Save & Close" at bounding box center [1032, 552] width 163 height 37
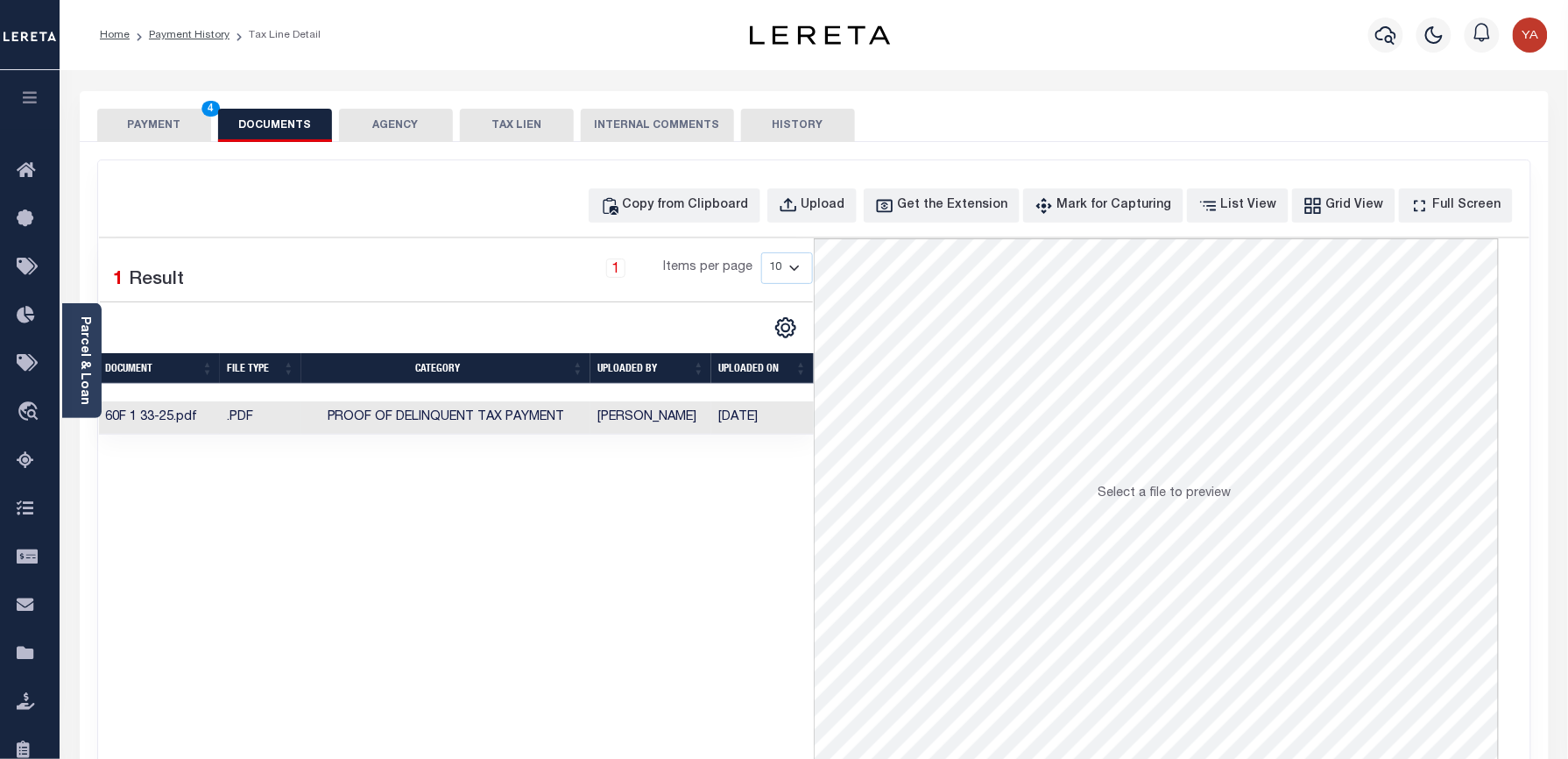
click at [778, 428] on td "[DATE]" at bounding box center [763, 418] width 103 height 34
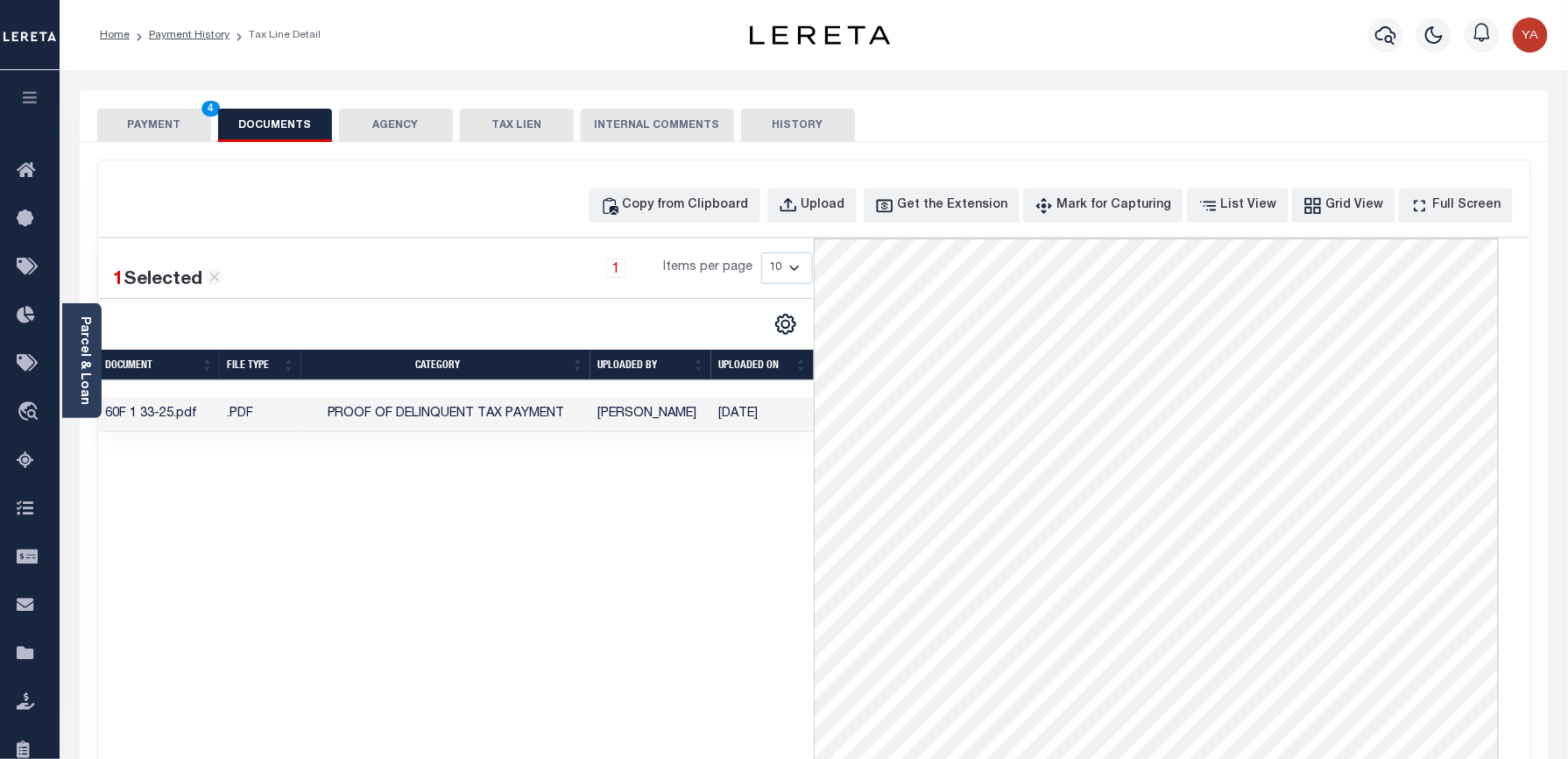
click at [698, 626] on div "1 Selected 1 Result 1 Items per page 10 25 50 100" at bounding box center [457, 502] width 716 height 526
click at [173, 123] on button "PAYMENT 4" at bounding box center [154, 126] width 114 height 34
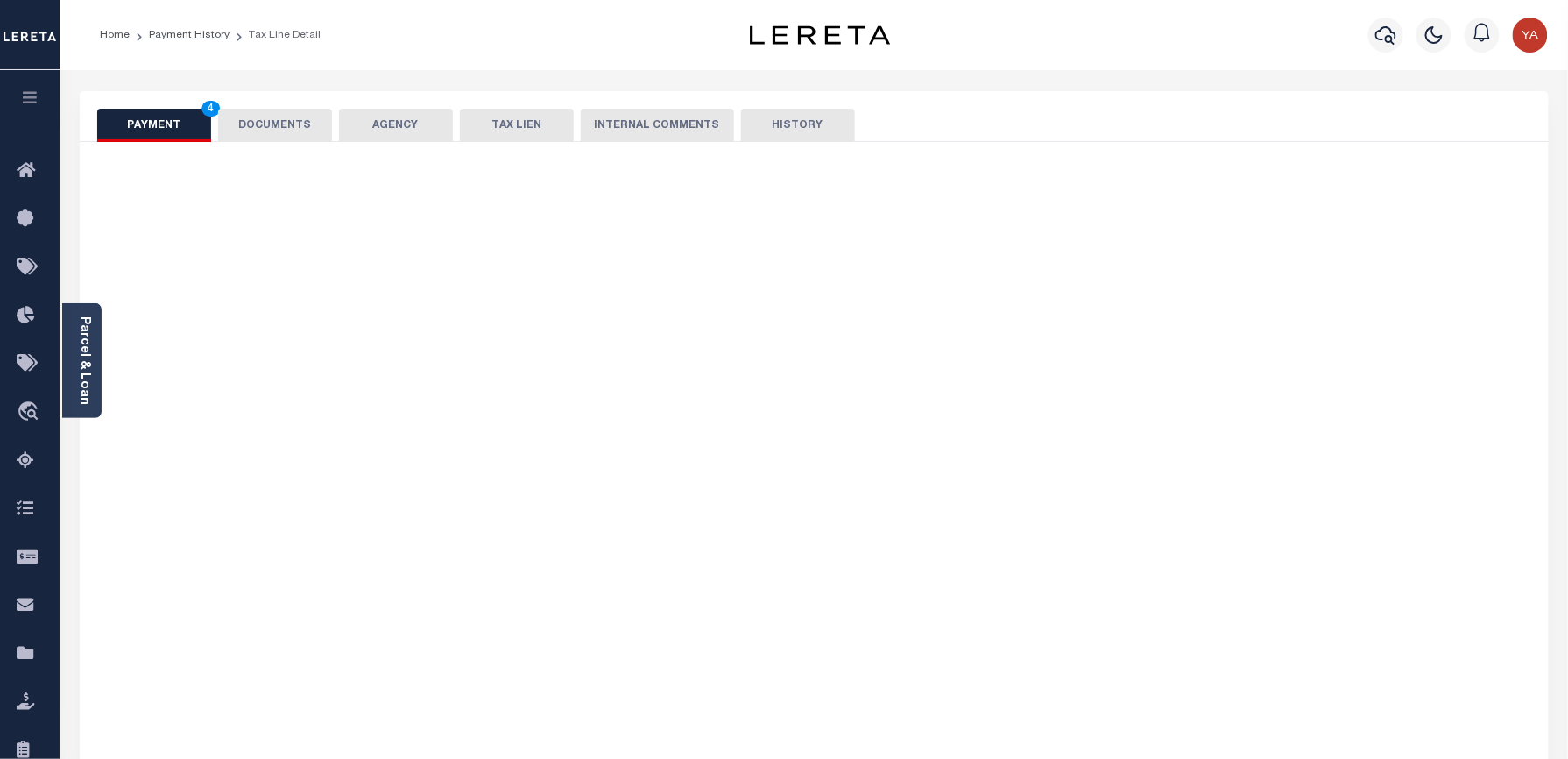
drag, startPoint x: 377, startPoint y: 50, endPoint x: 438, endPoint y: 81, distance: 68.4
click at [385, 50] on div "Home Payment History Tax Line Detail" at bounding box center [392, 34] width 612 height 36
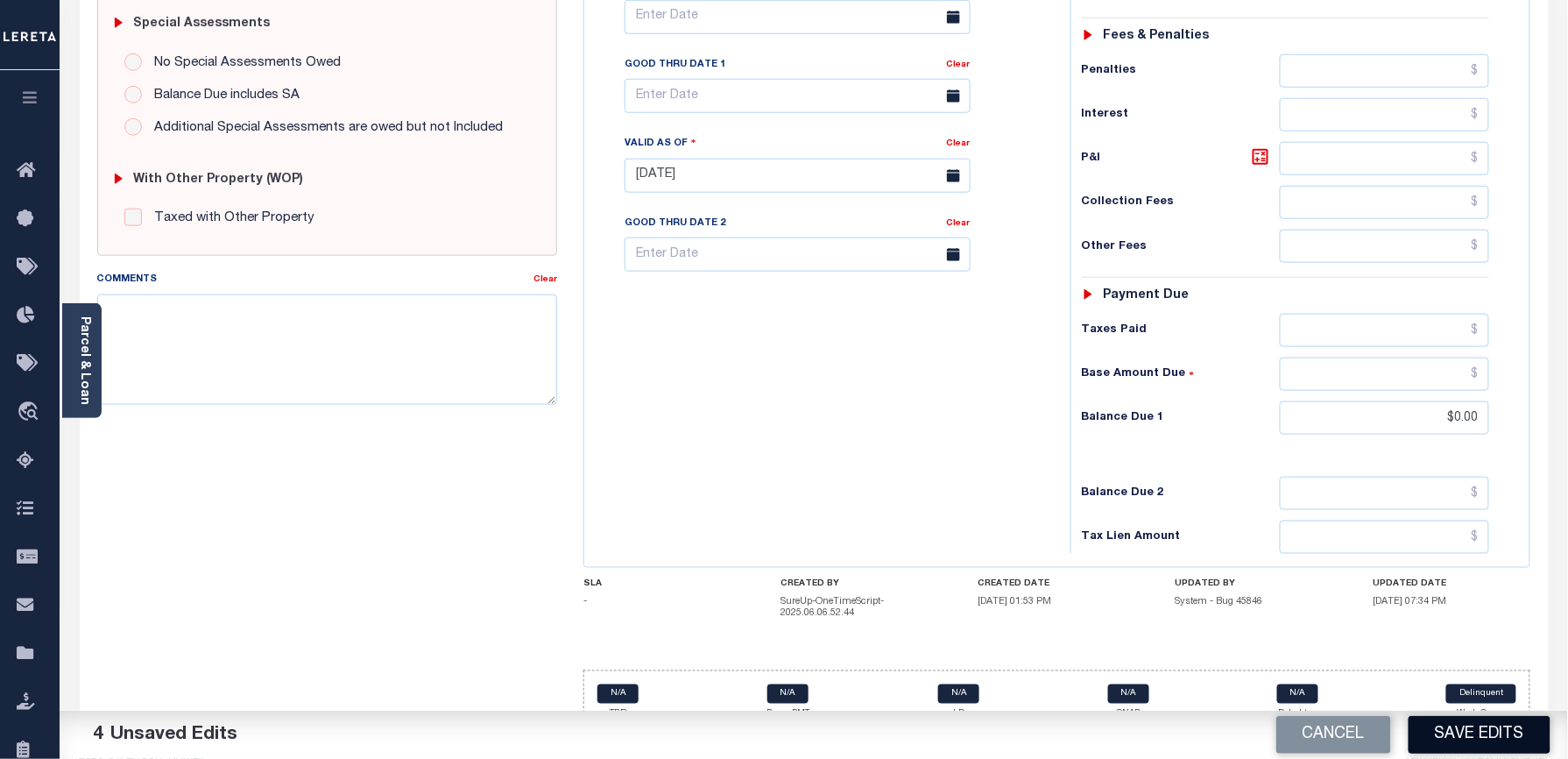
click at [1479, 738] on button "Save Edits" at bounding box center [1479, 735] width 142 height 37
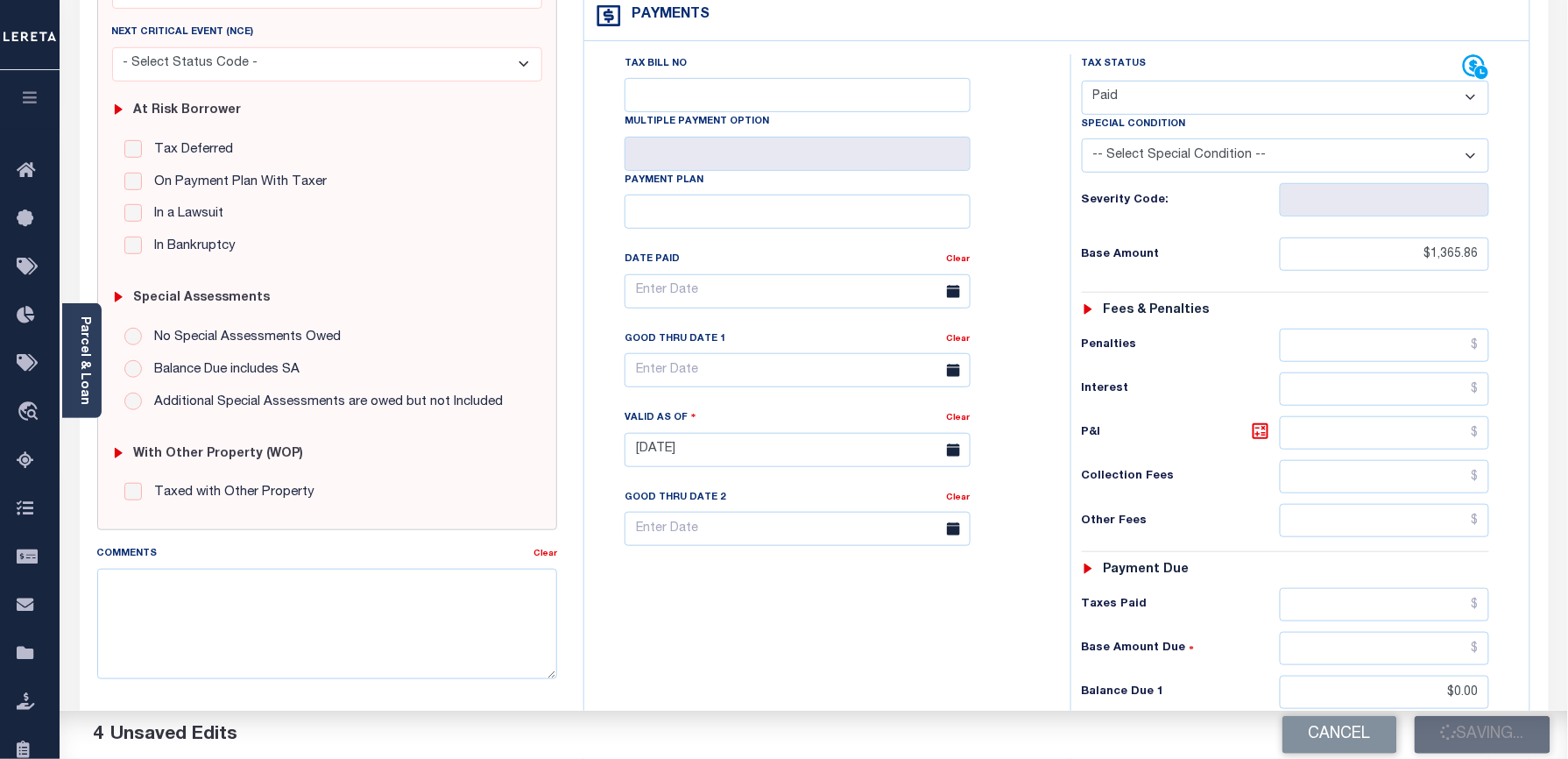
scroll to position [80, 0]
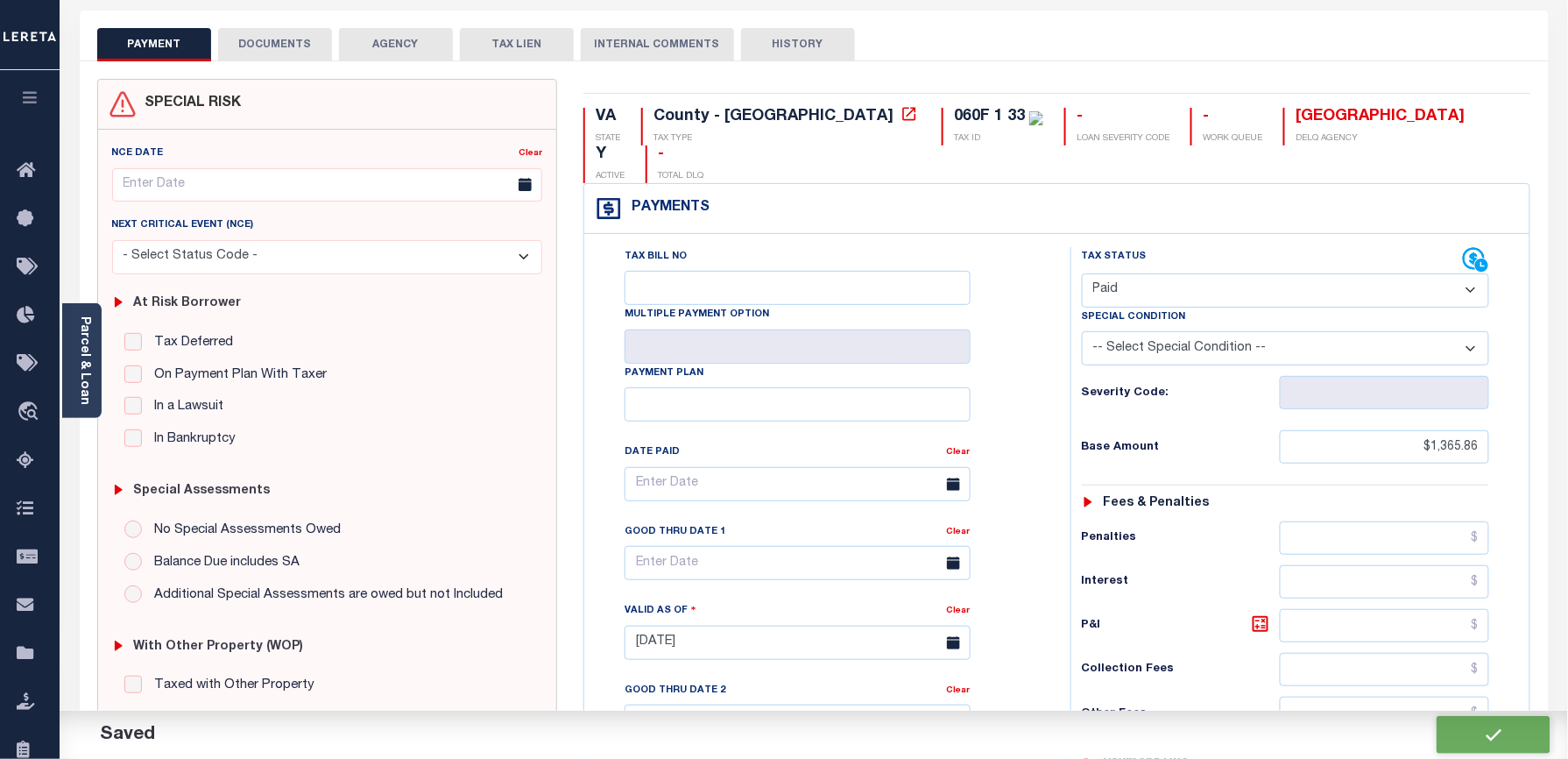
checkbox input "false"
type input "$1,365.86"
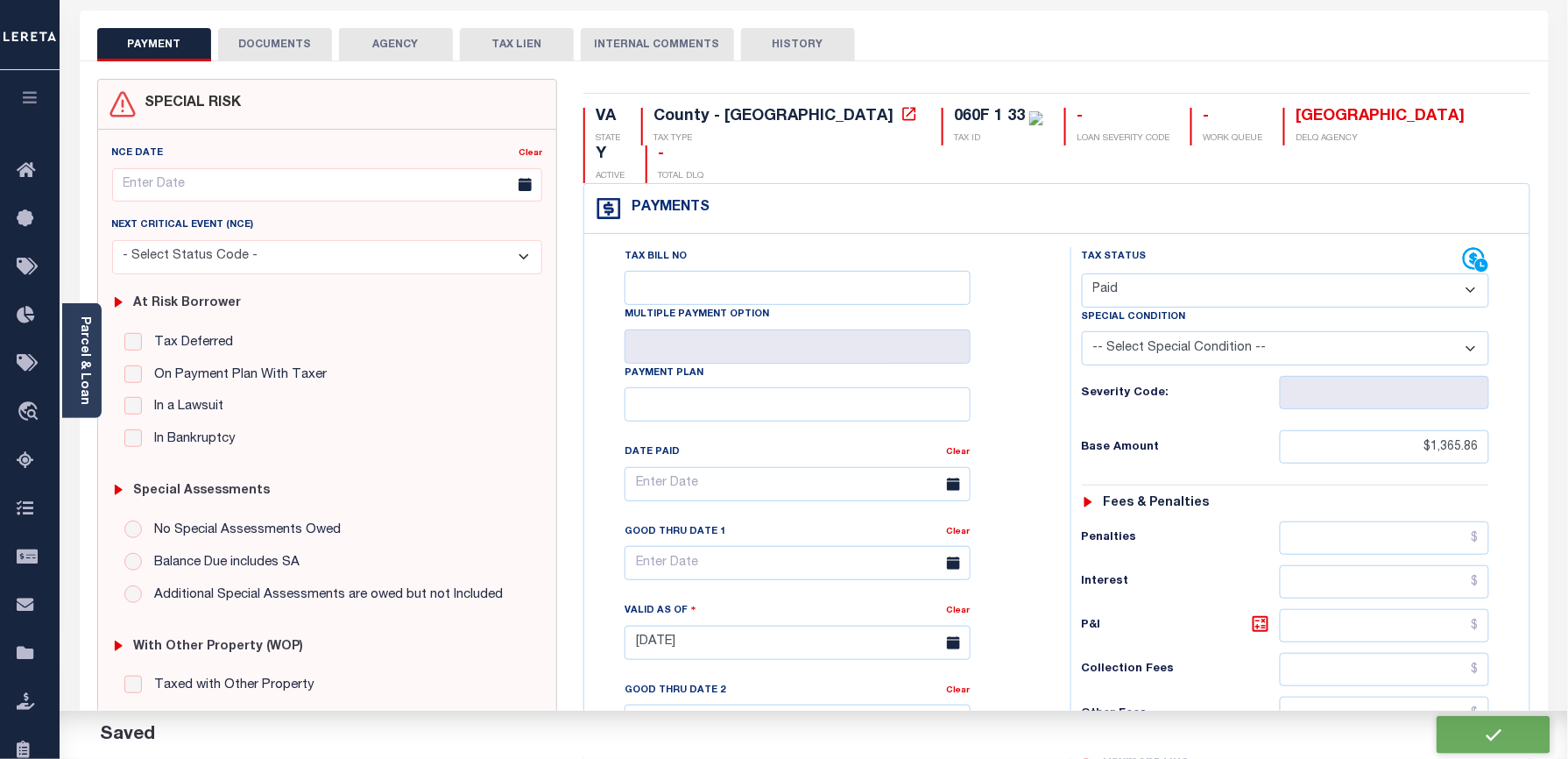
type input "$0"
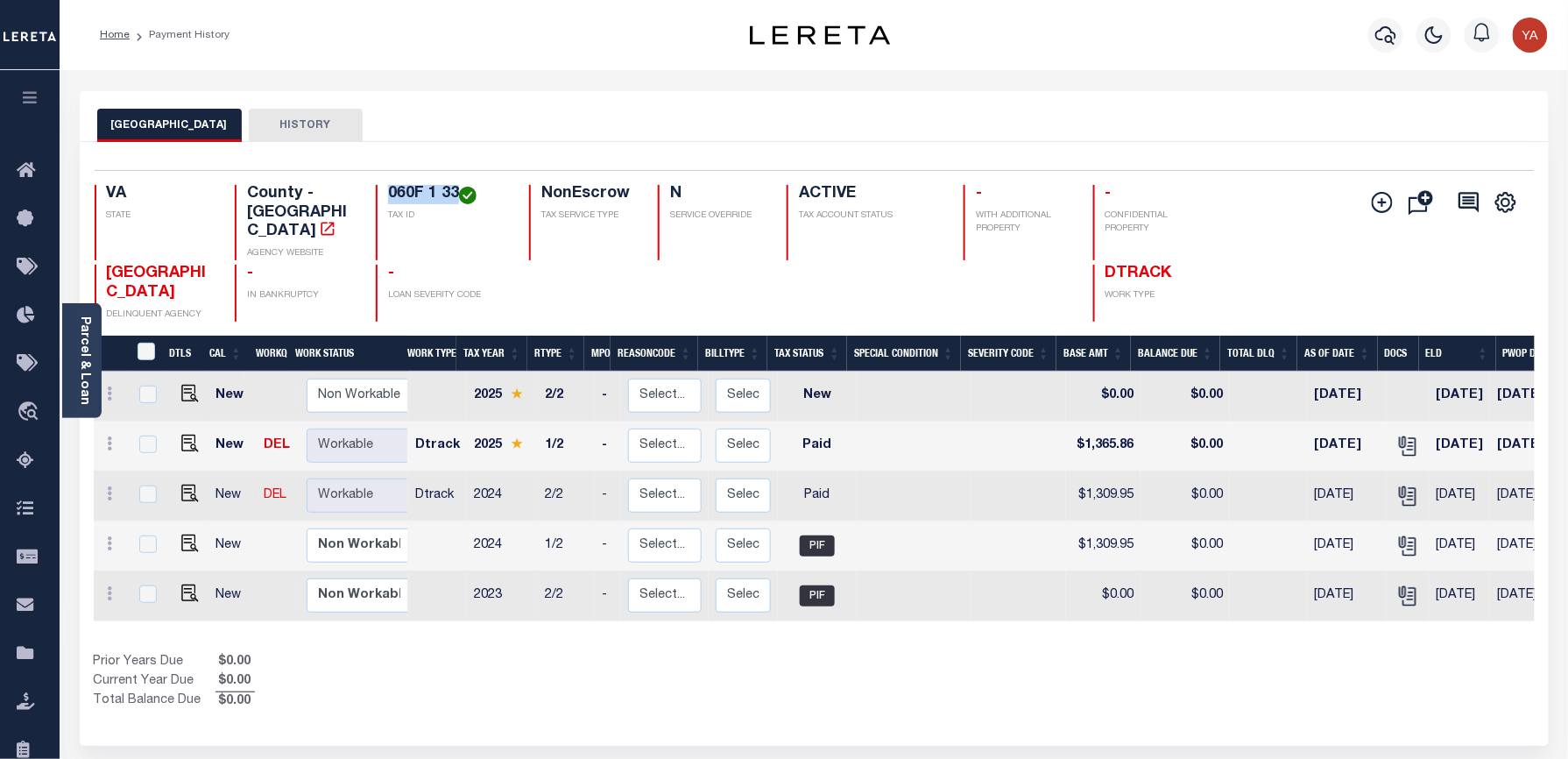
drag, startPoint x: 387, startPoint y: 181, endPoint x: 457, endPoint y: 187, distance: 70.3
click at [457, 187] on div "Selected 5 Results 1 Items per page 25 50 100 VA STATE County - VA AGENCY WEBSI…" at bounding box center [814, 245] width 1467 height 152
copy h4 "060F 1 33"
click at [86, 389] on link "Parcel & Loan" at bounding box center [84, 360] width 12 height 89
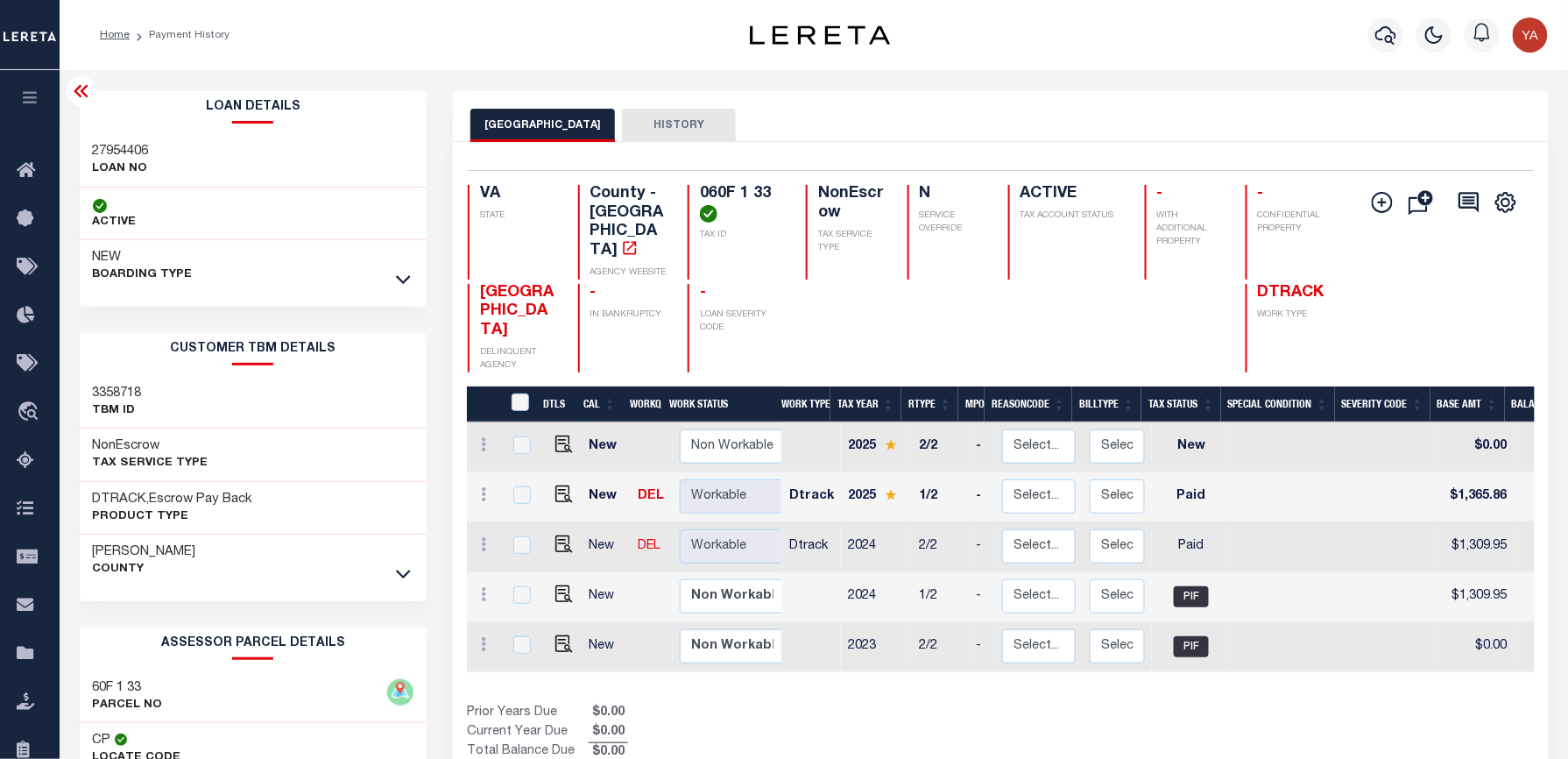
click at [123, 152] on h3 "27954406" at bounding box center [121, 151] width 56 height 18
copy h3 "27954406"
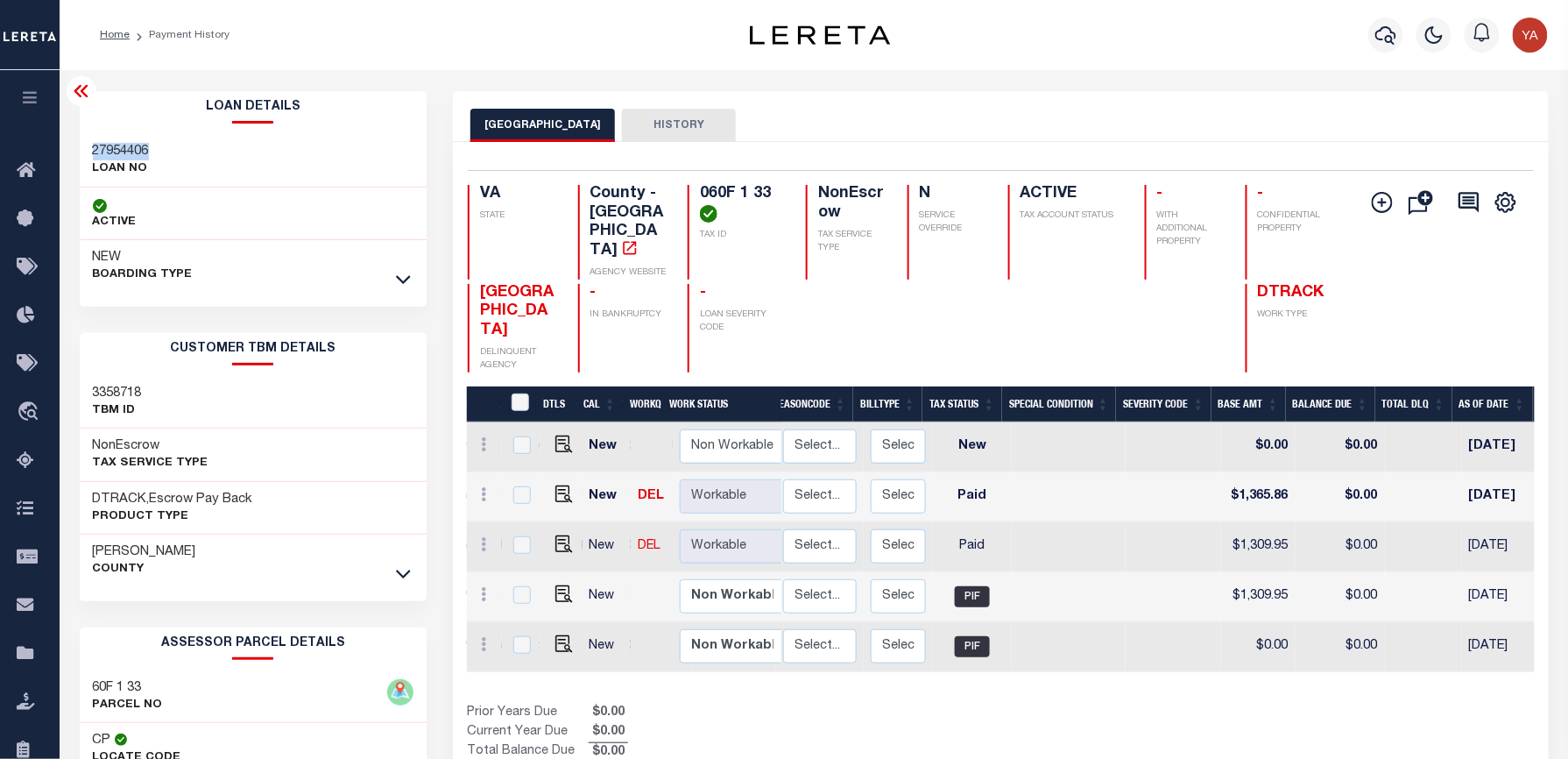
scroll to position [0, 228]
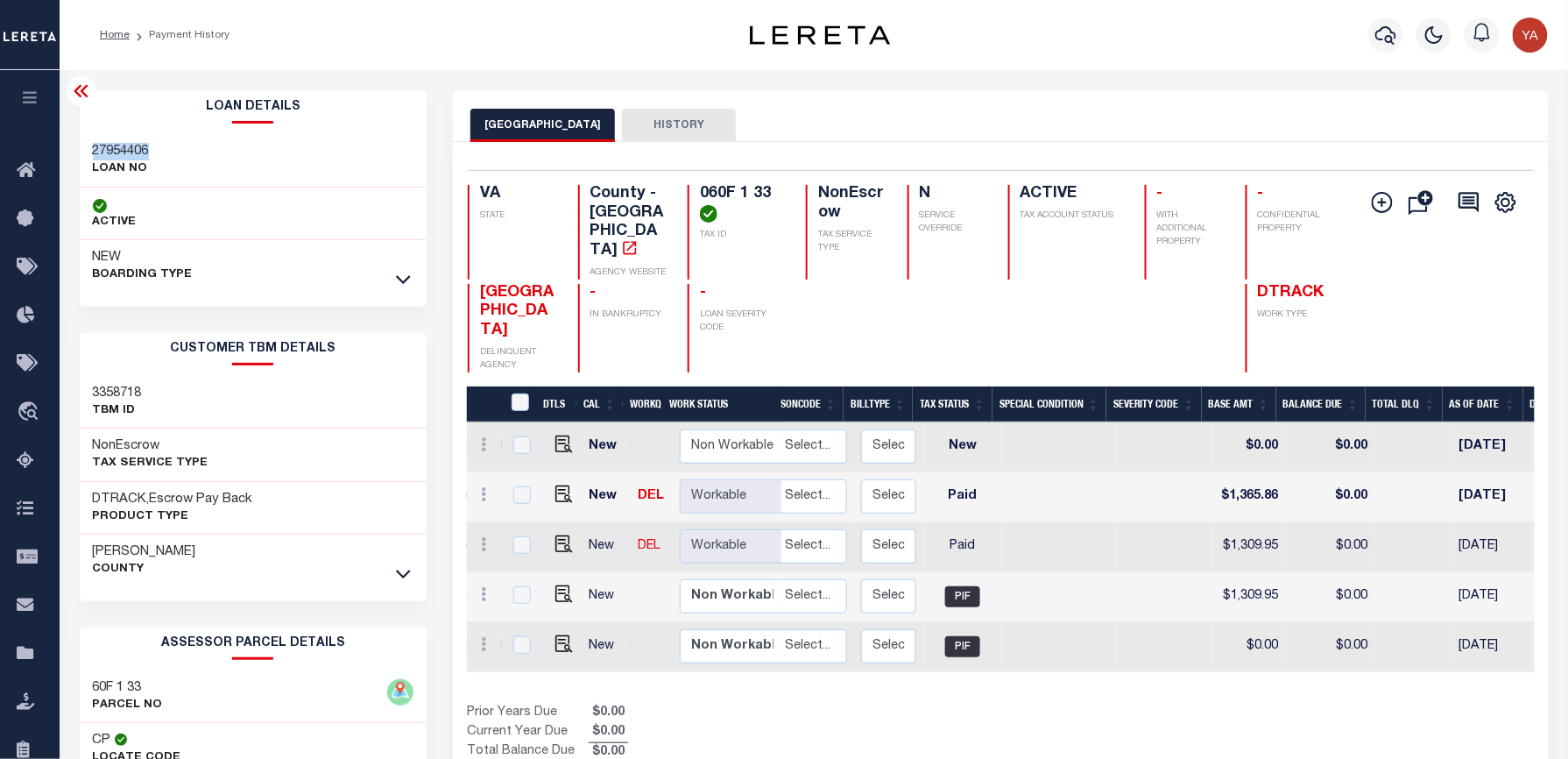
drag, startPoint x: 990, startPoint y: 123, endPoint x: 1517, endPoint y: 326, distance: 564.7
click at [990, 123] on div "GREENE COUNTY HISTORY" at bounding box center [1000, 125] width 1060 height 33
click at [722, 189] on h4 "060F 1 33" at bounding box center [742, 203] width 85 height 37
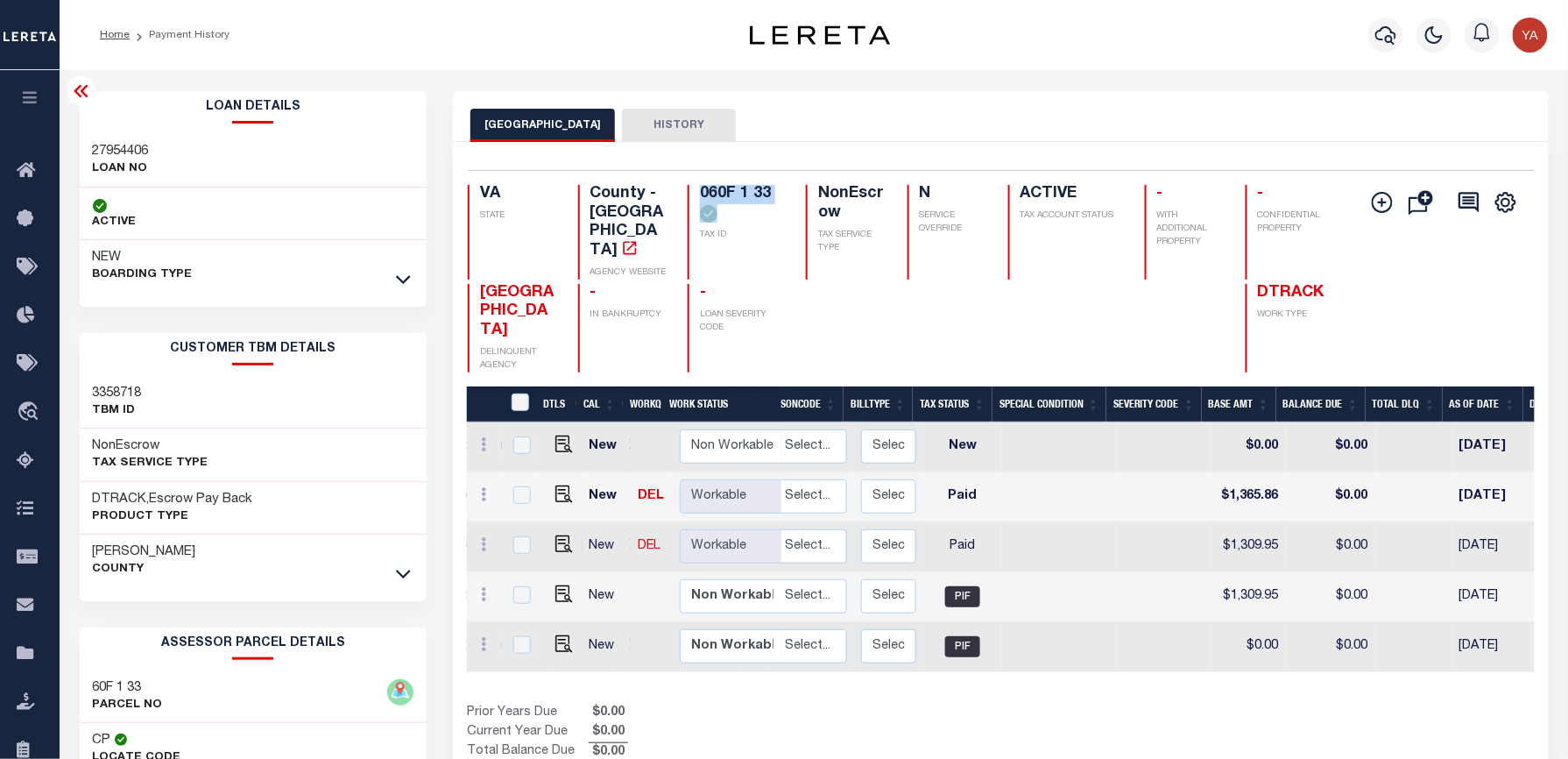
copy div "060F 1 33"
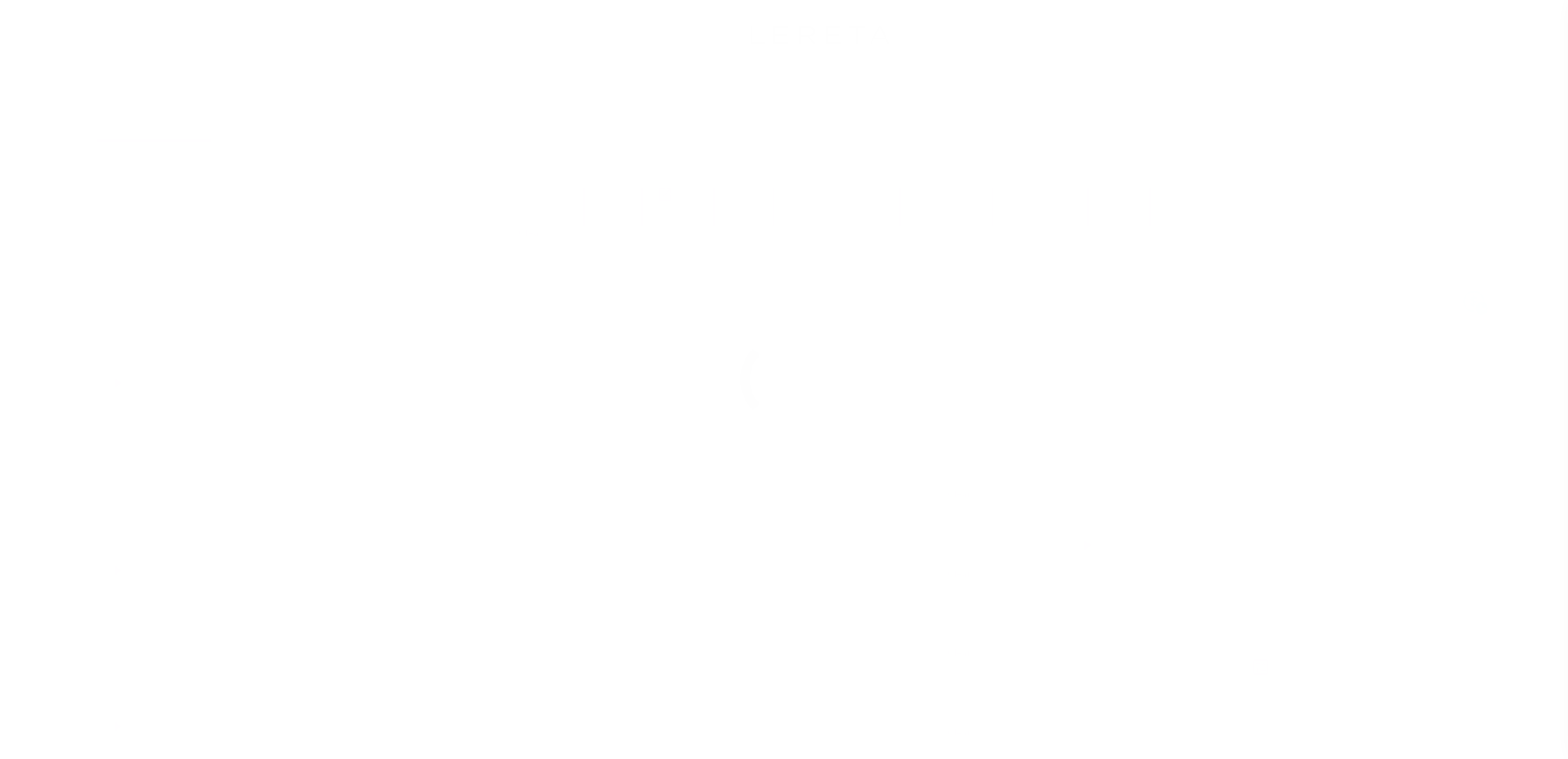
select select "PYD"
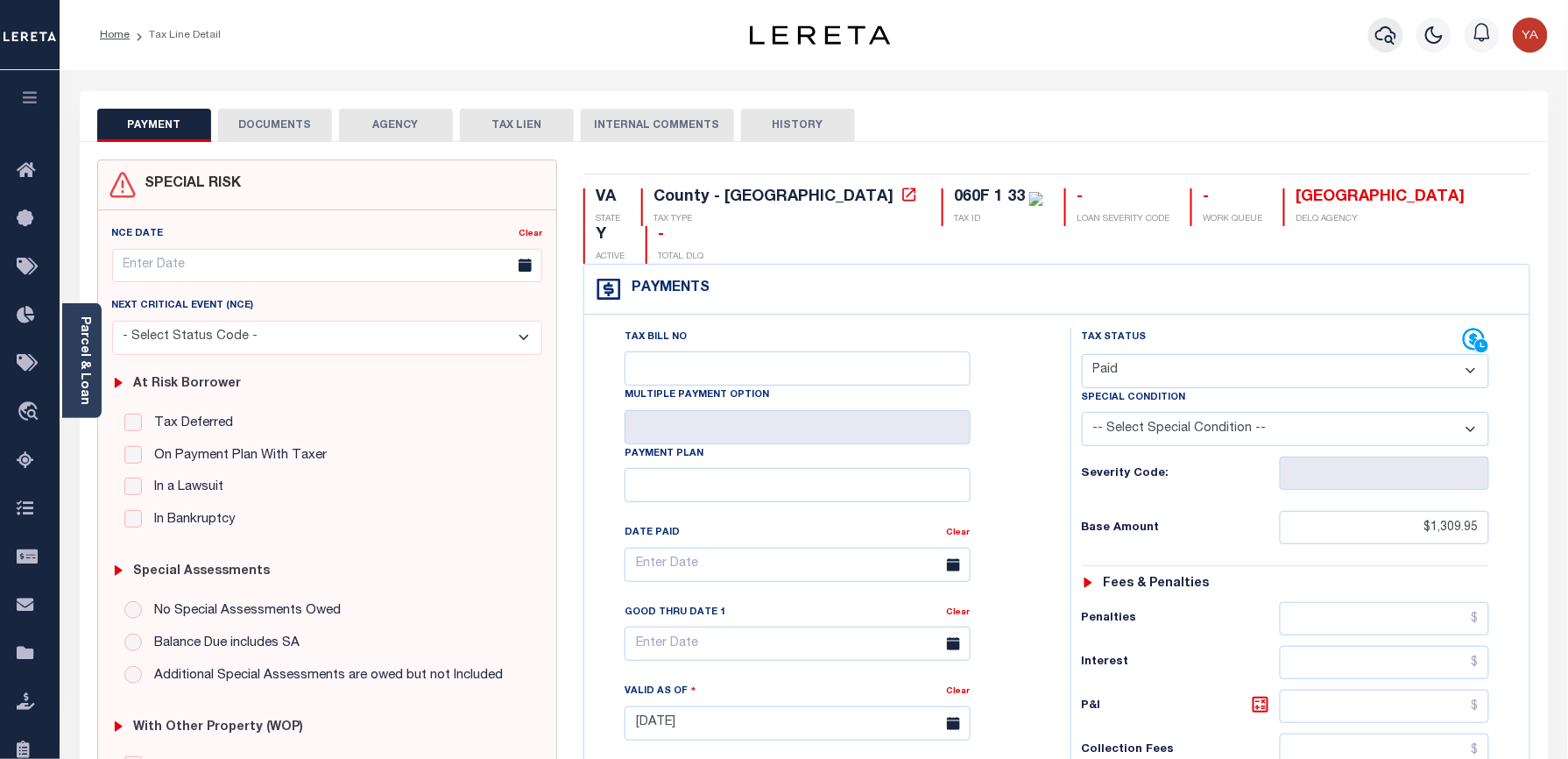
click at [1382, 29] on icon "button" at bounding box center [1385, 35] width 21 height 19
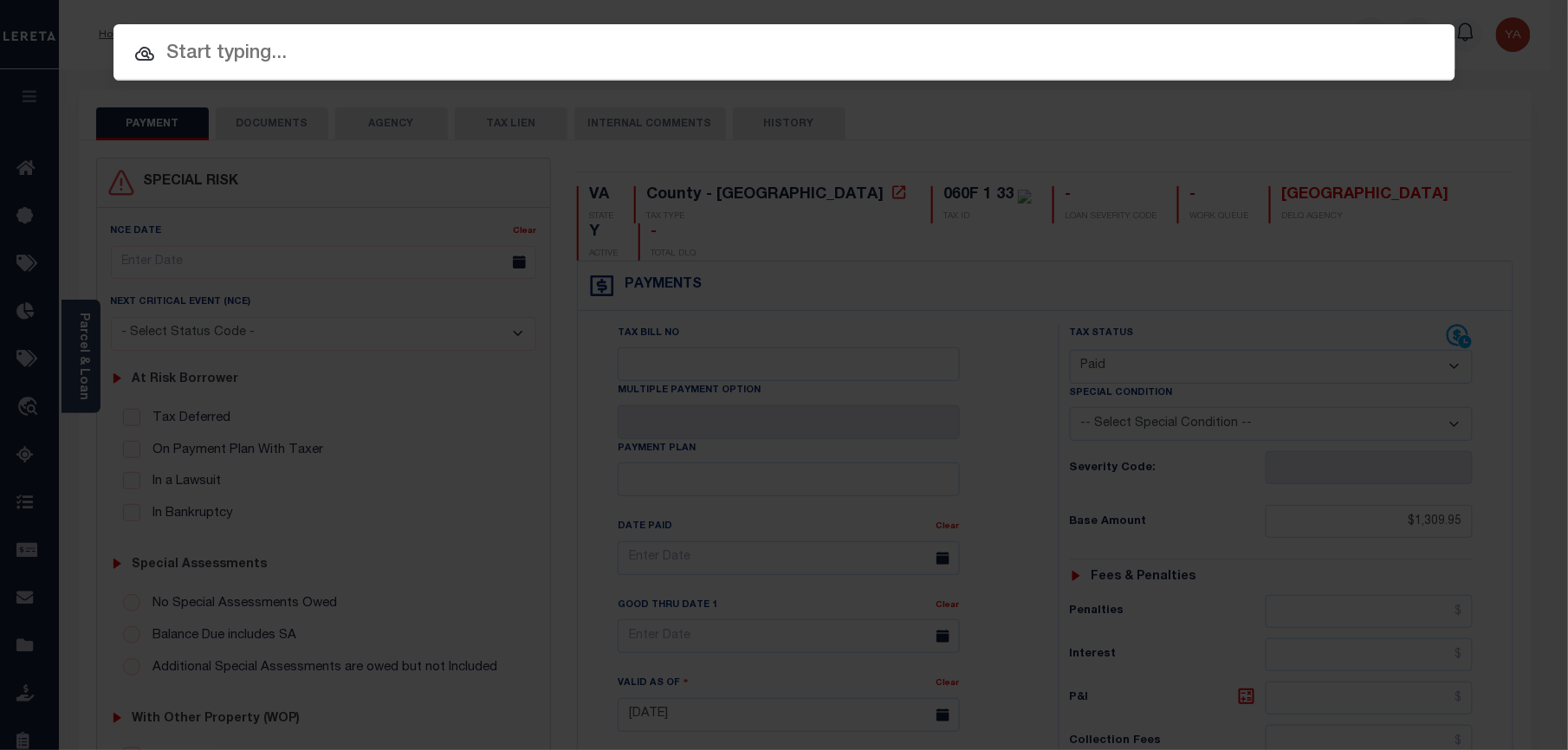
click at [1327, 24] on div "Include Loans TBM Customers Borrowers Payments (Lender Non-Disb) Payments (Lend…" at bounding box center [784, 52] width 1341 height 56
paste input "19036306"
type input "19036306"
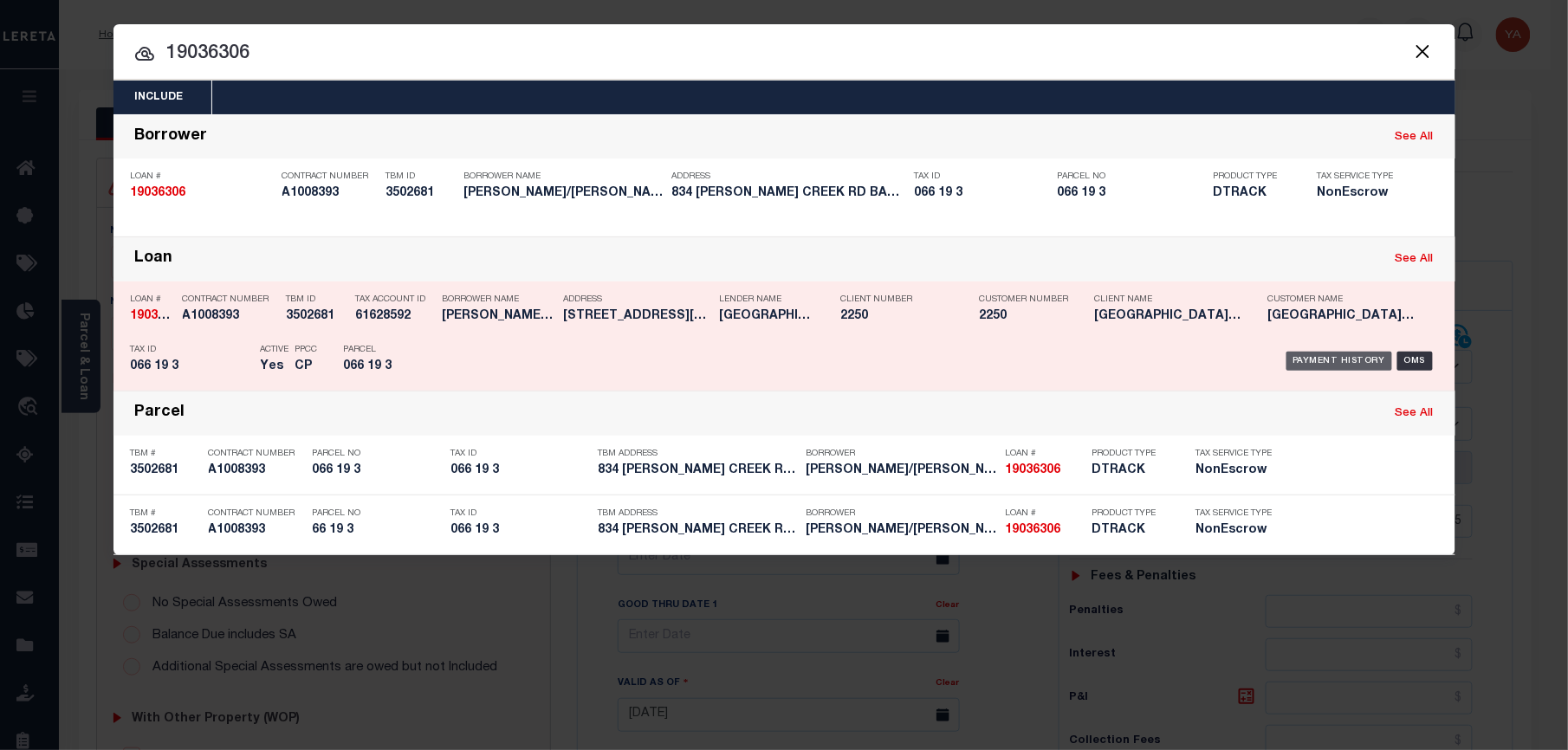
click at [1342, 357] on div "Payment History" at bounding box center [1339, 360] width 107 height 19
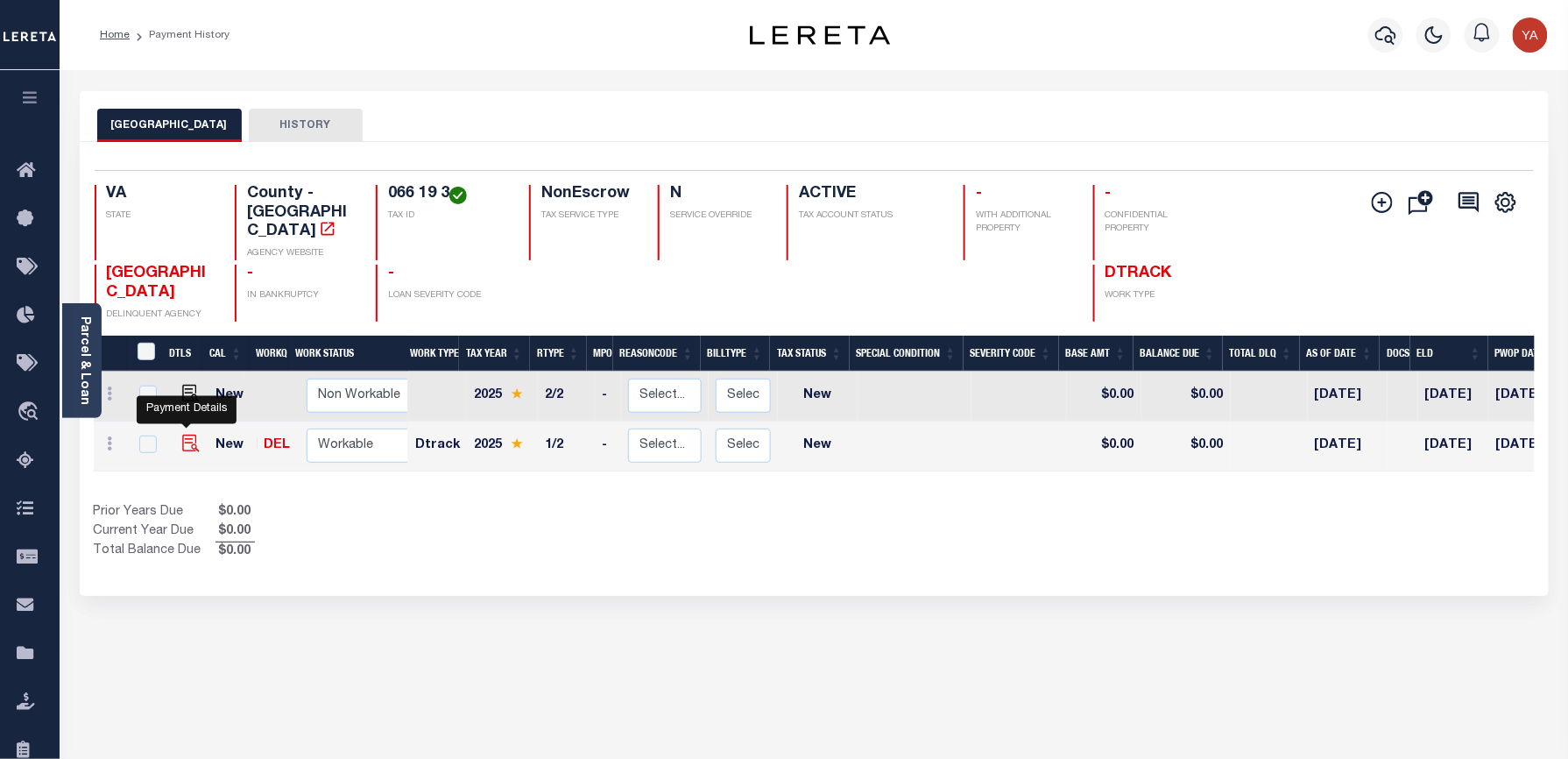
click at [182, 435] on img "" at bounding box center [190, 443] width 18 height 18
checkbox input "true"
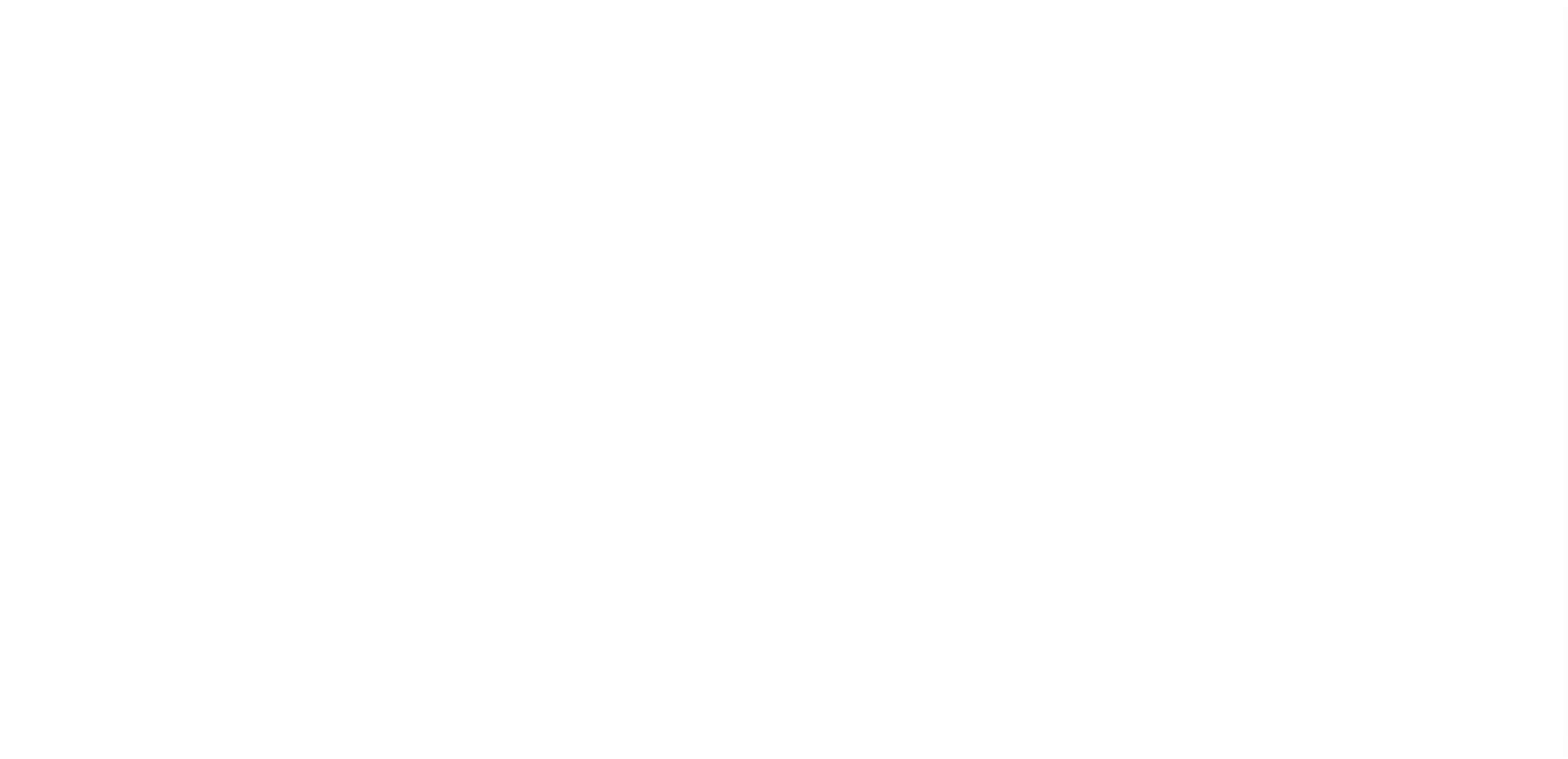
select select "NW2"
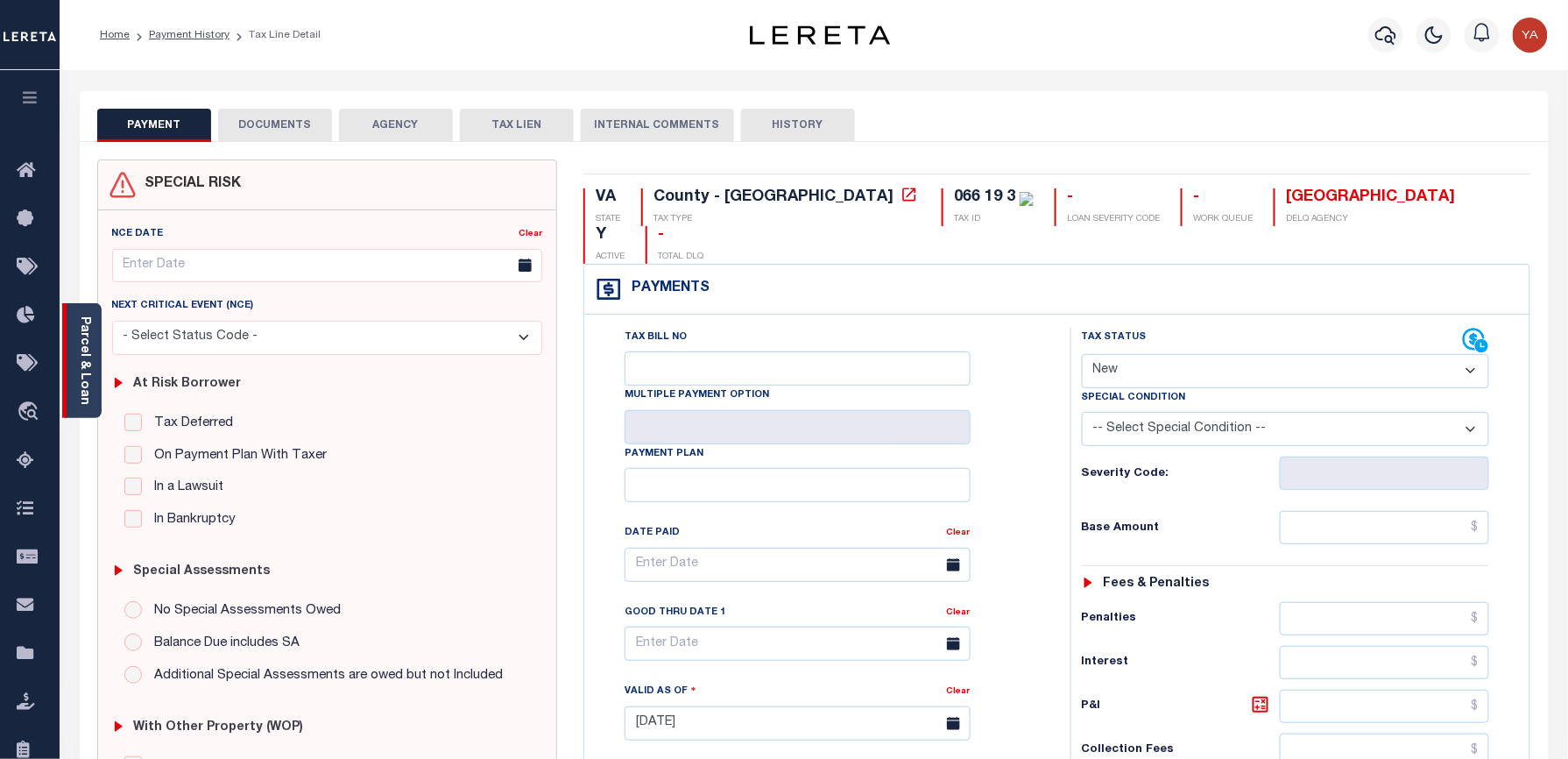
click at [89, 361] on link "Parcel & Loan" at bounding box center [84, 360] width 12 height 89
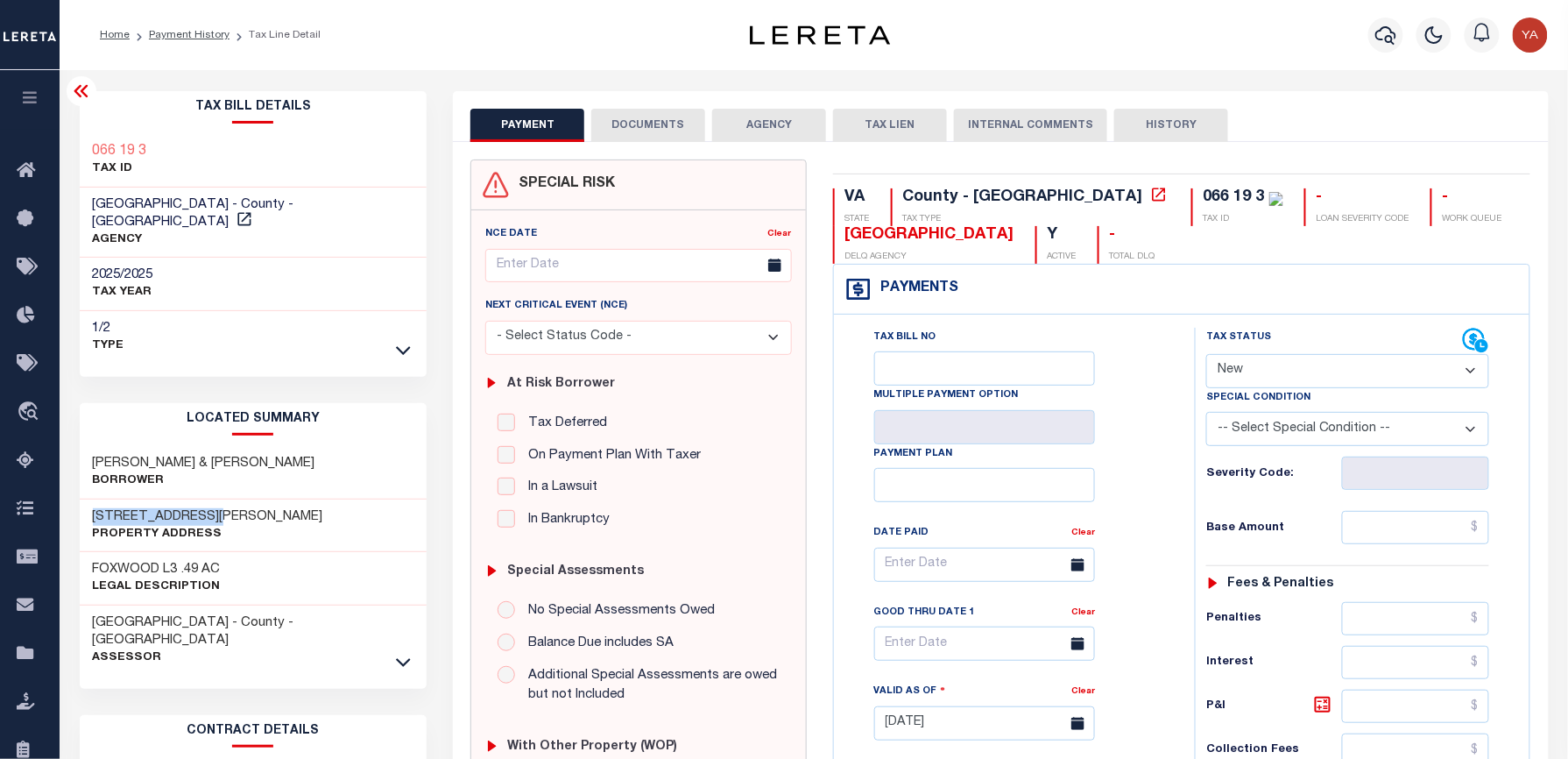
drag, startPoint x: 93, startPoint y: 496, endPoint x: 214, endPoint y: 499, distance: 121.0
click at [214, 508] on h3 "834 PREDDY CREEK RD" at bounding box center [208, 517] width 230 height 18
click at [296, 468] on div "NOWICKI,ROBERT B & LISA D Borrower" at bounding box center [254, 472] width 348 height 53
drag, startPoint x: 214, startPoint y: 496, endPoint x: 120, endPoint y: 487, distance: 94.4
click at [120, 500] on div "834 PREDDY CREEK RD Property Address" at bounding box center [254, 526] width 348 height 53
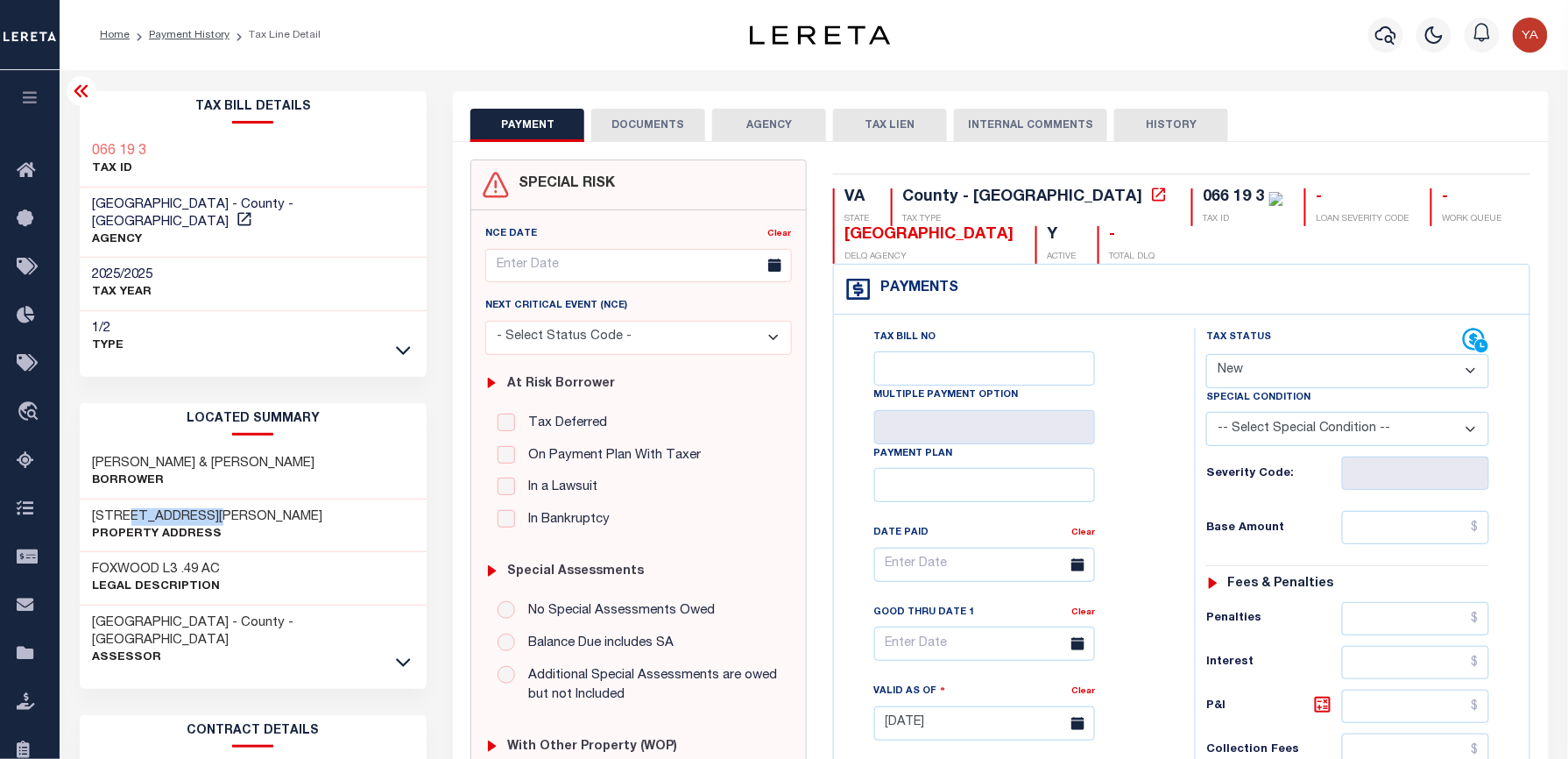
copy h3 "PREDDY CREEK"
drag, startPoint x: 163, startPoint y: 145, endPoint x: 102, endPoint y: 148, distance: 61.1
click at [102, 148] on div "066 19 3 TAX ID" at bounding box center [254, 160] width 348 height 53
copy h3 "66 19 3"
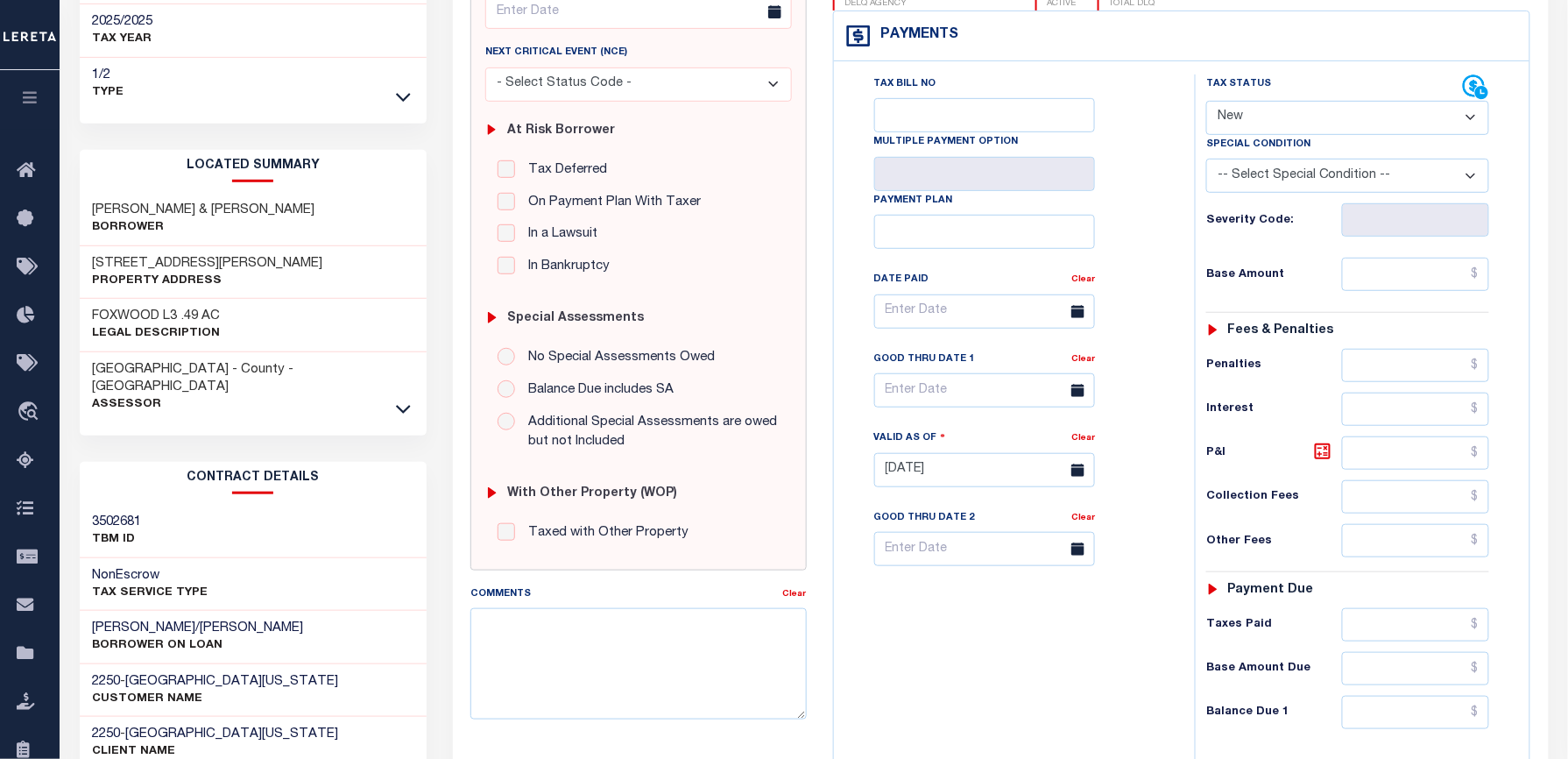
scroll to position [467, 0]
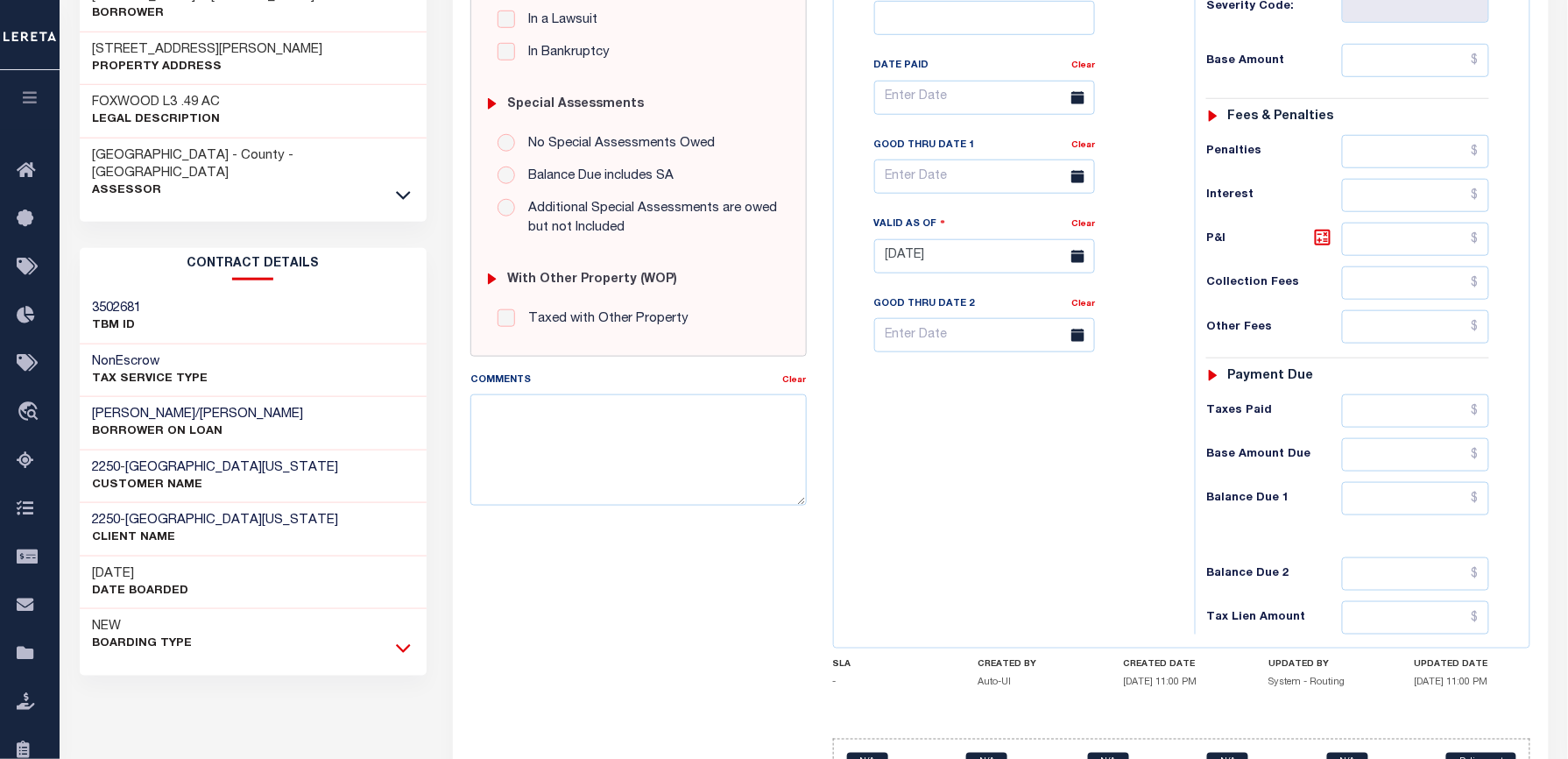
click at [398, 639] on icon at bounding box center [404, 648] width 15 height 19
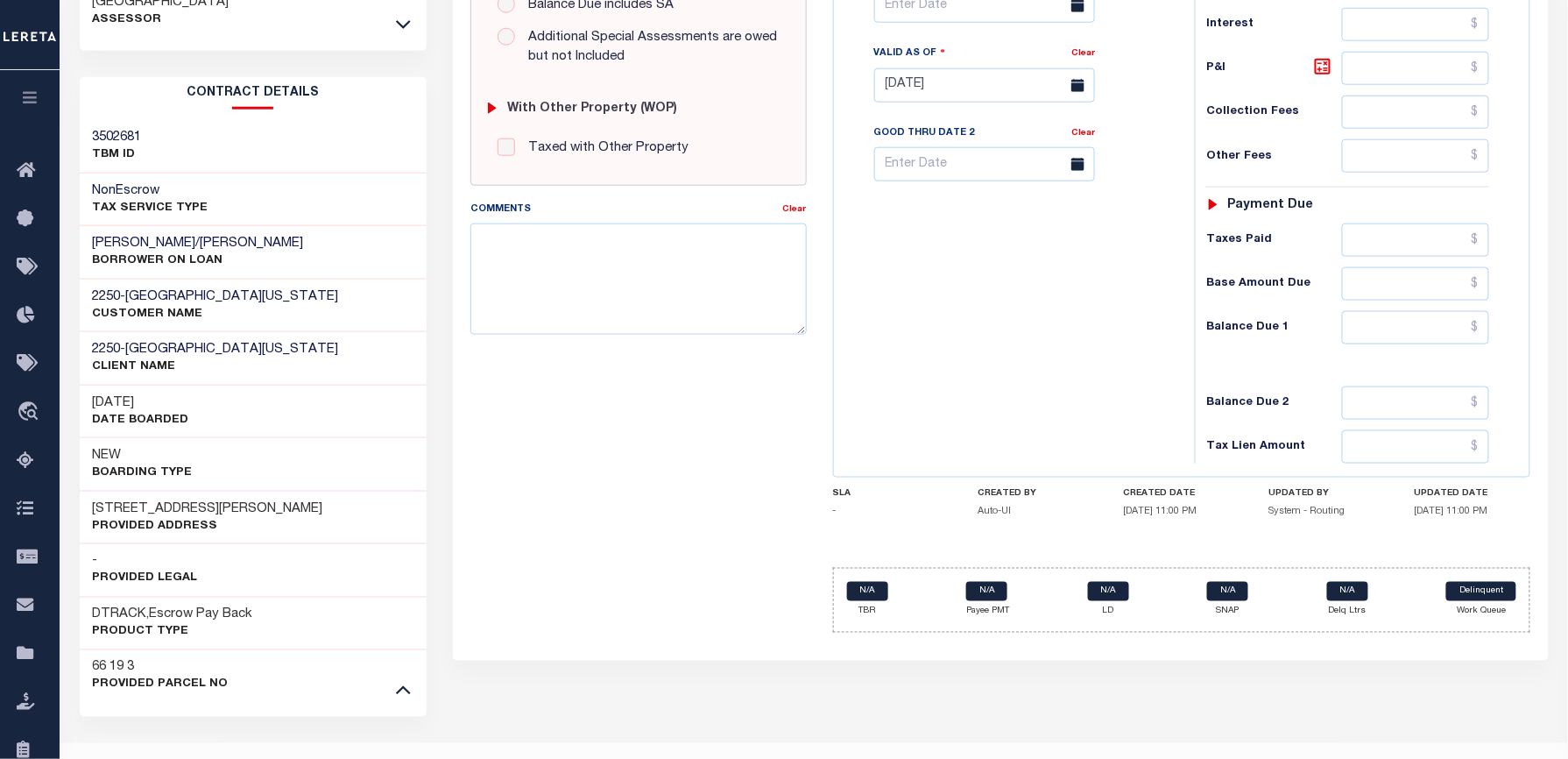
scroll to position [642, 0]
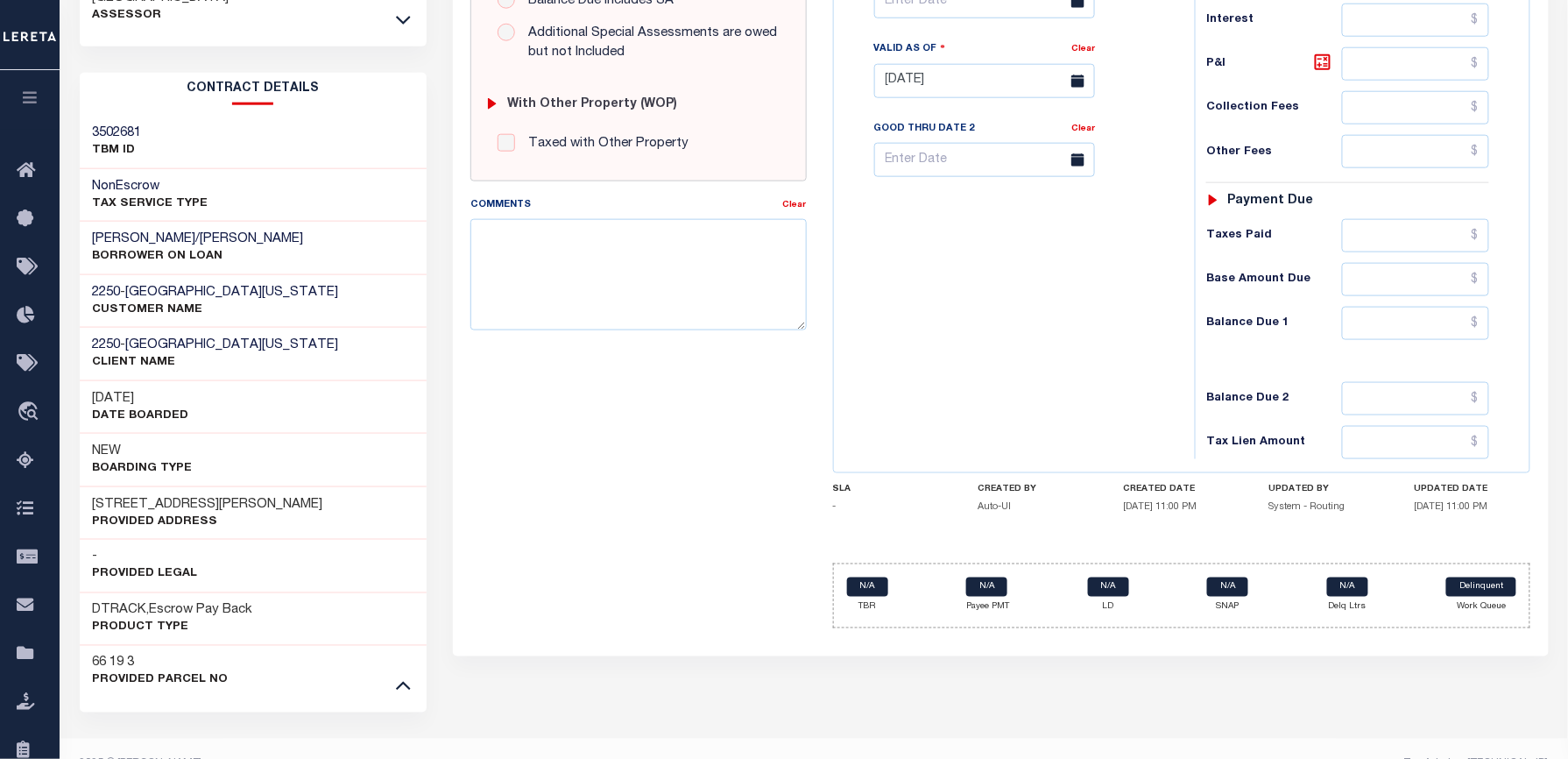
click at [134, 230] on h3 "[PERSON_NAME]/[PERSON_NAME]" at bounding box center [199, 239] width 211 height 18
copy div "[PERSON_NAME]/[PERSON_NAME]"
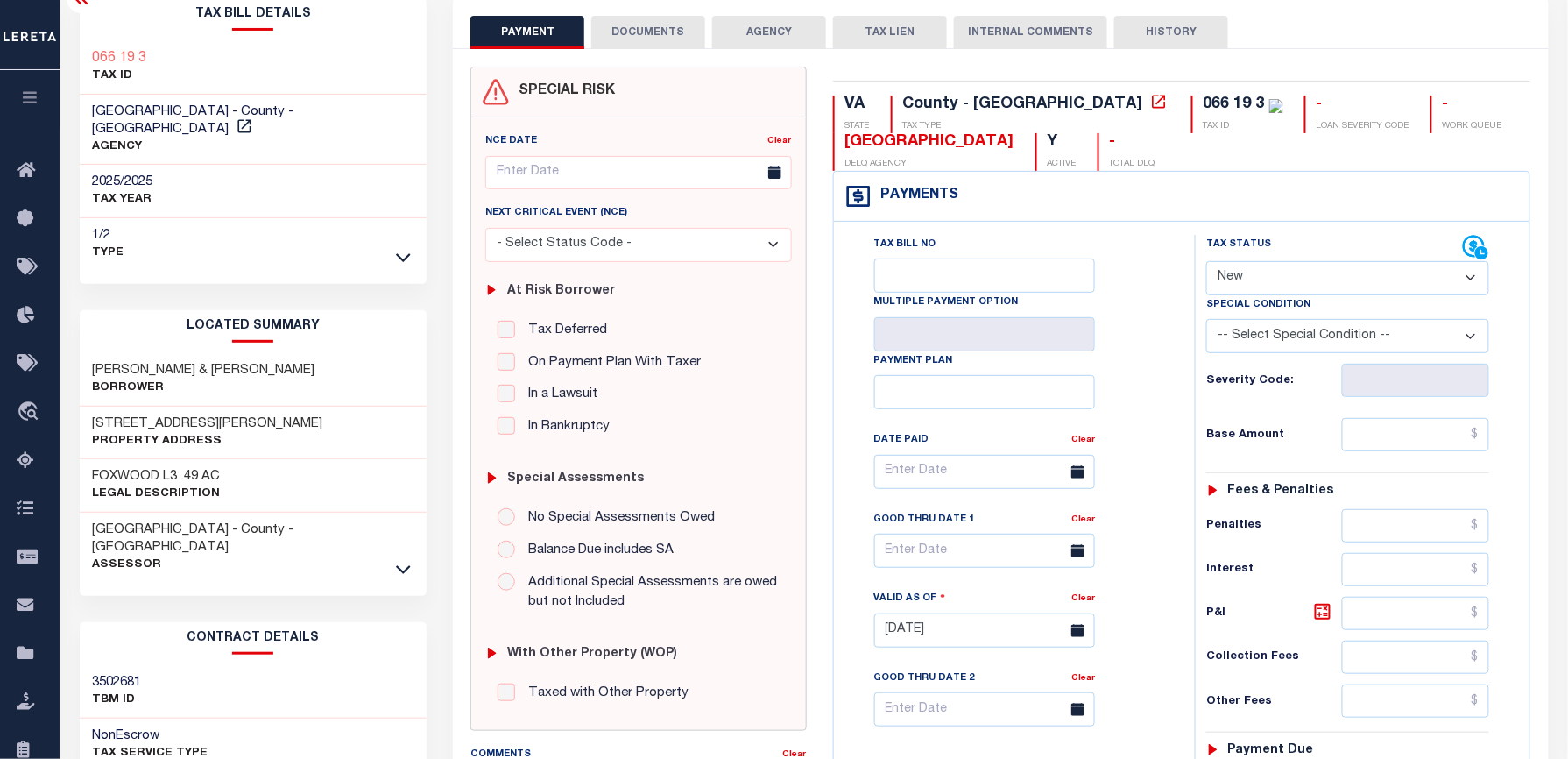
scroll to position [0, 0]
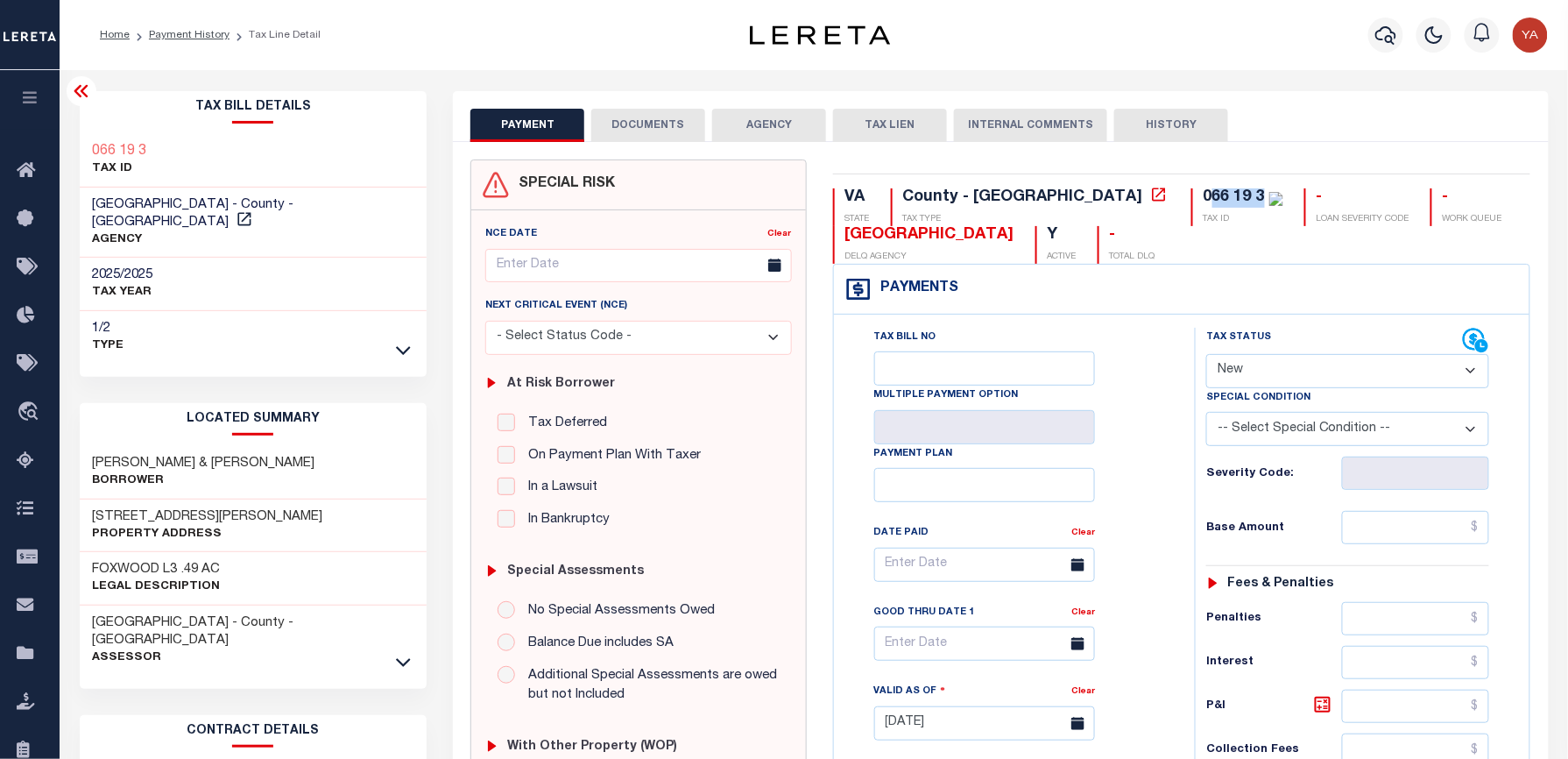
drag, startPoint x: 1066, startPoint y: 197, endPoint x: 1111, endPoint y: 197, distance: 45.0
click at [1204, 197] on div "066 19 3" at bounding box center [1234, 197] width 62 height 16
copy div "66 19 3"
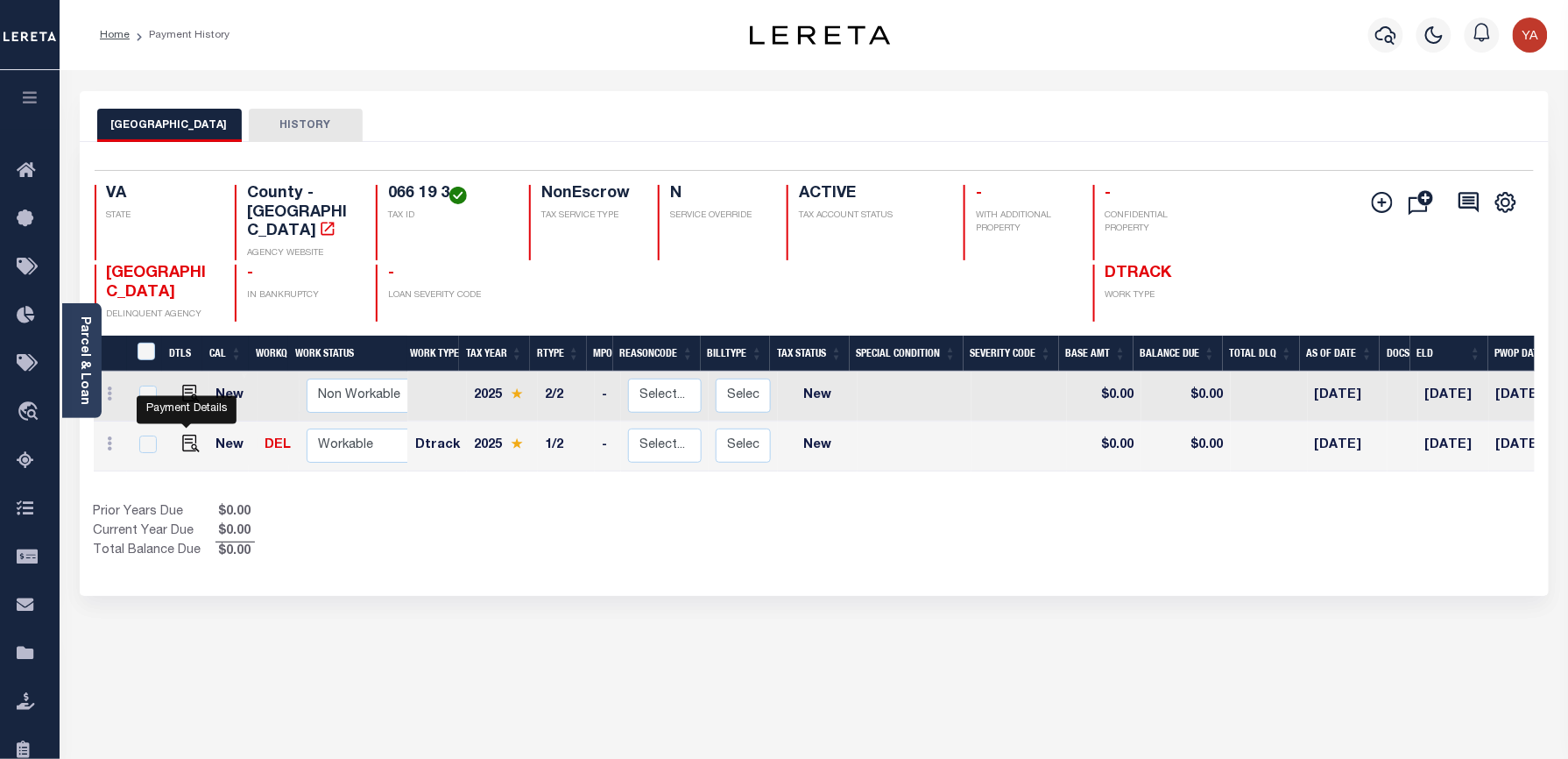
drag, startPoint x: 187, startPoint y: 424, endPoint x: 225, endPoint y: 391, distance: 50.3
click at [187, 435] on img "" at bounding box center [190, 443] width 18 height 18
checkbox input "true"
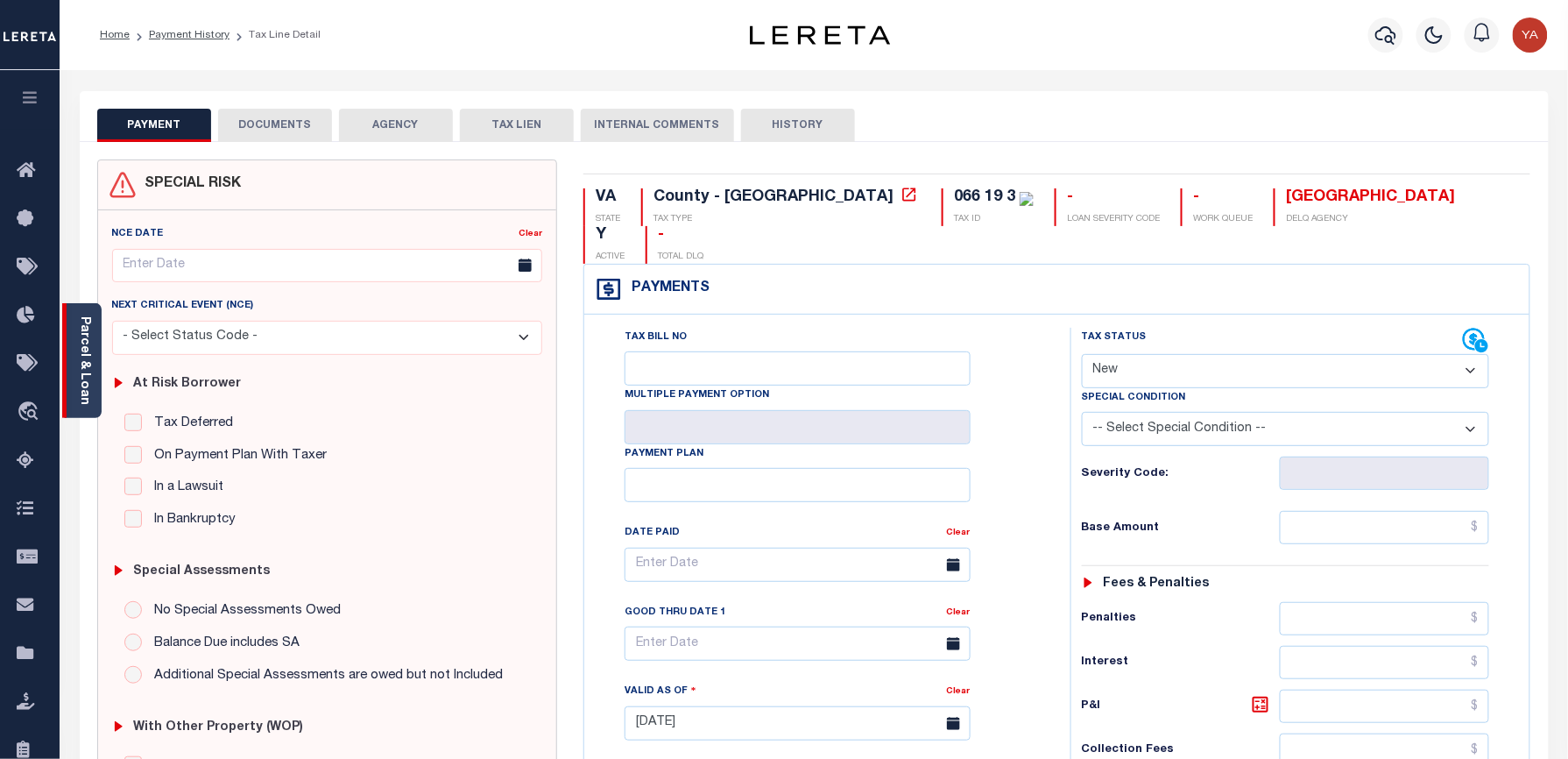
click at [79, 370] on link "Parcel & Loan" at bounding box center [84, 360] width 12 height 89
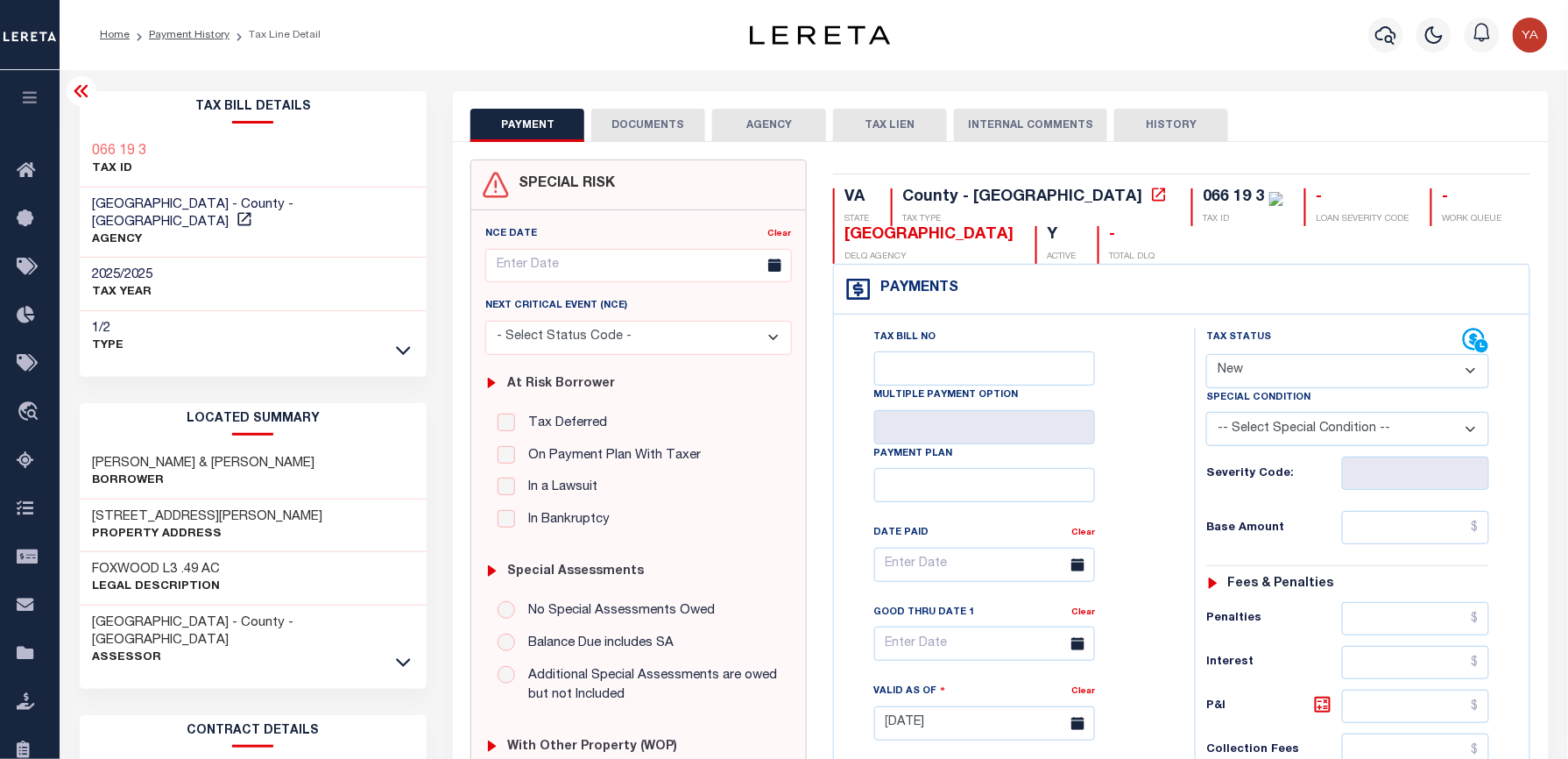
click at [1245, 366] on select "- Select Status Code - Open Due/Unpaid Paid Incomplete No Tax Due Internal Refu…" at bounding box center [1347, 371] width 282 height 34
select select "PYD"
click at [1206, 355] on select "- Select Status Code - Open Due/Unpaid Paid Incomplete No Tax Due Internal Refu…" at bounding box center [1347, 371] width 282 height 34
type input "[DATE]"
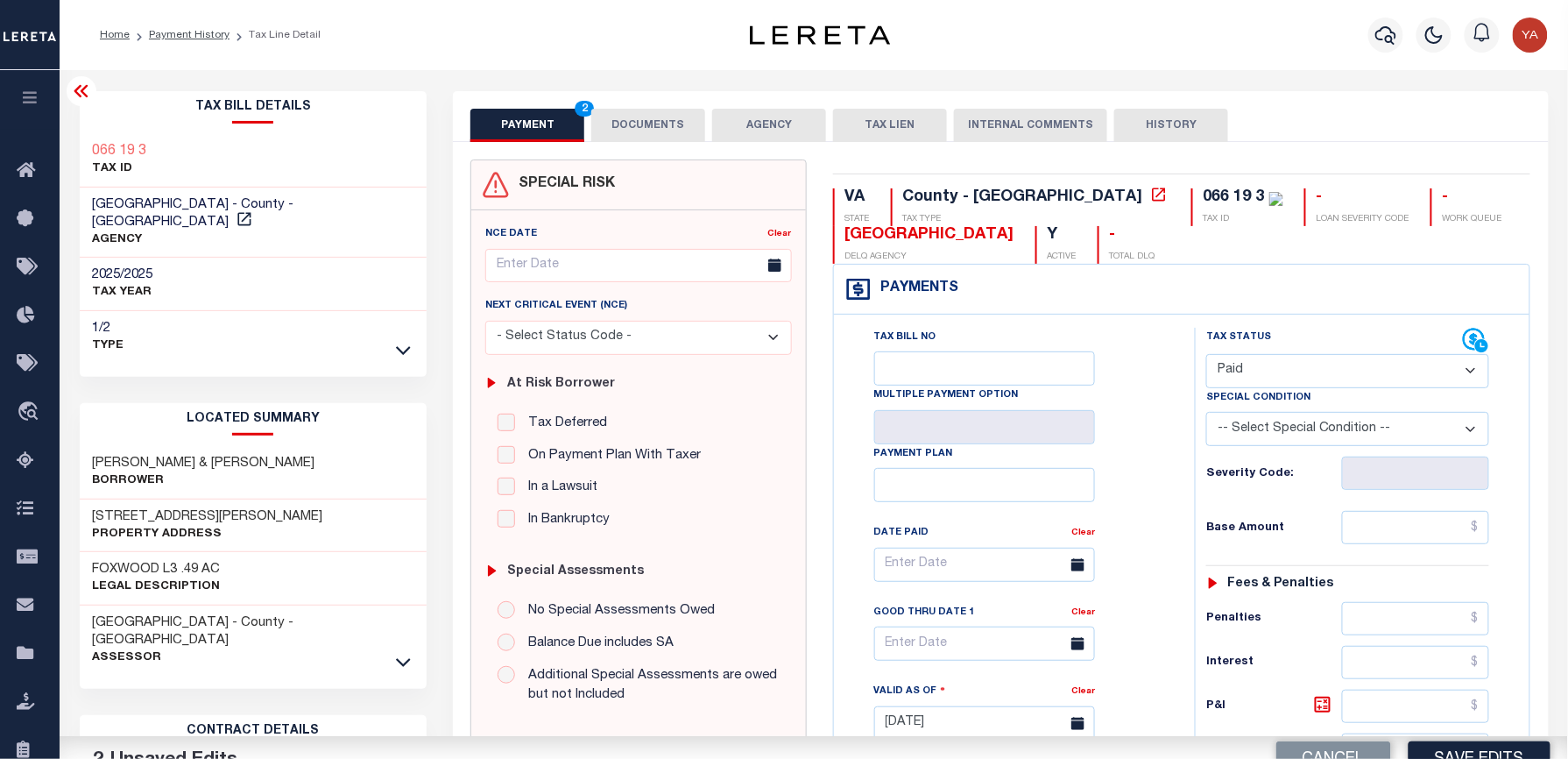
click at [1188, 510] on div "Tax Status Status" at bounding box center [1353, 714] width 343 height 774
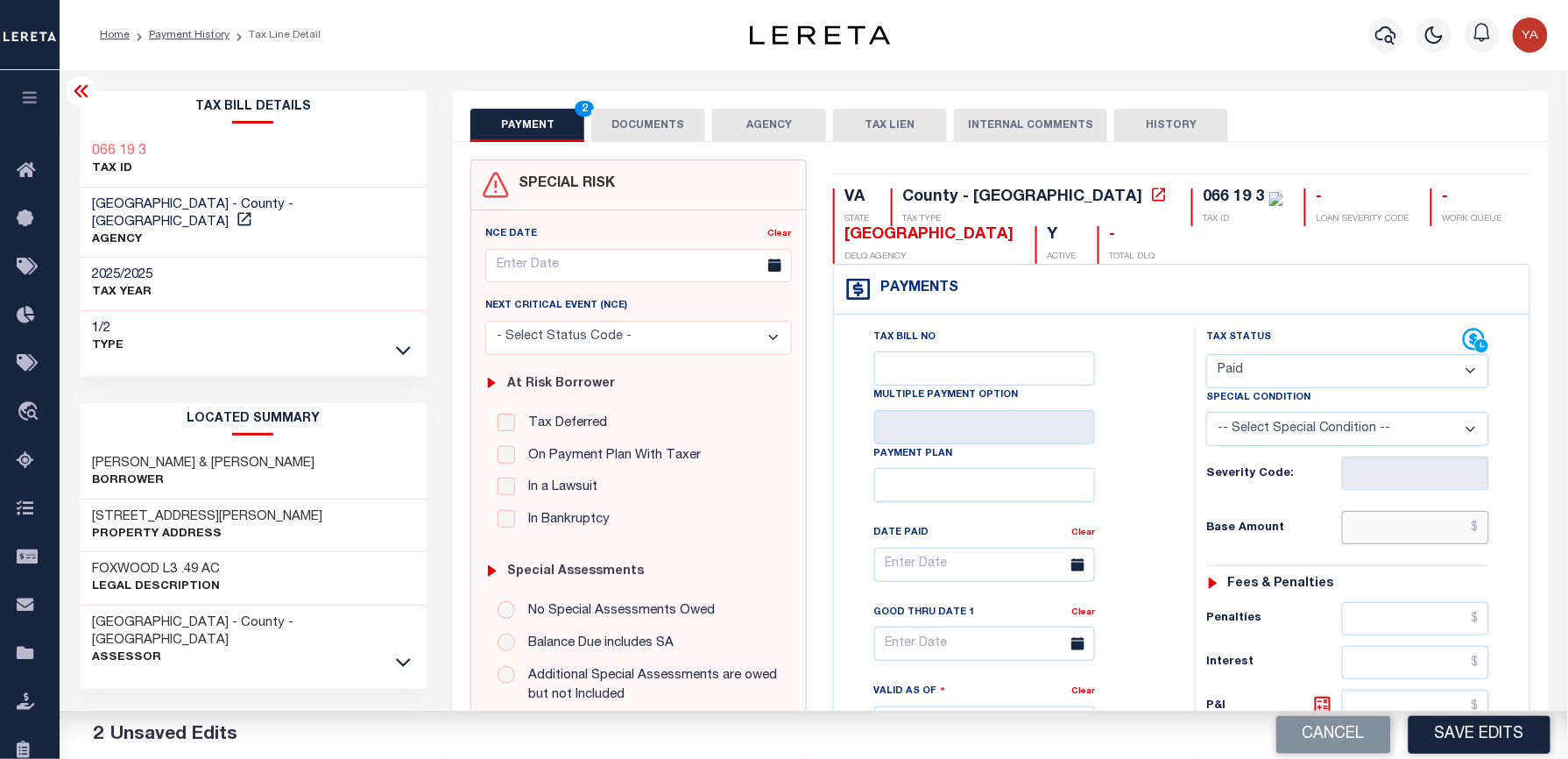
click at [1367, 519] on input "text" at bounding box center [1415, 528] width 147 height 34
paste input "1,046.04"
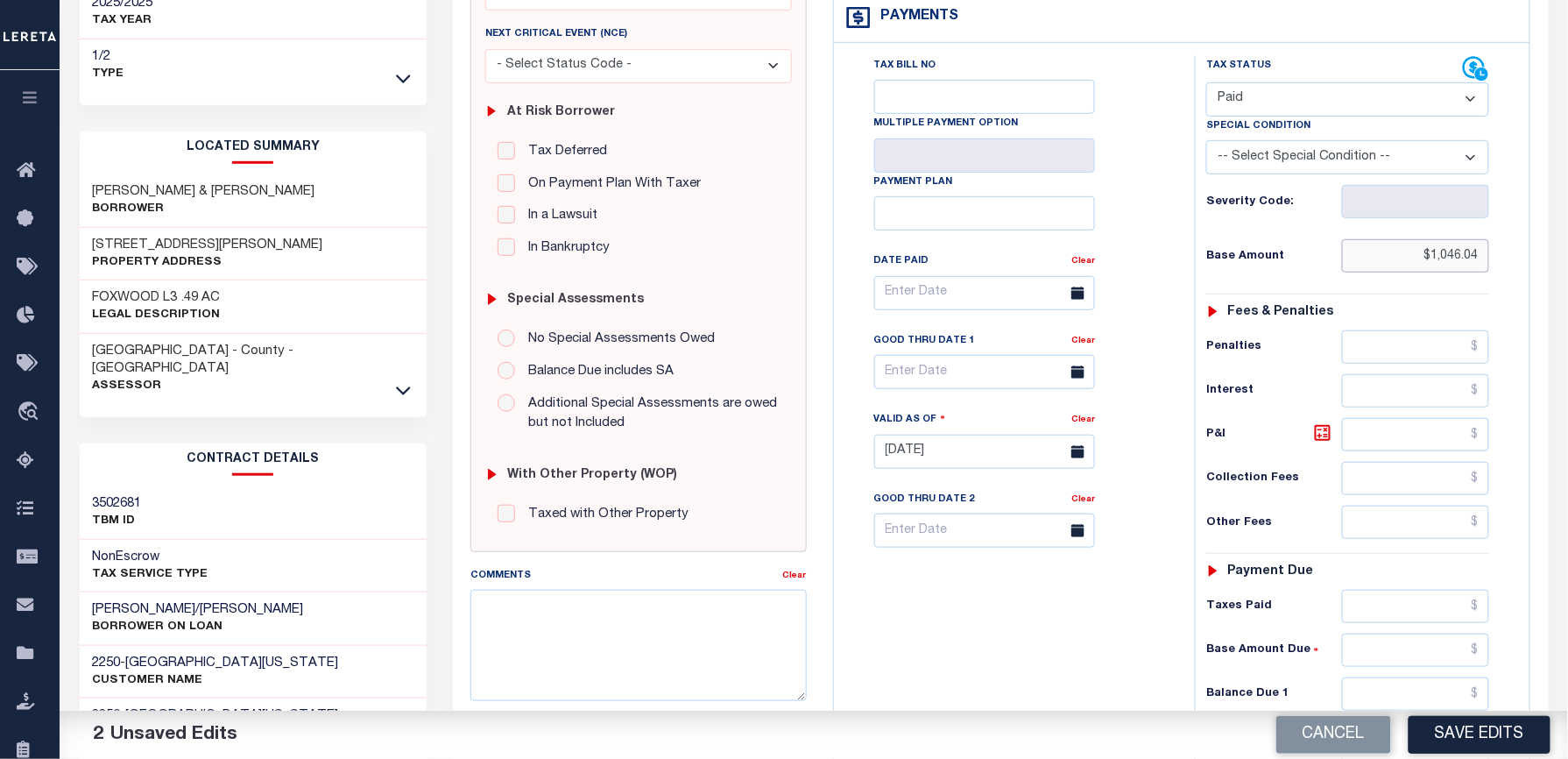
scroll to position [579, 0]
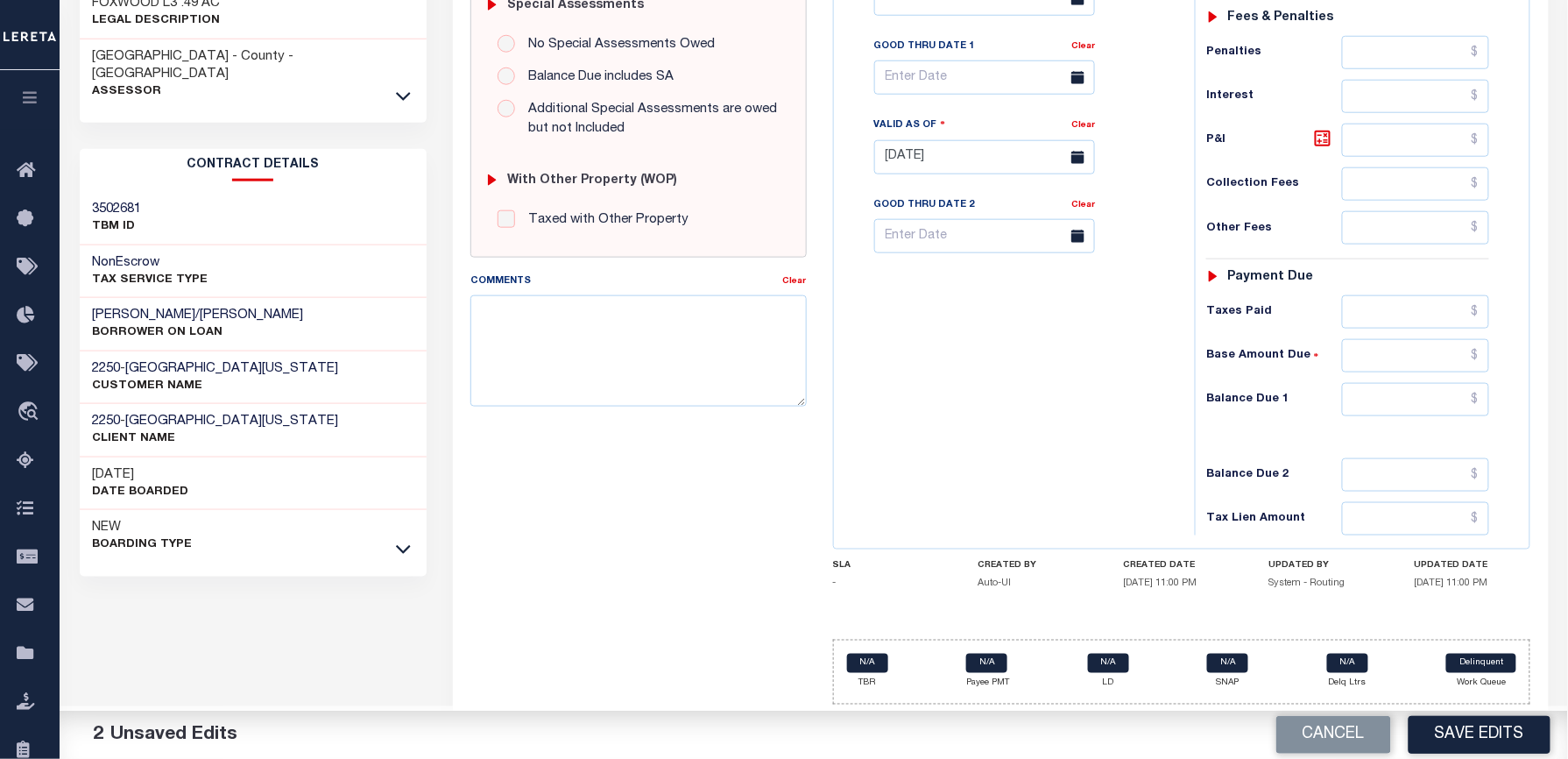
type input "$1,046.04"
drag, startPoint x: 1365, startPoint y: 407, endPoint x: 1004, endPoint y: 376, distance: 362.3
click at [1365, 407] on input "text" at bounding box center [1415, 400] width 147 height 34
type input "$0.00"
click at [1002, 376] on div "Tax Bill No Multiple Payment Option Payment Plan Clear" at bounding box center [1010, 148] width 343 height 774
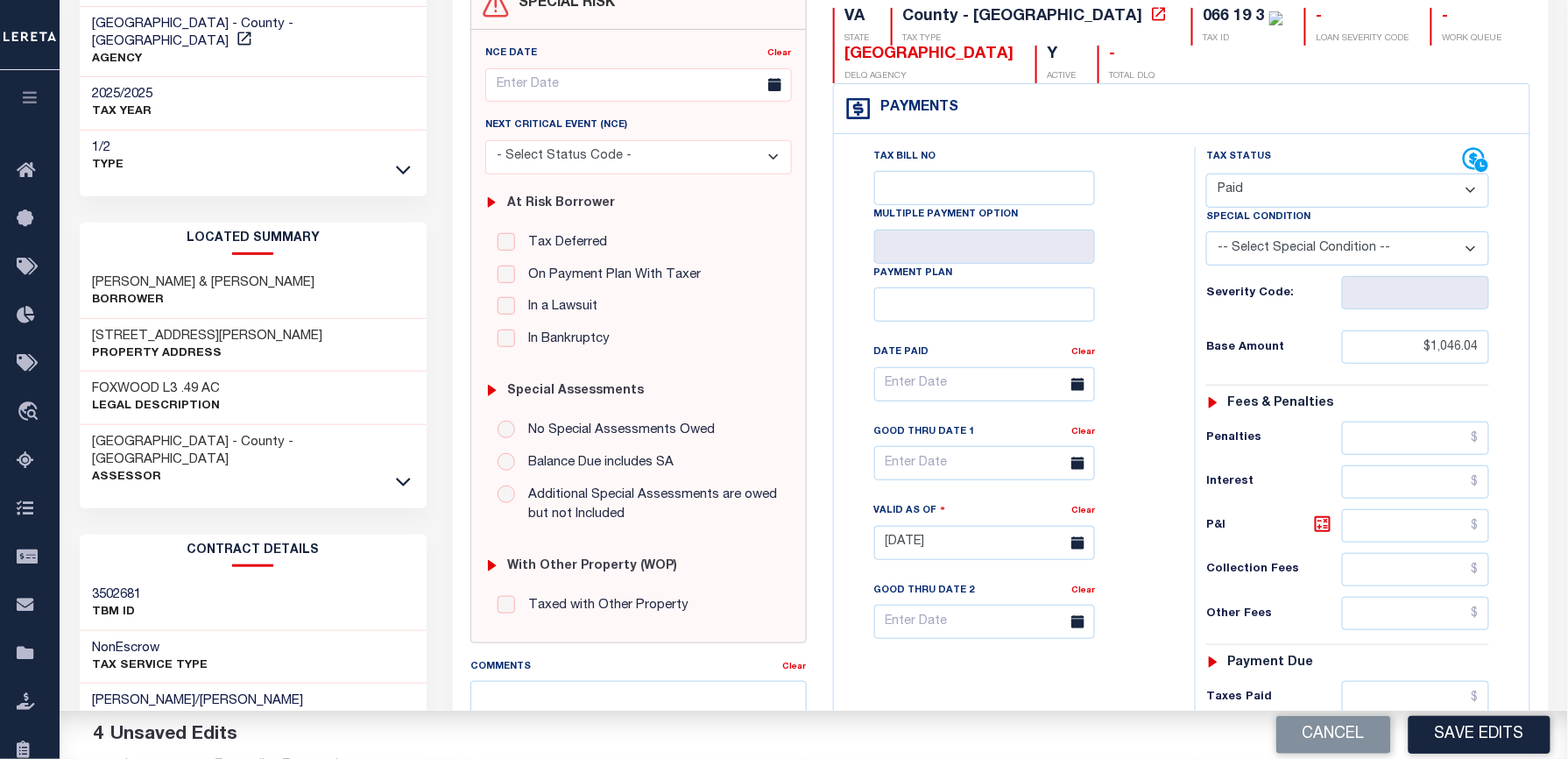
scroll to position [0, 0]
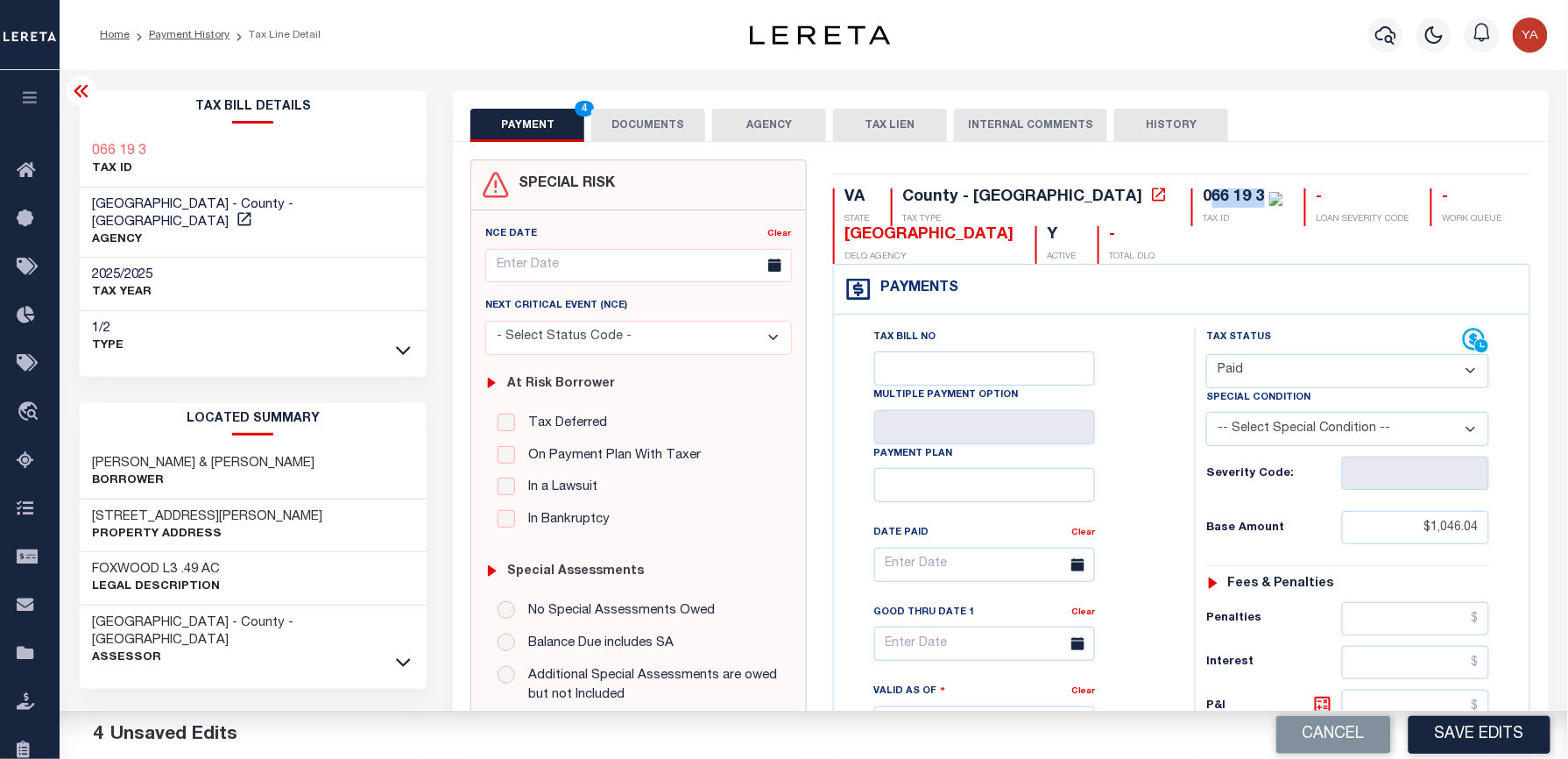
drag, startPoint x: 1064, startPoint y: 203, endPoint x: 1111, endPoint y: 196, distance: 47.5
click at [1204, 196] on div "066 19 3" at bounding box center [1234, 197] width 62 height 16
copy div "66 19 3"
click at [652, 116] on button "DOCUMENTS" at bounding box center [648, 126] width 114 height 34
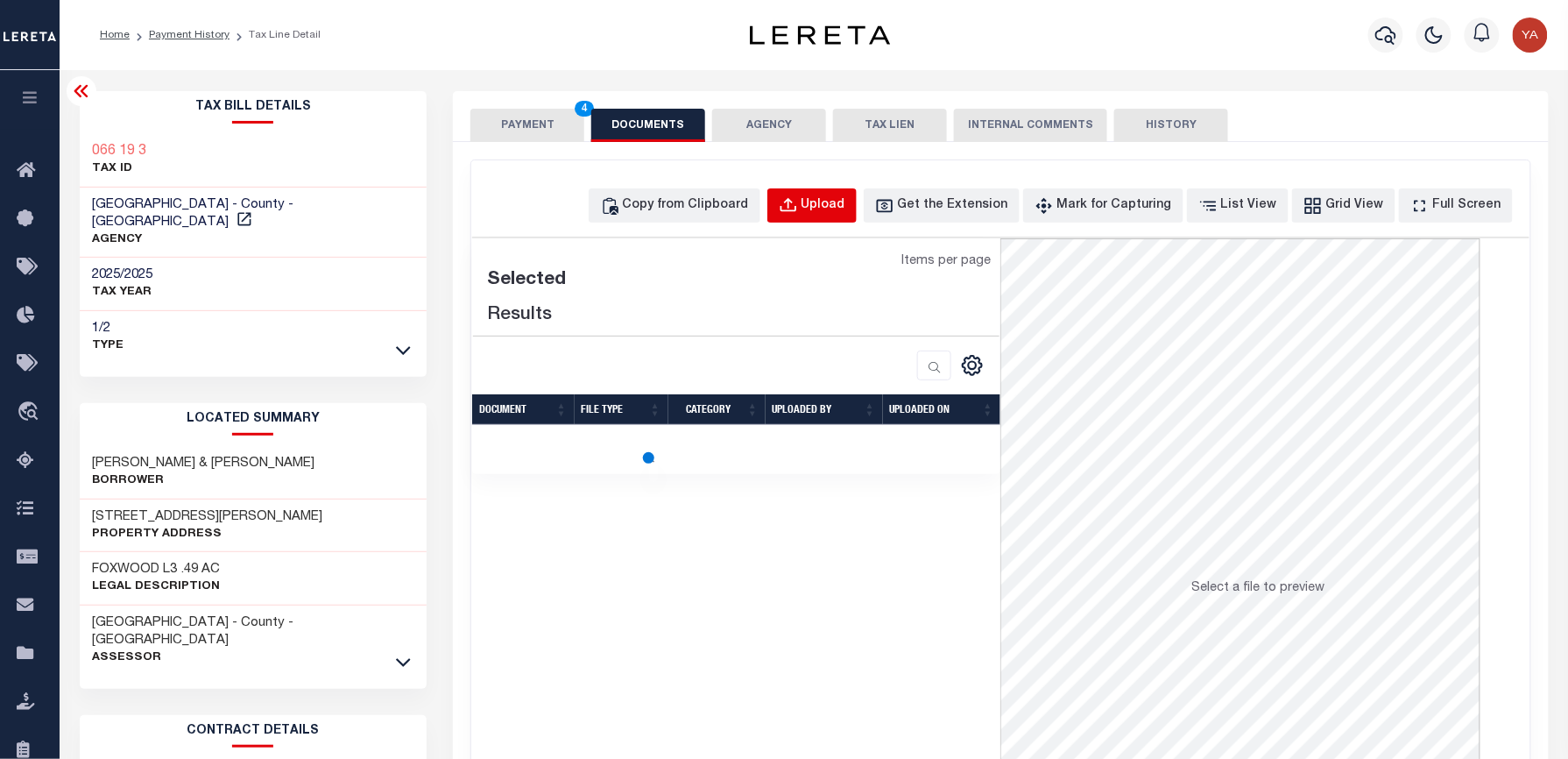
click at [857, 208] on button "Upload" at bounding box center [812, 205] width 89 height 34
select select "POP"
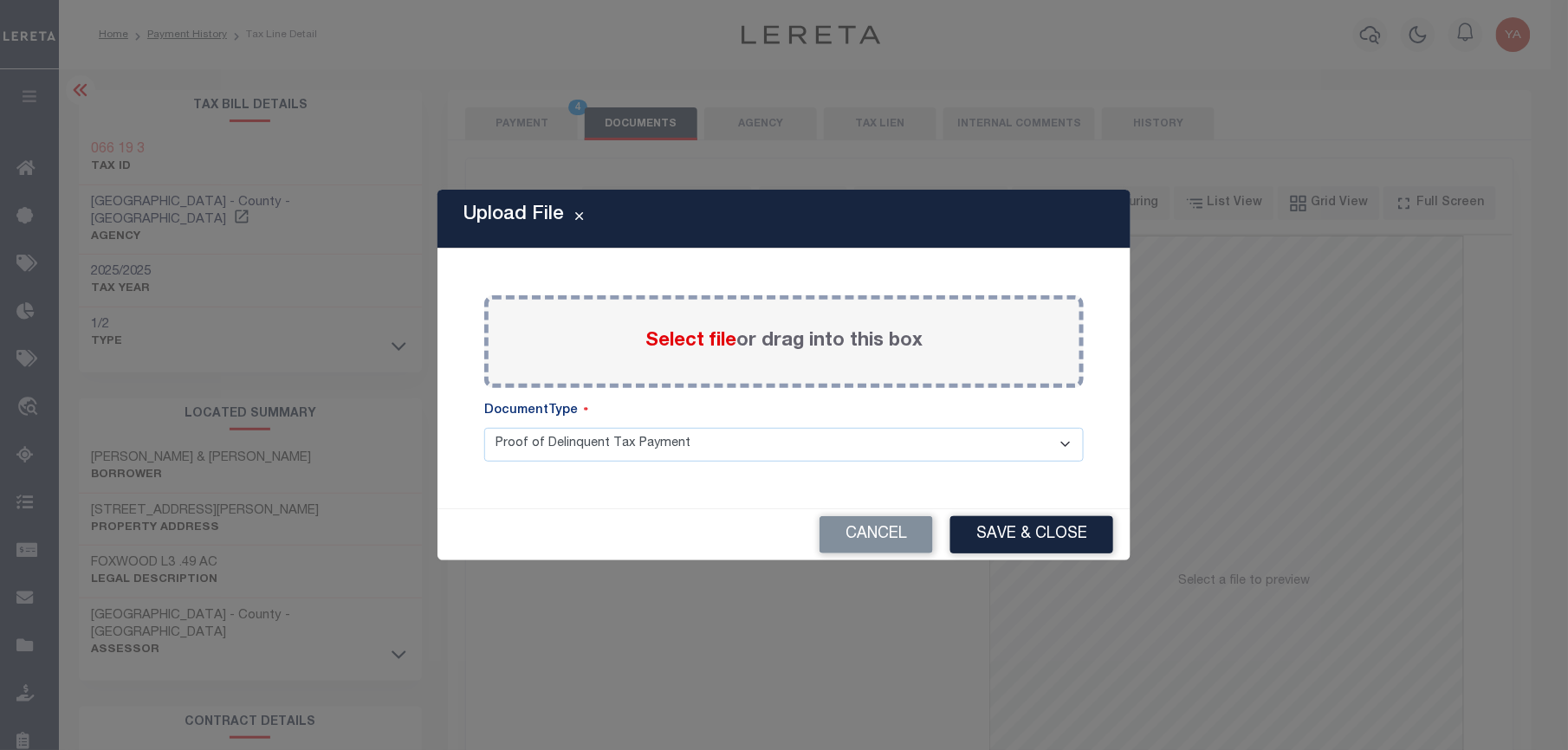
click at [839, 336] on label "Select file or drag into this box" at bounding box center [784, 341] width 277 height 29
click at [0, 0] on input "Select file or drag into this box" at bounding box center [0, 0] width 0 height 0
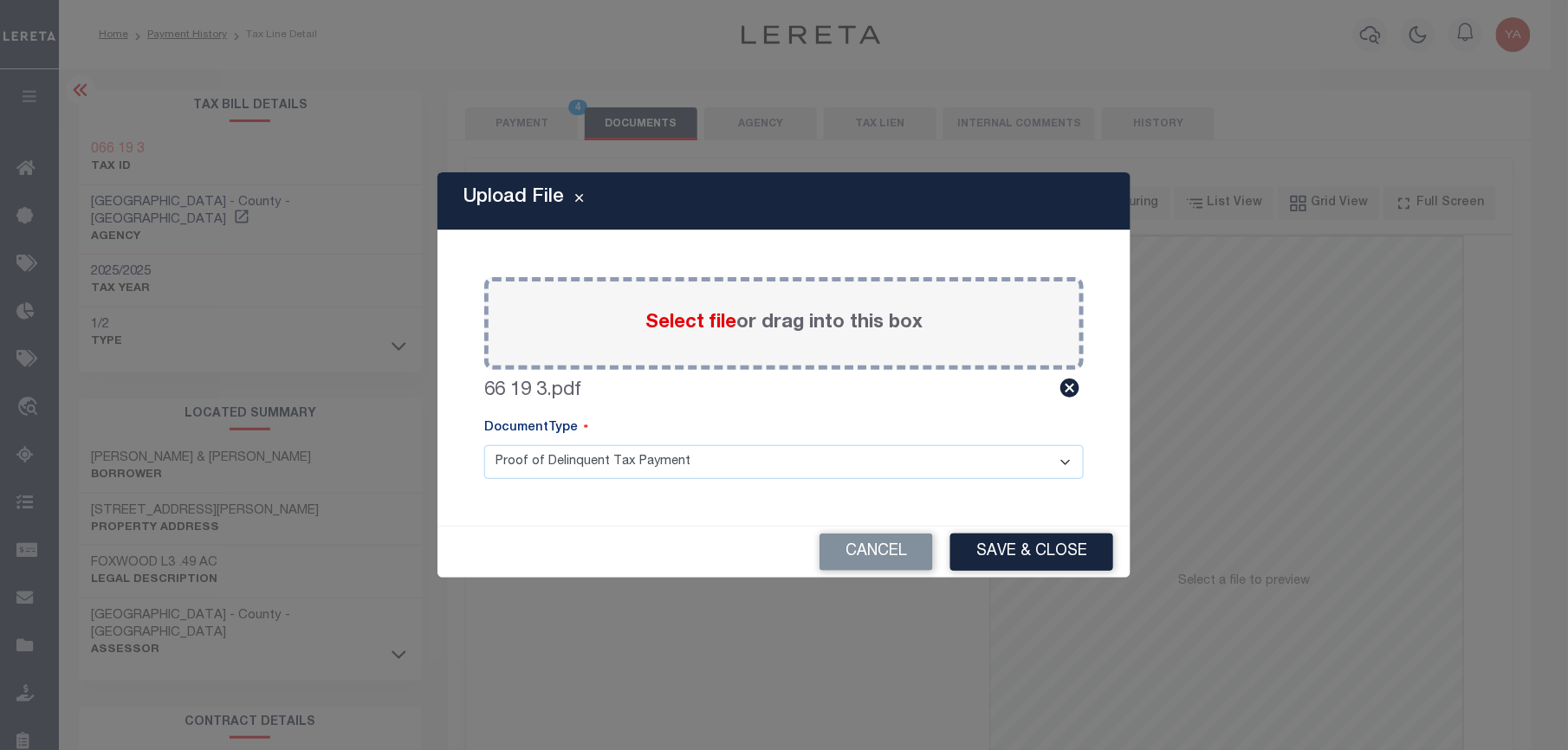
drag, startPoint x: 802, startPoint y: 465, endPoint x: 790, endPoint y: 482, distance: 20.8
click at [796, 471] on select "Proof of Delinquent Tax Payment" at bounding box center [784, 462] width 599 height 34
click at [484, 445] on select "Proof of Delinquent Tax Payment" at bounding box center [784, 462] width 599 height 34
click at [978, 554] on button "Save & Close" at bounding box center [1032, 552] width 163 height 37
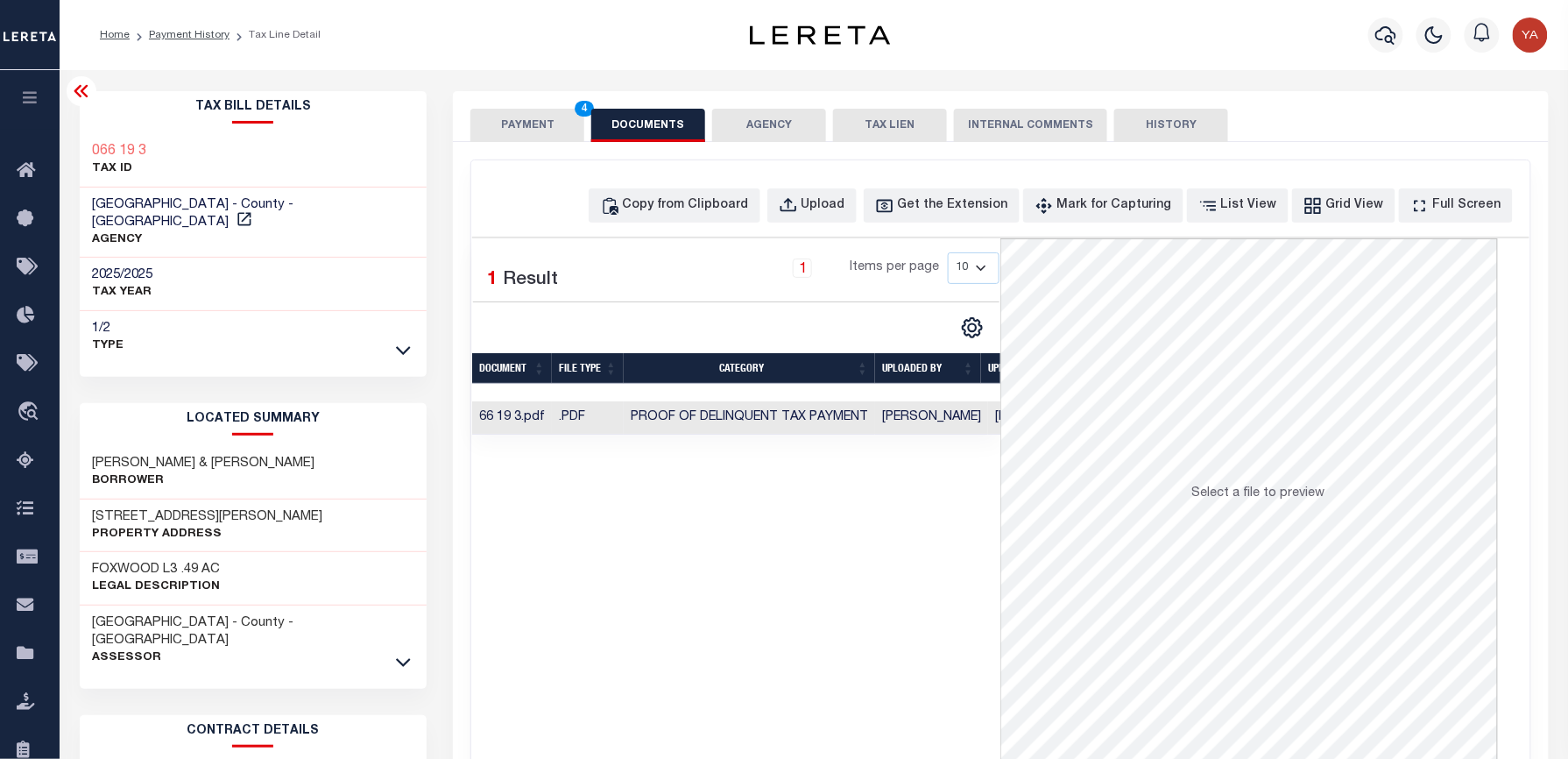
click at [923, 412] on td "Yashaswini Jain" at bounding box center [931, 418] width 113 height 34
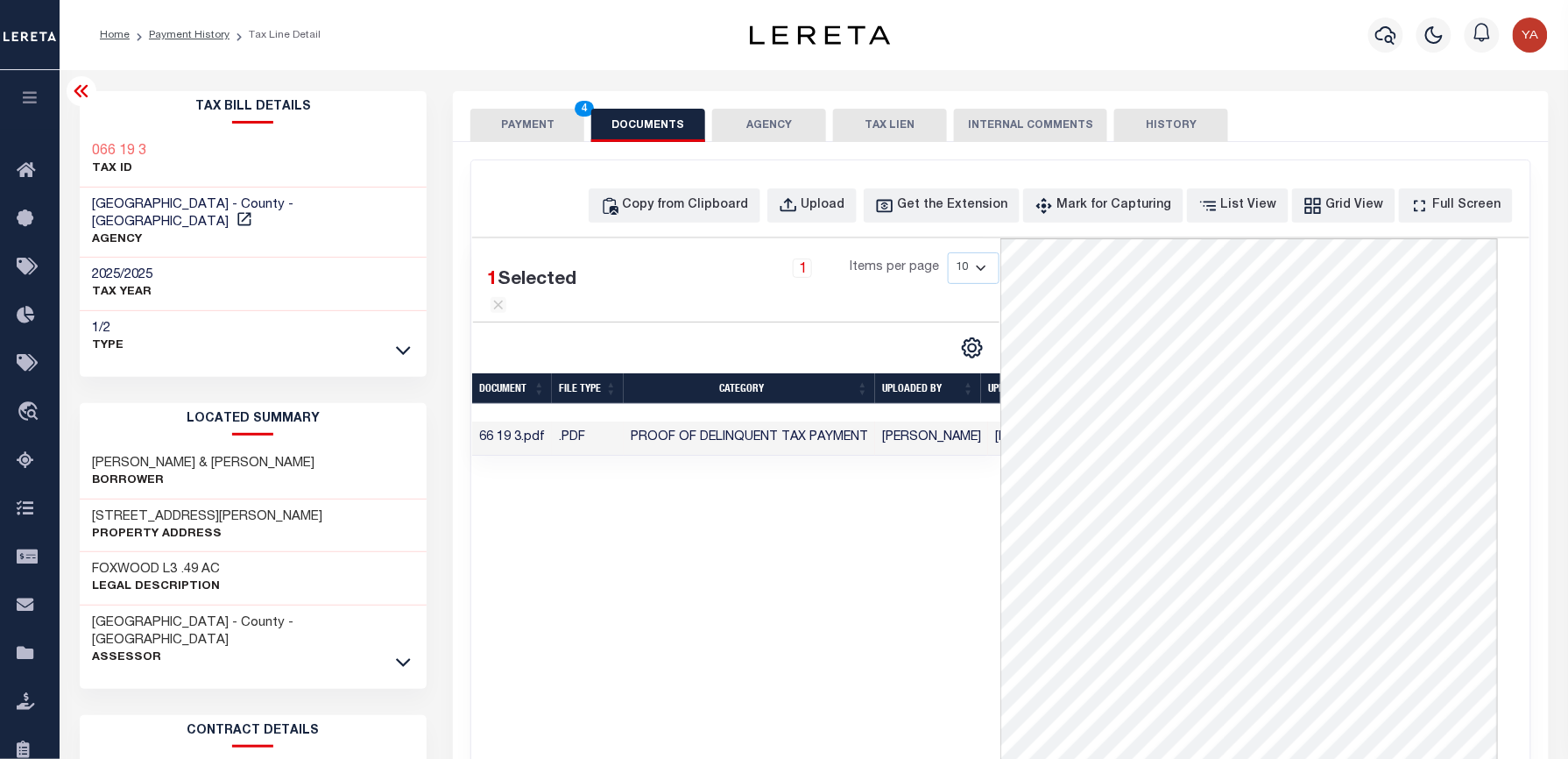
click at [907, 624] on div "1 Selected 1 Result 1 Items per page 10 25 50 100" at bounding box center [736, 502] width 529 height 526
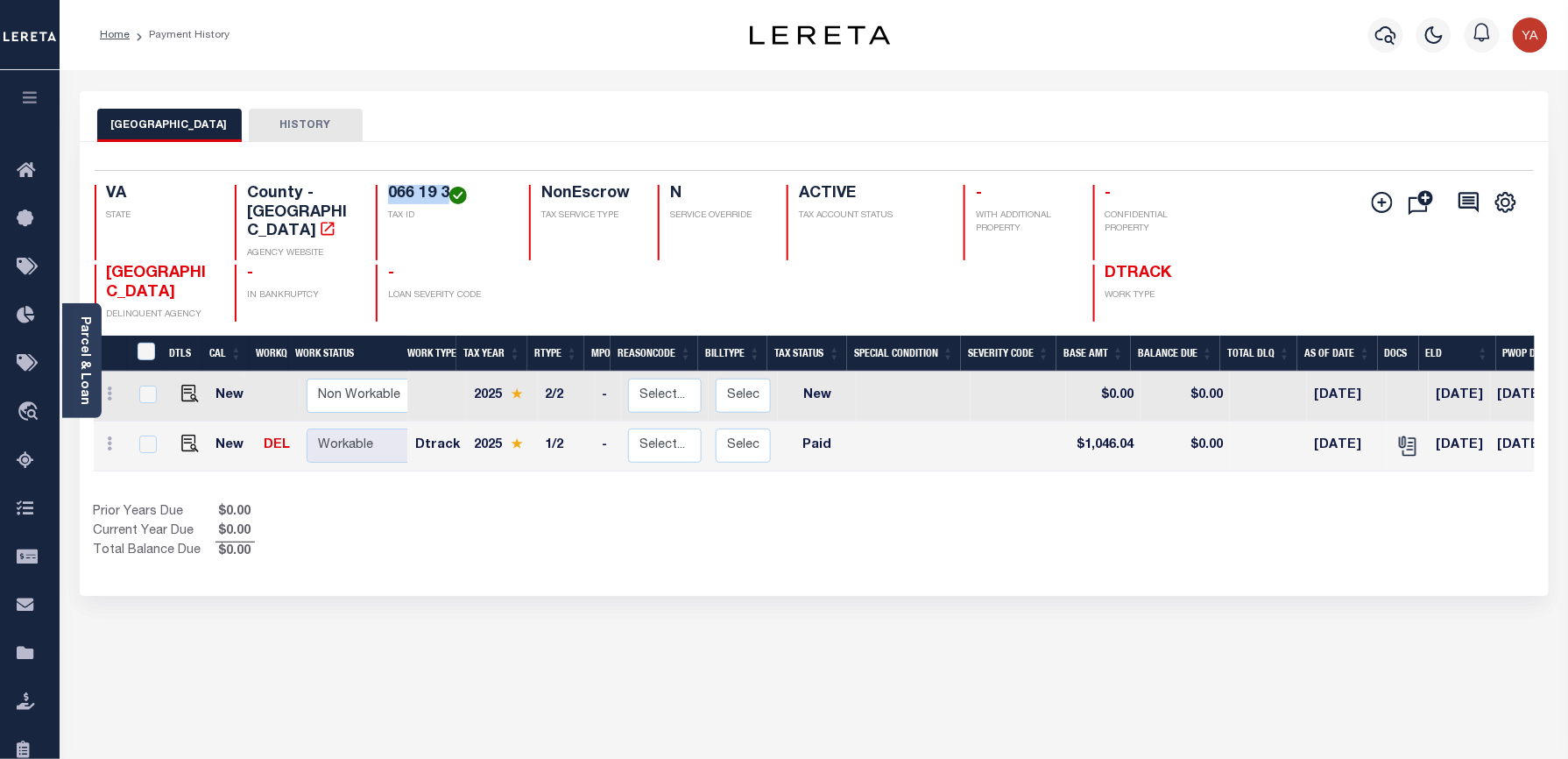
drag, startPoint x: 377, startPoint y: 189, endPoint x: 446, endPoint y: 189, distance: 69.0
click at [446, 189] on div "066 19 3 TAX ID" at bounding box center [442, 222] width 132 height 76
copy h4 "066 19 3"
drag, startPoint x: 82, startPoint y: 368, endPoint x: 110, endPoint y: 310, distance: 64.4
click at [81, 368] on link "Parcel & Loan" at bounding box center [84, 360] width 12 height 89
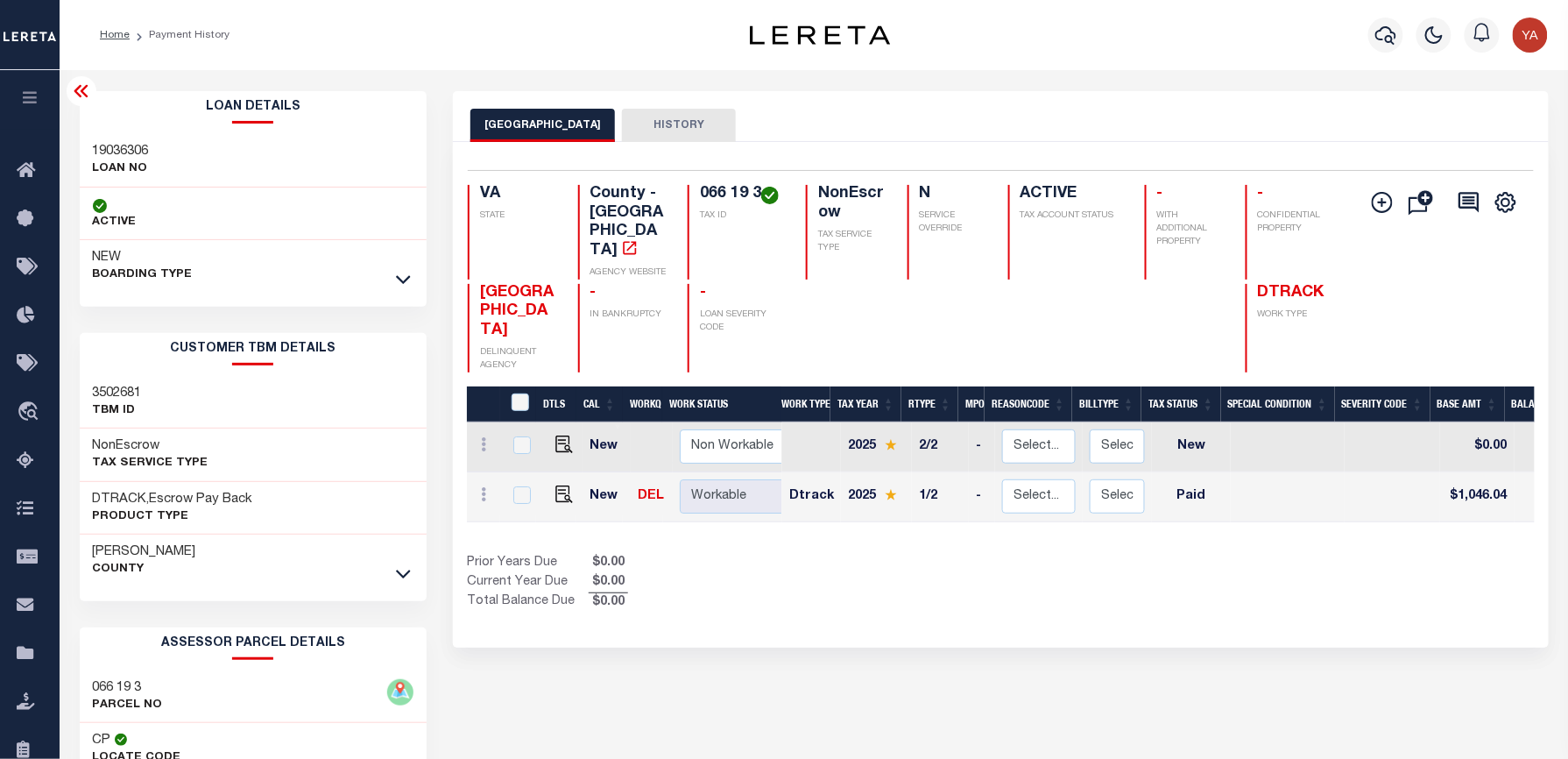
click at [119, 148] on h3 "19036306" at bounding box center [121, 151] width 56 height 18
copy h3 "19036306"
drag, startPoint x: 695, startPoint y: 194, endPoint x: 759, endPoint y: 195, distance: 64.0
click at [759, 195] on div "066 19 3 TAX ID" at bounding box center [736, 231] width 97 height 94
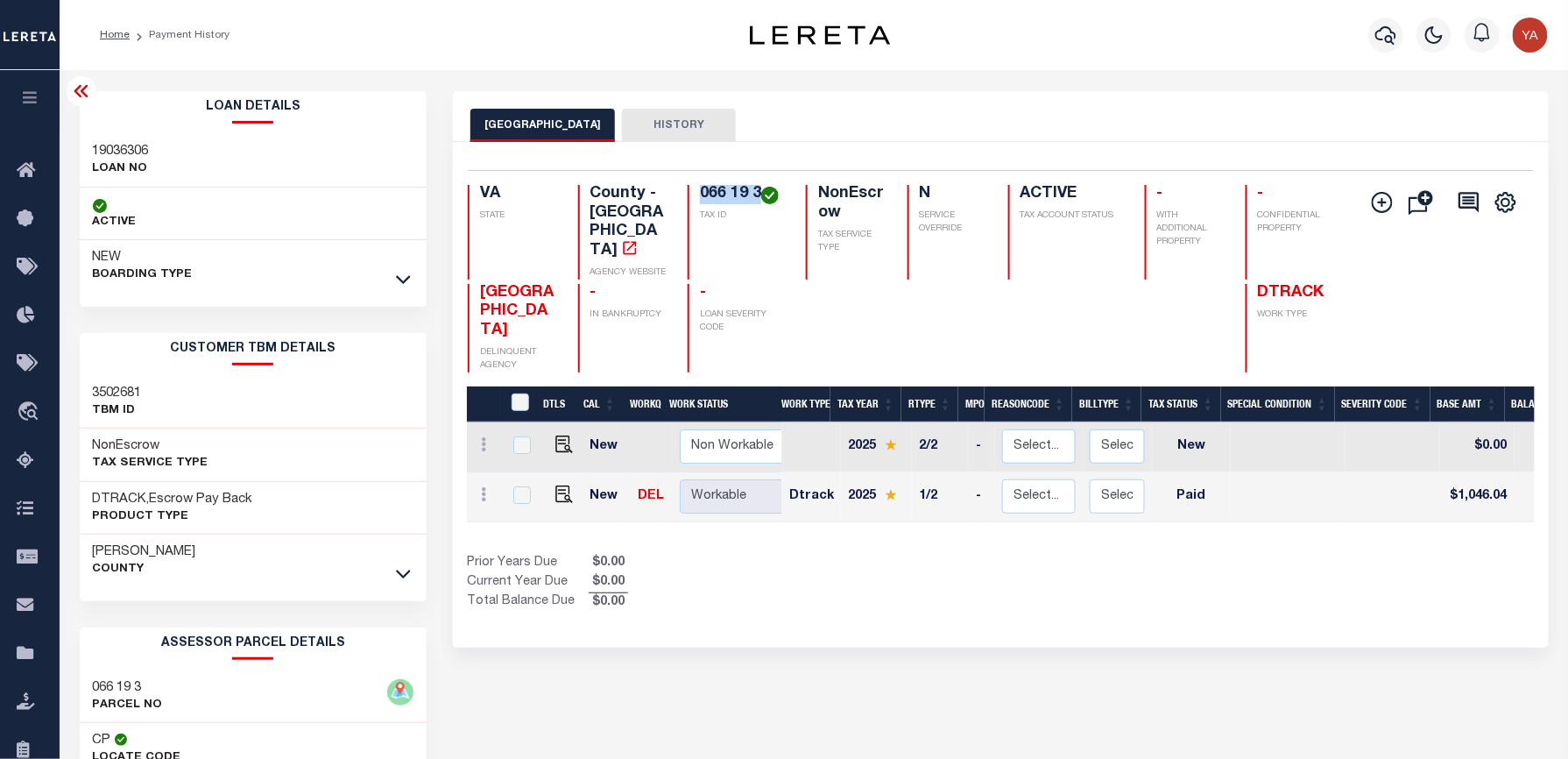
copy h4 "066 19 3"
click at [99, 143] on h3 "19036306" at bounding box center [121, 151] width 56 height 18
copy h3 "19036306"
click at [1374, 43] on button "button" at bounding box center [1386, 35] width 35 height 35
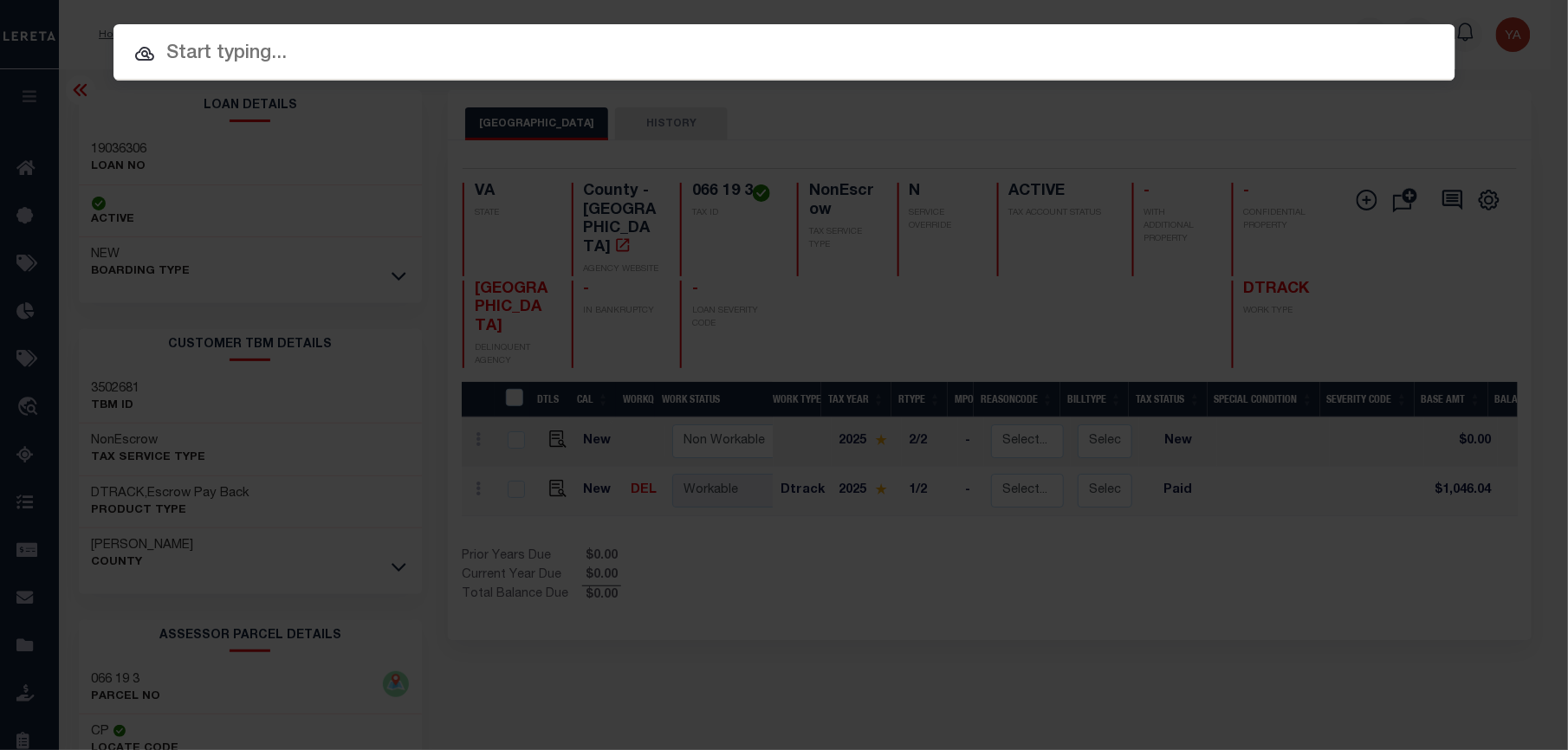
click at [658, 70] on div at bounding box center [784, 52] width 1341 height 55
click at [653, 45] on input "text" at bounding box center [784, 53] width 1341 height 30
paste input "19036306"
type input "19036306"
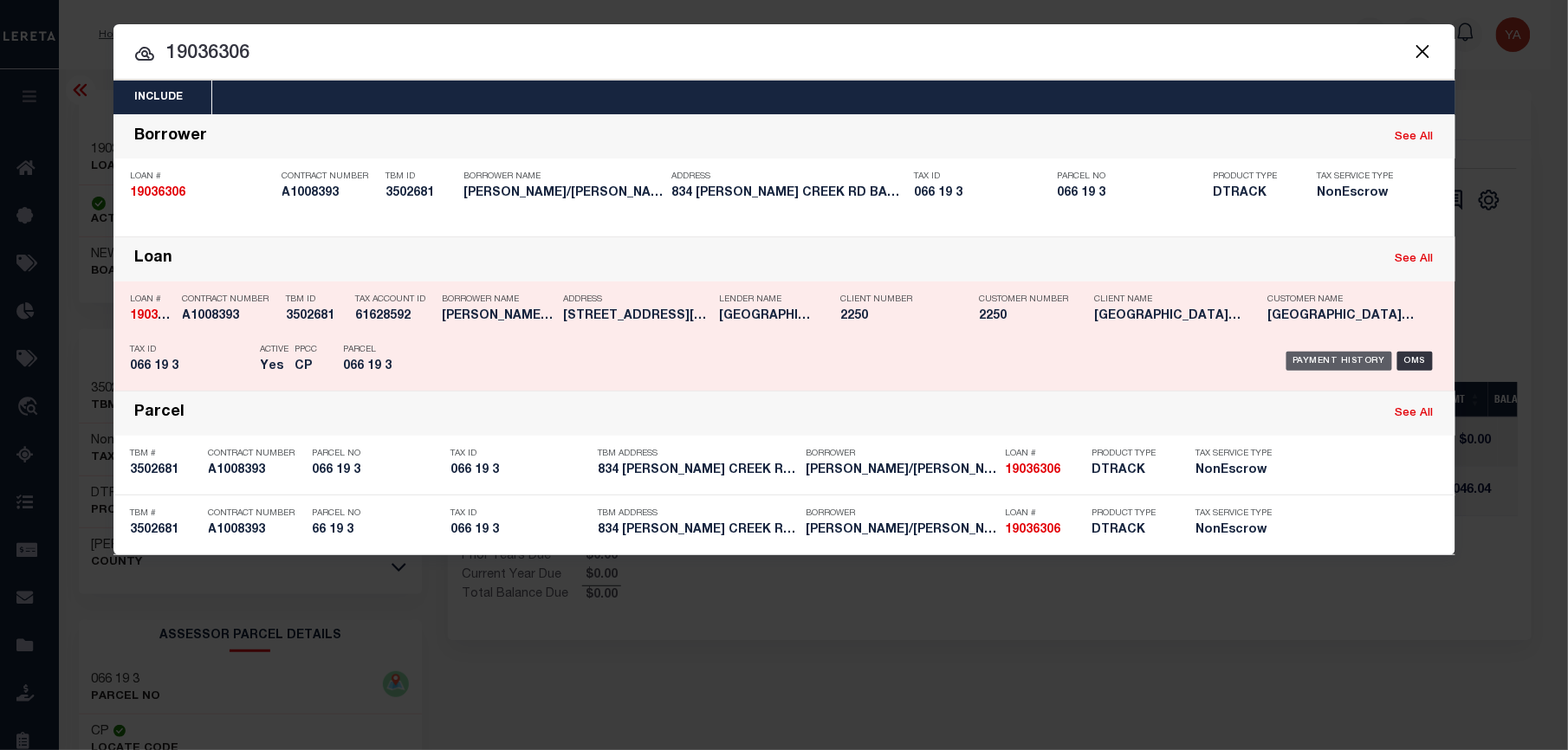
click at [1366, 364] on div "Payment History" at bounding box center [1339, 360] width 107 height 19
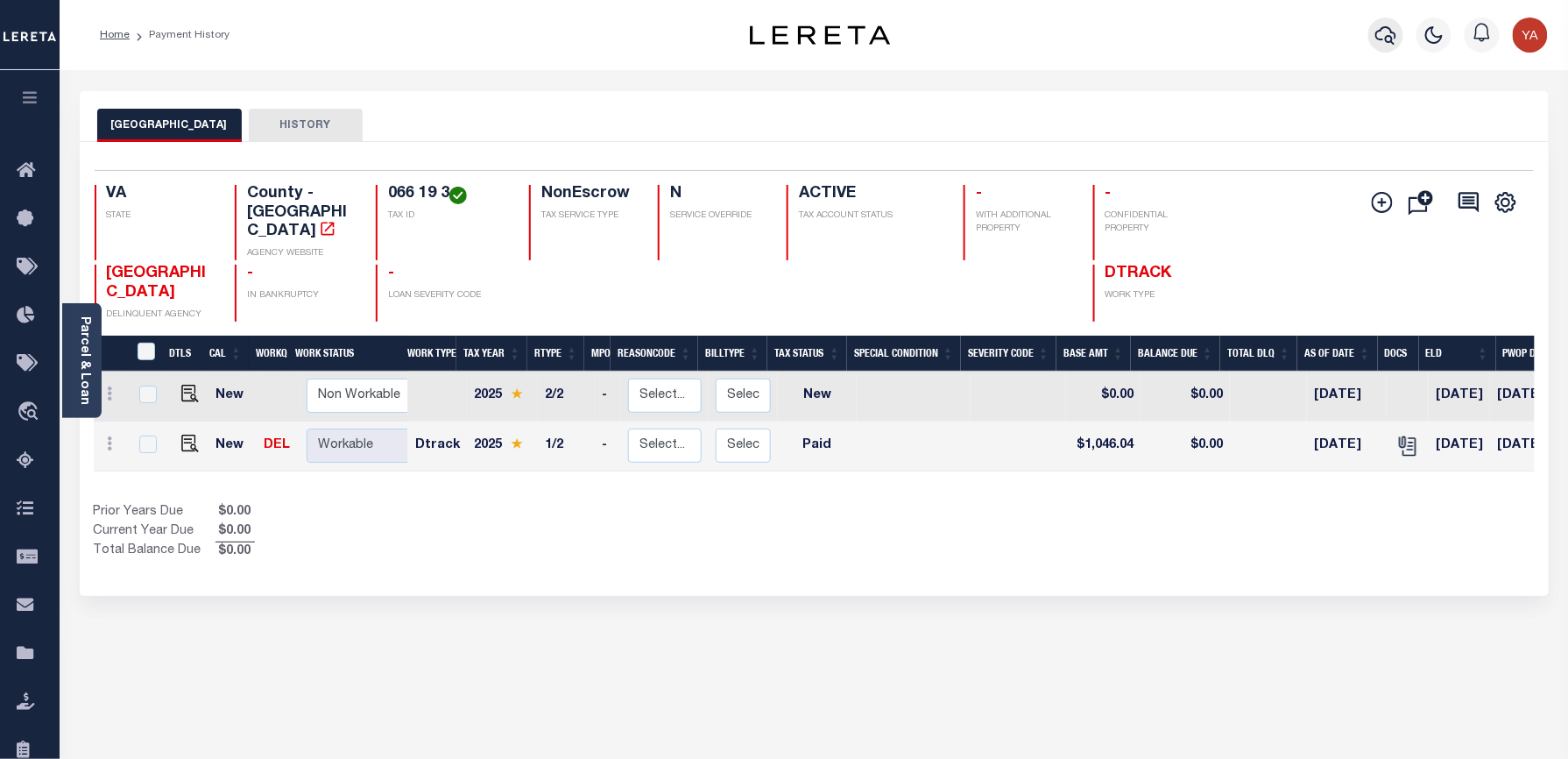
click at [1396, 42] on icon "button" at bounding box center [1385, 34] width 21 height 21
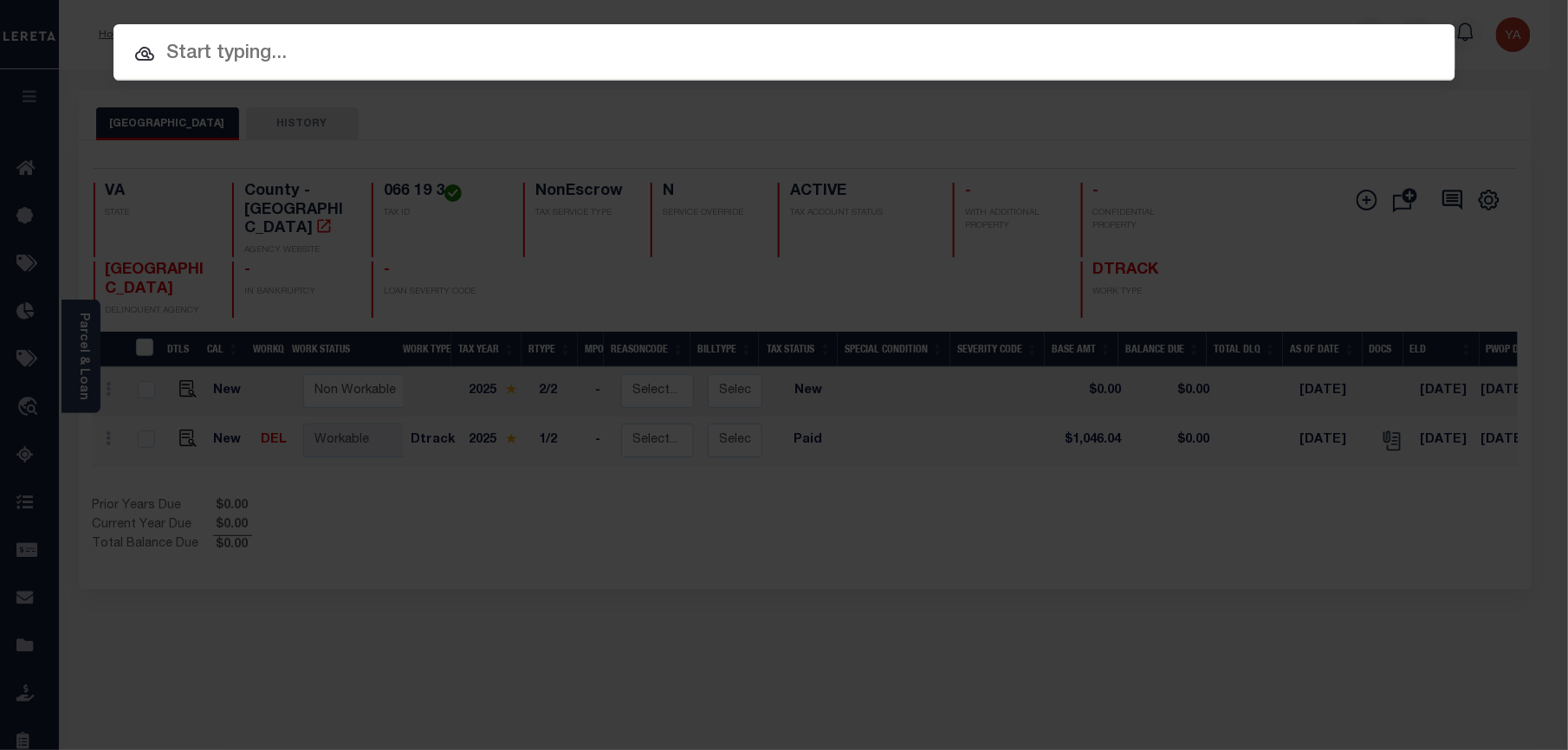
click at [1351, 39] on input "text" at bounding box center [784, 53] width 1341 height 30
paste input "27954406"
type input "27954406"
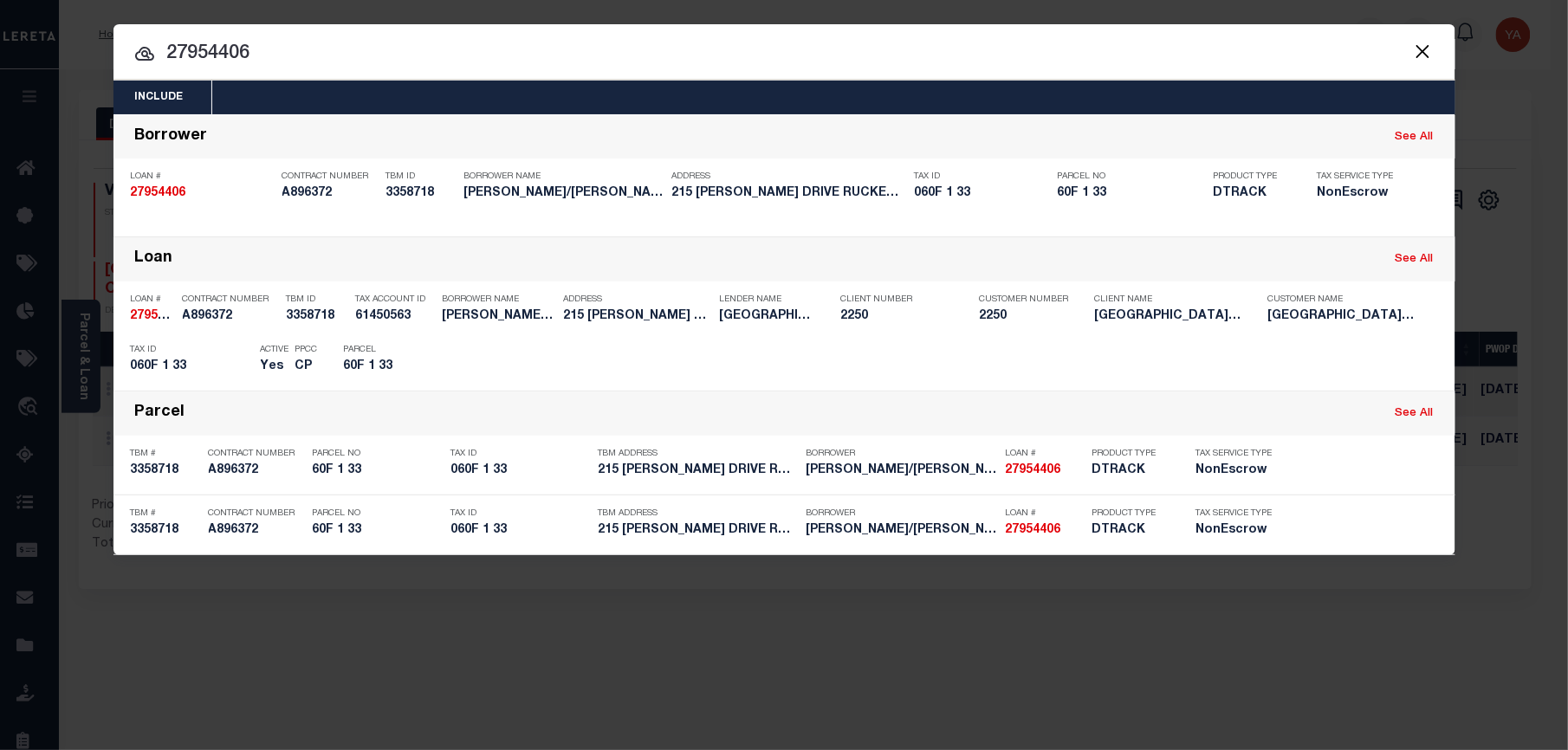
drag, startPoint x: 1320, startPoint y: 360, endPoint x: 1550, endPoint y: 533, distance: 287.8
click at [1320, 360] on div "Payment History" at bounding box center [1339, 360] width 107 height 19
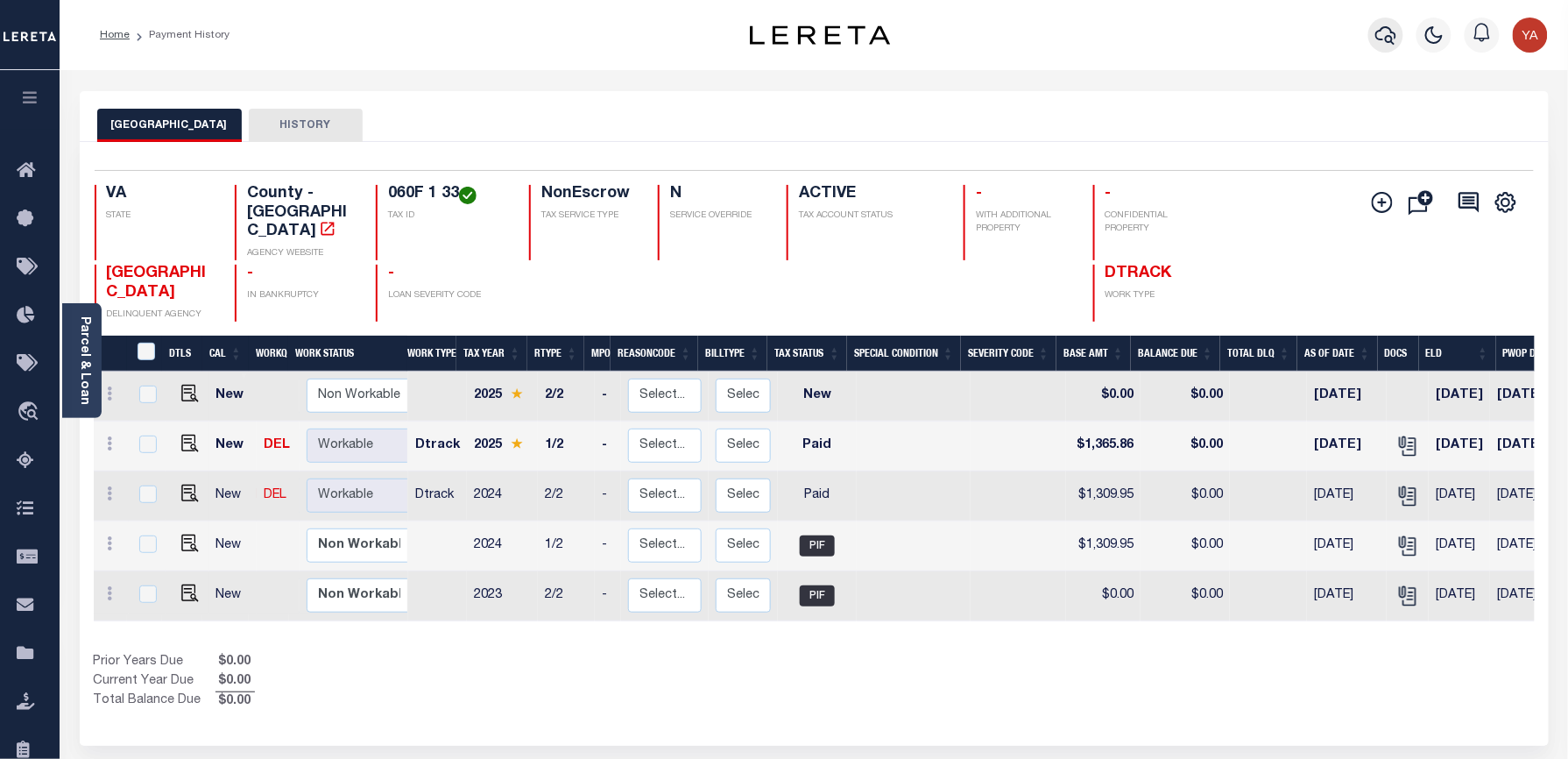
click at [1382, 22] on button "button" at bounding box center [1386, 35] width 35 height 35
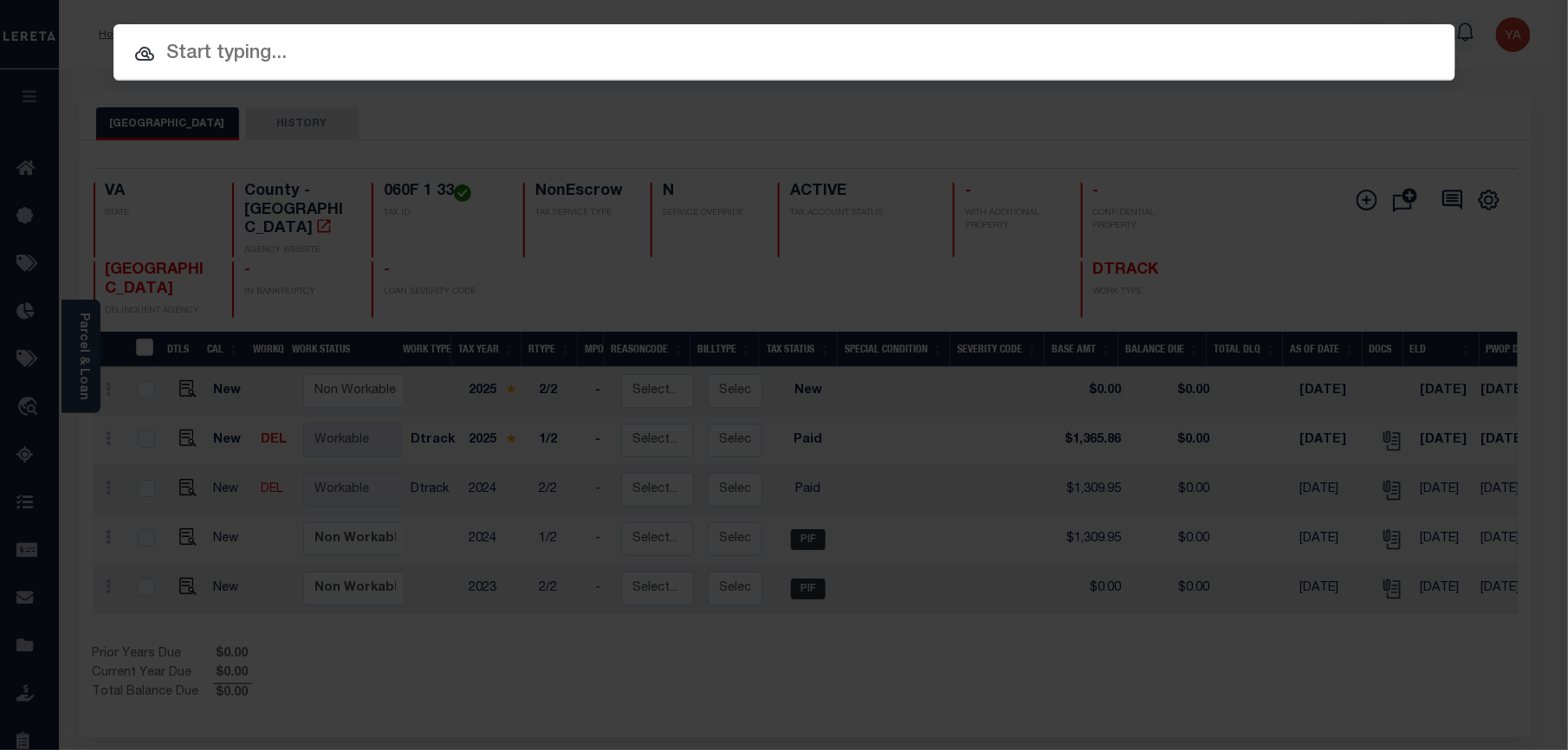
click at [1341, 39] on input "text" at bounding box center [784, 53] width 1341 height 30
paste input "16308906"
type input "16308906"
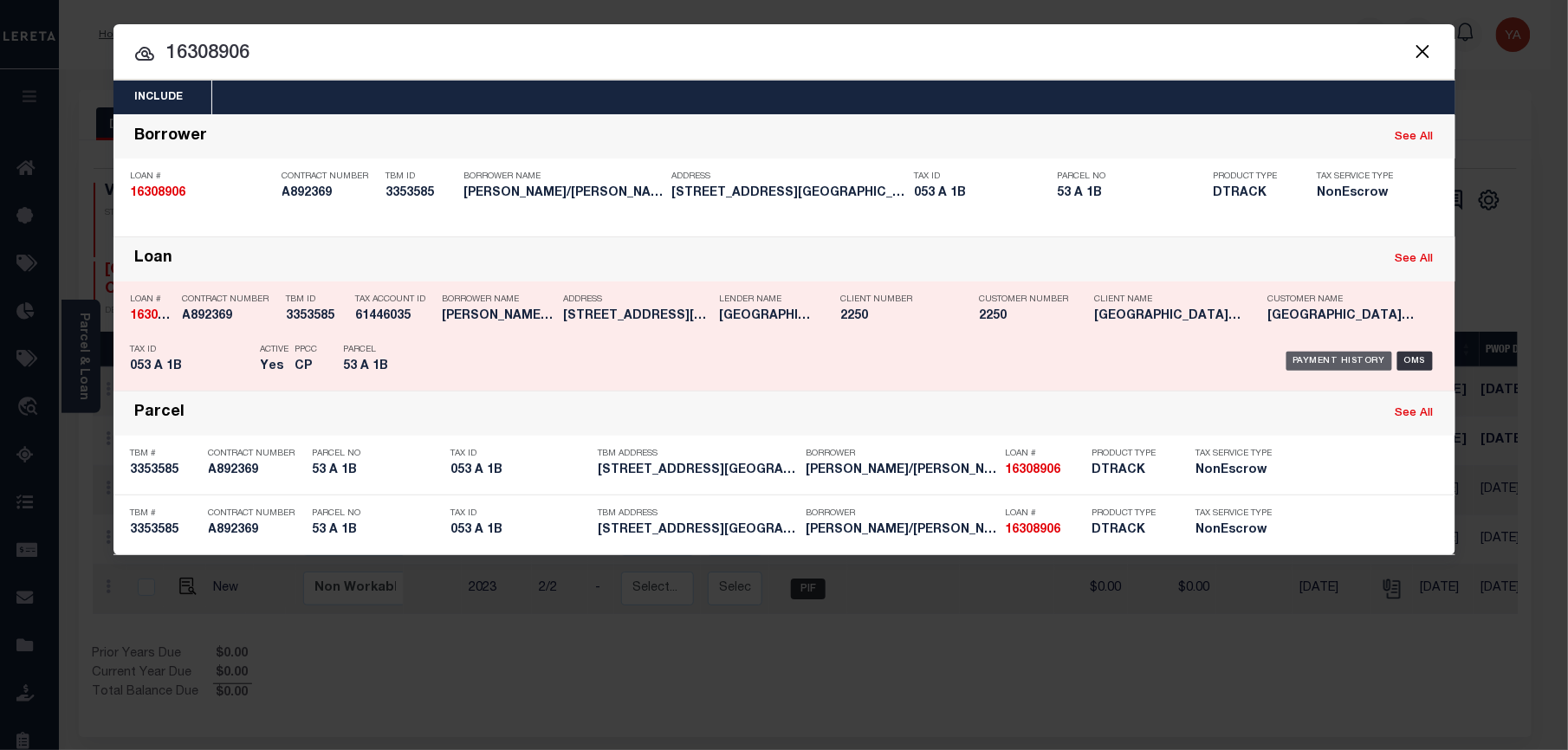
click at [1367, 360] on div "Payment History" at bounding box center [1339, 360] width 107 height 19
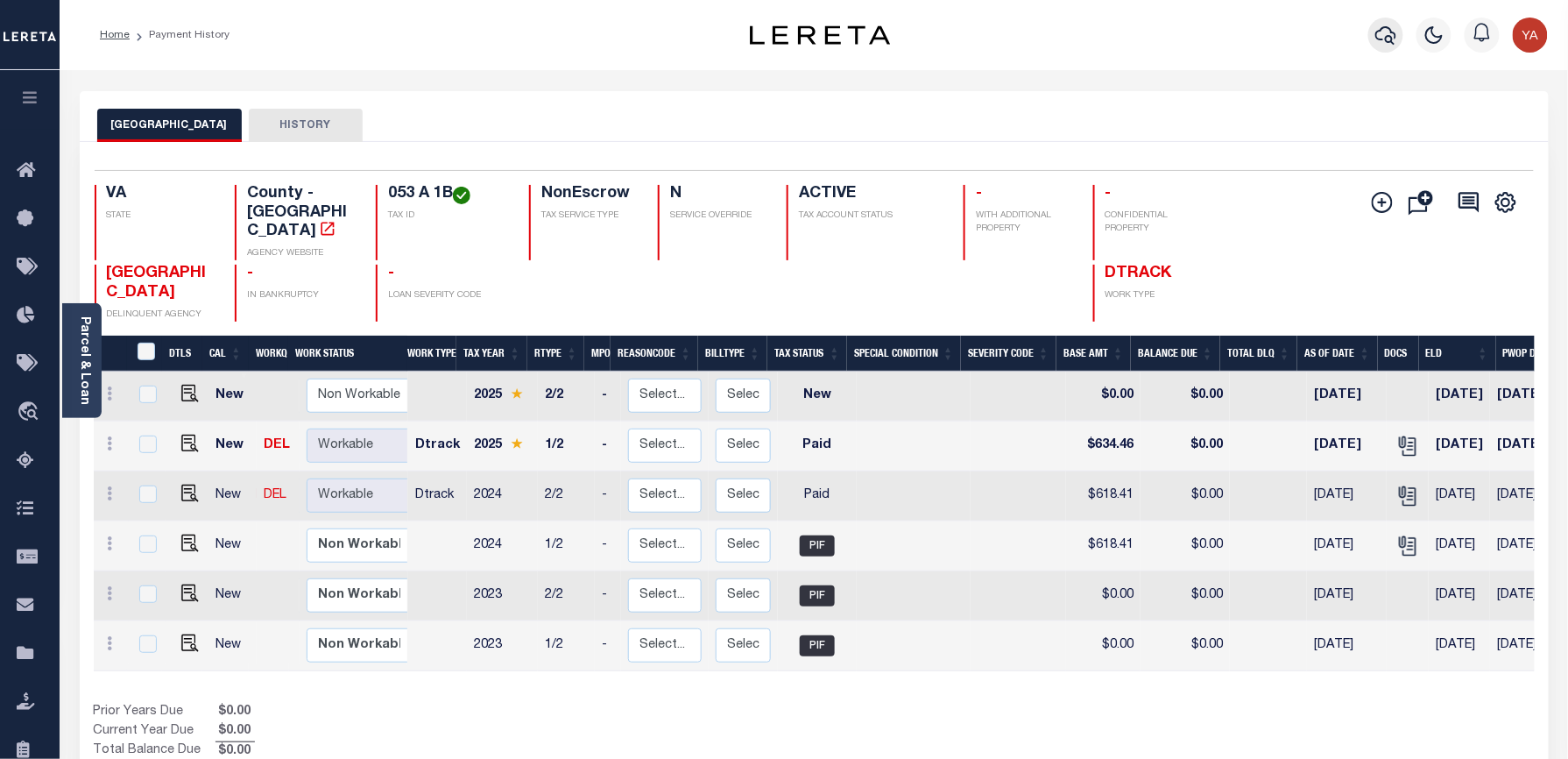
click at [1382, 39] on icon "button" at bounding box center [1385, 35] width 21 height 19
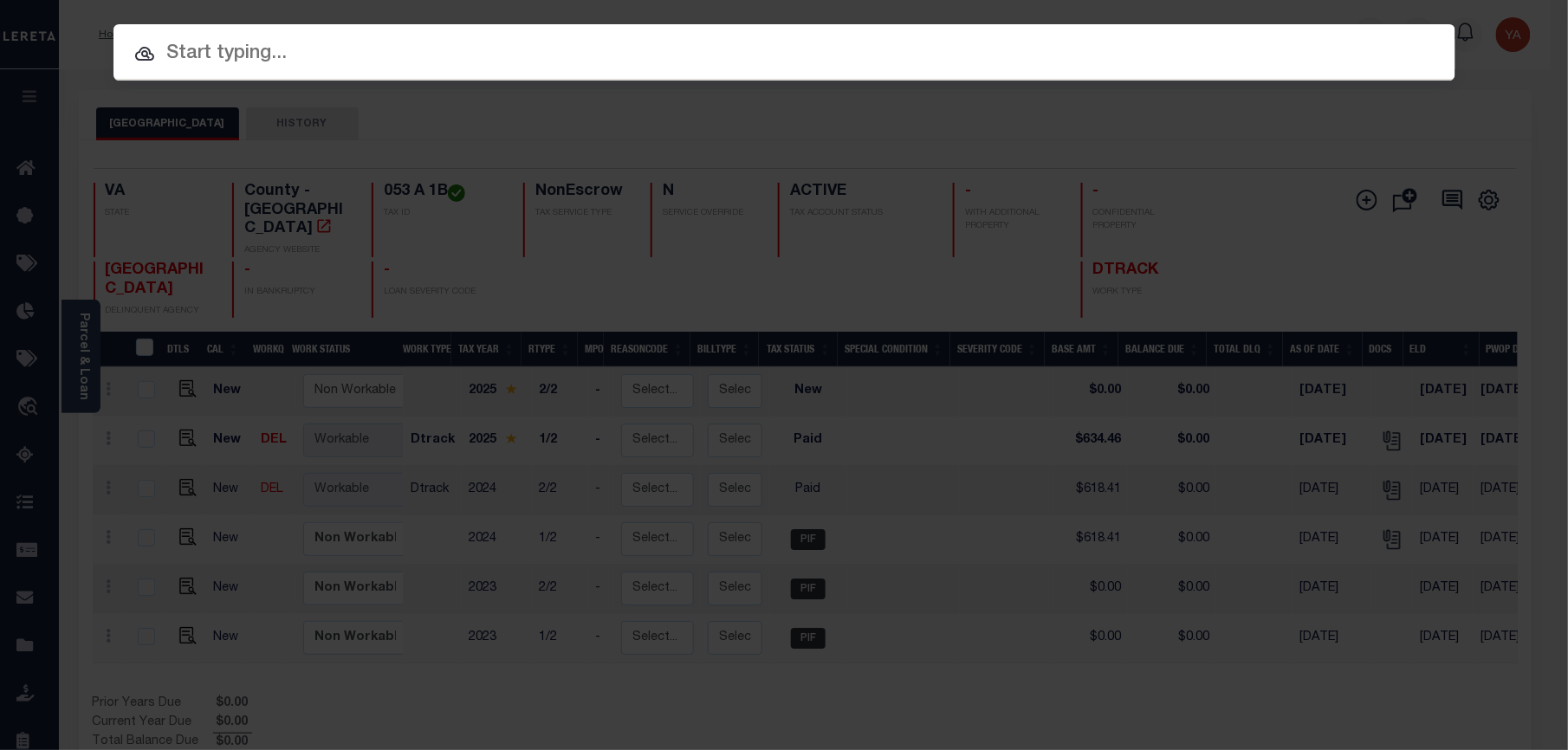
click at [1327, 39] on input "text" at bounding box center [784, 53] width 1341 height 30
paste input "18168406"
type input "18168406"
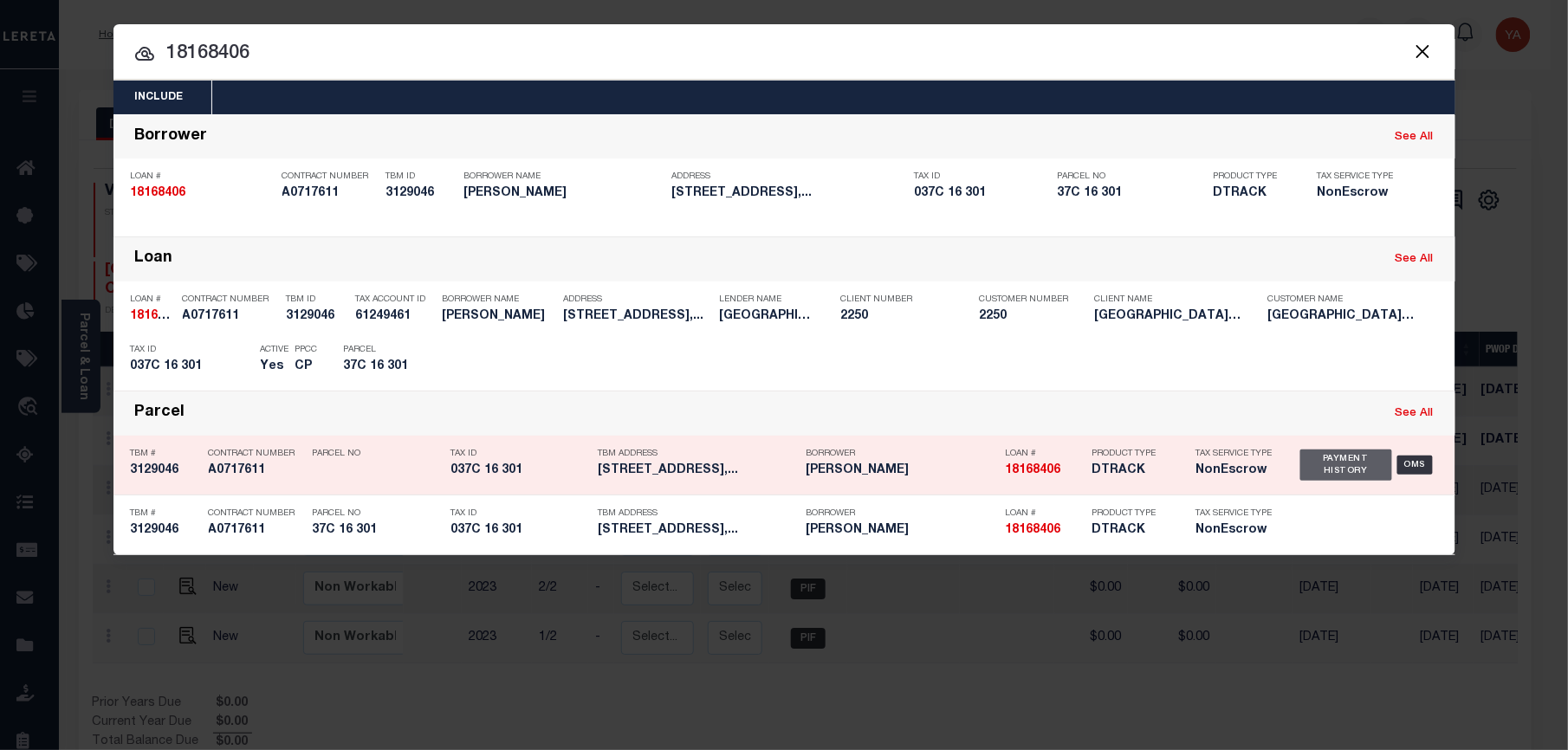
drag, startPoint x: 1318, startPoint y: 357, endPoint x: 1384, endPoint y: 437, distance: 103.7
click at [1318, 357] on div "Payment History" at bounding box center [1339, 360] width 107 height 19
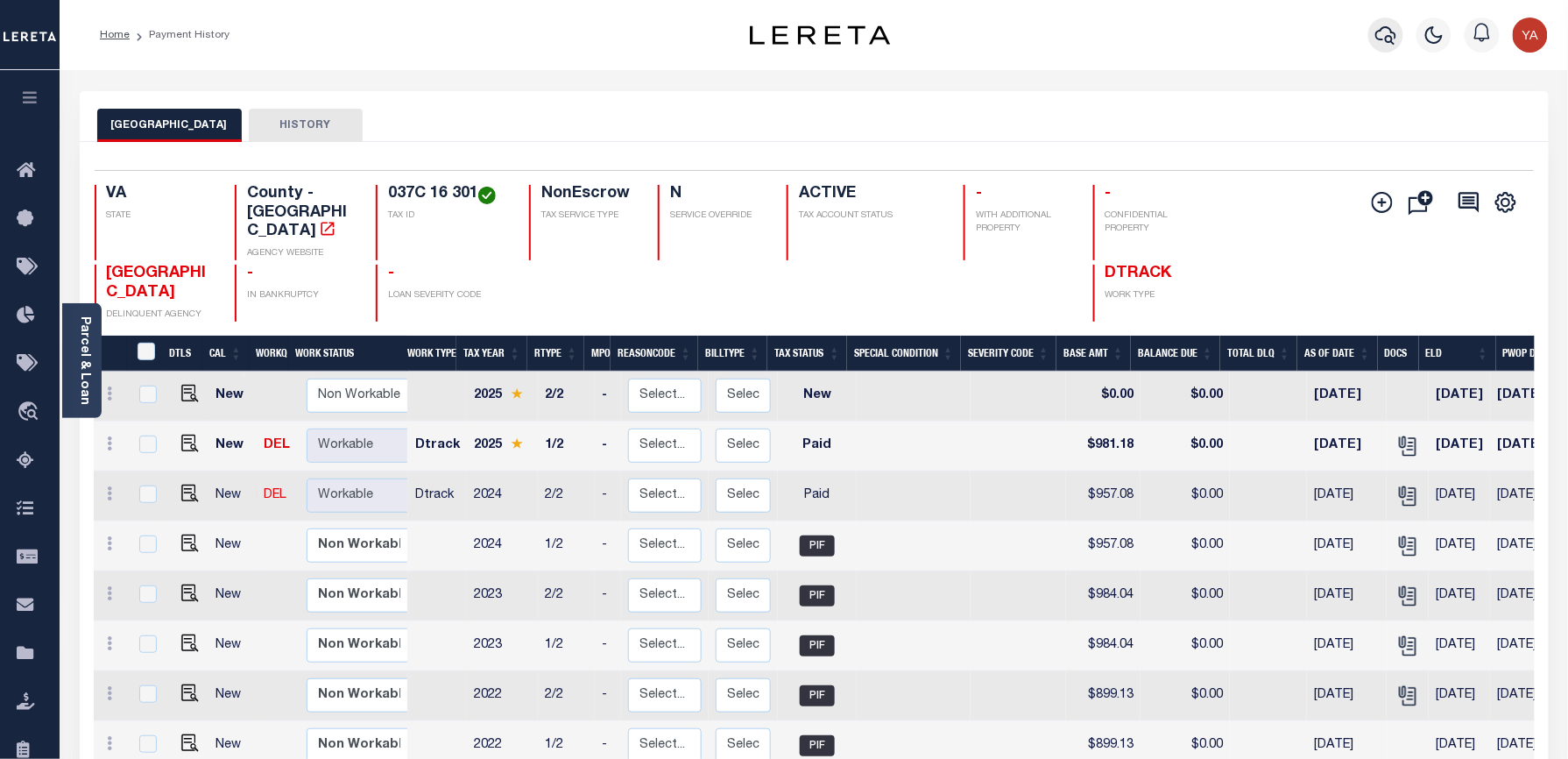
click at [1382, 32] on icon "button" at bounding box center [1385, 34] width 21 height 21
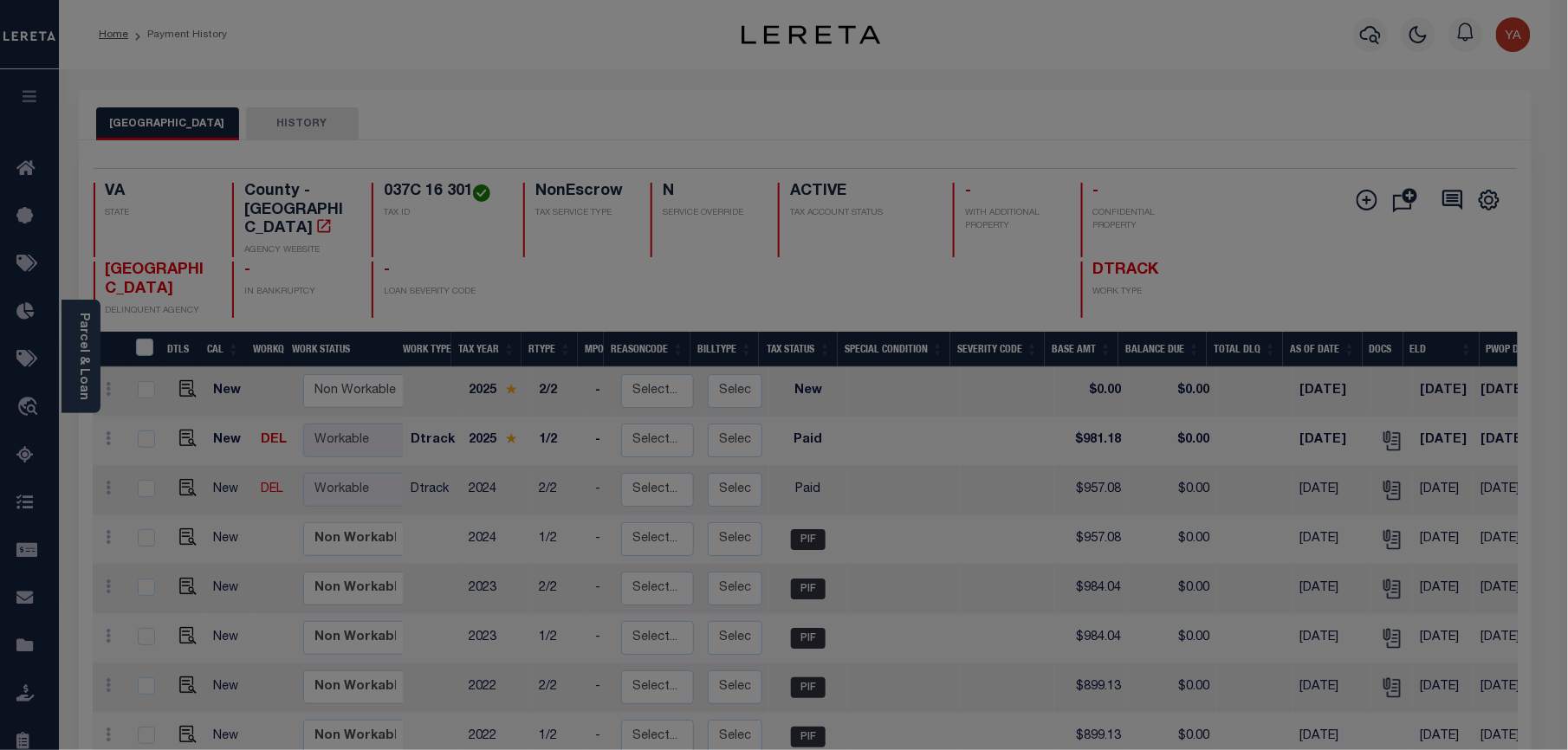
click at [0, 0] on div "Include Loans TBM Customers Borrowers Payments (Lender Non-Disb) Payments (Lend…" at bounding box center [0, 0] width 0 height 0
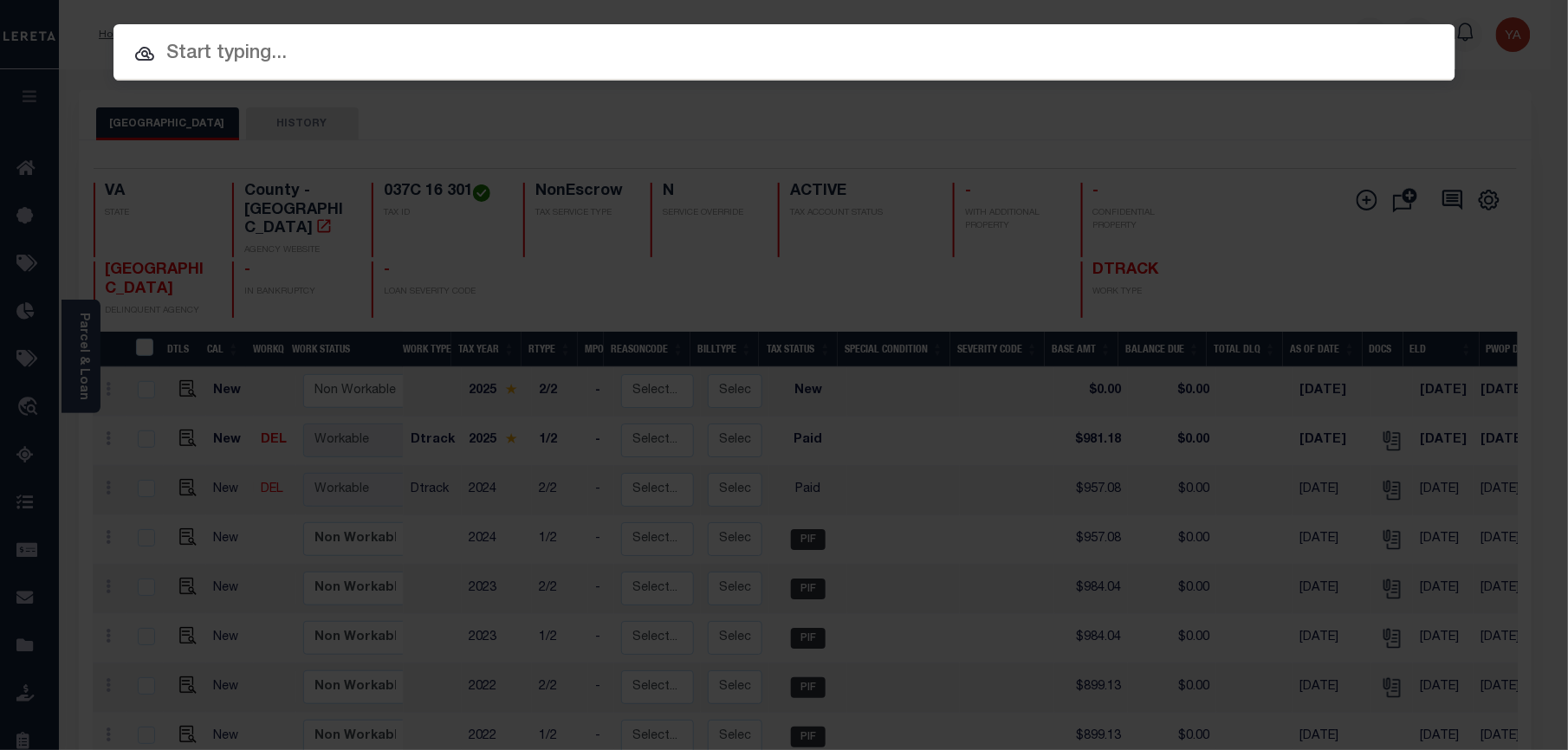
paste input "13527608"
type input "13527608"
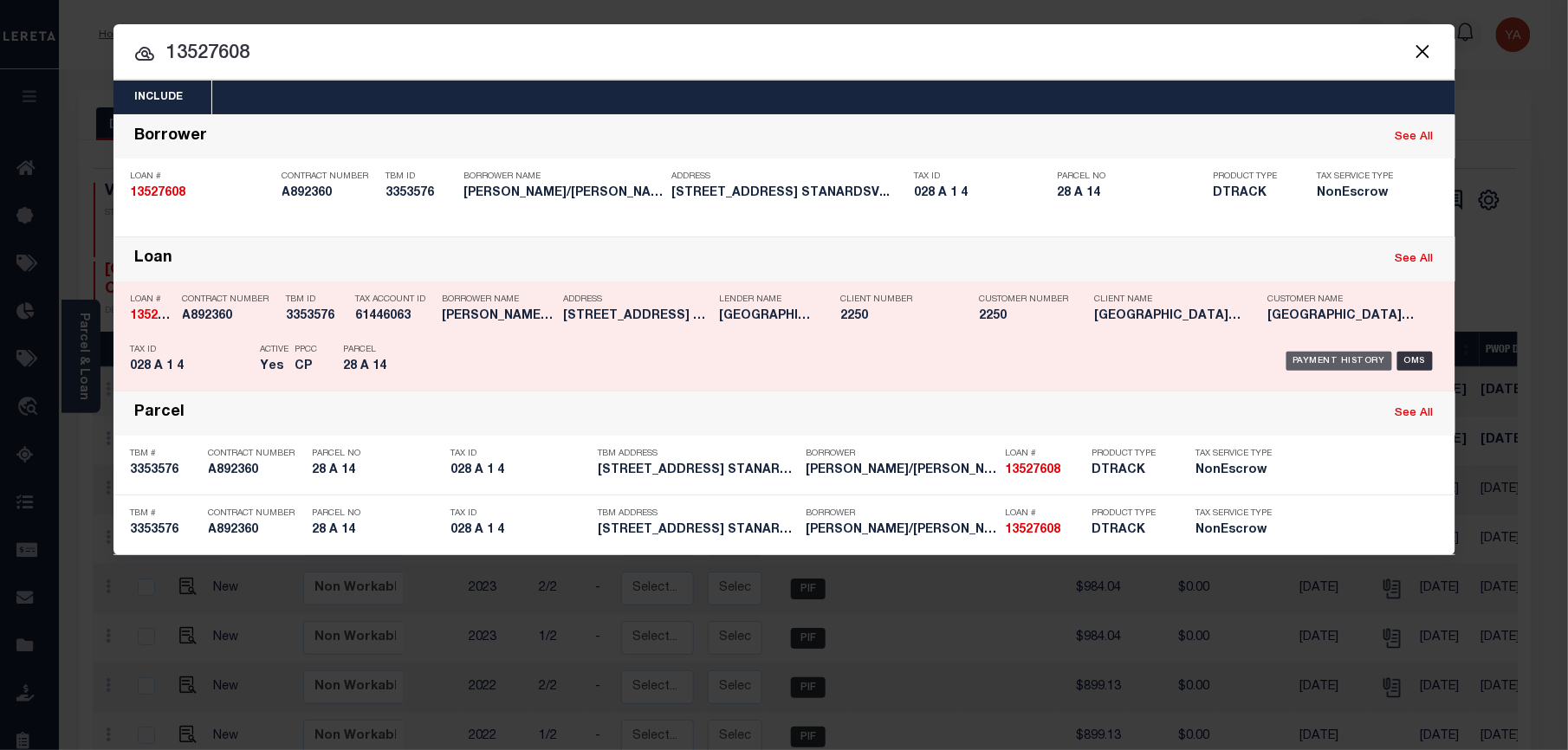
click at [1339, 362] on div "Payment History" at bounding box center [1339, 360] width 107 height 19
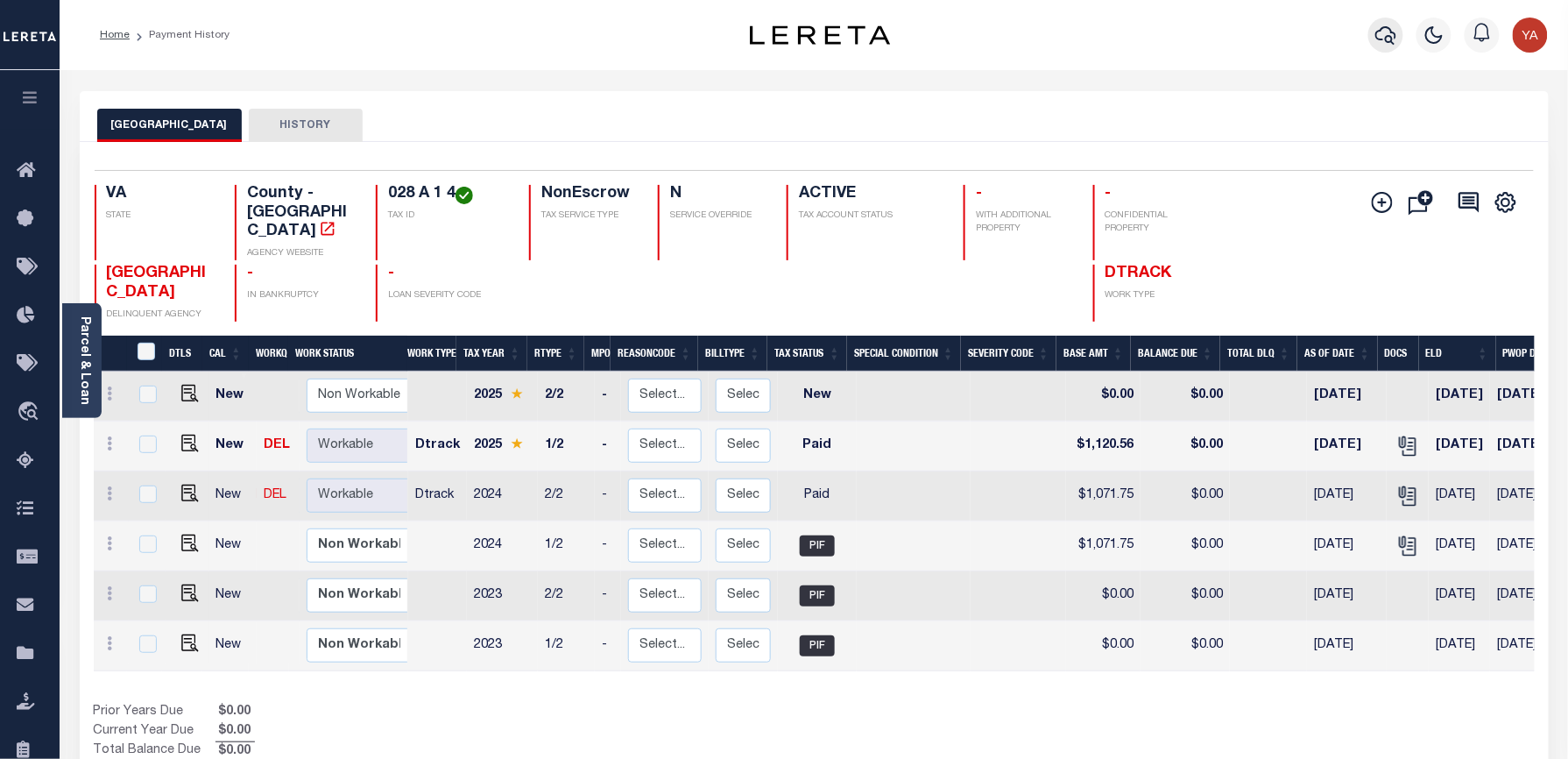
click at [1389, 46] on icon "button" at bounding box center [1385, 34] width 21 height 21
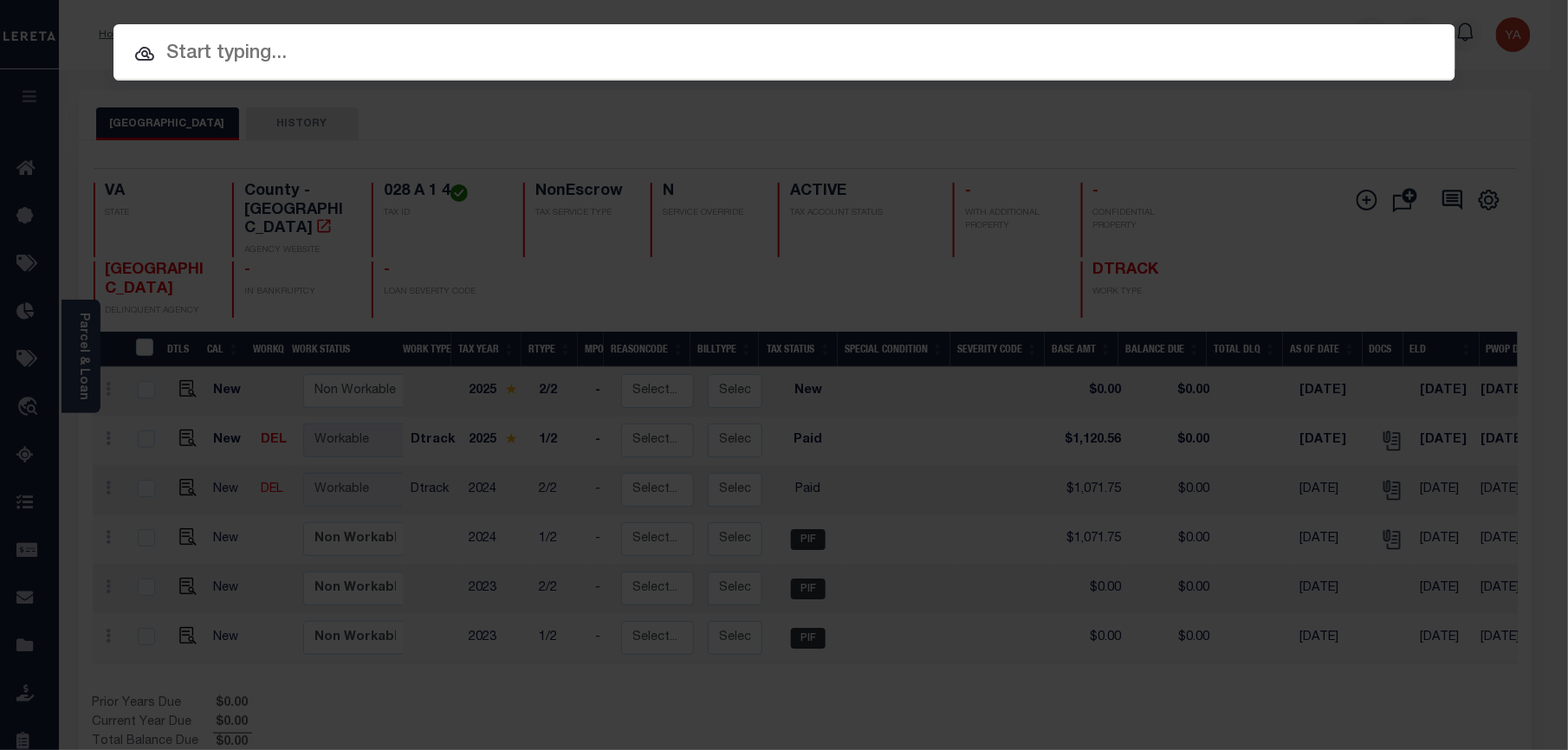
click at [1363, 39] on input "text" at bounding box center [784, 53] width 1341 height 30
paste input "50279370"
type input "50279370"
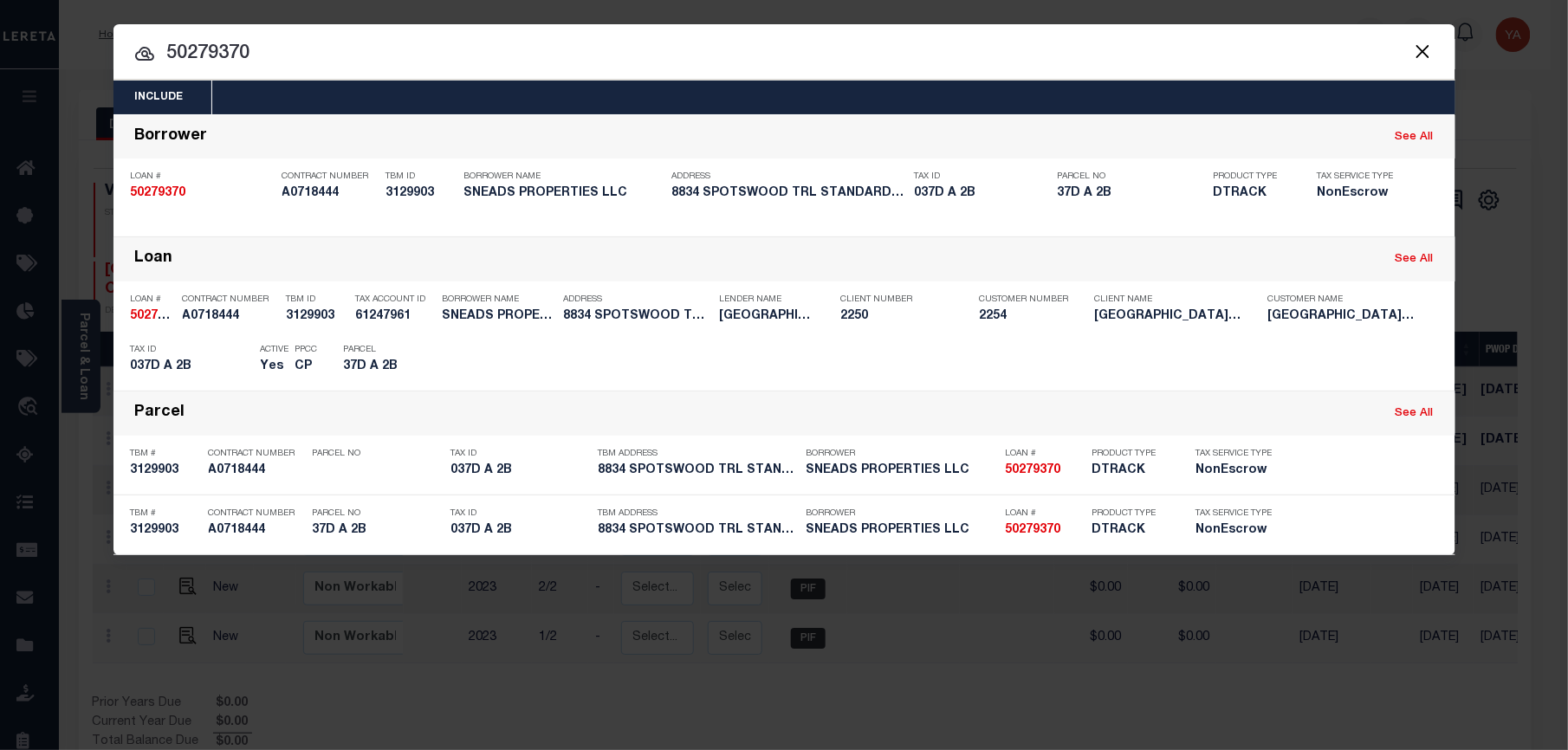
drag, startPoint x: 1338, startPoint y: 353, endPoint x: 1549, endPoint y: 431, distance: 225.0
click at [1338, 353] on div "Payment History" at bounding box center [1339, 360] width 107 height 19
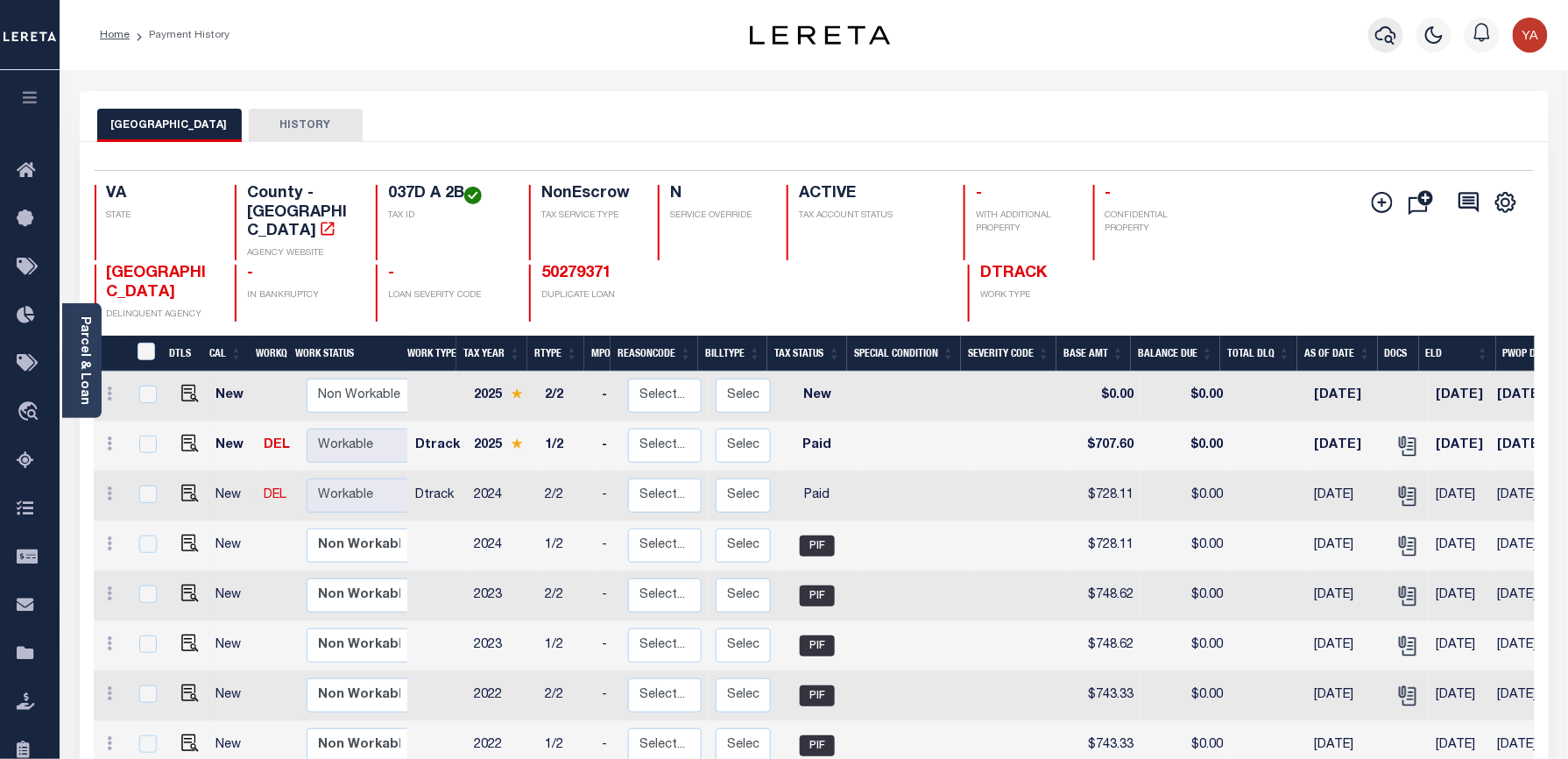
click at [1382, 39] on icon "button" at bounding box center [1385, 35] width 21 height 19
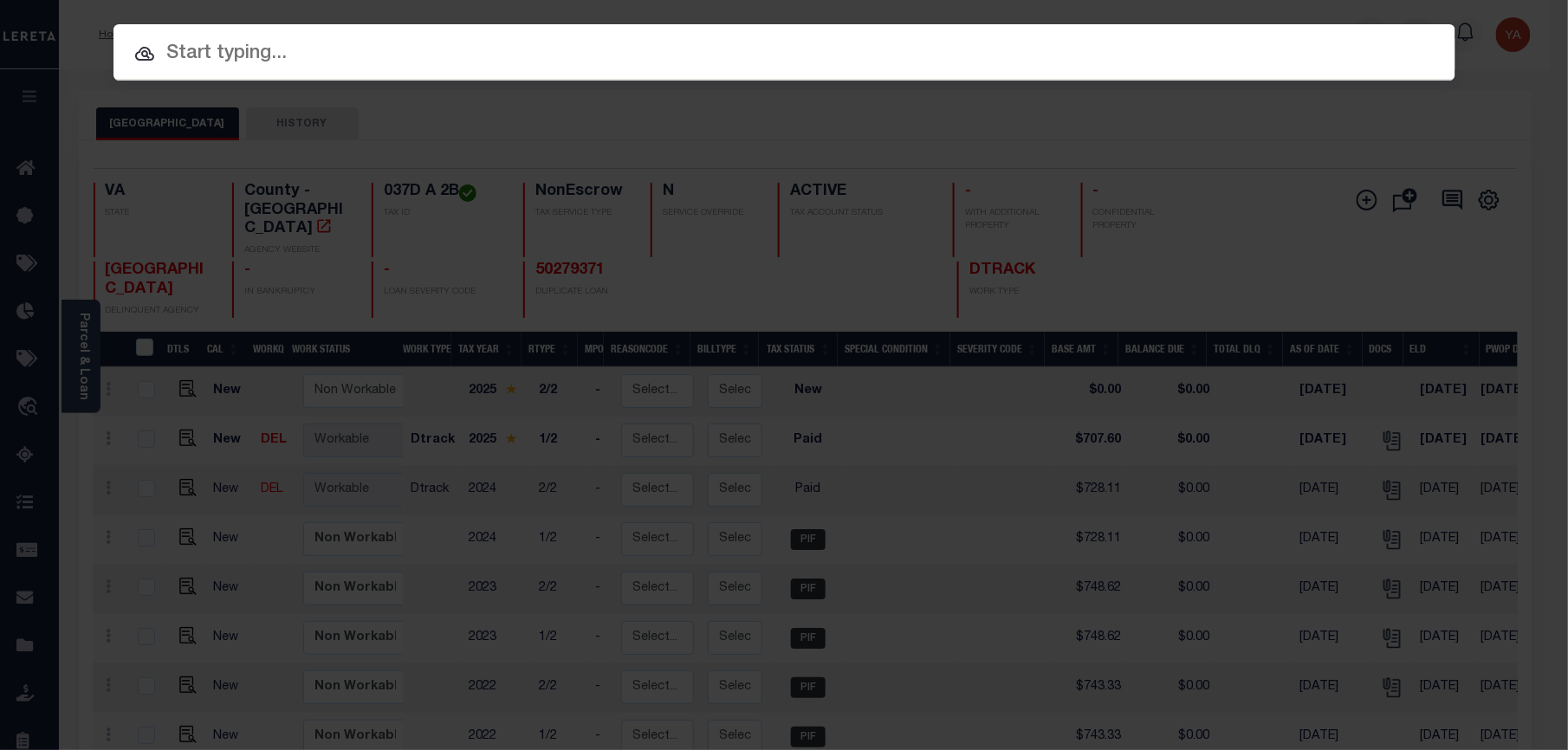
click at [1212, 63] on input "text" at bounding box center [784, 53] width 1341 height 30
paste input "23603308"
type input "23603308"
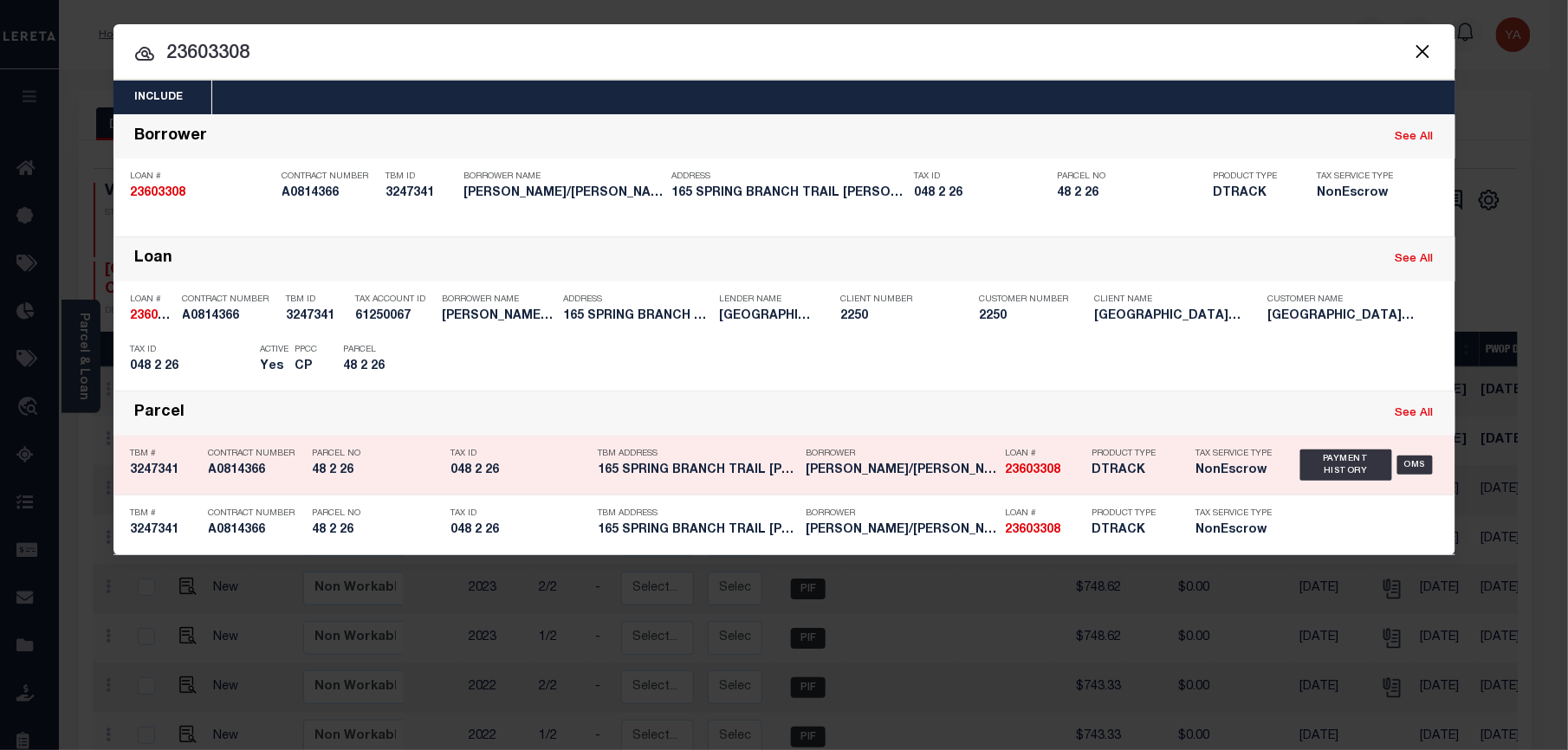
drag, startPoint x: 1348, startPoint y: 365, endPoint x: 1399, endPoint y: 406, distance: 65.4
click at [1348, 365] on div "Payment History" at bounding box center [1339, 360] width 107 height 19
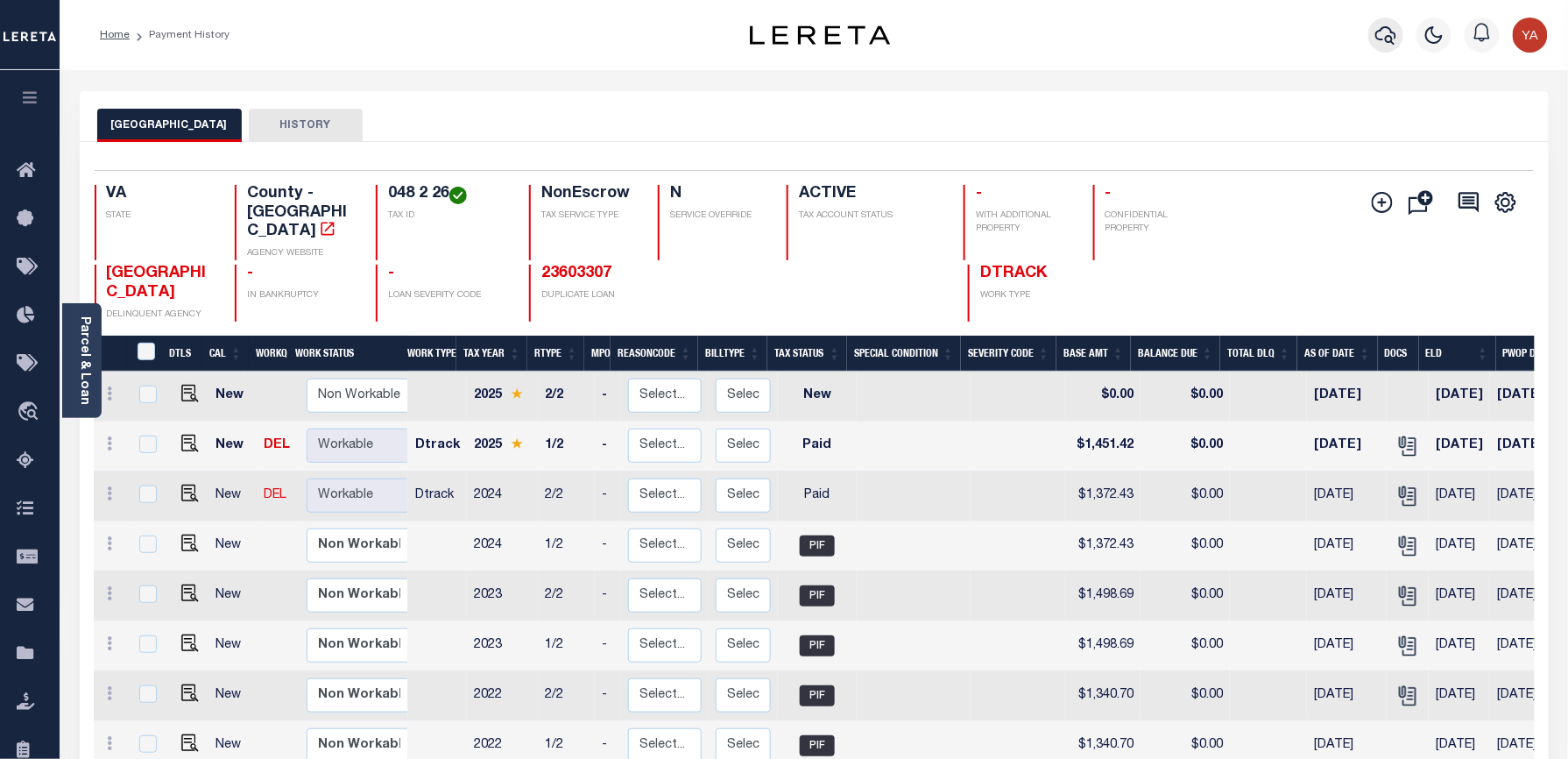
click at [1396, 28] on icon "button" at bounding box center [1385, 34] width 21 height 21
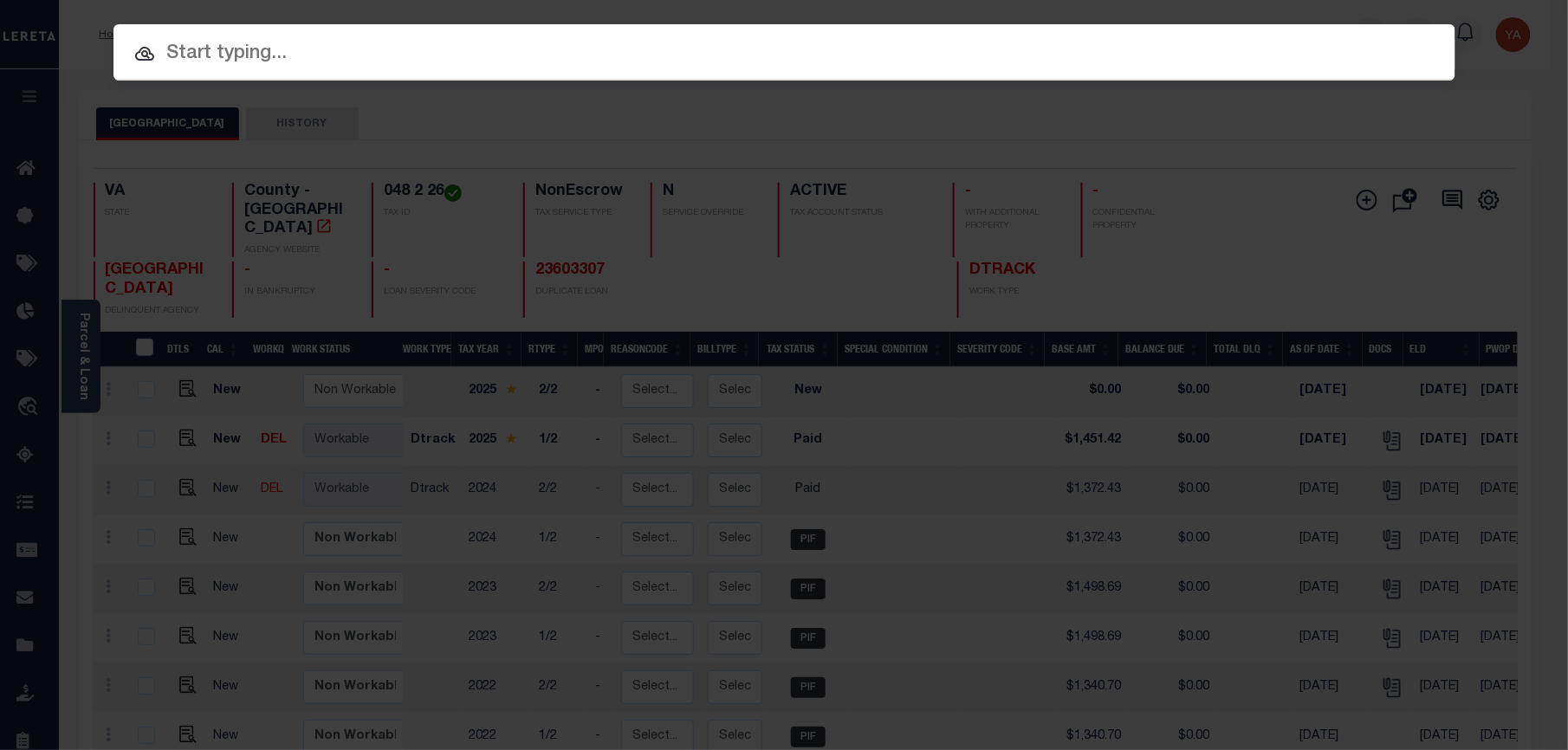
click at [1355, 28] on div "Include Loans TBM Customers Borrowers Payments (Lender Non-Disb) Payments (Lend…" at bounding box center [784, 52] width 1341 height 56
paste input "22043907"
type input "22043907"
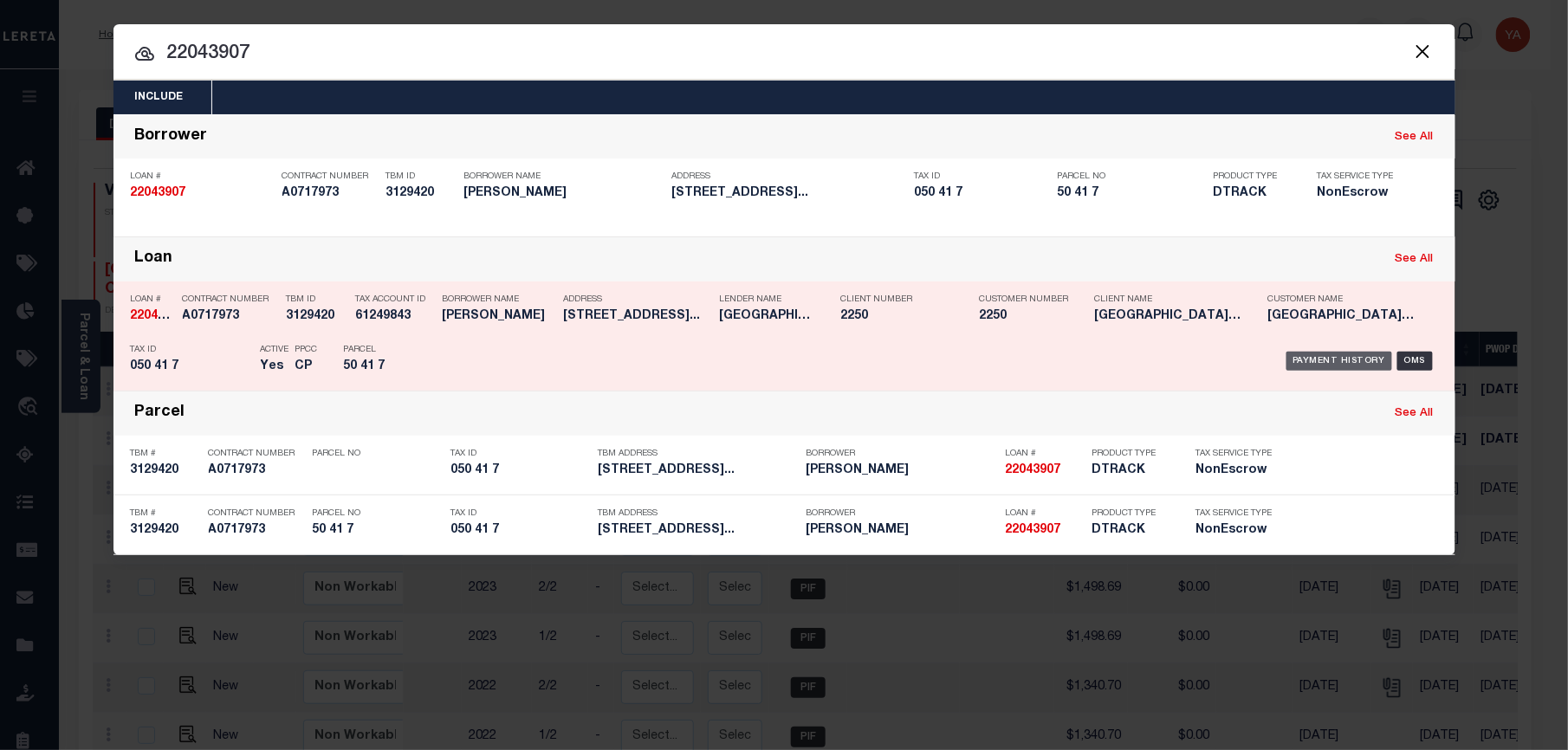
click at [1315, 354] on div "Payment History" at bounding box center [1339, 360] width 107 height 19
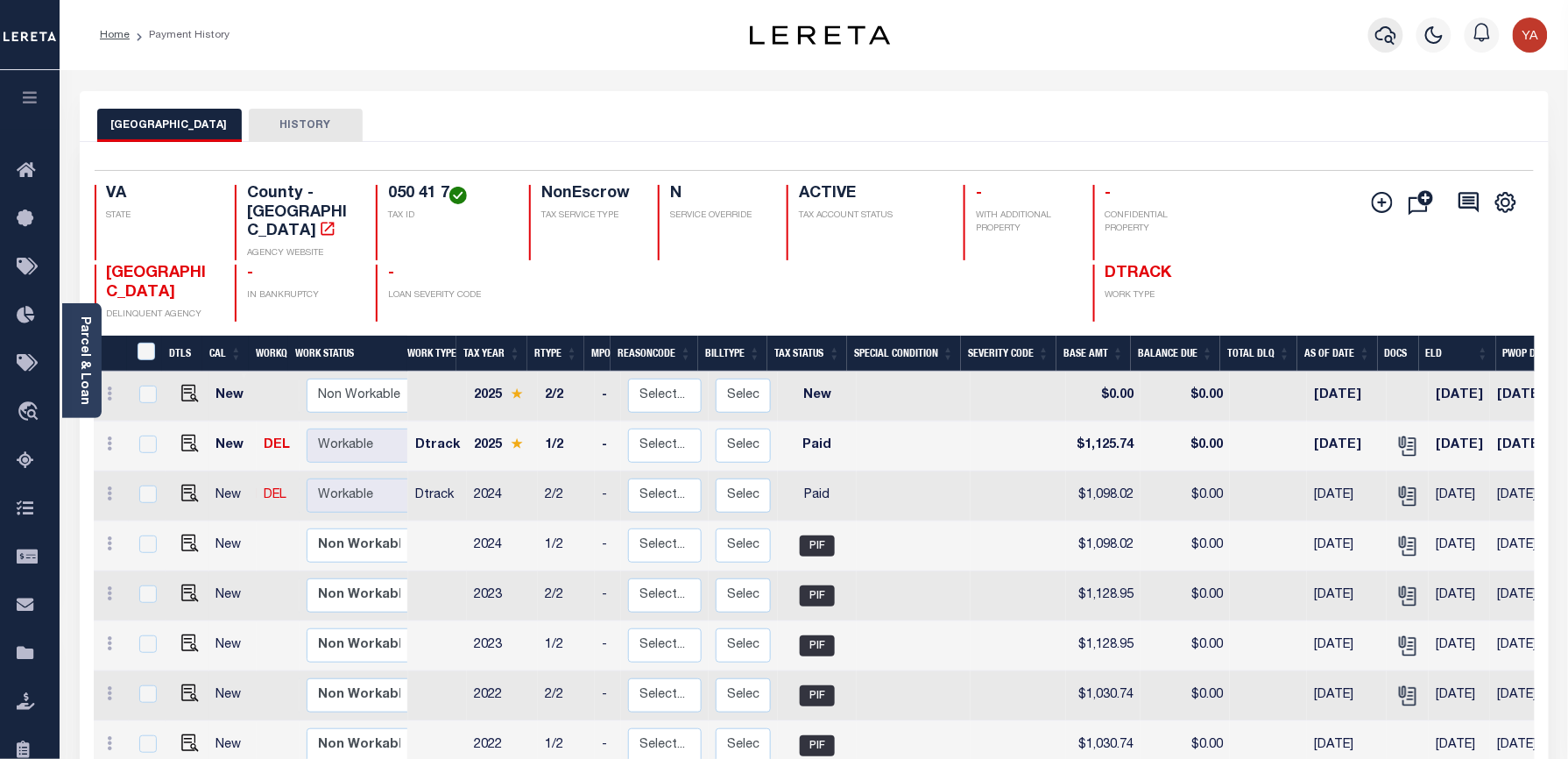
click at [1382, 40] on icon "button" at bounding box center [1385, 35] width 21 height 19
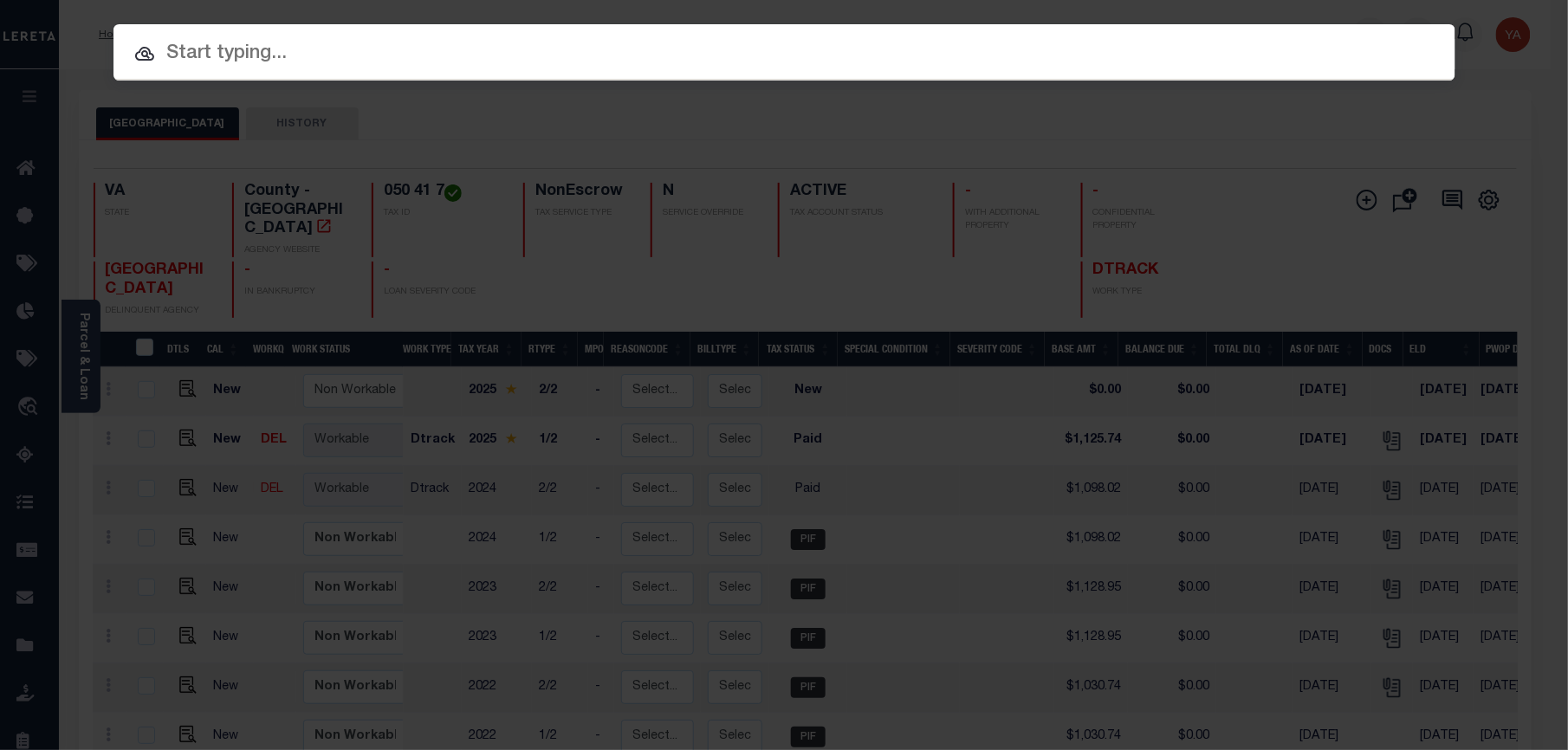
click at [1112, 67] on input "text" at bounding box center [784, 53] width 1341 height 30
paste input "10281406"
type input "10281406"
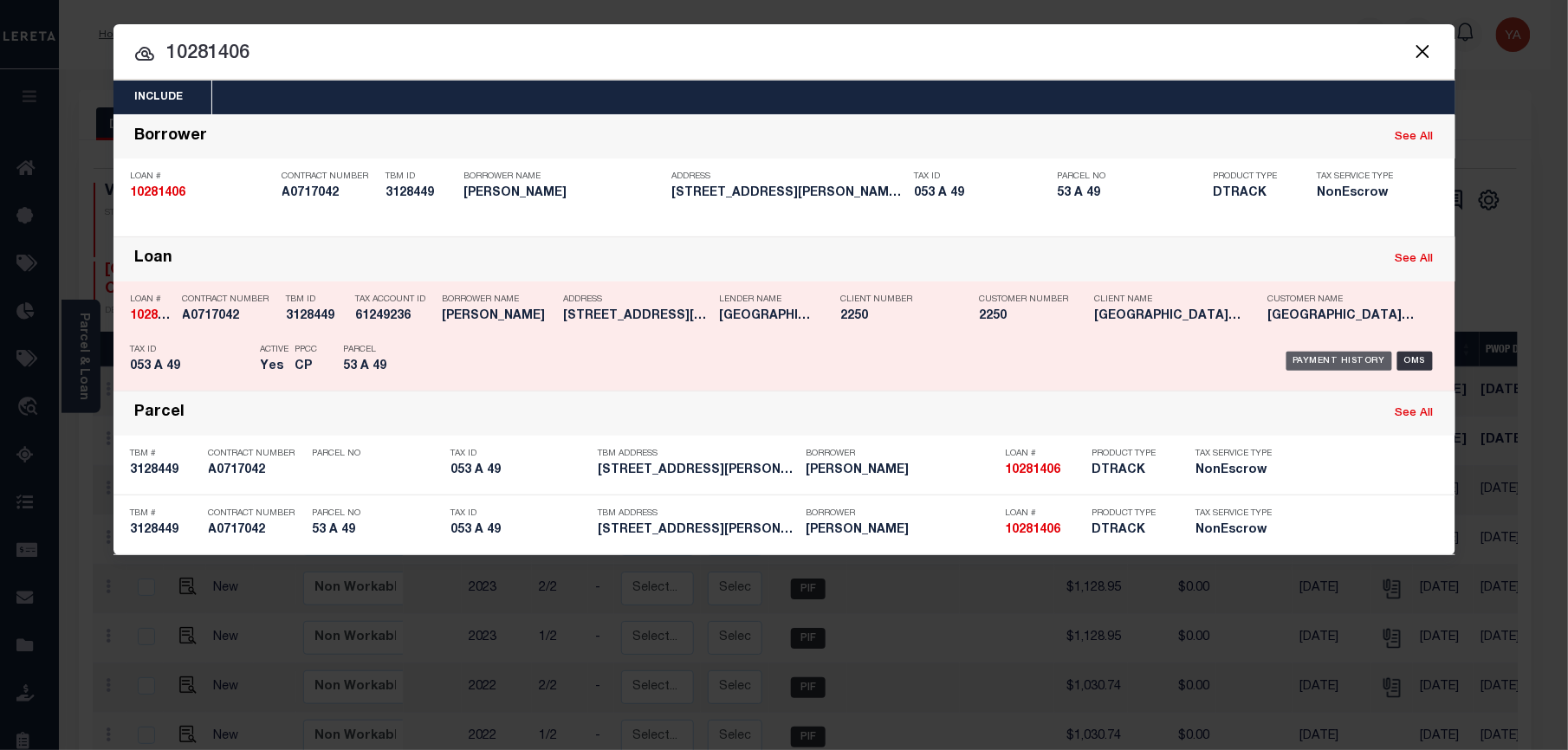
click at [1340, 366] on div "Payment History" at bounding box center [1339, 360] width 107 height 19
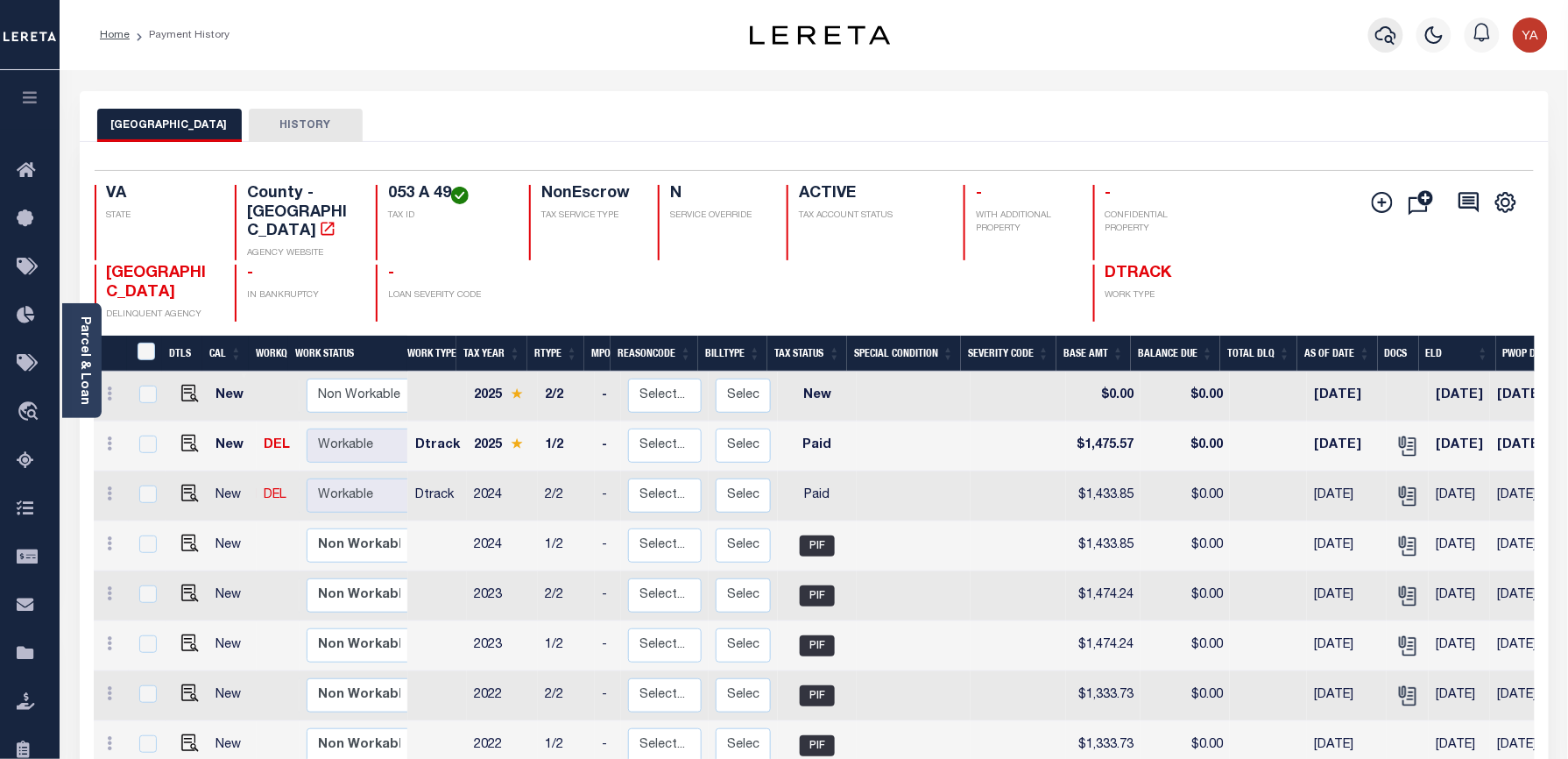
click at [1378, 35] on icon "button" at bounding box center [1385, 34] width 21 height 21
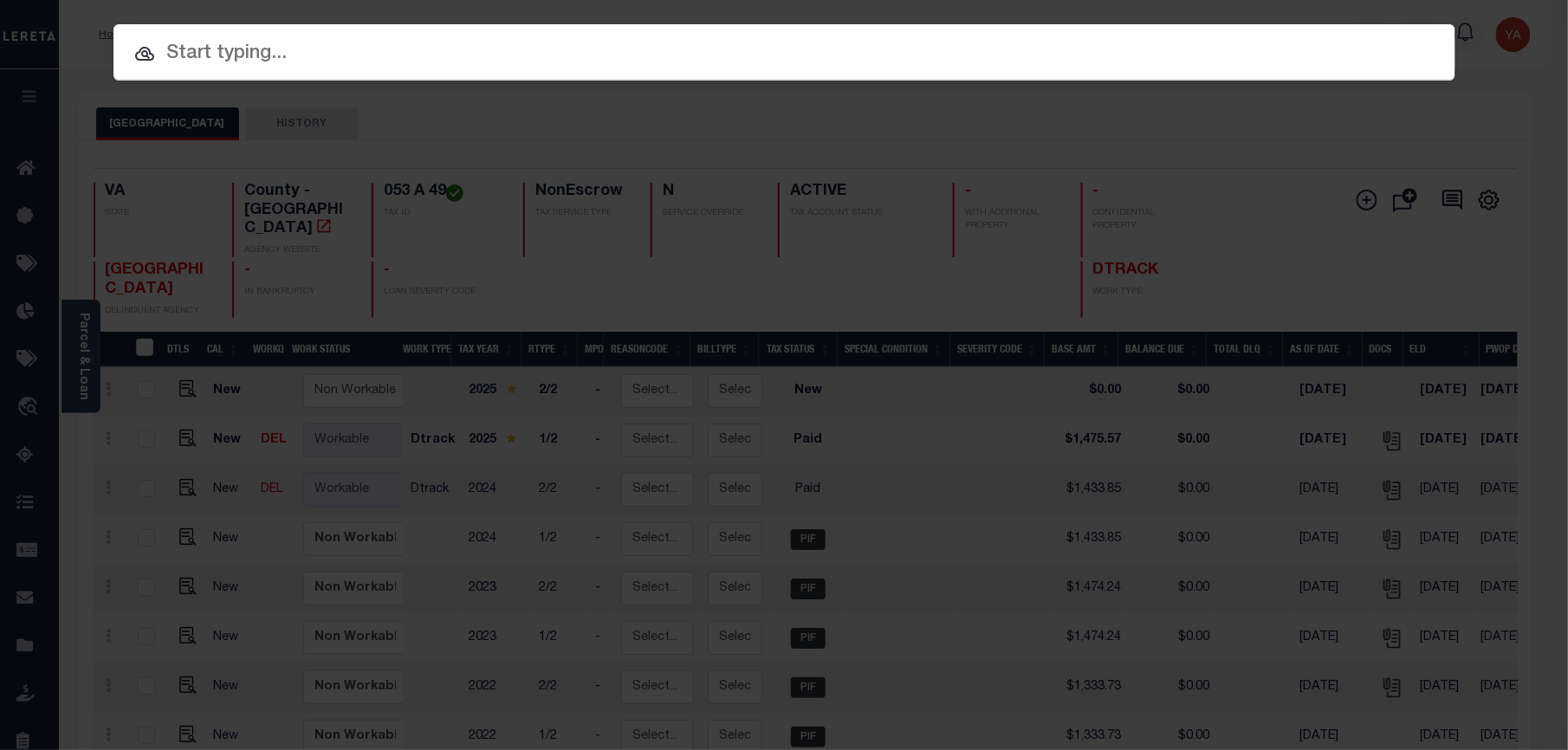
click at [1358, 39] on input "text" at bounding box center [784, 53] width 1341 height 30
paste input "50399370"
type input "50399370"
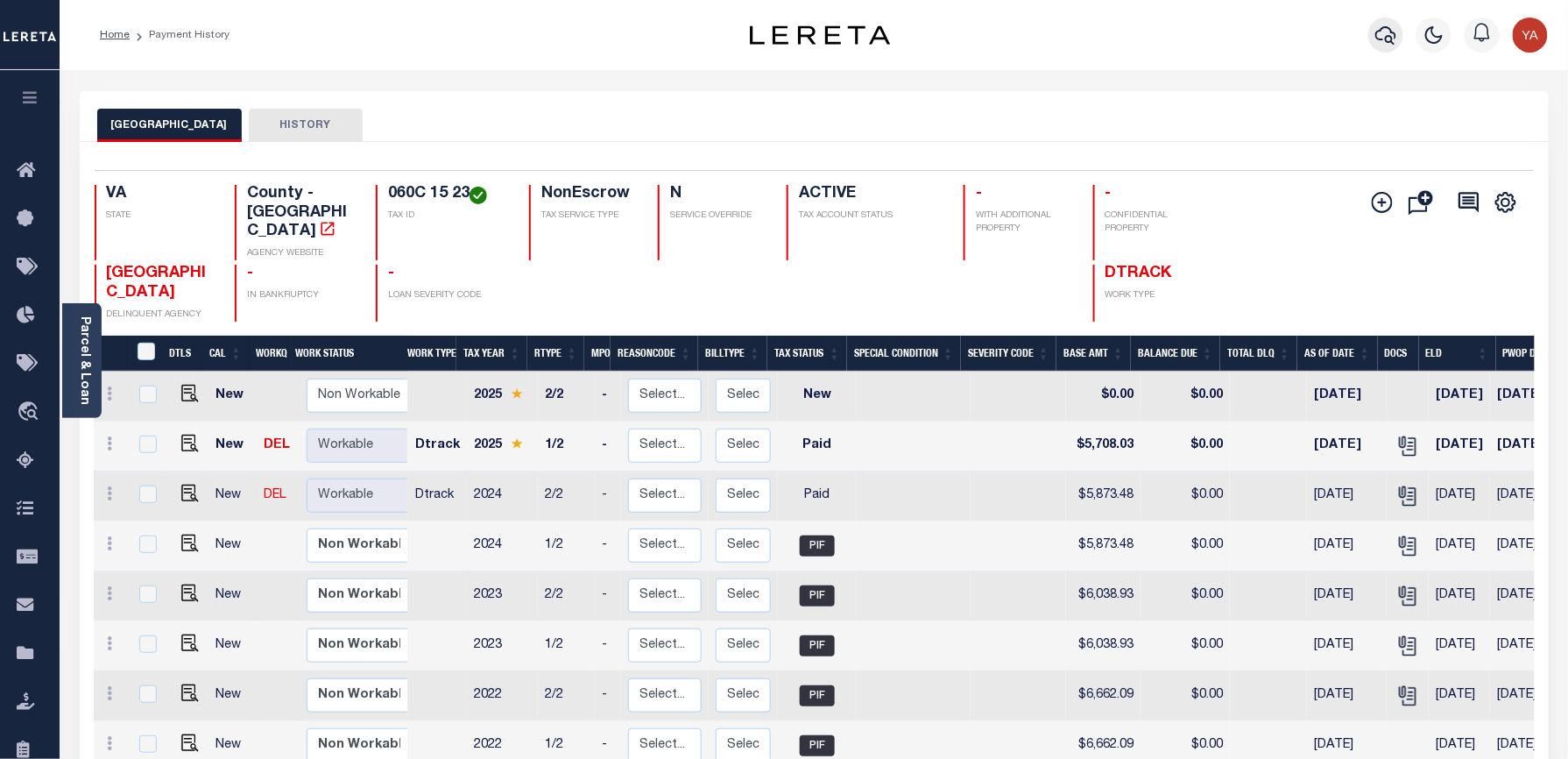
click at [1382, 38] on icon "button" at bounding box center [1385, 34] width 21 height 21
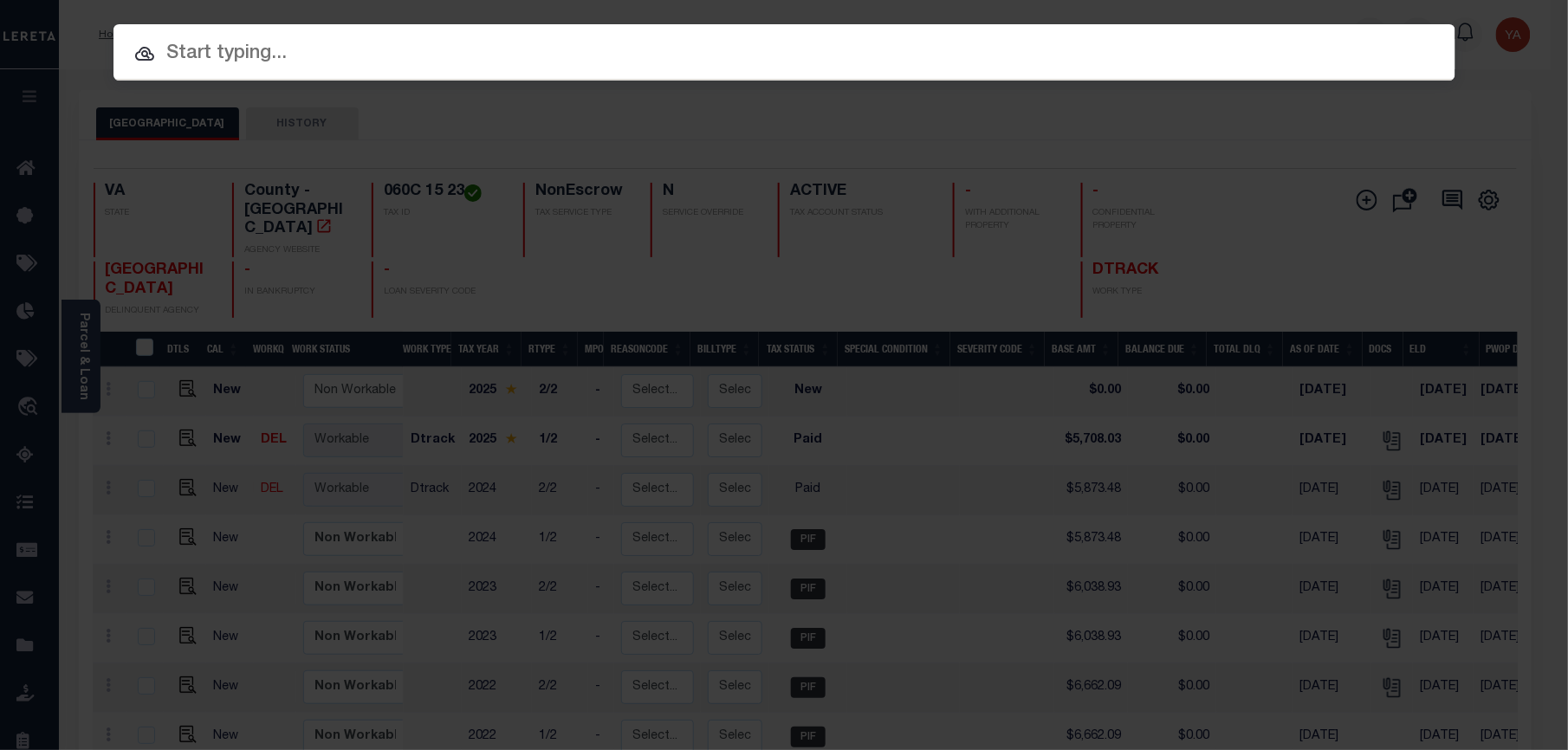
click at [1338, 24] on div "Include Loans TBM Customers Borrowers Payments (Lender Non-Disb) Payments (Lend…" at bounding box center [784, 52] width 1341 height 56
paste input "18278207"
type input "18278207"
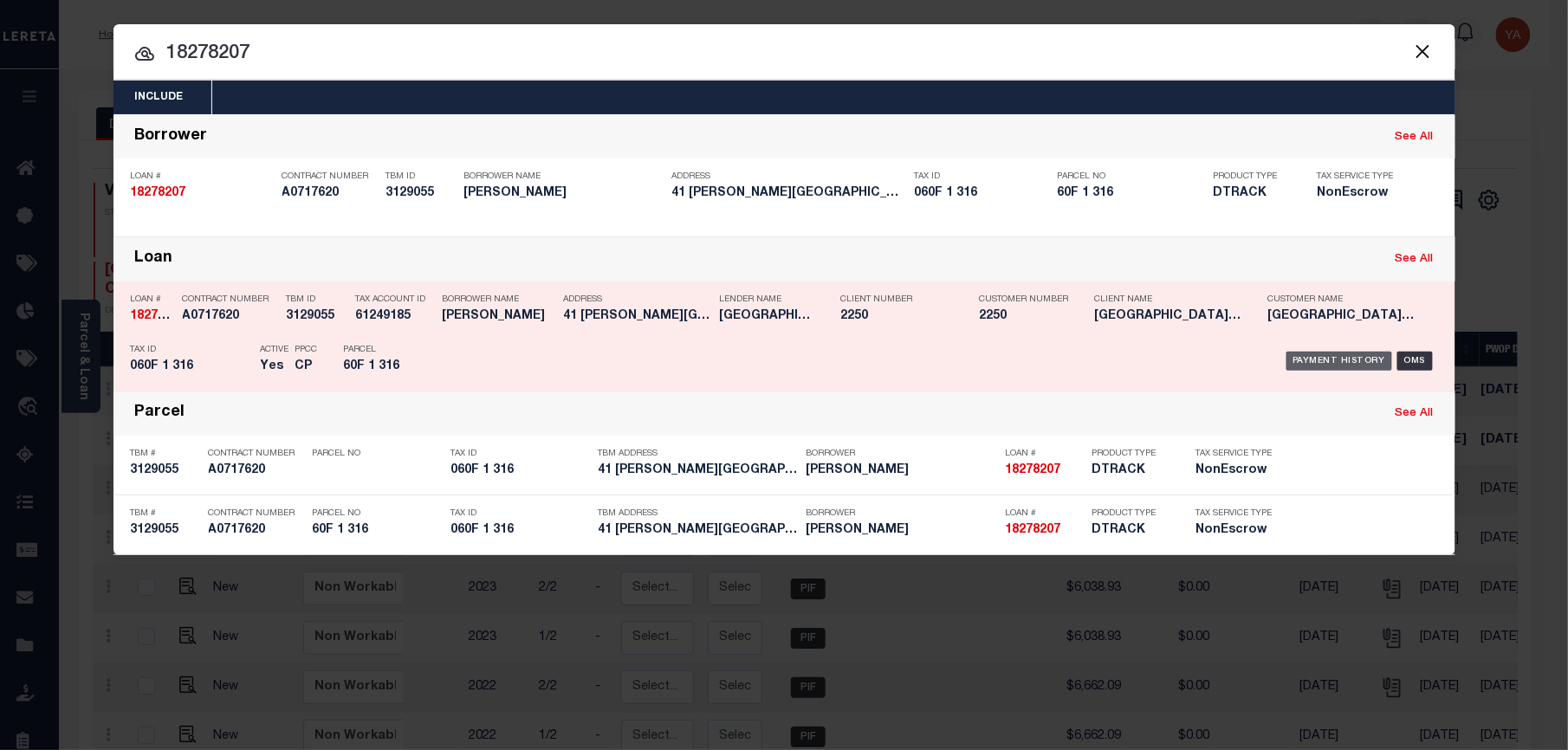
click at [1299, 357] on div "Payment History" at bounding box center [1339, 360] width 107 height 19
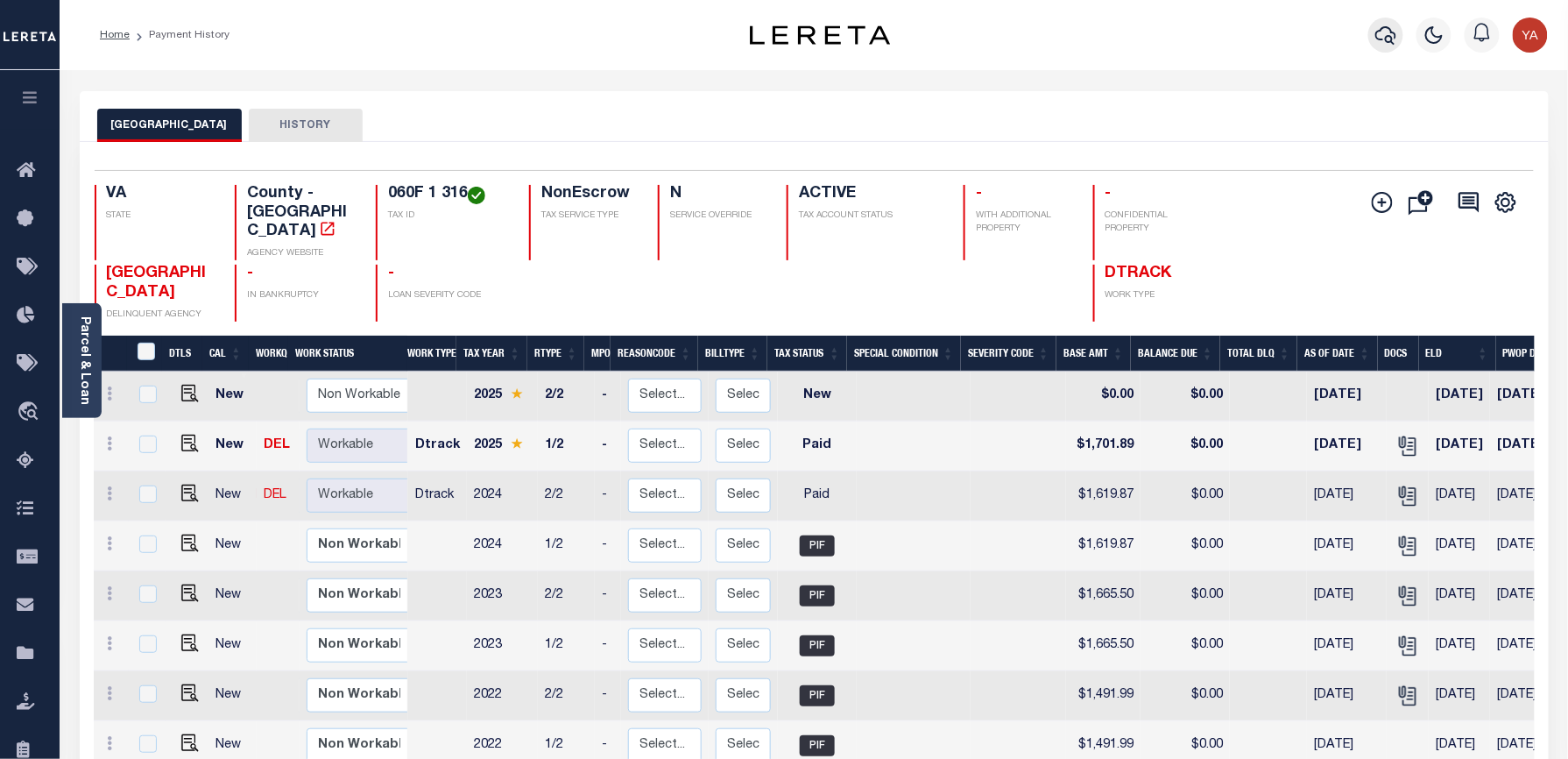
click at [1373, 43] on button "button" at bounding box center [1386, 35] width 35 height 35
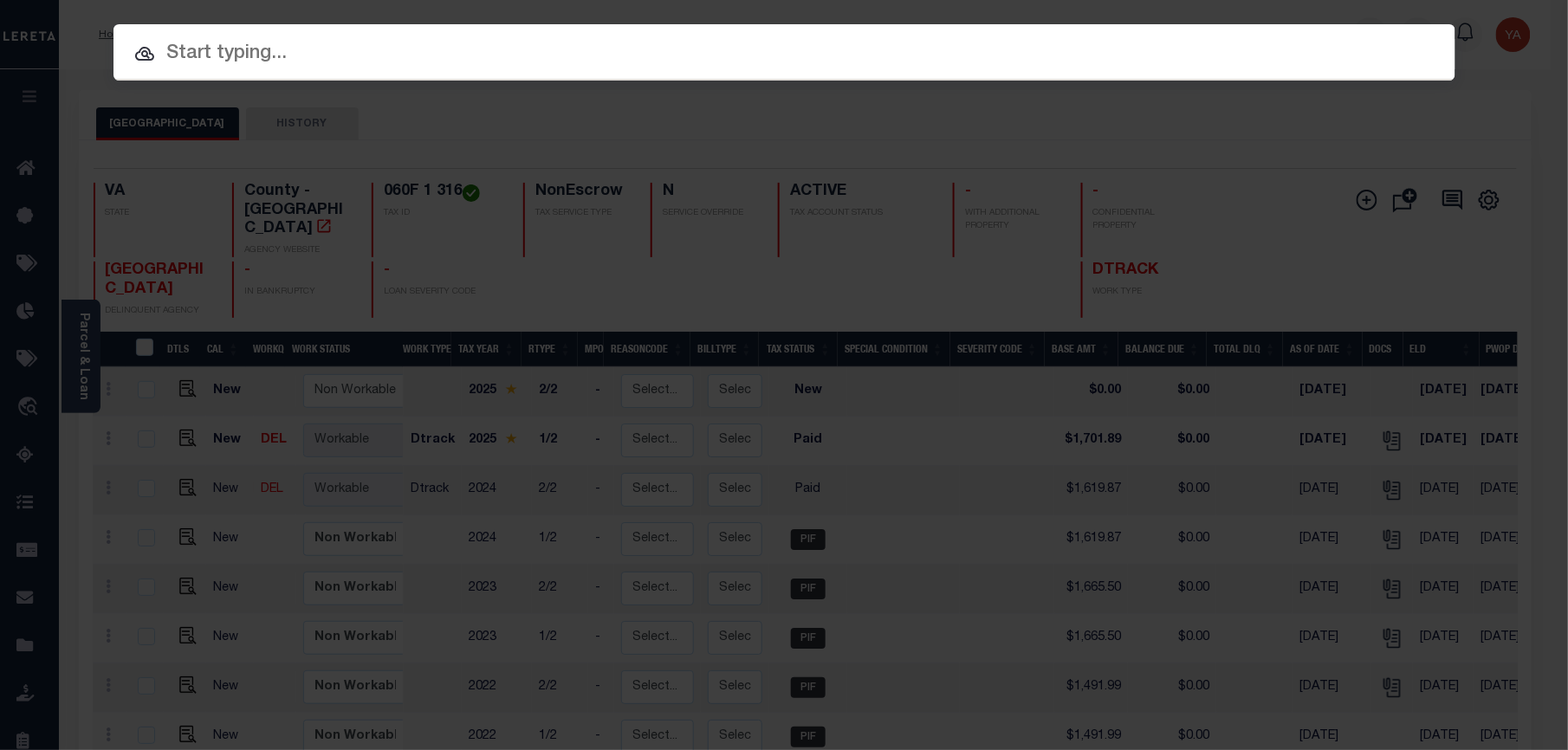
click at [1348, 39] on input "text" at bounding box center [784, 53] width 1341 height 30
paste input "10324108"
type input "10324108"
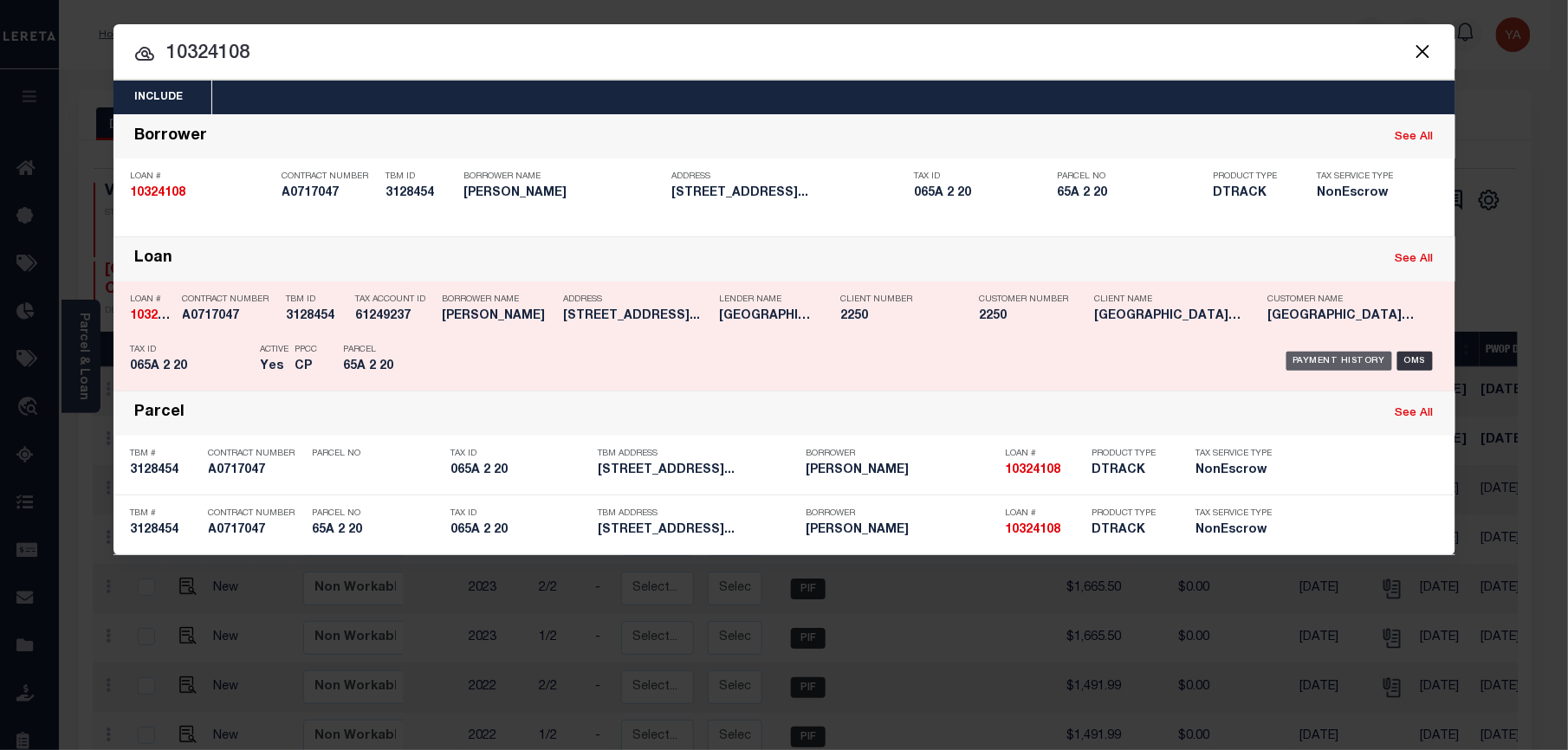
click at [1339, 364] on div "Payment History" at bounding box center [1339, 360] width 107 height 19
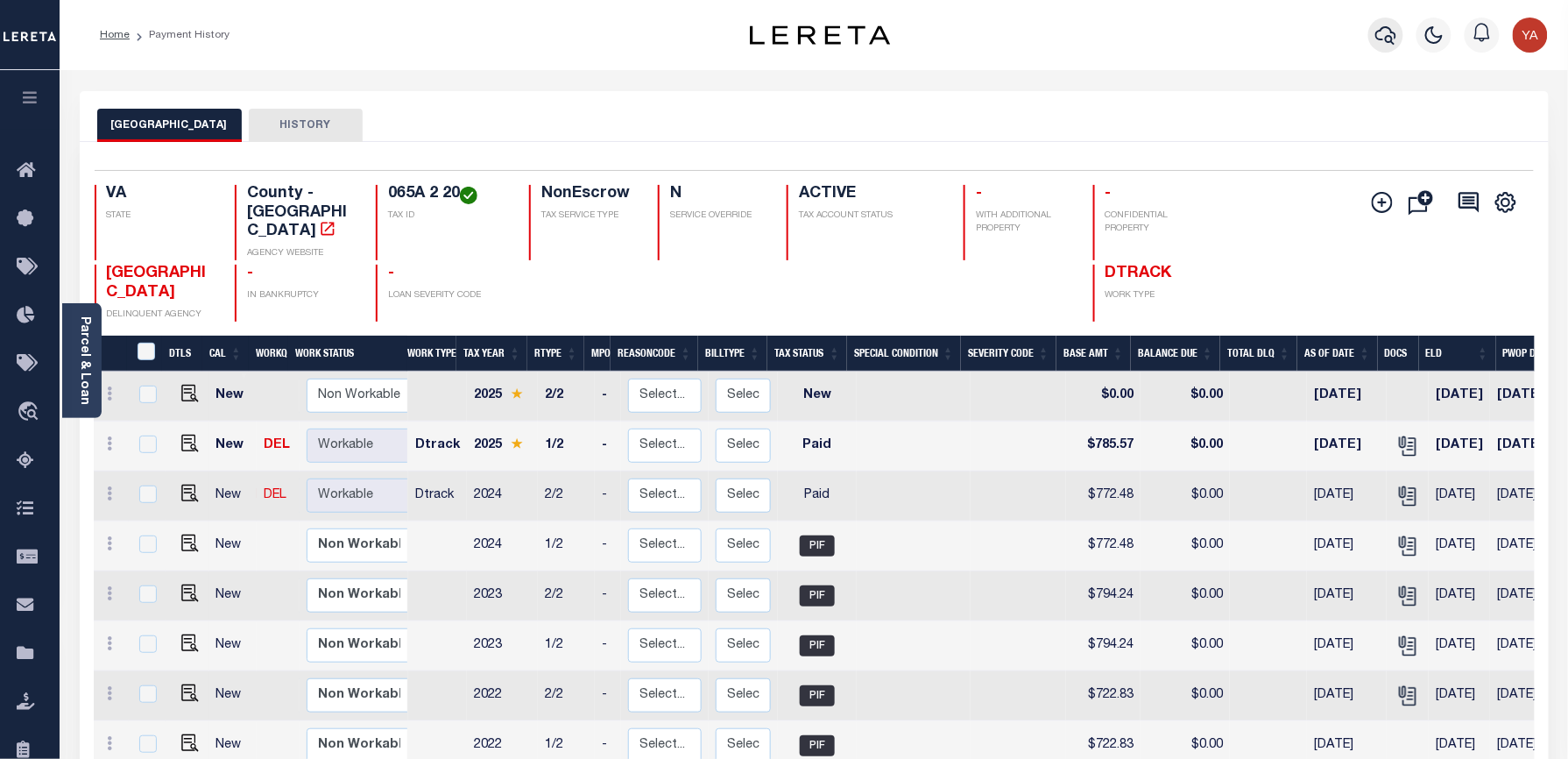
click at [1396, 35] on icon "button" at bounding box center [1385, 35] width 21 height 19
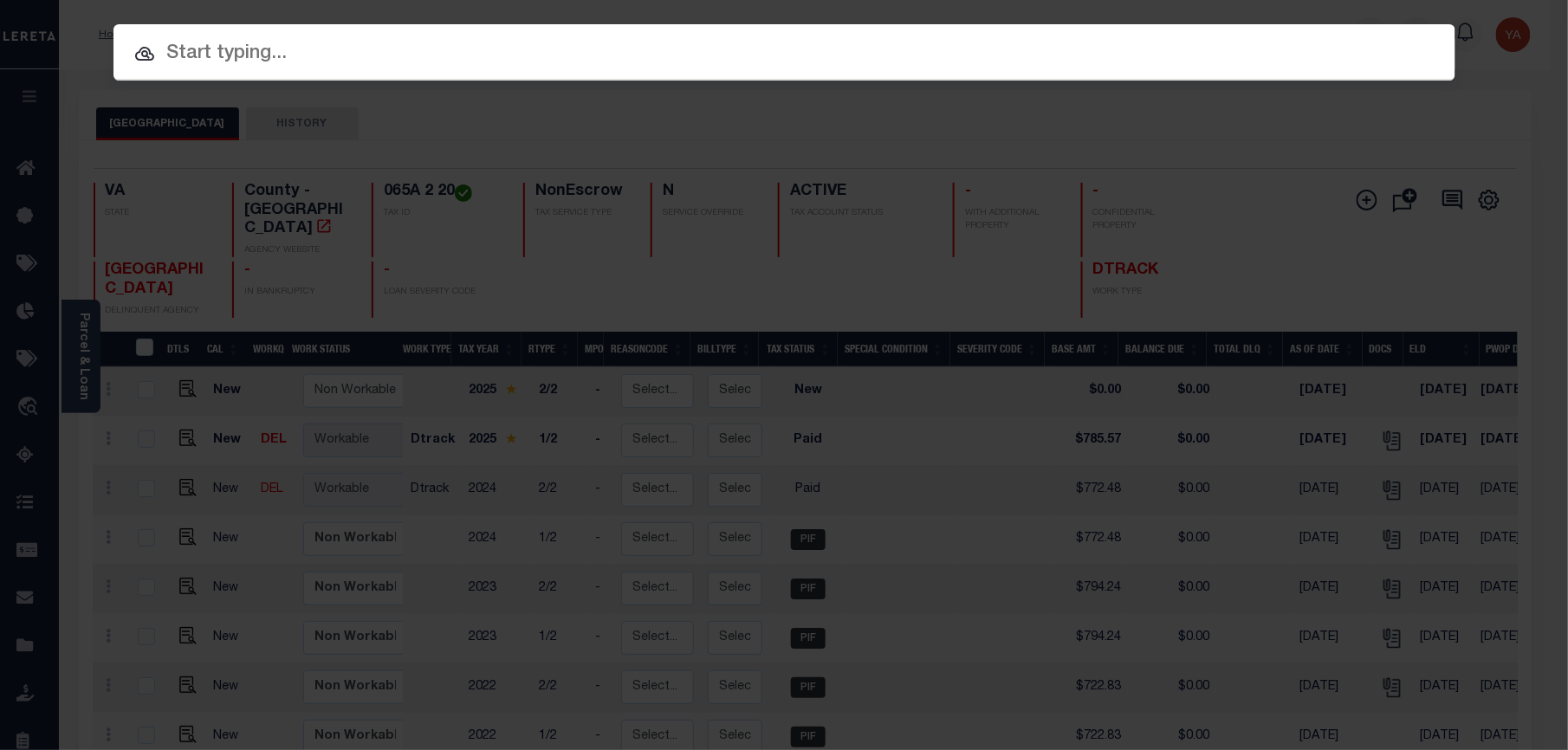
click at [1318, 36] on div "Include Loans TBM Customers Borrowers Payments (Lender Non-Disb) Payments (Lend…" at bounding box center [784, 52] width 1341 height 56
paste input "10624406"
type input "10624406"
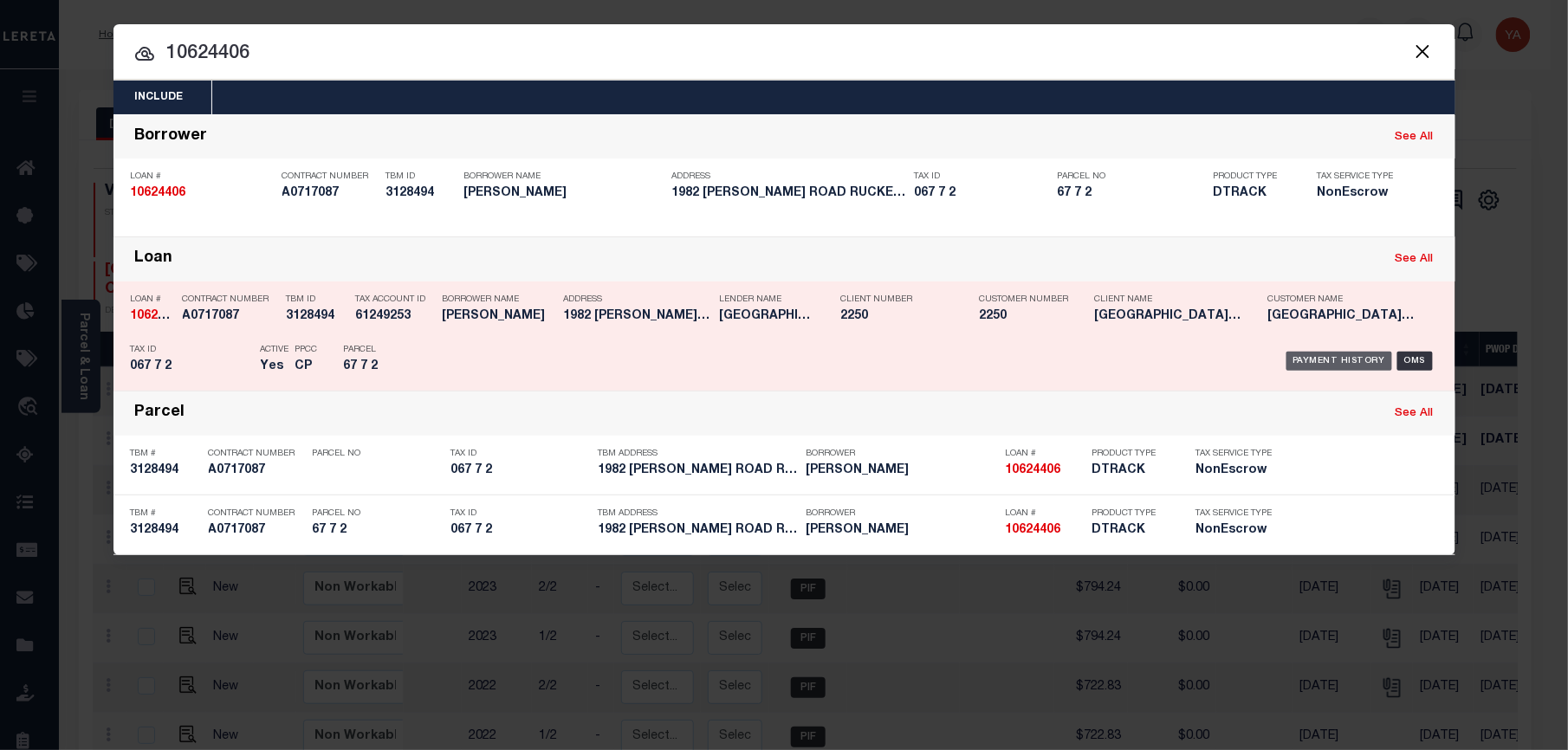
click at [1296, 362] on div "Payment History" at bounding box center [1339, 360] width 107 height 19
